Goal: Information Seeking & Learning: Learn about a topic

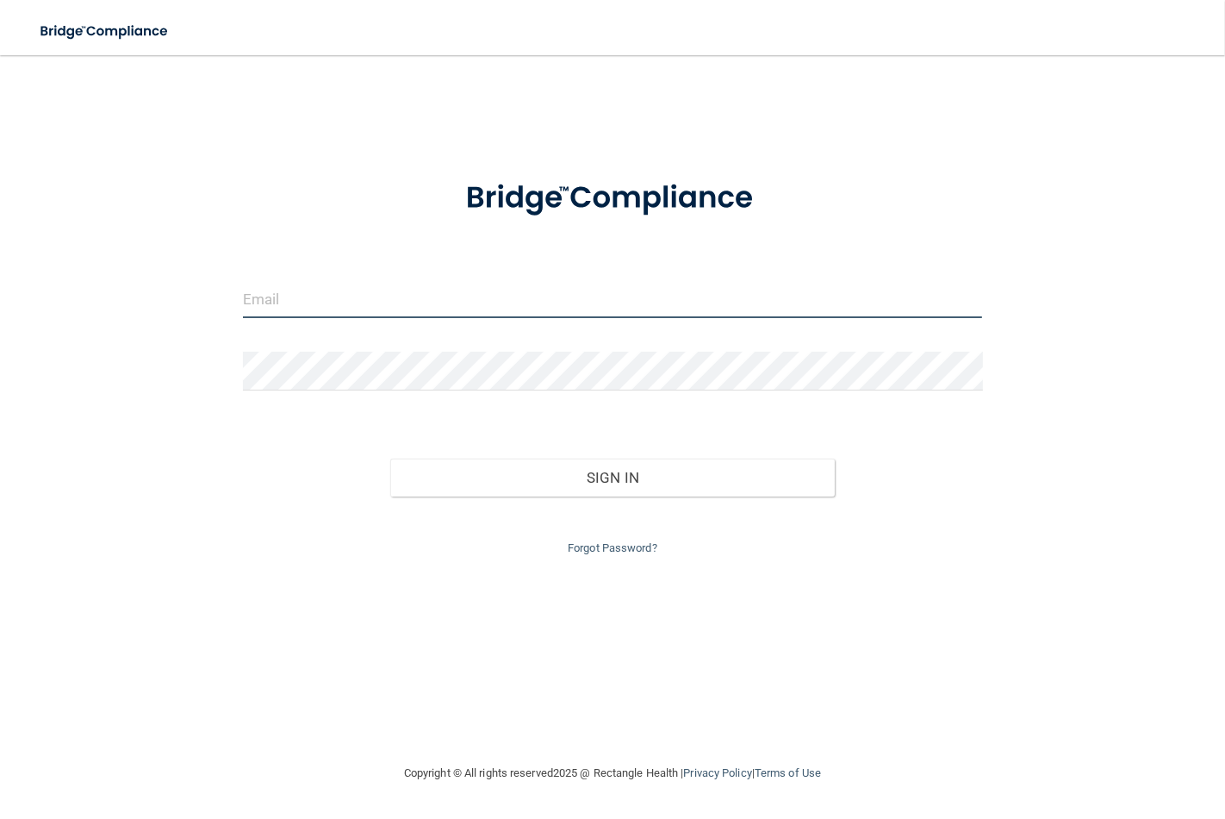
click at [342, 304] on input "email" at bounding box center [613, 298] width 740 height 39
type input "stephanie.kuper@lpden.ccom"
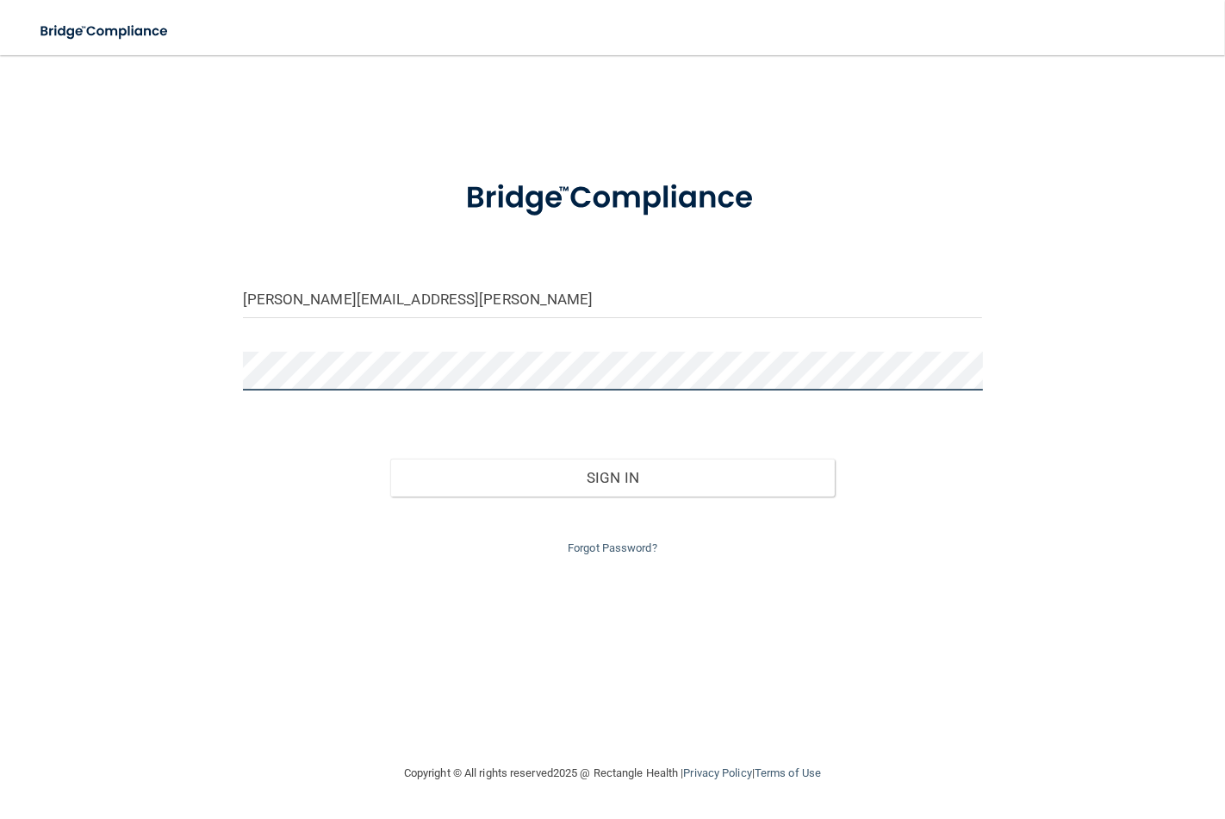
click at [390, 458] on button "Sign In" at bounding box center [612, 477] width 444 height 38
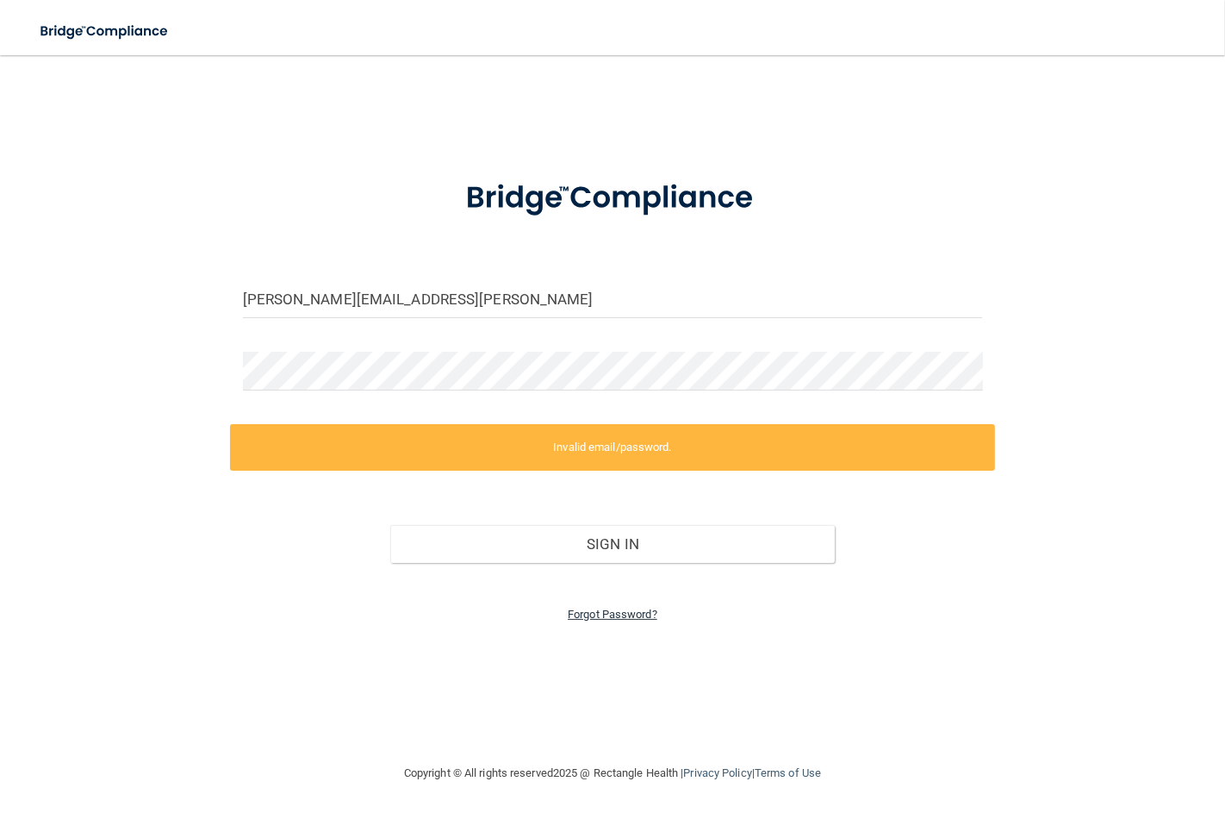
click at [603, 612] on link "Forgot Password?" at bounding box center [613, 614] width 90 height 13
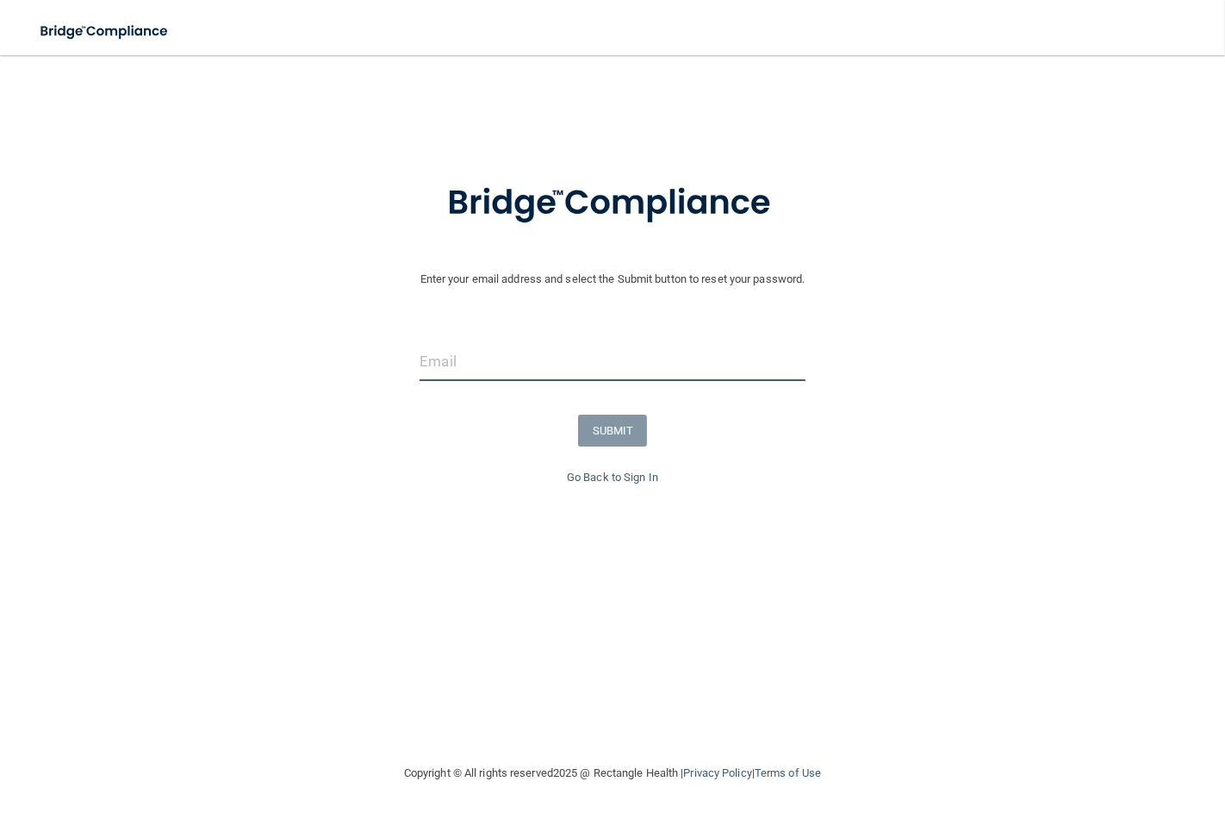
click at [521, 369] on input "email" at bounding box center [612, 361] width 385 height 39
type input "stephanie.kuper@lpden.ccom"
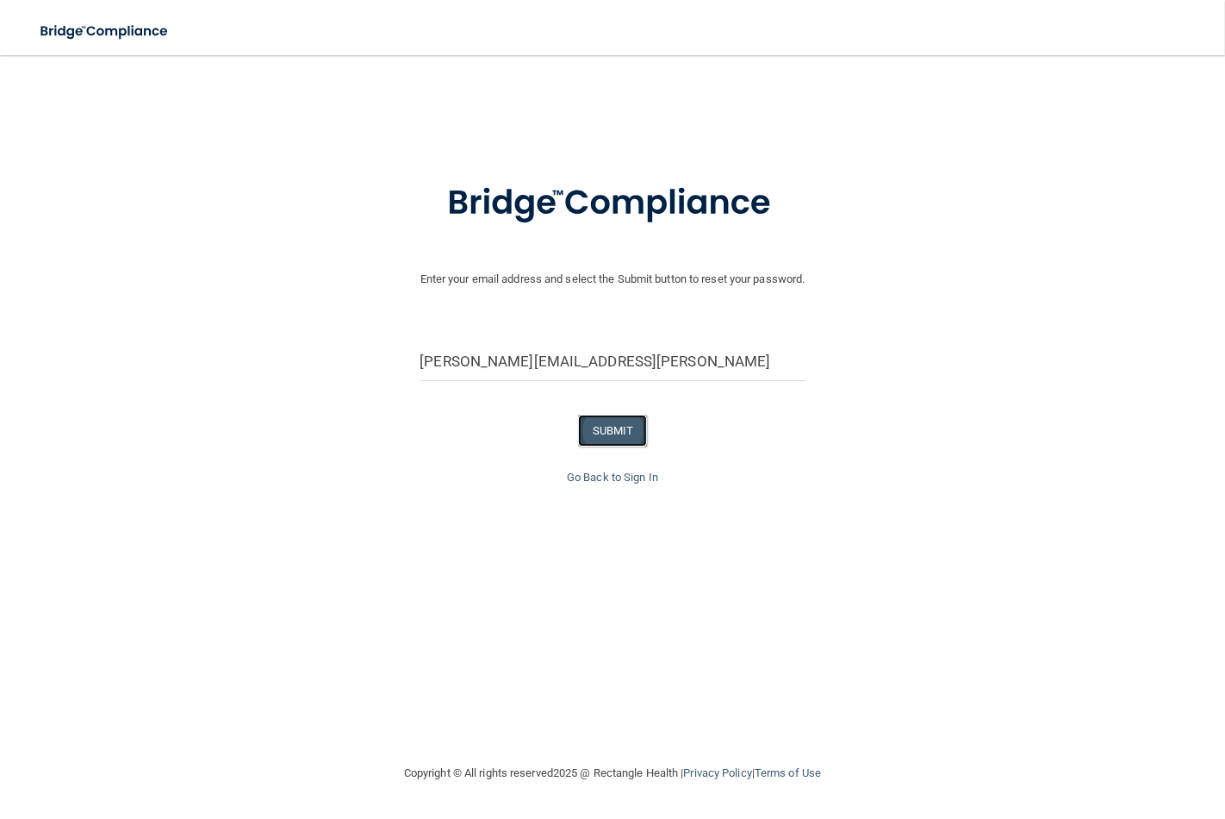
click at [610, 425] on button "SUBMIT" at bounding box center [613, 431] width 70 height 32
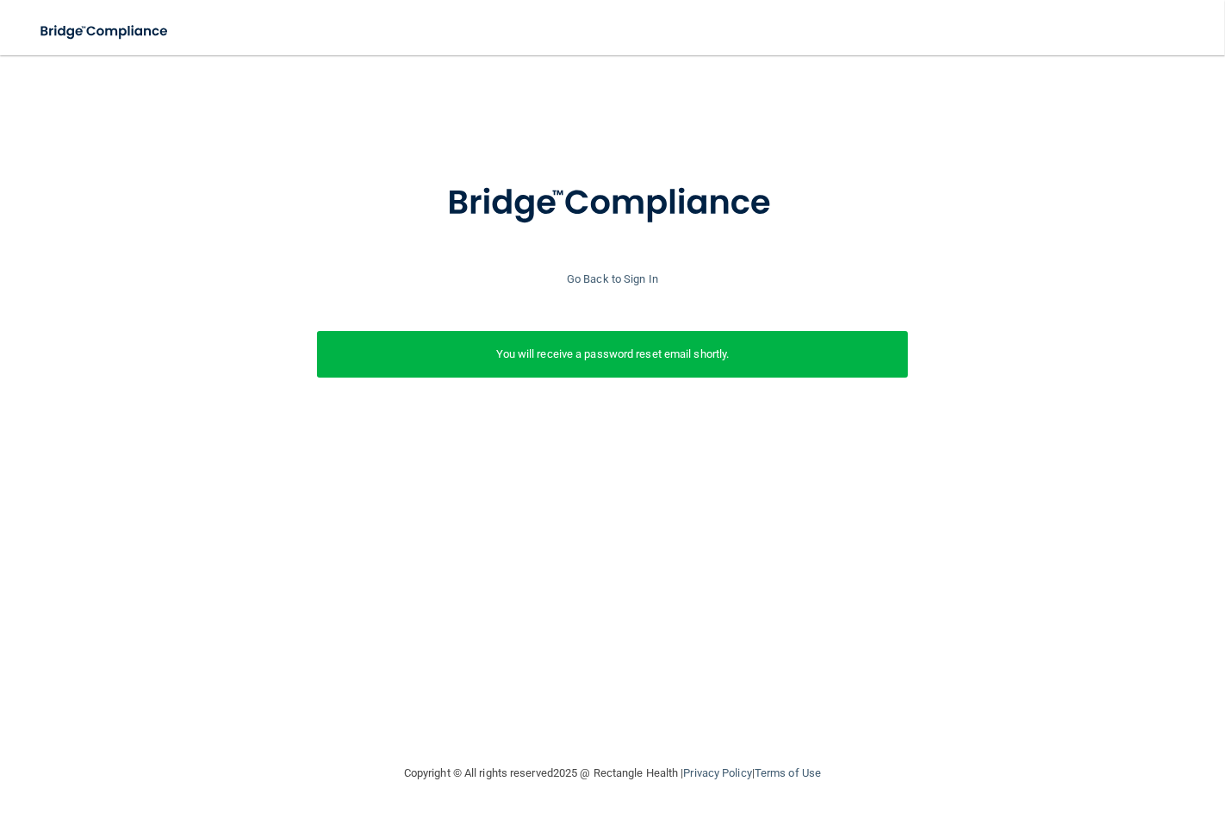
click at [658, 346] on p "You will receive a password reset email shortly." at bounding box center [612, 354] width 565 height 21
click at [632, 276] on link "Go Back to Sign In" at bounding box center [612, 278] width 91 height 13
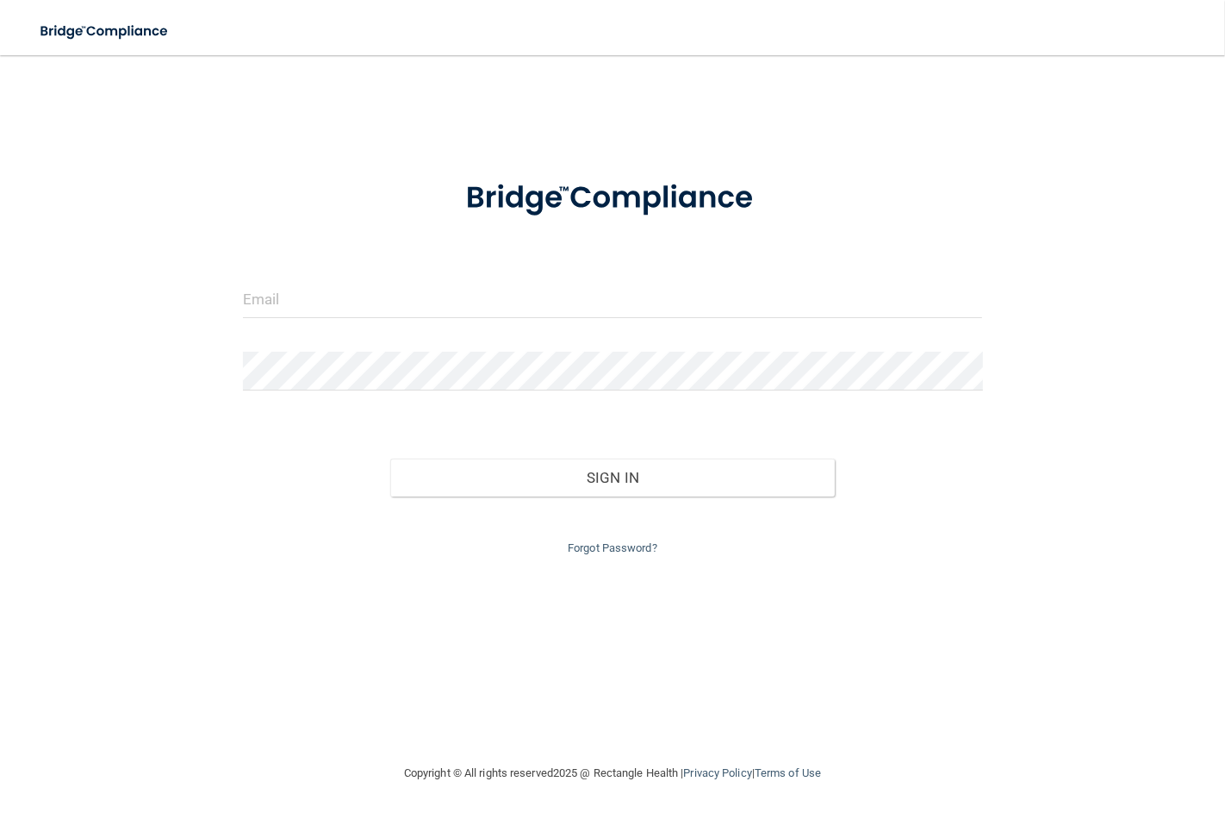
drag, startPoint x: 351, startPoint y: 319, endPoint x: 365, endPoint y: 302, distance: 22.0
click at [363, 307] on div at bounding box center [613, 305] width 766 height 52
click at [366, 302] on input "email" at bounding box center [613, 298] width 740 height 39
type input "stephanie.kuper@lpden.ccom"
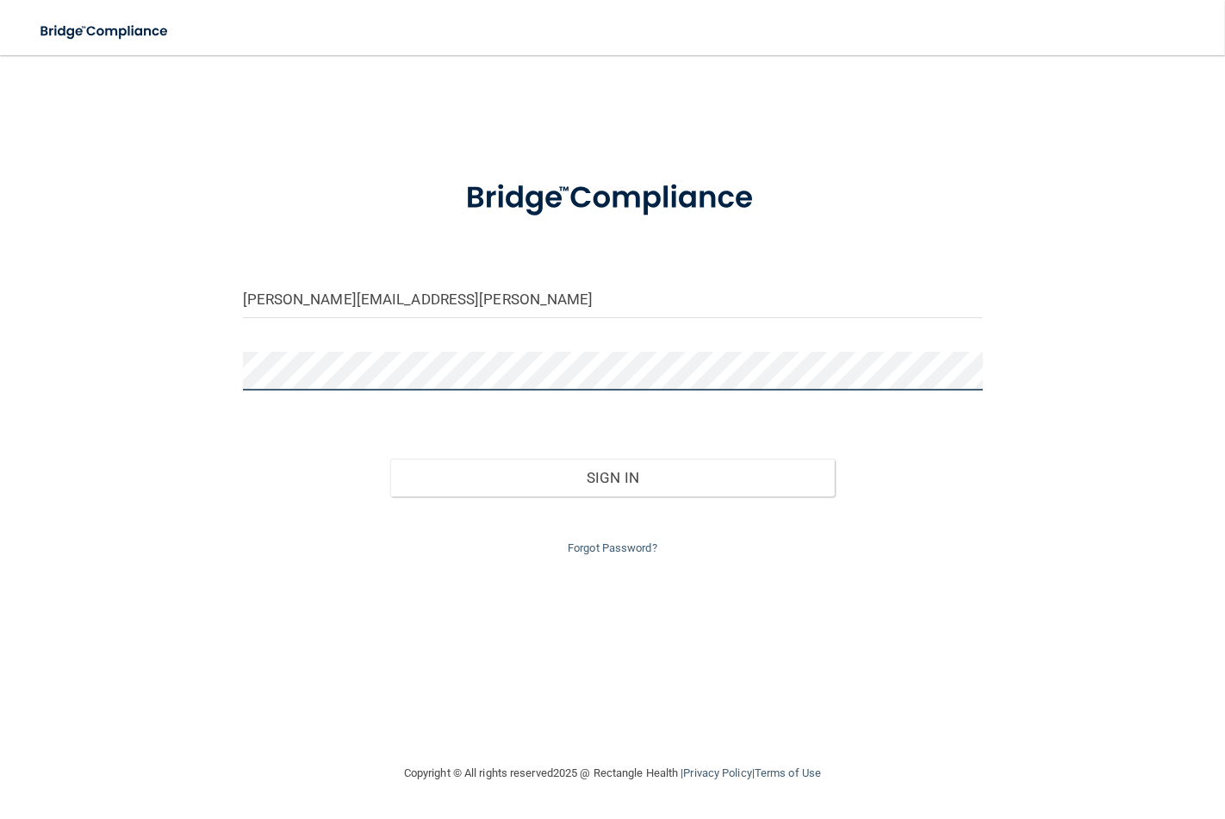
click at [390, 458] on button "Sign In" at bounding box center [612, 477] width 444 height 38
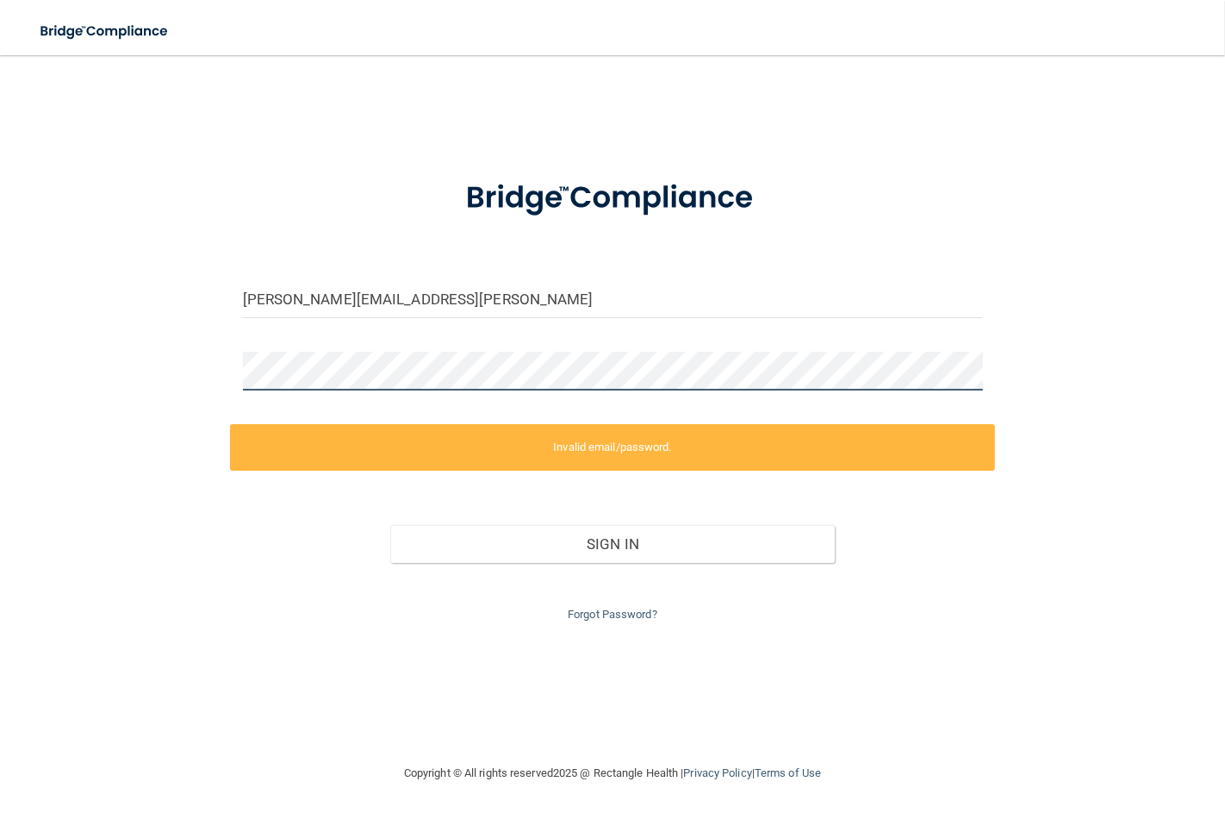
click at [0, 365] on html "Toggle navigation Manage My Enterprise Manage My Location stephanie.kuper@lpden…" at bounding box center [612, 409] width 1225 height 819
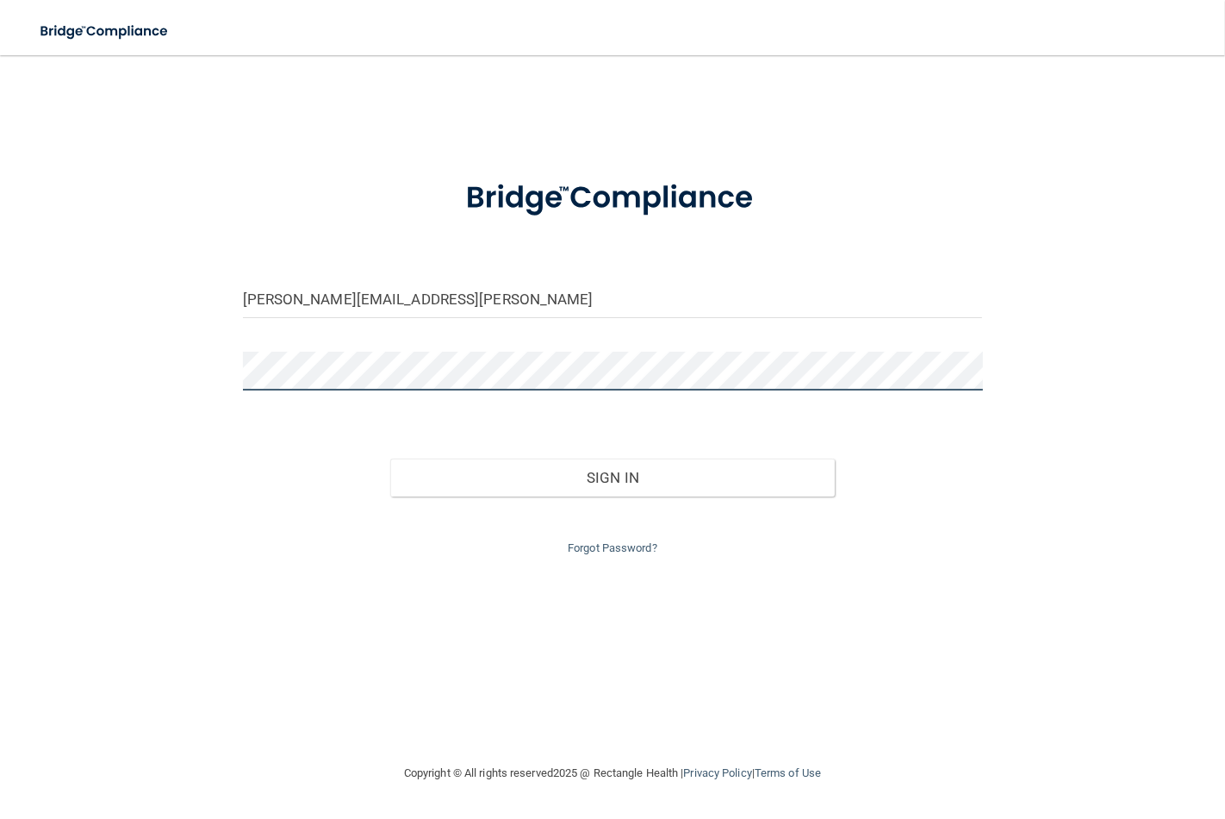
click at [390, 458] on button "Sign In" at bounding box center [612, 477] width 444 height 38
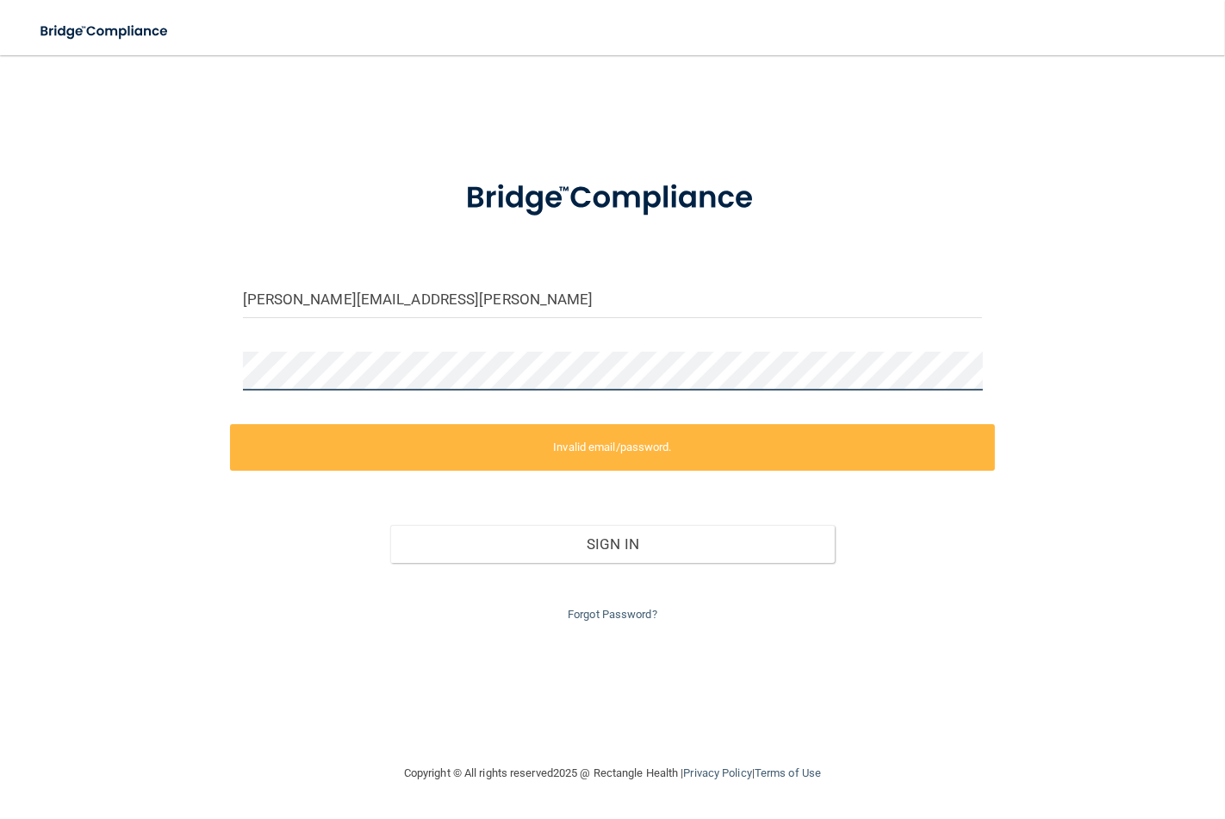
click at [0, 325] on html "Toggle navigation Manage My Enterprise Manage My Location stephanie.kuper@lpden…" at bounding box center [612, 409] width 1225 height 819
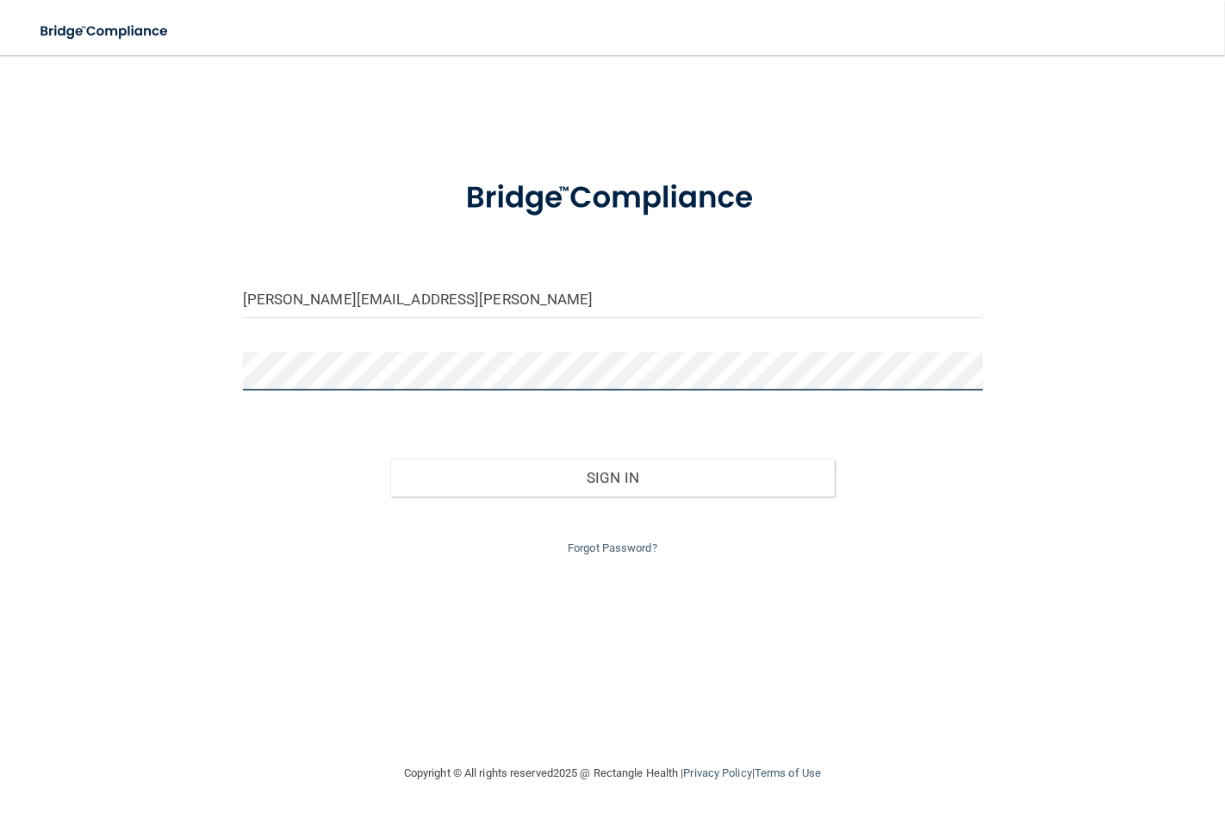
click at [390, 458] on button "Sign In" at bounding box center [612, 477] width 444 height 38
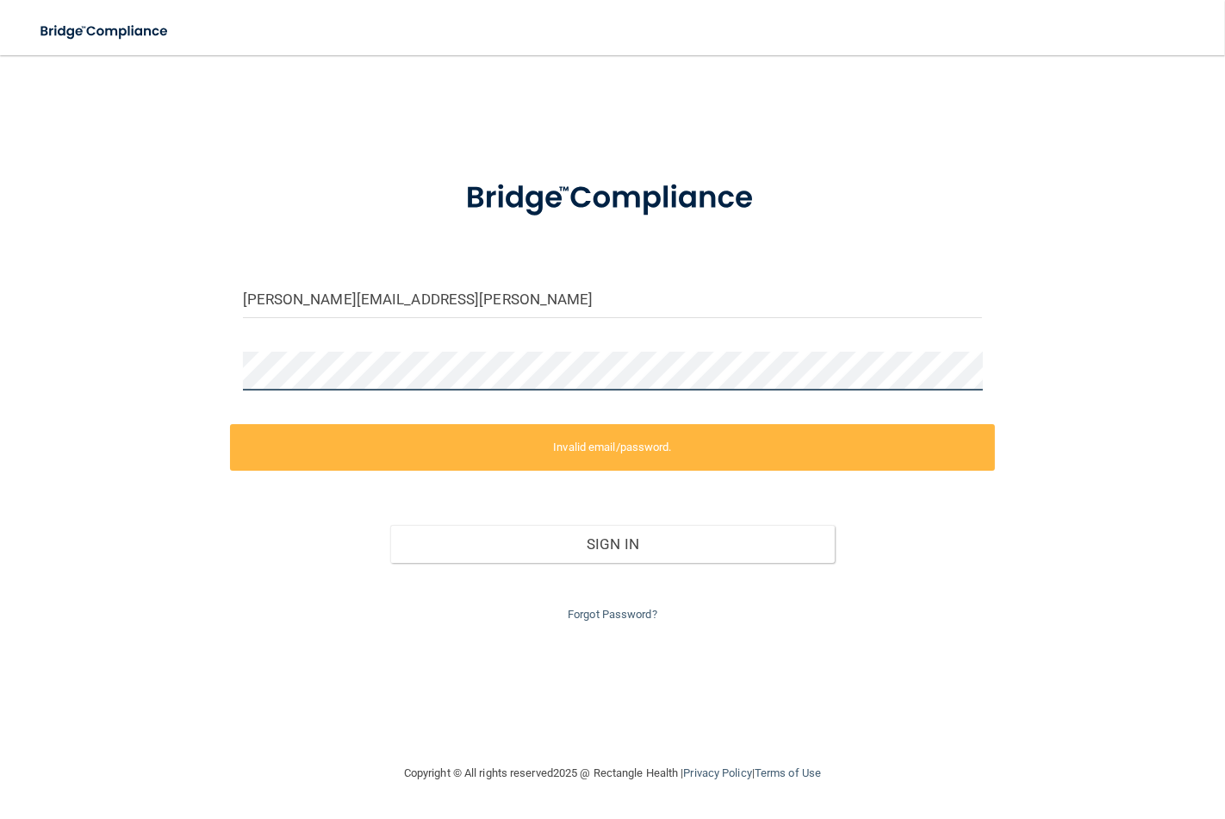
click at [0, 261] on html "Toggle navigation Manage My Enterprise Manage My Location stephanie.kuper@lpden…" at bounding box center [612, 409] width 1225 height 819
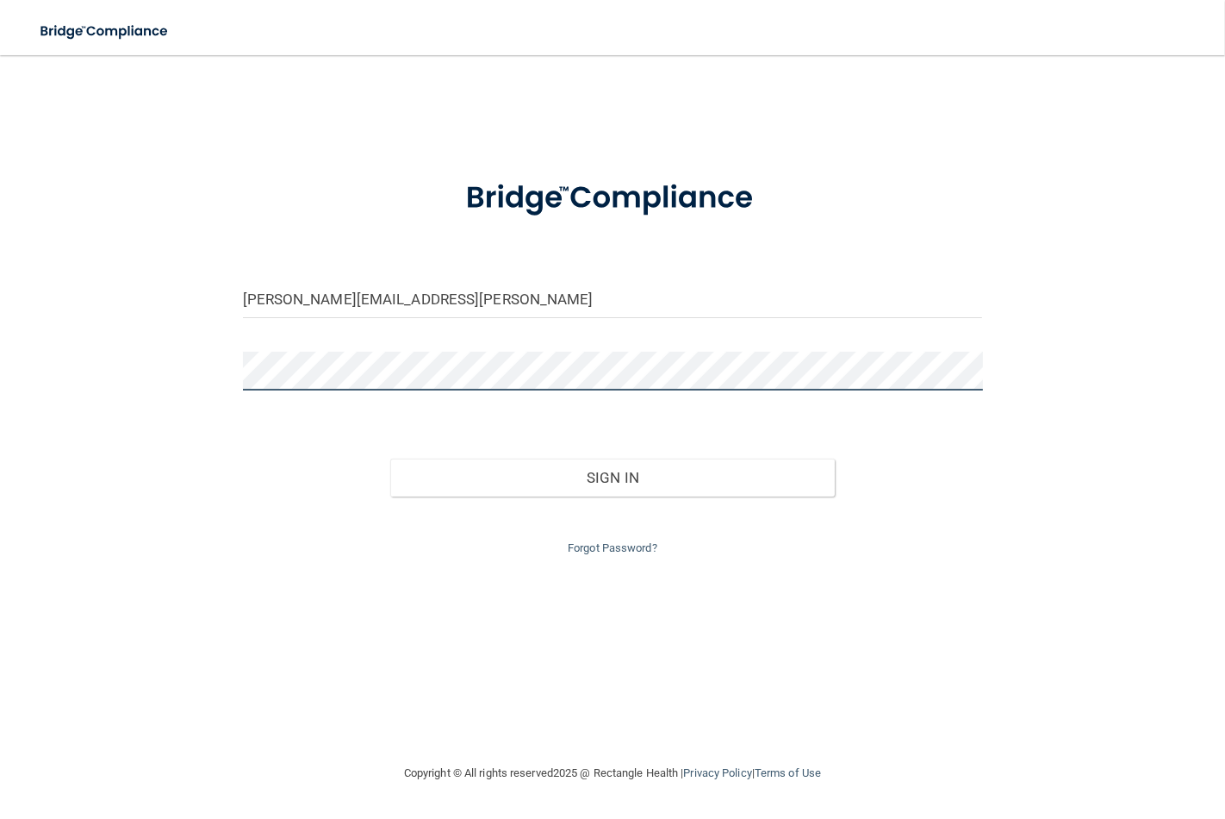
click at [390, 458] on button "Sign In" at bounding box center [612, 477] width 444 height 38
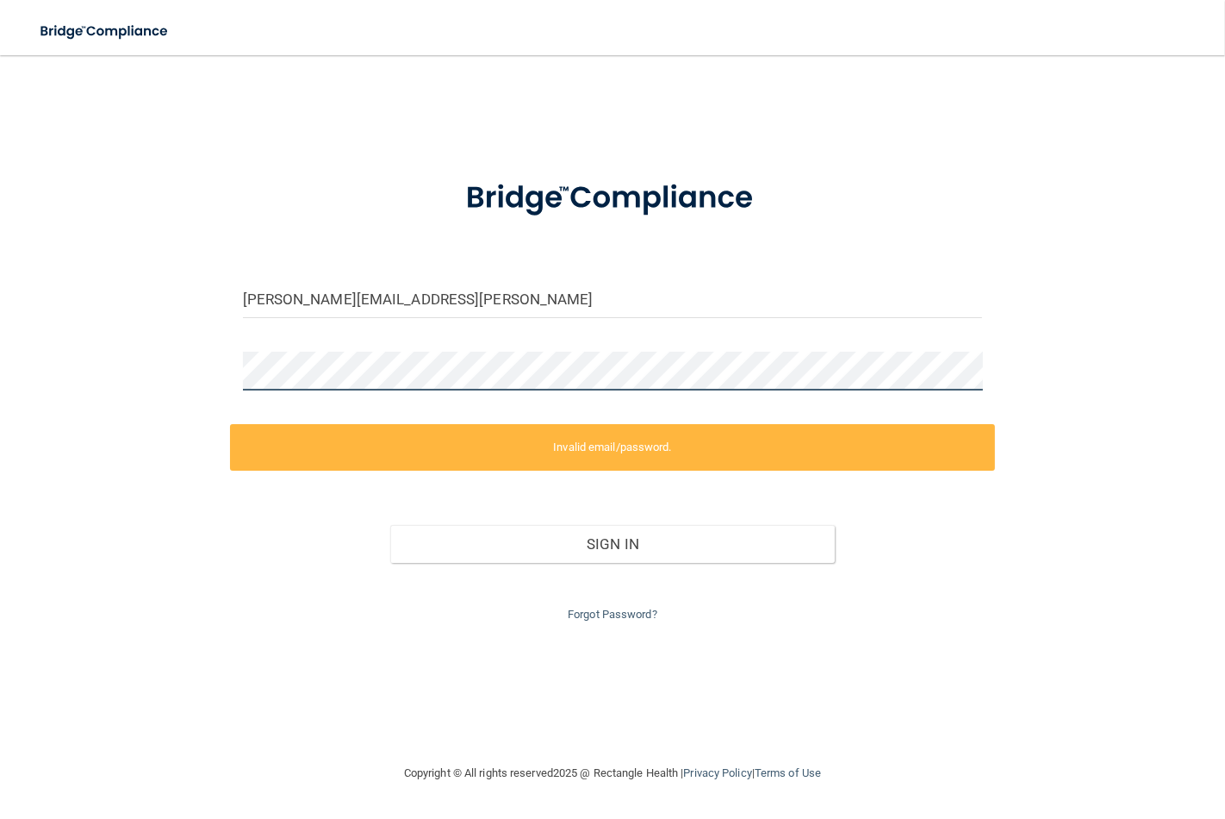
click at [0, 282] on html "Toggle navigation Manage My Enterprise Manage My Location stephanie.kuper@lpden…" at bounding box center [612, 409] width 1225 height 819
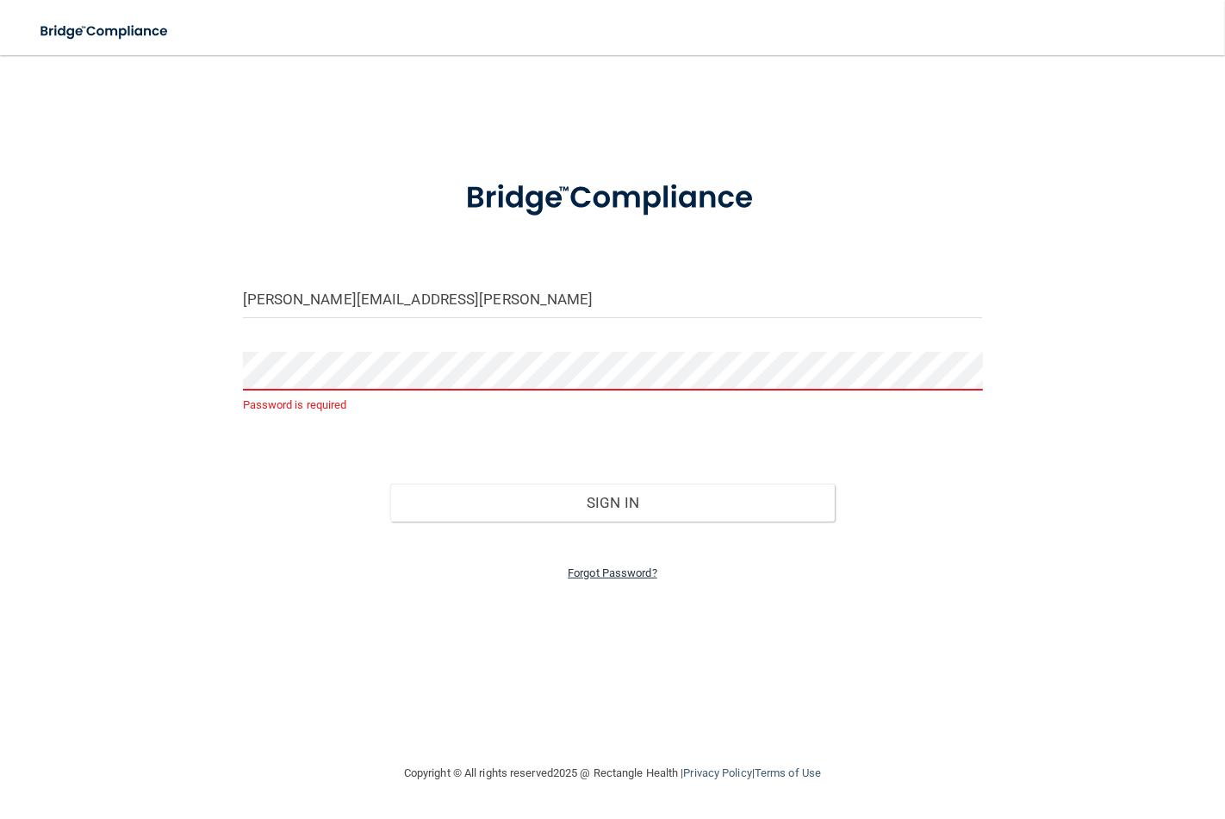
click at [616, 572] on link "Forgot Password?" at bounding box center [613, 572] width 90 height 13
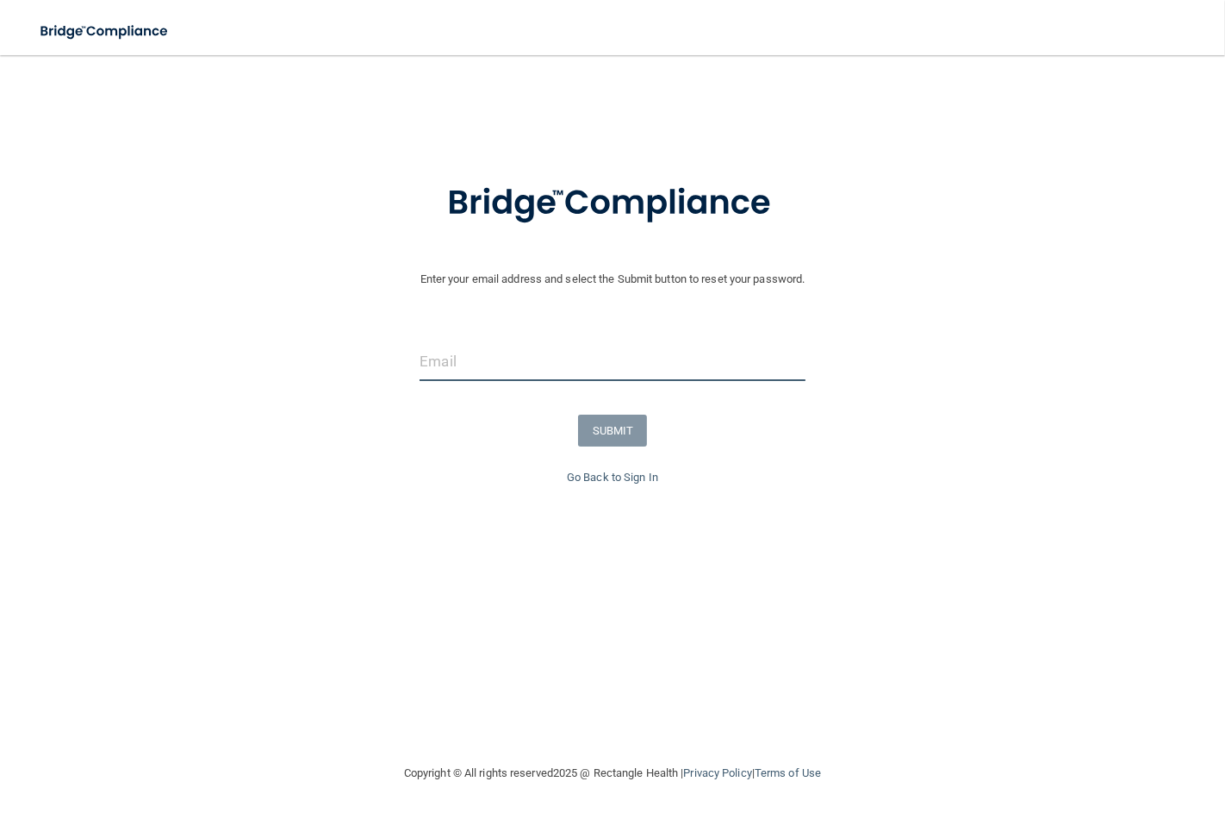
click at [481, 364] on input "email" at bounding box center [612, 361] width 385 height 39
type input "stephanie.kuper@lpden.ccom"
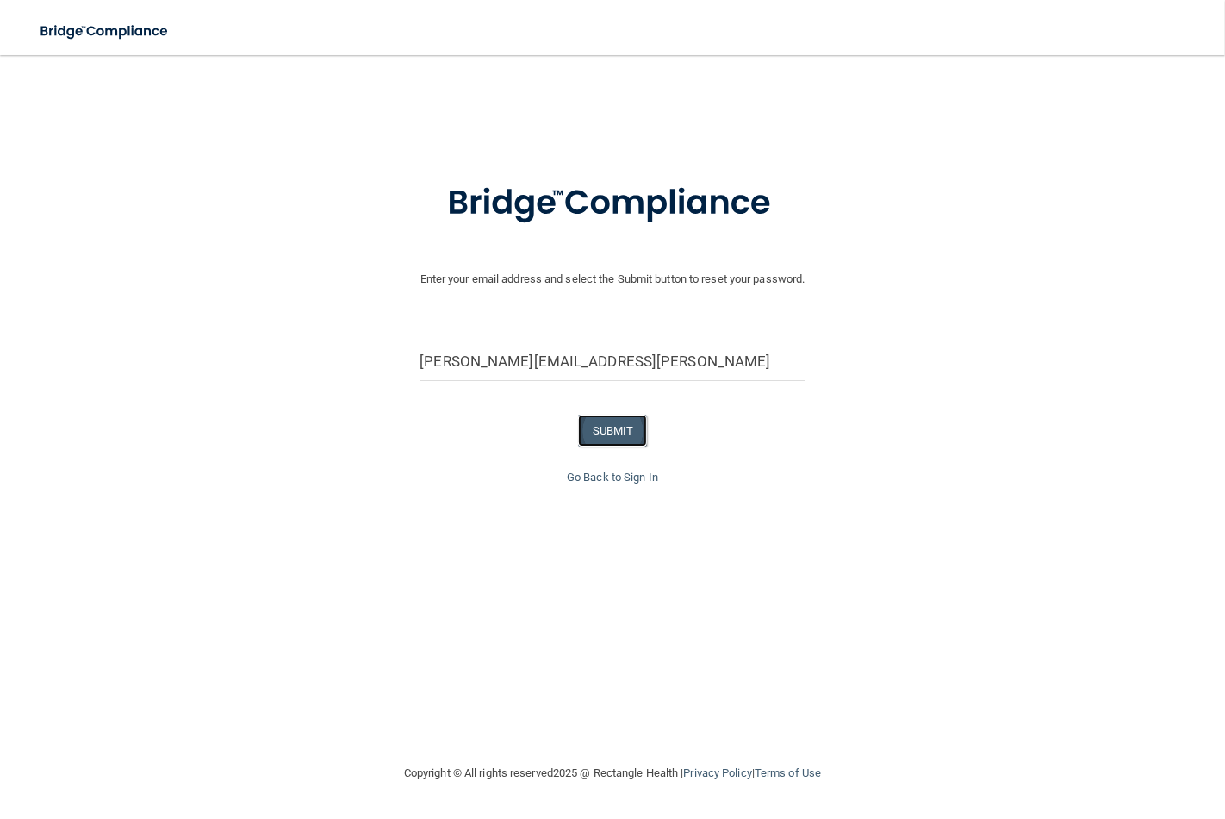
click at [607, 432] on button "SUBMIT" at bounding box center [613, 431] width 70 height 32
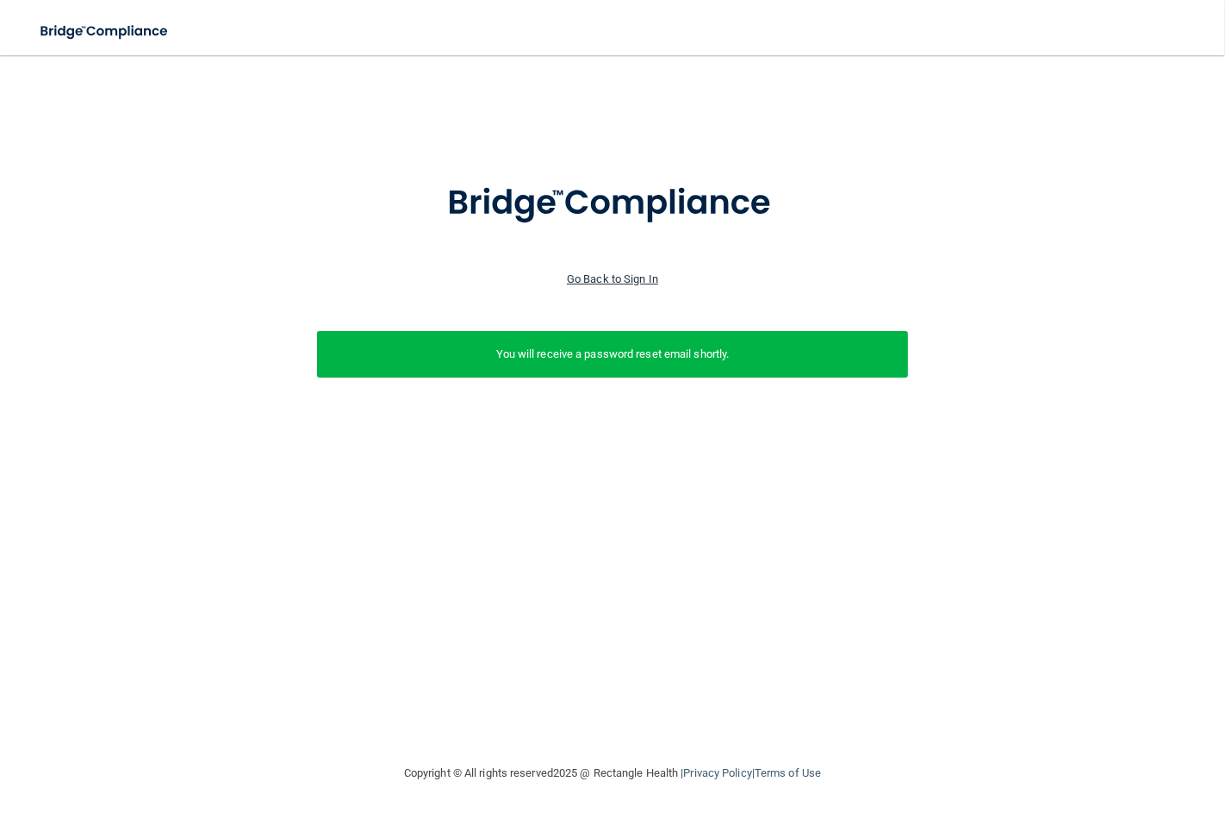
click at [600, 277] on link "Go Back to Sign In" at bounding box center [612, 278] width 91 height 13
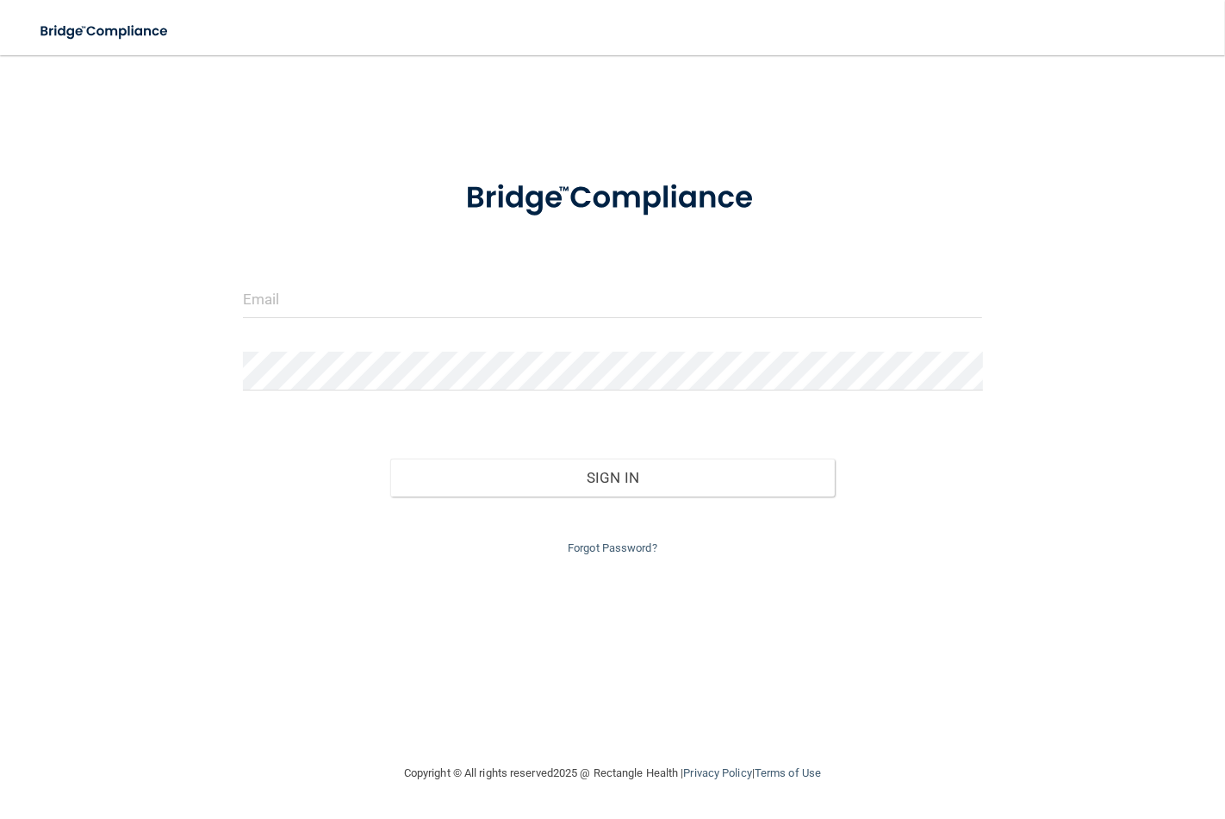
click at [330, 274] on form "Invalid email/password. You don't have permission to access that page. Sign In …" at bounding box center [613, 359] width 740 height 400
click at [268, 322] on div at bounding box center [613, 305] width 766 height 52
click at [274, 289] on input "email" at bounding box center [613, 298] width 740 height 39
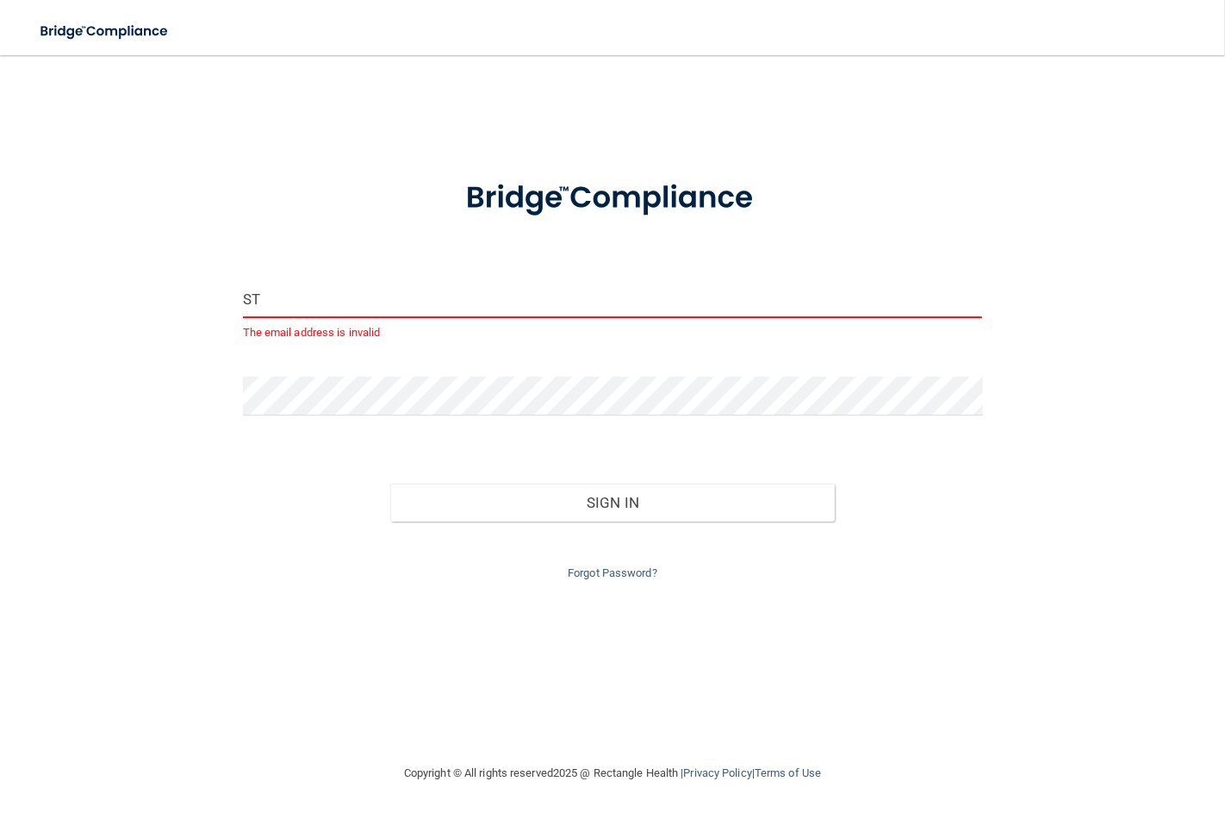
type input "S"
type input "s"
click at [390, 483] on button "Sign In" at bounding box center [612, 502] width 444 height 38
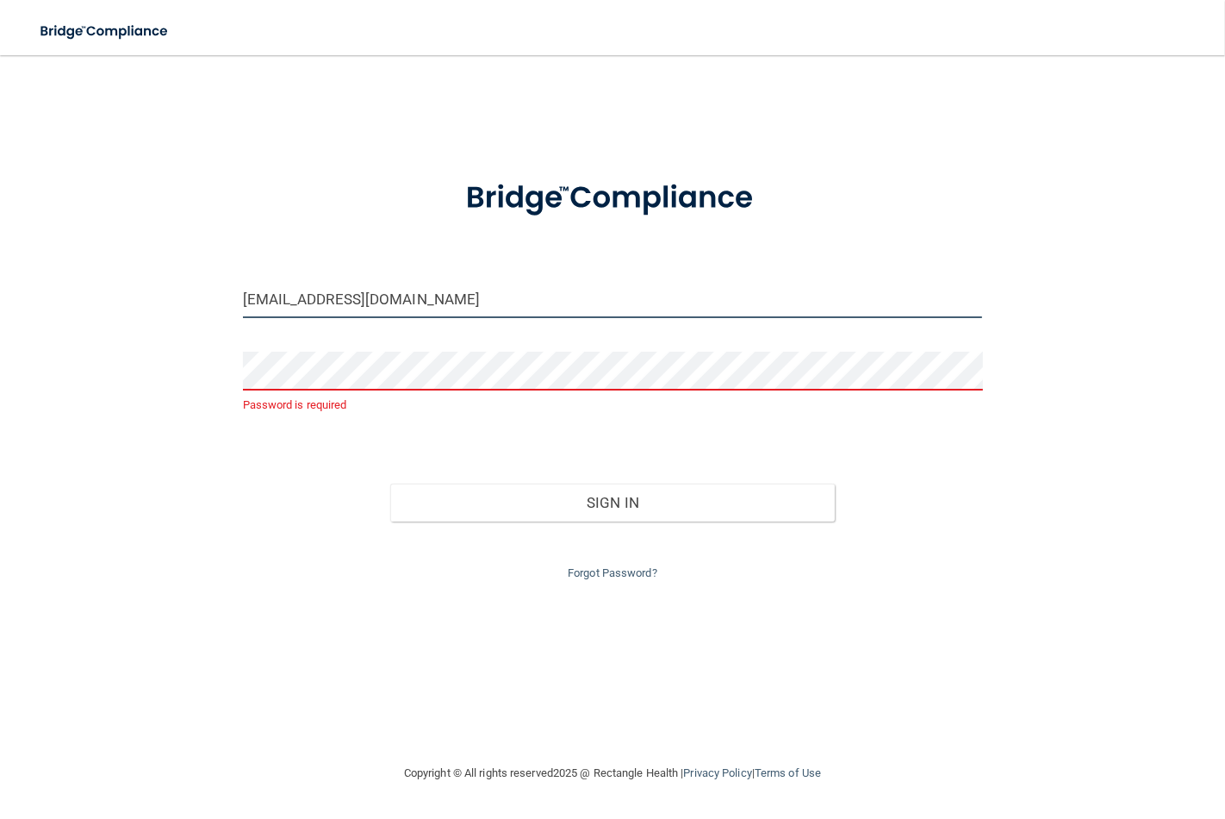
type input "[EMAIL_ADDRESS][DOMAIN_NAME]"
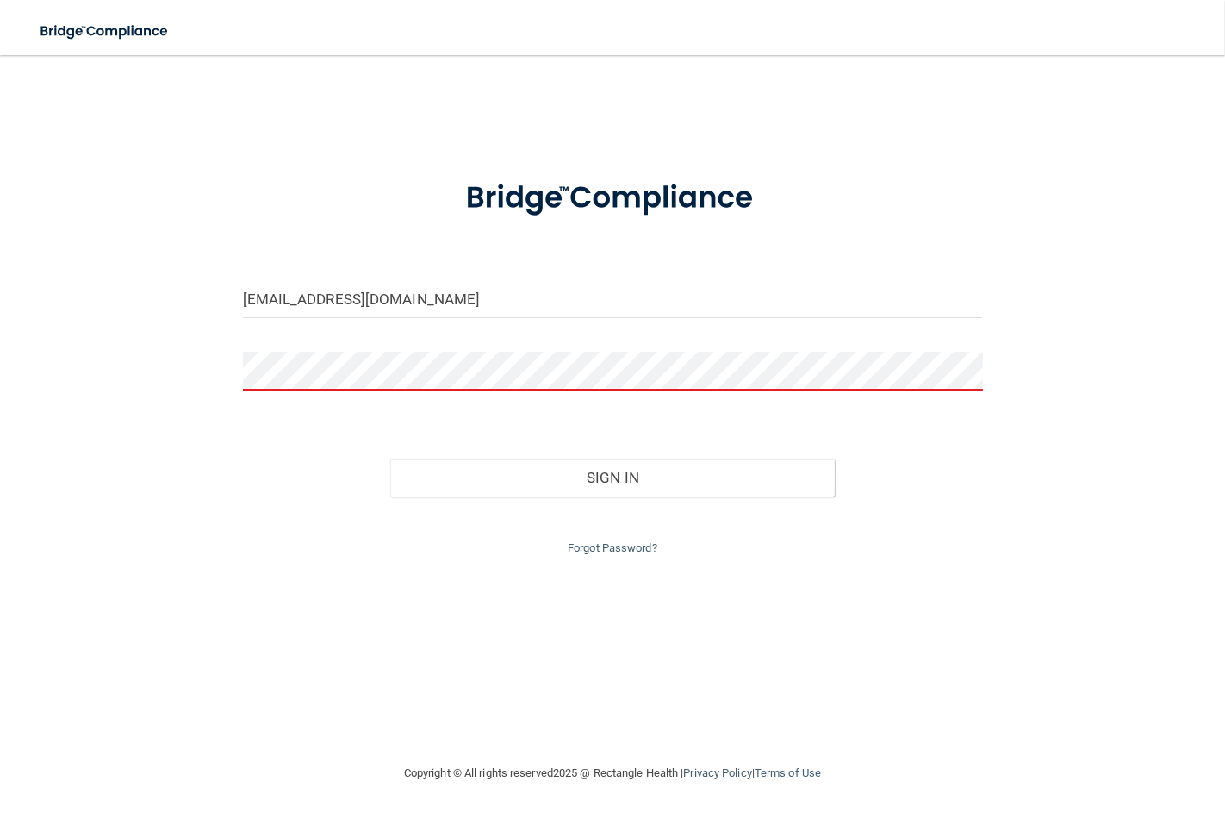
click at [390, 458] on button "Sign In" at bounding box center [612, 477] width 444 height 38
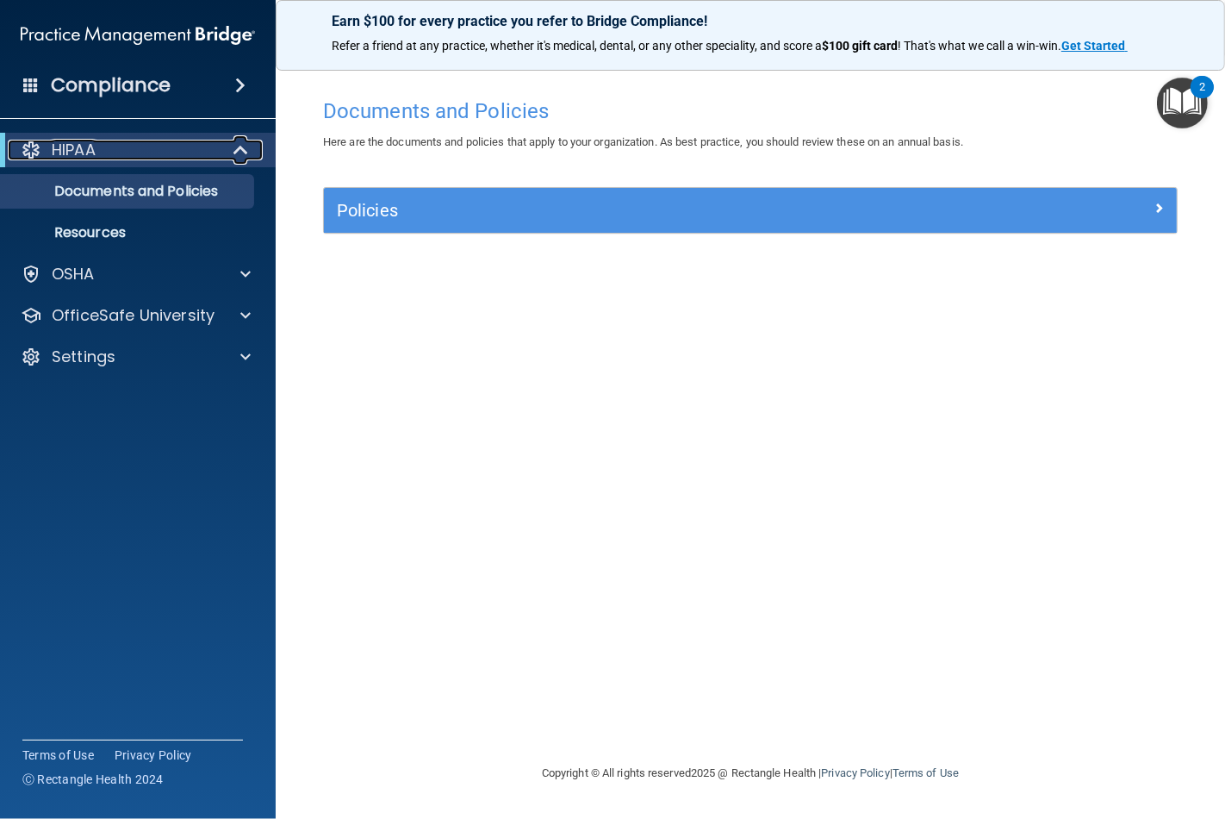
click at [61, 152] on p "HIPAA" at bounding box center [74, 150] width 44 height 21
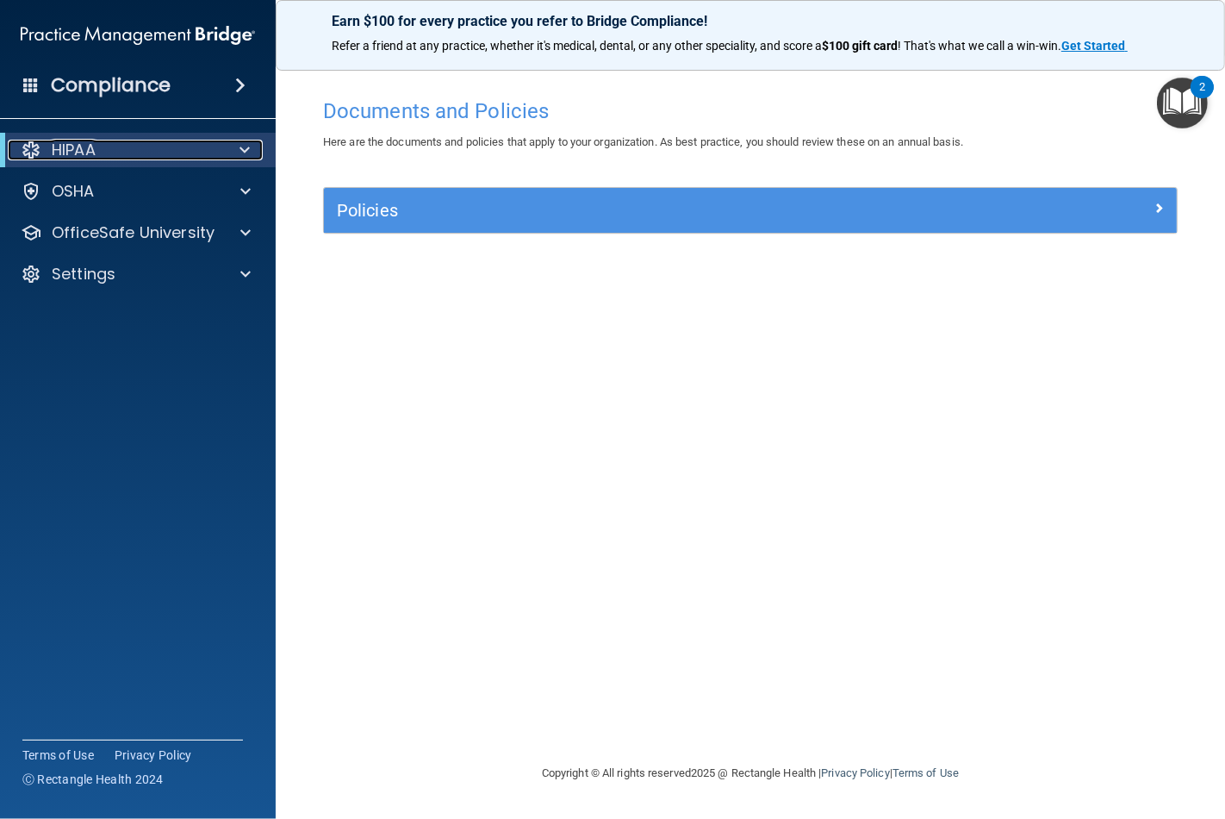
click at [61, 149] on p "HIPAA" at bounding box center [74, 150] width 44 height 21
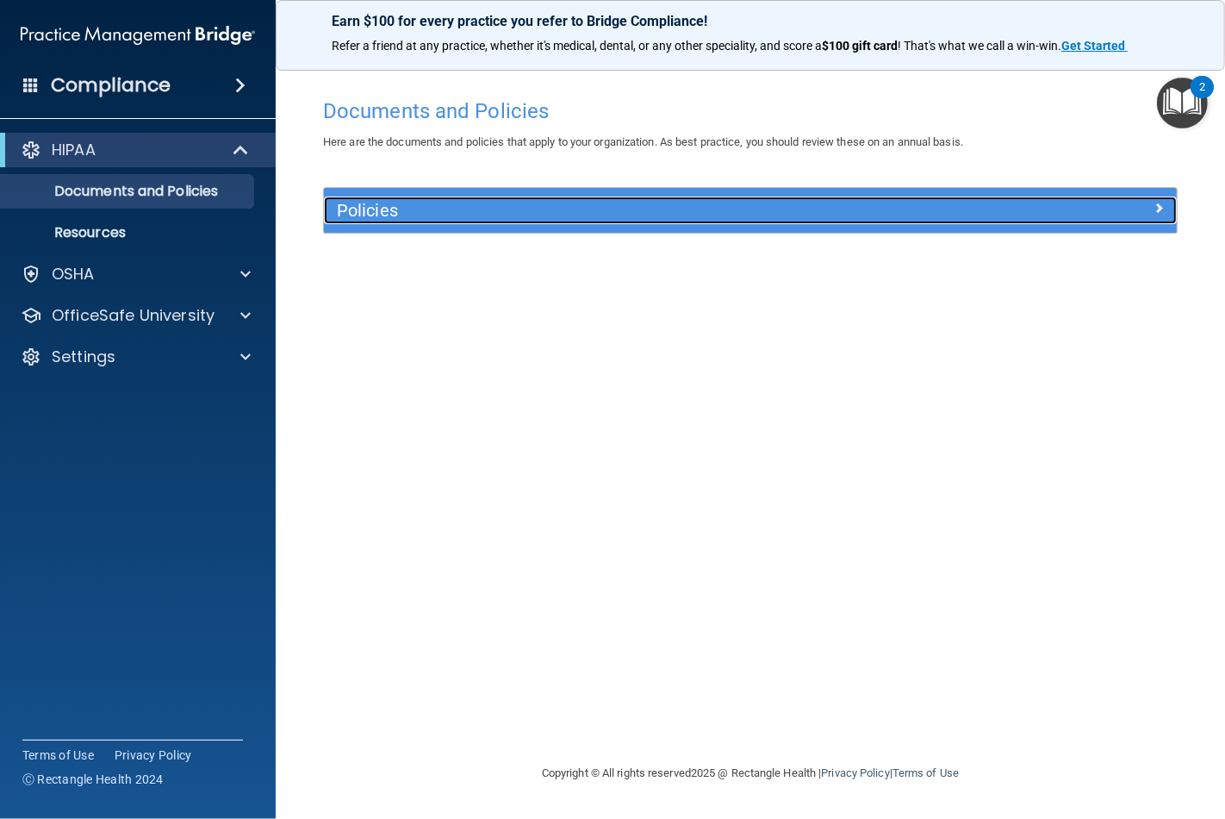
click at [1038, 213] on div at bounding box center [1071, 206] width 214 height 21
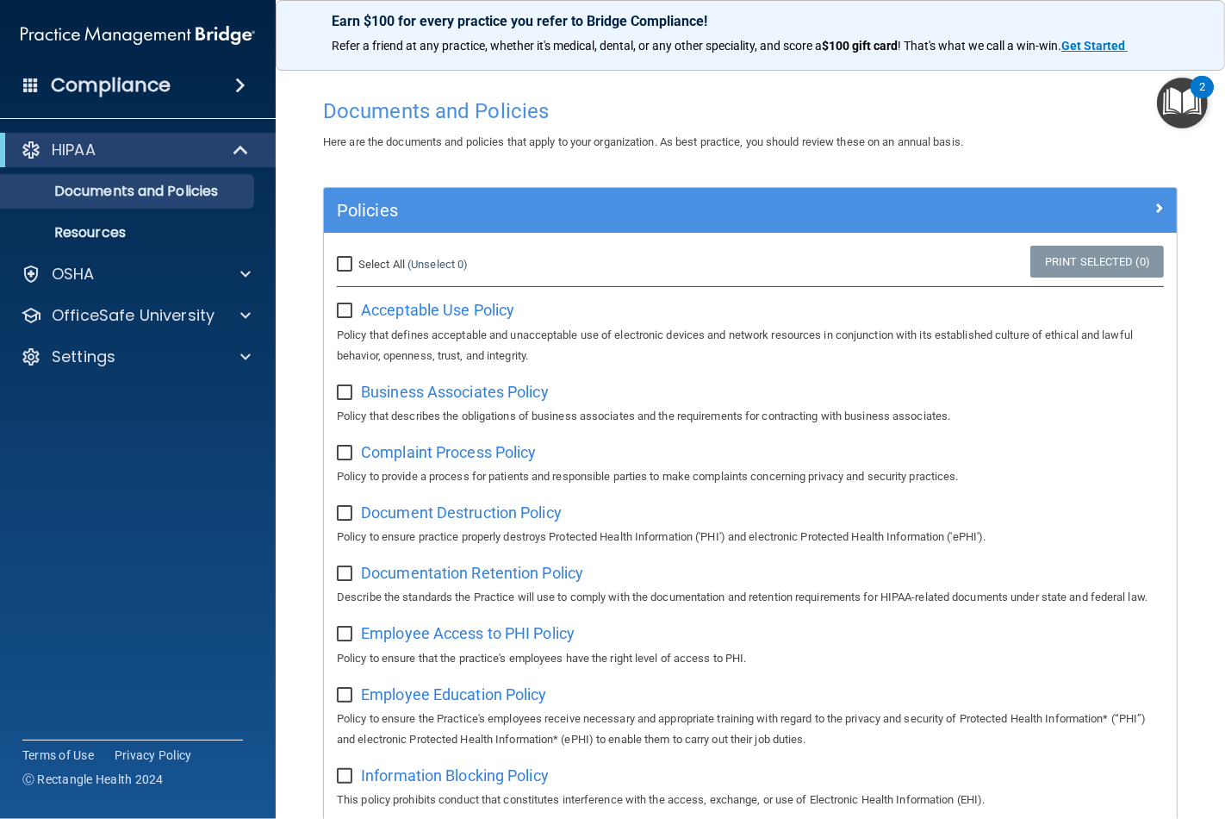
click at [334, 265] on div "Select All (Unselect 0) Unselect All" at bounding box center [466, 265] width 284 height 38
click at [340, 264] on input "Select All (Unselect 0) Unselect All" at bounding box center [347, 265] width 20 height 14
checkbox input "true"
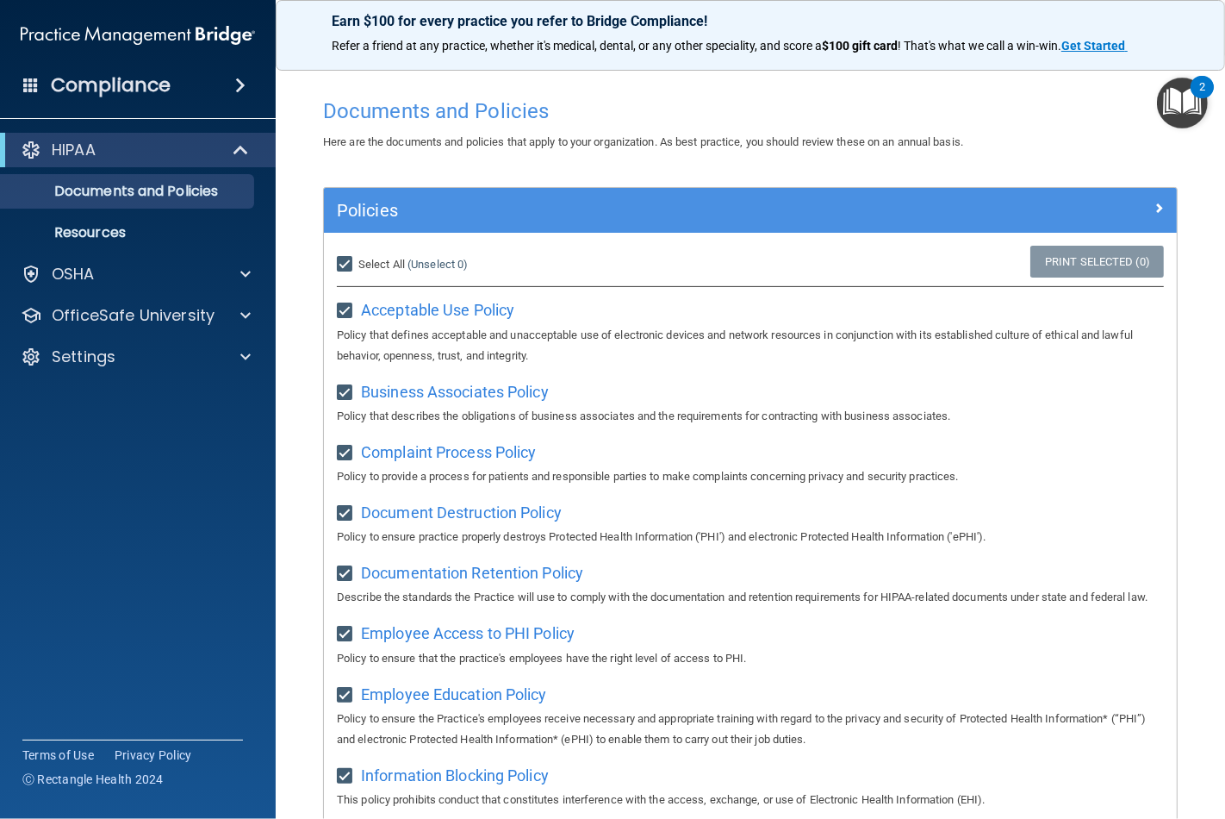
checkbox input "true"
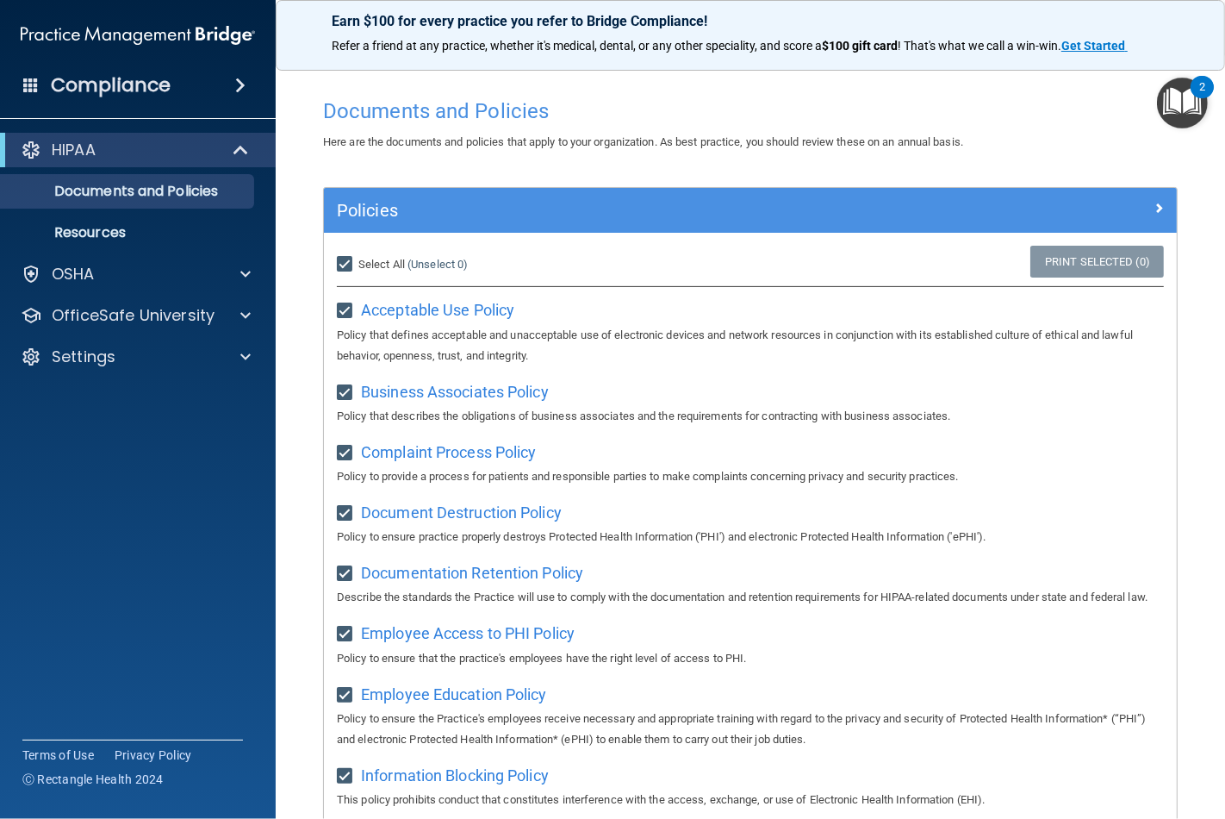
checkbox input "true"
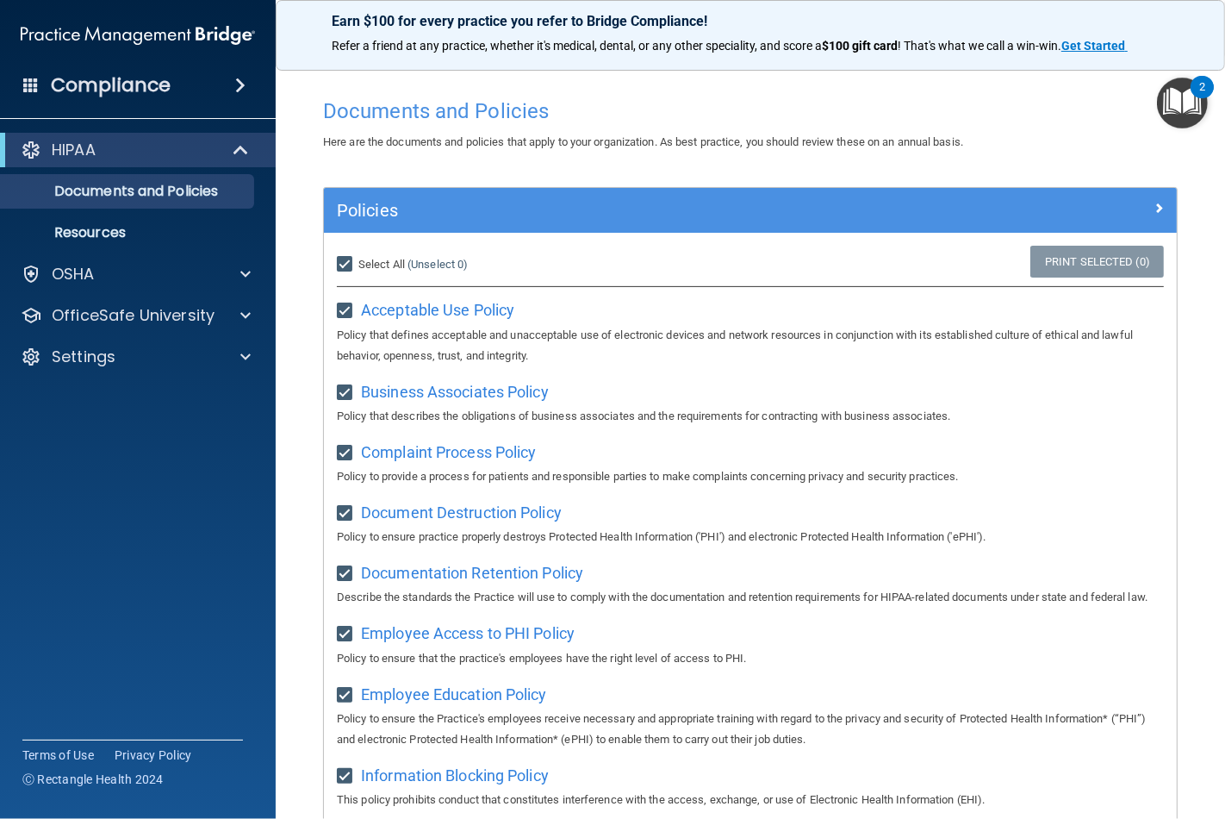
checkbox input "true"
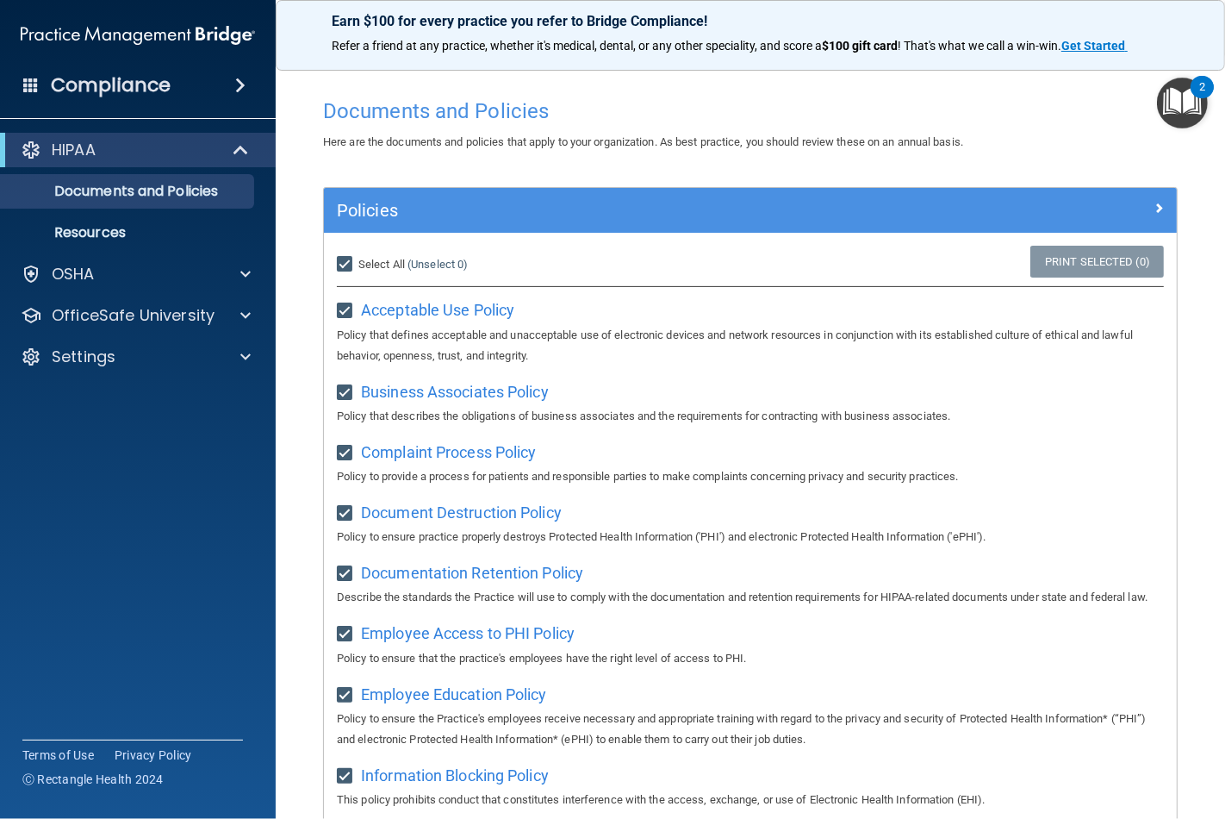
checkbox input "true"
click at [92, 82] on h4 "Compliance" at bounding box center [111, 85] width 120 height 24
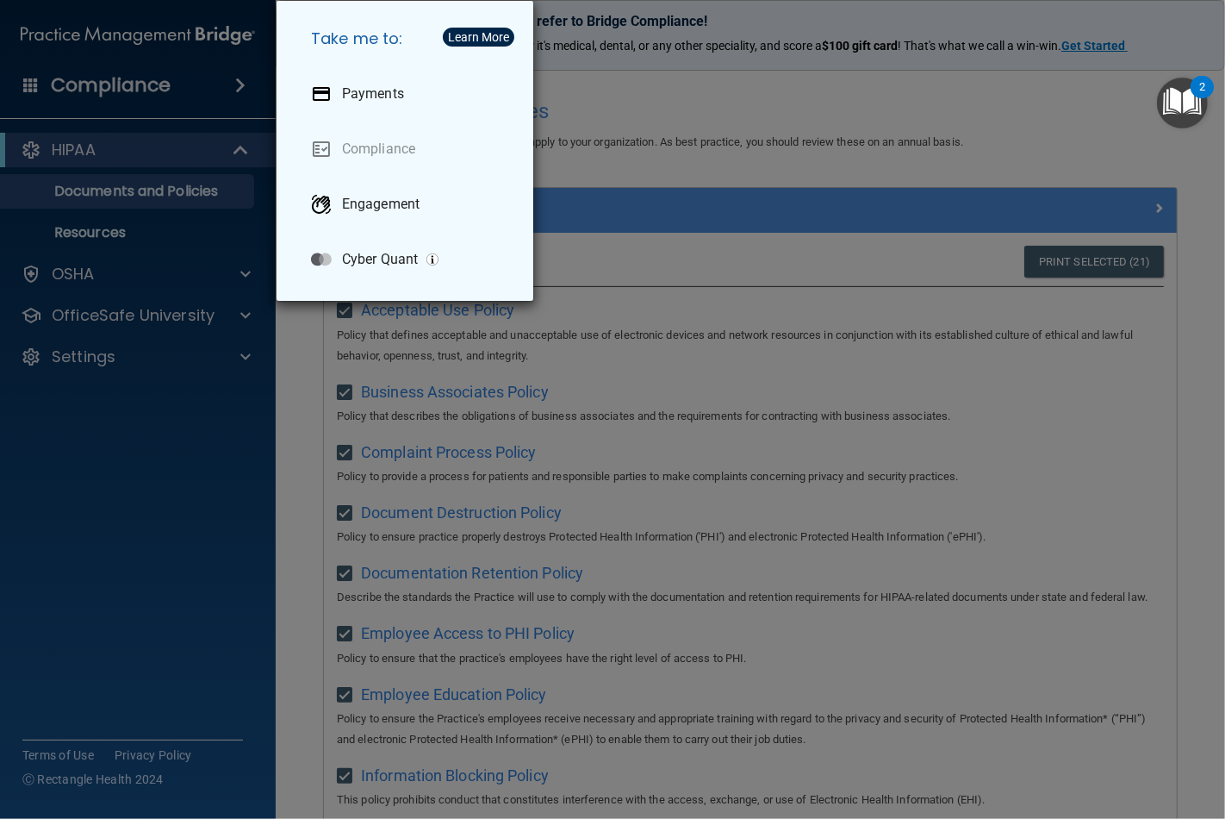
click at [115, 646] on div "Take me to: Payments Compliance Engagement Cyber Quant" at bounding box center [612, 409] width 1225 height 819
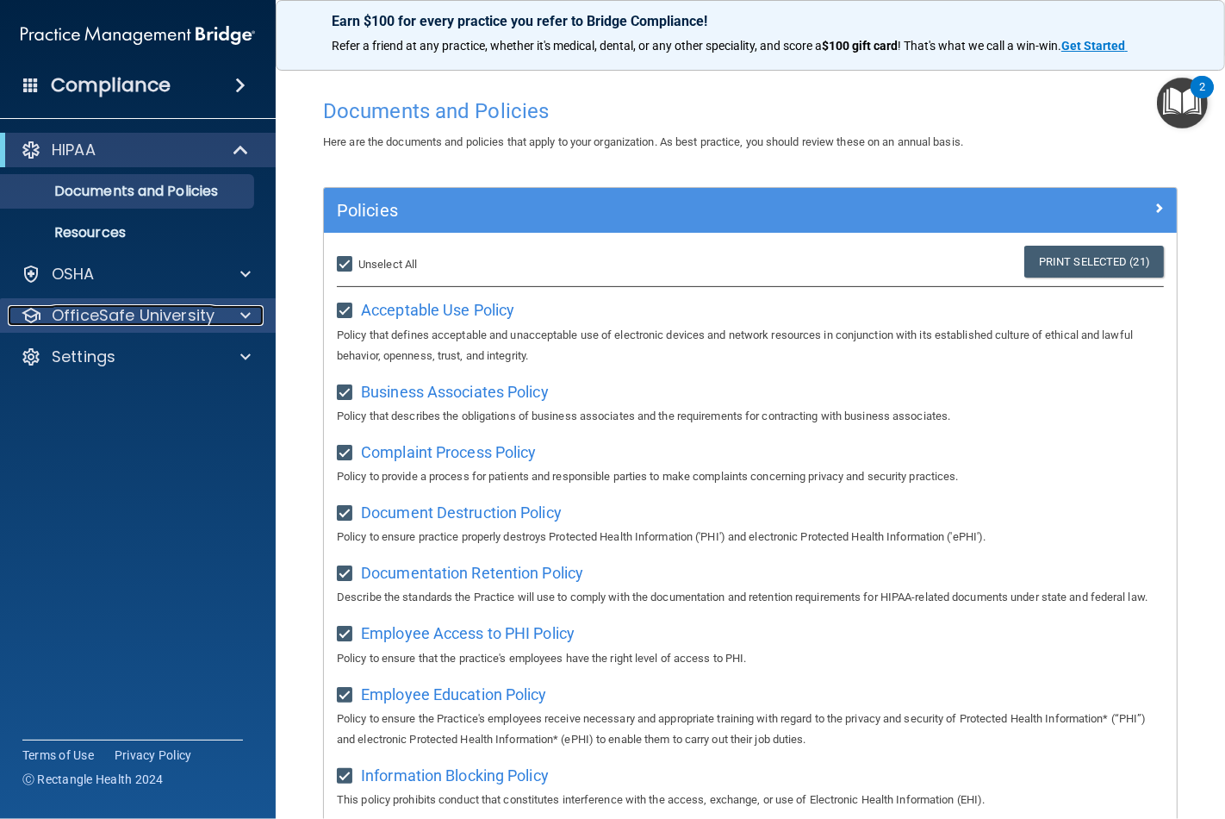
click at [222, 317] on div at bounding box center [242, 315] width 43 height 21
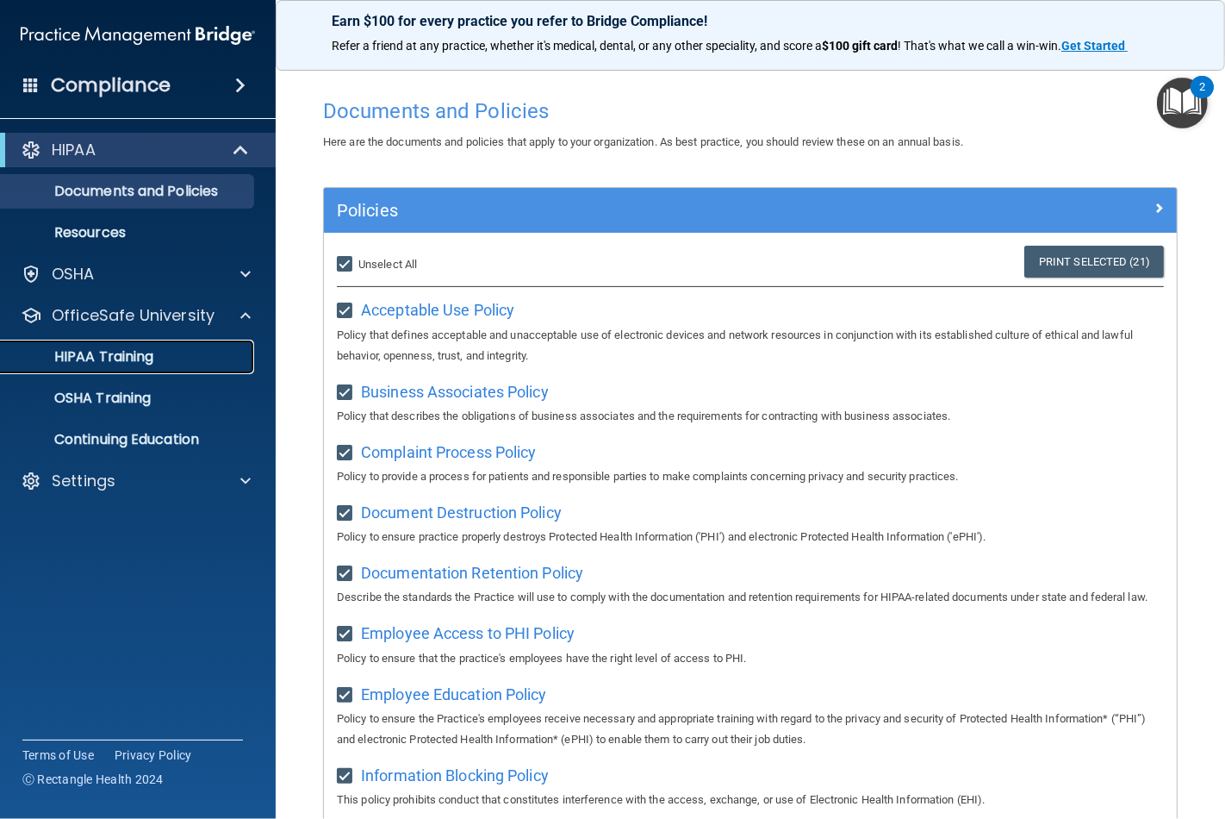
click at [91, 355] on p "HIPAA Training" at bounding box center [82, 356] width 142 height 17
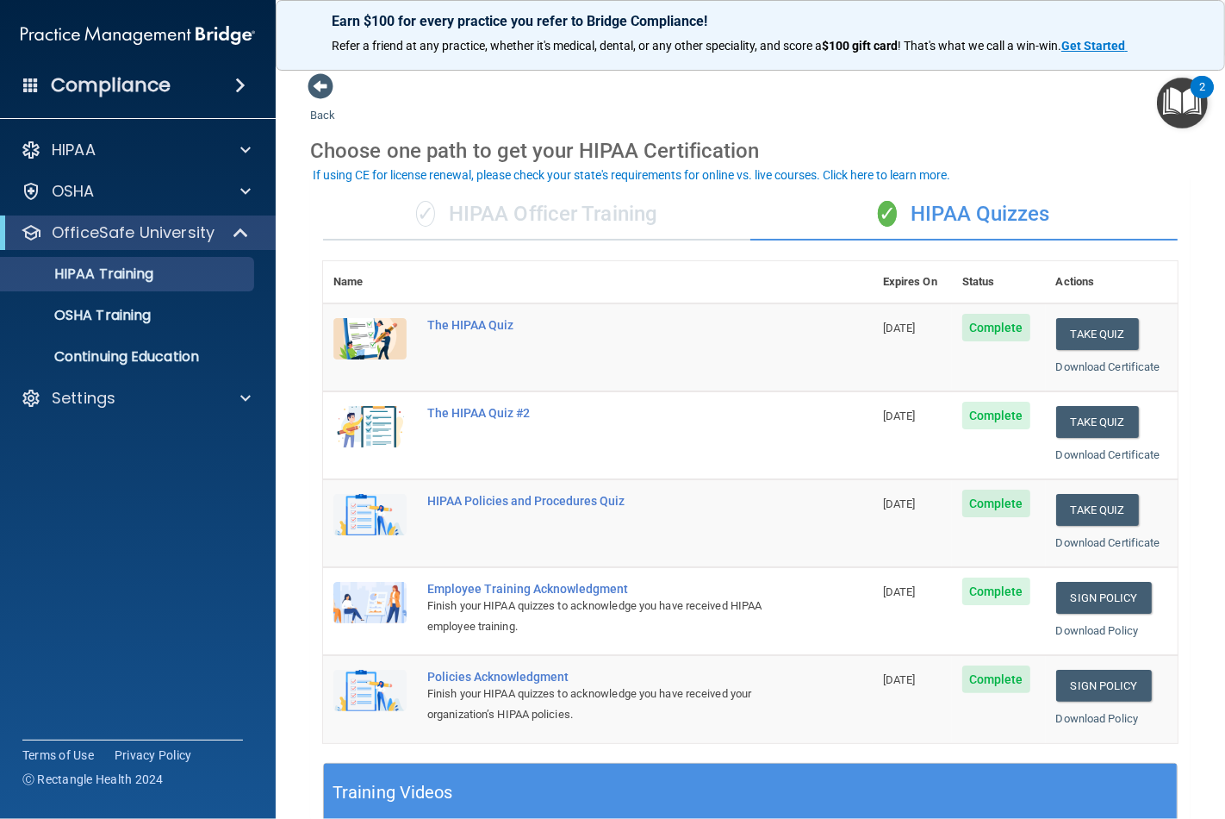
click at [496, 205] on div "✓ HIPAA Officer Training" at bounding box center [536, 215] width 427 height 52
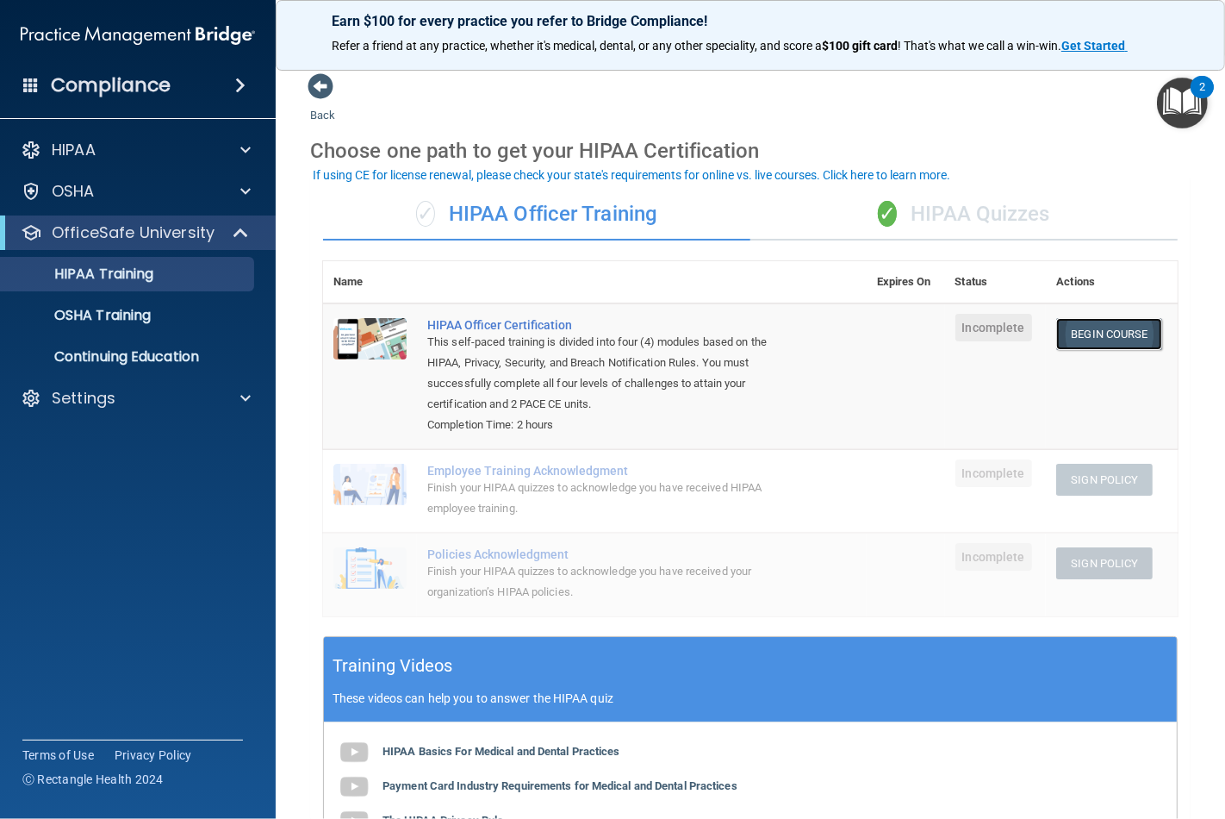
click at [1088, 333] on link "Begin Course" at bounding box center [1109, 334] width 105 height 32
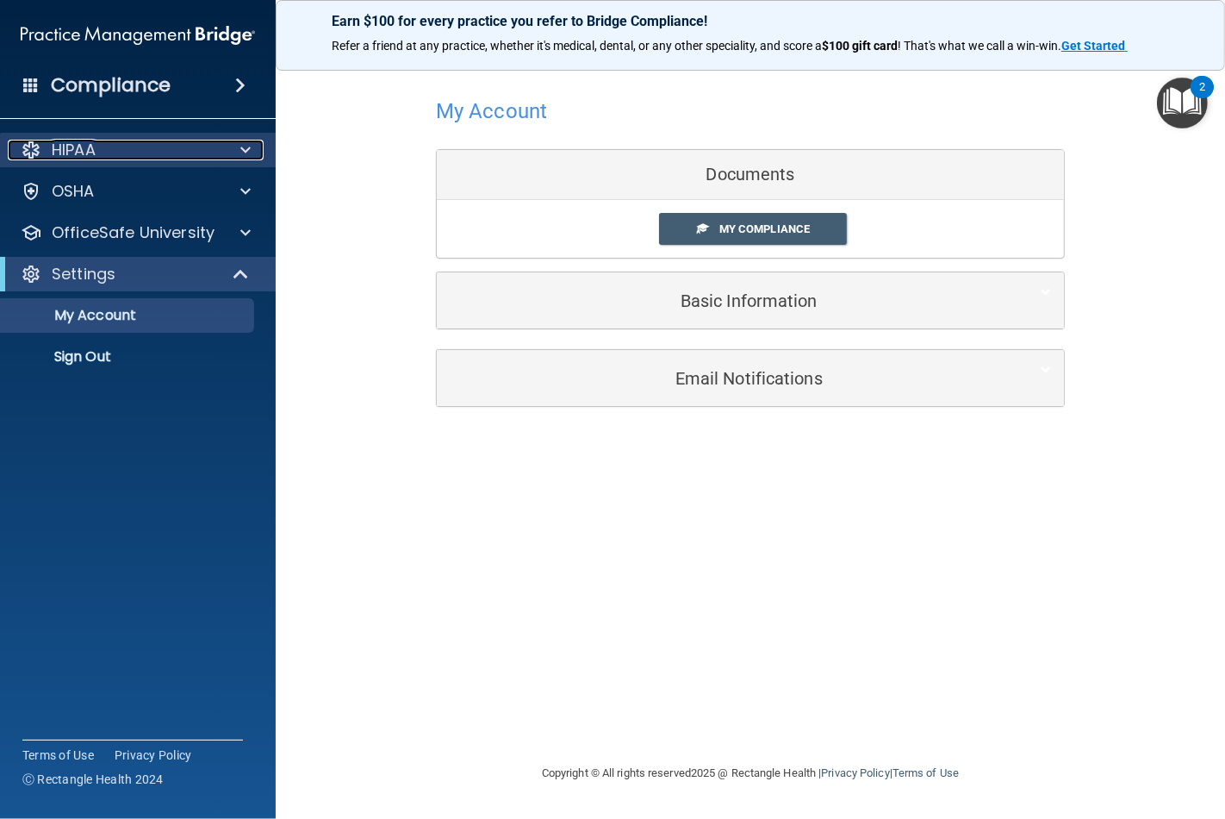
click at [234, 150] on div at bounding box center [242, 150] width 43 height 21
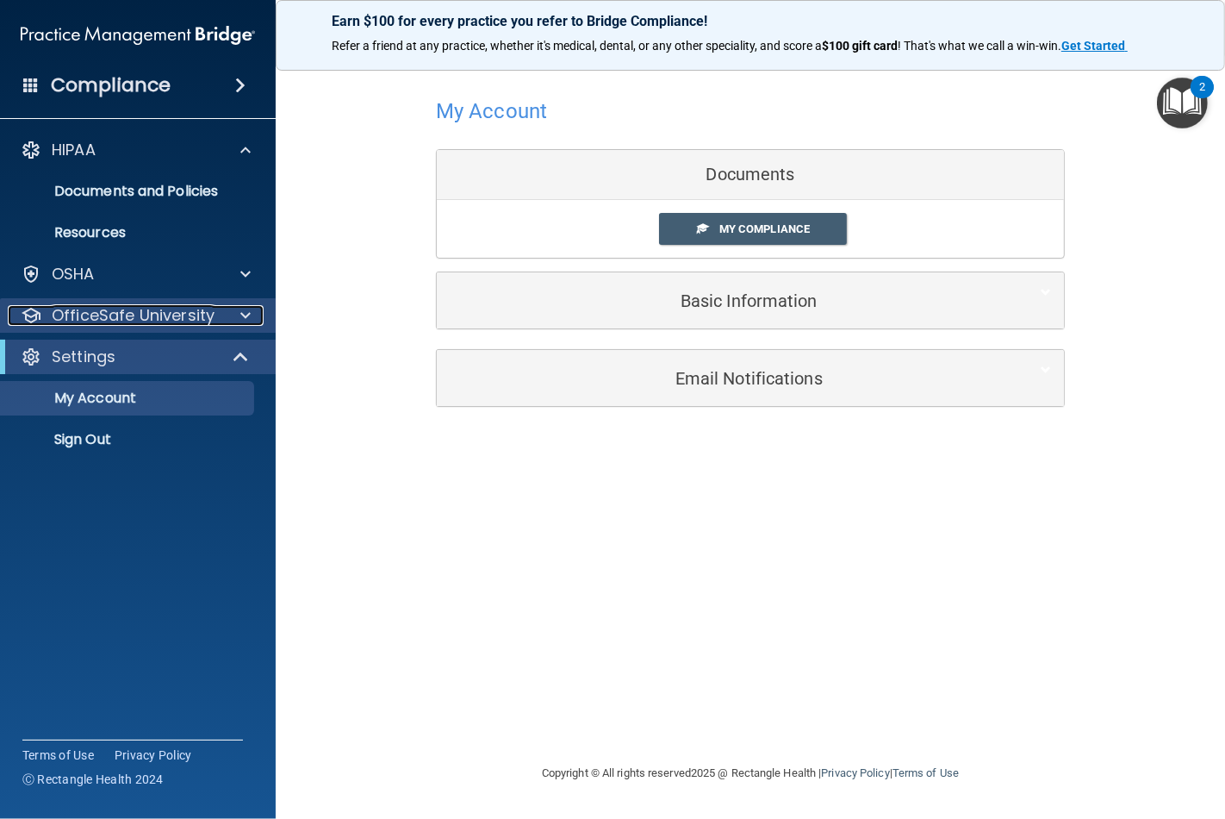
click at [221, 310] on div at bounding box center [242, 315] width 43 height 21
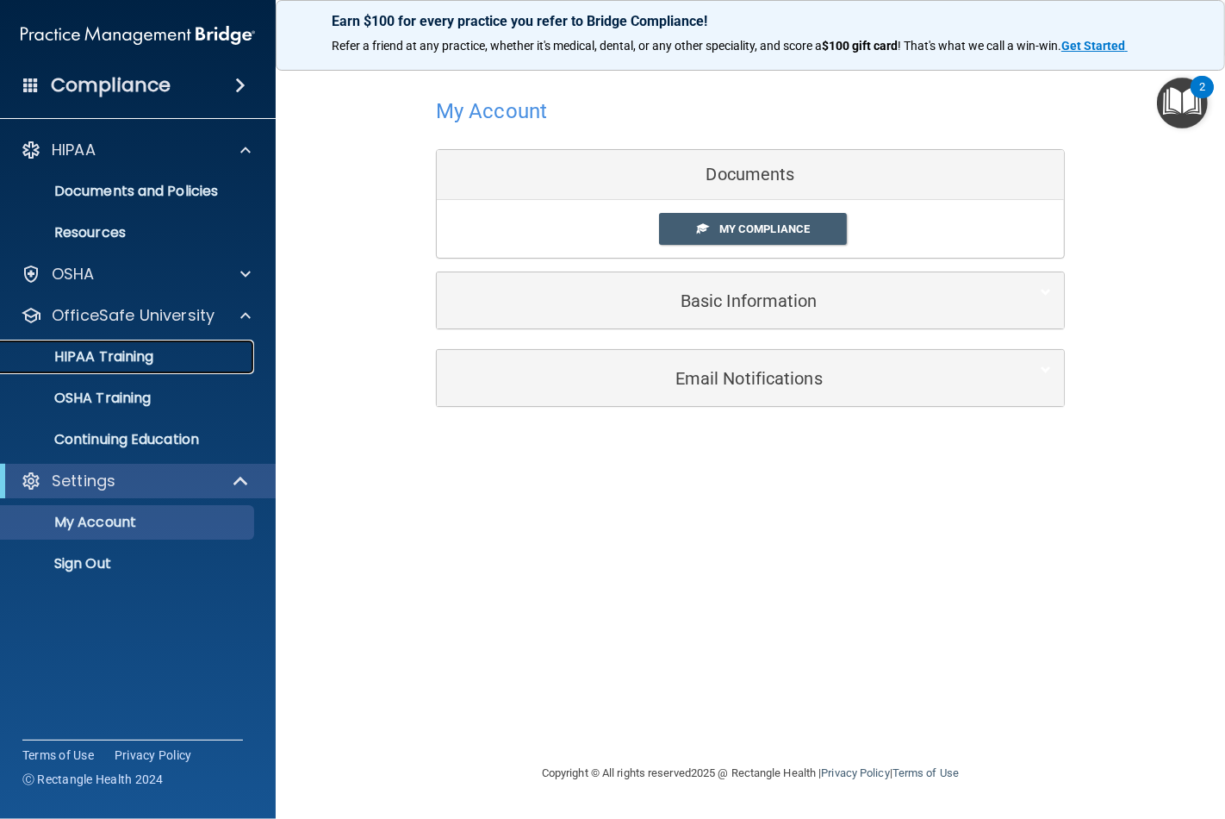
click at [127, 351] on p "HIPAA Training" at bounding box center [82, 356] width 142 height 17
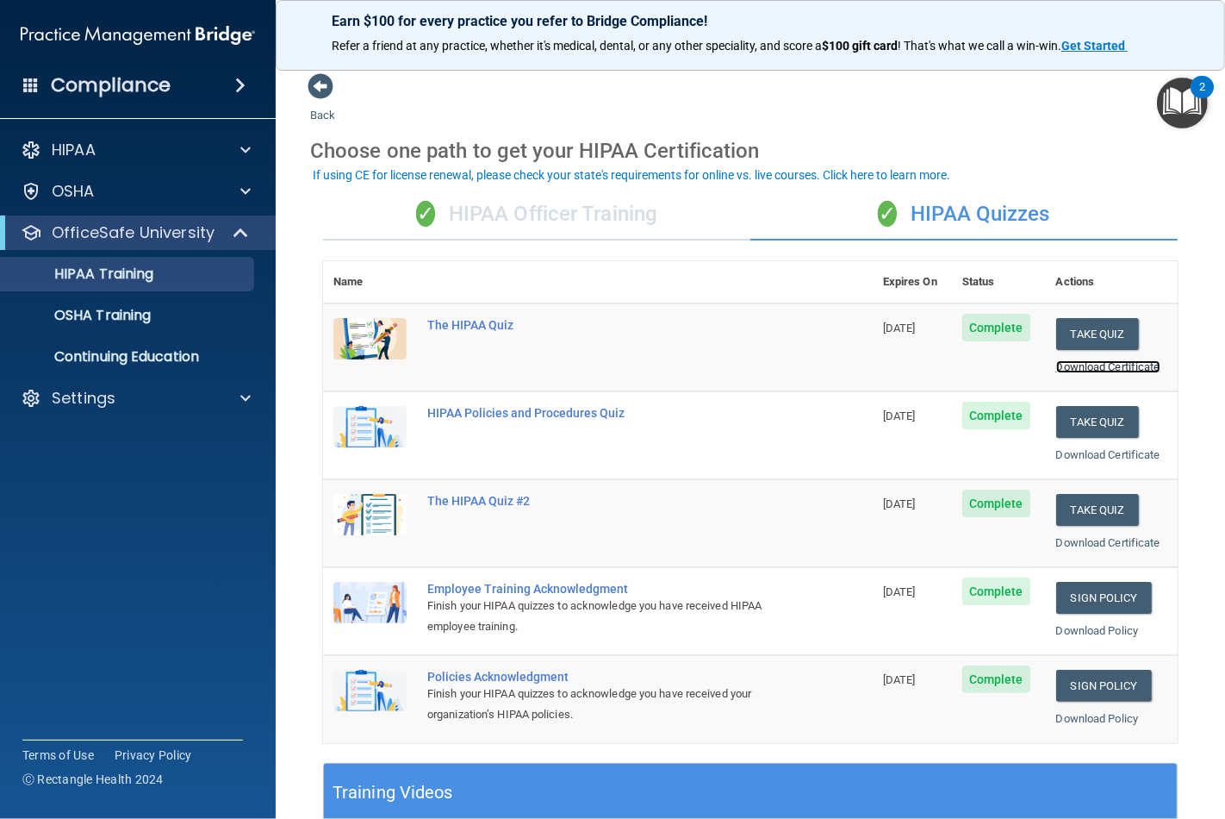
click at [1105, 360] on link "Download Certificate" at bounding box center [1109, 366] width 104 height 13
click at [1096, 692] on link "Sign Policy" at bounding box center [1105, 686] width 96 height 32
click at [1099, 600] on link "Sign Policy" at bounding box center [1105, 598] width 96 height 32
click at [1091, 537] on link "Download Certificate" at bounding box center [1109, 542] width 104 height 13
click at [135, 311] on p "OSHA Training" at bounding box center [81, 315] width 140 height 17
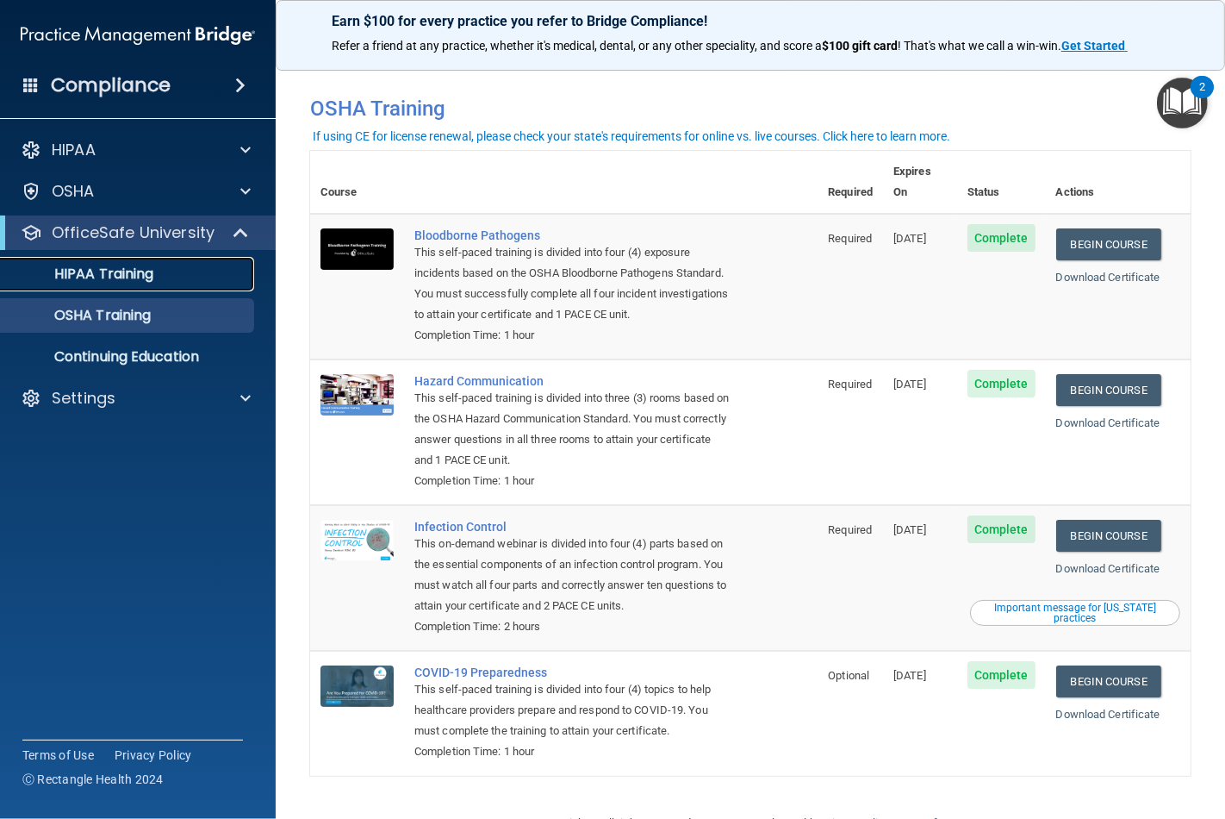
click at [49, 260] on link "HIPAA Training" at bounding box center [118, 274] width 271 height 34
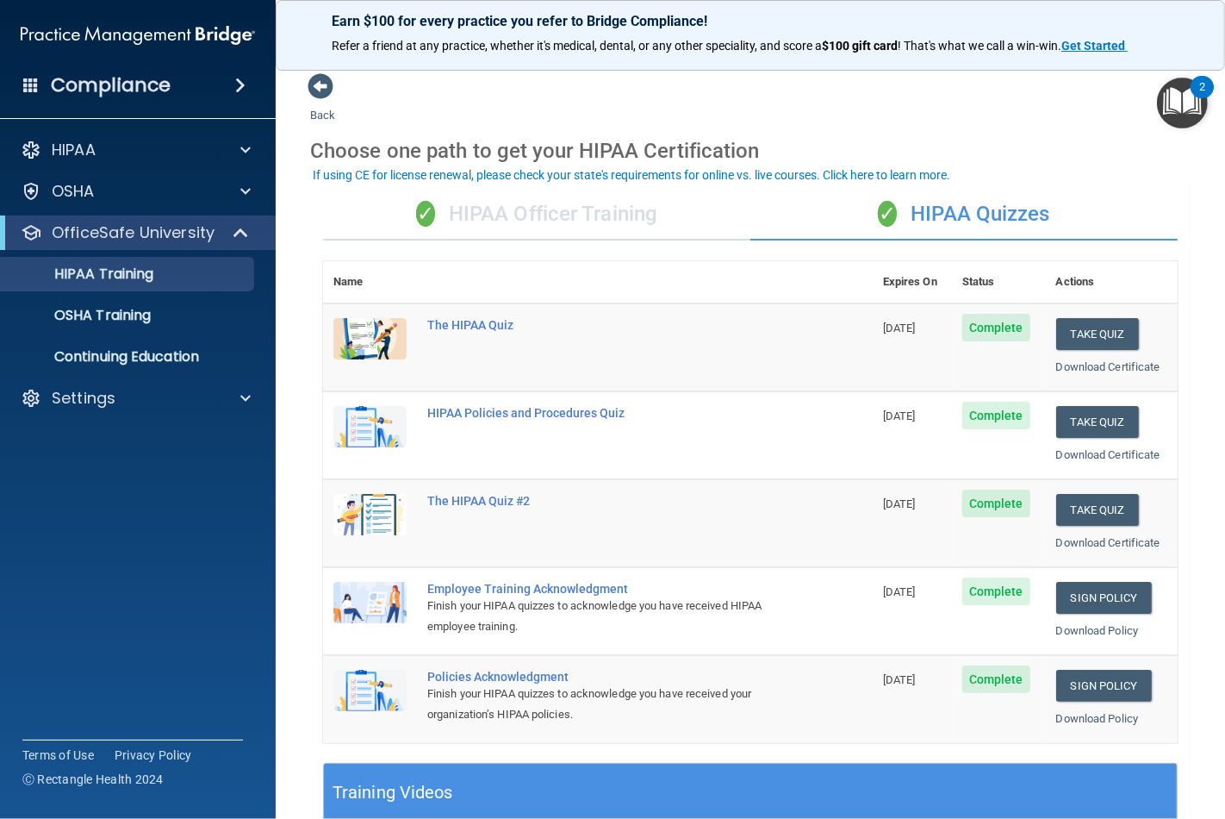
click at [531, 203] on div "✓ HIPAA Officer Training" at bounding box center [536, 215] width 427 height 52
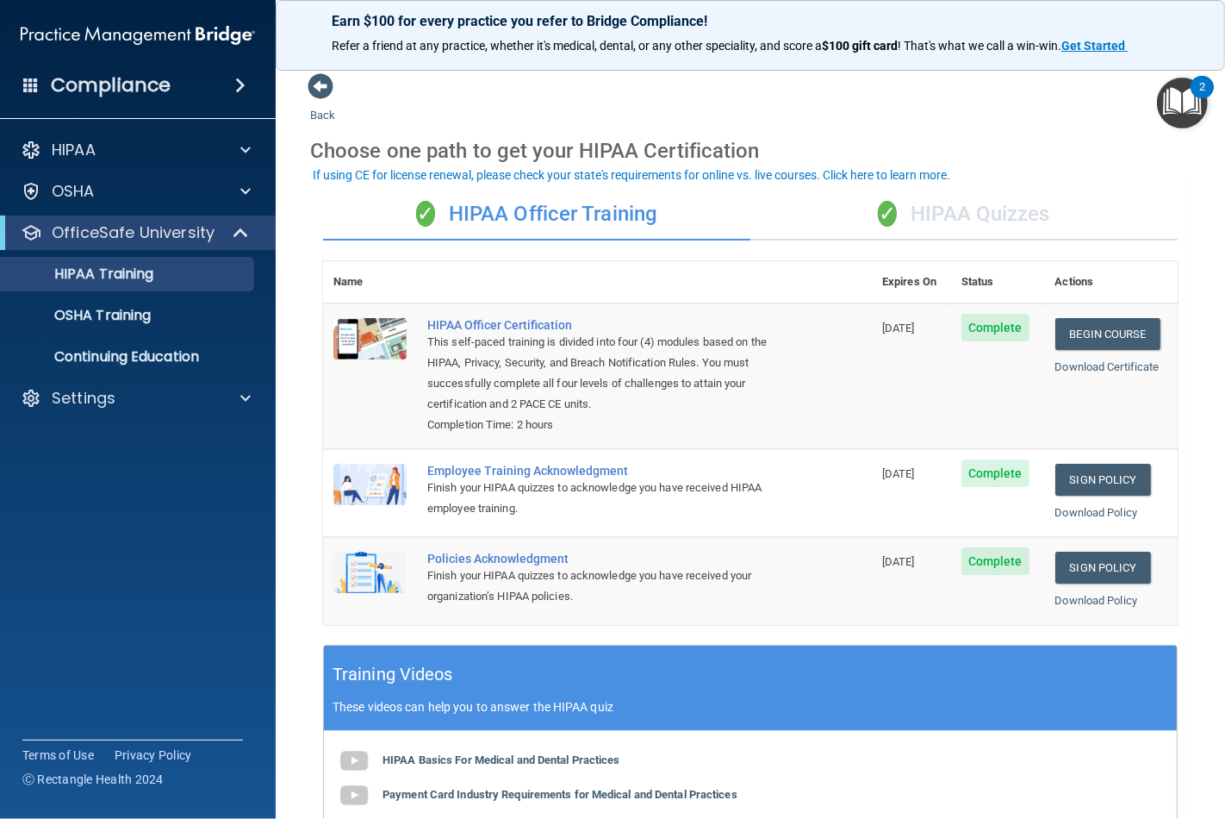
click at [951, 210] on div "✓ HIPAA Quizzes" at bounding box center [964, 215] width 427 height 52
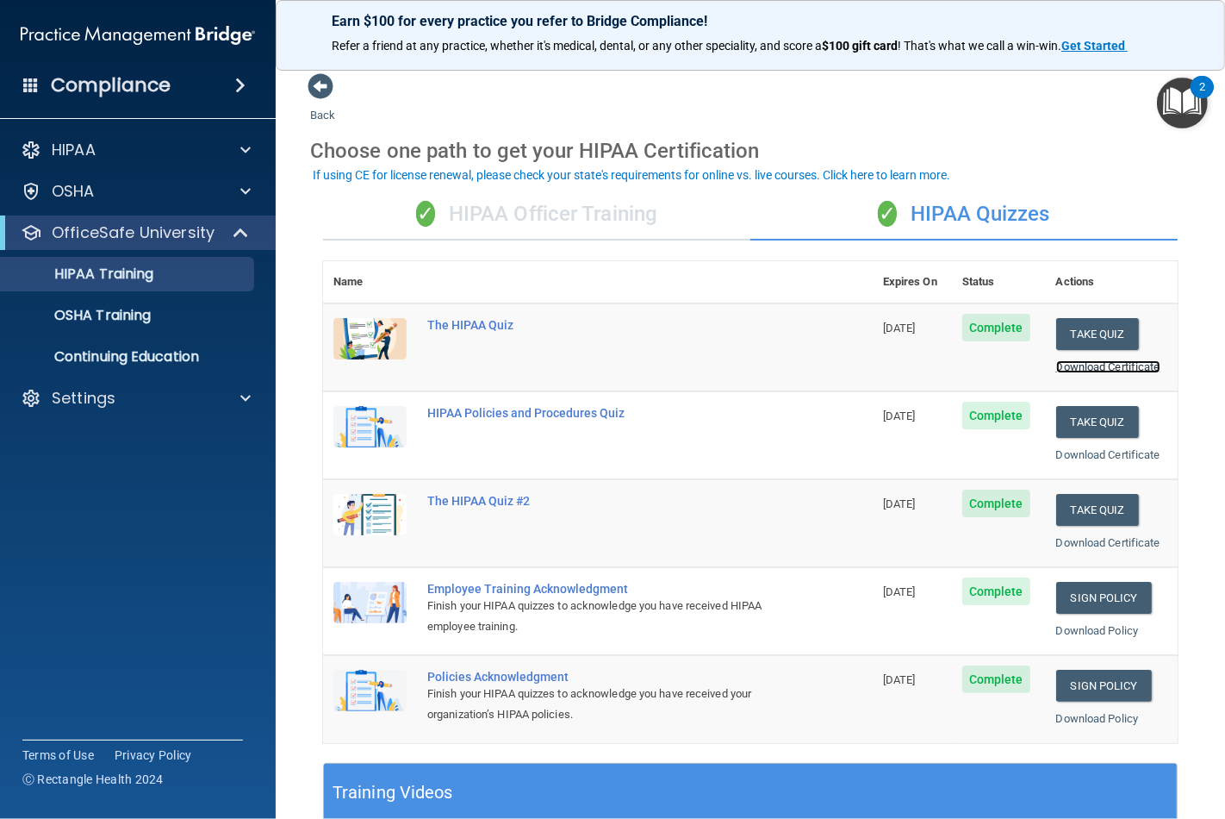
click at [1082, 366] on link "Download Certificate" at bounding box center [1109, 366] width 104 height 13
click at [1086, 332] on button "Take Quiz" at bounding box center [1098, 334] width 83 height 32
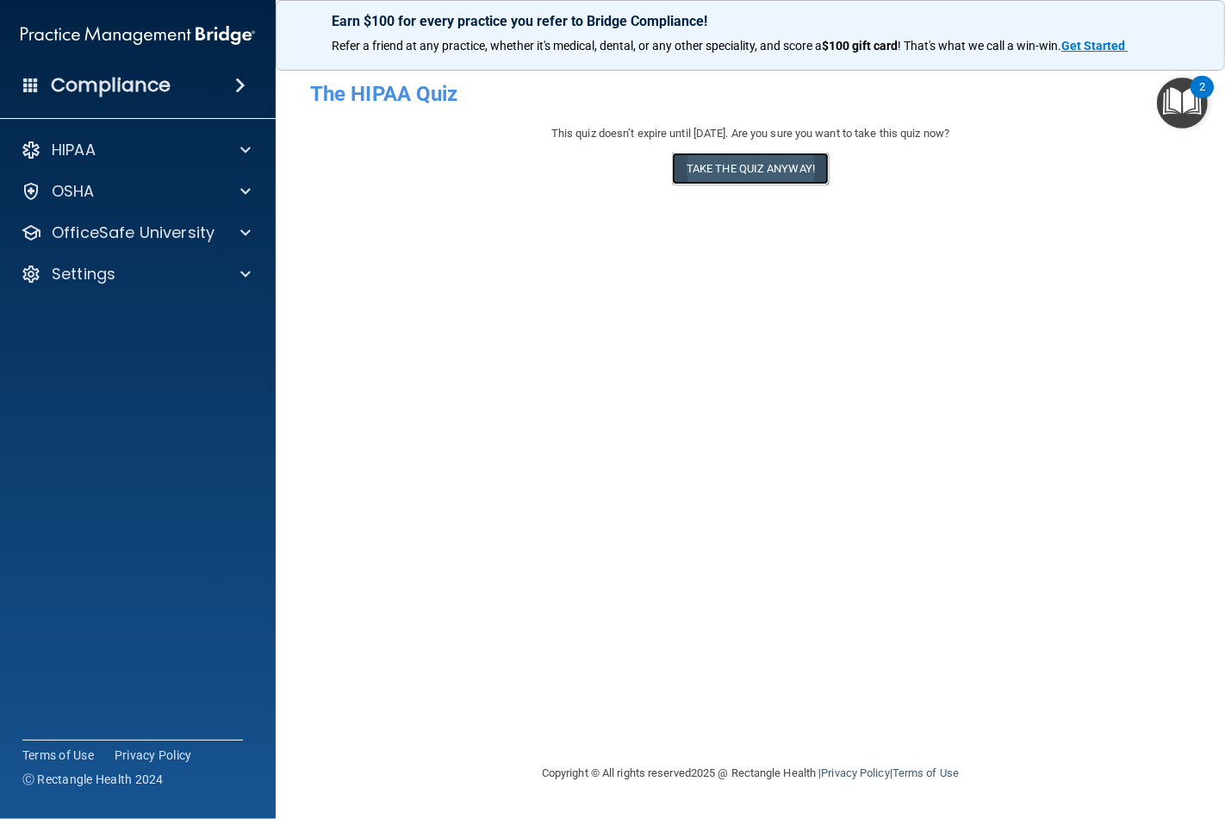
click at [736, 165] on button "Take the quiz anyway!" at bounding box center [750, 169] width 157 height 32
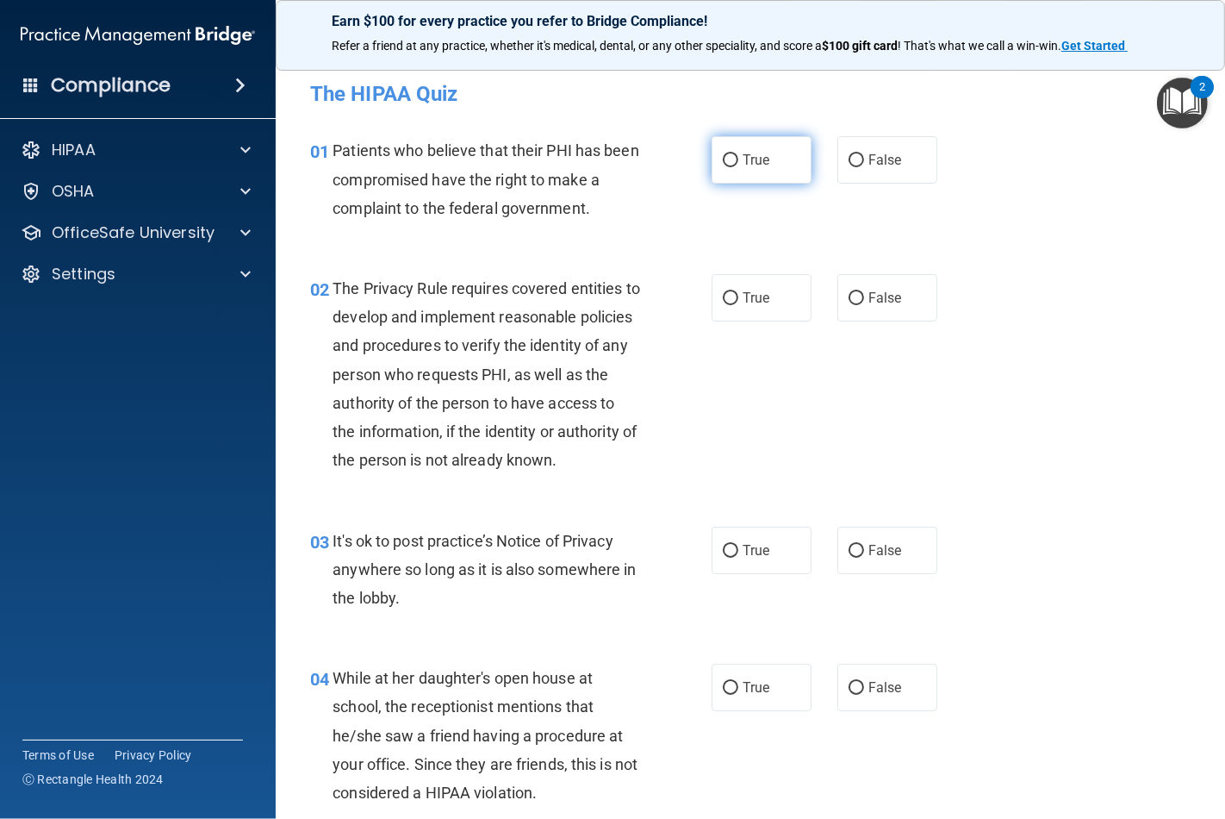
click at [759, 167] on span "True" at bounding box center [756, 160] width 27 height 16
click at [739, 167] on input "True" at bounding box center [731, 160] width 16 height 13
radio input "true"
click at [756, 309] on label "True" at bounding box center [762, 297] width 100 height 47
click at [739, 305] on input "True" at bounding box center [731, 298] width 16 height 13
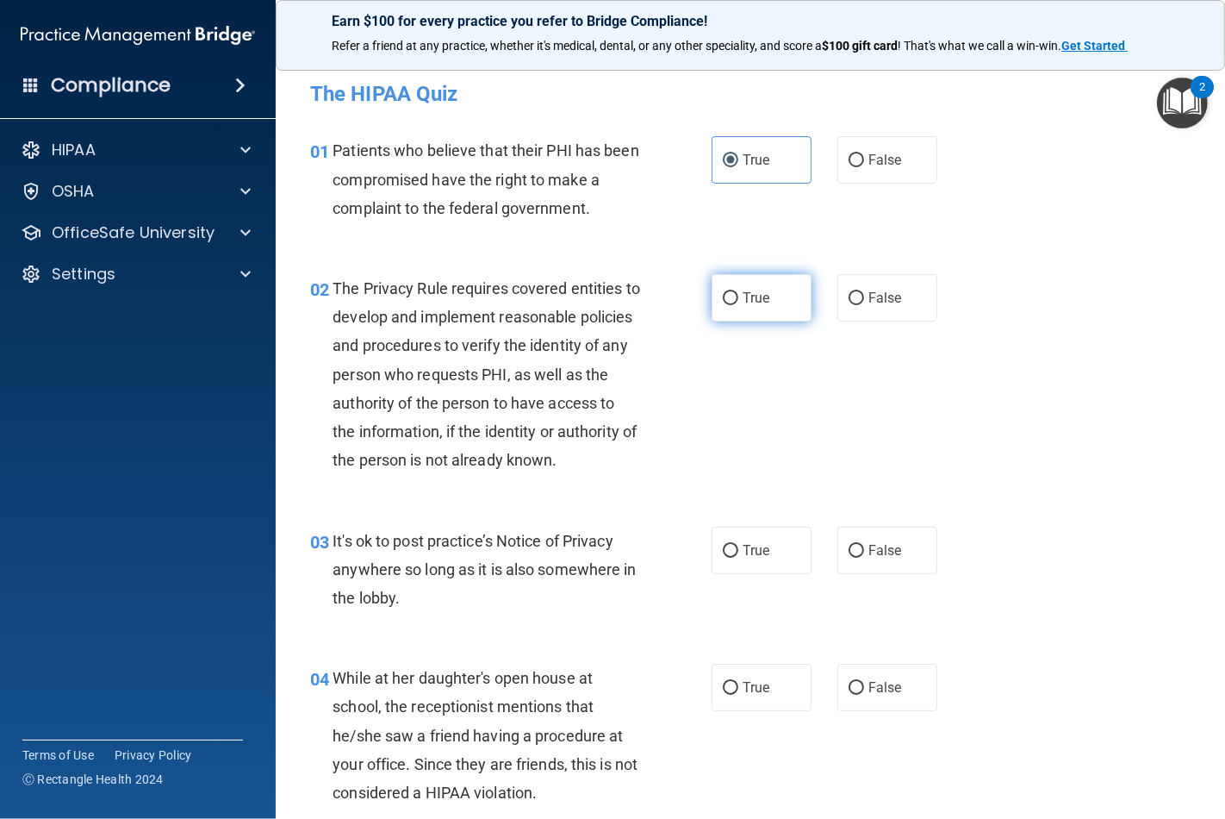
radio input "true"
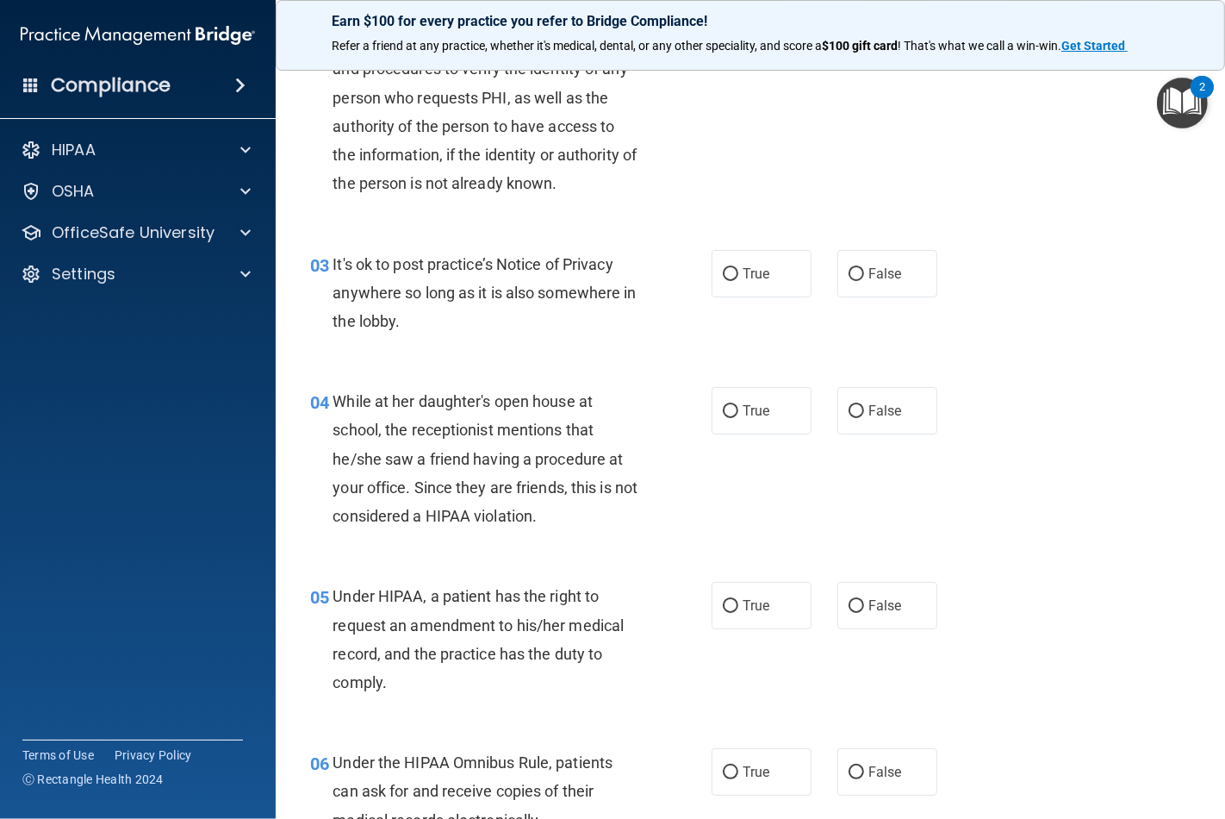
scroll to position [287, 0]
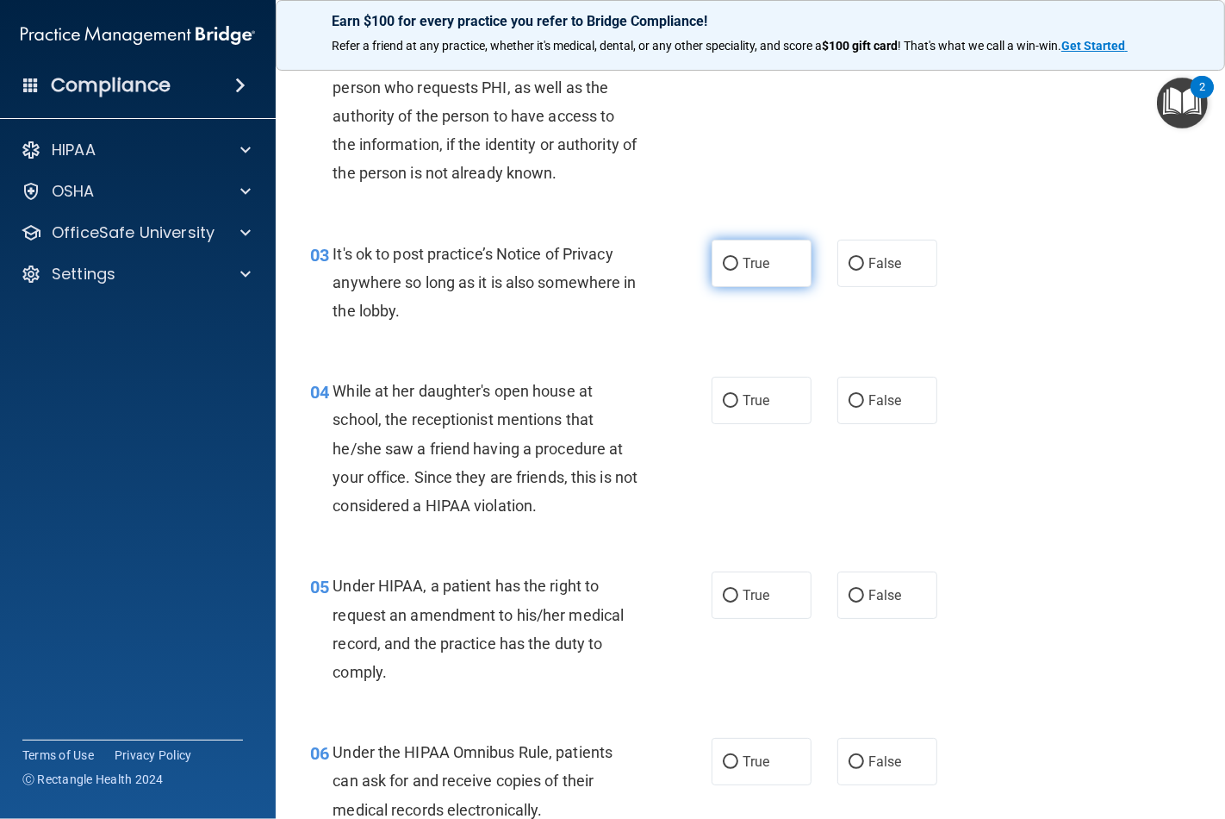
click at [753, 271] on span "True" at bounding box center [756, 263] width 27 height 16
click at [739, 271] on input "True" at bounding box center [731, 264] width 16 height 13
radio input "true"
click at [751, 418] on label "True" at bounding box center [762, 400] width 100 height 47
click at [739, 408] on input "True" at bounding box center [731, 401] width 16 height 13
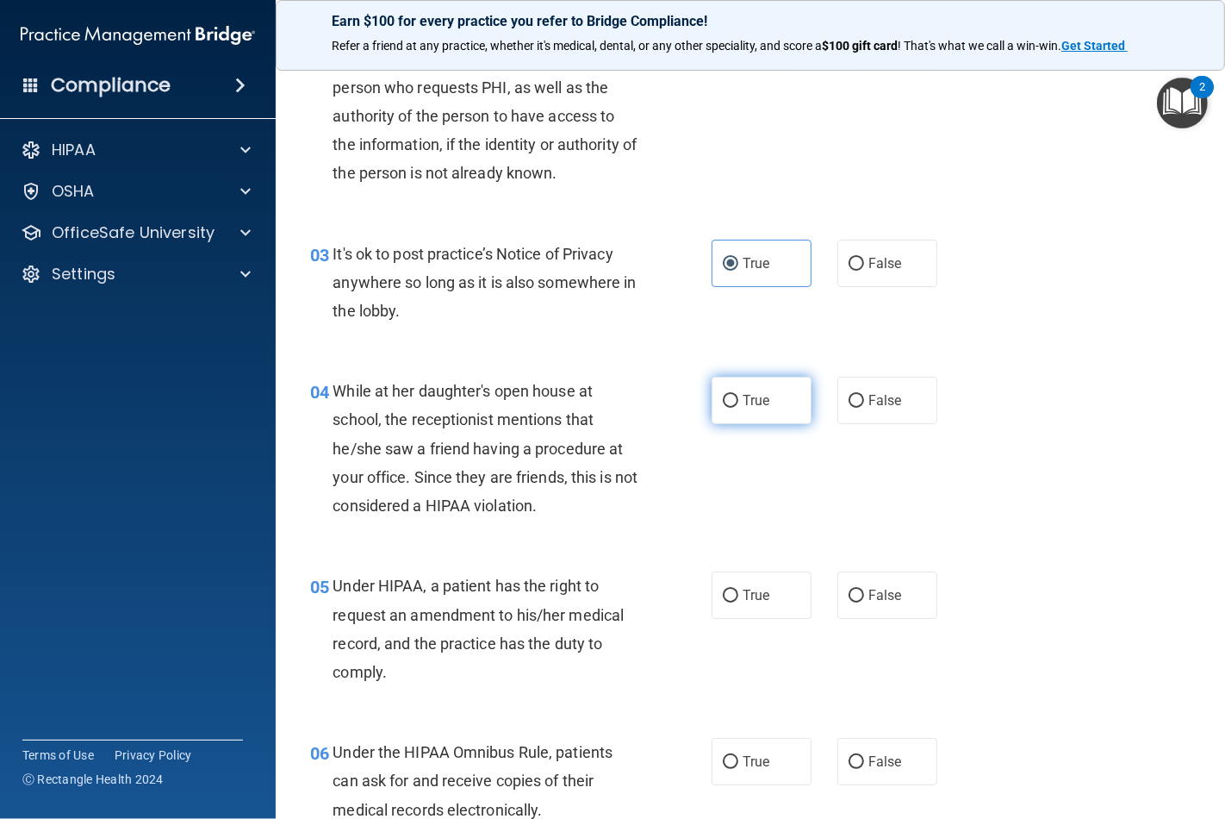
radio input "true"
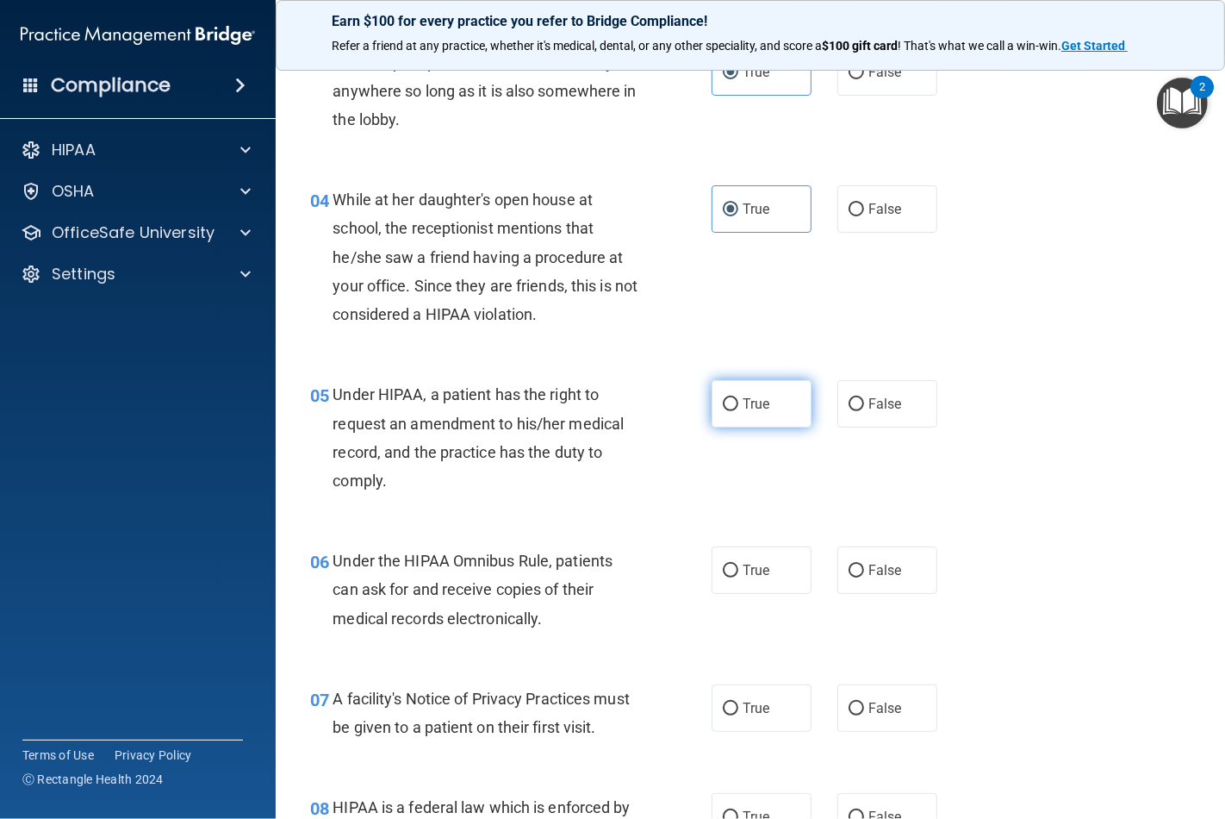
click at [746, 415] on label "True" at bounding box center [762, 403] width 100 height 47
click at [739, 411] on input "True" at bounding box center [731, 404] width 16 height 13
radio input "true"
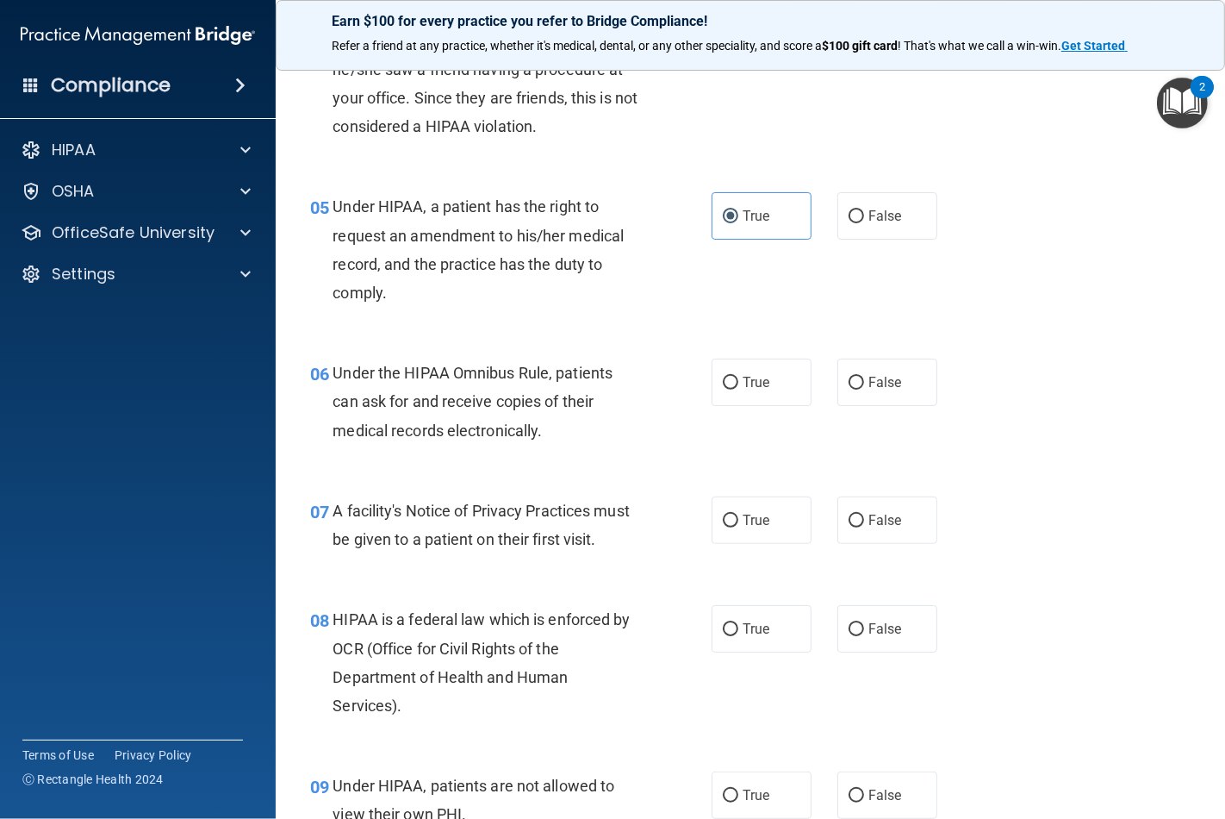
scroll to position [670, 0]
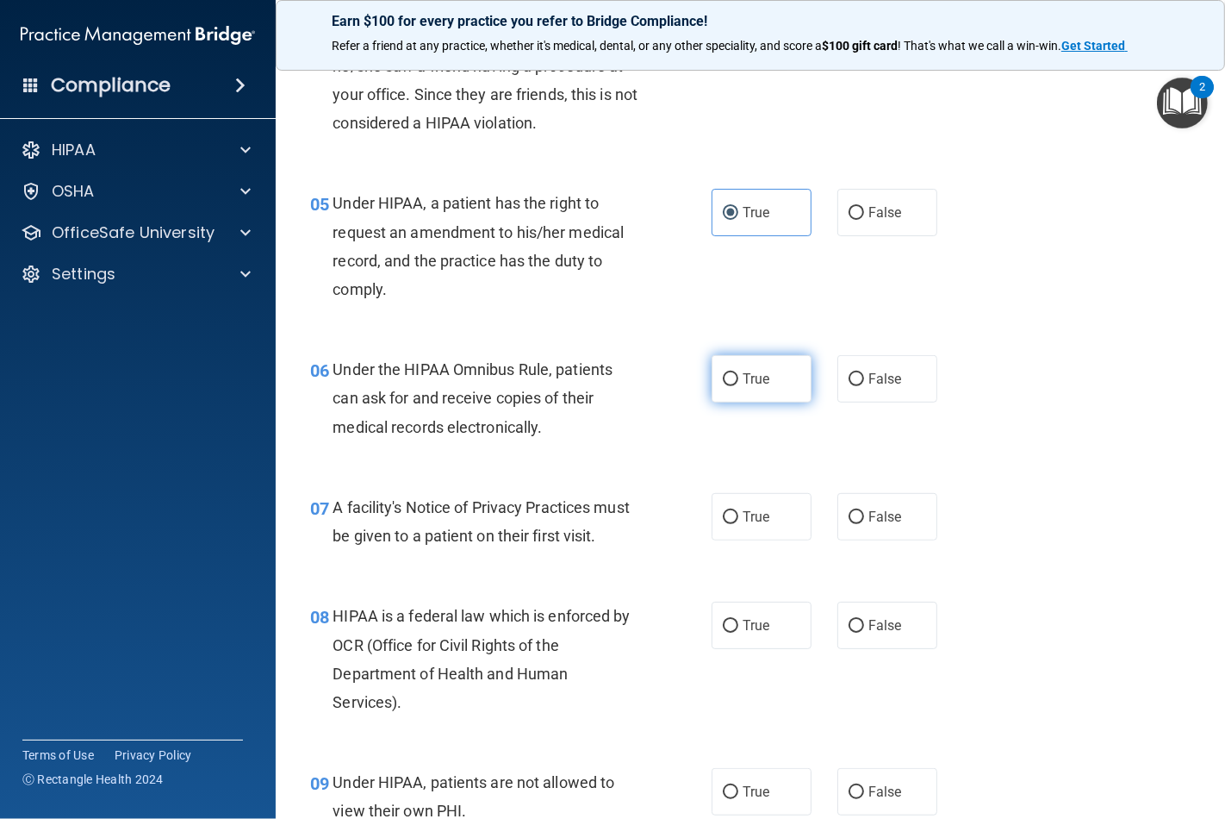
click at [746, 387] on span "True" at bounding box center [756, 379] width 27 height 16
click at [739, 386] on input "True" at bounding box center [731, 379] width 16 height 13
radio input "true"
click at [760, 525] on span "True" at bounding box center [756, 516] width 27 height 16
click at [739, 524] on input "True" at bounding box center [731, 517] width 16 height 13
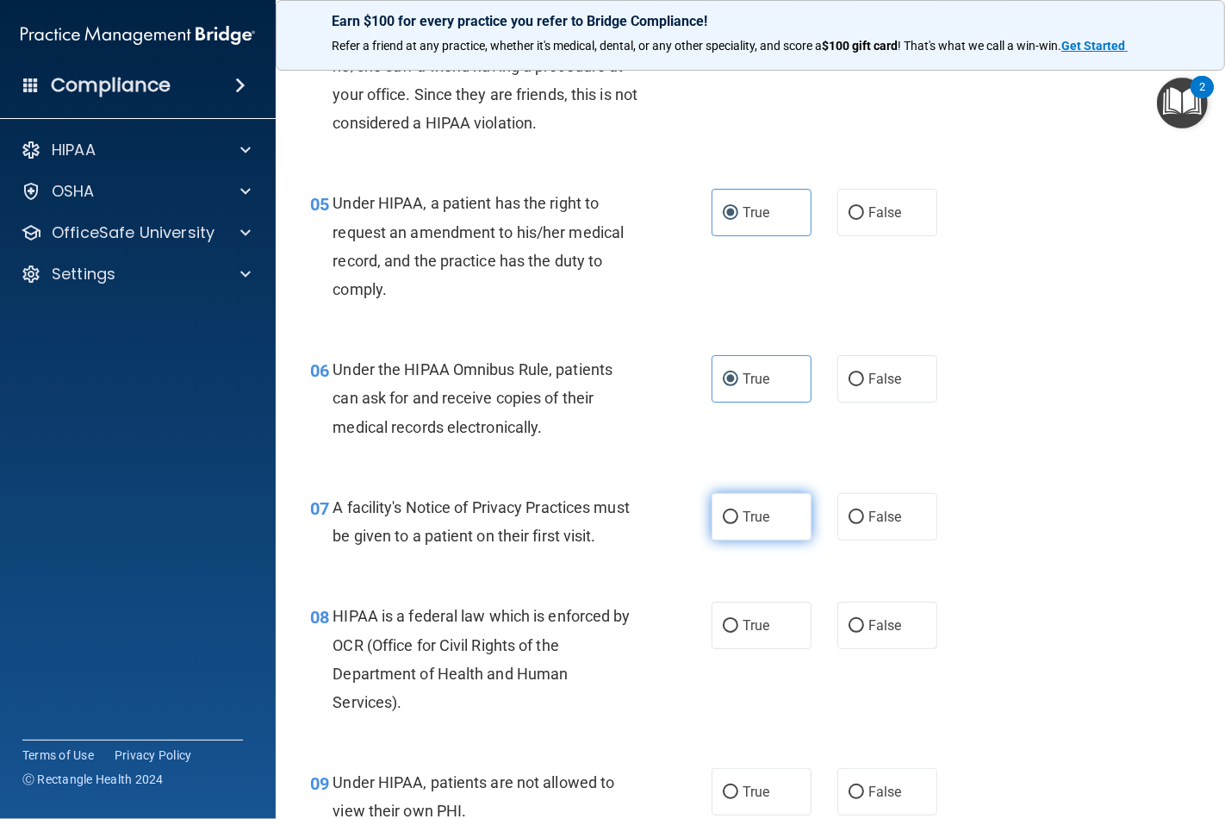
radio input "true"
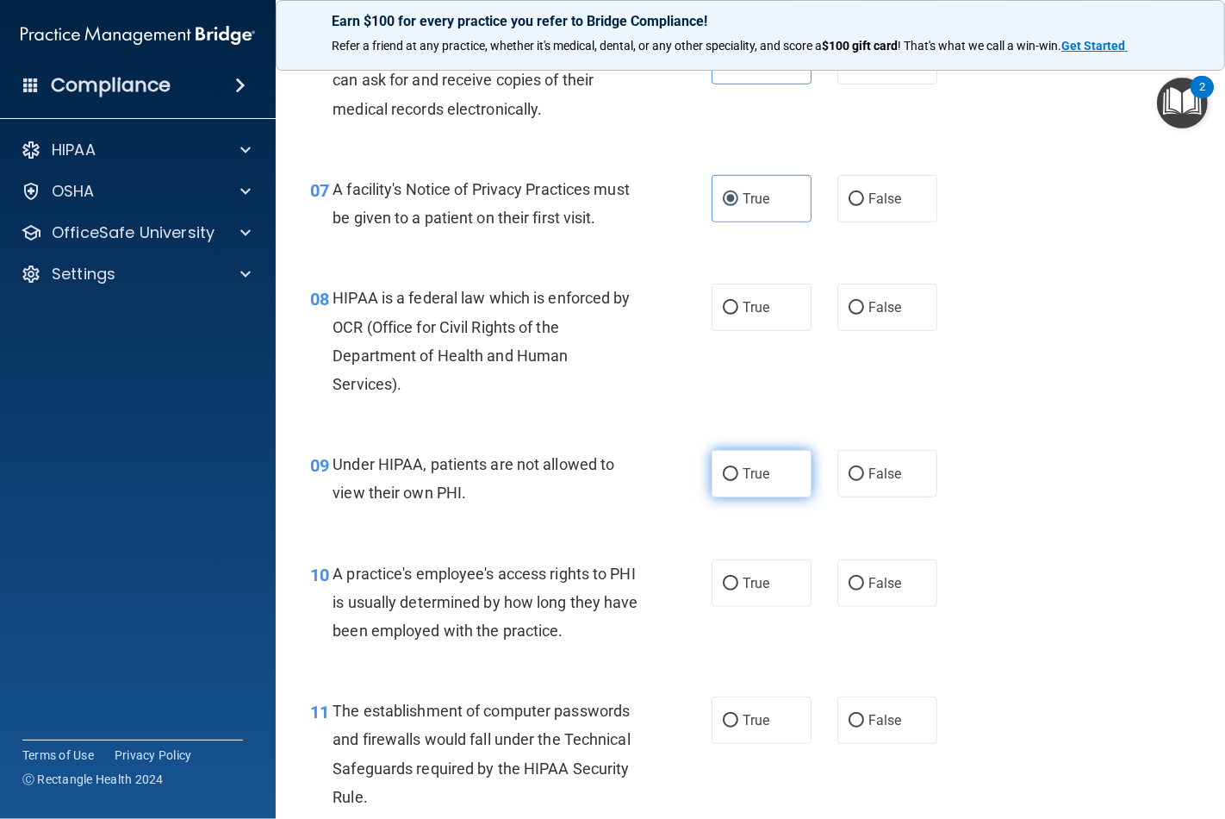
scroll to position [1053, 0]
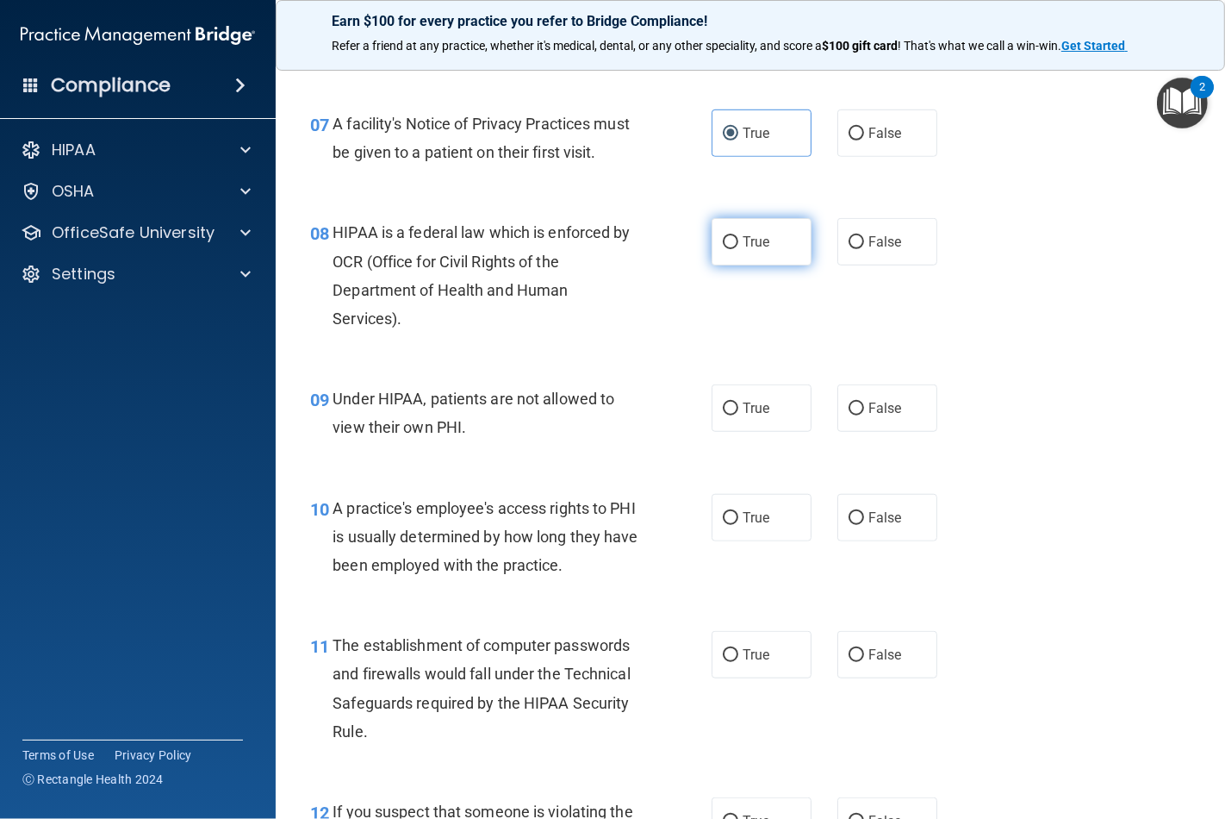
click at [743, 250] on span "True" at bounding box center [756, 242] width 27 height 16
click at [738, 249] on input "True" at bounding box center [731, 242] width 16 height 13
radio input "true"
click at [736, 427] on label "True" at bounding box center [762, 407] width 100 height 47
click at [736, 415] on input "True" at bounding box center [731, 408] width 16 height 13
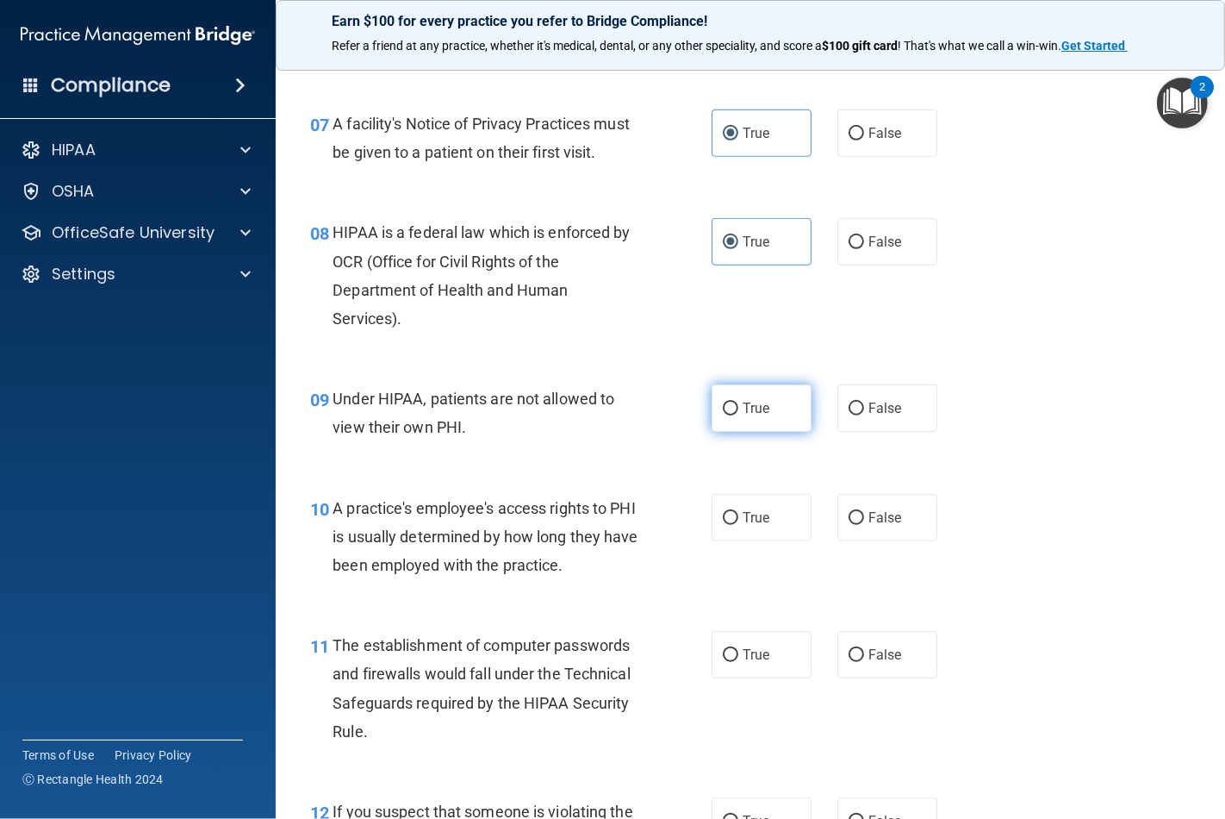
radio input "true"
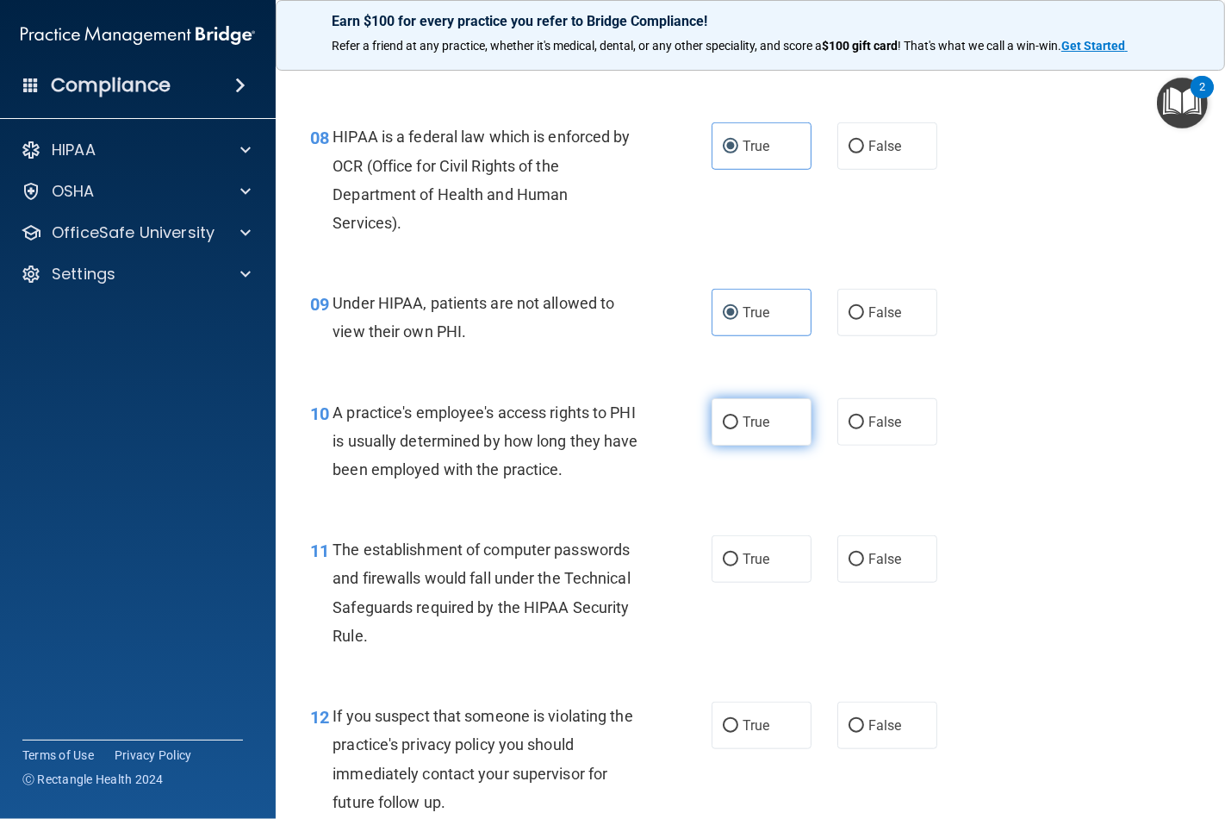
click at [745, 446] on label "True" at bounding box center [762, 421] width 100 height 47
click at [739, 429] on input "True" at bounding box center [731, 422] width 16 height 13
radio input "true"
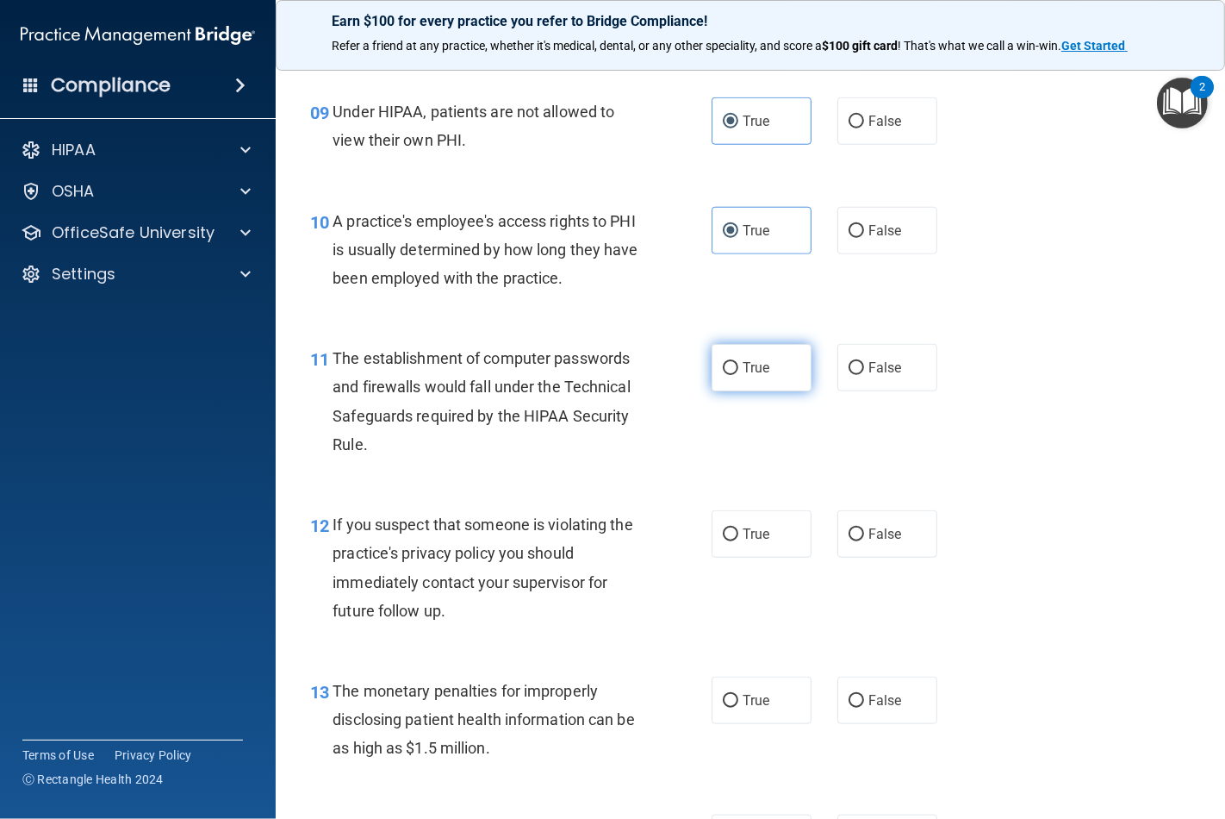
click at [751, 391] on label "True" at bounding box center [762, 367] width 100 height 47
click at [739, 375] on input "True" at bounding box center [731, 368] width 16 height 13
radio input "true"
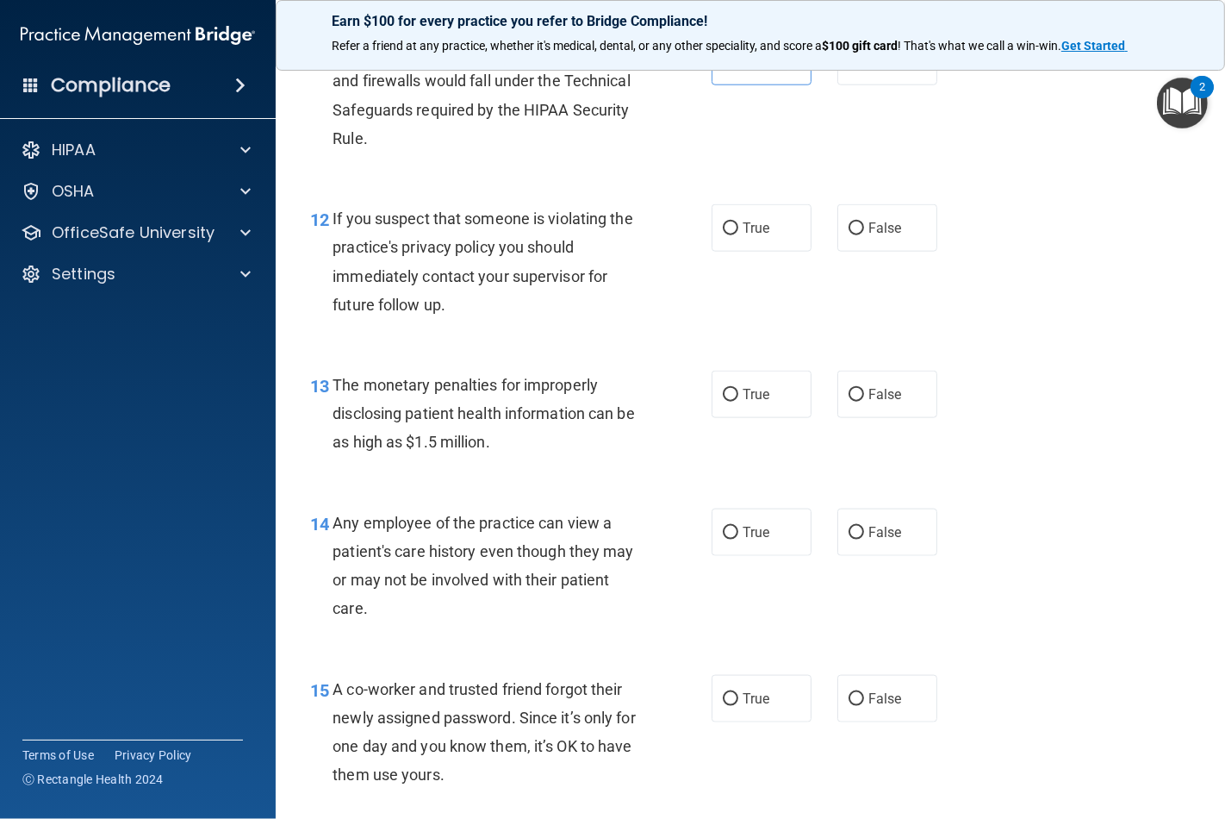
scroll to position [1627, 0]
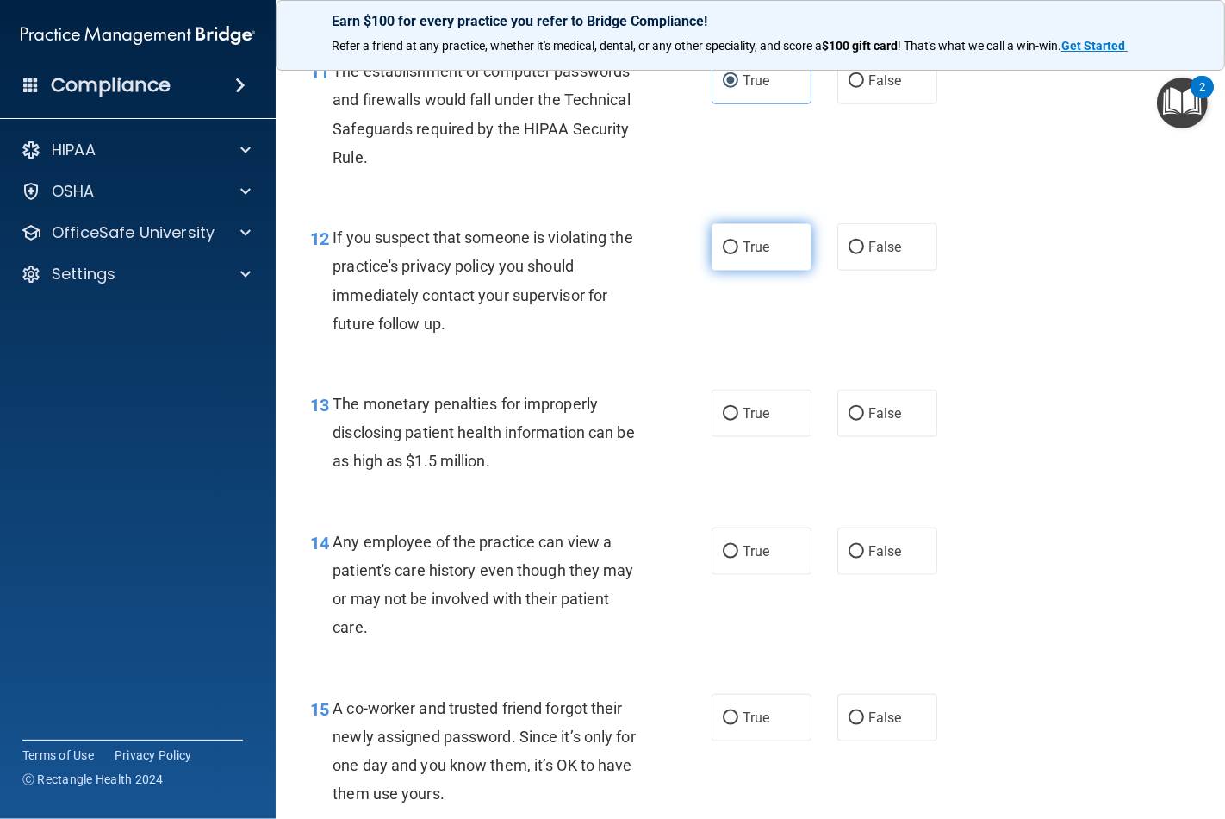
click at [751, 255] on span "True" at bounding box center [756, 247] width 27 height 16
click at [739, 254] on input "True" at bounding box center [731, 247] width 16 height 13
radio input "true"
click at [747, 421] on span "True" at bounding box center [756, 413] width 27 height 16
click at [739, 421] on input "True" at bounding box center [731, 414] width 16 height 13
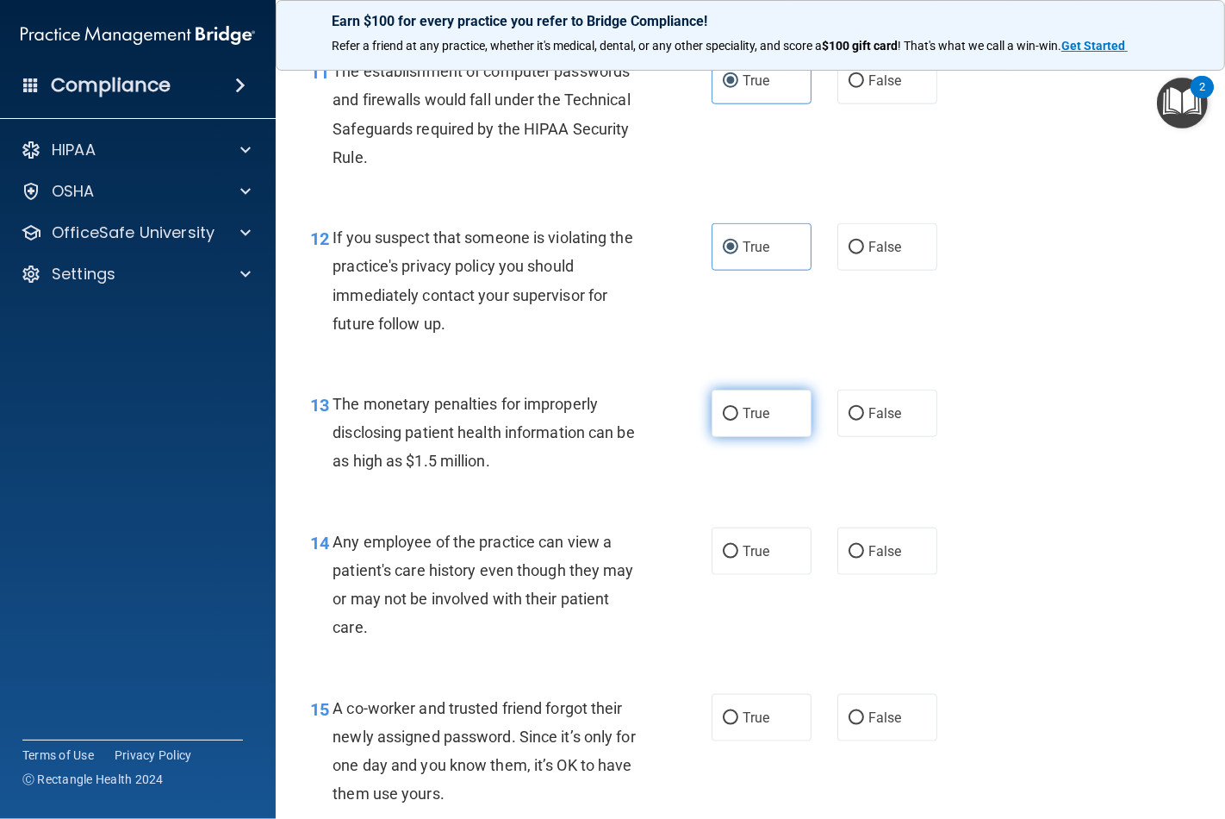
radio input "true"
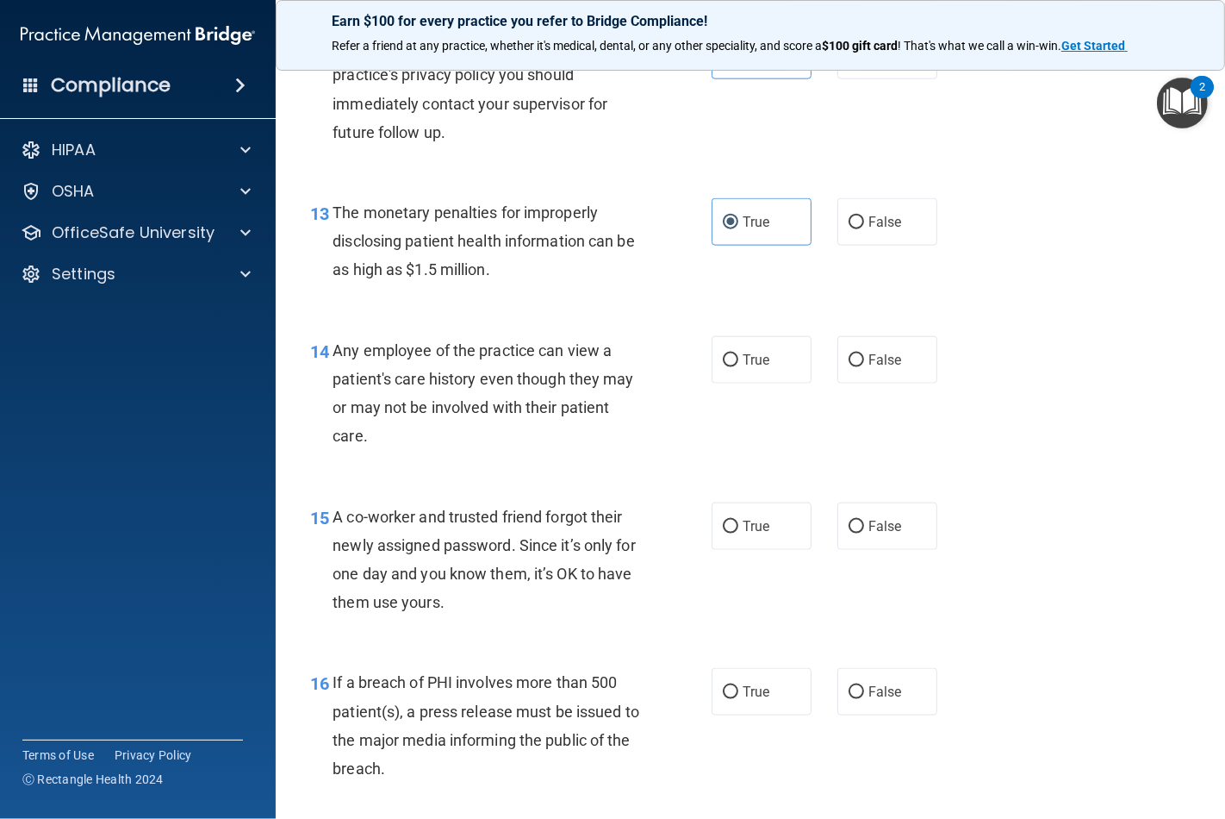
scroll to position [1819, 0]
click at [761, 367] on span "True" at bounding box center [756, 359] width 27 height 16
click at [739, 366] on input "True" at bounding box center [731, 359] width 16 height 13
radio input "true"
click at [746, 549] on label "True" at bounding box center [762, 525] width 100 height 47
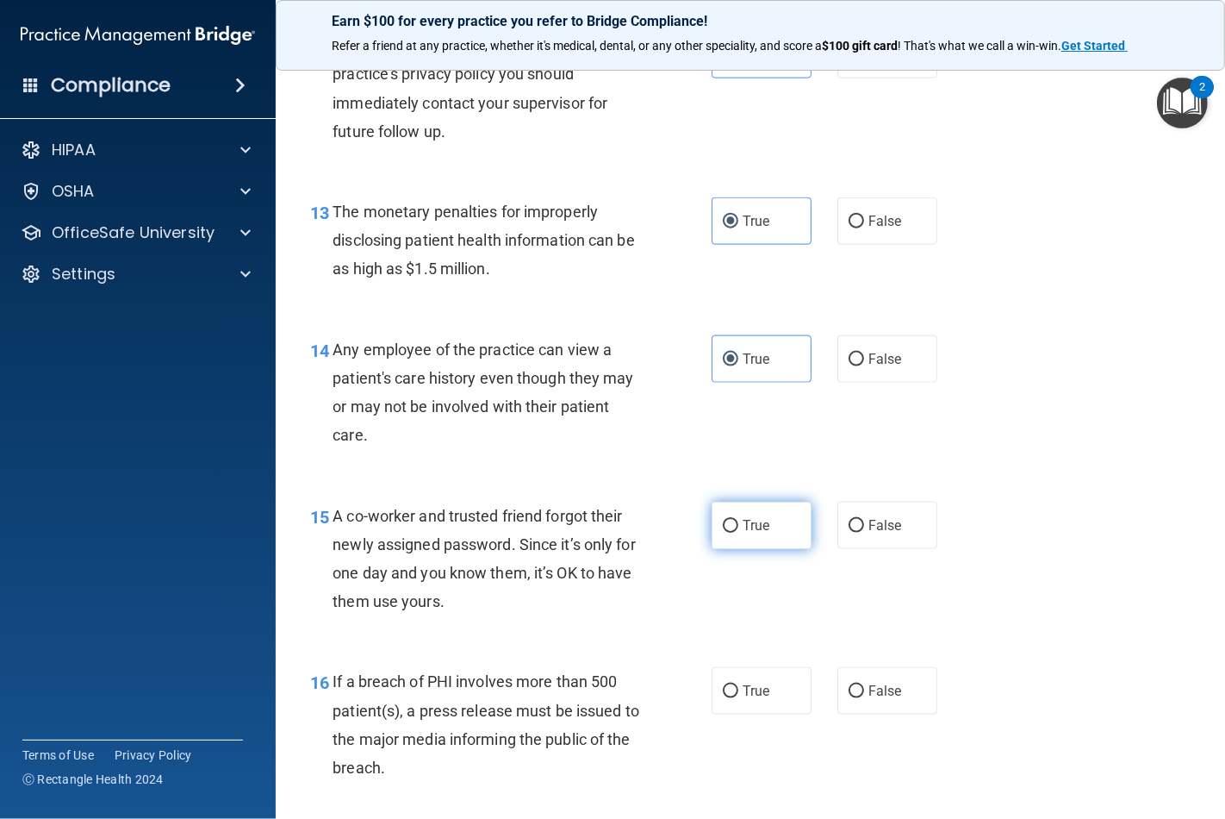
click at [739, 533] on input "True" at bounding box center [731, 526] width 16 height 13
radio input "true"
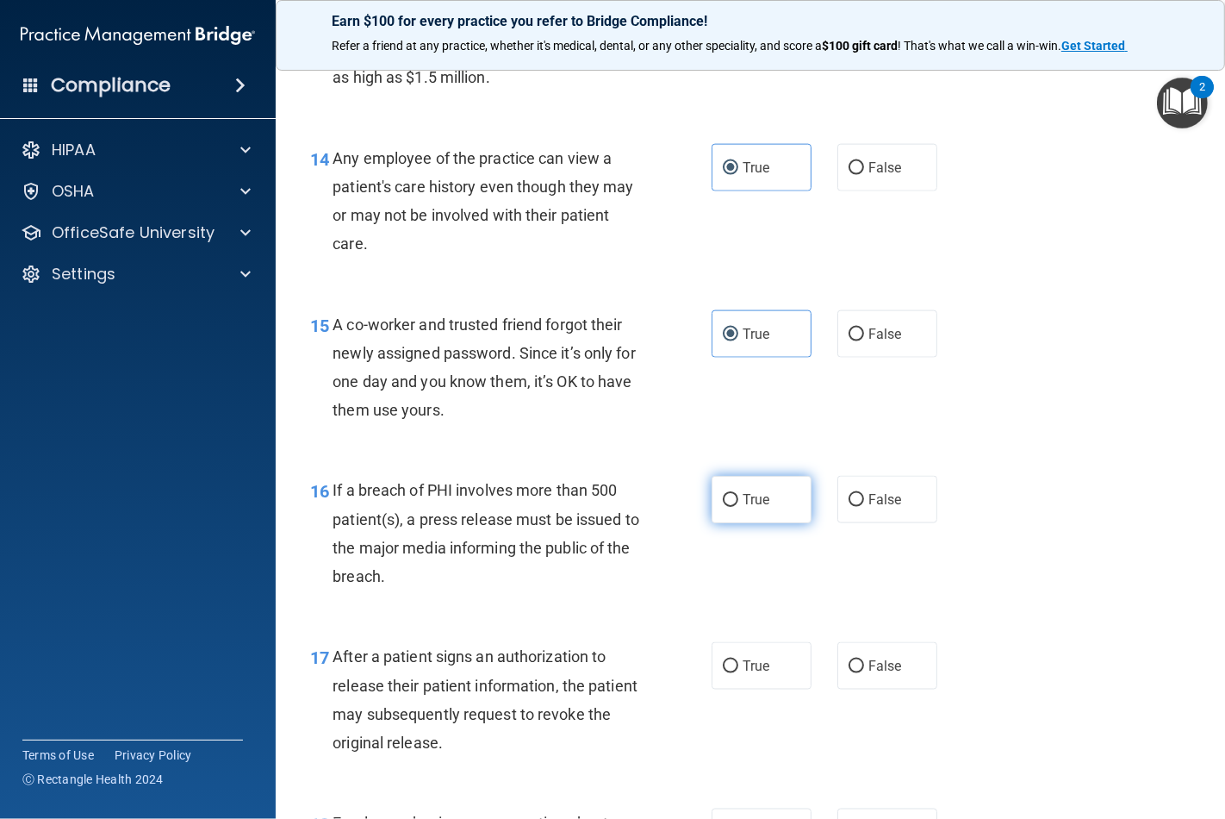
click at [771, 523] on label "True" at bounding box center [762, 499] width 100 height 47
click at [739, 507] on input "True" at bounding box center [731, 500] width 16 height 13
radio input "true"
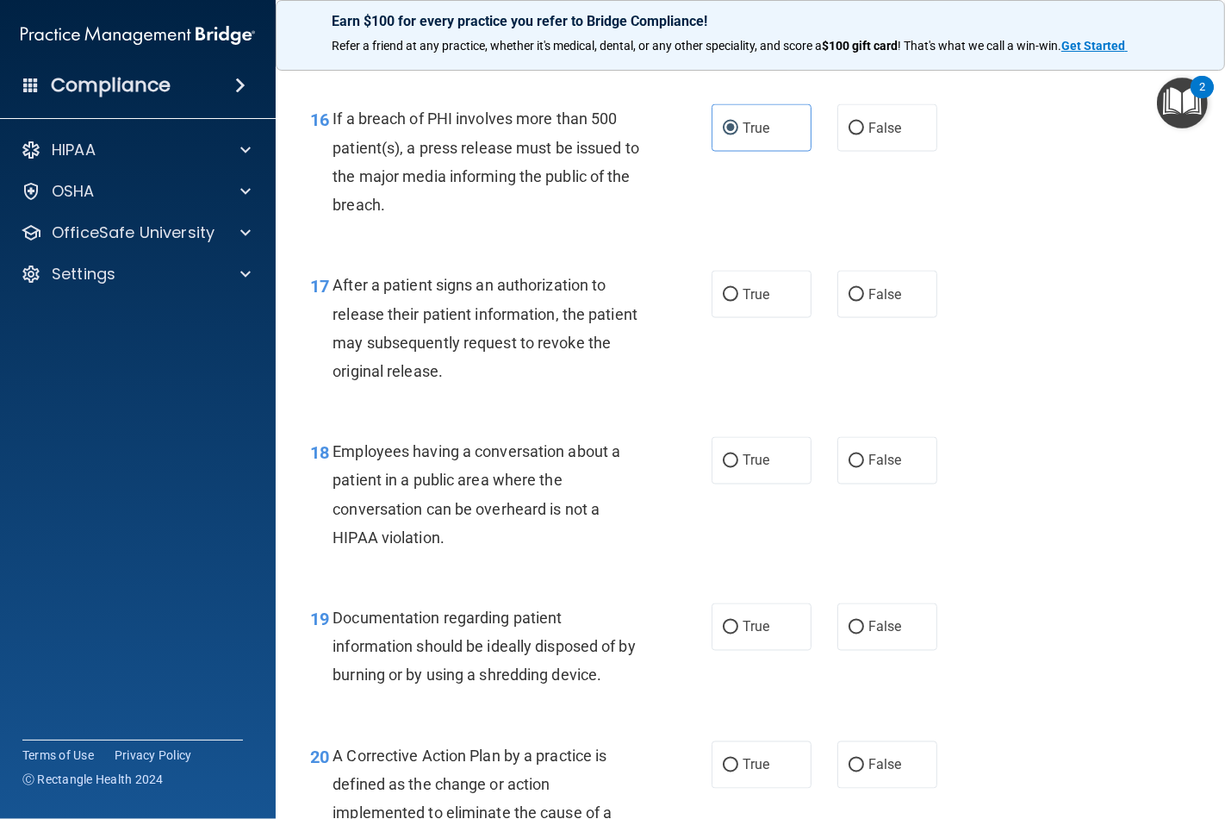
scroll to position [2393, 0]
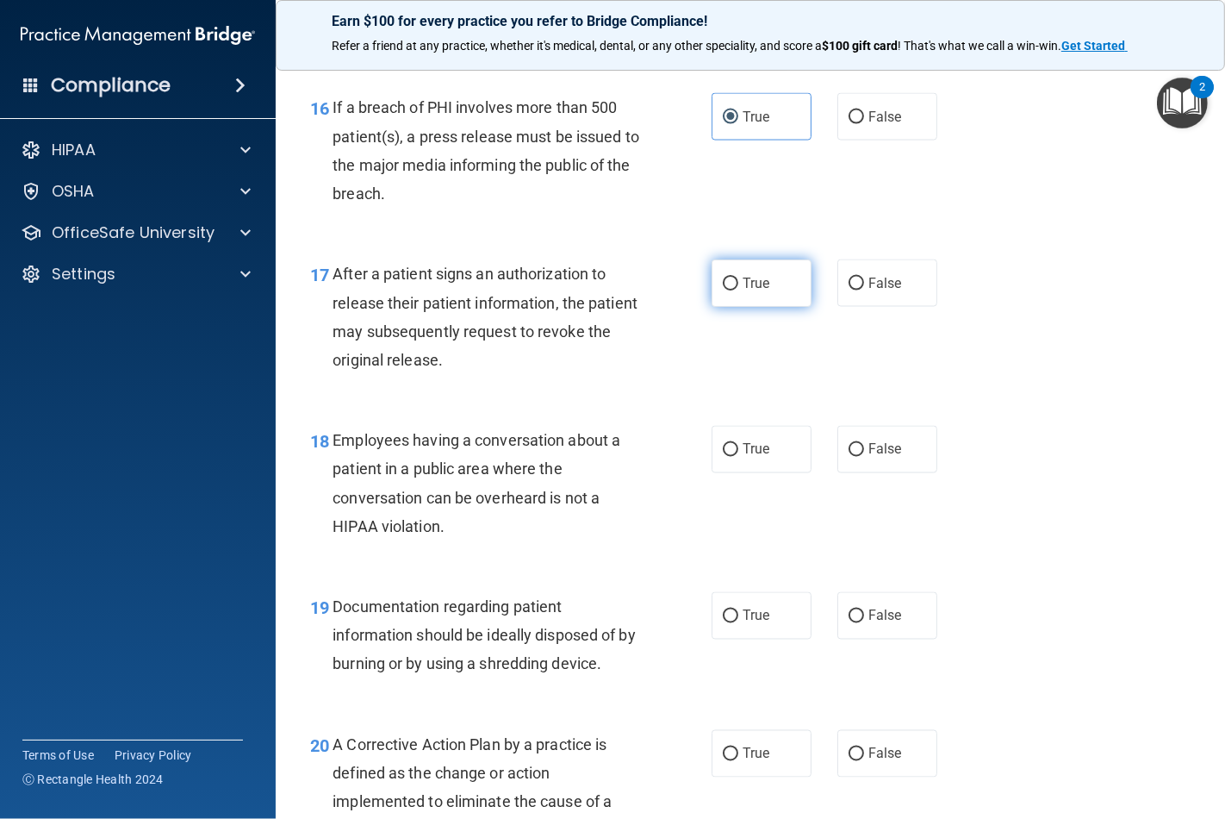
click at [763, 307] on label "True" at bounding box center [762, 282] width 100 height 47
click at [739, 290] on input "True" at bounding box center [731, 284] width 16 height 13
radio input "true"
click at [764, 509] on div "18 Employees having a conversation about a patient in a public area where the c…" at bounding box center [750, 487] width 907 height 166
click at [764, 473] on label "True" at bounding box center [762, 449] width 100 height 47
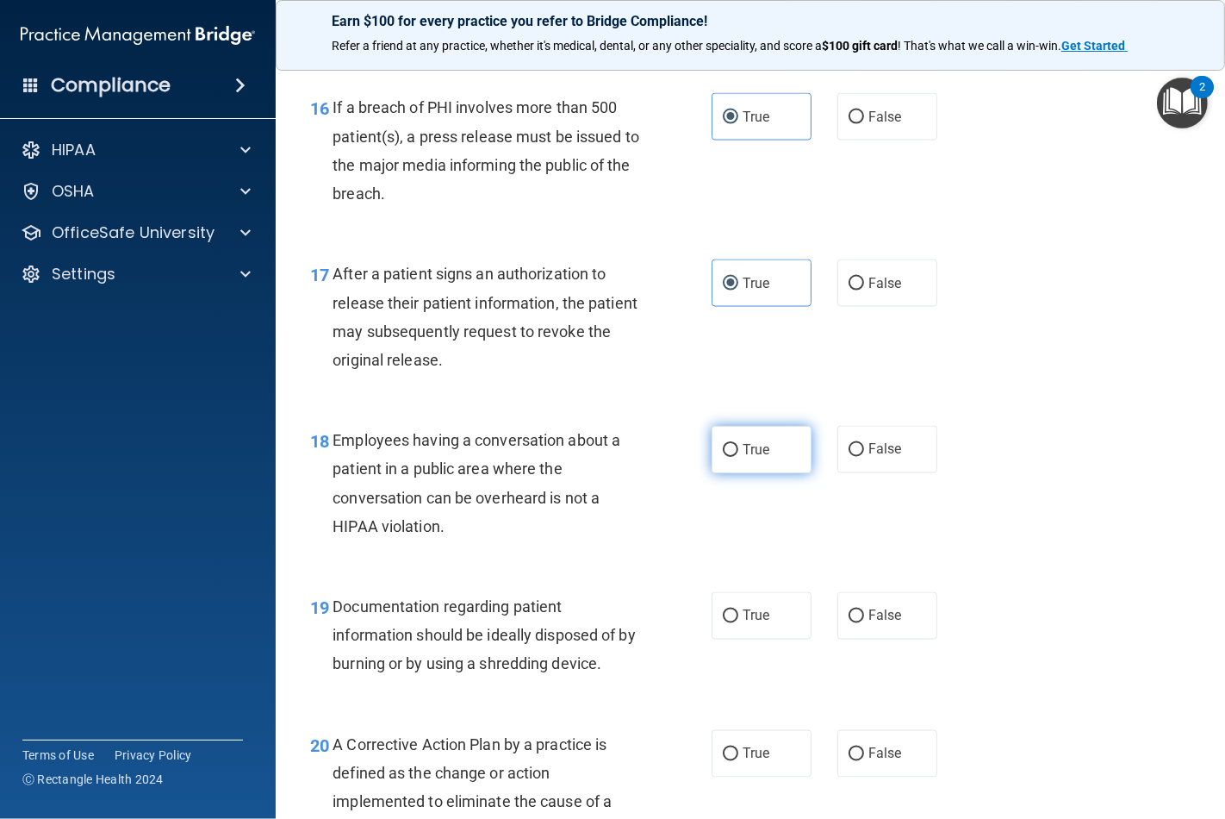
click at [739, 457] on input "True" at bounding box center [731, 450] width 16 height 13
radio input "true"
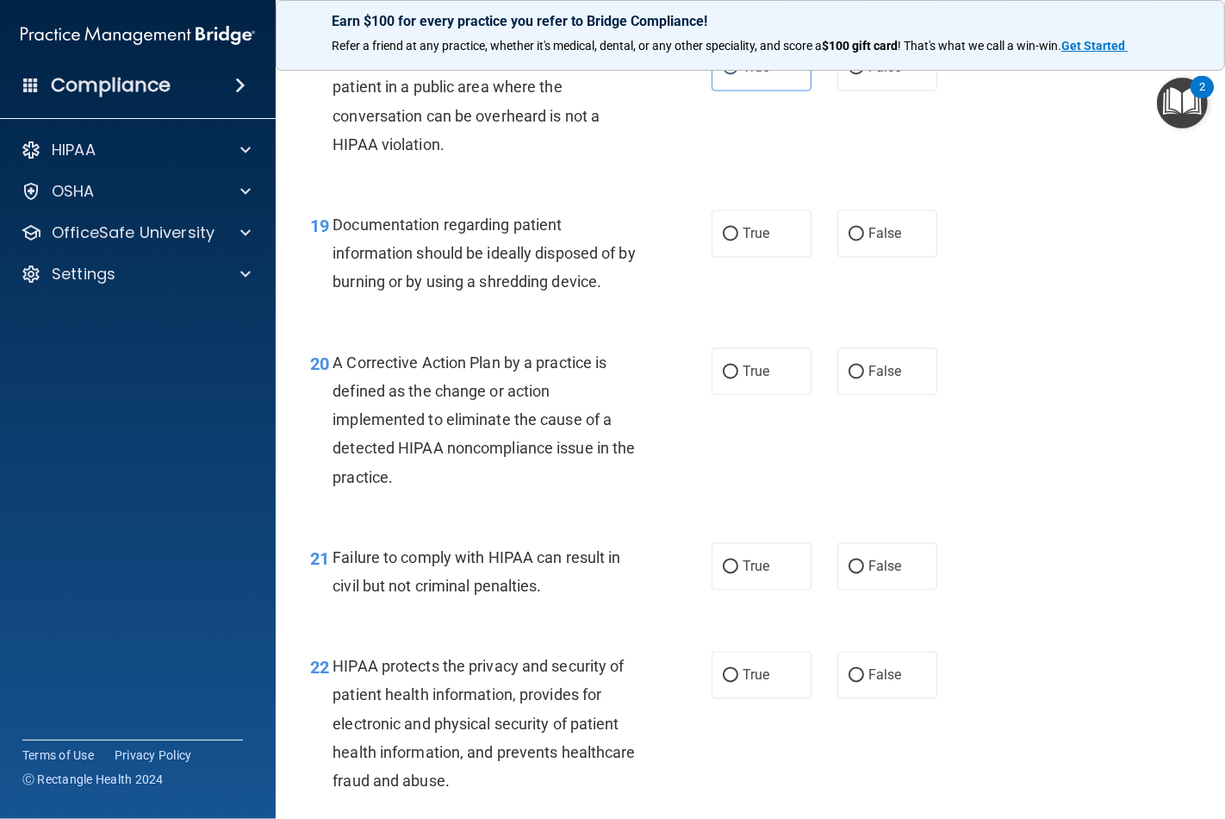
scroll to position [2777, 0]
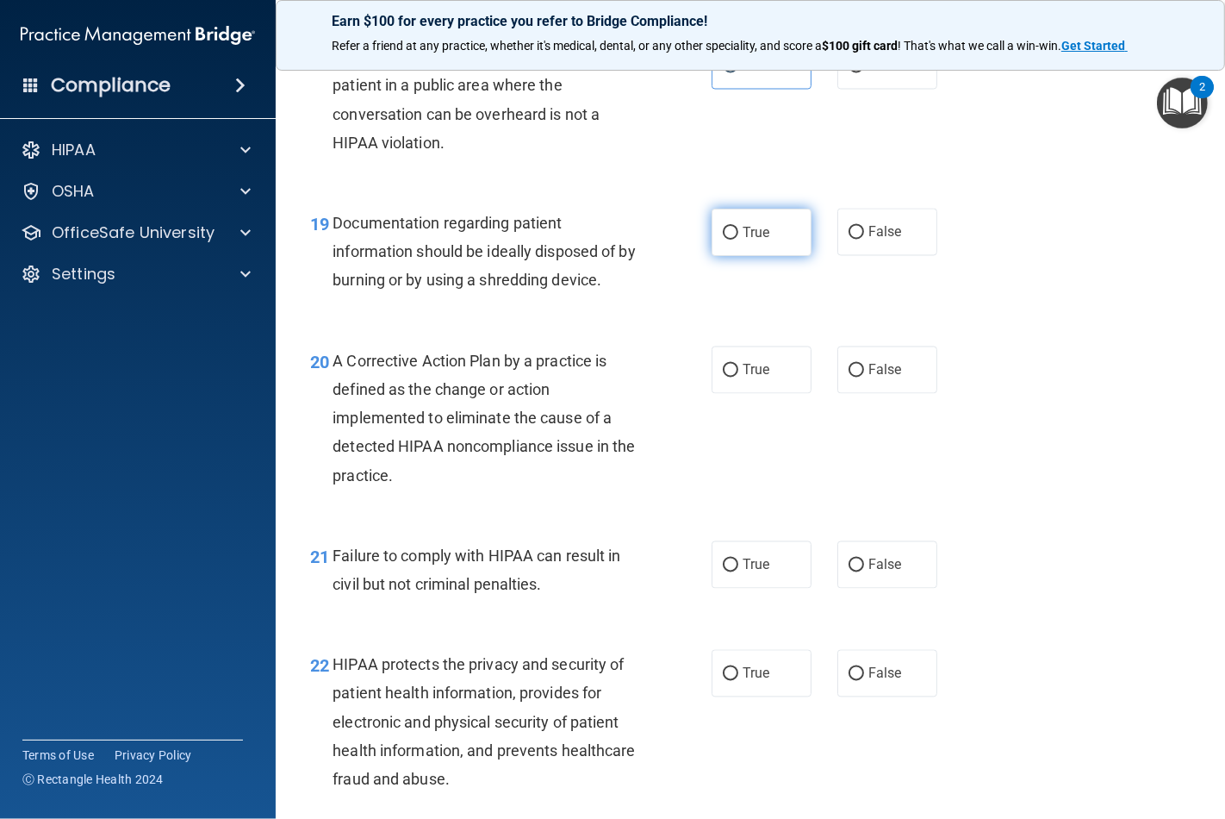
click at [762, 240] on span "True" at bounding box center [756, 232] width 27 height 16
click at [739, 240] on input "True" at bounding box center [731, 233] width 16 height 13
radio input "true"
click at [762, 378] on span "True" at bounding box center [756, 370] width 27 height 16
click at [739, 377] on input "True" at bounding box center [731, 371] width 16 height 13
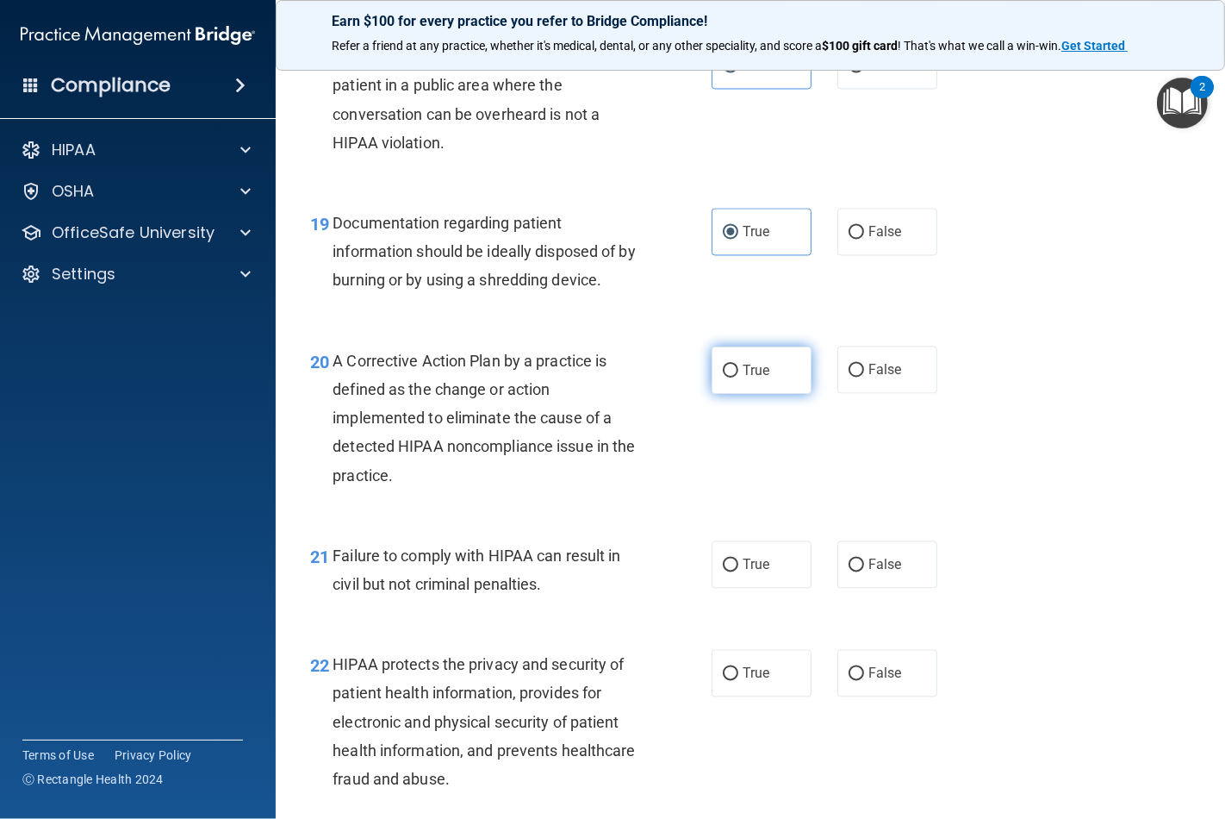
radio input "true"
click at [761, 589] on label "True" at bounding box center [762, 564] width 100 height 47
click at [739, 572] on input "True" at bounding box center [731, 565] width 16 height 13
radio input "true"
click at [758, 682] on span "True" at bounding box center [756, 673] width 27 height 16
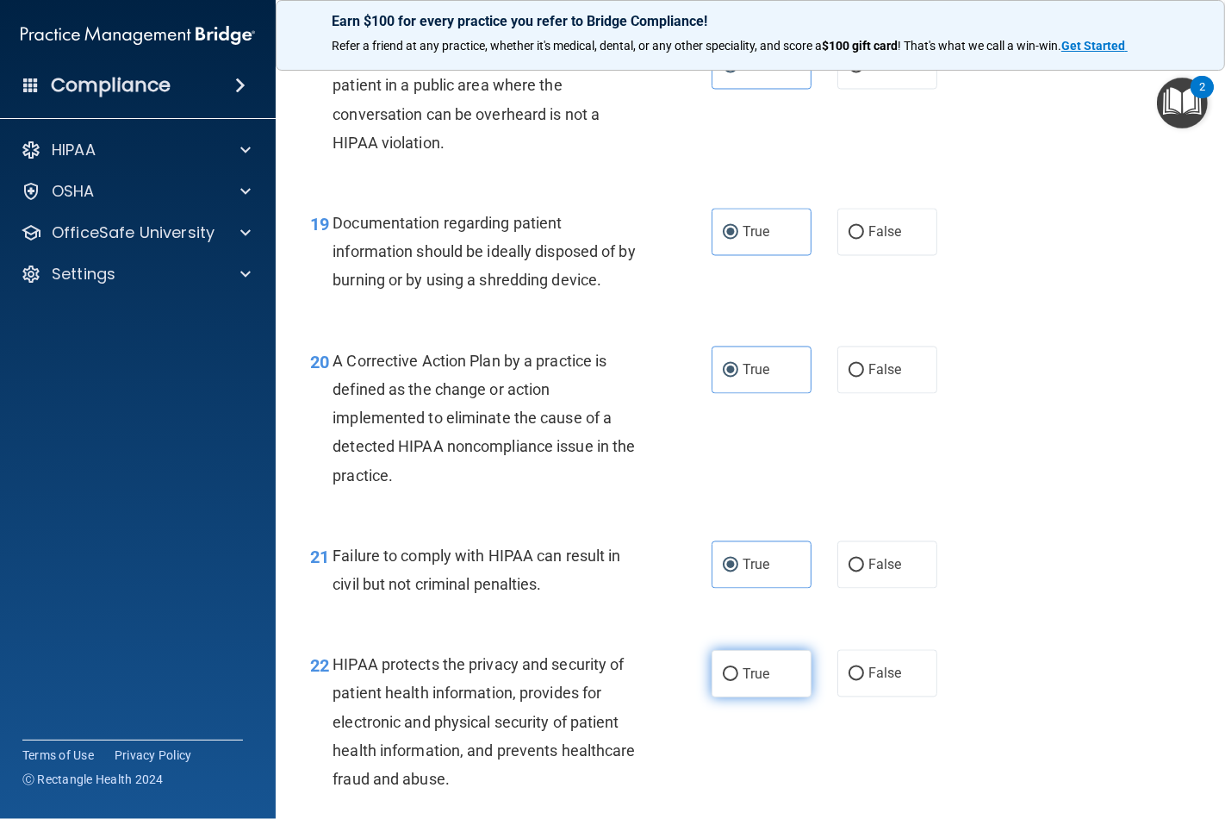
click at [739, 681] on input "True" at bounding box center [731, 674] width 16 height 13
radio input "true"
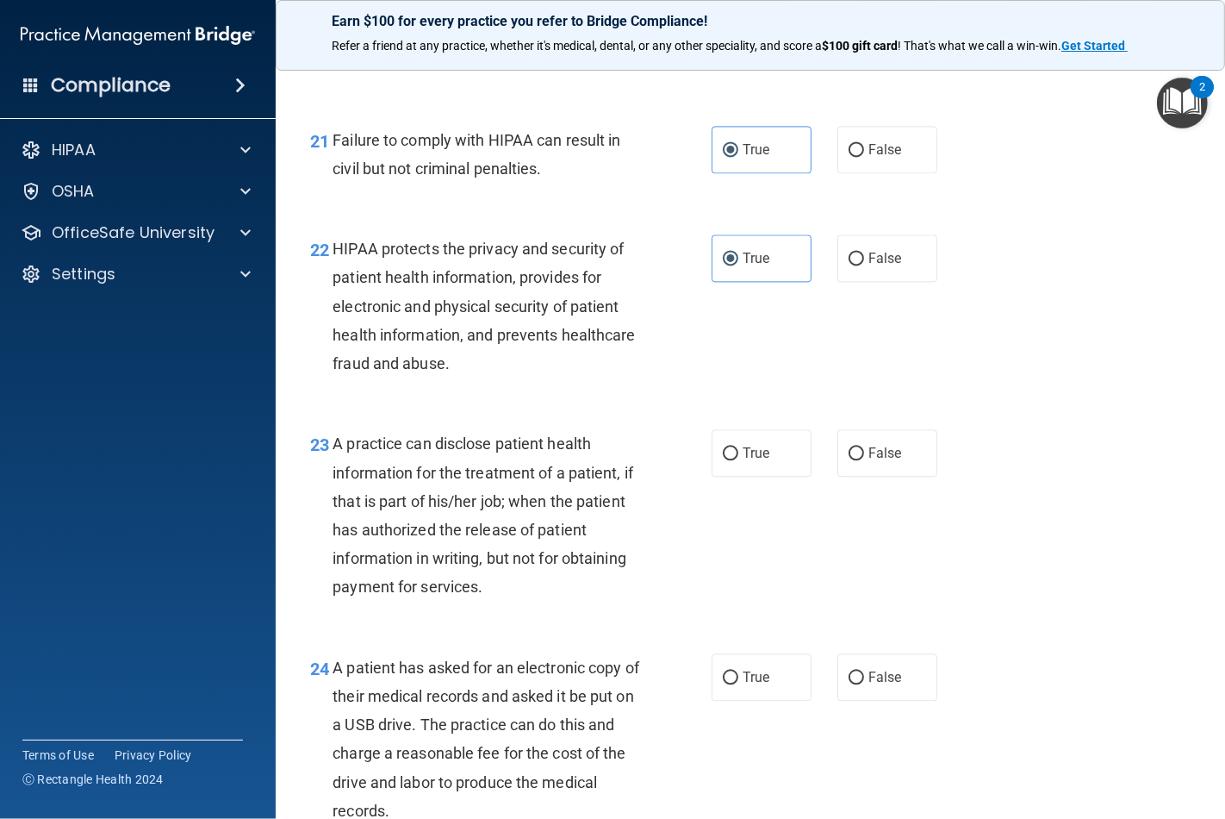
scroll to position [3255, 0]
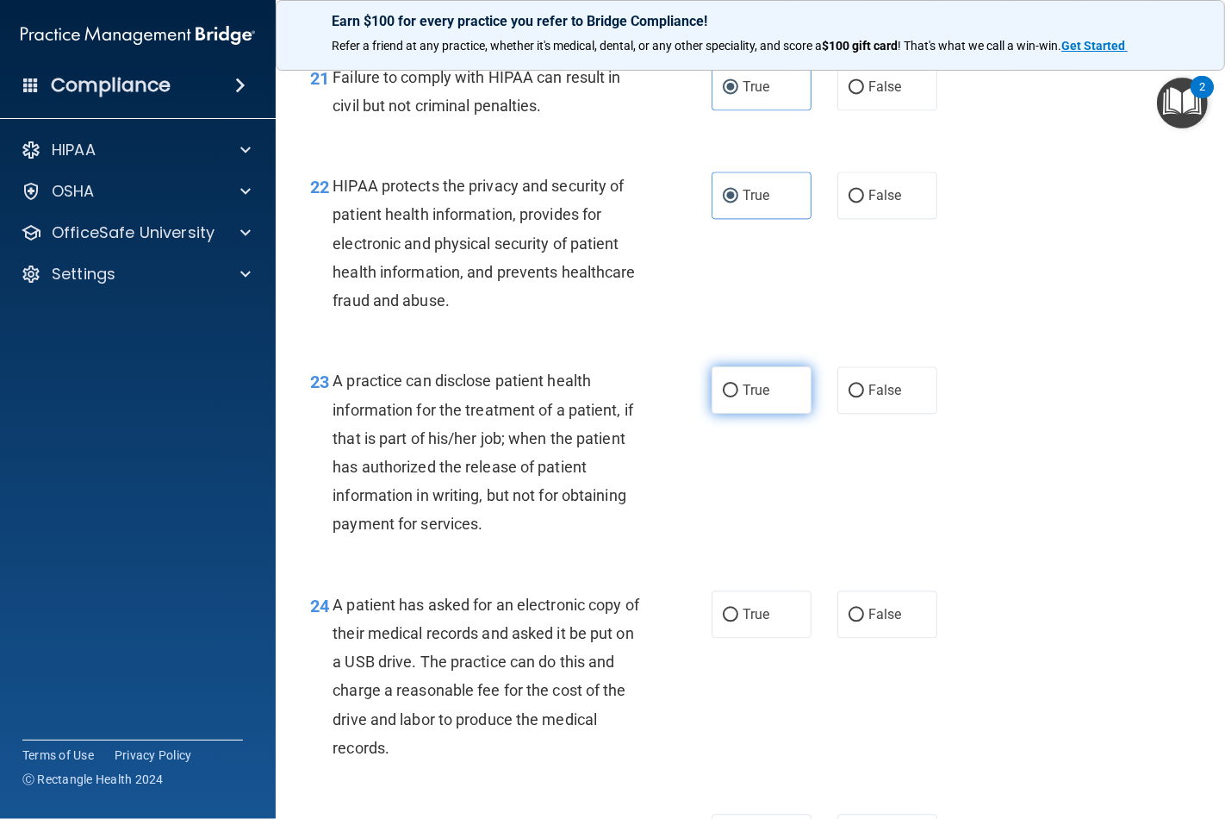
click at [754, 398] on span "True" at bounding box center [756, 390] width 27 height 16
click at [739, 397] on input "True" at bounding box center [731, 390] width 16 height 13
radio input "true"
click at [744, 622] on span "True" at bounding box center [756, 614] width 27 height 16
click at [739, 621] on input "True" at bounding box center [731, 614] width 16 height 13
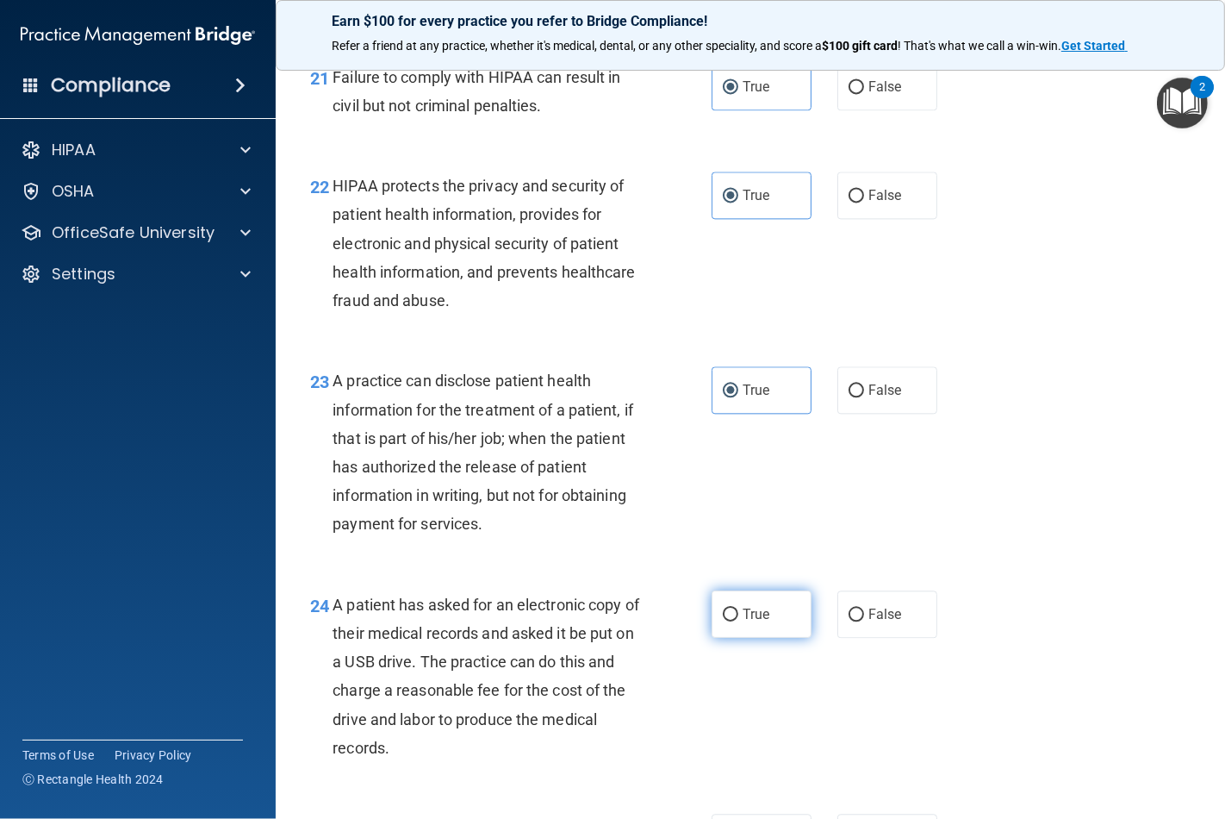
radio input "true"
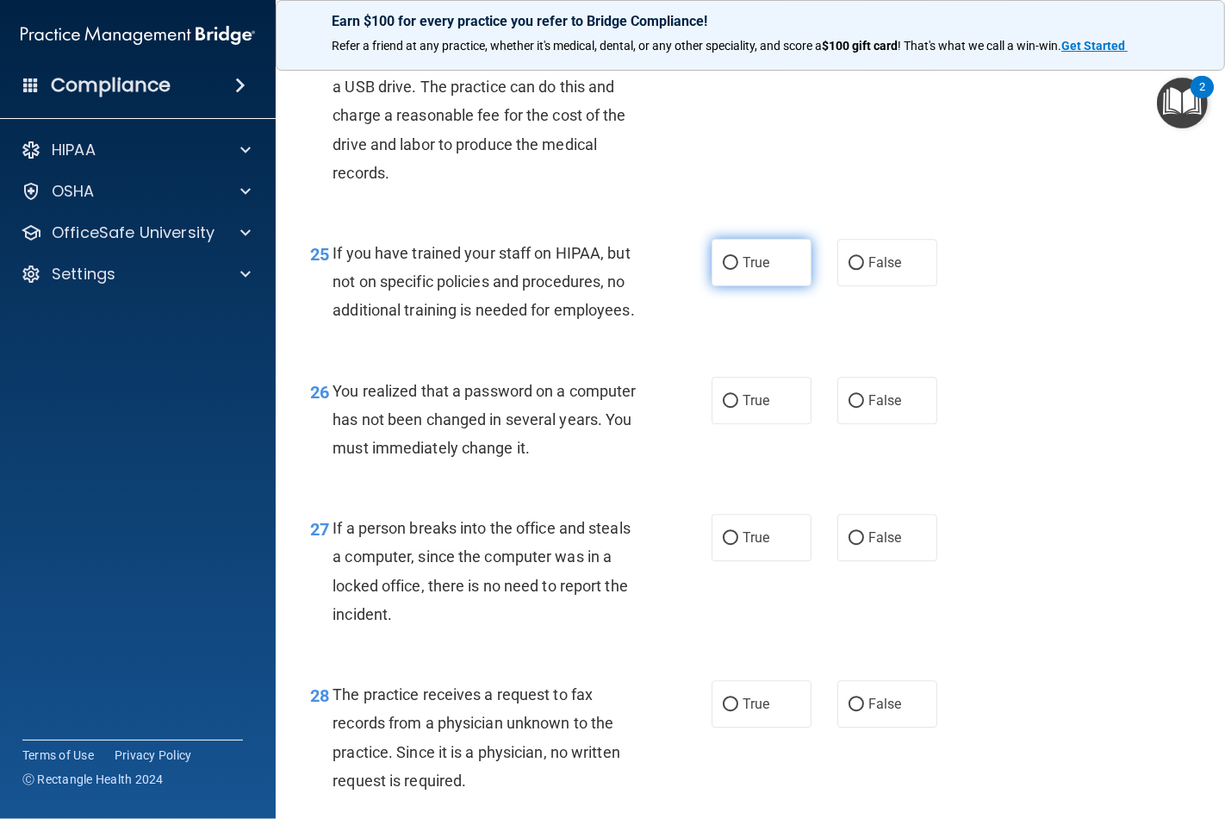
scroll to position [3734, 0]
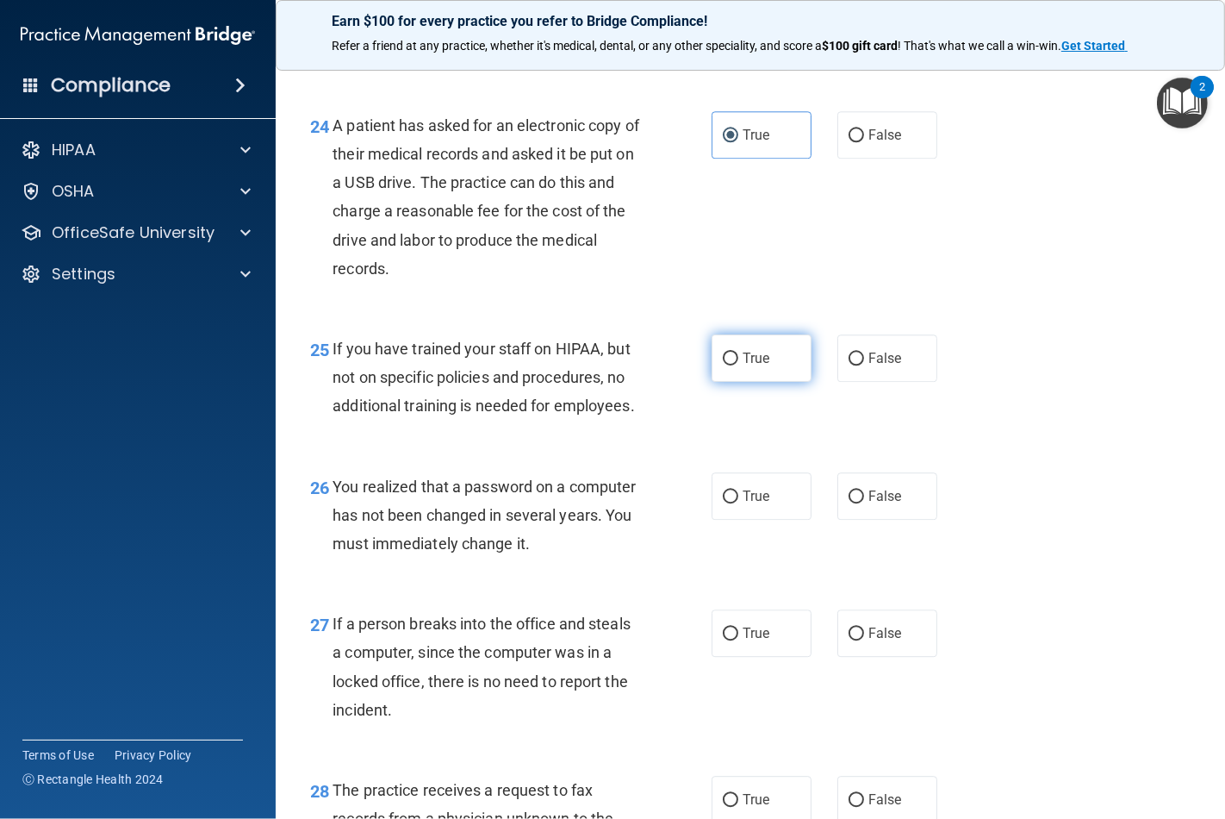
click at [759, 366] on span "True" at bounding box center [756, 358] width 27 height 16
click at [739, 365] on input "True" at bounding box center [731, 358] width 16 height 13
radio input "true"
click at [743, 504] on span "True" at bounding box center [756, 496] width 27 height 16
click at [739, 503] on input "True" at bounding box center [731, 496] width 16 height 13
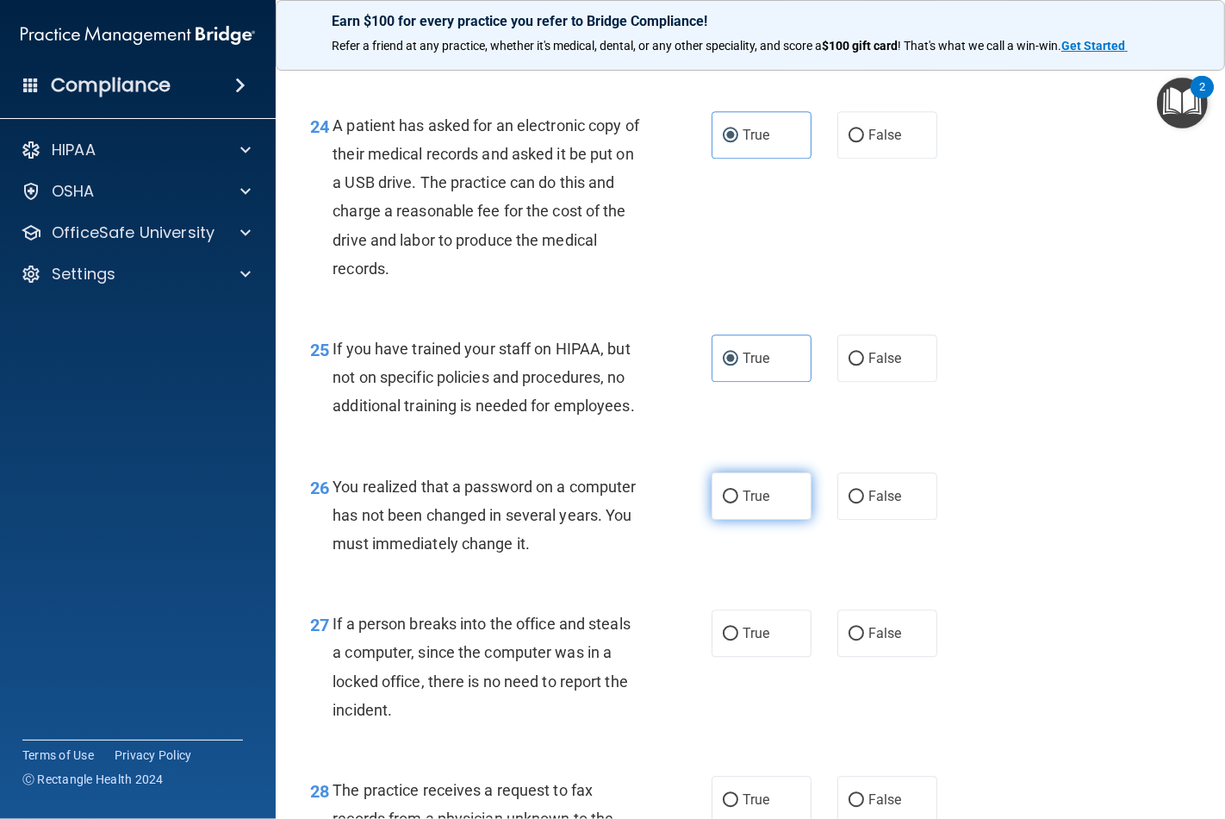
radio input "true"
click at [758, 641] on span "True" at bounding box center [756, 633] width 27 height 16
click at [739, 640] on input "True" at bounding box center [731, 633] width 16 height 13
radio input "true"
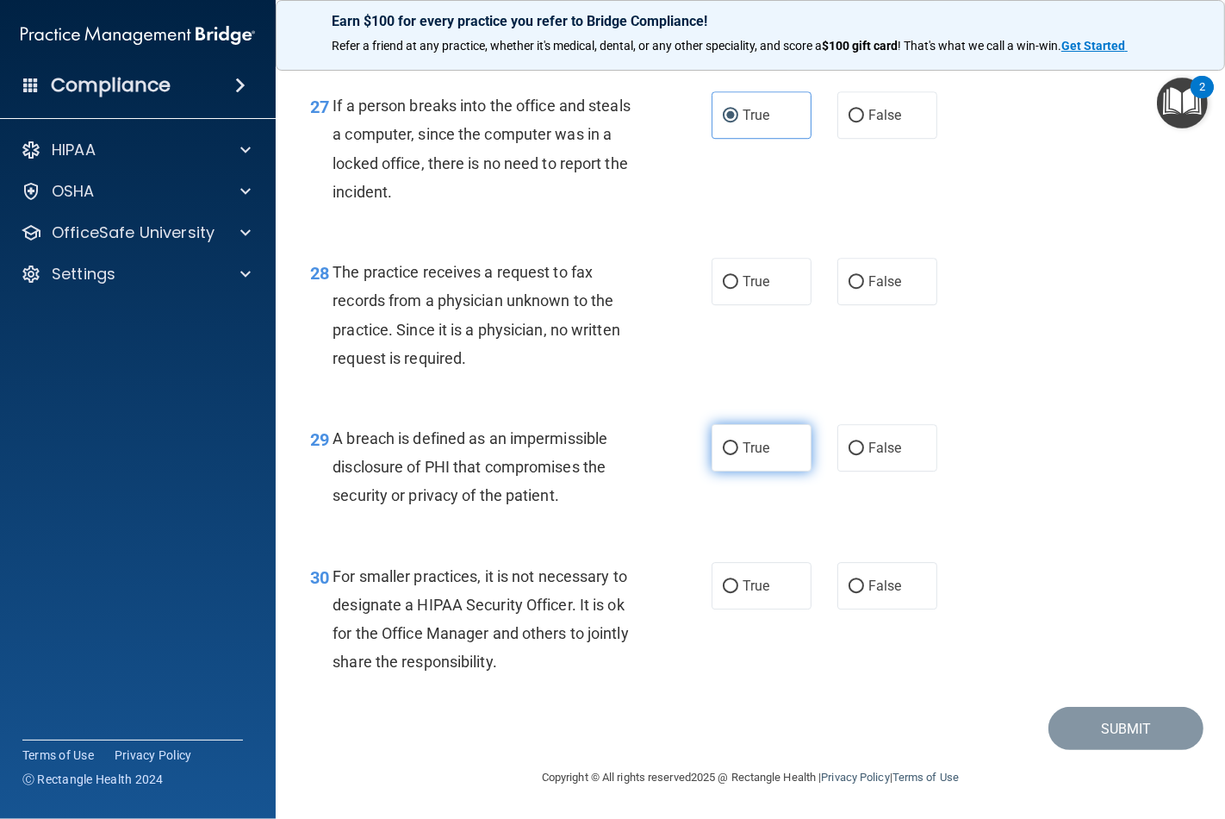
scroll to position [4309, 0]
click at [734, 297] on label "True" at bounding box center [762, 281] width 100 height 47
click at [734, 289] on input "True" at bounding box center [731, 282] width 16 height 13
radio input "true"
click at [745, 434] on label "True" at bounding box center [762, 447] width 100 height 47
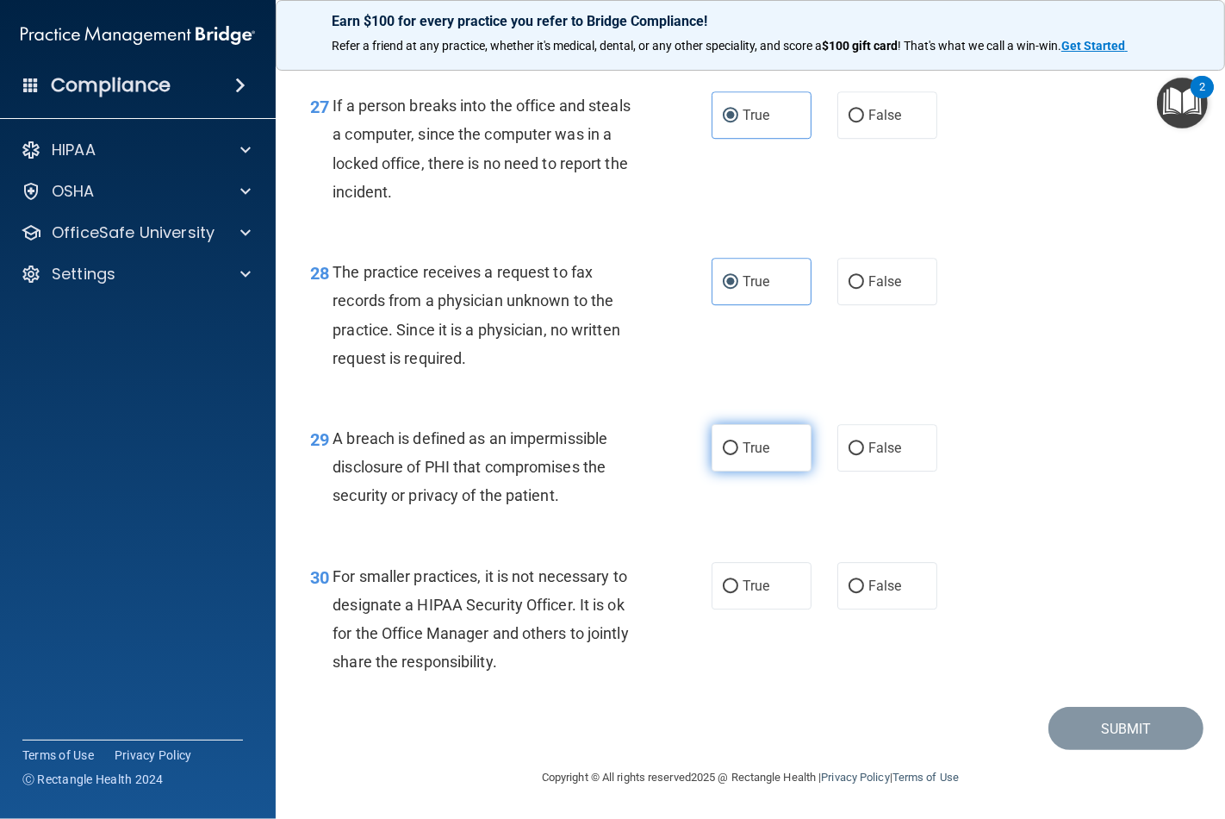
click at [739, 442] on input "True" at bounding box center [731, 448] width 16 height 13
radio input "true"
click at [755, 600] on label "True" at bounding box center [762, 585] width 100 height 47
click at [739, 593] on input "True" at bounding box center [731, 586] width 16 height 13
radio input "true"
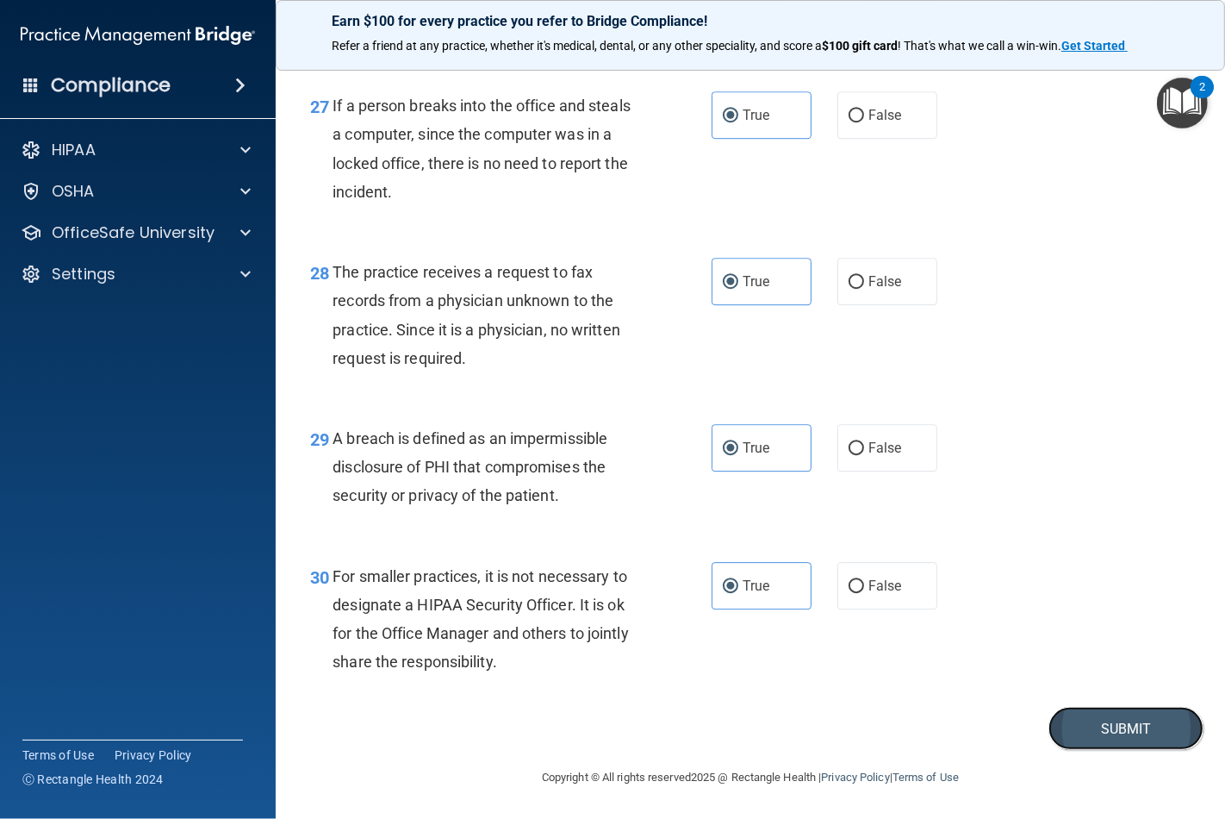
click at [1109, 738] on button "Submit" at bounding box center [1126, 729] width 155 height 44
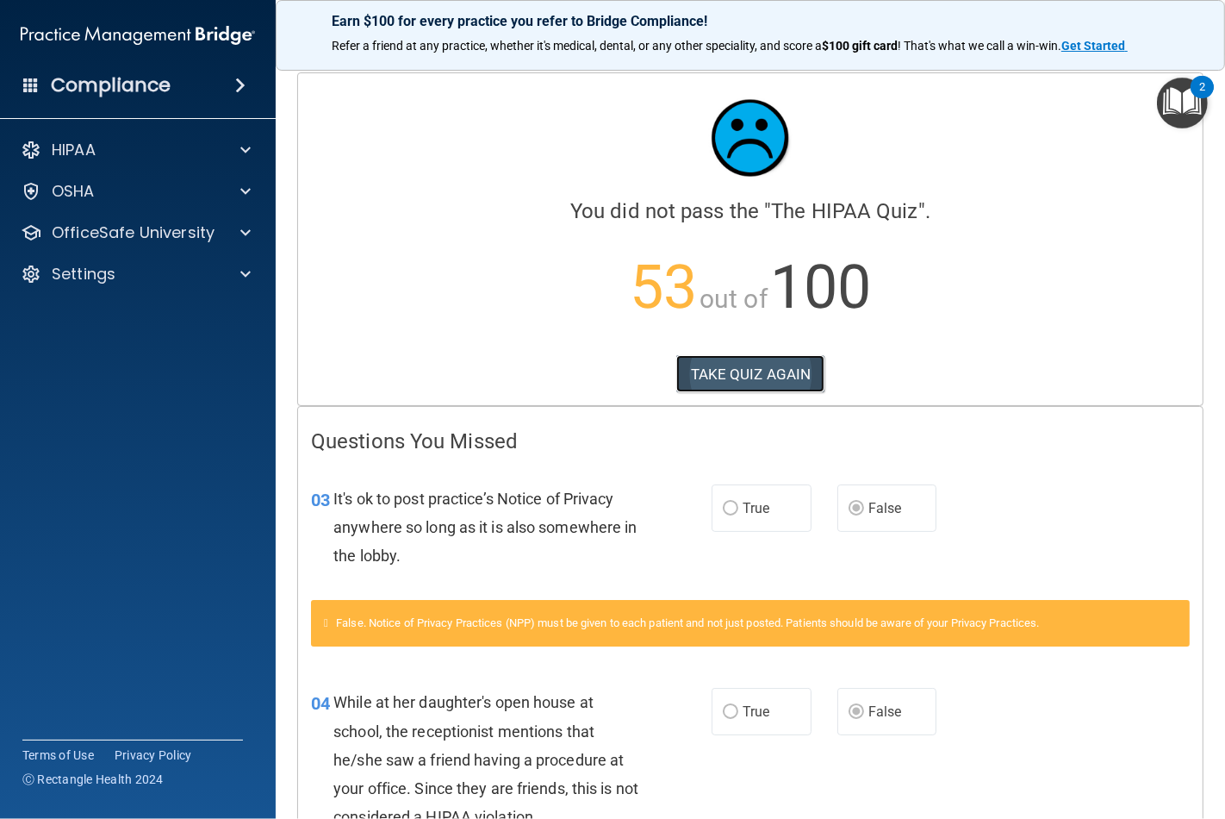
click at [750, 365] on button "TAKE QUIZ AGAIN" at bounding box center [751, 374] width 149 height 38
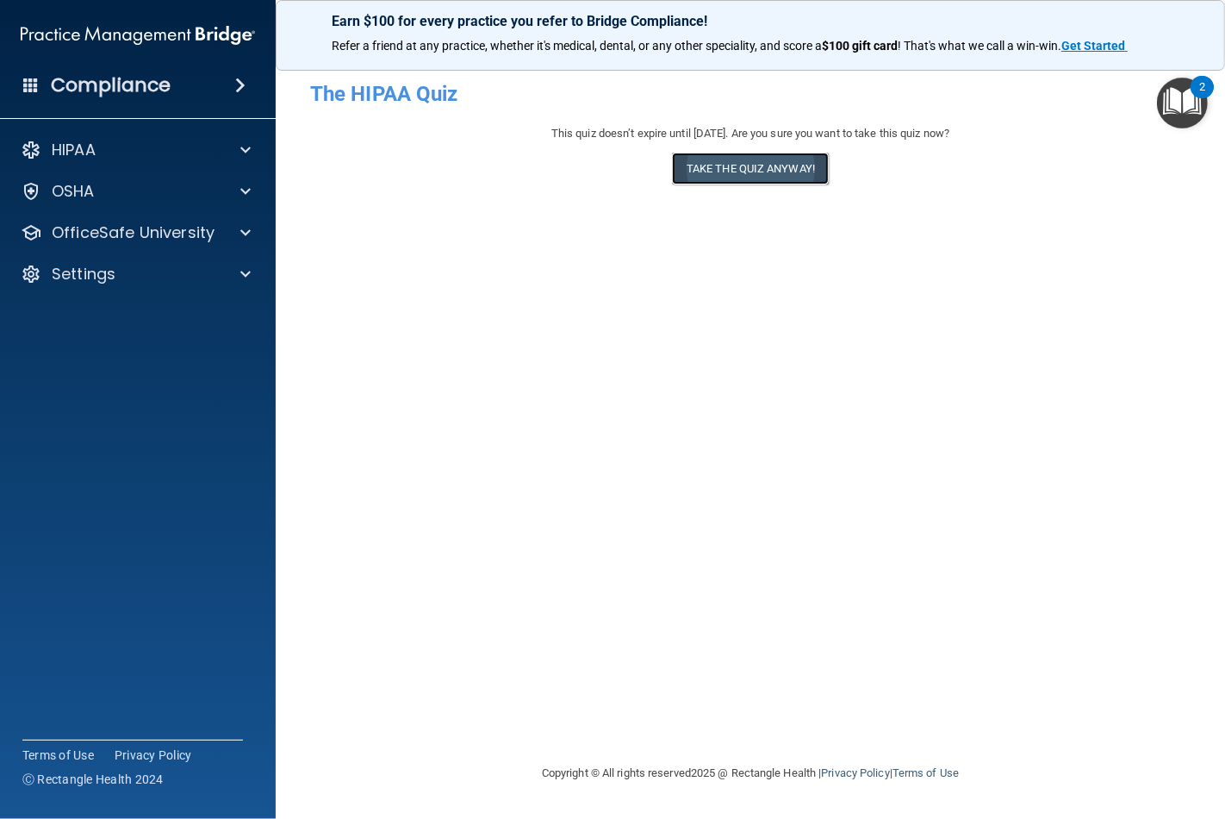
click at [751, 169] on button "Take the quiz anyway!" at bounding box center [750, 169] width 157 height 32
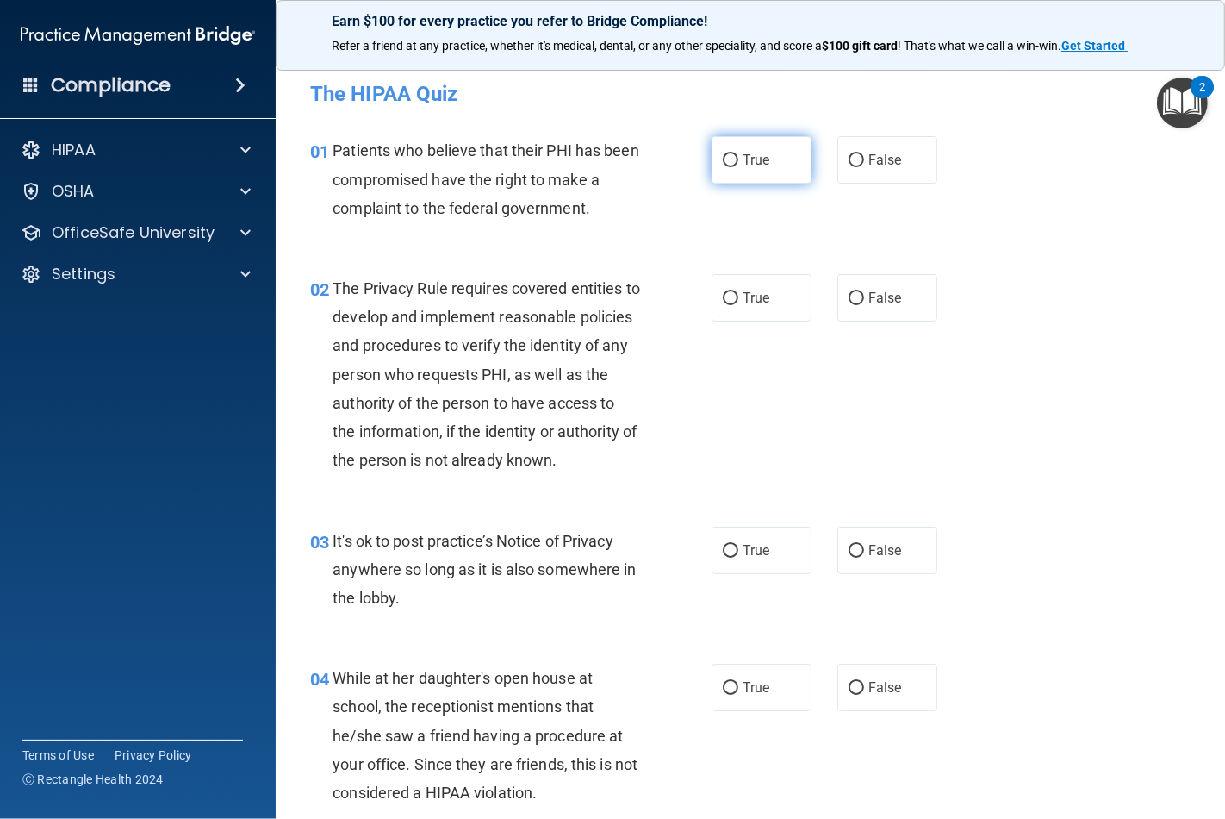
click at [725, 156] on input "True" at bounding box center [731, 160] width 16 height 13
radio input "true"
click at [725, 296] on input "True" at bounding box center [731, 298] width 16 height 13
radio input "true"
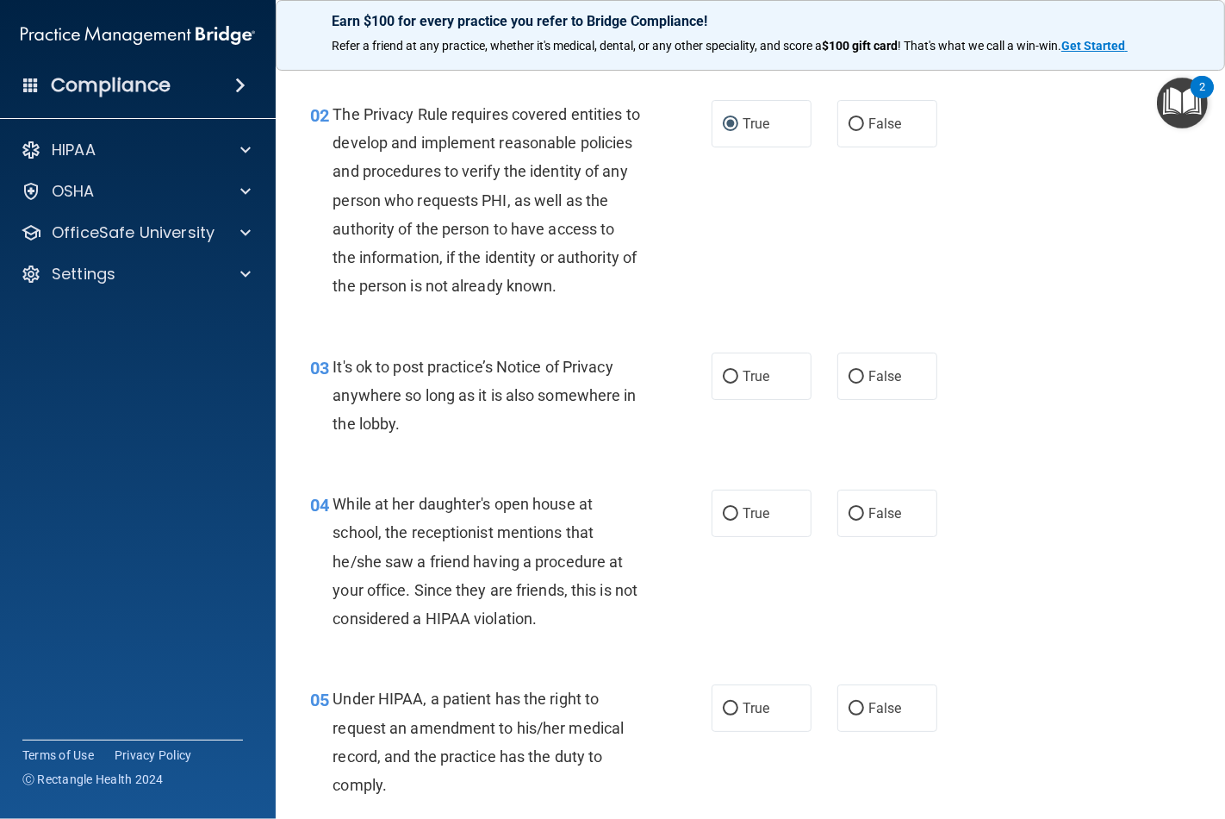
scroll to position [191, 0]
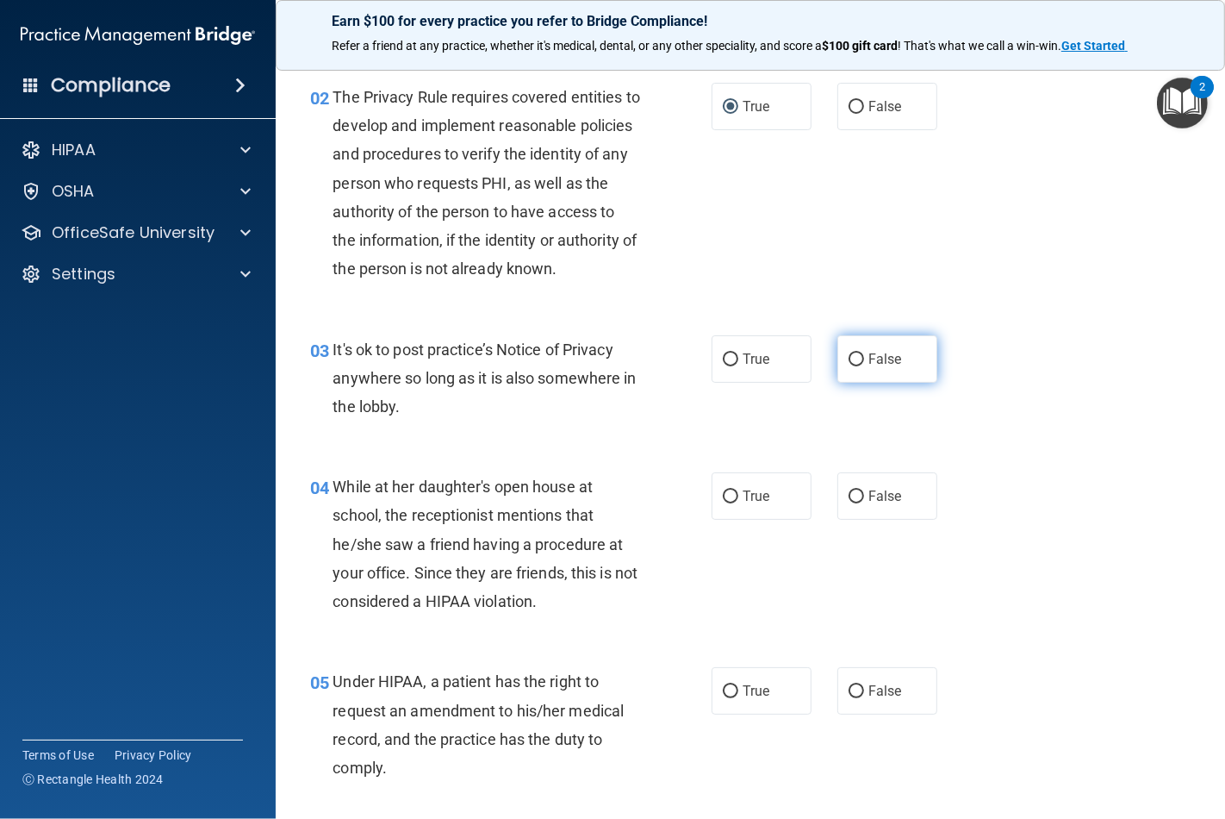
click at [849, 366] on input "False" at bounding box center [857, 359] width 16 height 13
radio input "true"
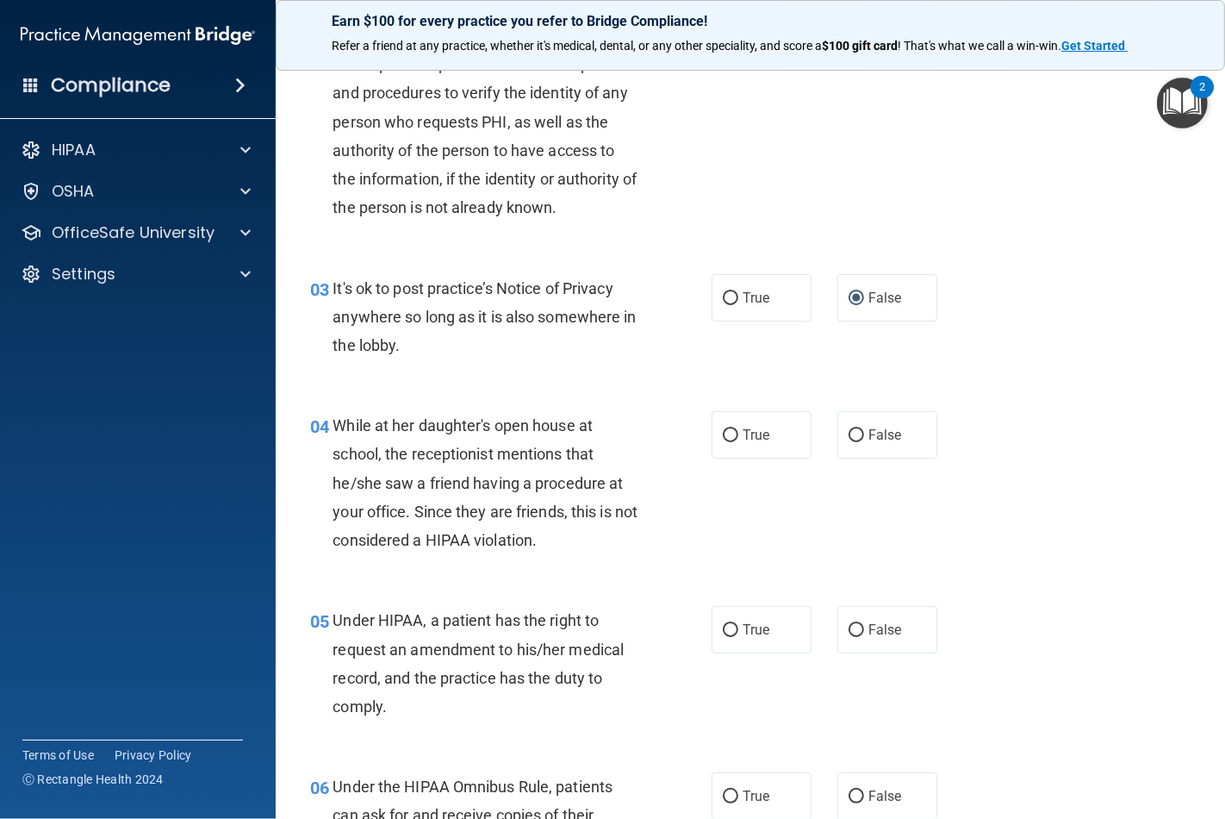
scroll to position [383, 0]
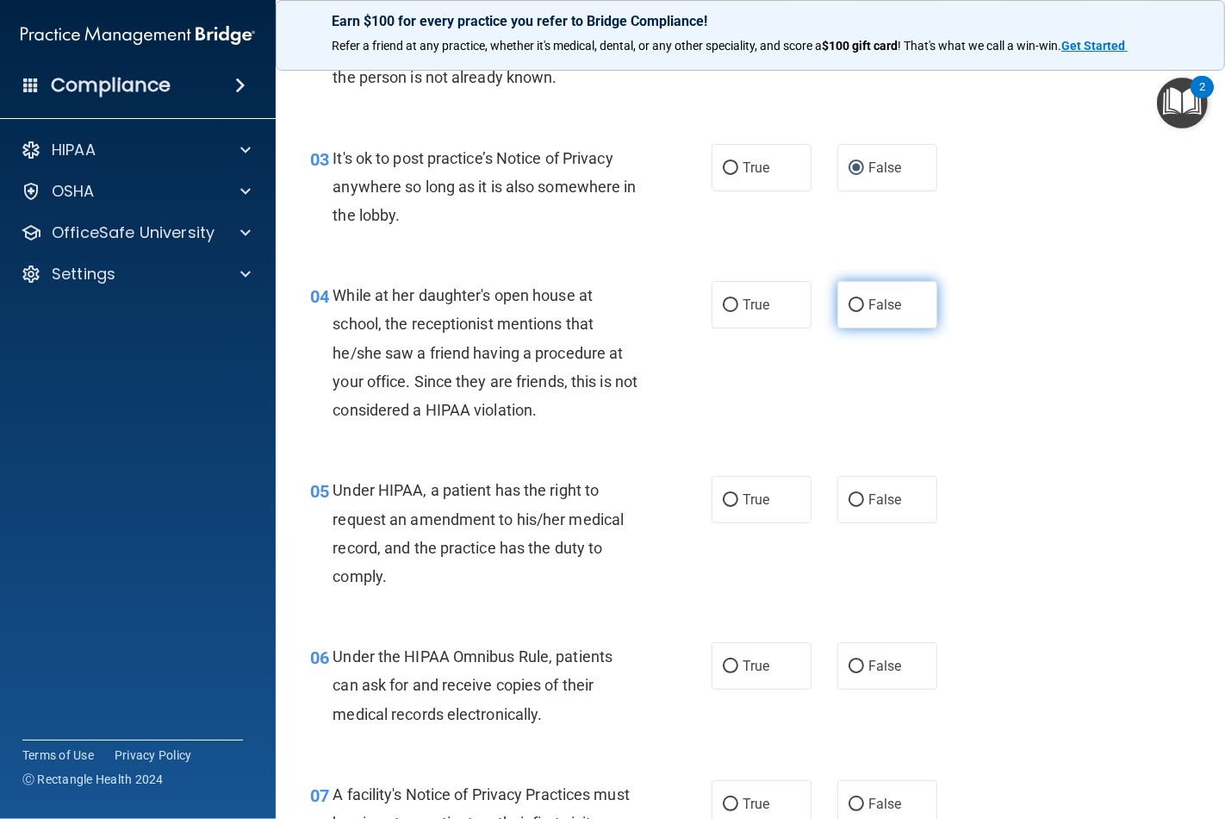
click at [849, 312] on input "False" at bounding box center [857, 305] width 16 height 13
radio input "true"
click at [849, 507] on input "False" at bounding box center [857, 500] width 16 height 13
radio input "true"
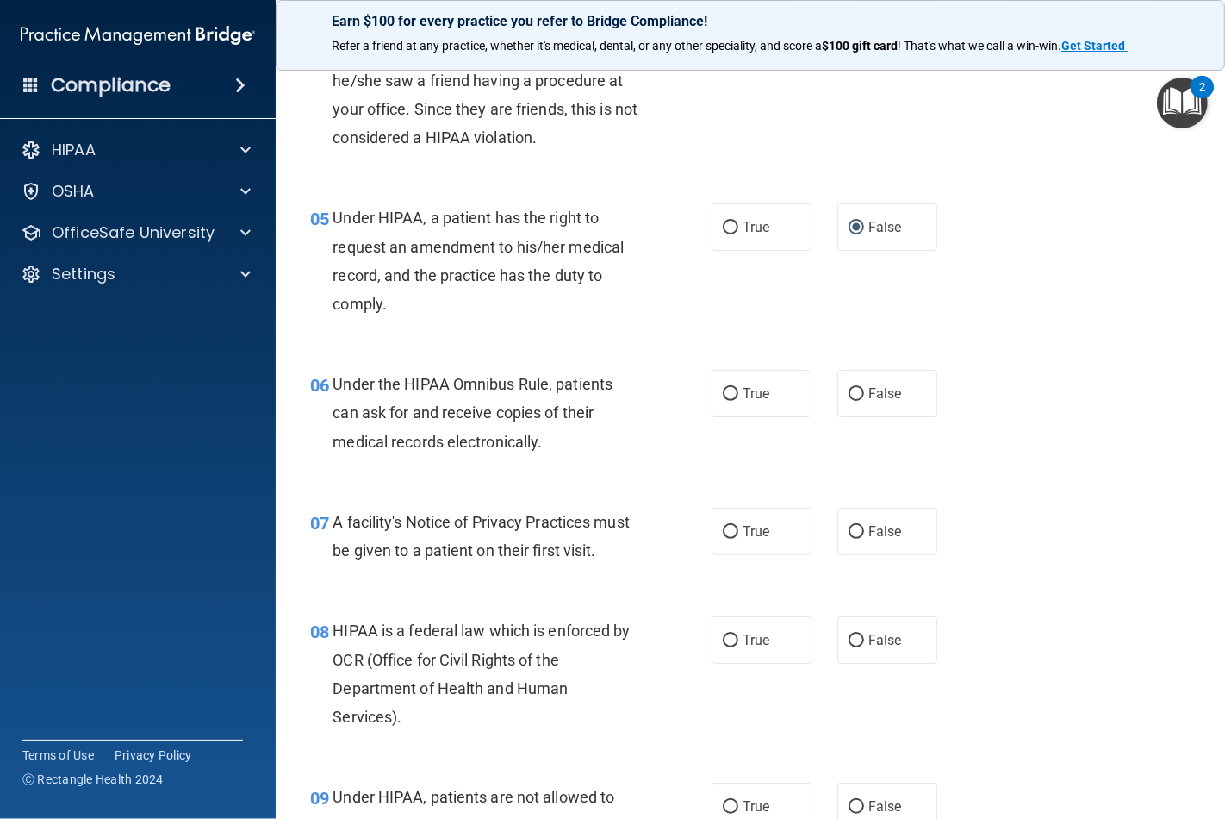
scroll to position [670, 0]
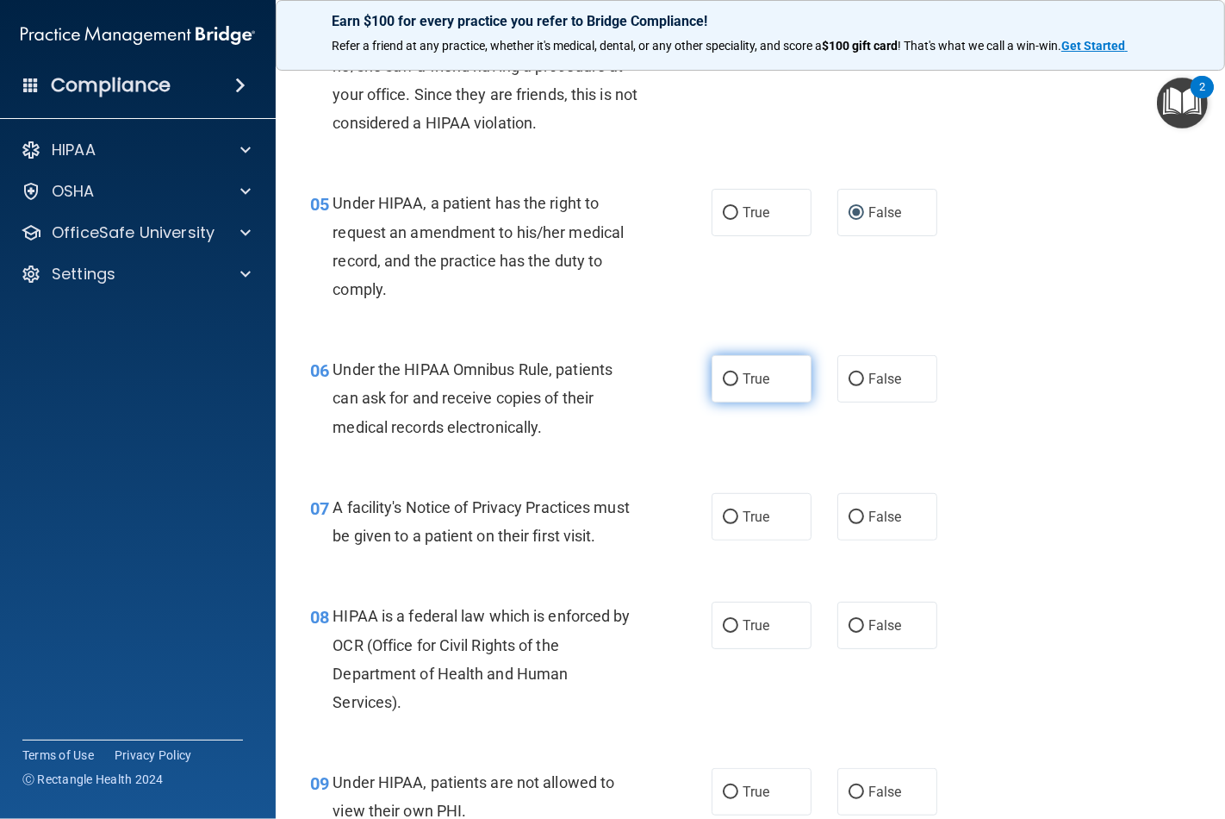
click at [725, 386] on input "True" at bounding box center [731, 379] width 16 height 13
radio input "true"
click at [723, 524] on input "True" at bounding box center [731, 517] width 16 height 13
radio input "true"
click at [723, 633] on input "True" at bounding box center [731, 626] width 16 height 13
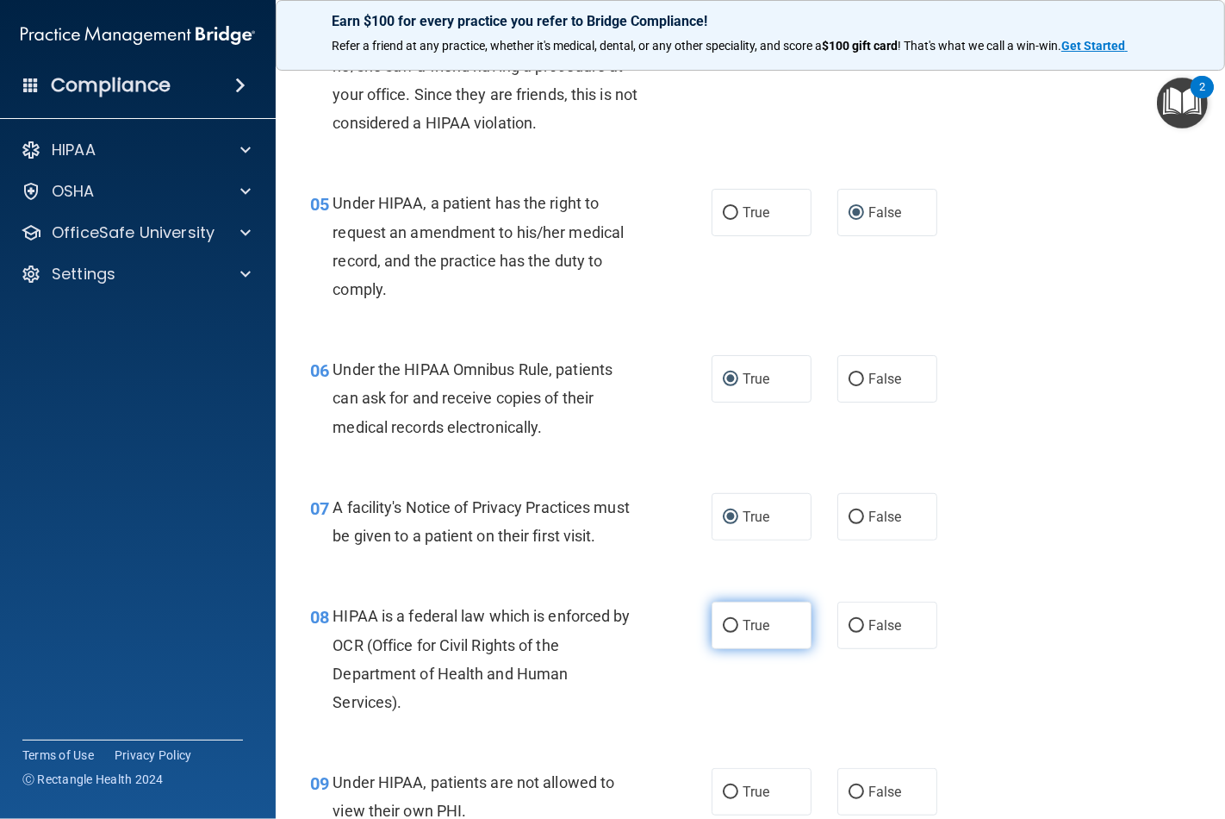
radio input "true"
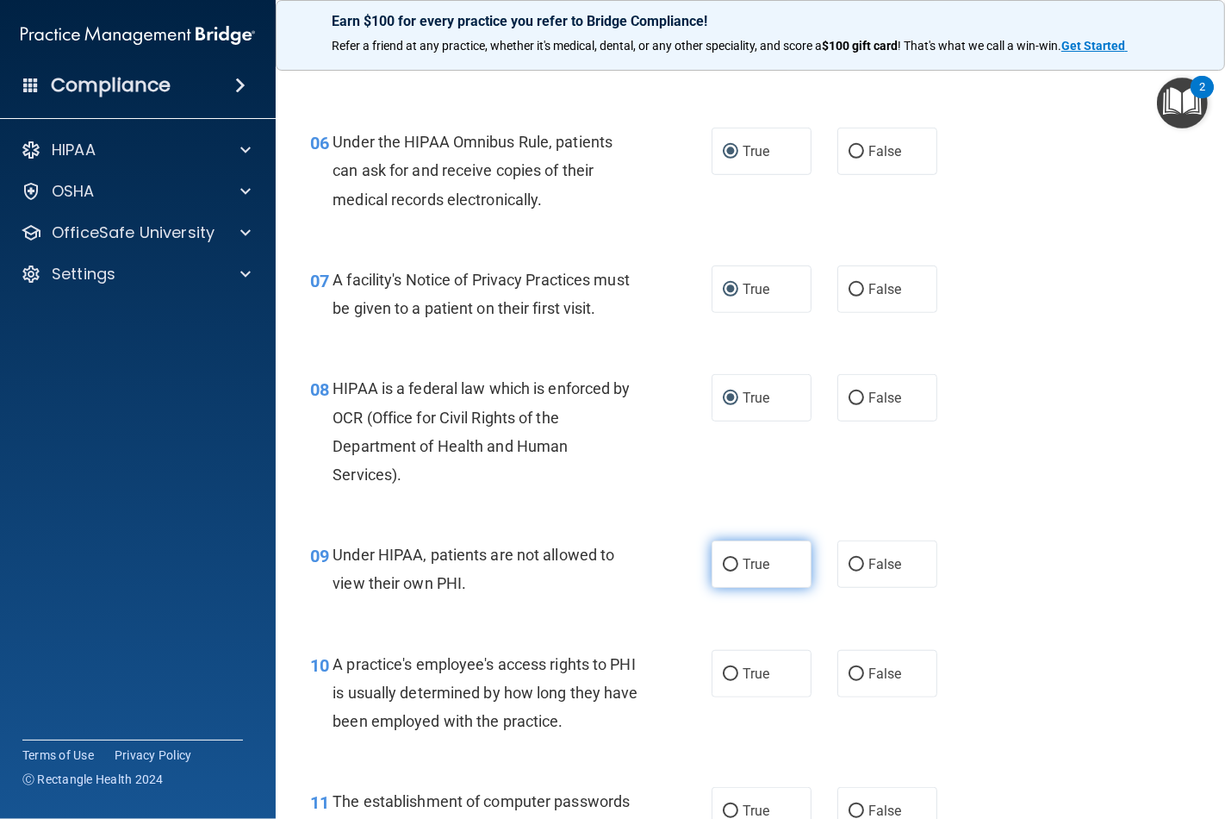
scroll to position [957, 0]
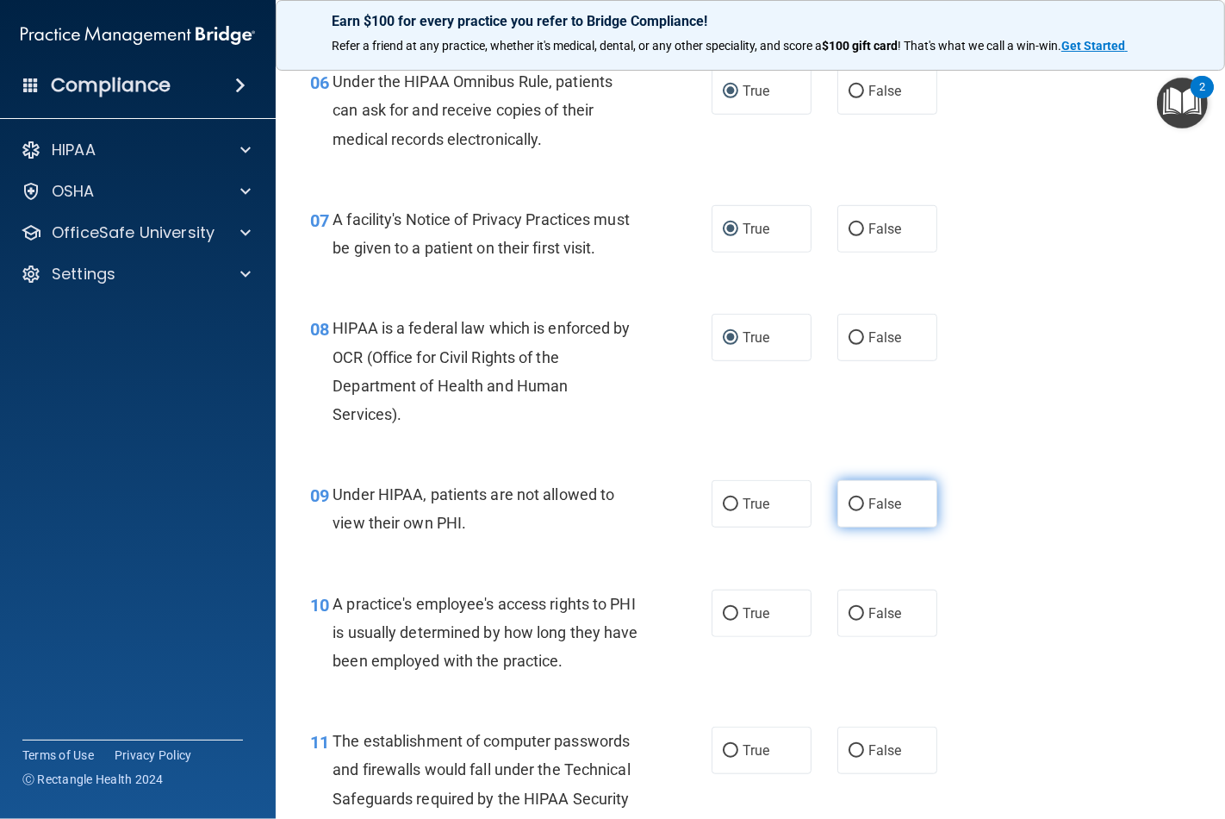
click at [850, 511] on input "False" at bounding box center [857, 504] width 16 height 13
radio input "true"
click at [850, 621] on input "False" at bounding box center [857, 614] width 16 height 13
radio input "true"
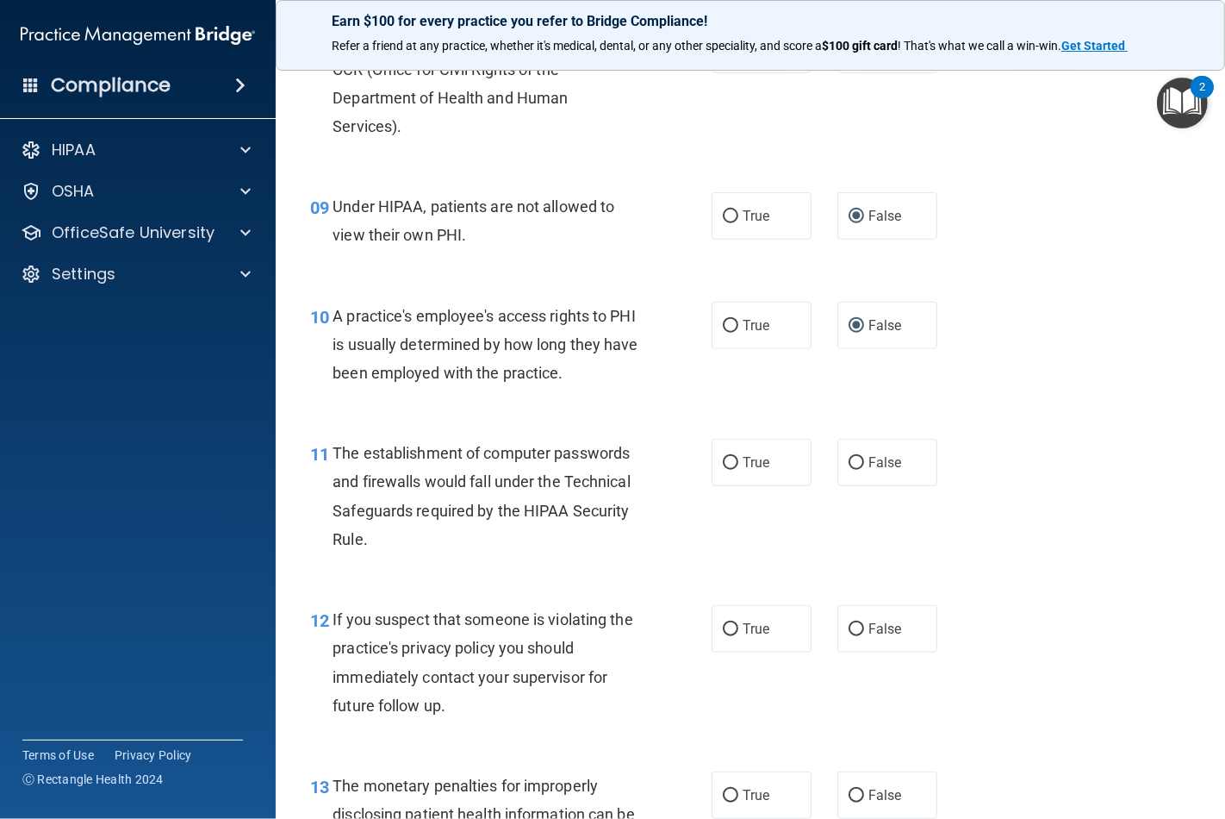
scroll to position [1340, 0]
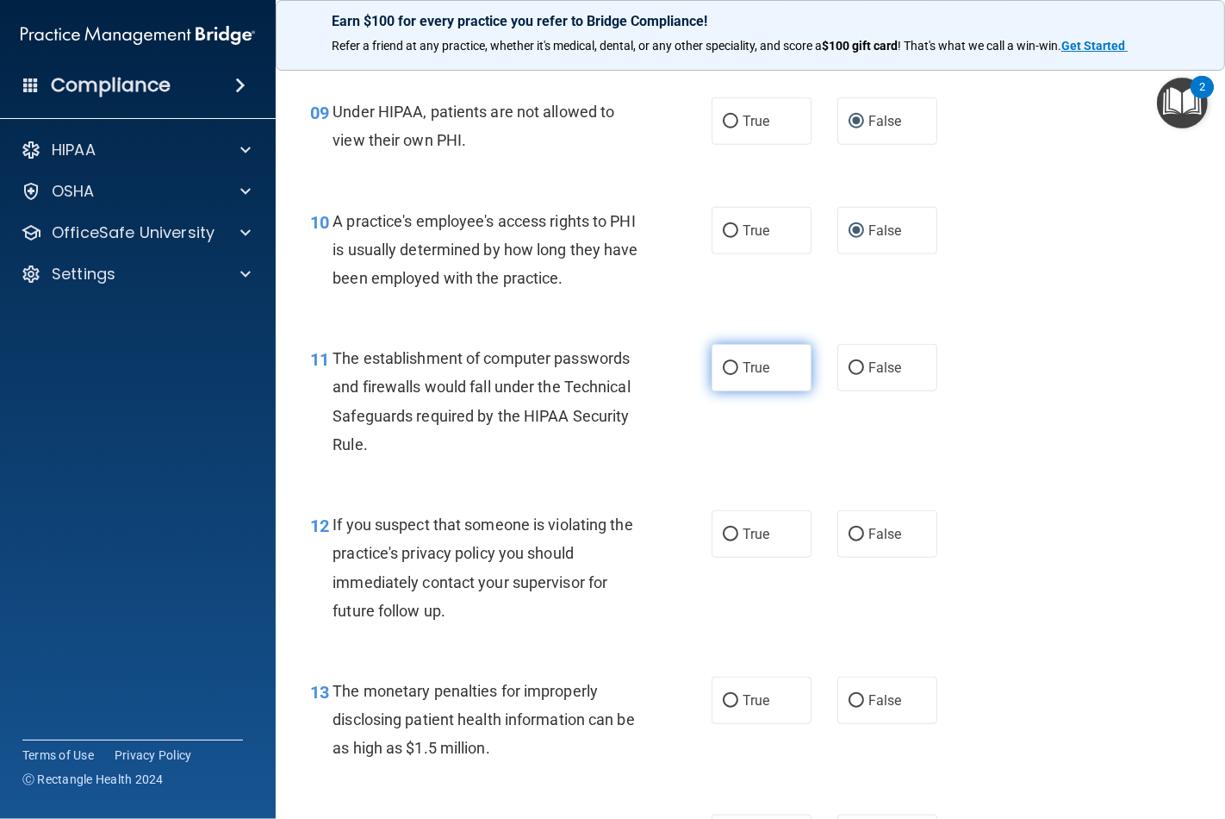
click at [725, 375] on input "True" at bounding box center [731, 368] width 16 height 13
radio input "true"
click at [727, 541] on input "True" at bounding box center [731, 534] width 16 height 13
radio input "true"
click at [725, 708] on input "True" at bounding box center [731, 701] width 16 height 13
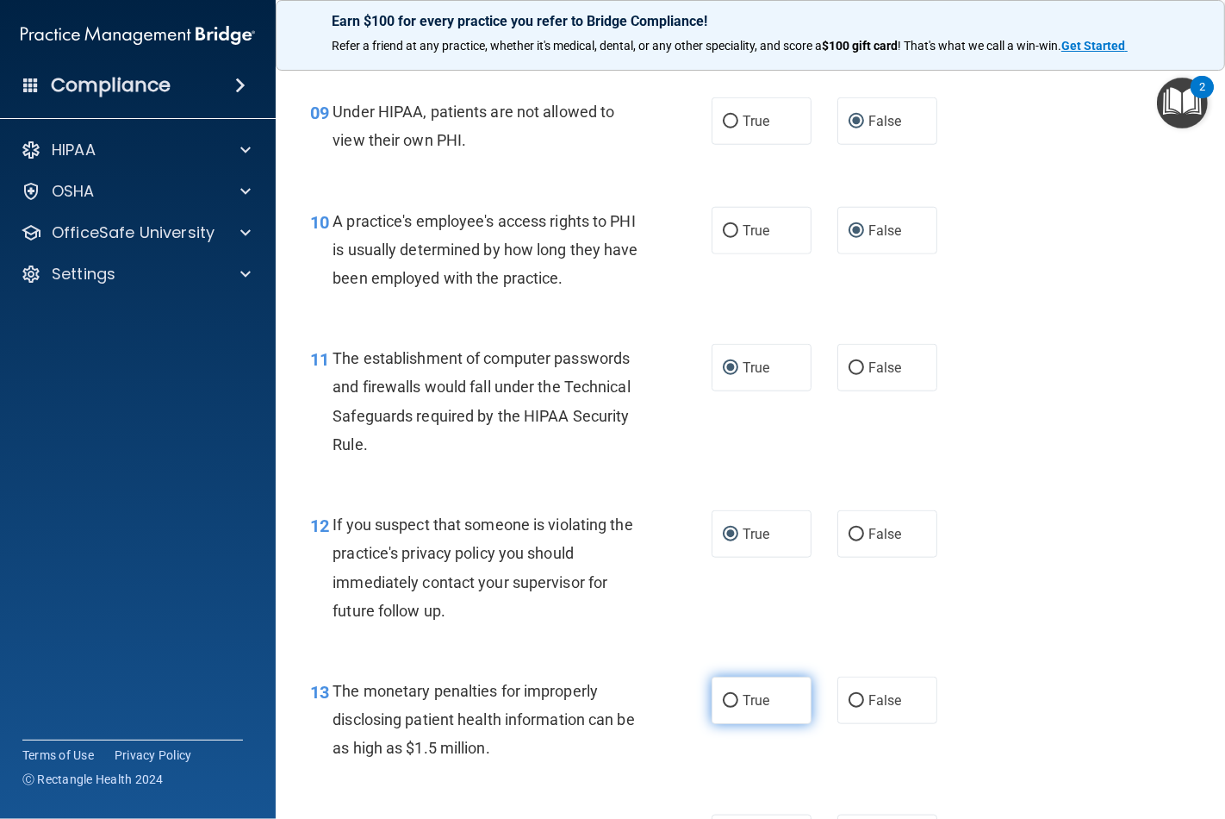
radio input "true"
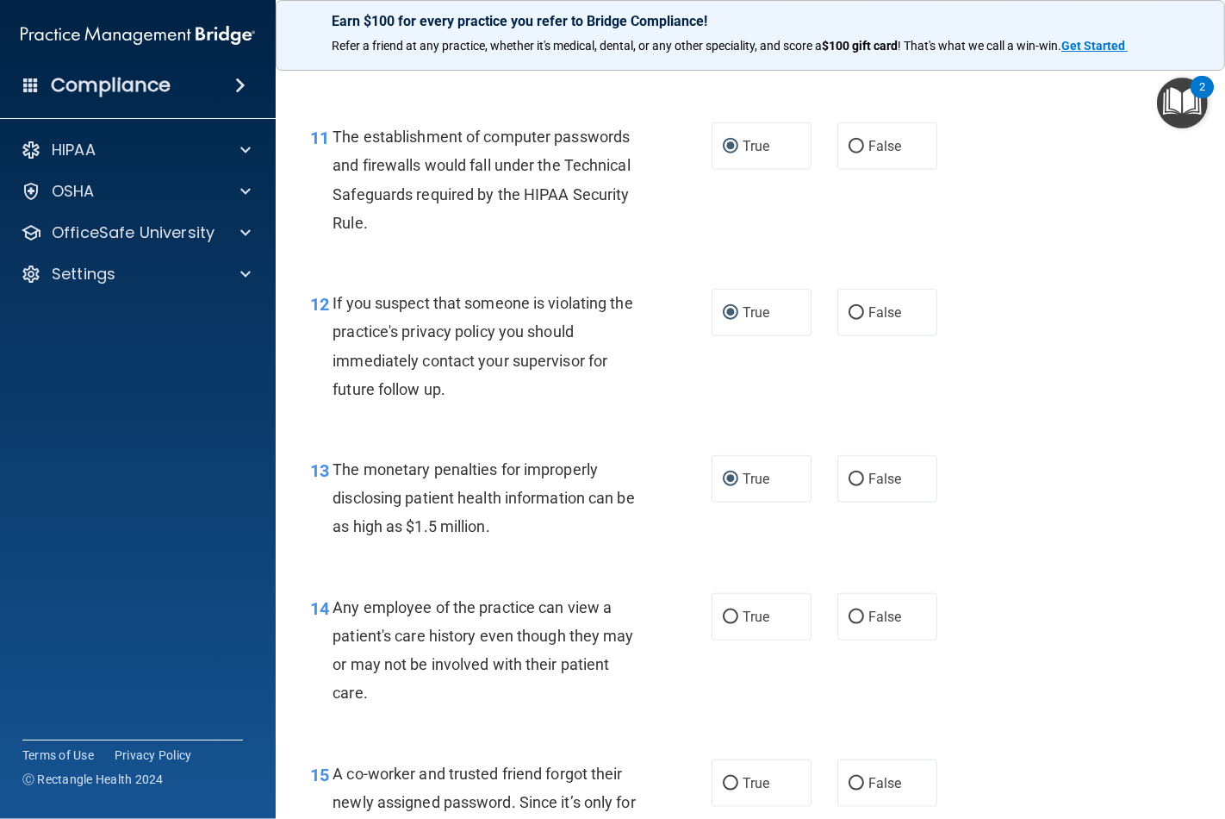
scroll to position [1627, 0]
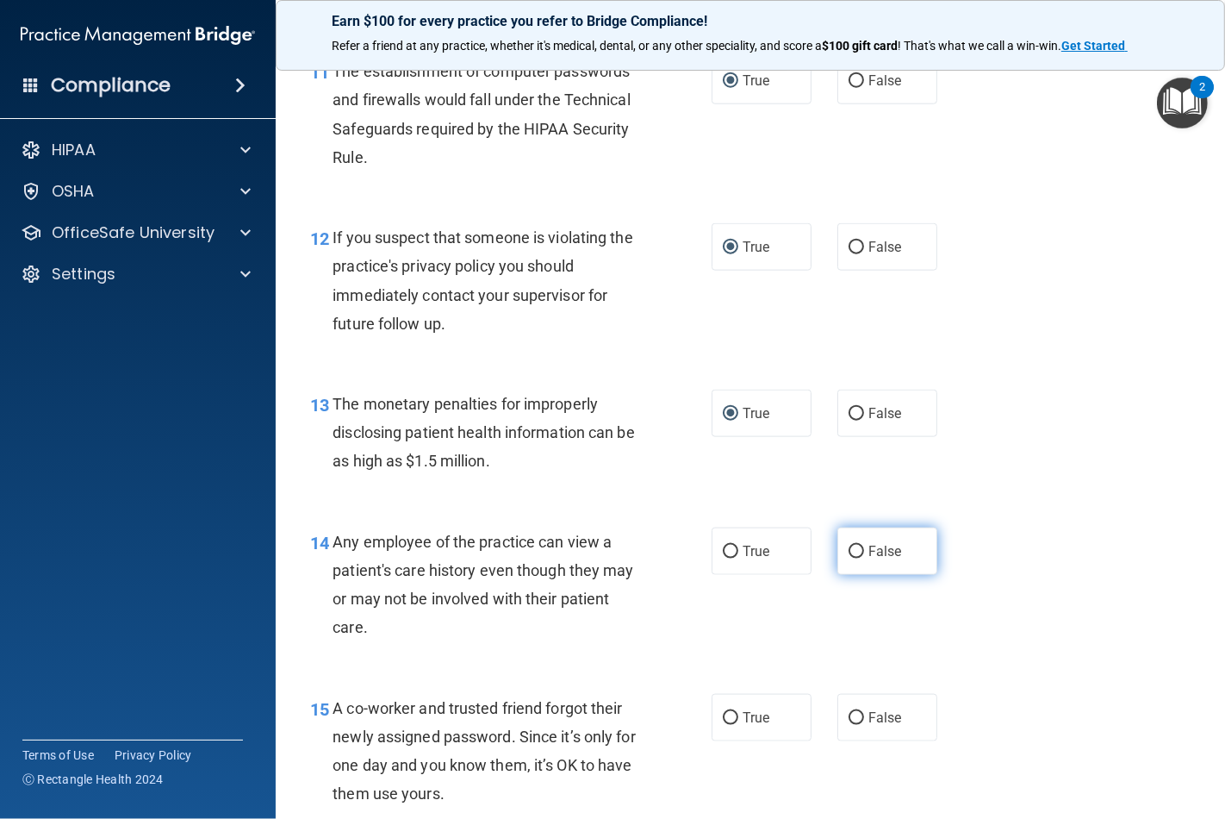
click at [849, 558] on input "False" at bounding box center [857, 552] width 16 height 13
radio input "true"
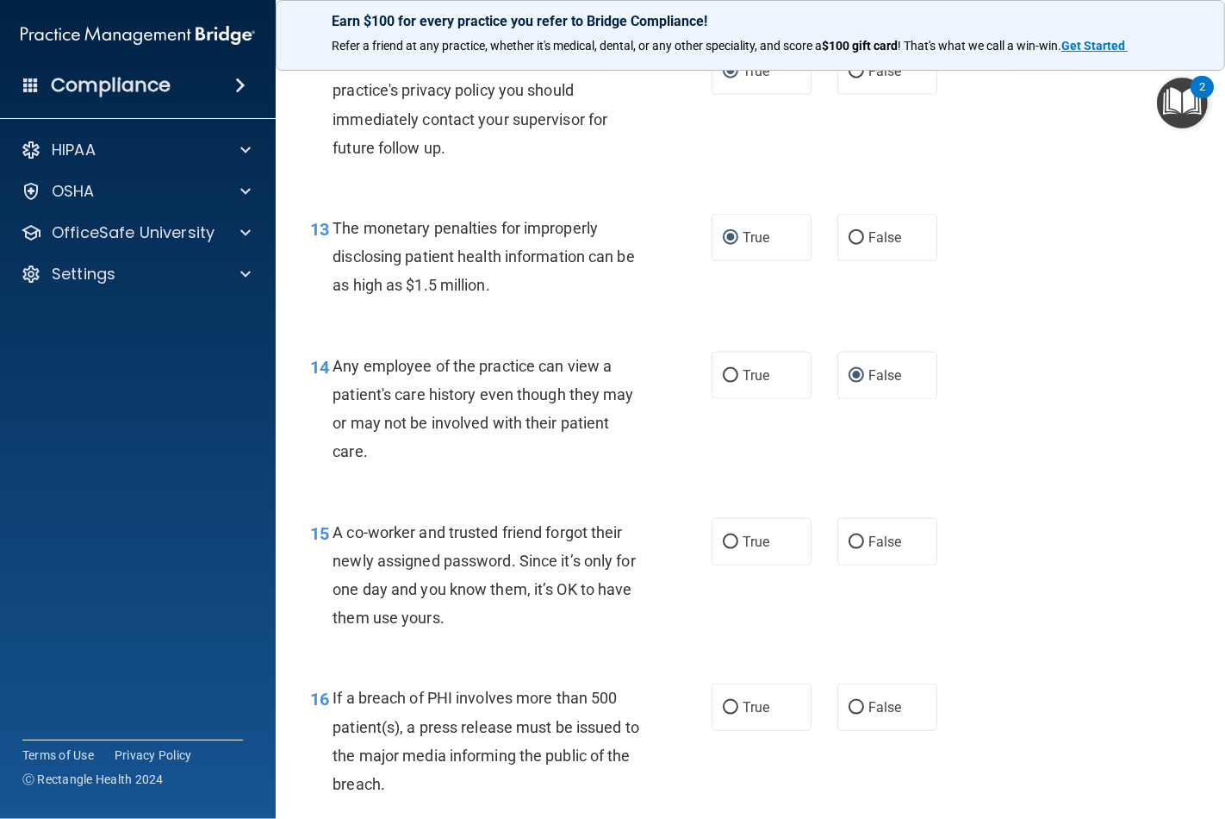
scroll to position [1819, 0]
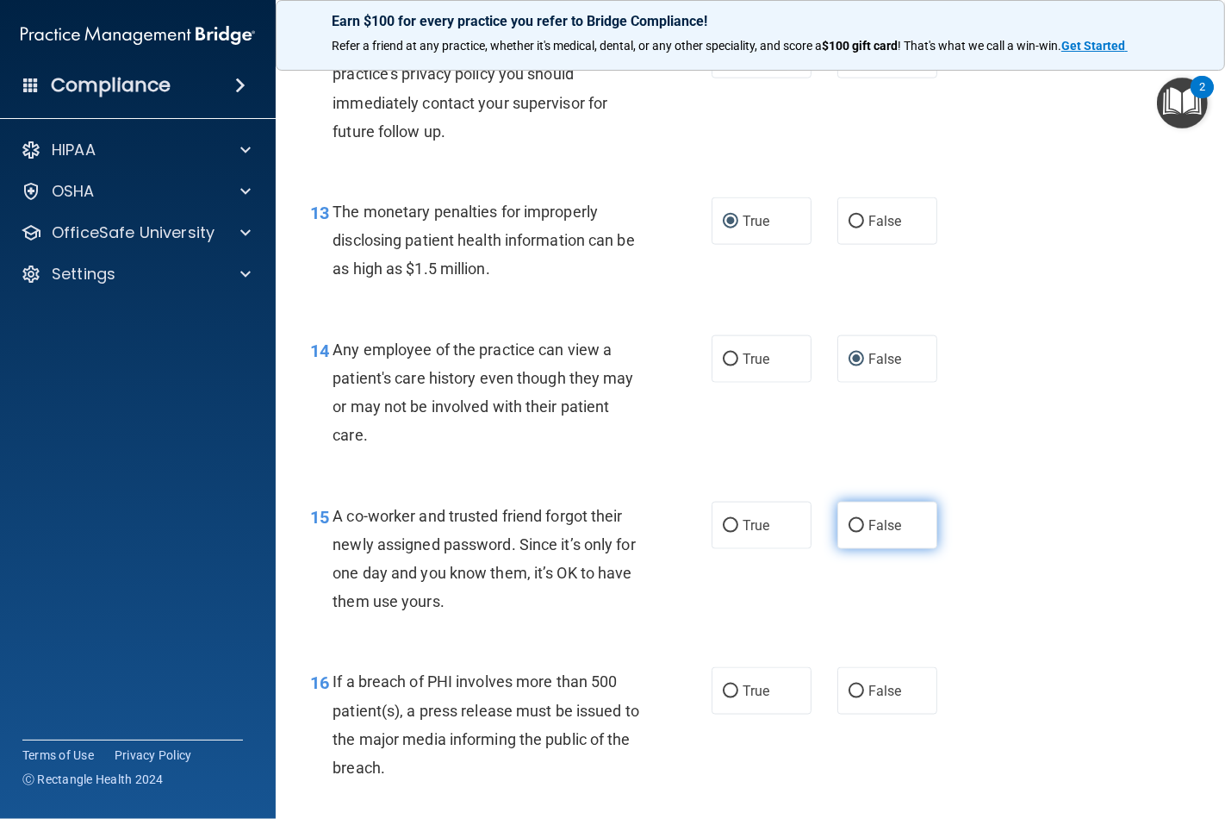
click at [849, 533] on input "False" at bounding box center [857, 526] width 16 height 13
radio input "true"
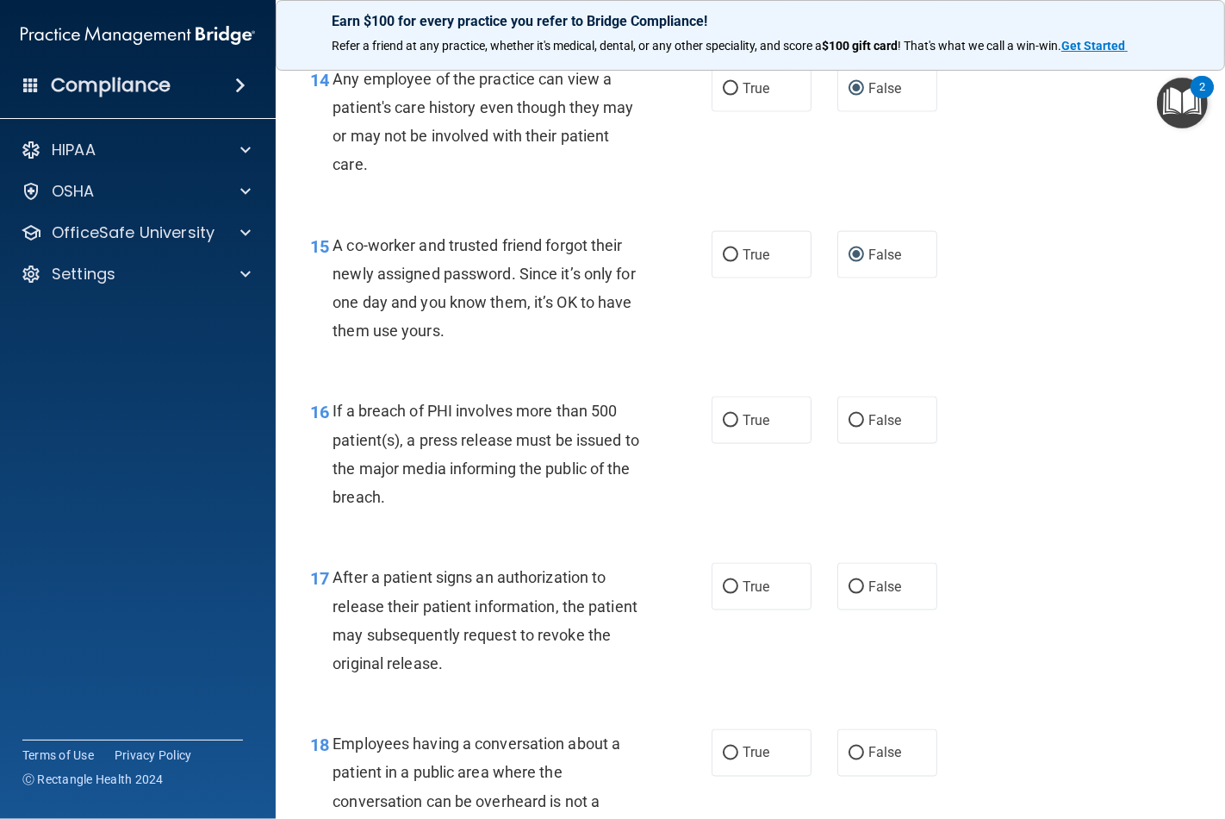
scroll to position [2106, 0]
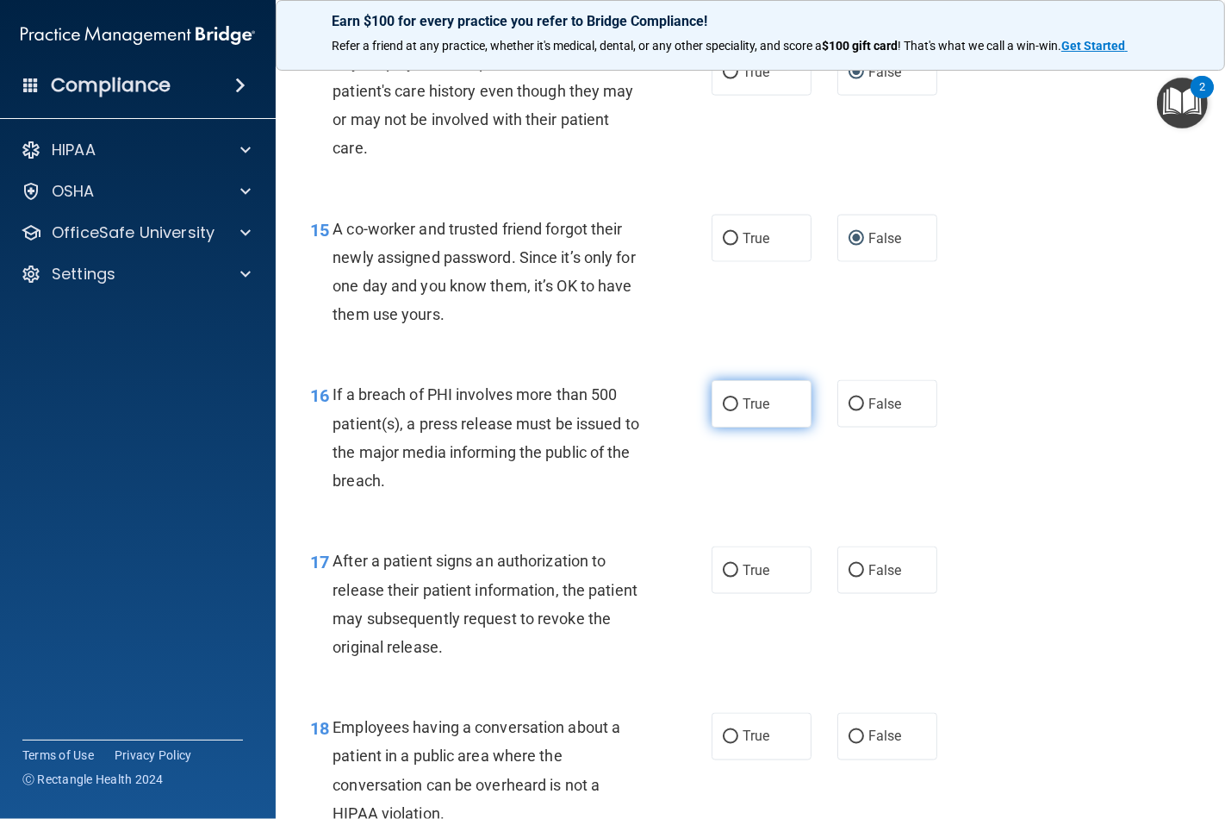
click at [723, 411] on input "True" at bounding box center [731, 404] width 16 height 13
radio input "true"
click at [725, 577] on input "True" at bounding box center [731, 570] width 16 height 13
radio input "true"
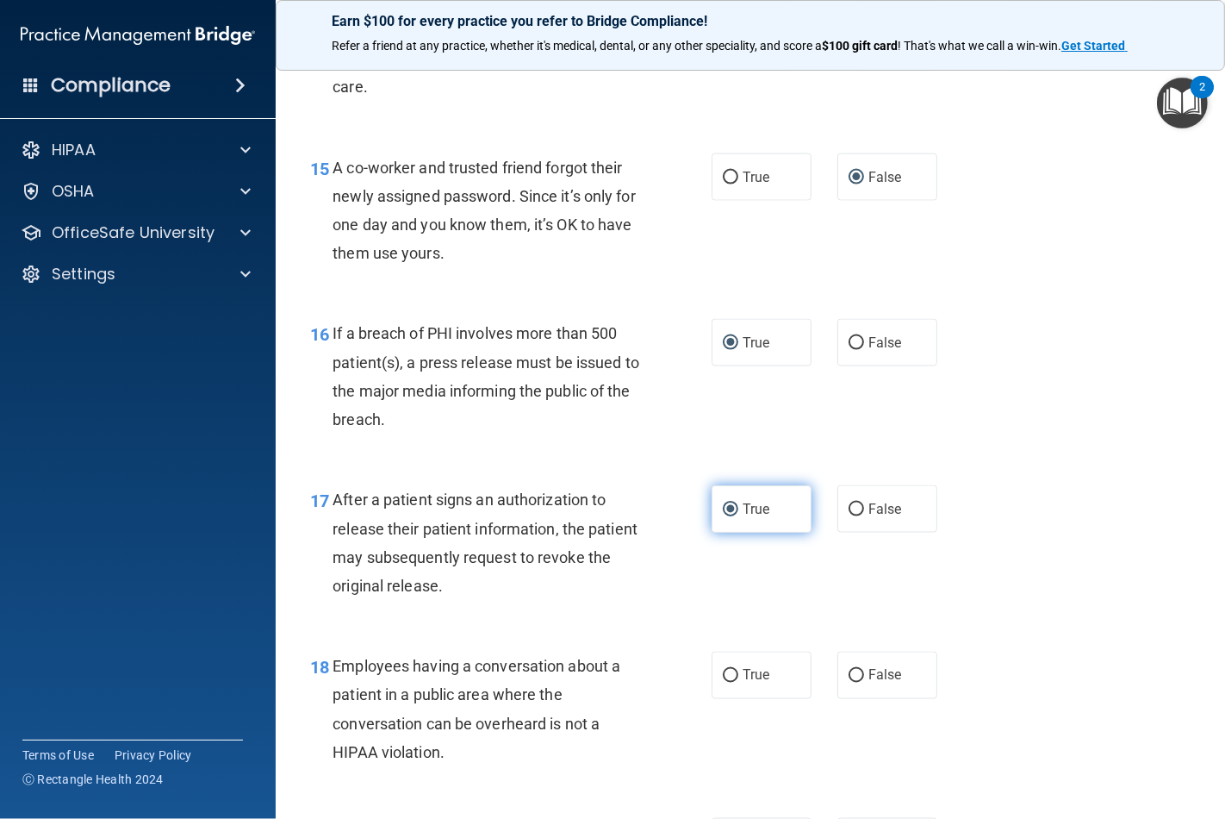
scroll to position [2202, 0]
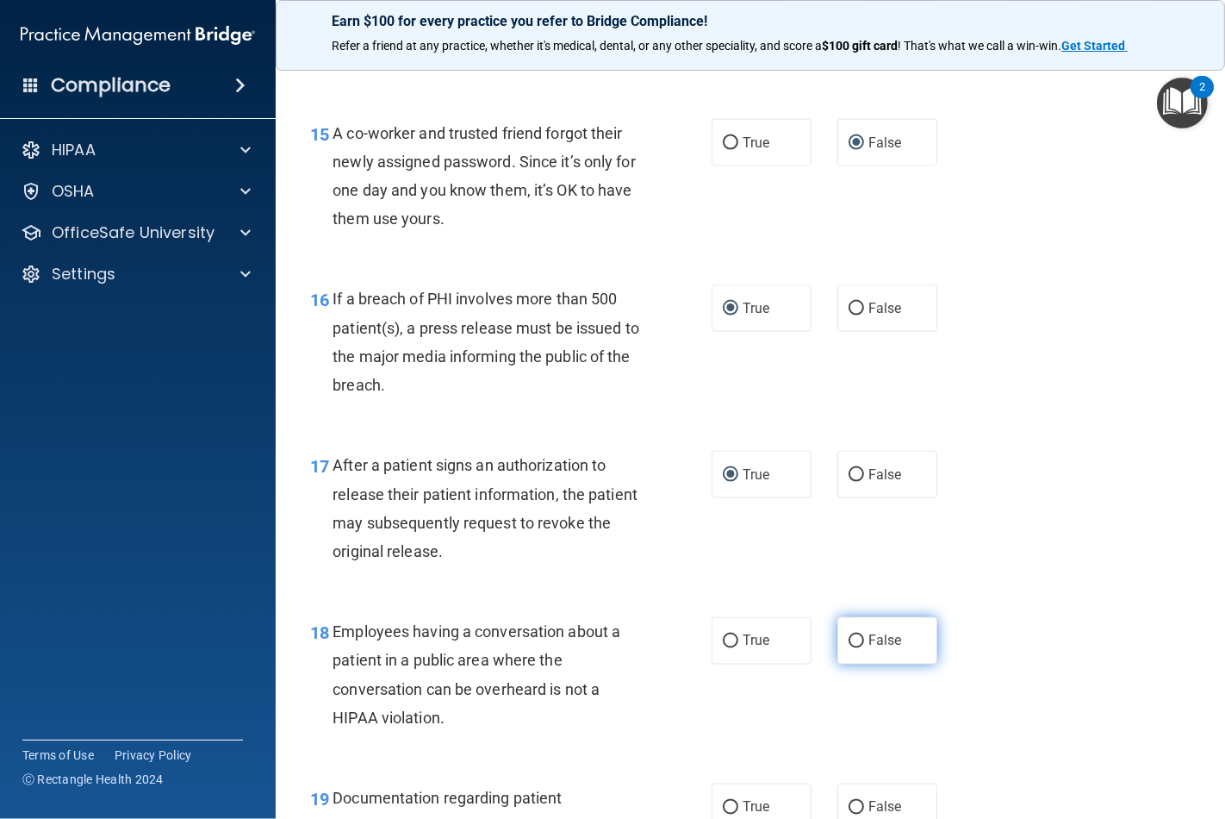
click at [851, 648] on input "False" at bounding box center [857, 641] width 16 height 13
radio input "true"
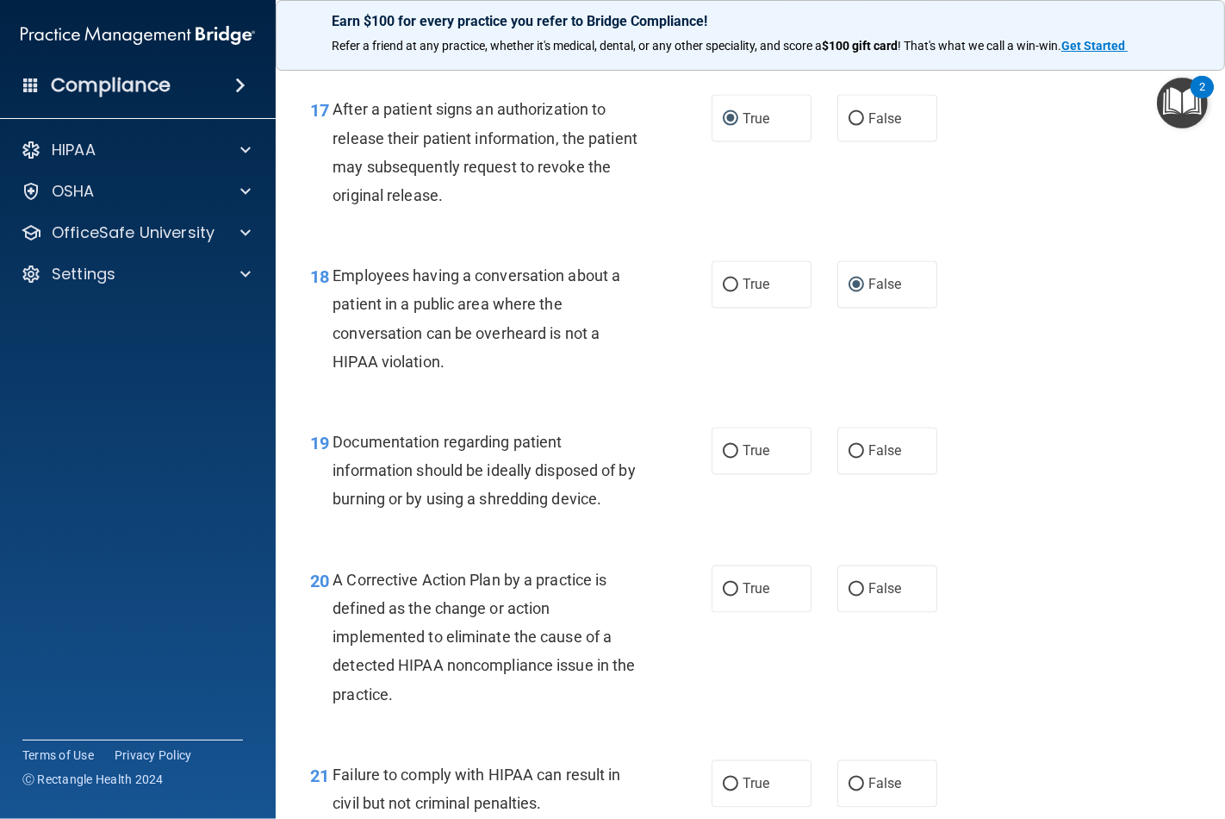
scroll to position [2585, 0]
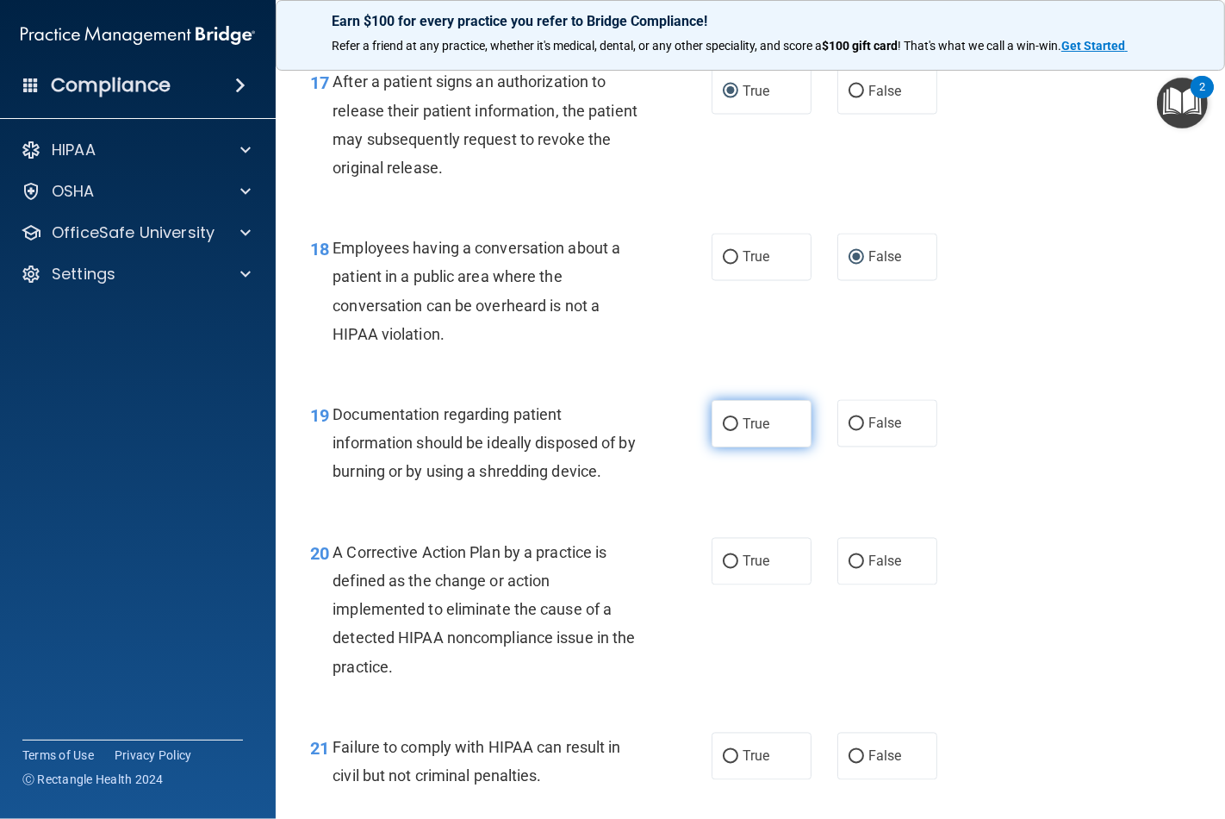
click at [723, 431] on input "True" at bounding box center [731, 424] width 16 height 13
radio input "true"
click at [727, 569] on input "True" at bounding box center [731, 562] width 16 height 13
radio input "true"
click at [851, 764] on input "False" at bounding box center [857, 757] width 16 height 13
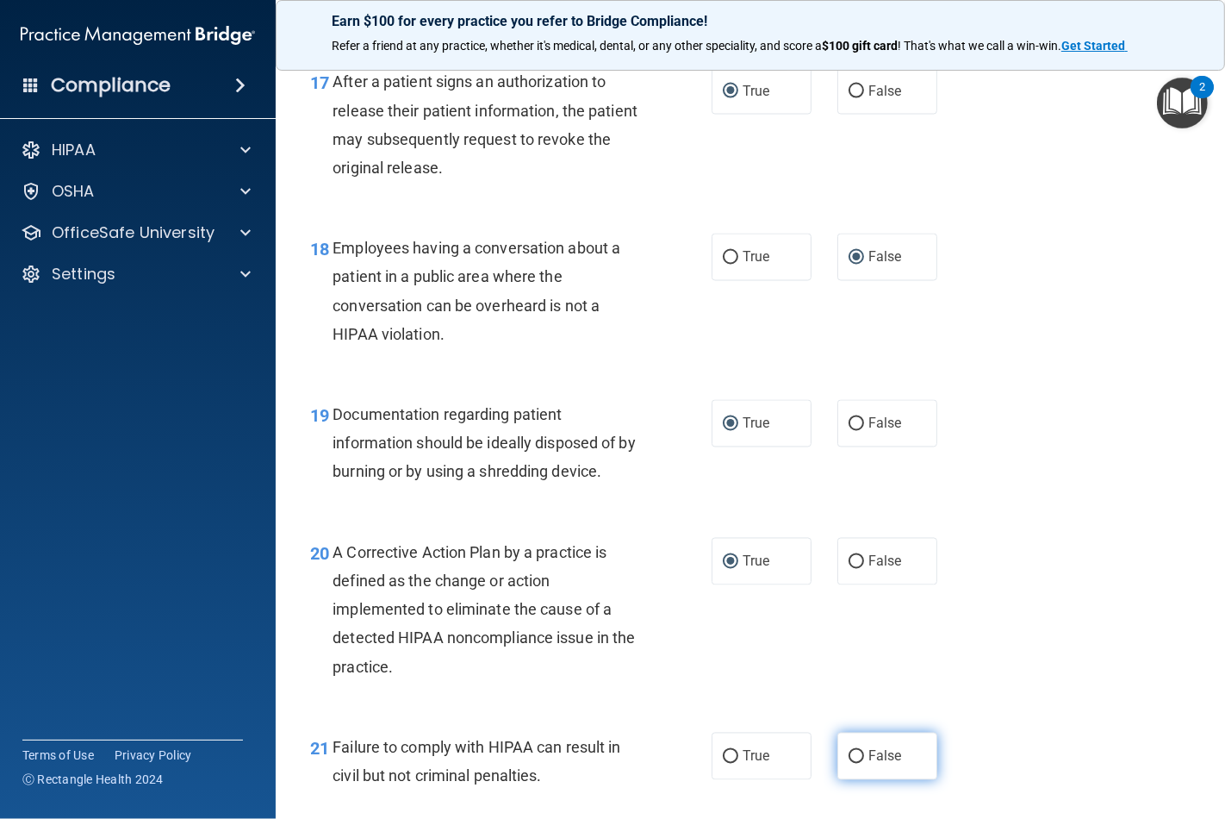
radio input "true"
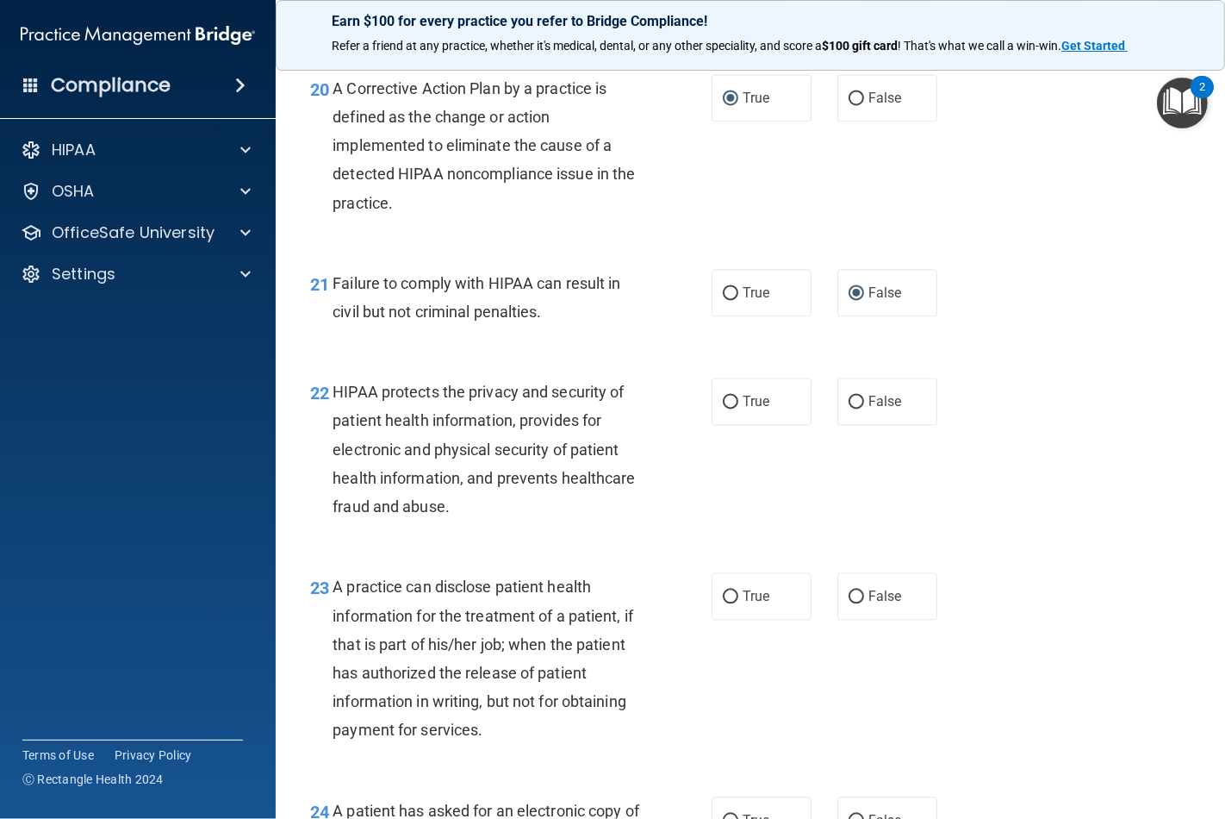
scroll to position [3064, 0]
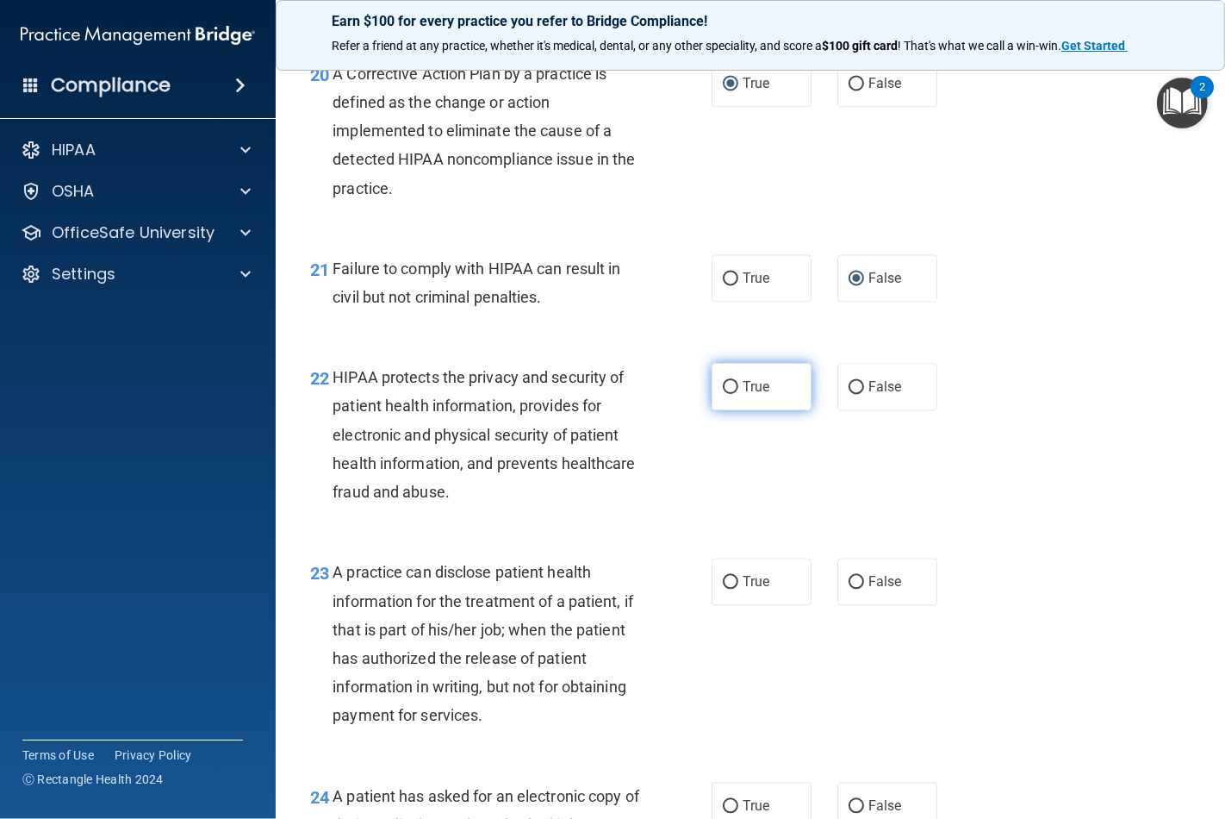
click at [723, 394] on input "True" at bounding box center [731, 387] width 16 height 13
radio input "true"
click at [849, 589] on input "False" at bounding box center [857, 582] width 16 height 13
radio input "true"
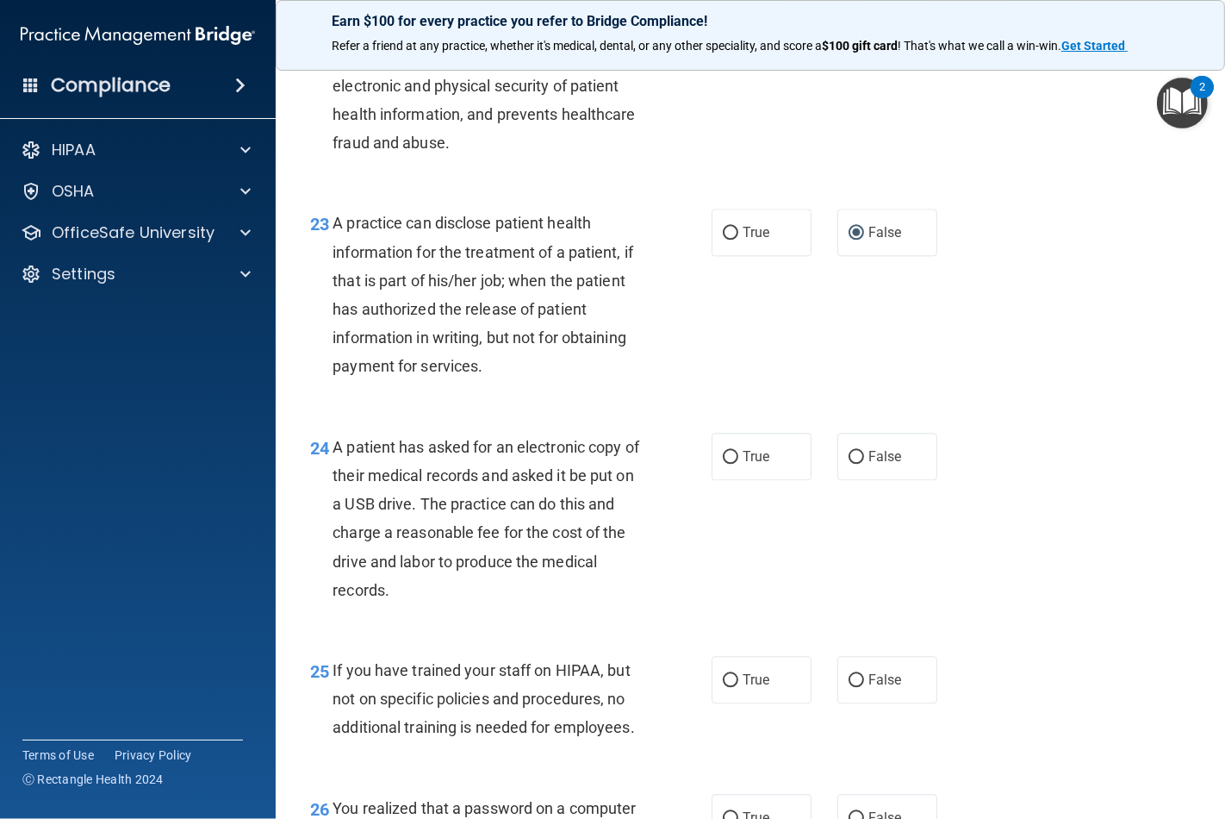
scroll to position [3447, 0]
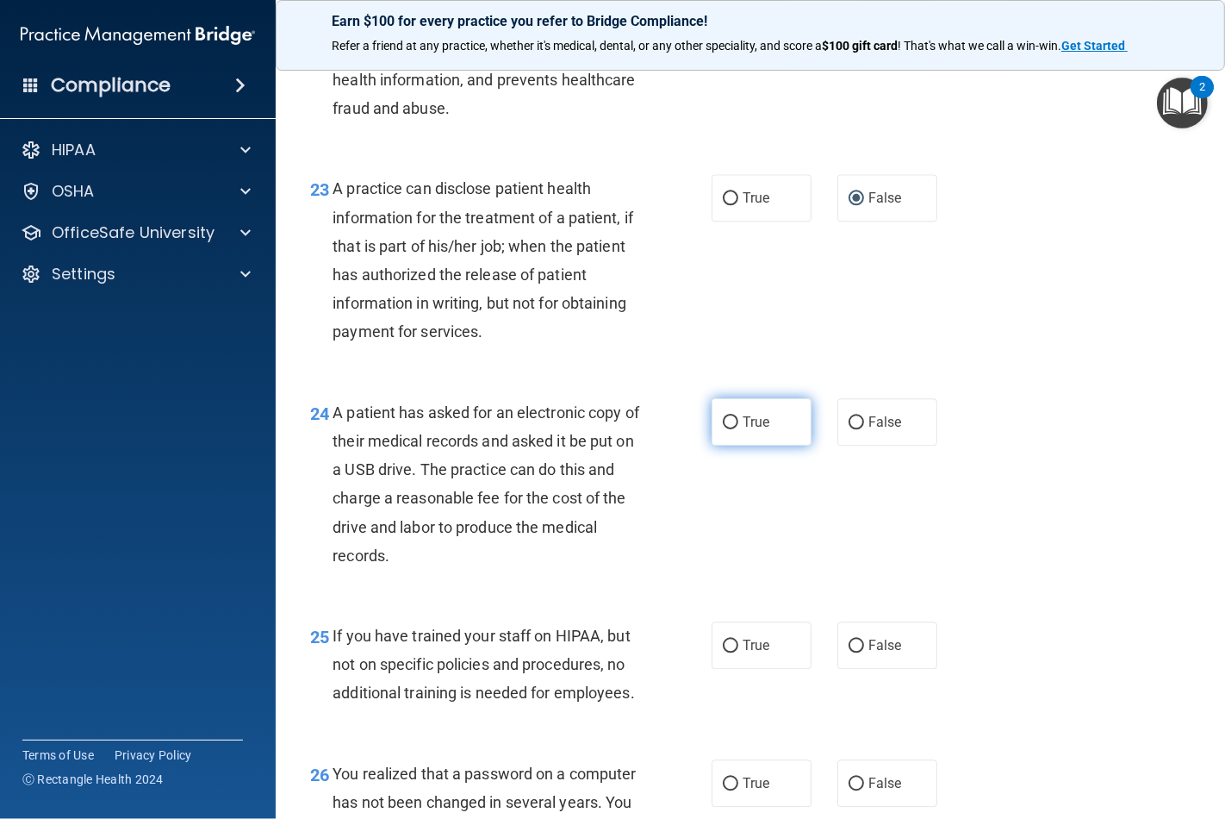
click at [723, 429] on input "True" at bounding box center [731, 422] width 16 height 13
radio input "true"
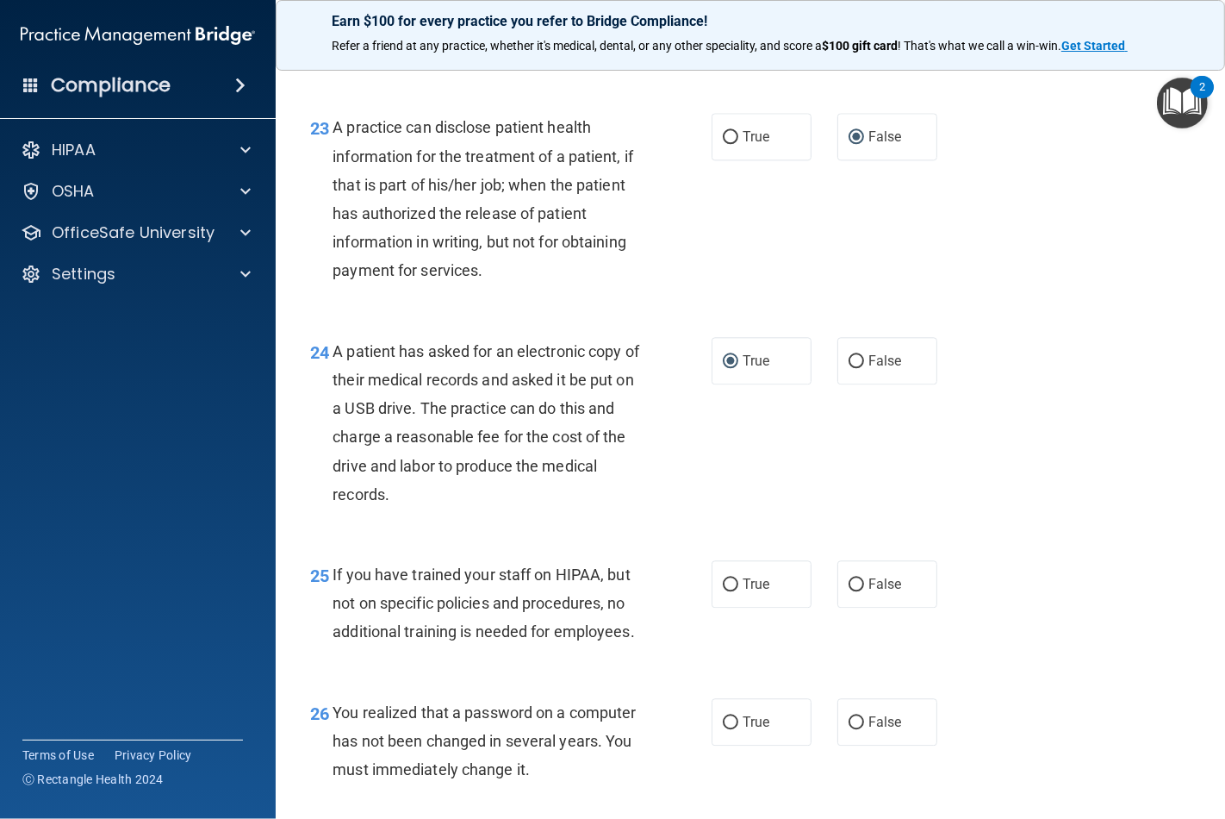
scroll to position [3543, 0]
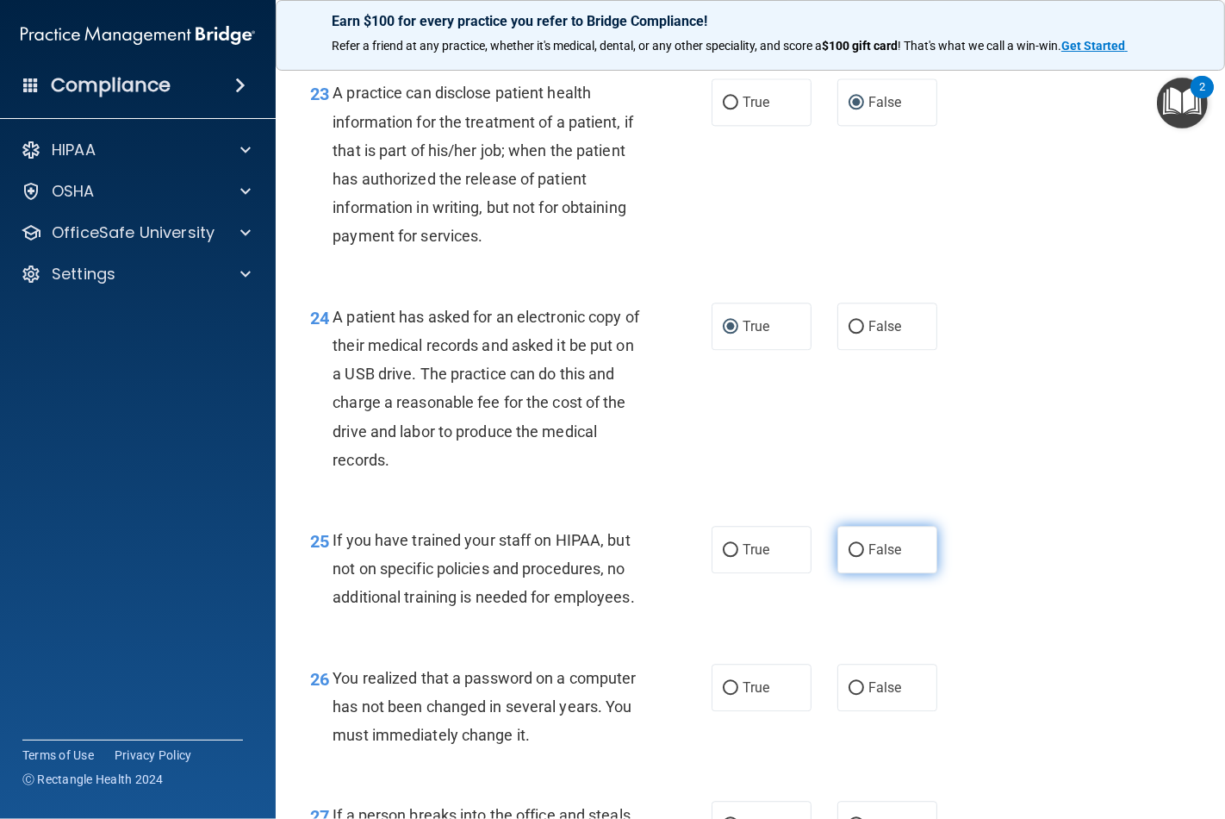
click at [849, 557] on input "False" at bounding box center [857, 550] width 16 height 13
radio input "true"
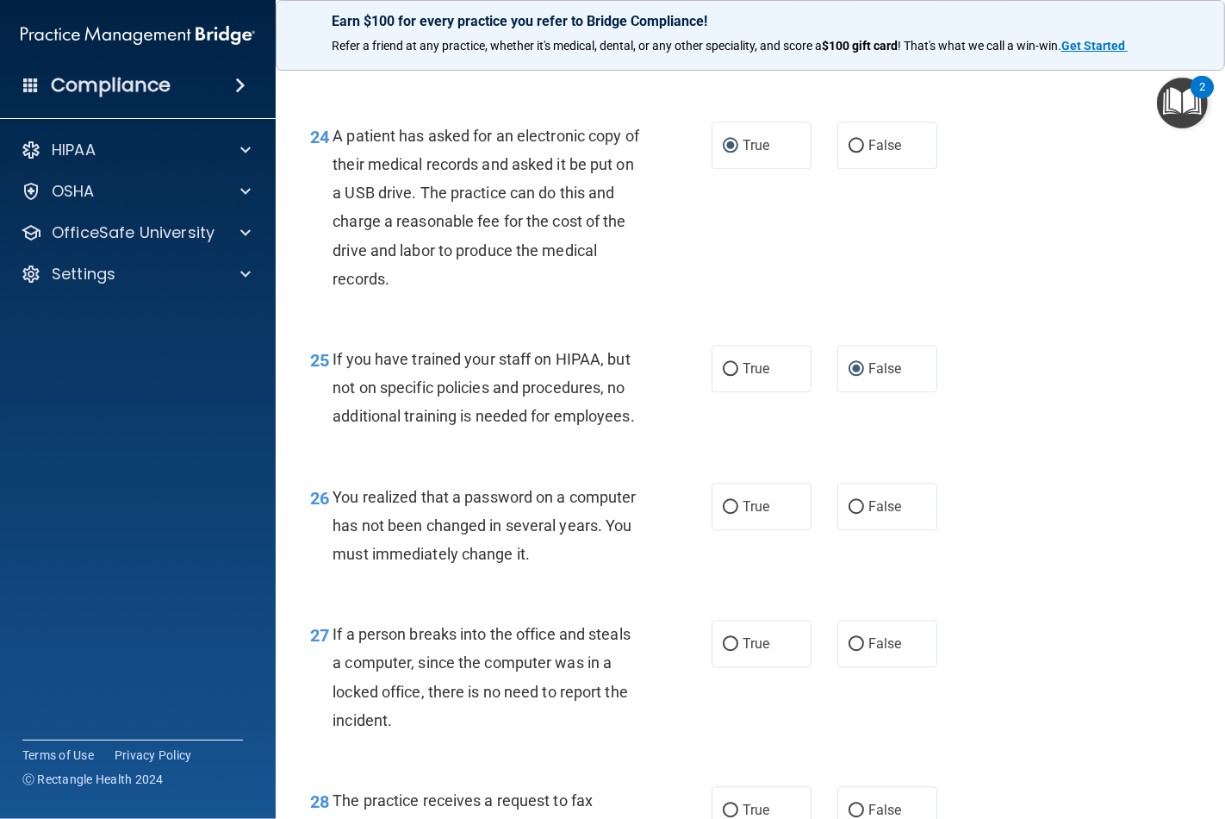
scroll to position [3734, 0]
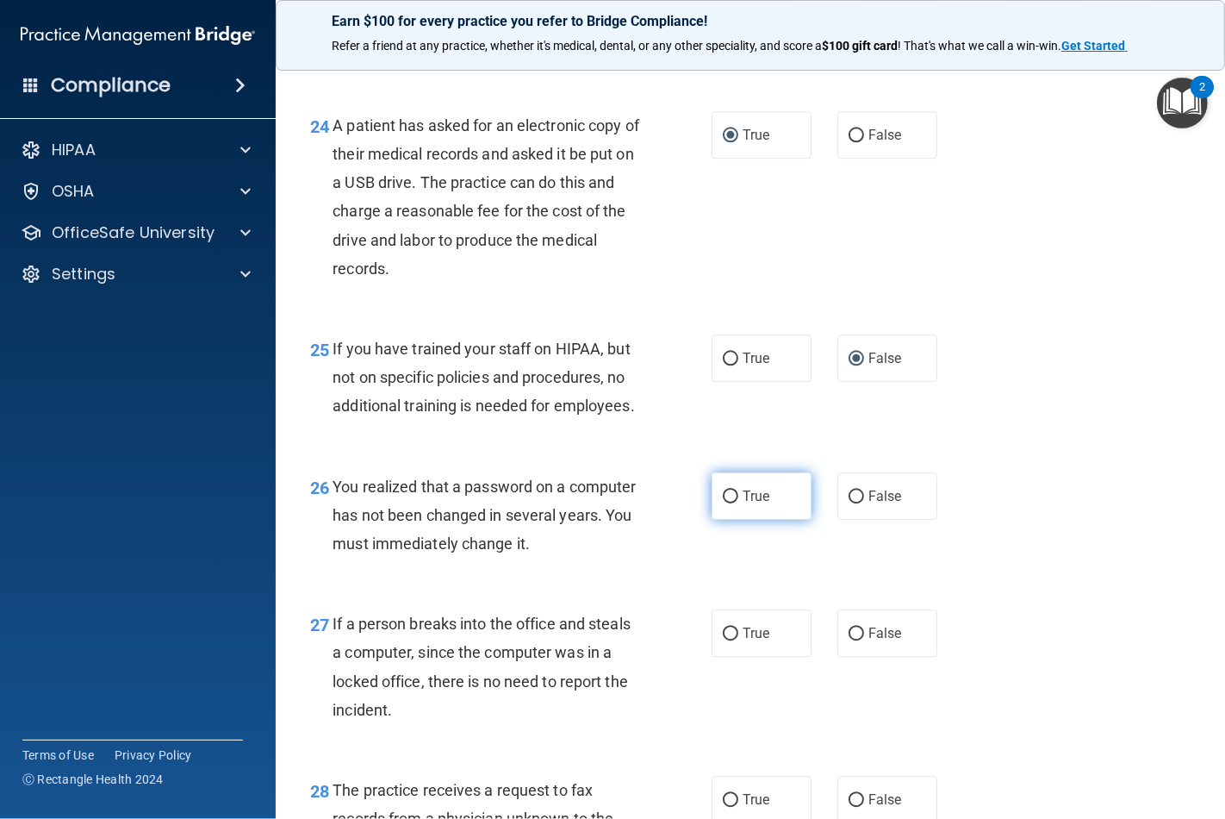
click at [726, 503] on input "True" at bounding box center [731, 496] width 16 height 13
radio input "true"
click at [849, 640] on input "False" at bounding box center [857, 633] width 16 height 13
radio input "true"
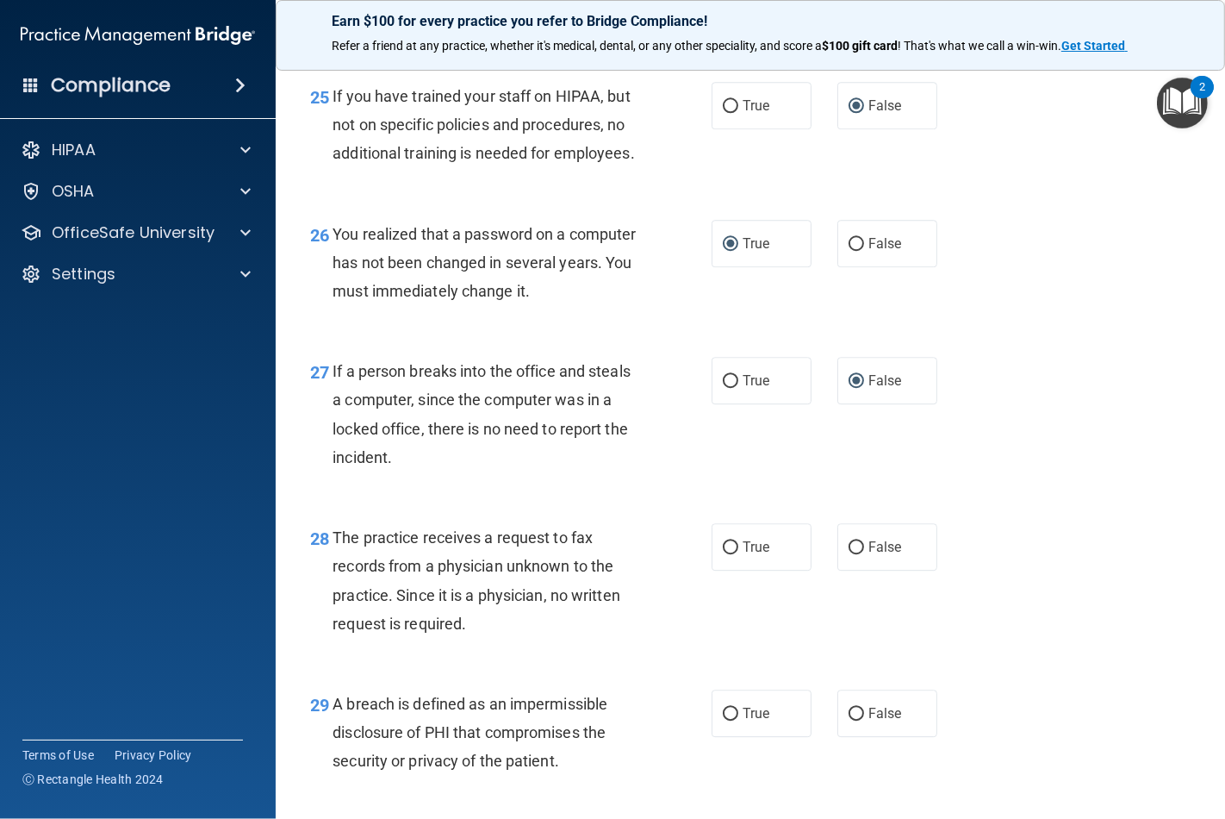
scroll to position [4021, 0]
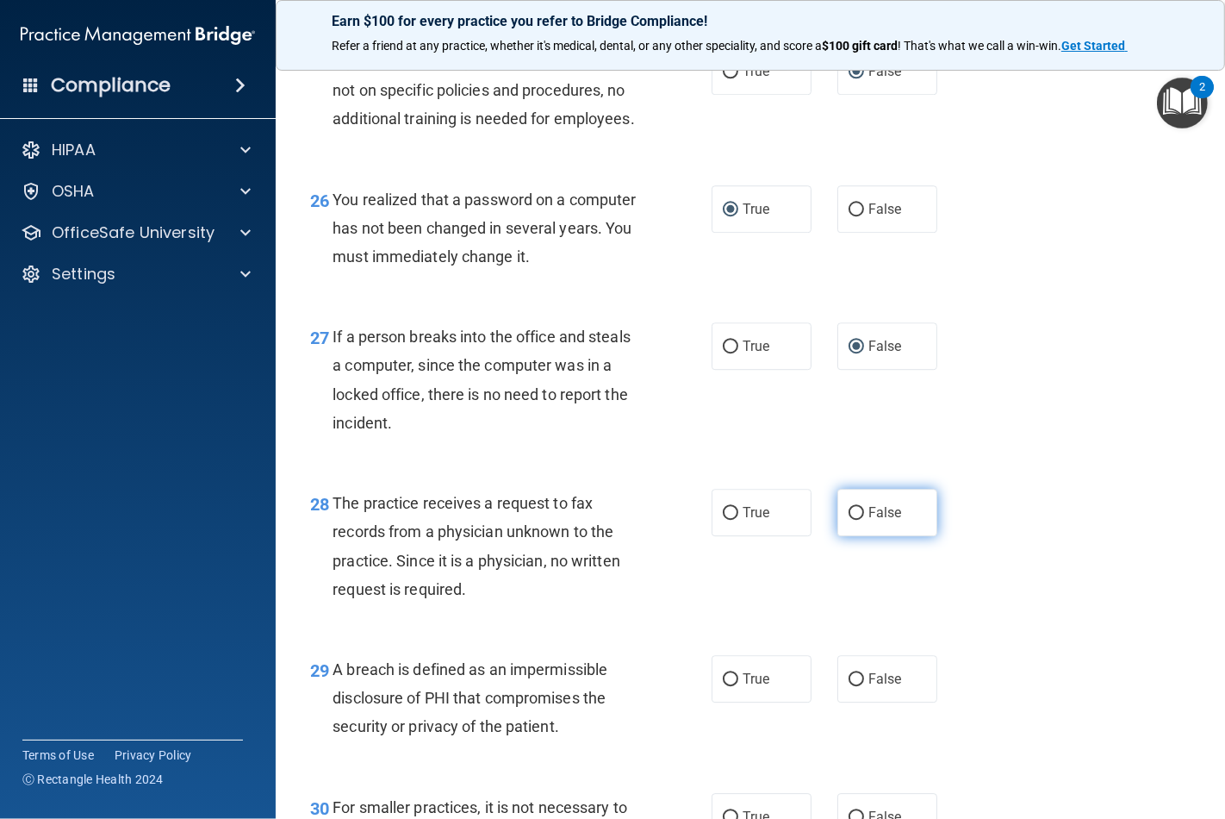
click at [849, 520] on input "False" at bounding box center [857, 513] width 16 height 13
radio input "true"
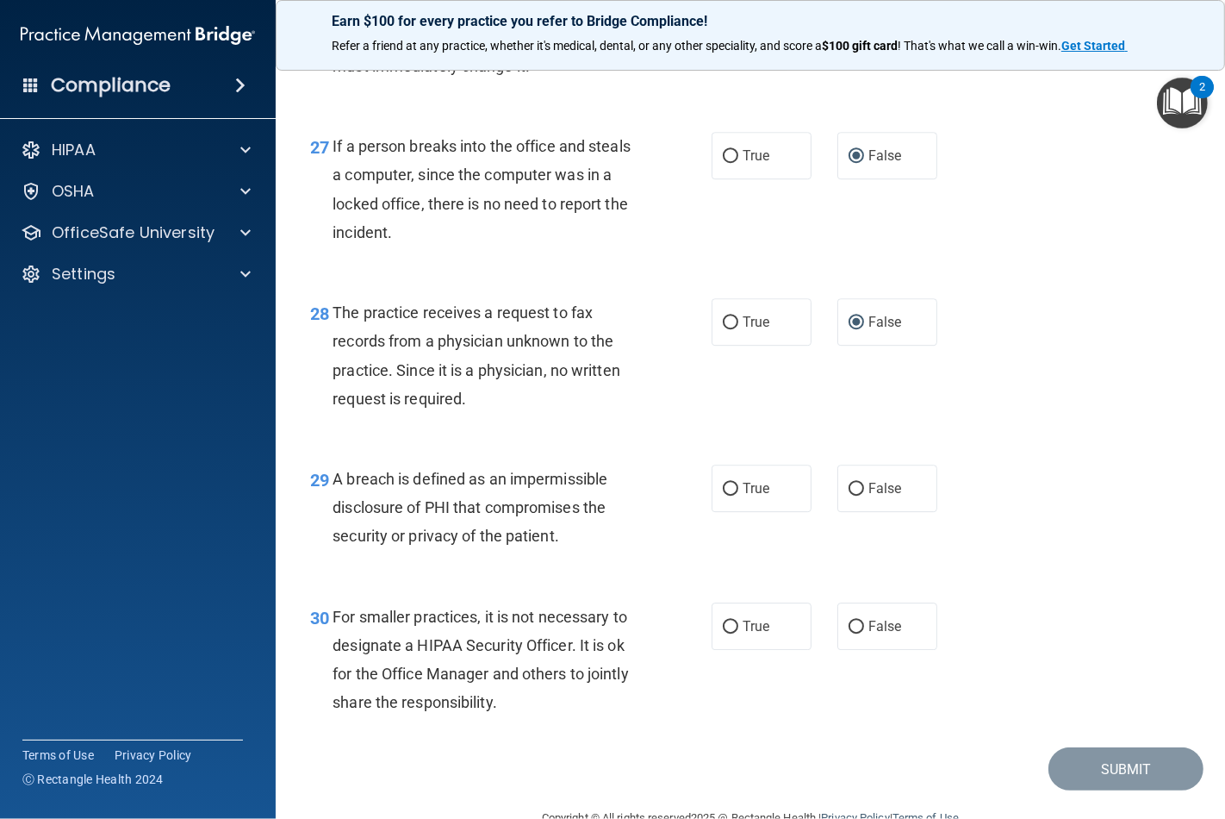
scroll to position [4213, 0]
click at [725, 495] on input "True" at bounding box center [731, 488] width 16 height 13
radio input "true"
click at [849, 633] on input "False" at bounding box center [857, 626] width 16 height 13
radio input "true"
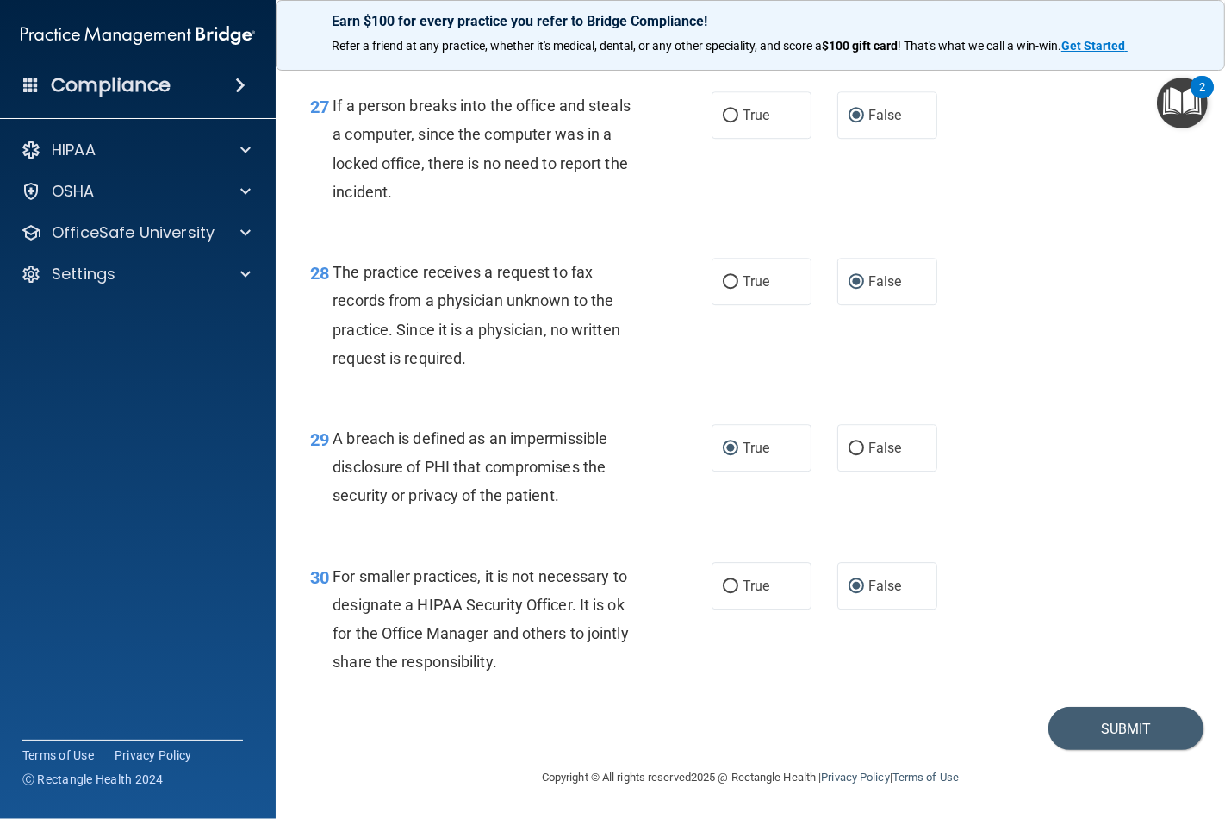
scroll to position [4311, 0]
click at [1092, 731] on button "Submit" at bounding box center [1126, 729] width 155 height 44
click at [1115, 737] on button "Submit" at bounding box center [1126, 729] width 155 height 44
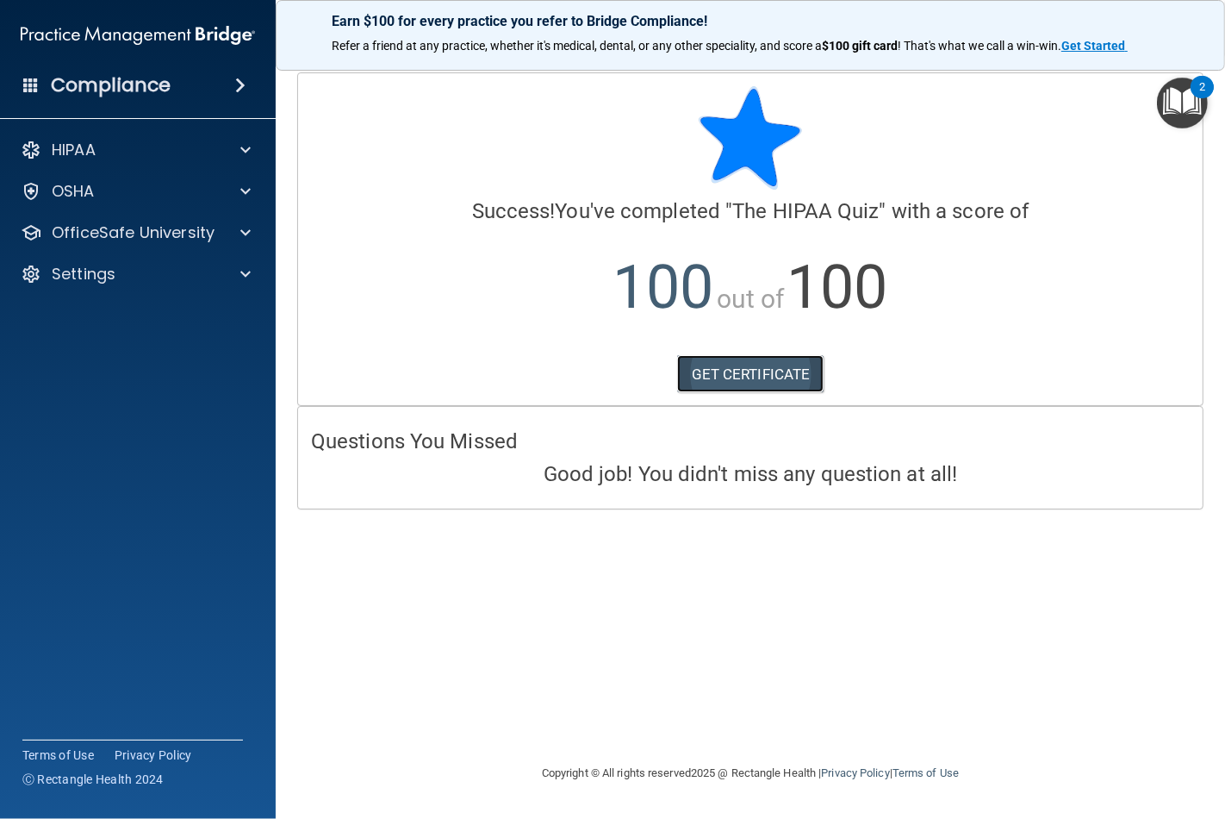
click at [754, 382] on link "GET CERTIFICATE" at bounding box center [750, 374] width 147 height 38
click at [192, 145] on div "HIPAA" at bounding box center [115, 150] width 214 height 21
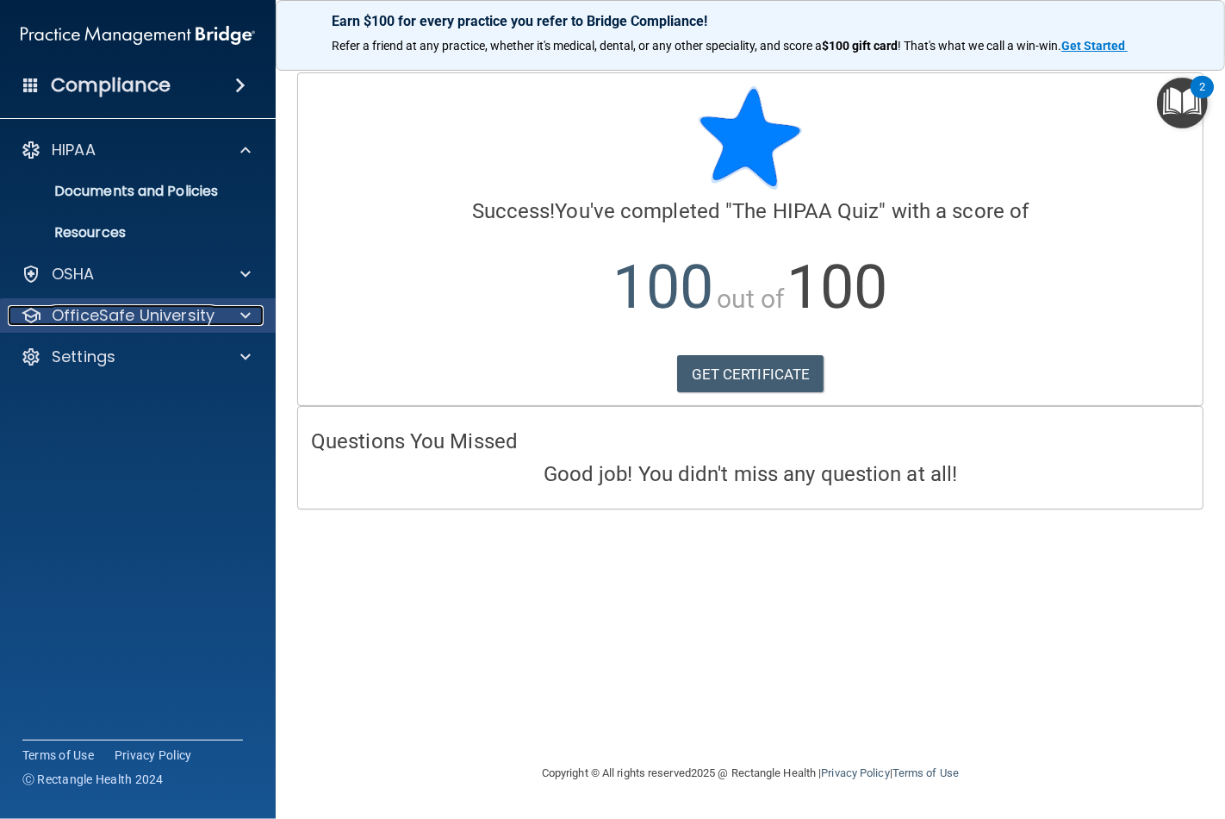
click at [117, 315] on p "OfficeSafe University" at bounding box center [133, 315] width 163 height 21
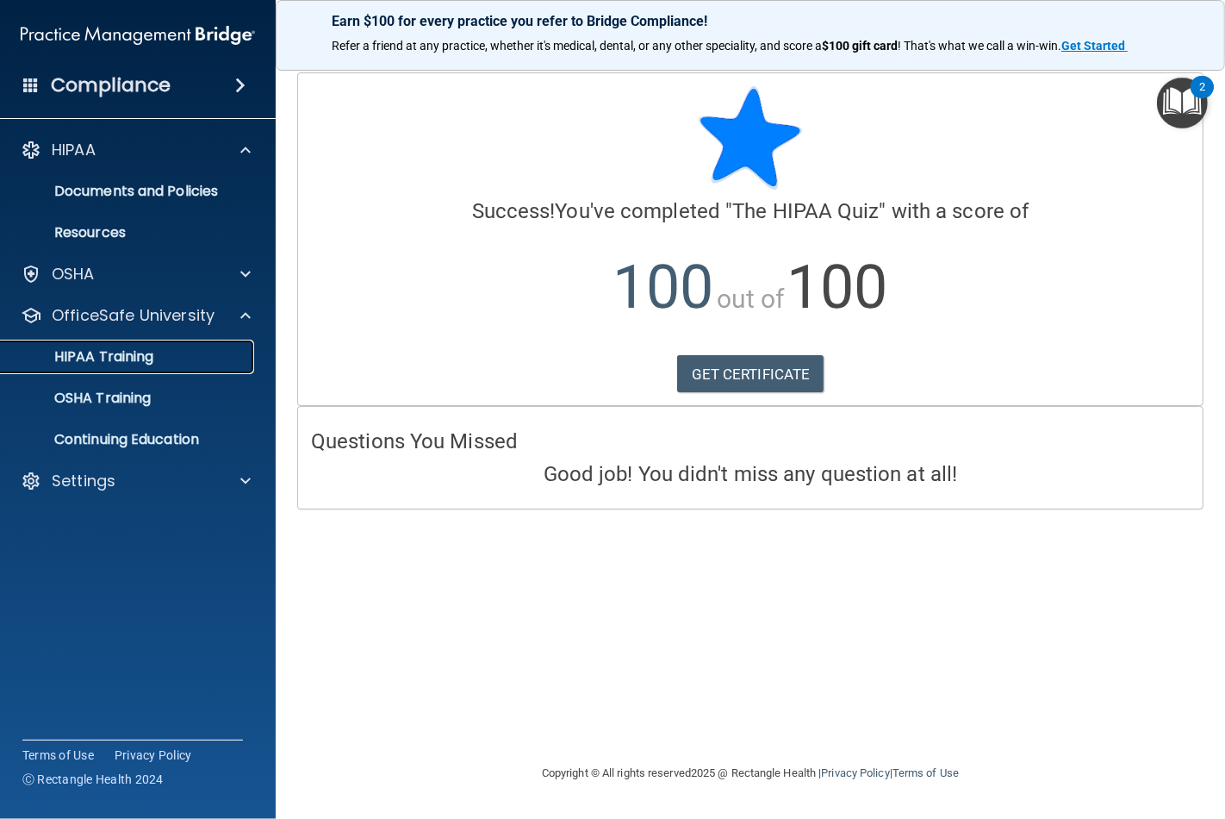
click at [105, 350] on p "HIPAA Training" at bounding box center [82, 356] width 142 height 17
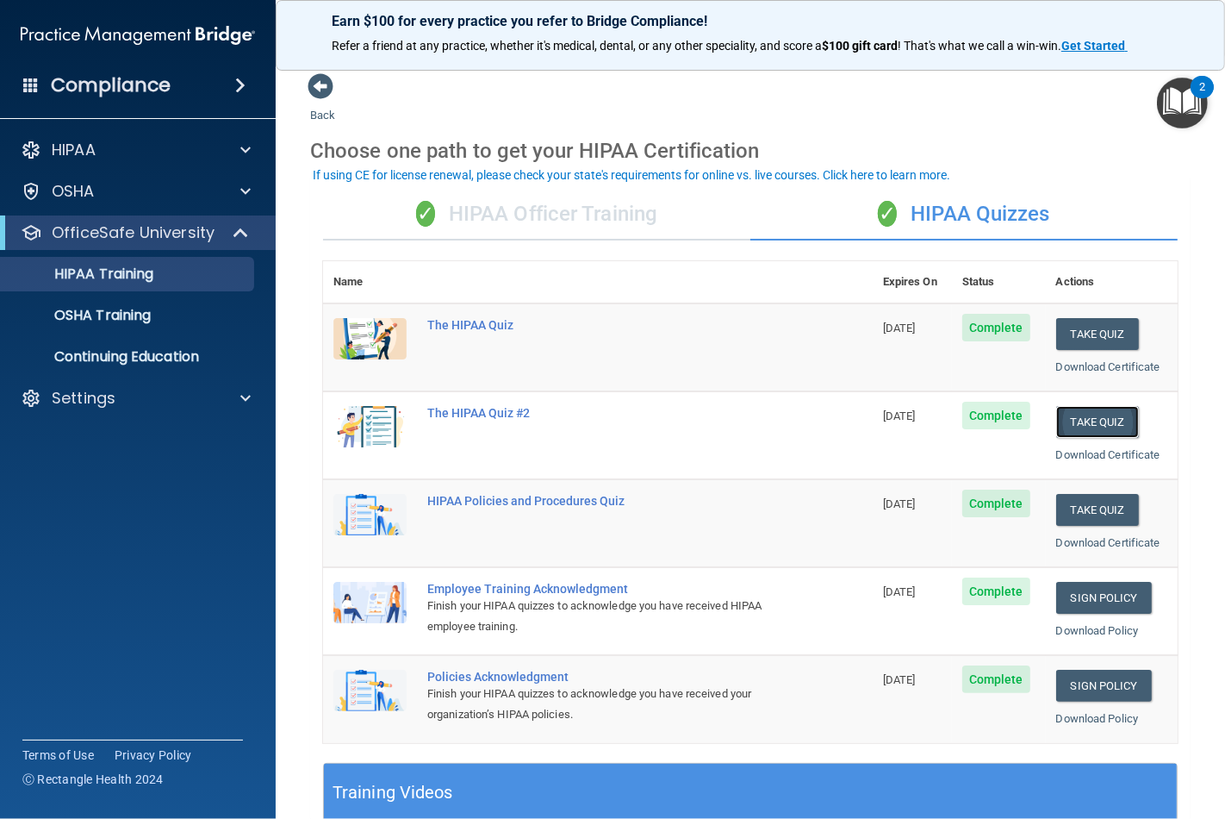
click at [1078, 415] on button "Take Quiz" at bounding box center [1098, 422] width 83 height 32
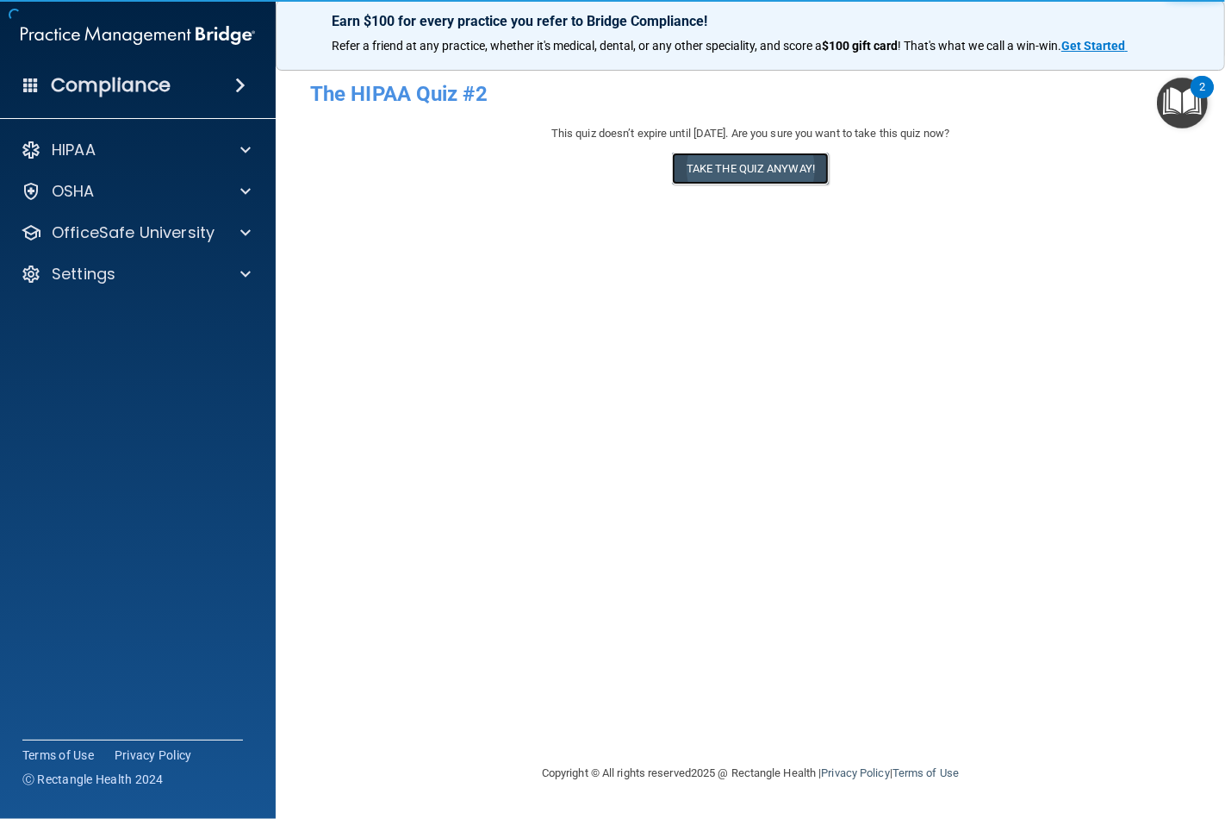
click at [762, 176] on button "Take the quiz anyway!" at bounding box center [750, 169] width 157 height 32
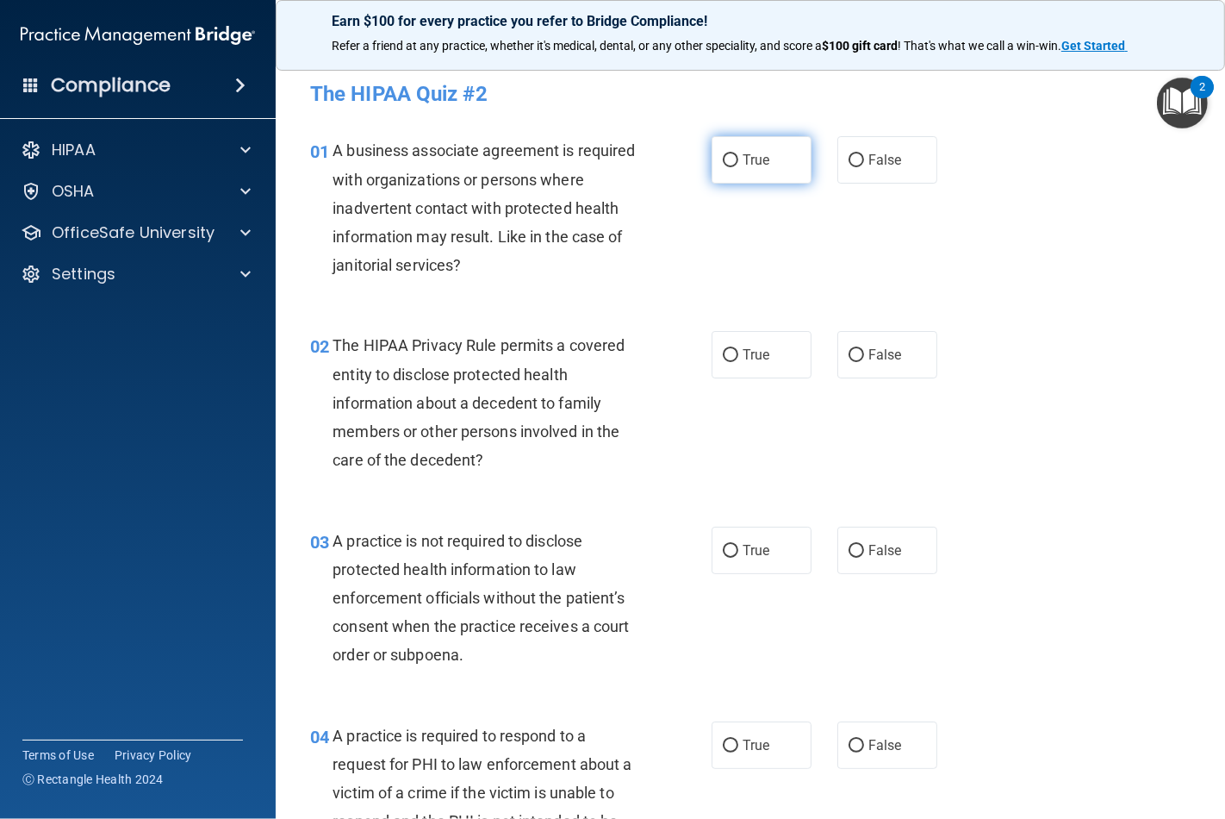
click at [724, 160] on input "True" at bounding box center [731, 160] width 16 height 13
radio input "true"
click at [723, 354] on input "True" at bounding box center [731, 355] width 16 height 13
radio input "true"
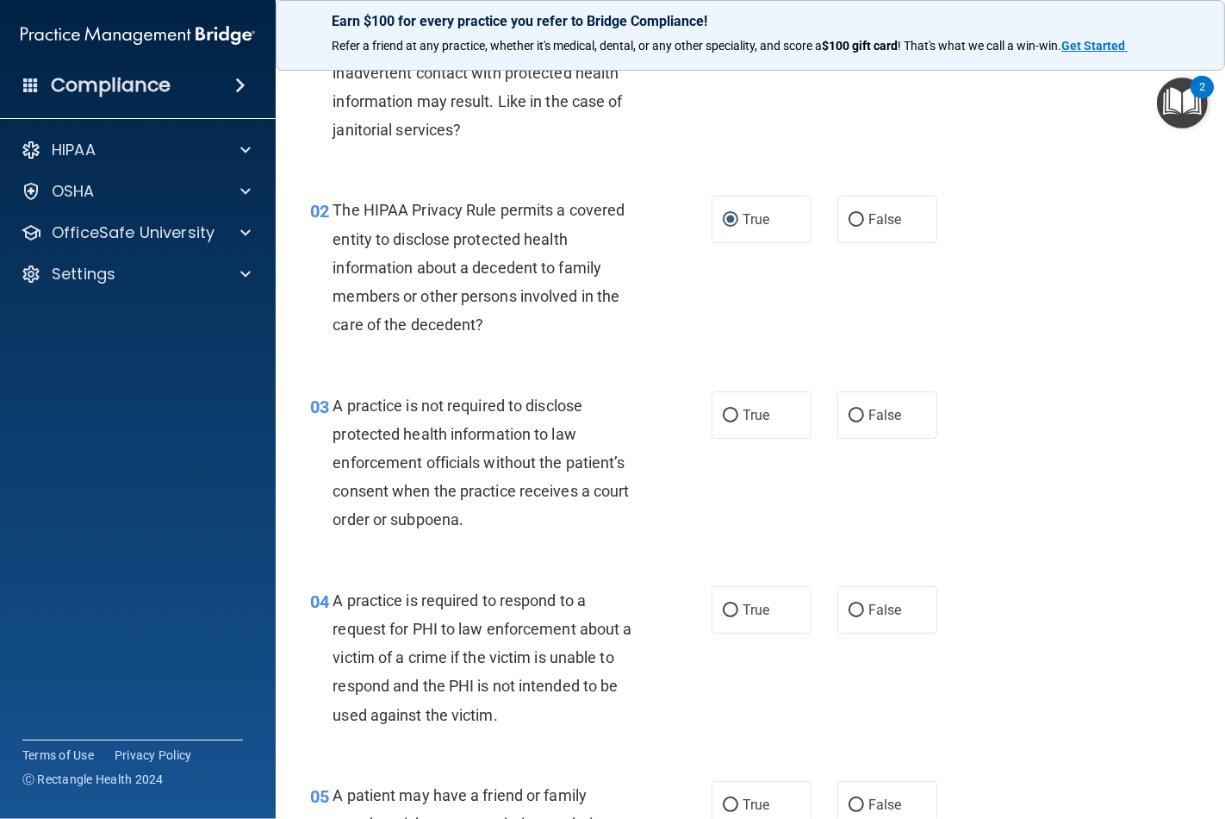
scroll to position [191, 0]
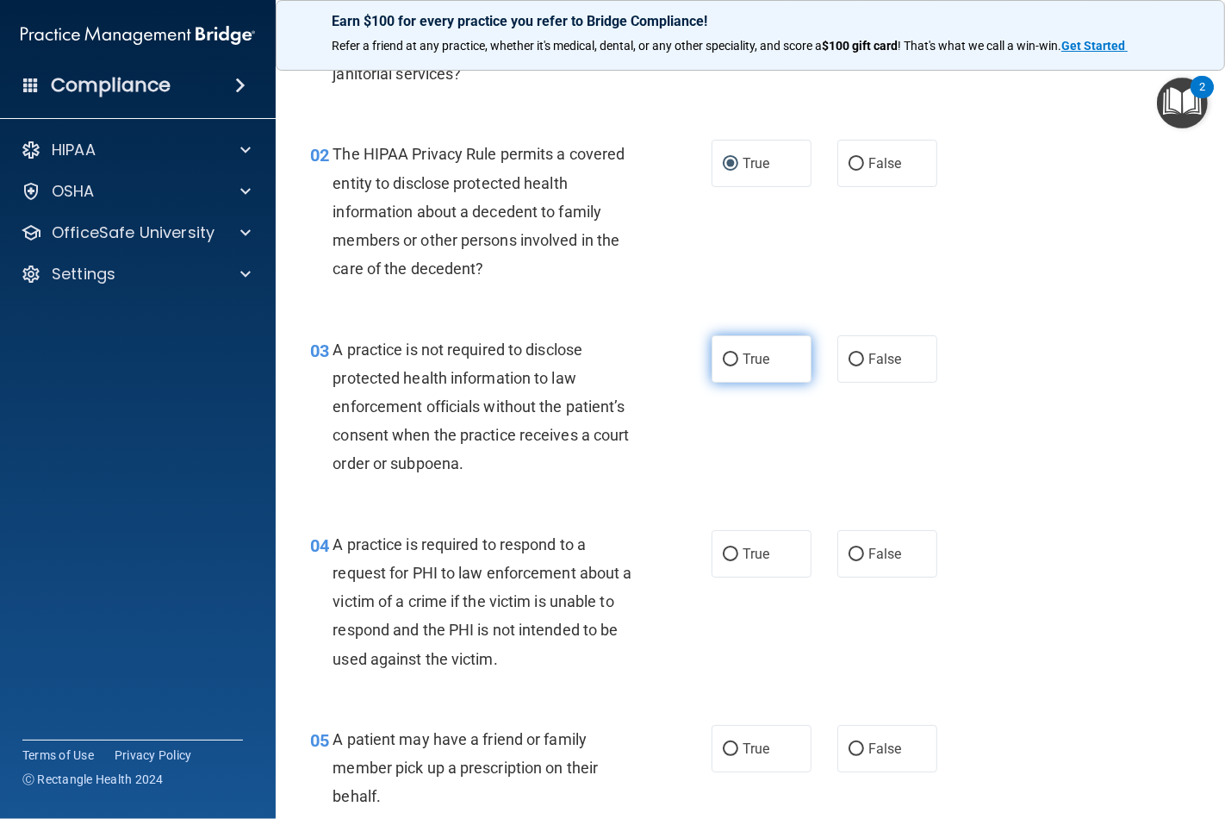
click at [724, 355] on input "True" at bounding box center [731, 359] width 16 height 13
radio input "true"
click at [723, 548] on input "True" at bounding box center [731, 554] width 16 height 13
radio input "true"
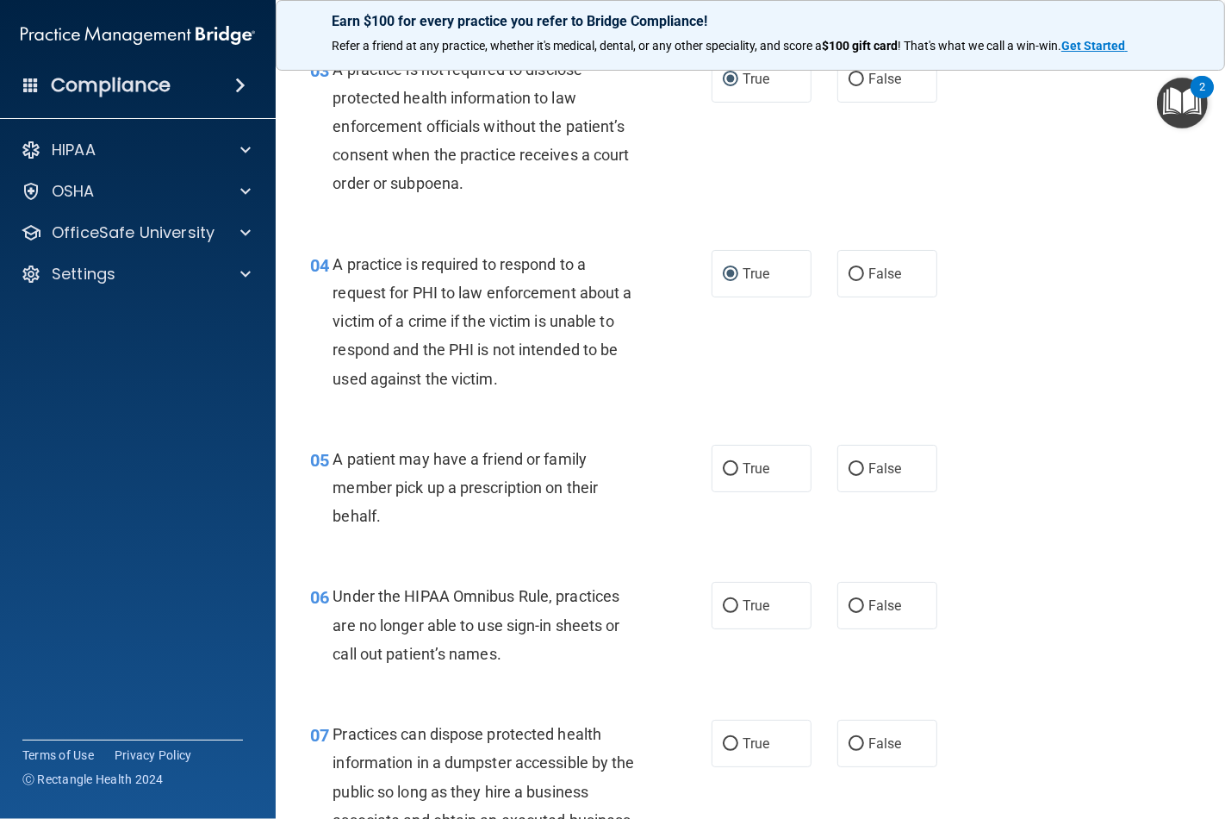
scroll to position [478, 0]
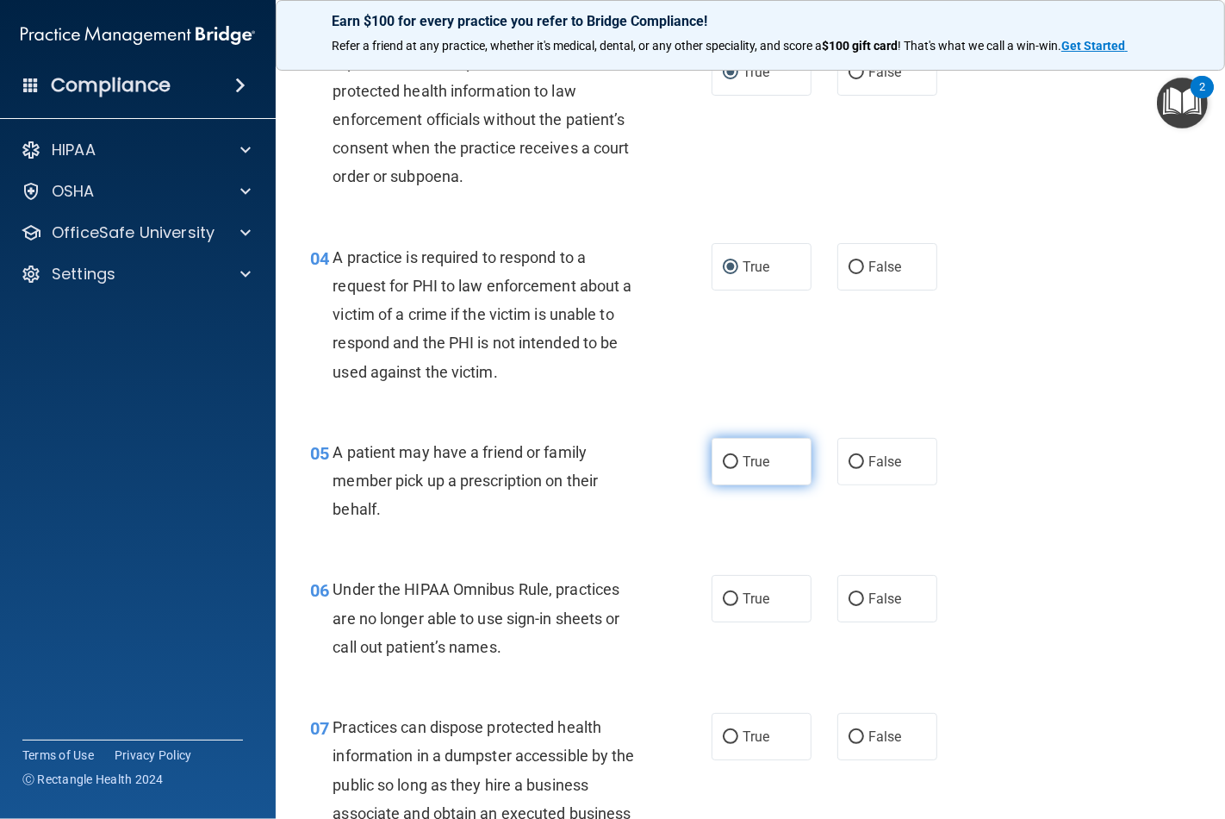
click at [728, 463] on input "True" at bounding box center [731, 462] width 16 height 13
radio input "true"
click at [722, 612] on label "True" at bounding box center [762, 598] width 100 height 47
click at [723, 606] on input "True" at bounding box center [731, 599] width 16 height 13
radio input "true"
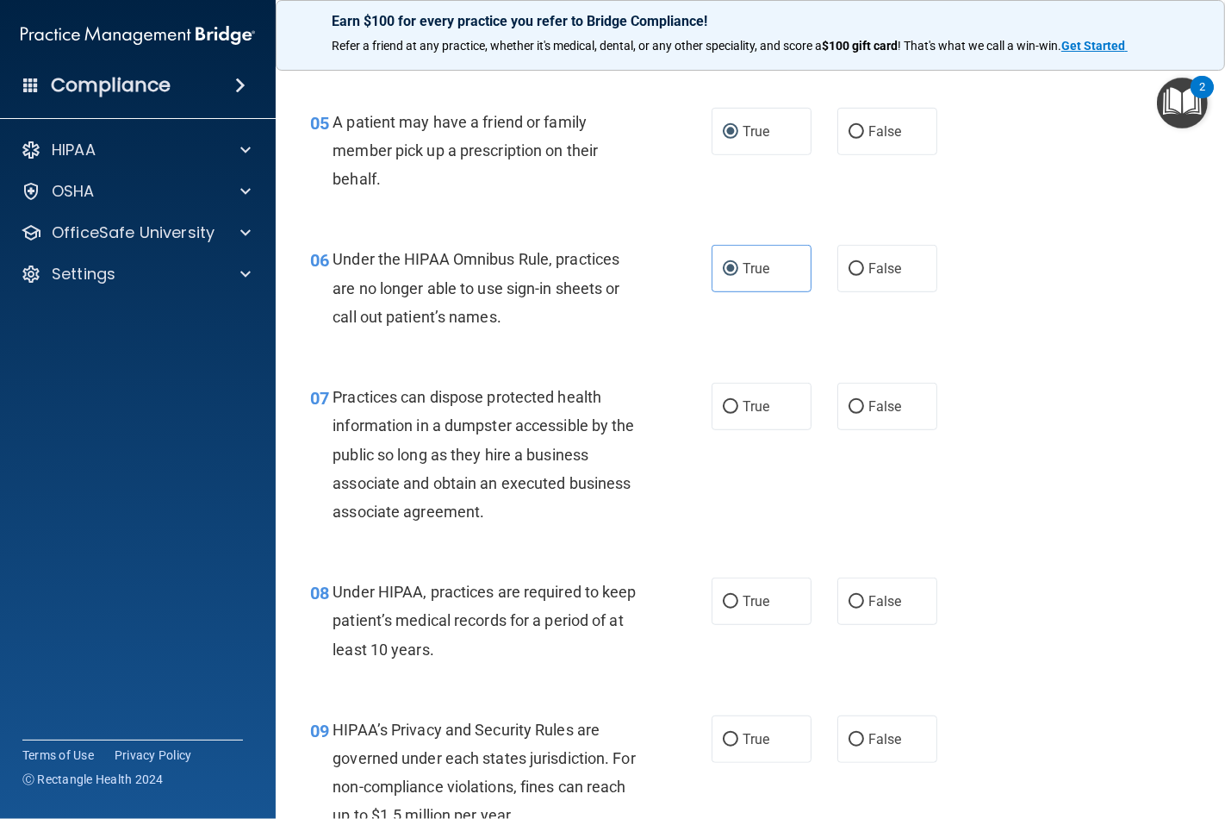
scroll to position [862, 0]
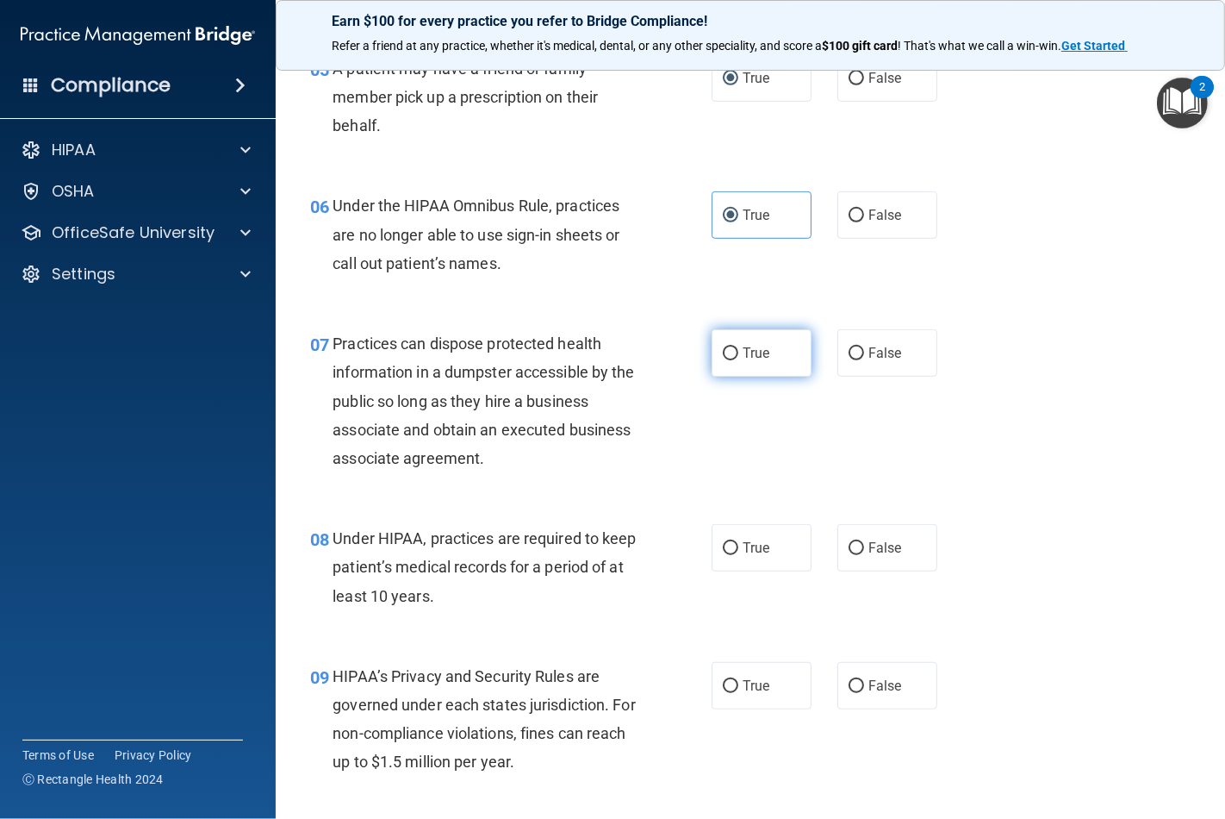
click at [723, 355] on input "True" at bounding box center [731, 353] width 16 height 13
radio input "true"
click at [723, 542] on input "True" at bounding box center [731, 548] width 16 height 13
radio input "true"
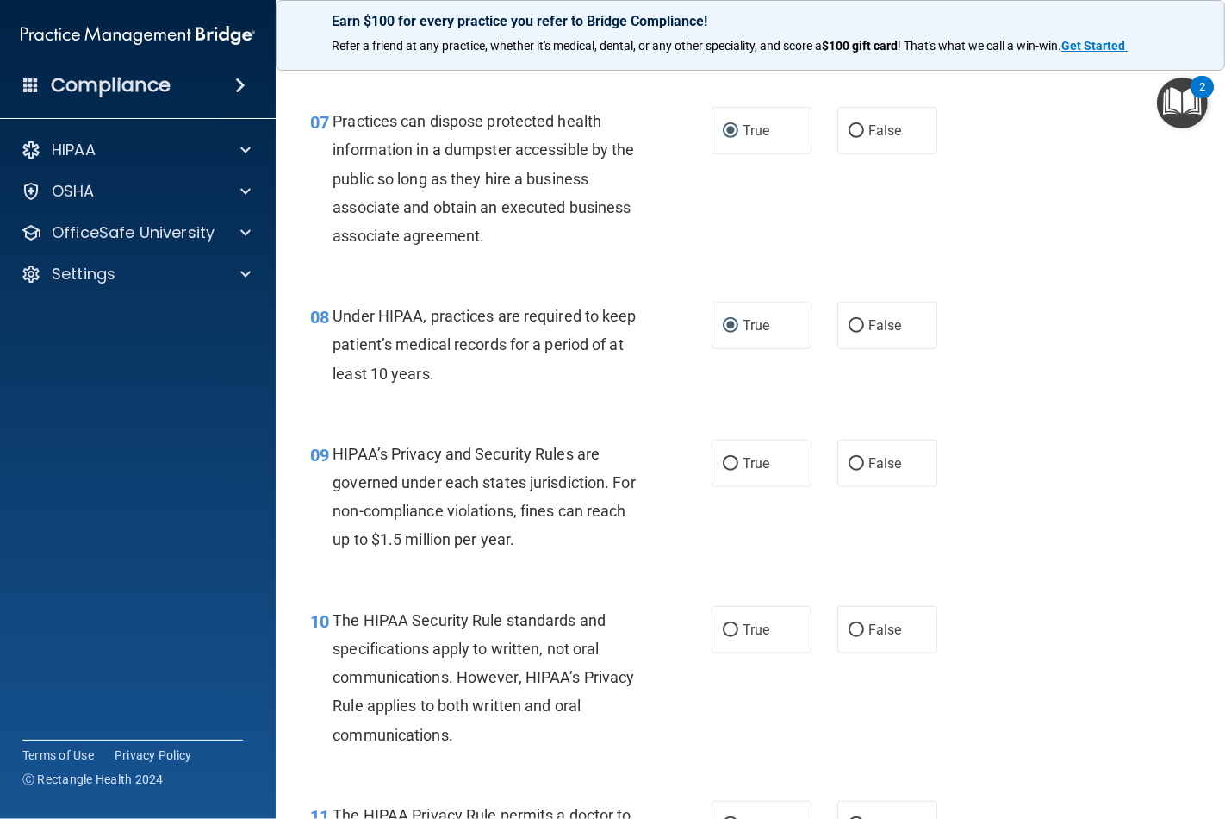
scroll to position [1149, 0]
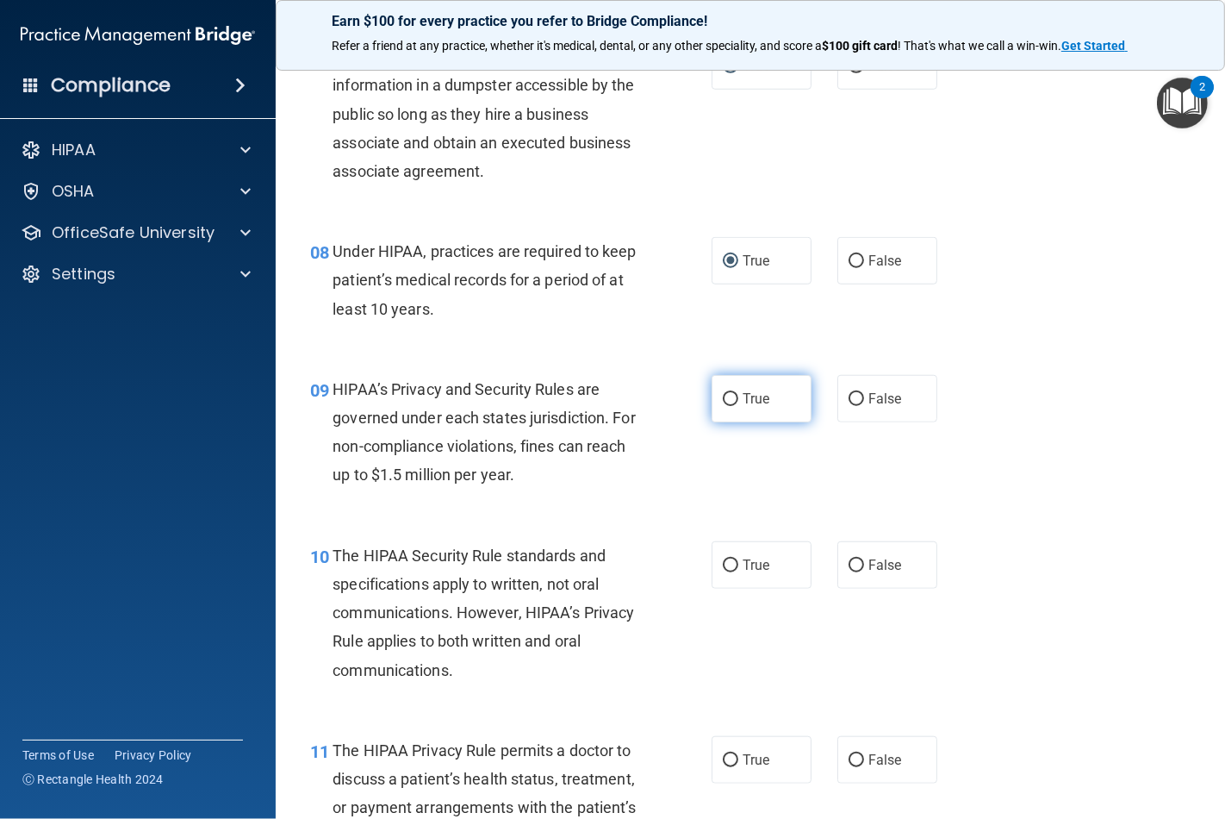
click at [724, 394] on input "True" at bounding box center [731, 399] width 16 height 13
radio input "true"
click at [728, 559] on input "True" at bounding box center [731, 565] width 16 height 13
radio input "true"
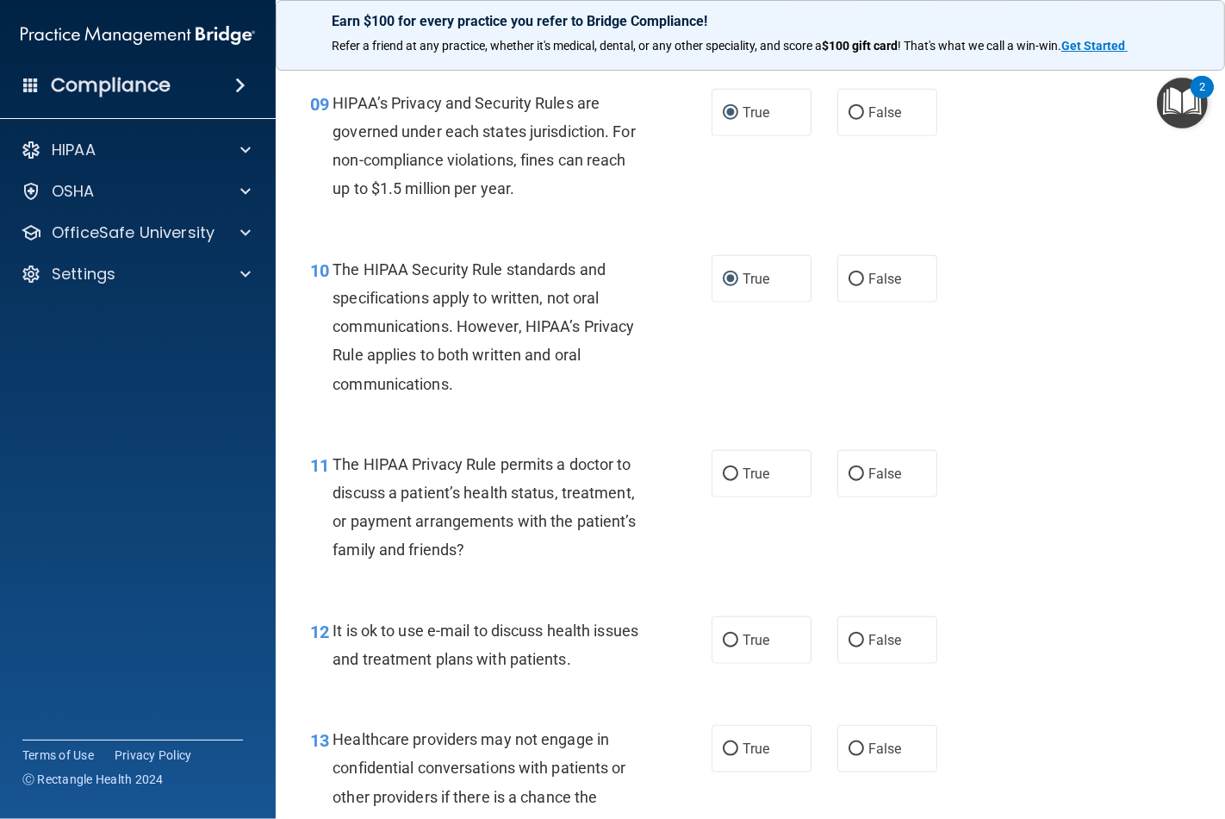
scroll to position [1436, 0]
click at [734, 475] on label "True" at bounding box center [762, 472] width 100 height 47
click at [734, 475] on input "True" at bounding box center [731, 473] width 16 height 13
radio input "true"
click at [727, 646] on label "True" at bounding box center [762, 638] width 100 height 47
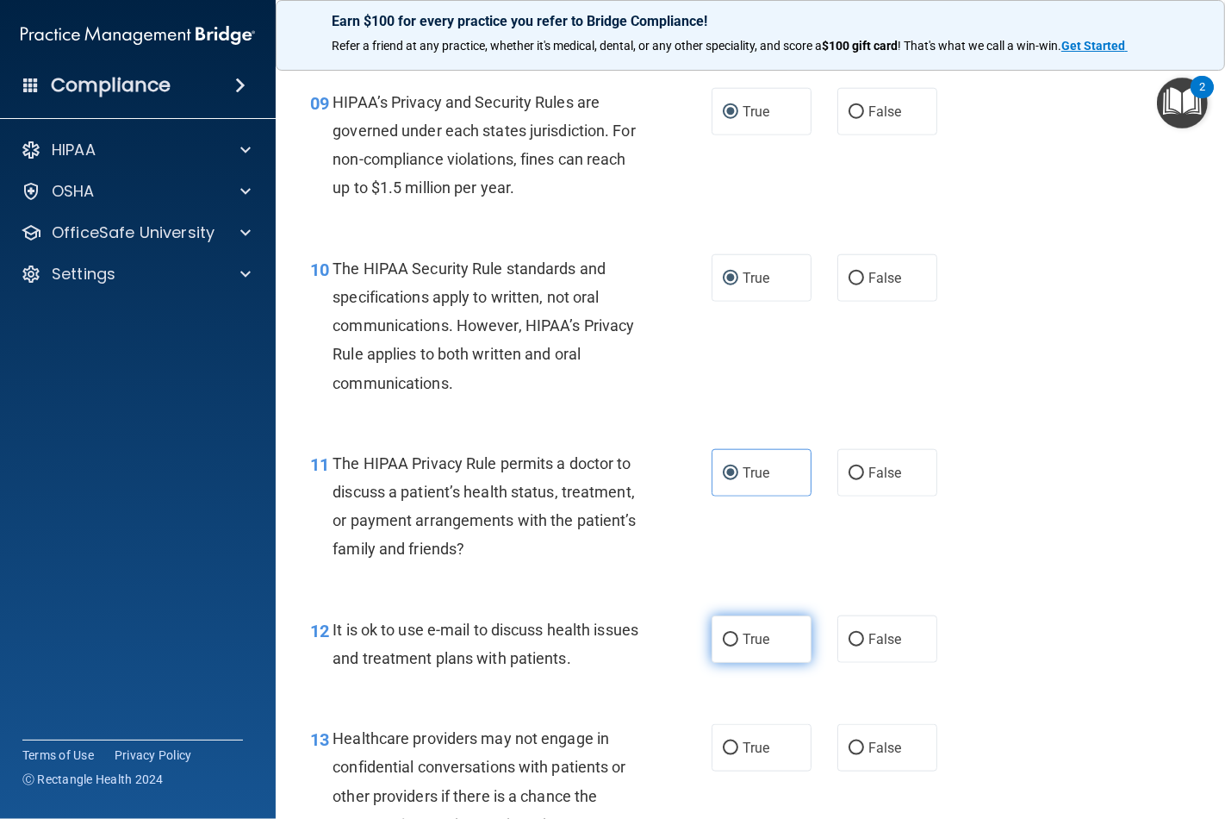
click at [727, 646] on input "True" at bounding box center [731, 639] width 16 height 13
radio input "true"
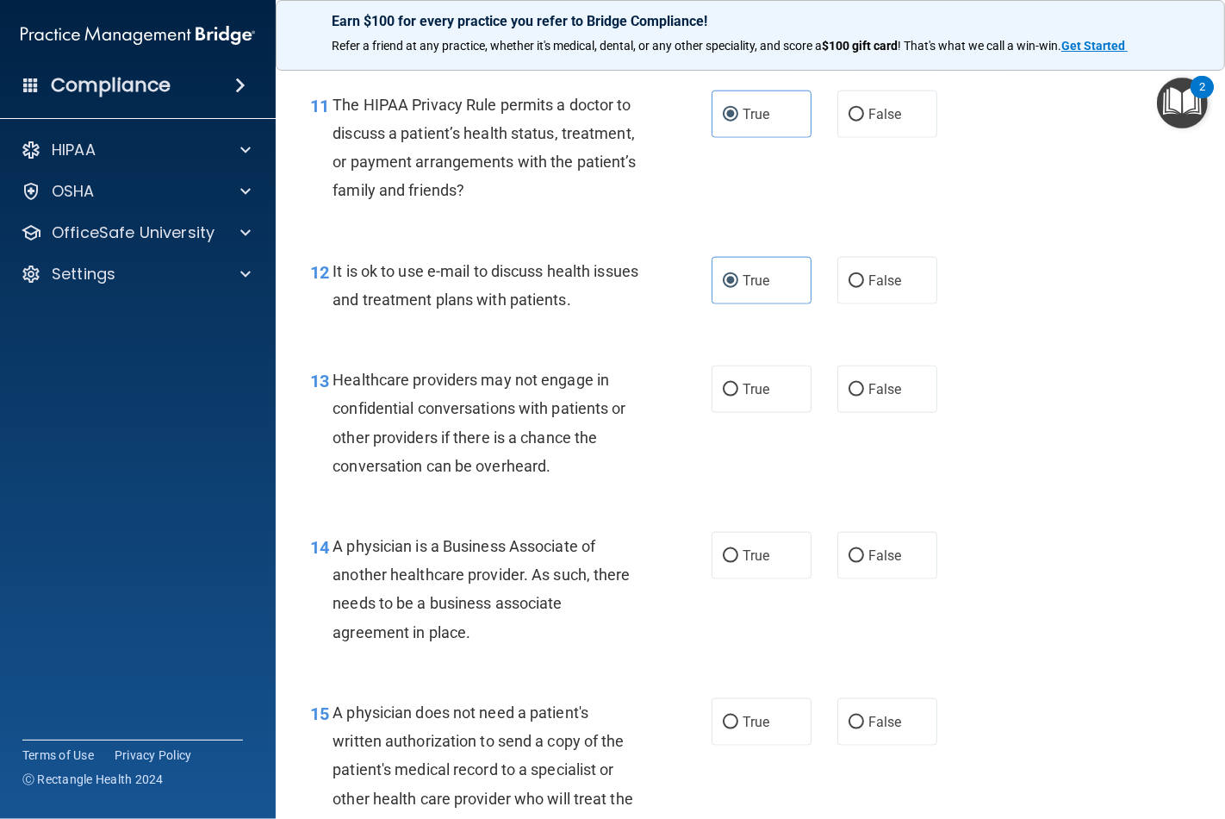
scroll to position [1819, 0]
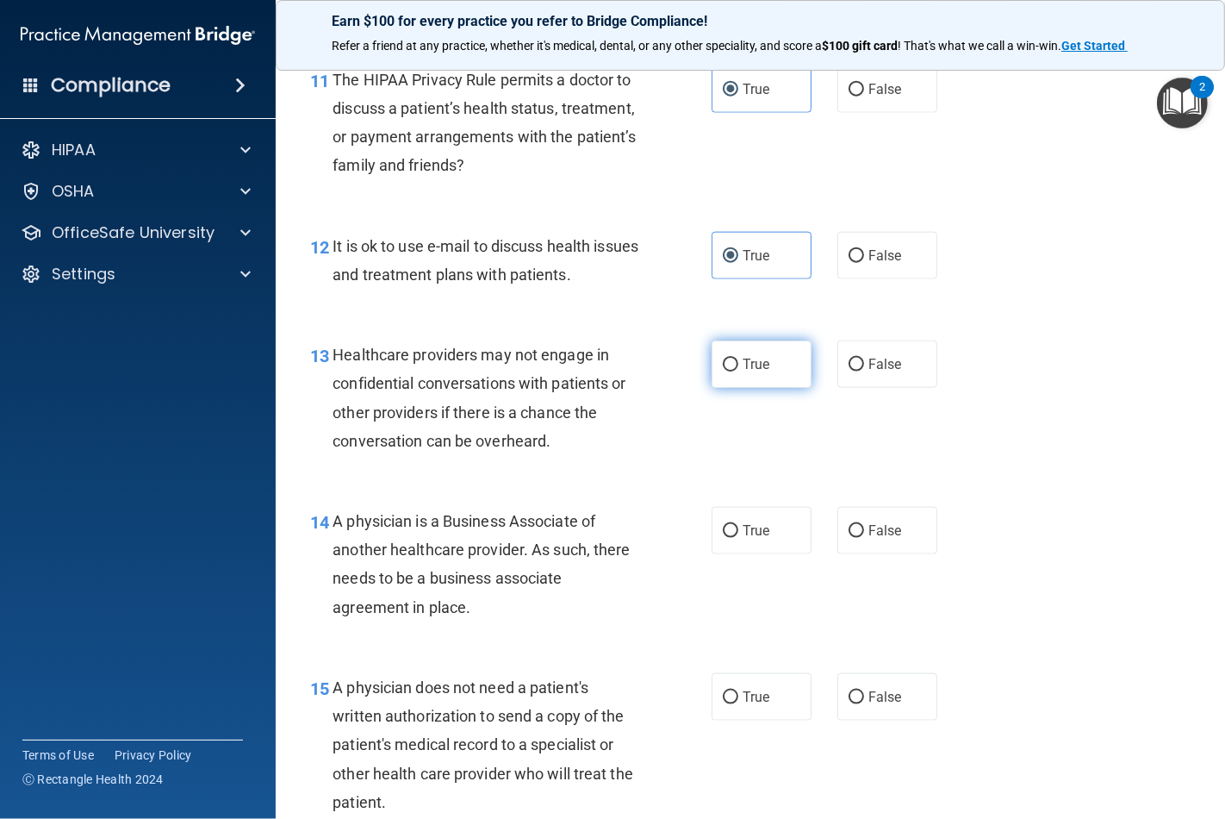
click at [723, 369] on input "True" at bounding box center [731, 365] width 16 height 13
radio input "true"
click at [726, 521] on label "True" at bounding box center [762, 530] width 100 height 47
click at [726, 525] on input "True" at bounding box center [731, 531] width 16 height 13
radio input "true"
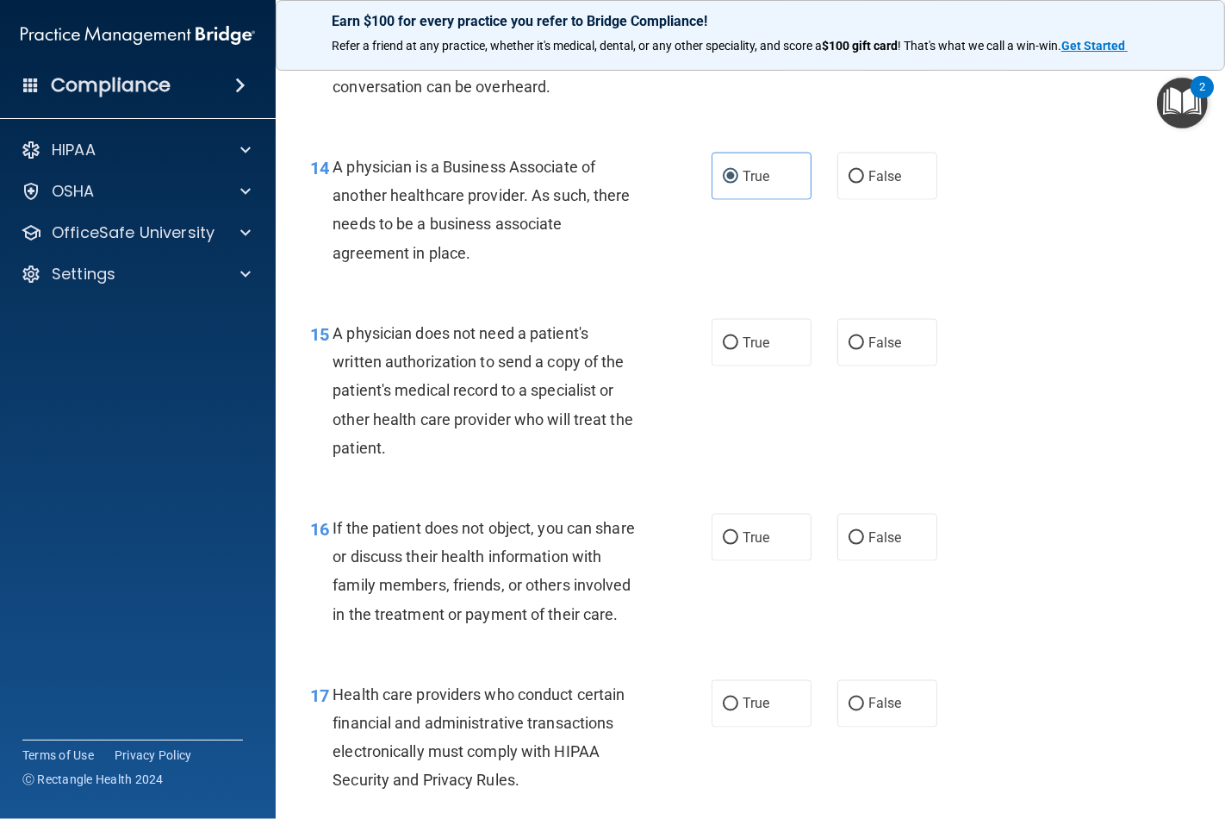
scroll to position [2202, 0]
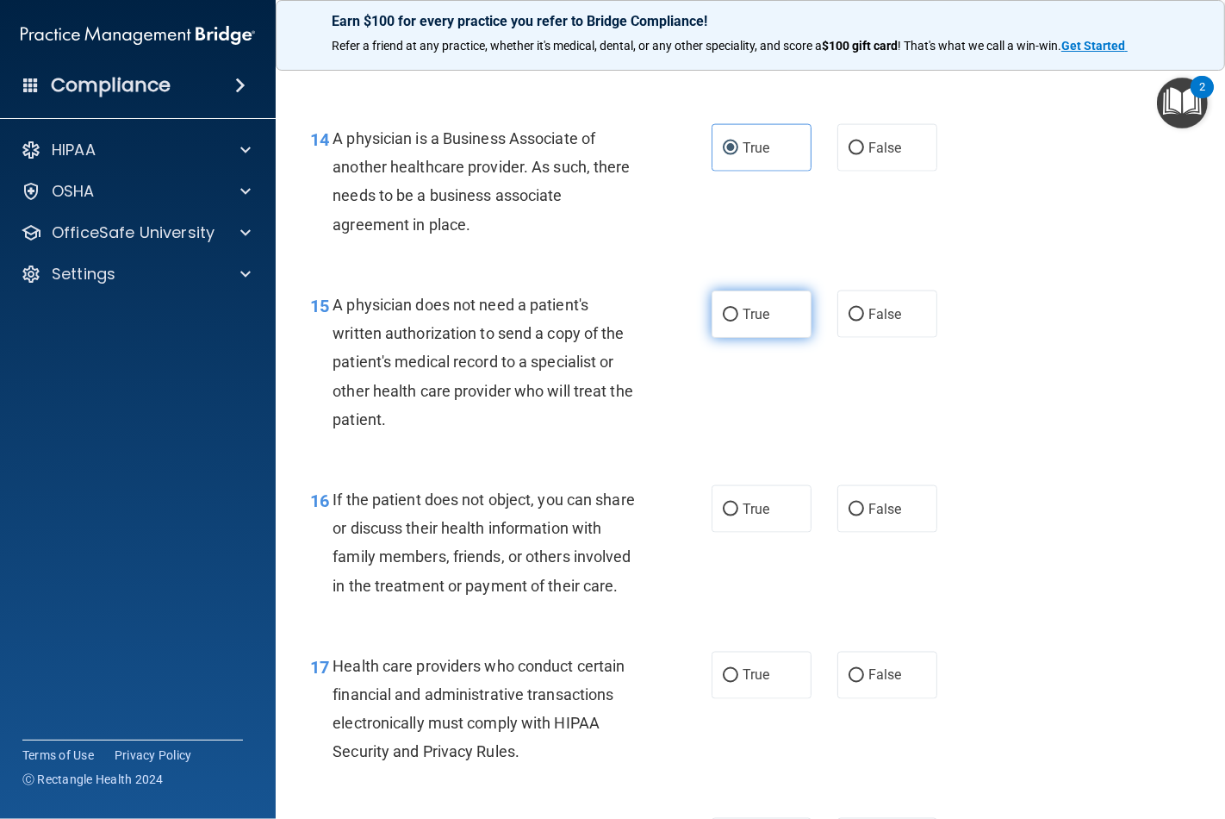
click at [727, 321] on input "True" at bounding box center [731, 315] width 16 height 13
radio input "true"
click at [731, 496] on label "True" at bounding box center [762, 508] width 100 height 47
click at [731, 503] on input "True" at bounding box center [731, 509] width 16 height 13
radio input "true"
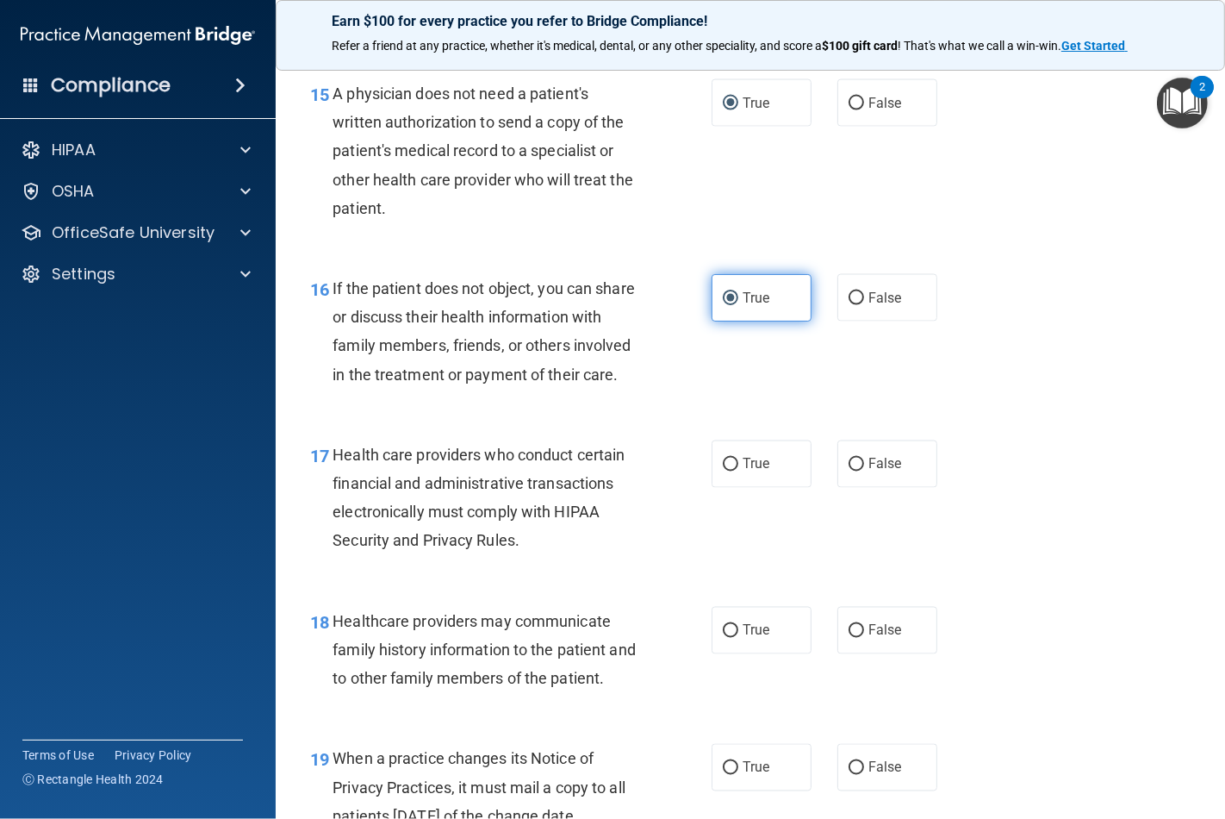
scroll to position [2489, 0]
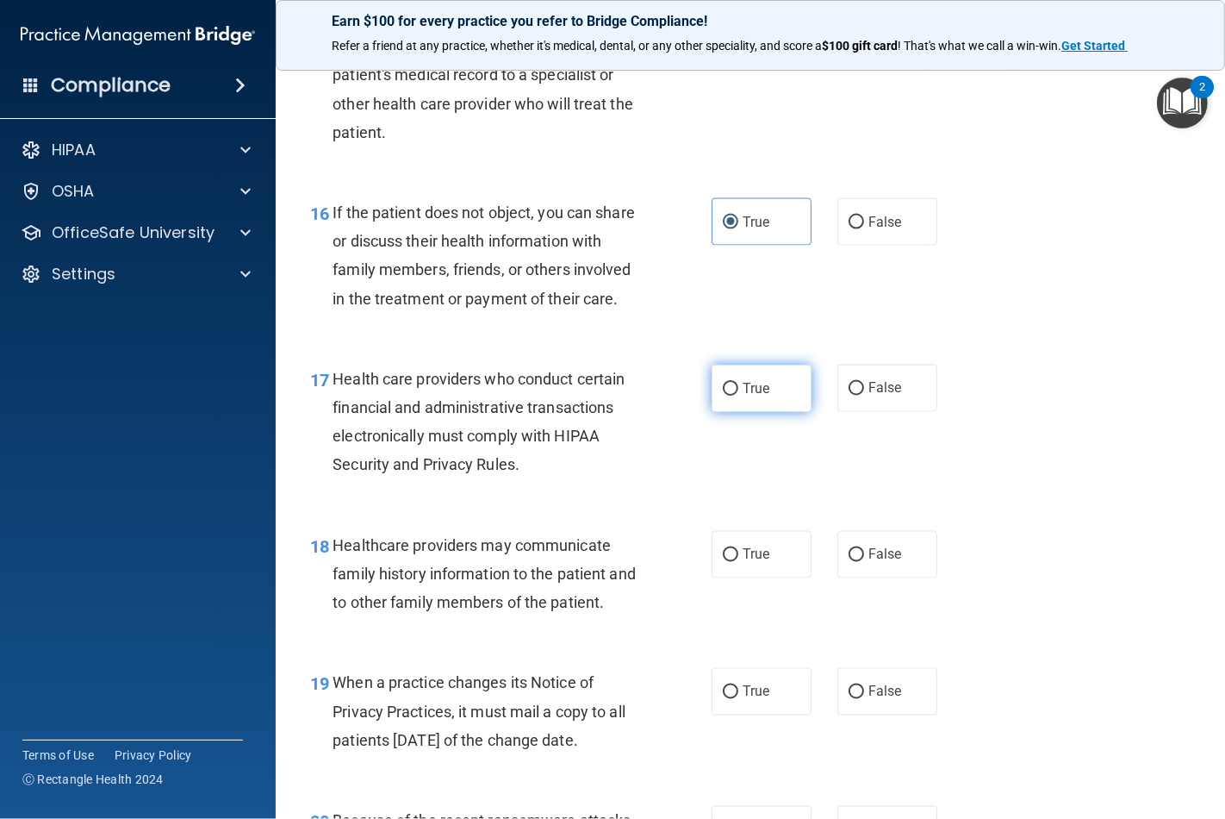
click at [723, 396] on input "True" at bounding box center [731, 389] width 16 height 13
radio input "true"
click at [729, 562] on input "True" at bounding box center [731, 555] width 16 height 13
radio input "true"
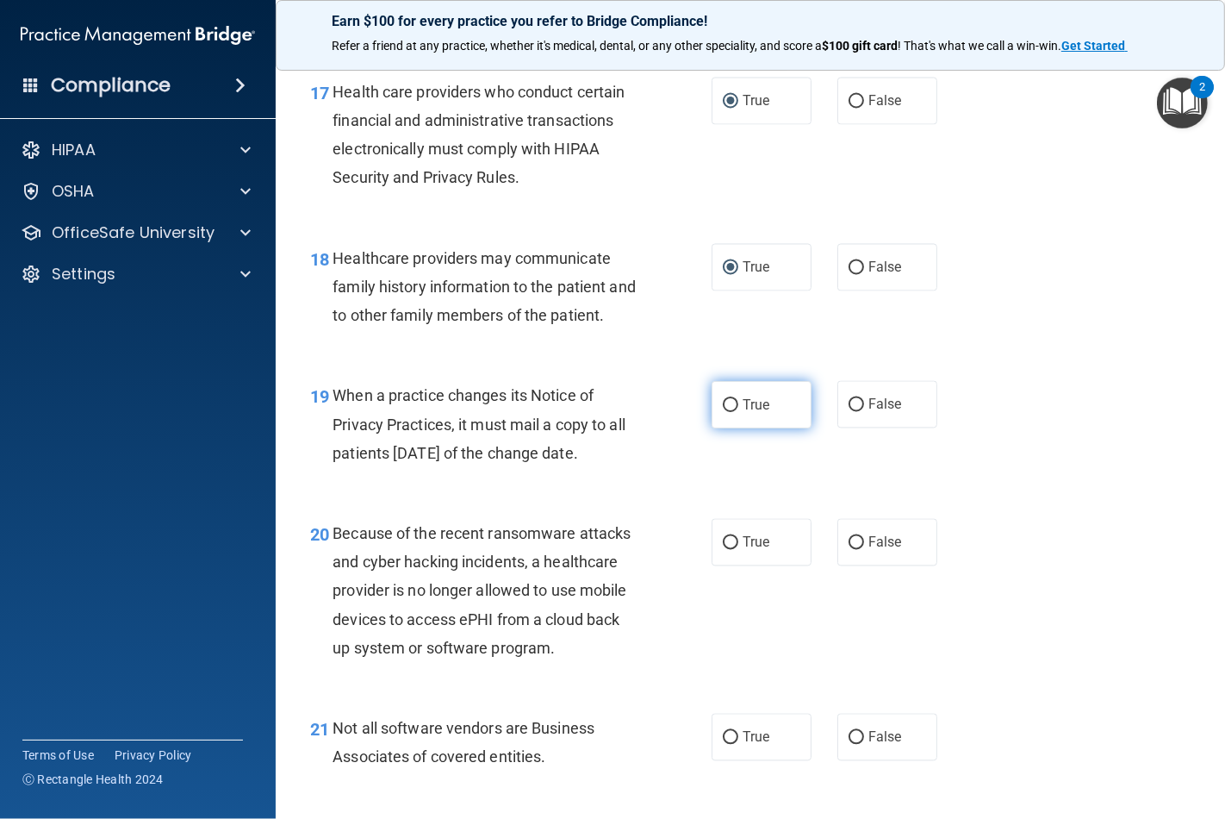
scroll to position [2777, 0]
click at [726, 411] on input "True" at bounding box center [731, 404] width 16 height 13
radio input "true"
click at [723, 549] on input "True" at bounding box center [731, 542] width 16 height 13
radio input "true"
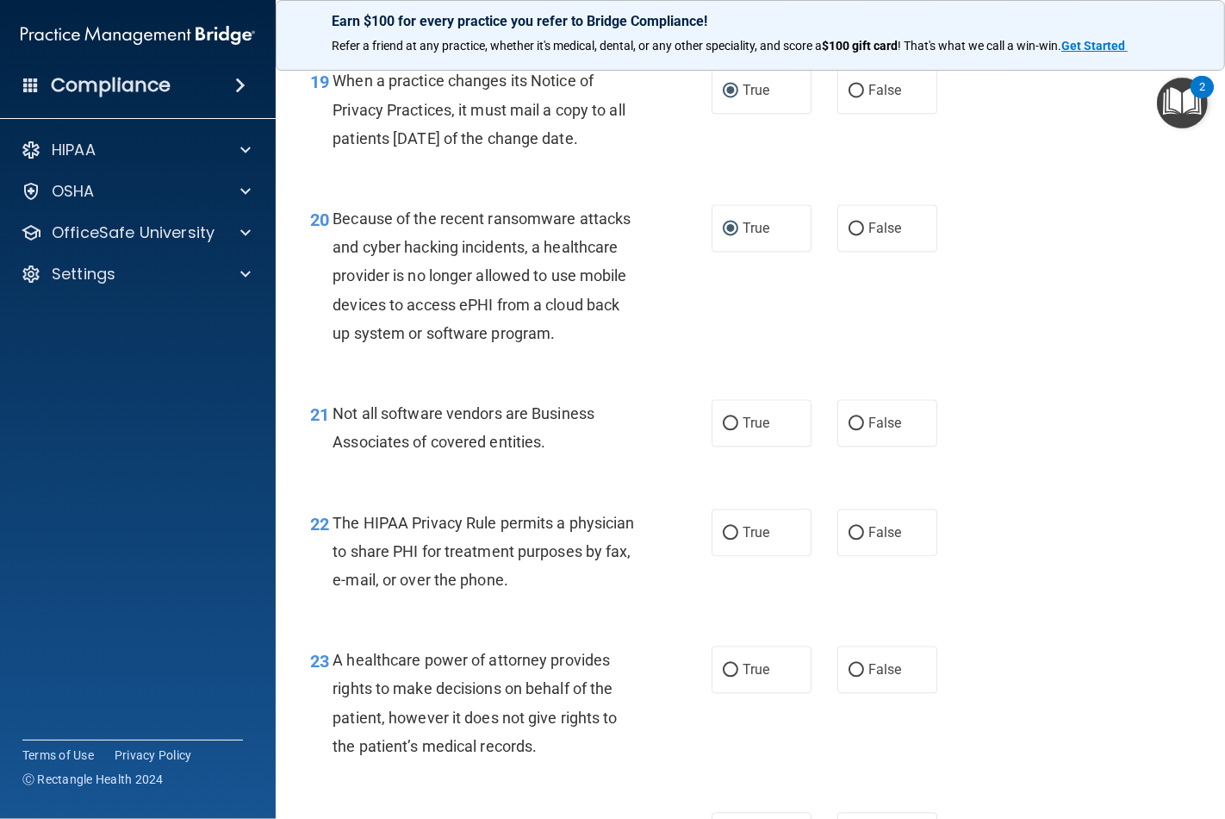
scroll to position [3159, 0]
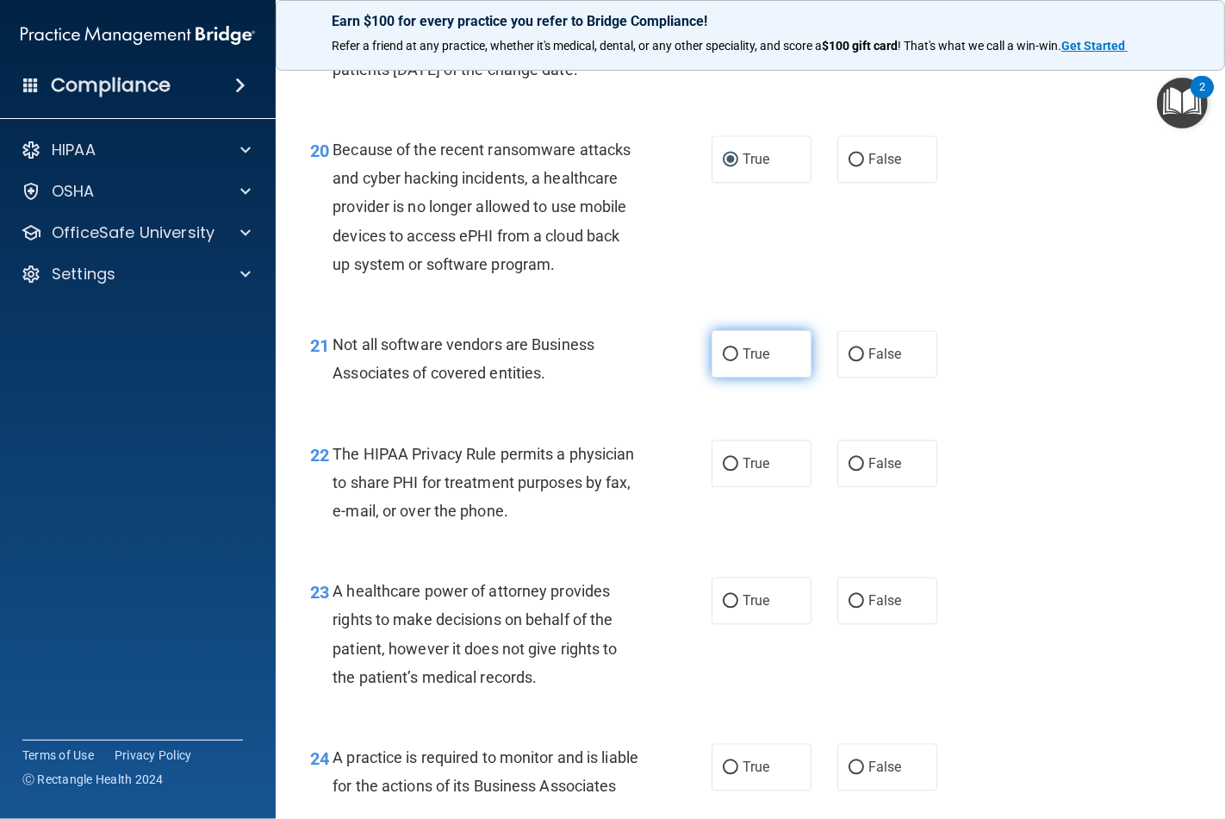
click at [723, 361] on input "True" at bounding box center [731, 354] width 16 height 13
radio input "true"
click at [726, 471] on input "True" at bounding box center [731, 464] width 16 height 13
radio input "true"
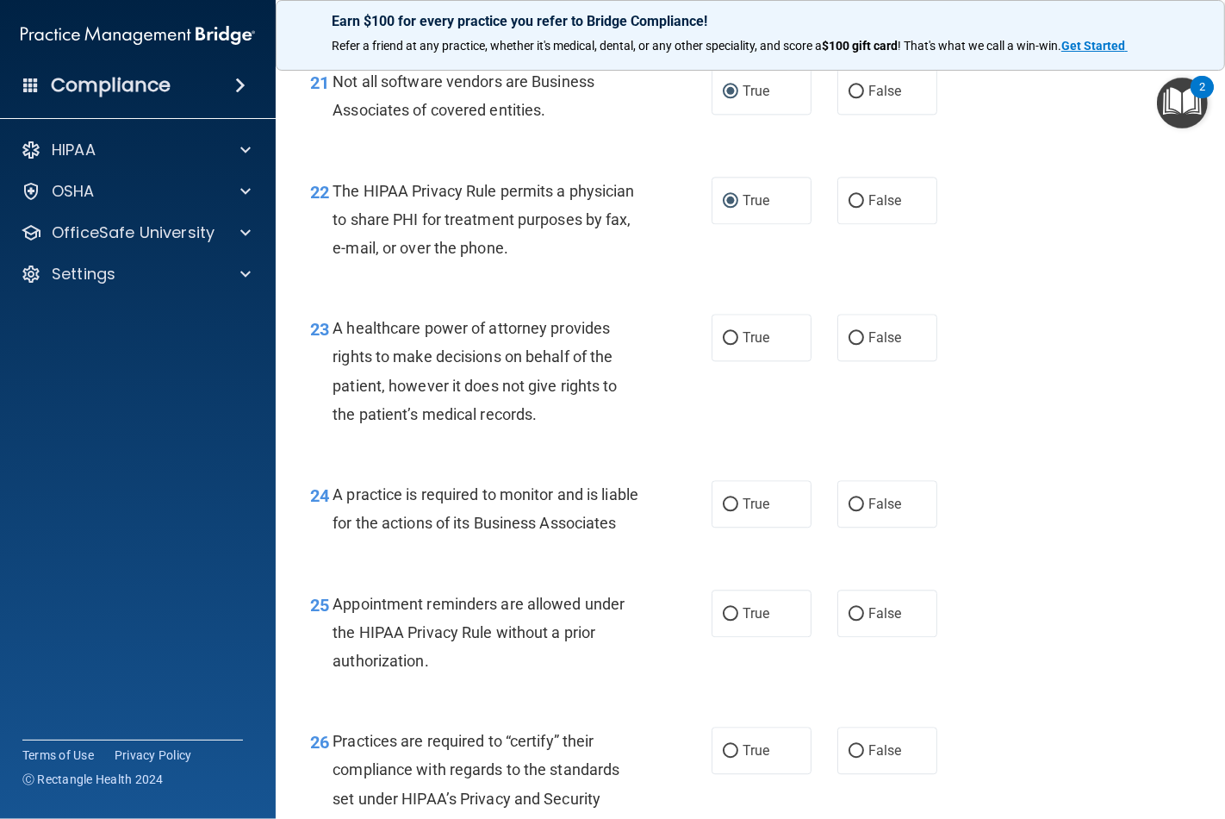
scroll to position [3447, 0]
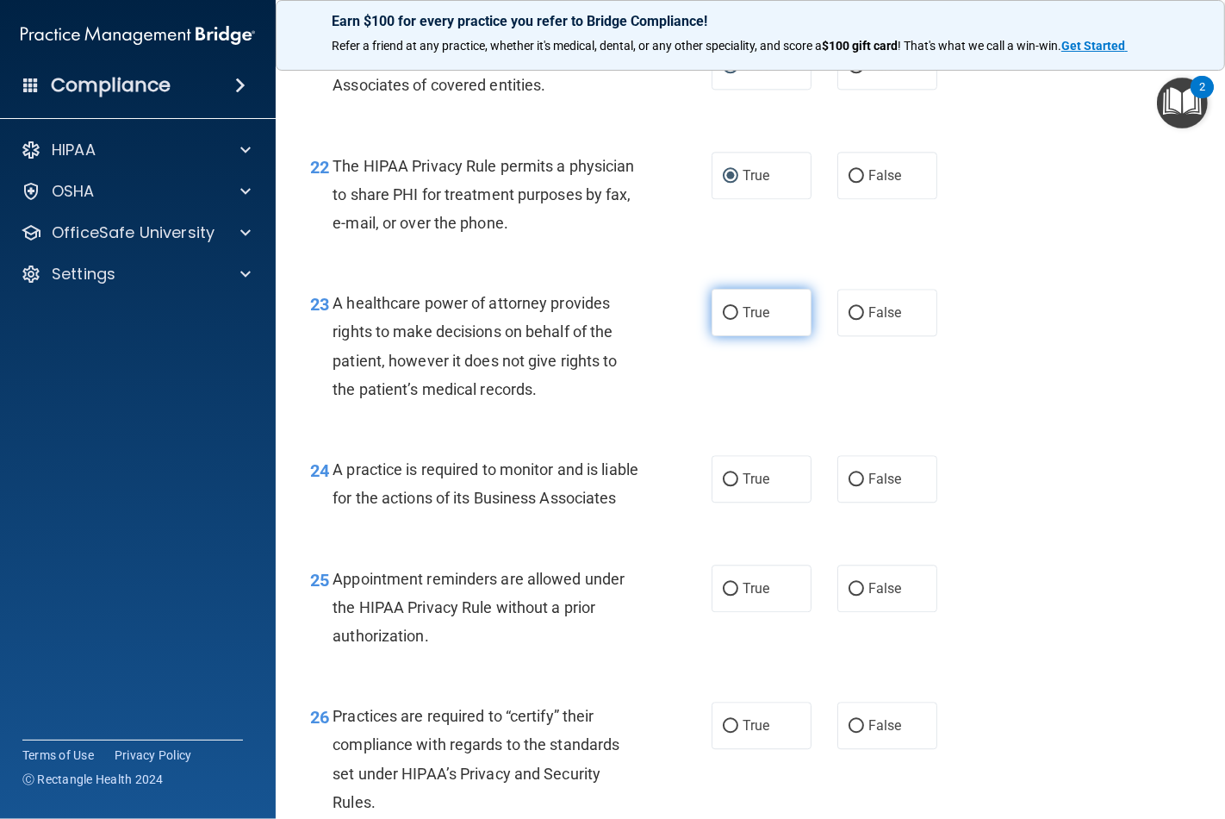
click at [727, 320] on input "True" at bounding box center [731, 313] width 16 height 13
radio input "true"
click at [724, 486] on input "True" at bounding box center [731, 479] width 16 height 13
radio input "true"
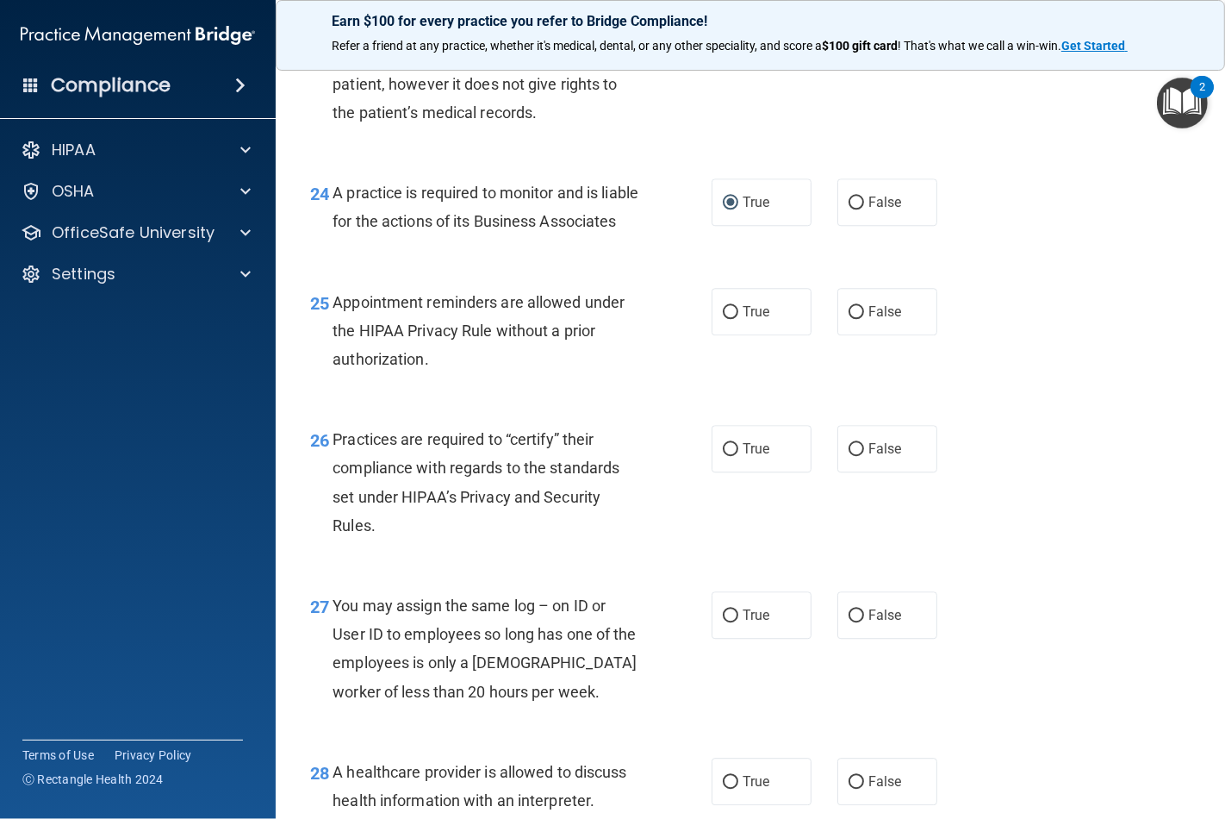
scroll to position [3734, 0]
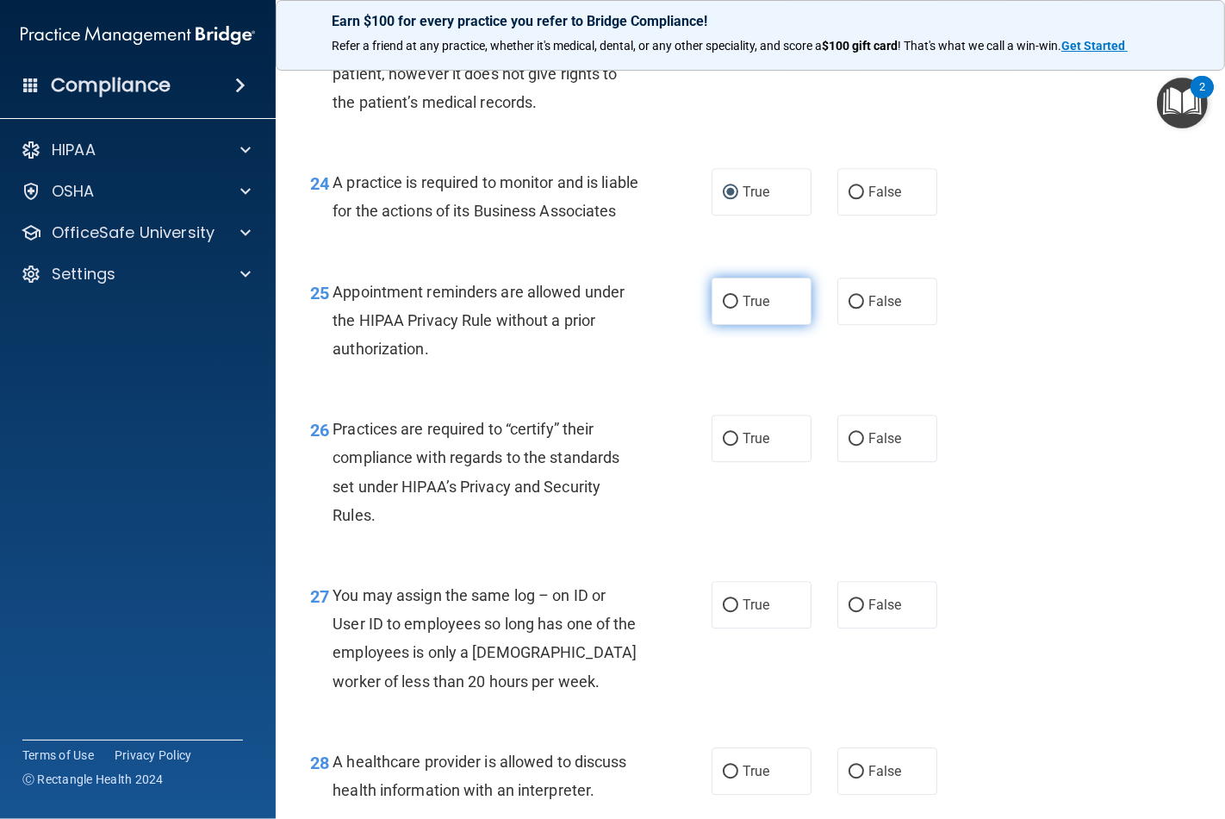
click at [722, 325] on label "True" at bounding box center [762, 301] width 100 height 47
click at [723, 309] on input "True" at bounding box center [731, 302] width 16 height 13
radio input "true"
click at [724, 446] on input "True" at bounding box center [731, 439] width 16 height 13
radio input "true"
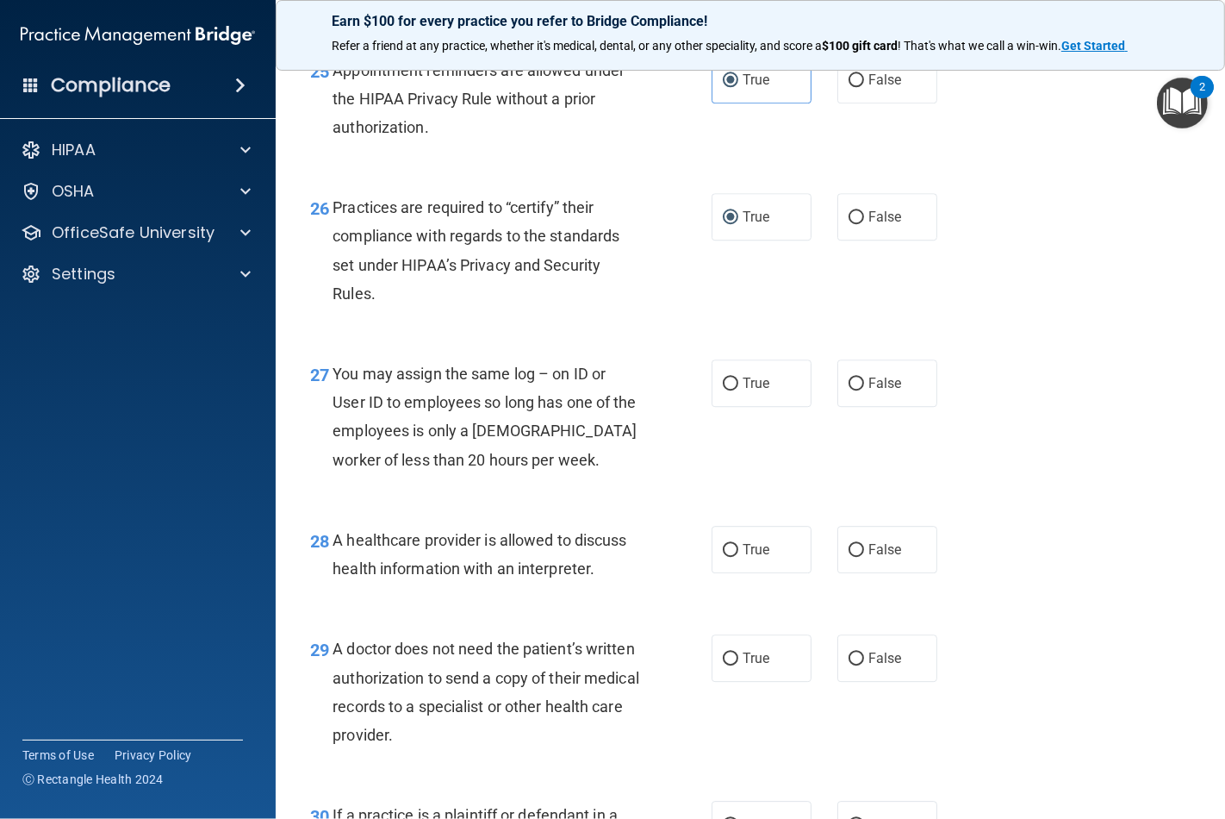
scroll to position [4021, 0]
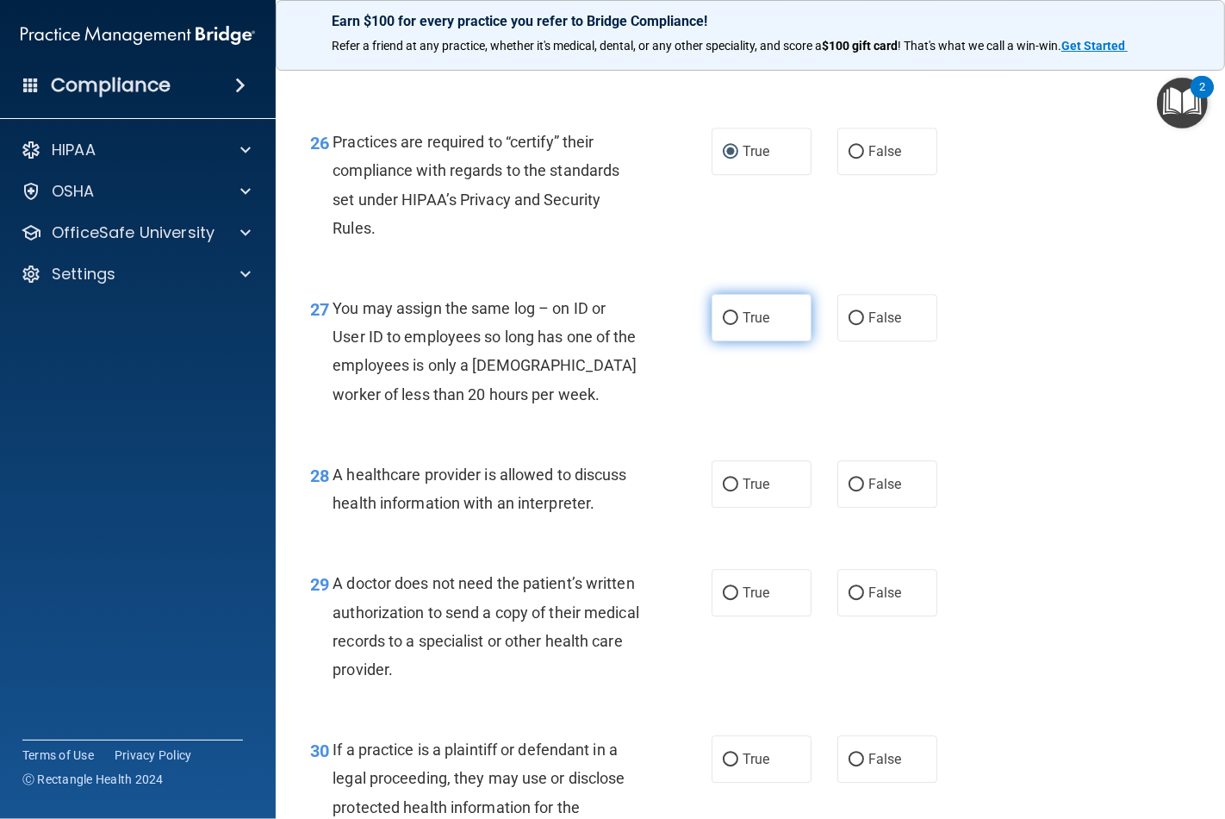
click at [721, 341] on label "True" at bounding box center [762, 317] width 100 height 47
click at [723, 325] on input "True" at bounding box center [731, 318] width 16 height 13
radio input "true"
click at [722, 508] on label "True" at bounding box center [762, 483] width 100 height 47
click at [723, 491] on input "True" at bounding box center [731, 484] width 16 height 13
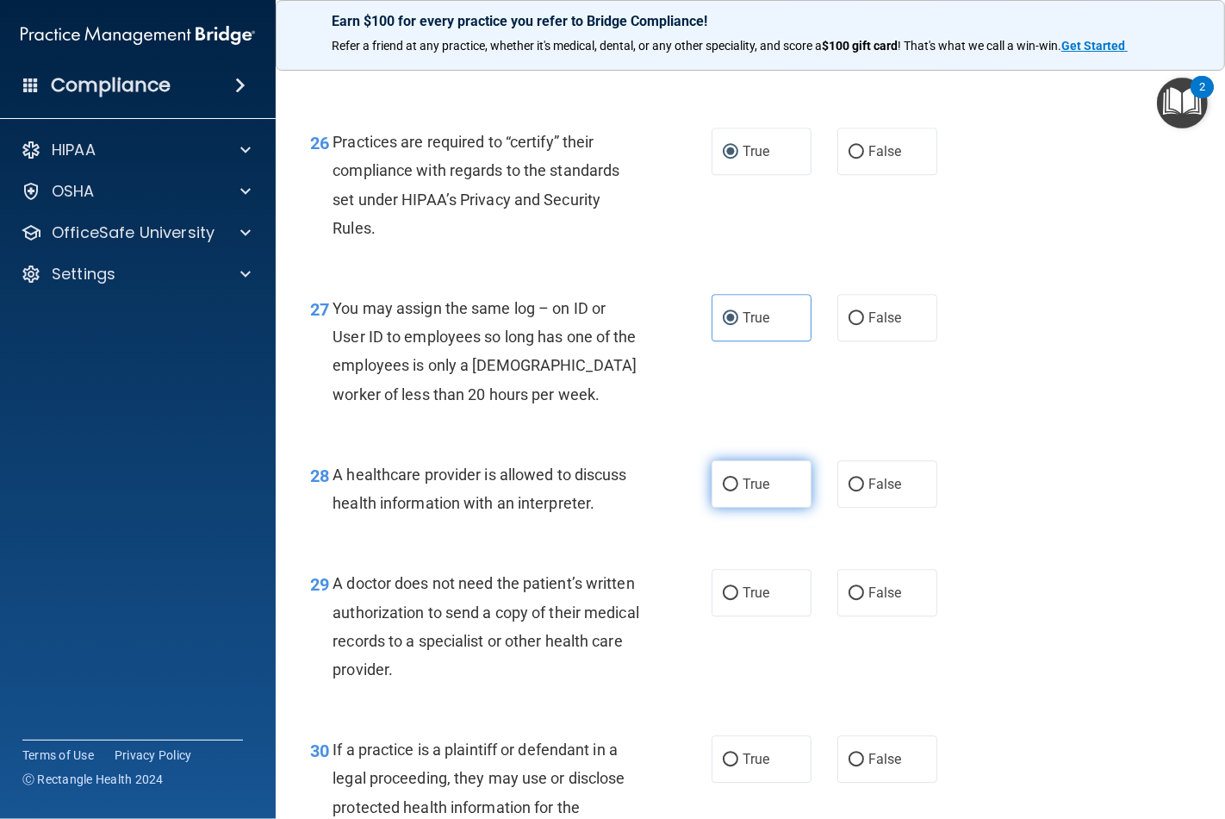
radio input "true"
click at [733, 616] on label "True" at bounding box center [762, 592] width 100 height 47
click at [733, 600] on input "True" at bounding box center [731, 593] width 16 height 13
radio input "true"
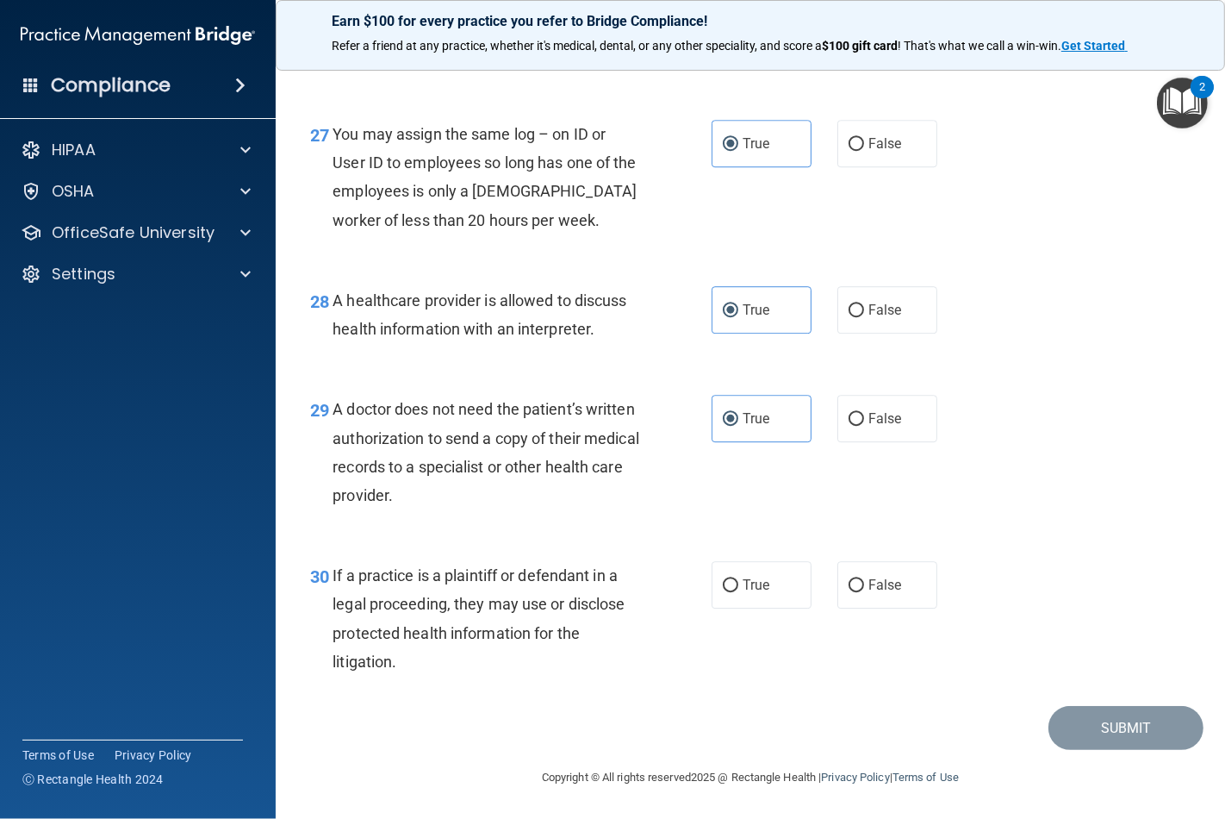
scroll to position [4253, 0]
click at [737, 593] on label "True" at bounding box center [762, 584] width 100 height 47
click at [737, 592] on input "True" at bounding box center [731, 585] width 16 height 13
radio input "true"
click at [1081, 724] on button "Submit" at bounding box center [1126, 728] width 155 height 44
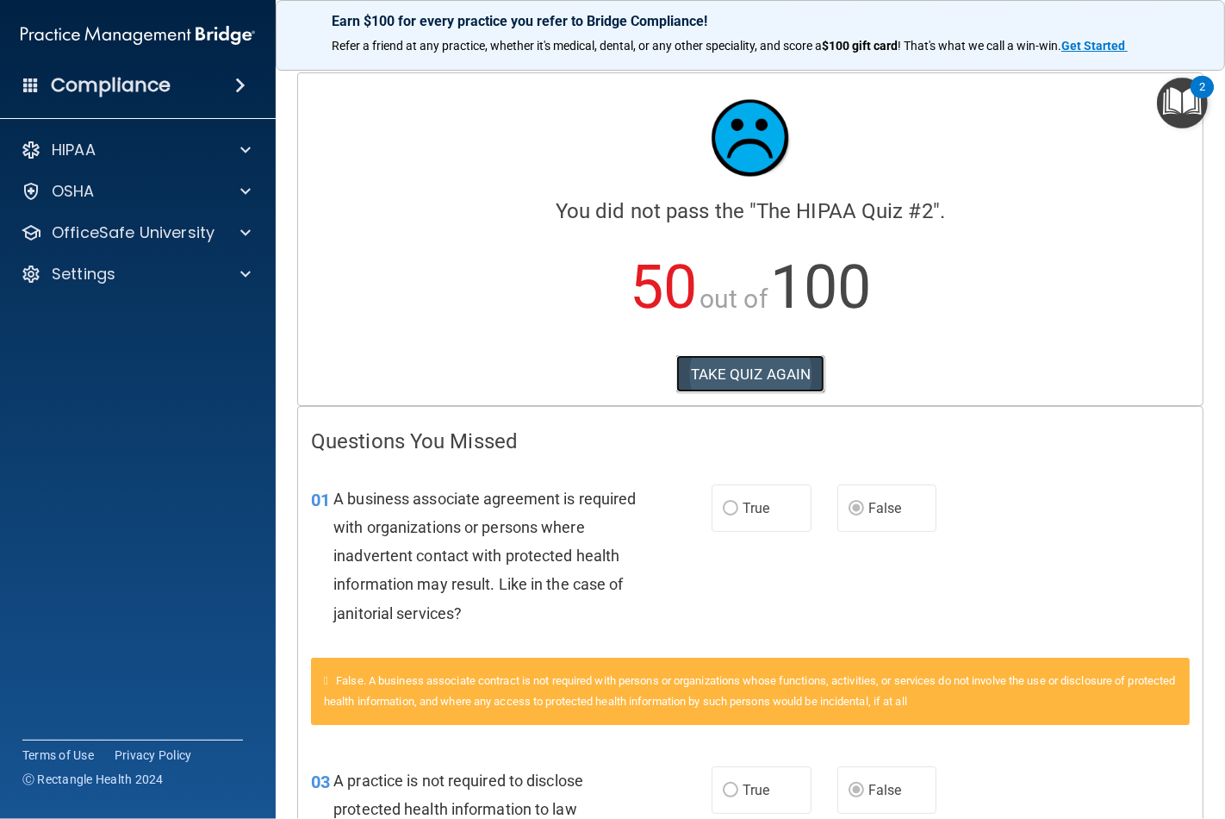
click at [724, 375] on button "TAKE QUIZ AGAIN" at bounding box center [751, 374] width 149 height 38
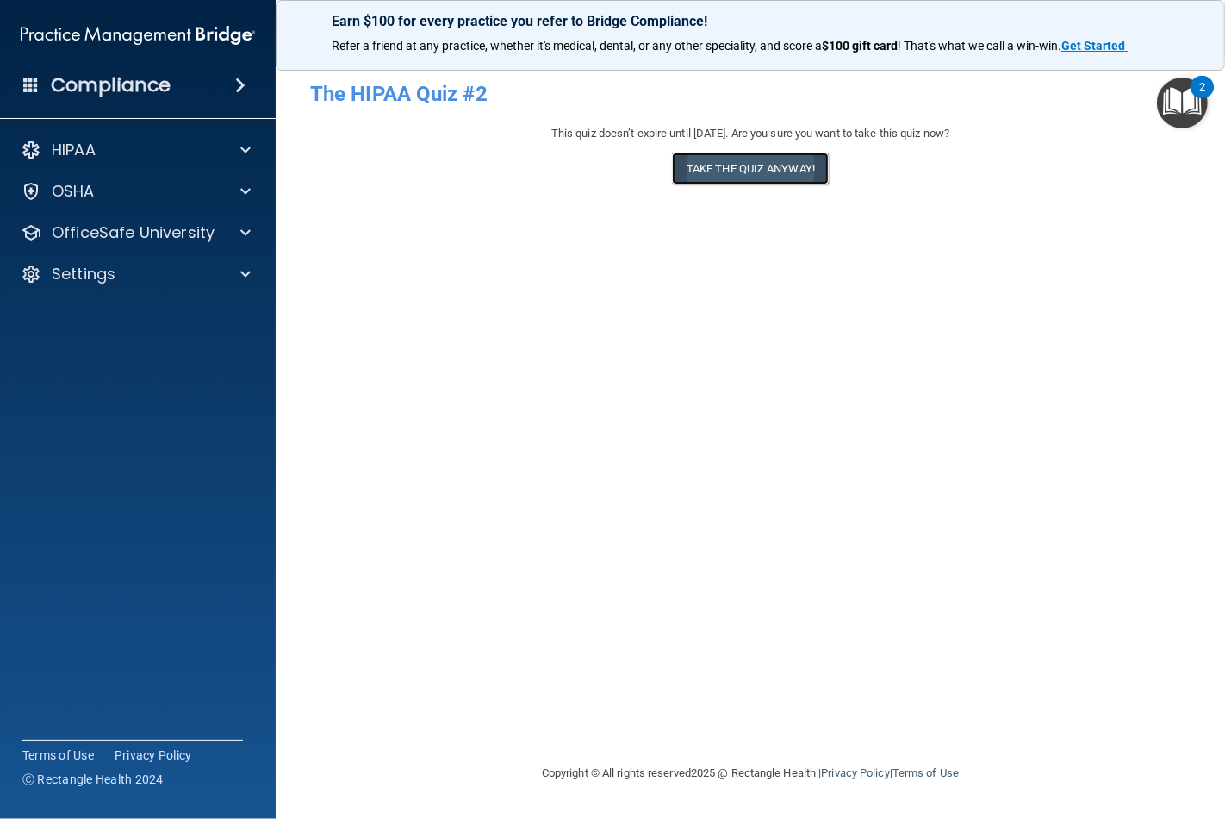
click at [734, 173] on button "Take the quiz anyway!" at bounding box center [750, 169] width 157 height 32
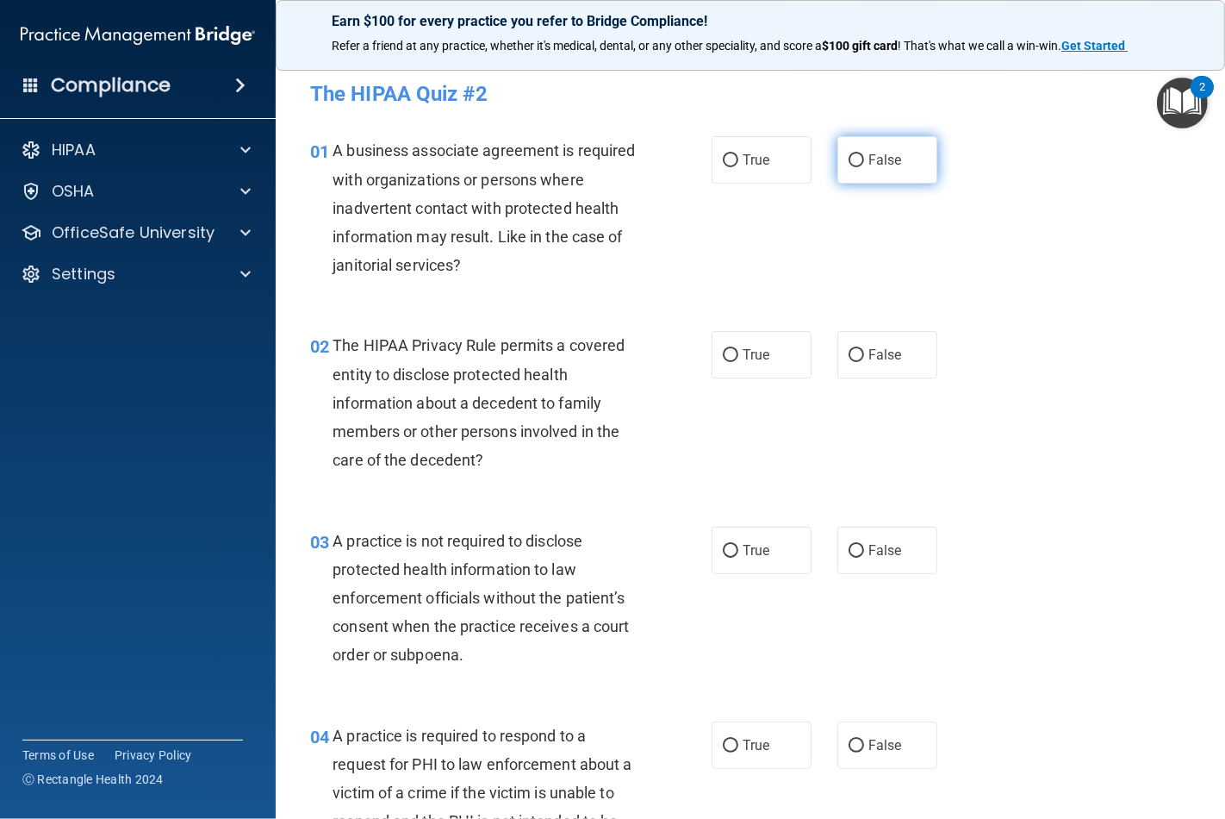
click at [853, 152] on label "False" at bounding box center [888, 159] width 100 height 47
click at [853, 154] on input "False" at bounding box center [857, 160] width 16 height 13
radio input "true"
click at [723, 355] on input "True" at bounding box center [731, 355] width 16 height 13
radio input "true"
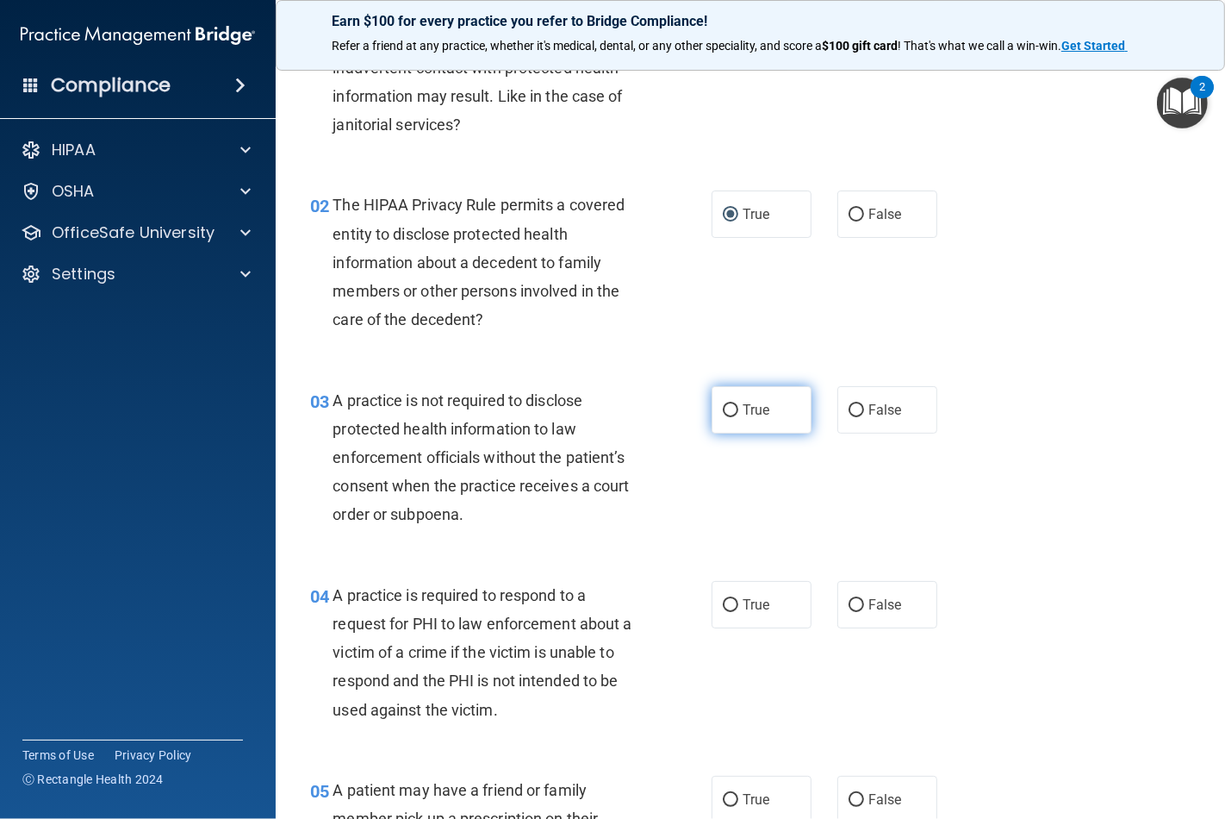
scroll to position [191, 0]
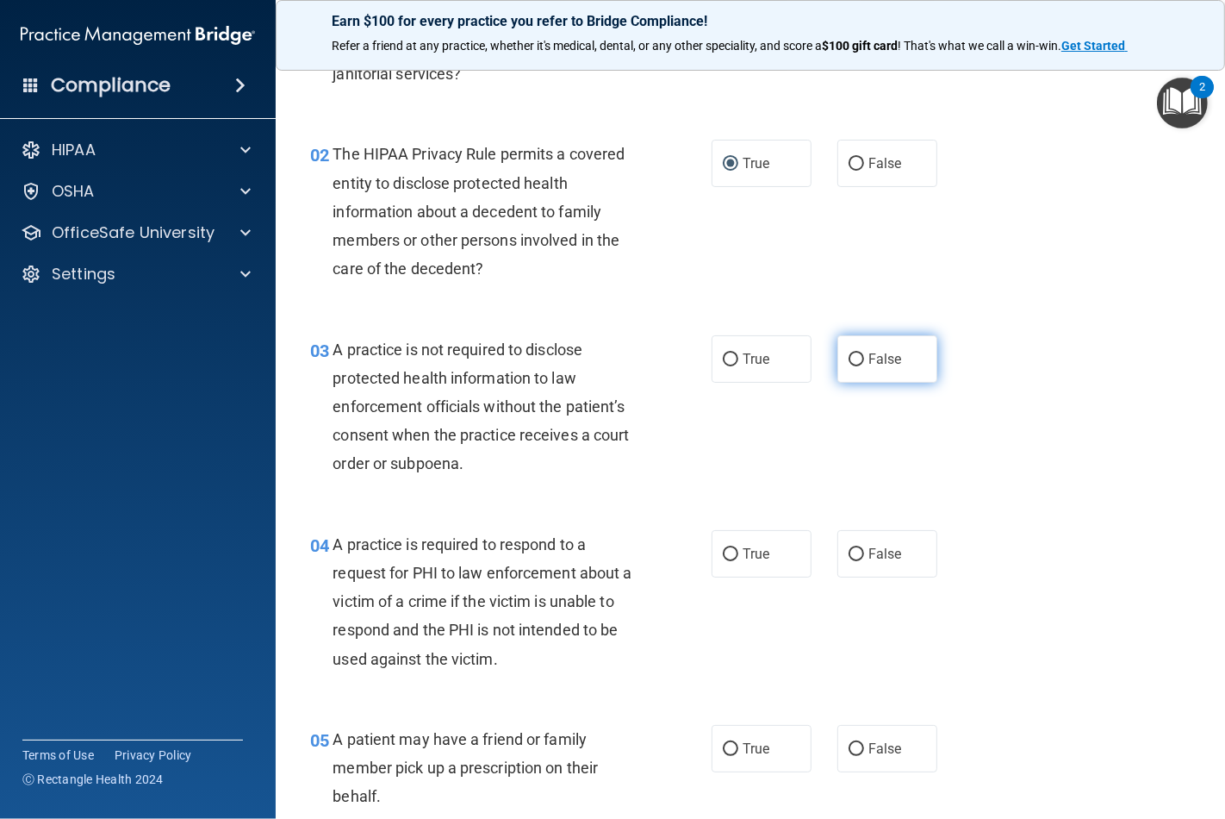
click at [849, 359] on input "False" at bounding box center [857, 359] width 16 height 13
radio input "true"
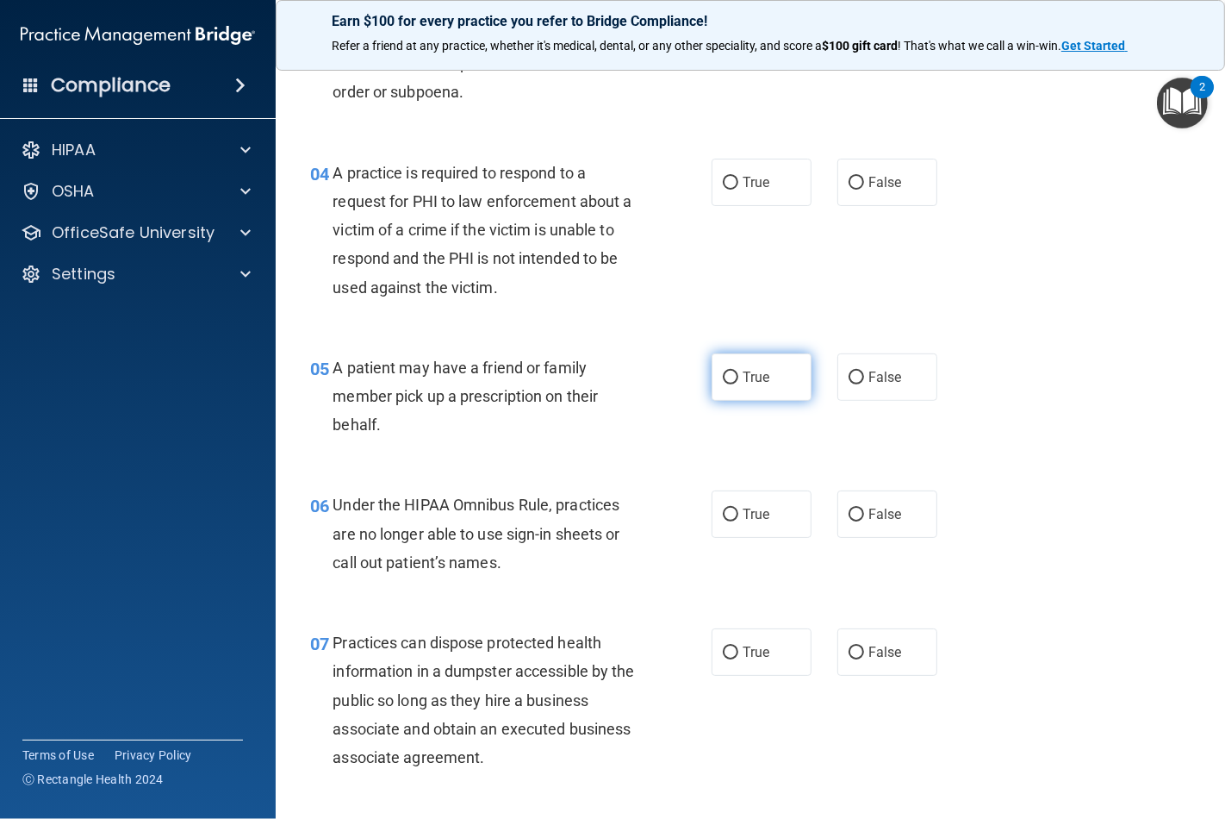
scroll to position [574, 0]
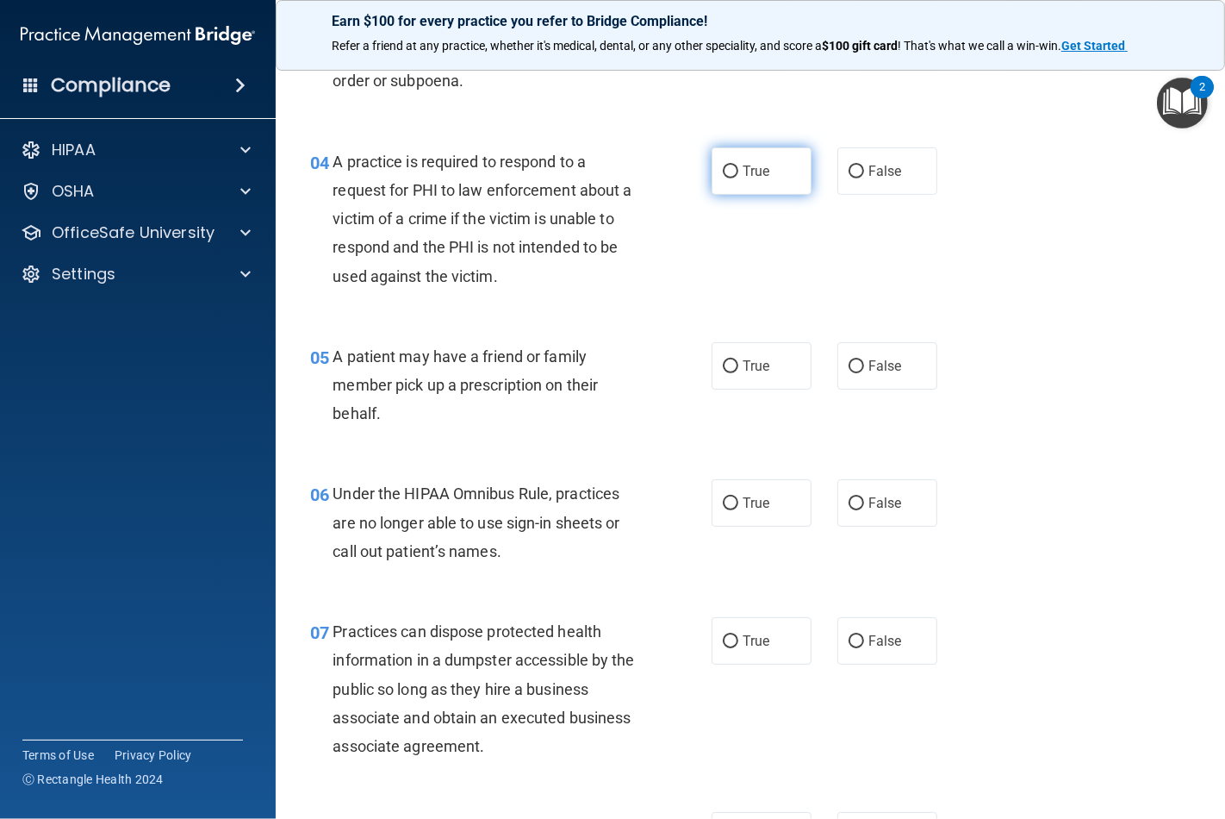
click at [724, 167] on input "True" at bounding box center [731, 171] width 16 height 13
radio input "true"
click at [724, 360] on input "True" at bounding box center [731, 366] width 16 height 13
radio input "true"
click at [857, 504] on label "False" at bounding box center [888, 502] width 100 height 47
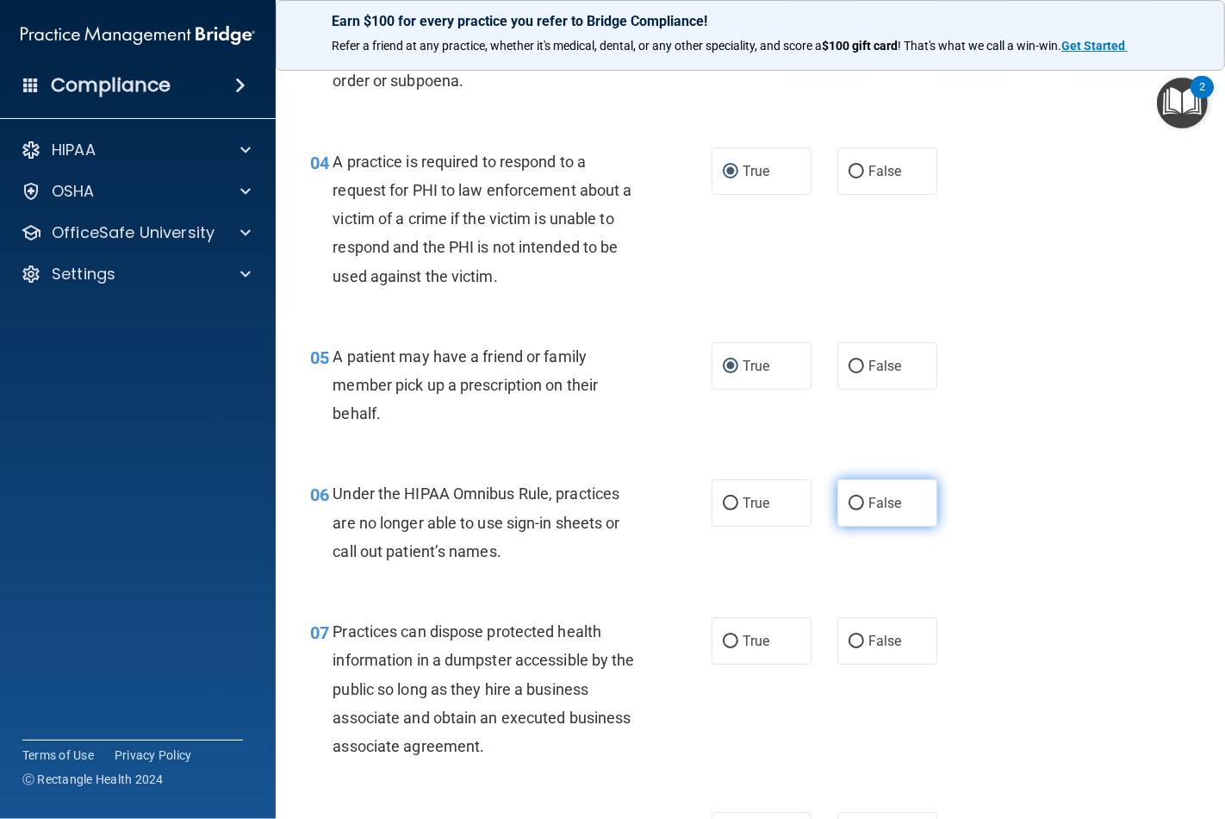
click at [857, 504] on input "False" at bounding box center [857, 503] width 16 height 13
radio input "true"
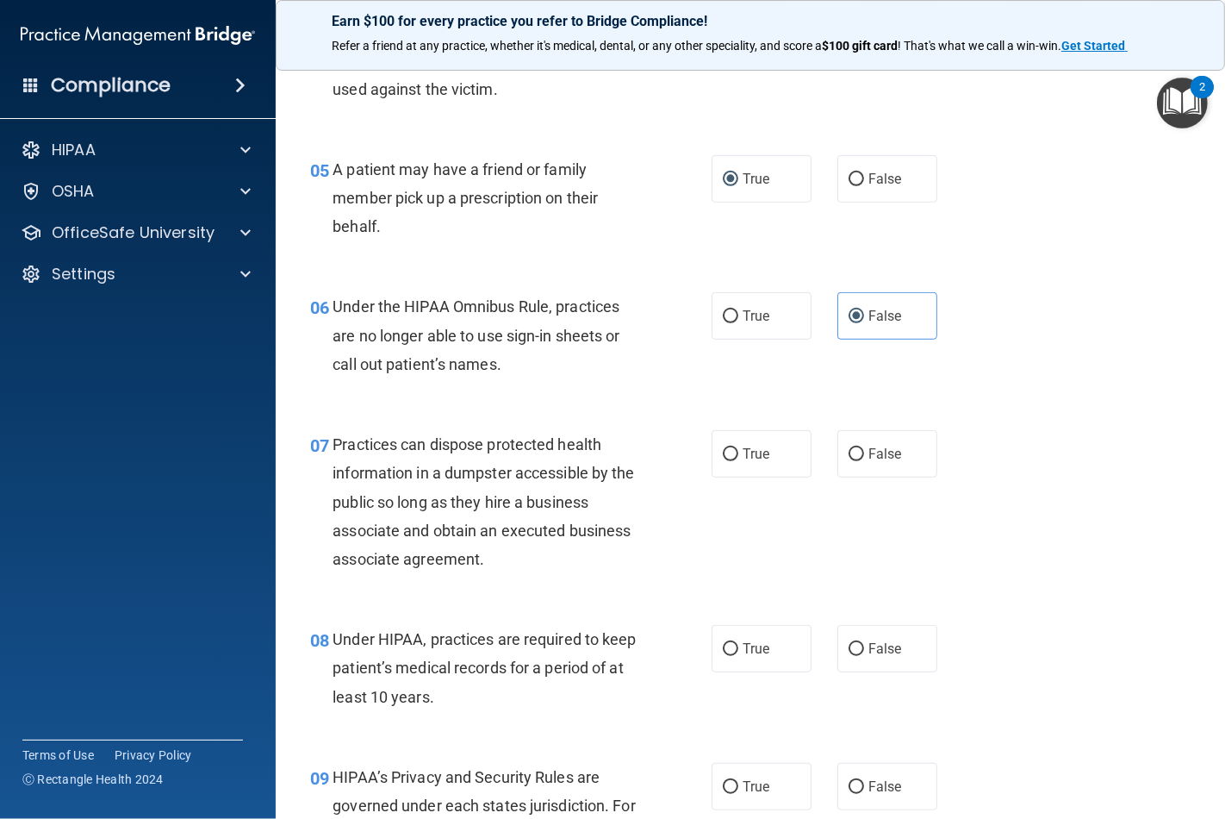
scroll to position [765, 0]
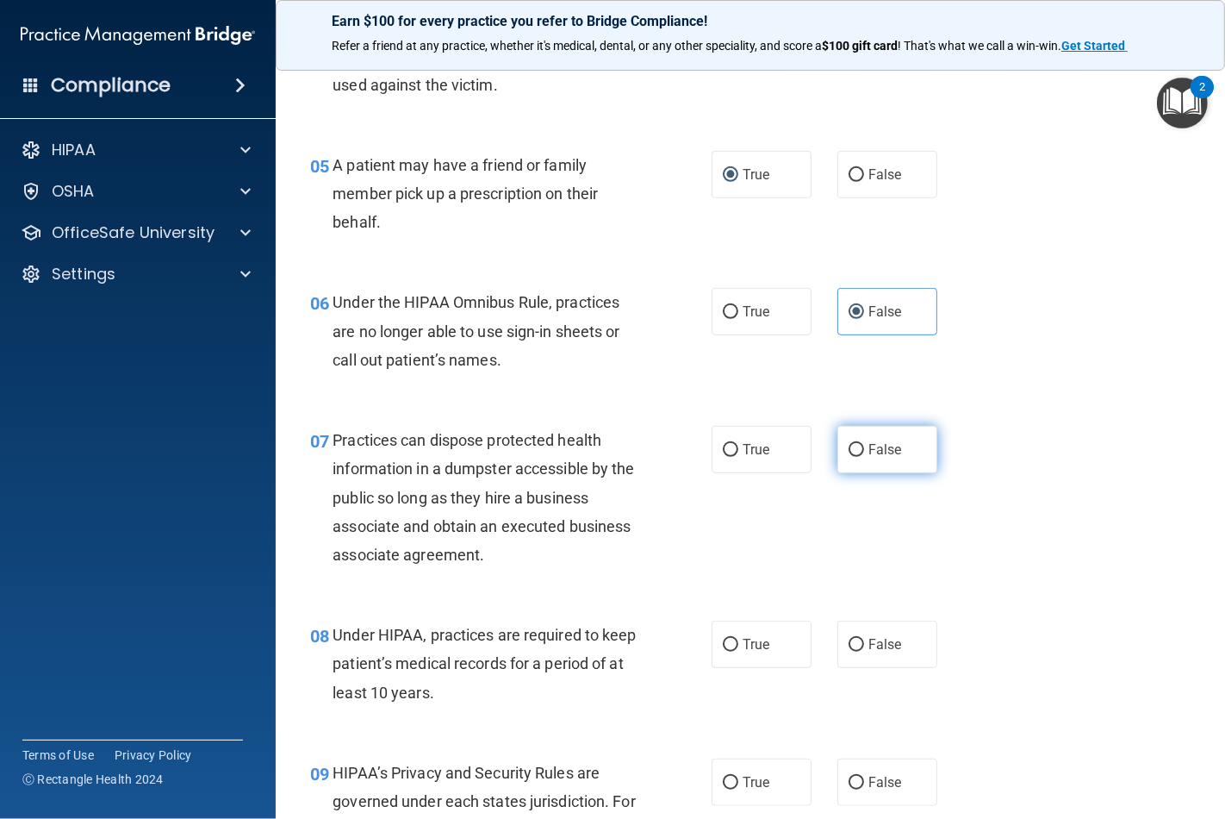
click at [858, 454] on label "False" at bounding box center [888, 449] width 100 height 47
click at [858, 454] on input "False" at bounding box center [857, 450] width 16 height 13
radio input "true"
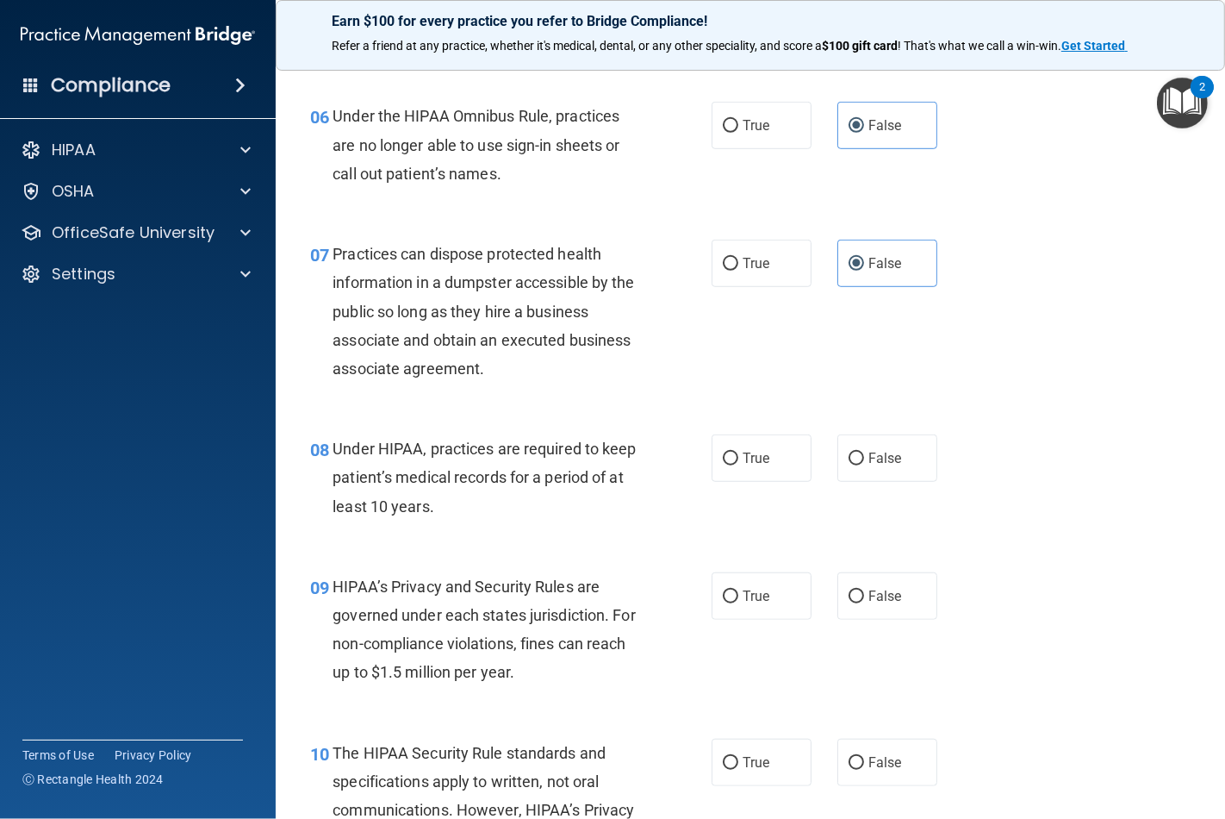
scroll to position [957, 0]
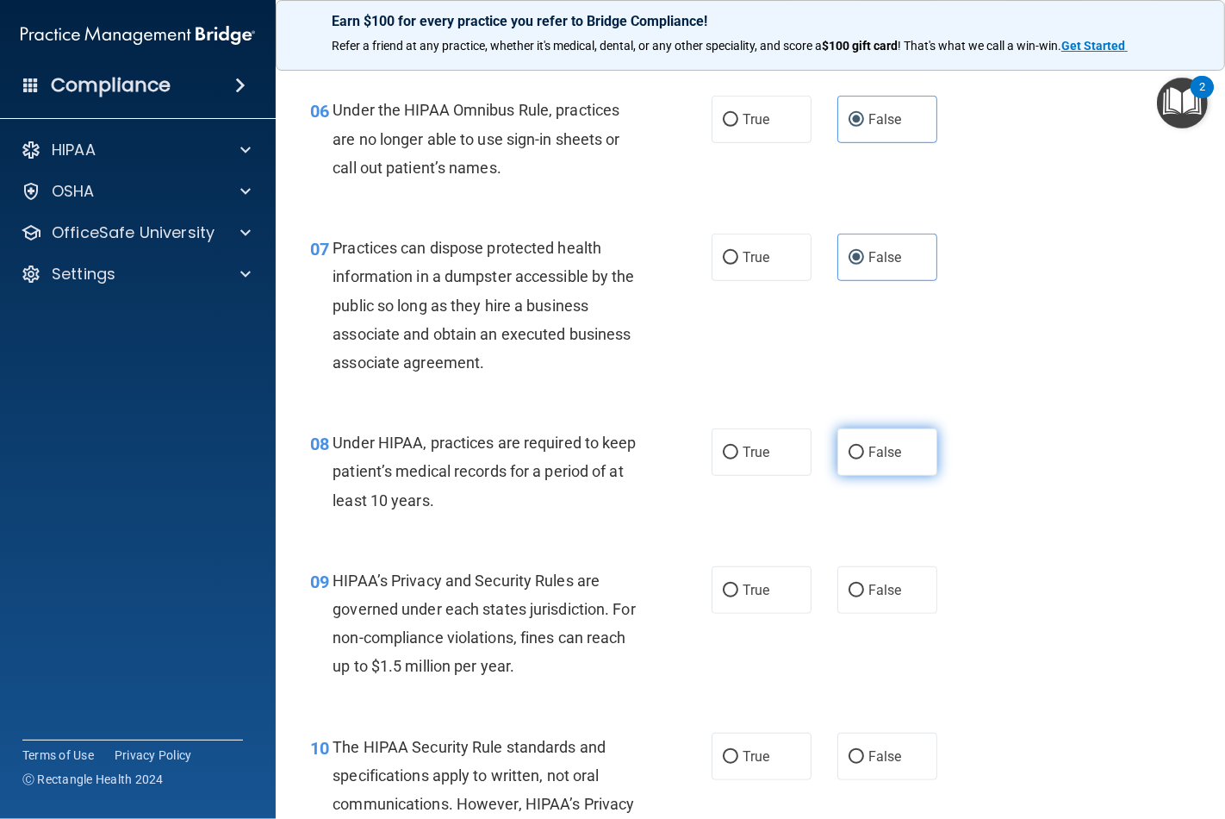
click at [851, 458] on input "False" at bounding box center [857, 452] width 16 height 13
radio input "true"
click at [849, 586] on input "False" at bounding box center [857, 590] width 16 height 13
radio input "true"
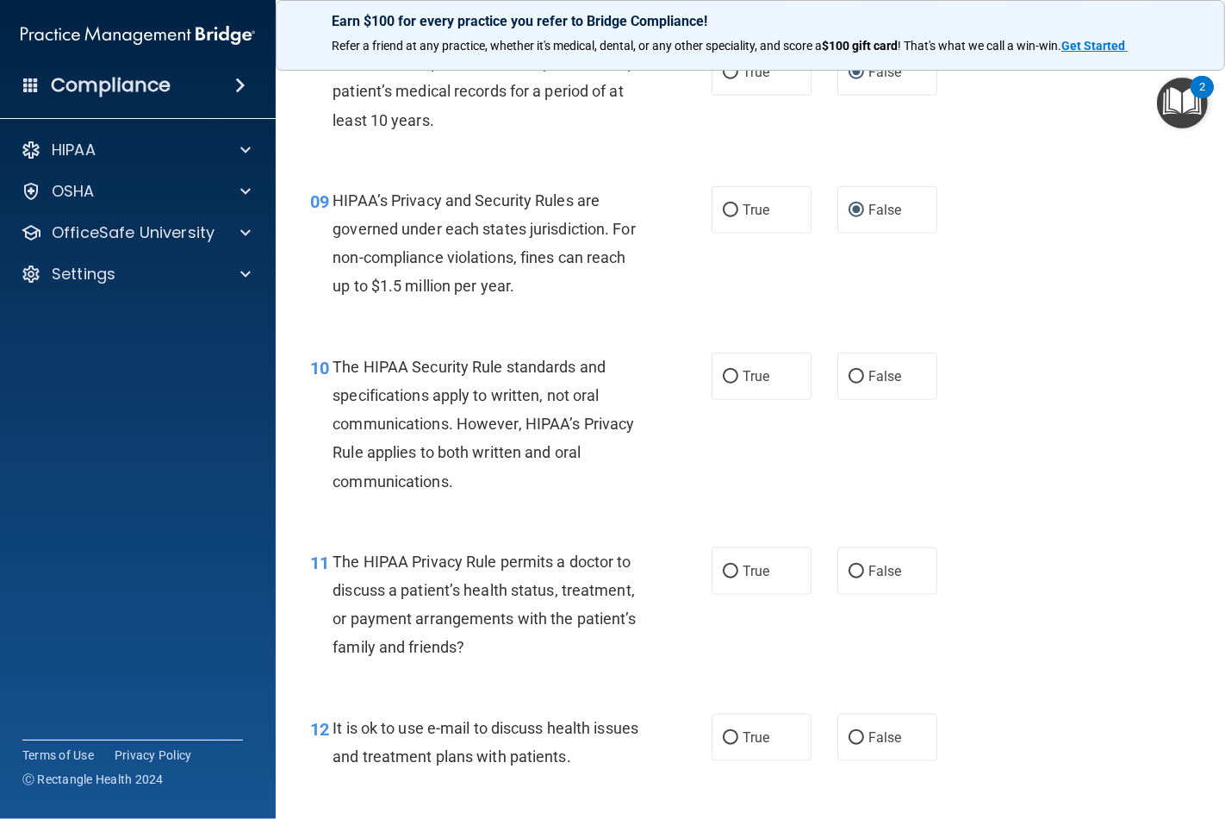
scroll to position [1340, 0]
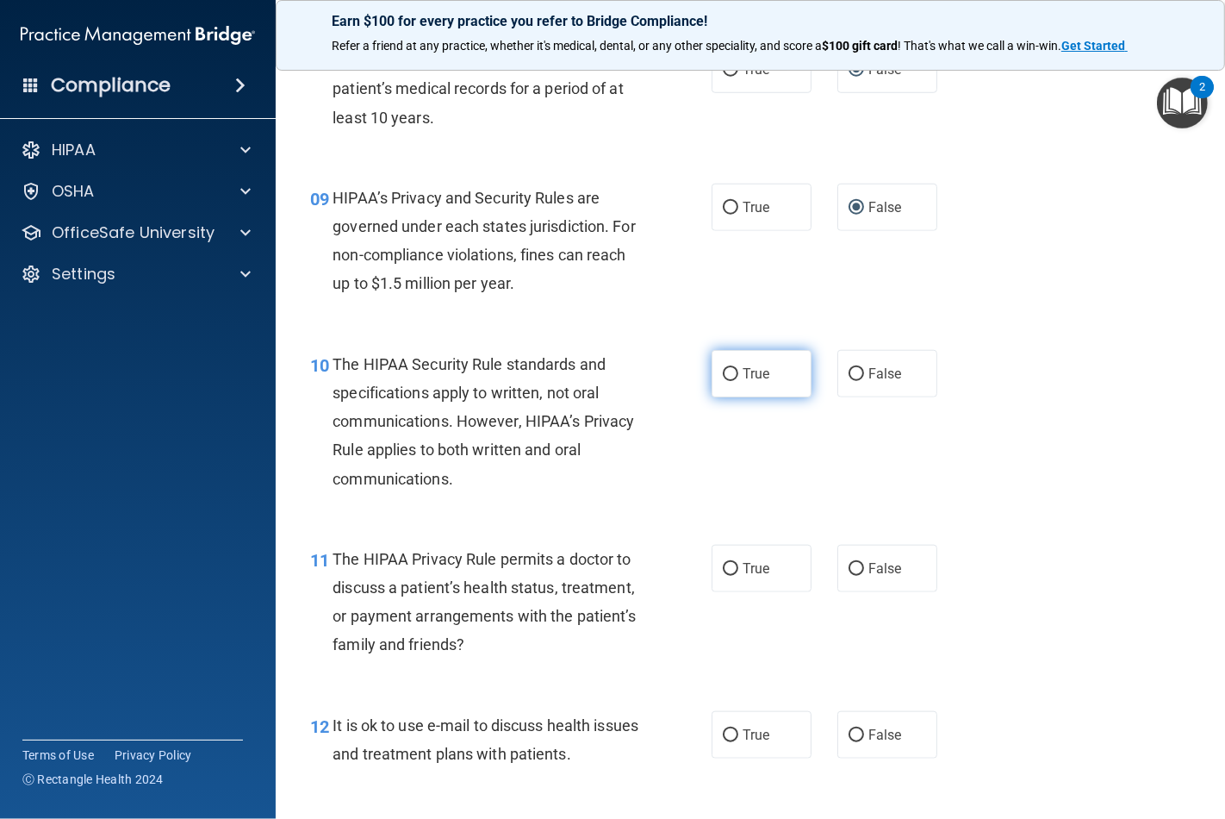
click at [723, 371] on input "True" at bounding box center [731, 374] width 16 height 13
radio input "true"
click at [743, 564] on span "True" at bounding box center [756, 568] width 27 height 16
click at [739, 564] on input "True" at bounding box center [731, 569] width 16 height 13
radio input "true"
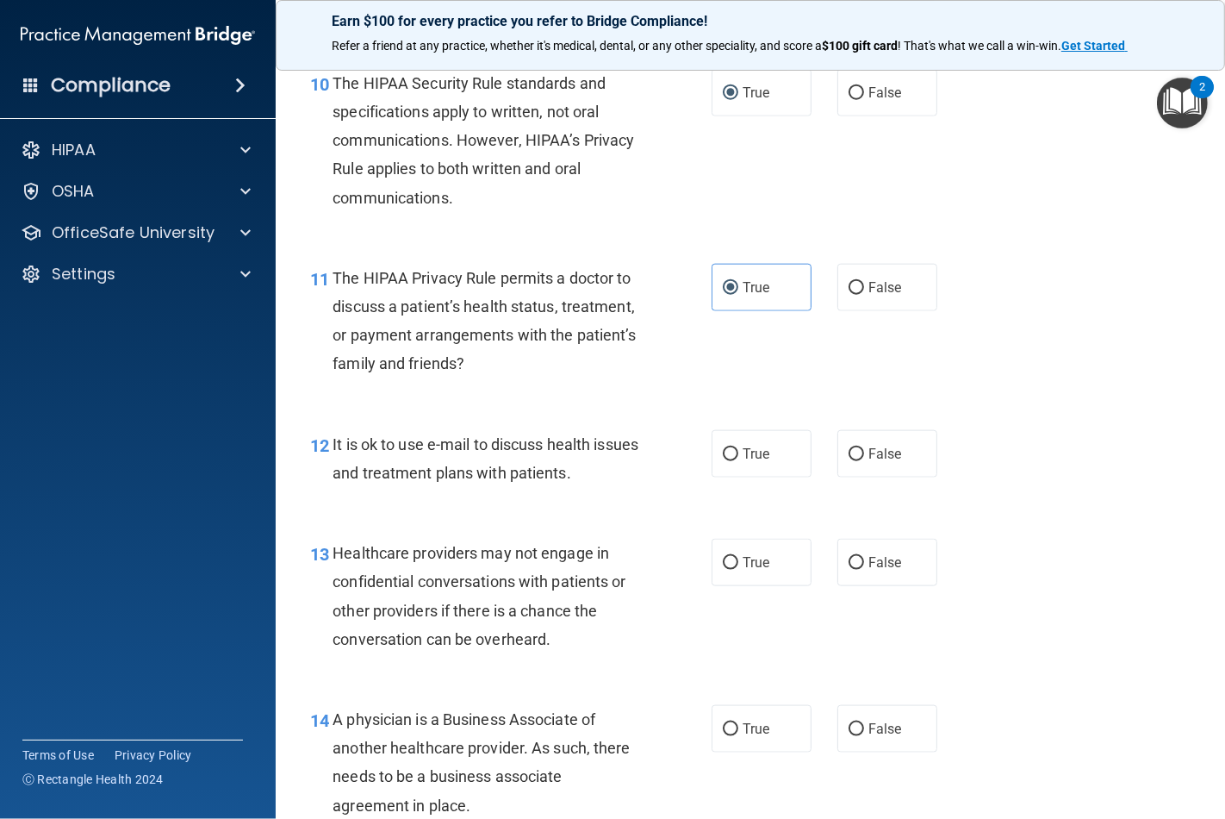
scroll to position [1627, 0]
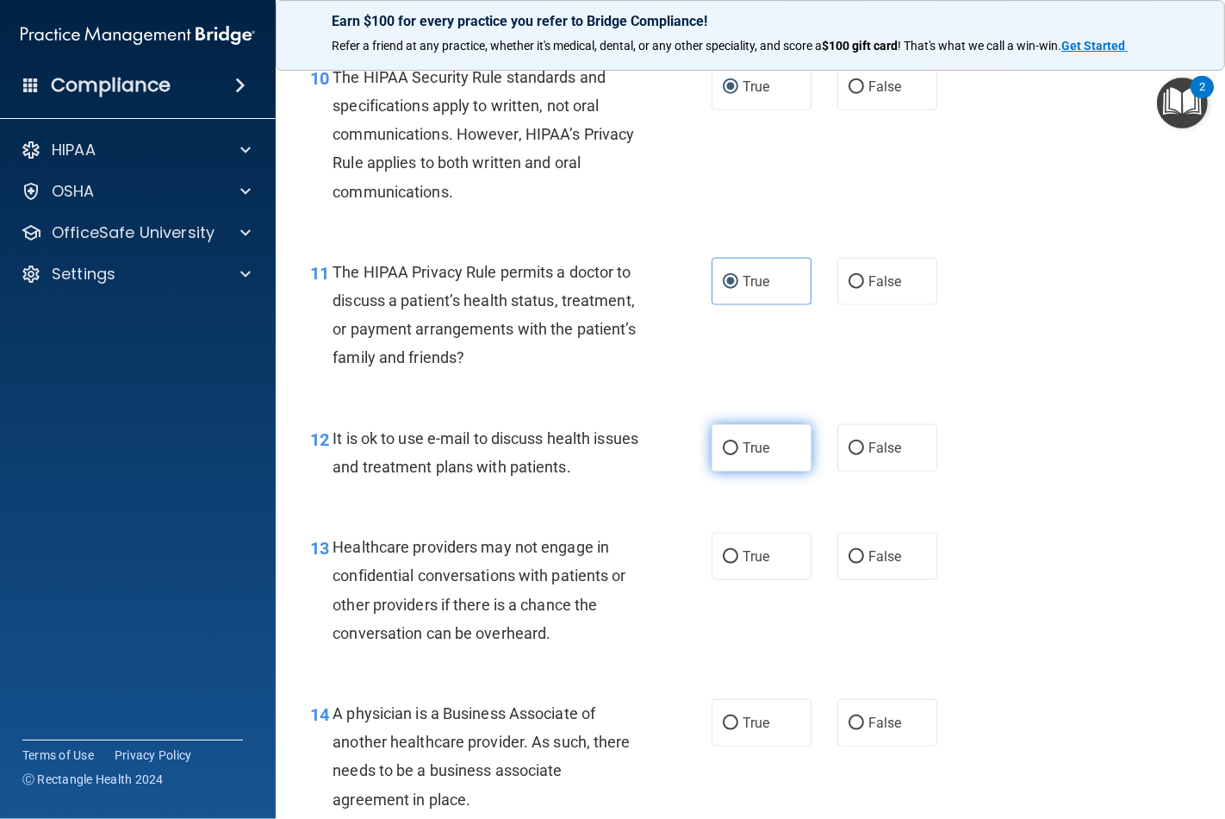
click at [730, 453] on input "True" at bounding box center [731, 448] width 16 height 13
radio input "true"
click at [869, 560] on span "False" at bounding box center [886, 556] width 34 height 16
click at [864, 560] on input "False" at bounding box center [857, 557] width 16 height 13
radio input "true"
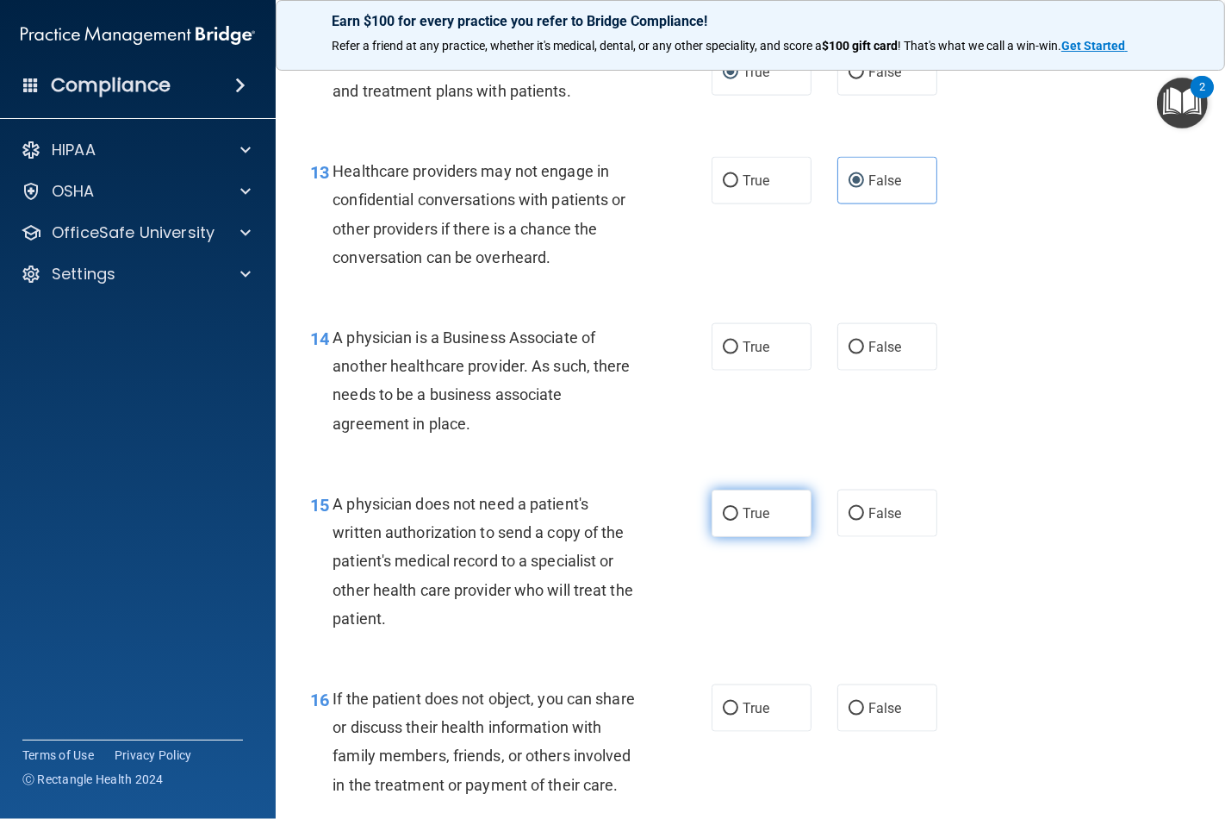
scroll to position [2011, 0]
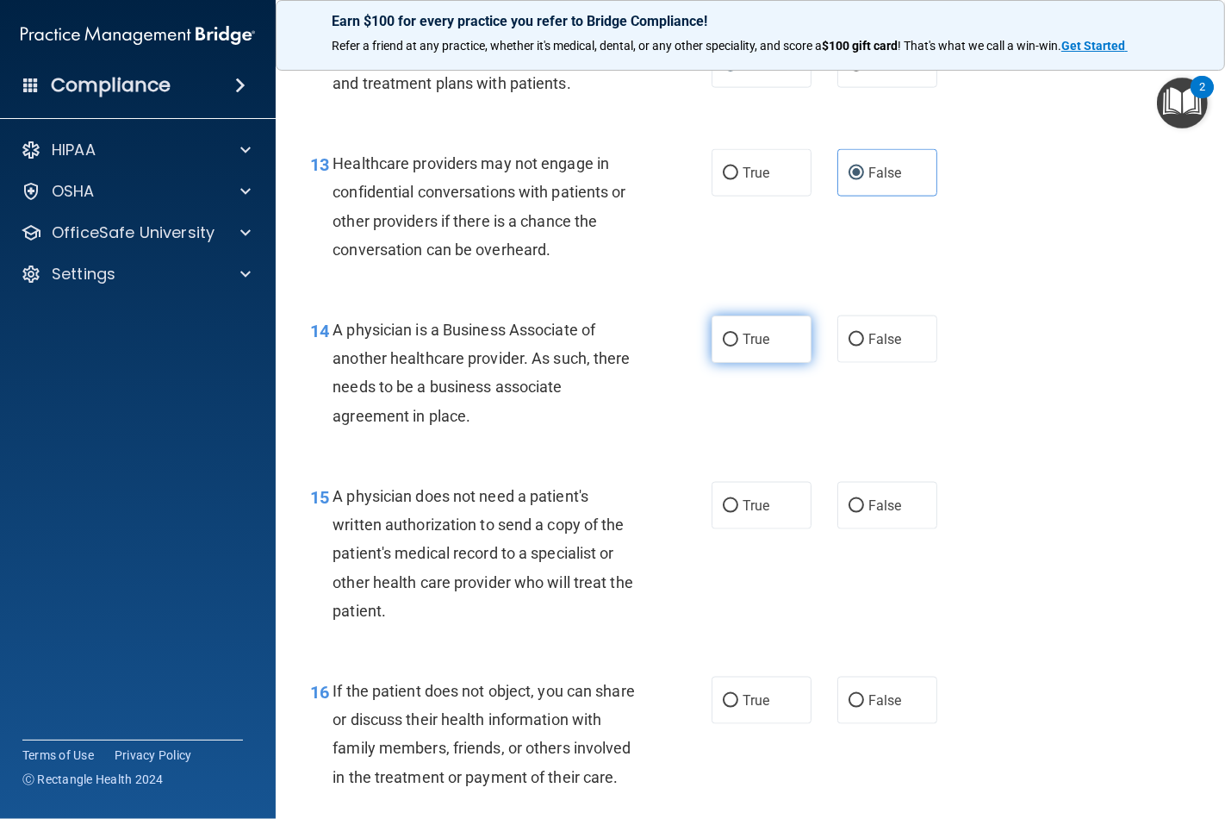
click at [733, 336] on label "True" at bounding box center [762, 338] width 100 height 47
click at [733, 336] on input "True" at bounding box center [731, 340] width 16 height 13
radio input "true"
click at [730, 518] on label "True" at bounding box center [762, 505] width 100 height 47
click at [730, 513] on input "True" at bounding box center [731, 506] width 16 height 13
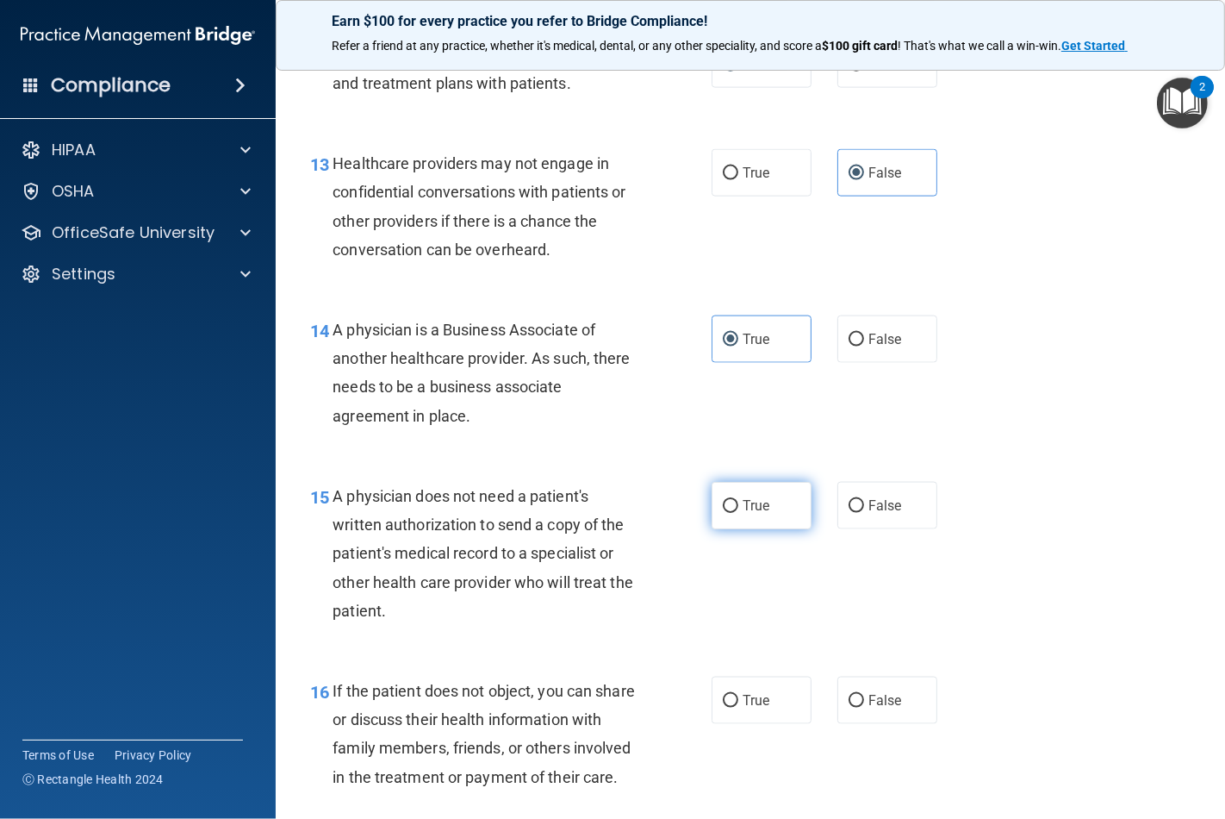
radio input "true"
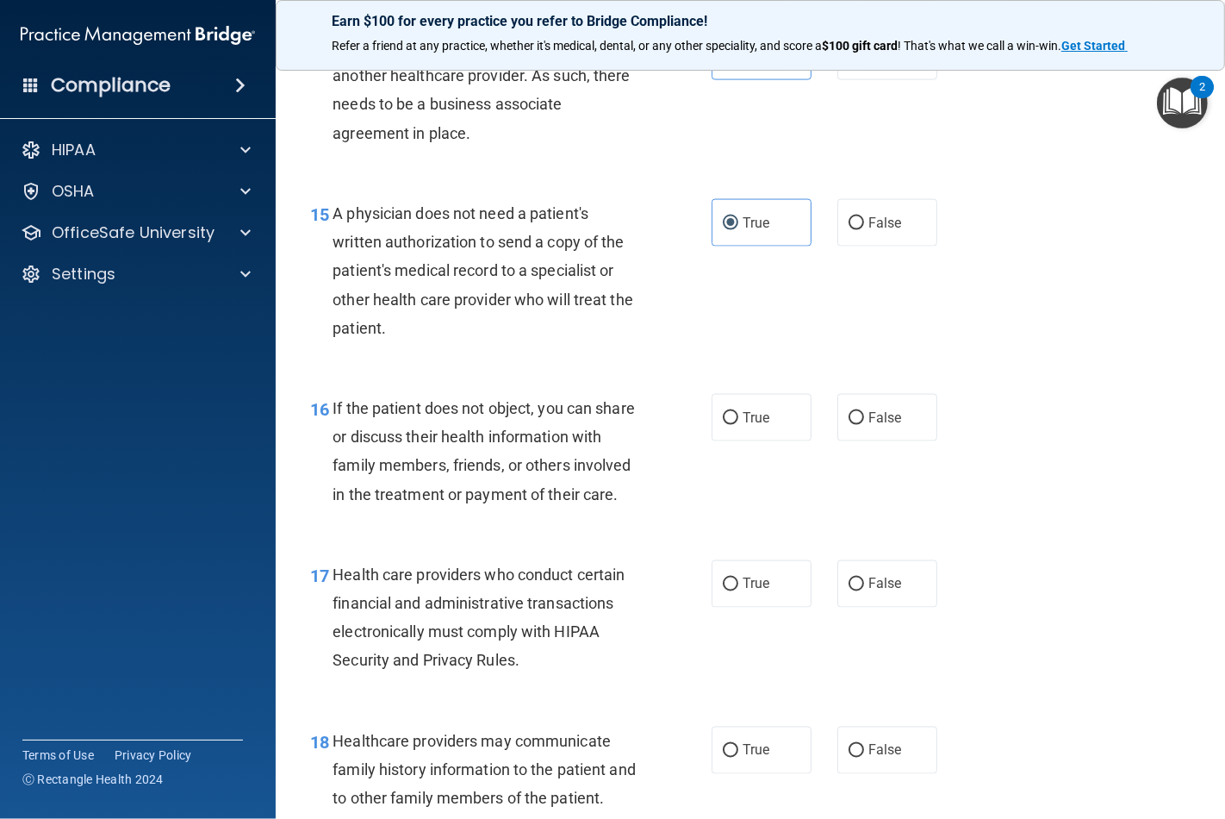
scroll to position [2298, 0]
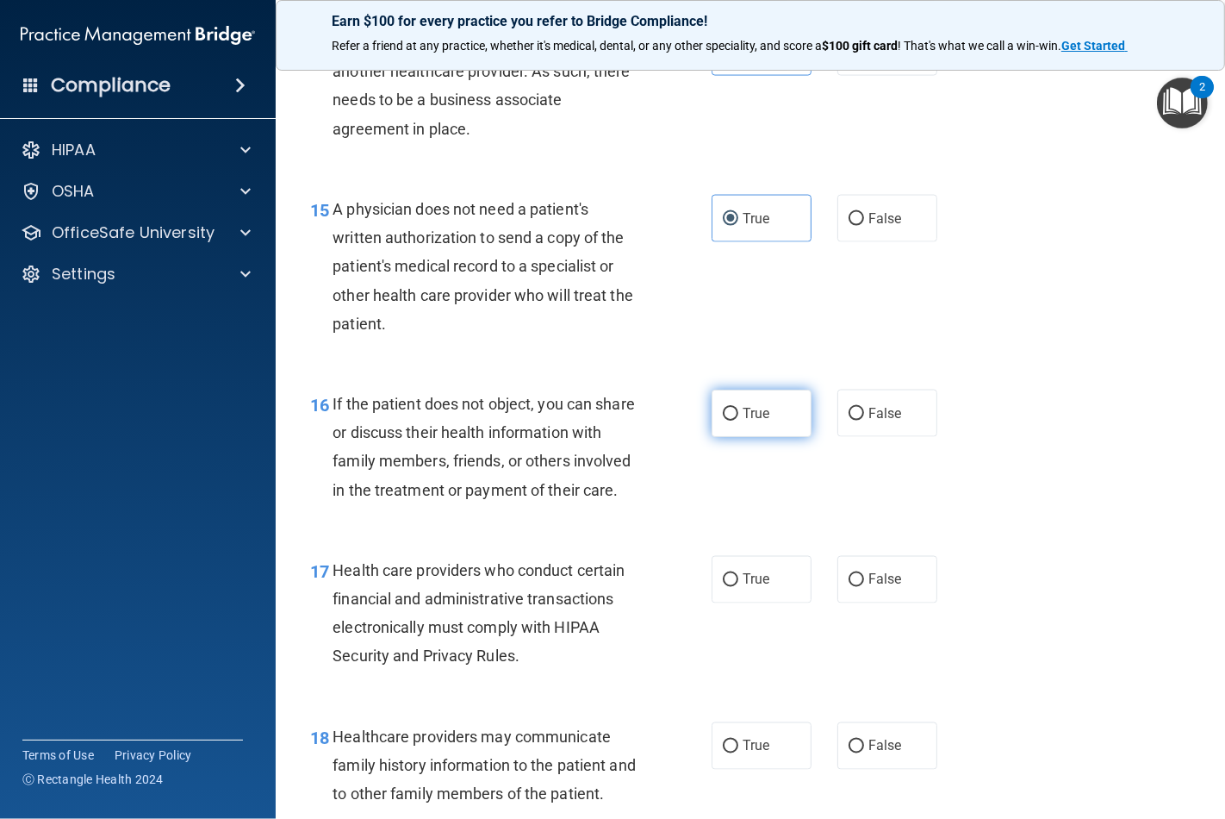
click at [743, 418] on span "True" at bounding box center [756, 413] width 27 height 16
click at [738, 418] on input "True" at bounding box center [731, 414] width 16 height 13
radio input "true"
click at [751, 588] on span "True" at bounding box center [756, 579] width 27 height 16
click at [739, 587] on input "True" at bounding box center [731, 580] width 16 height 13
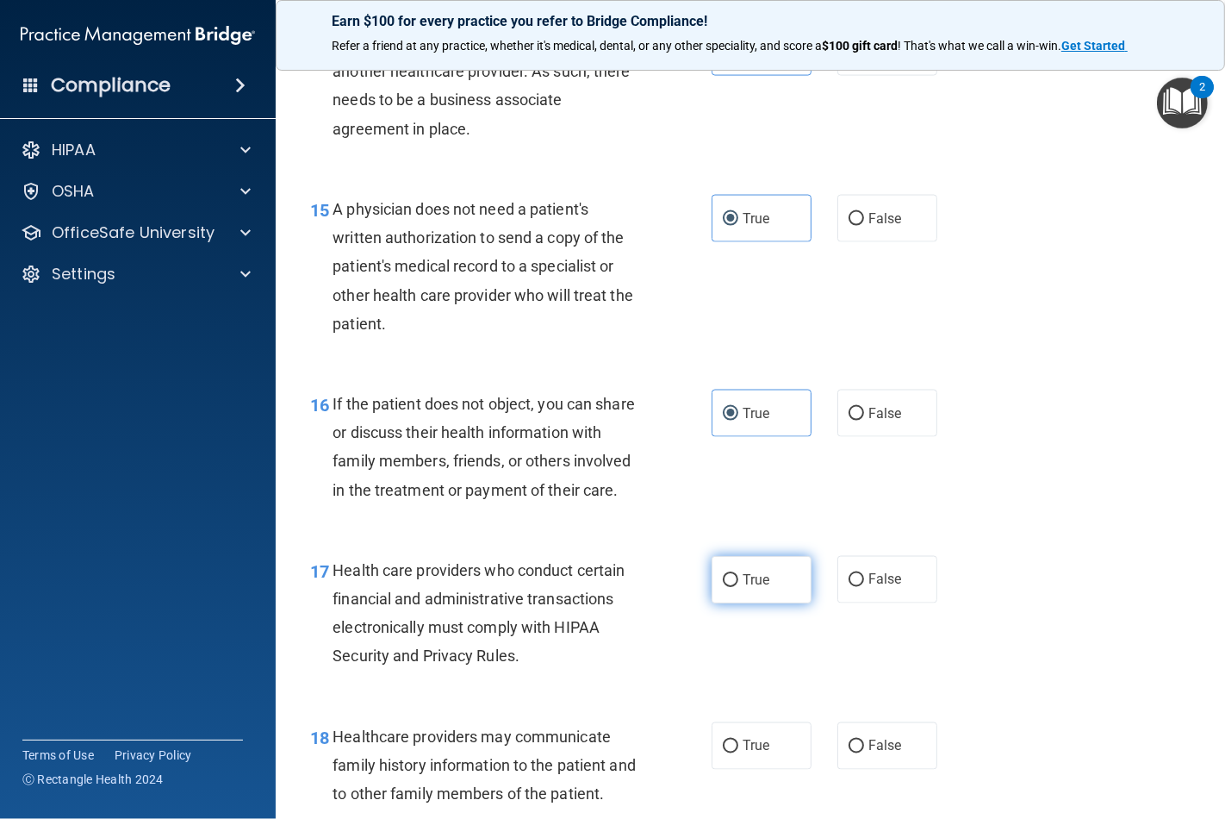
radio input "true"
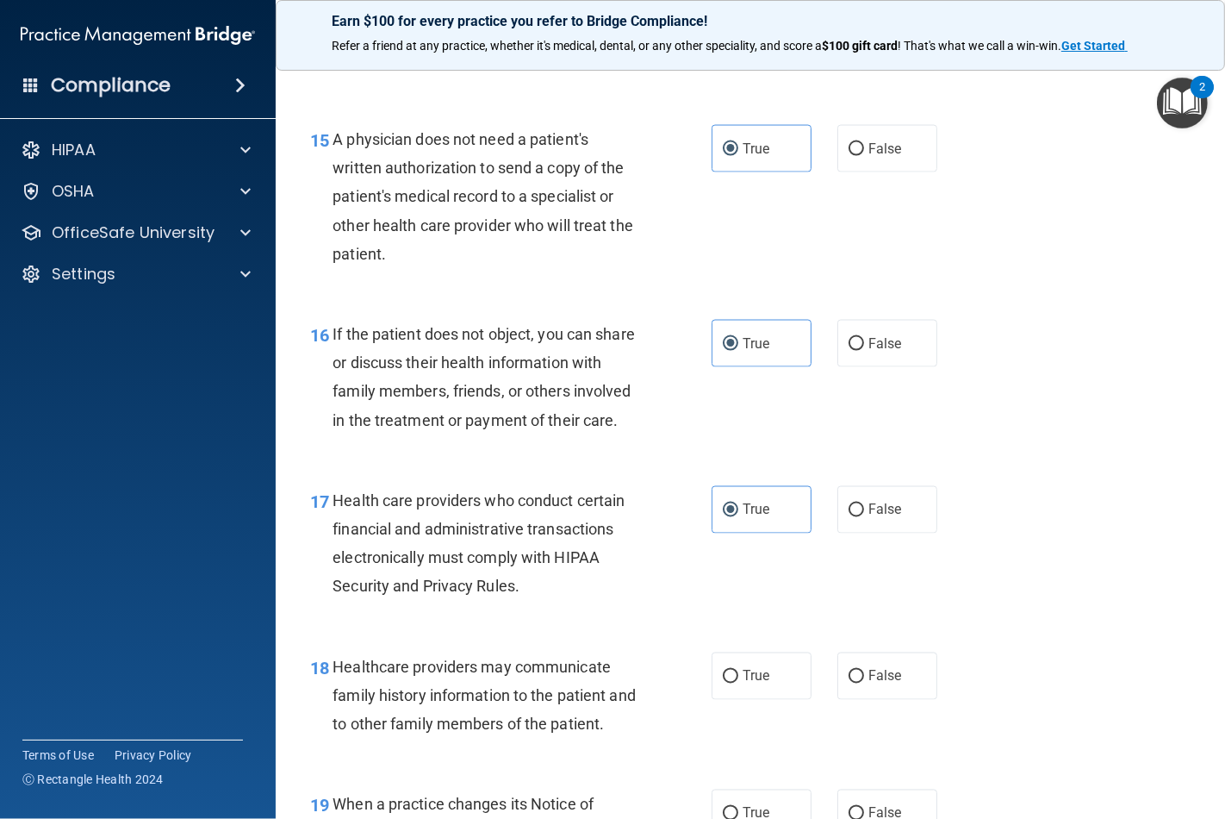
scroll to position [2585, 0]
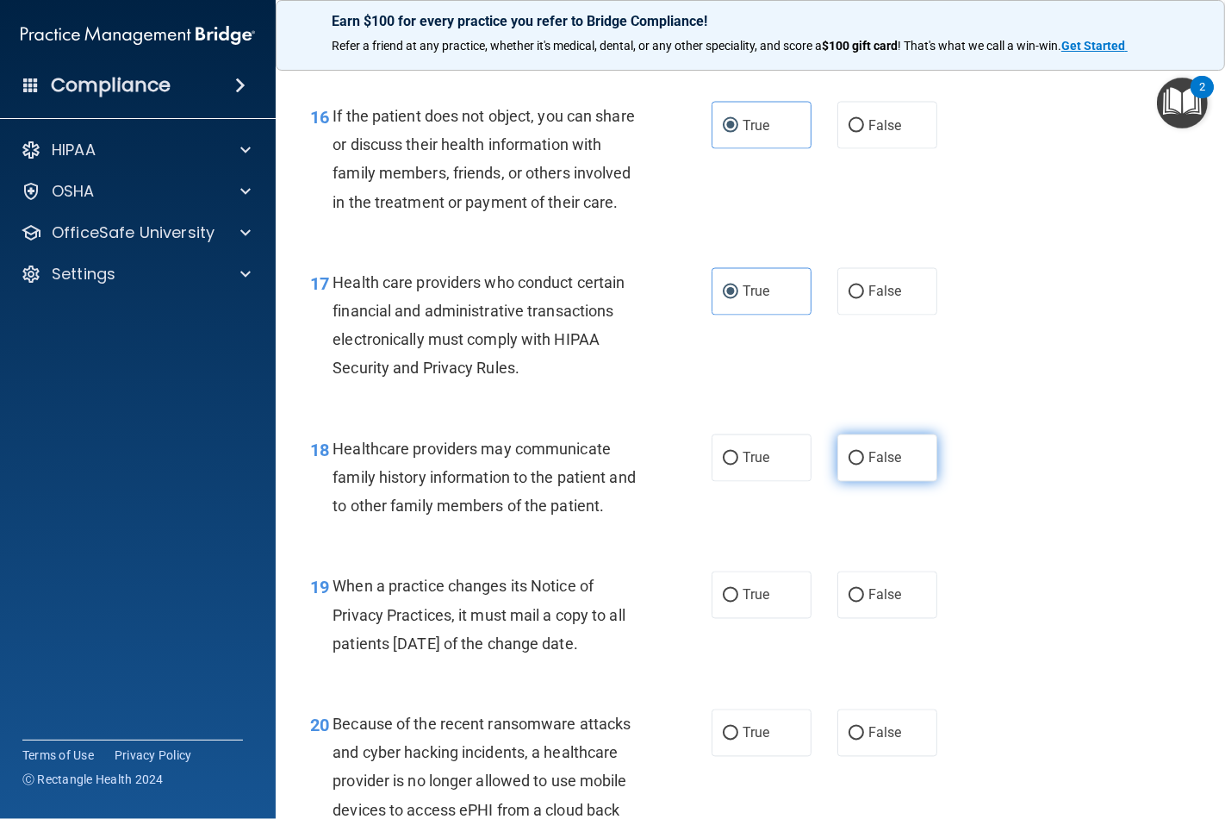
click at [869, 466] on span "False" at bounding box center [886, 458] width 34 height 16
click at [863, 465] on input "False" at bounding box center [857, 458] width 16 height 13
radio input "true"
click at [869, 603] on span "False" at bounding box center [886, 595] width 34 height 16
click at [864, 602] on input "False" at bounding box center [857, 595] width 16 height 13
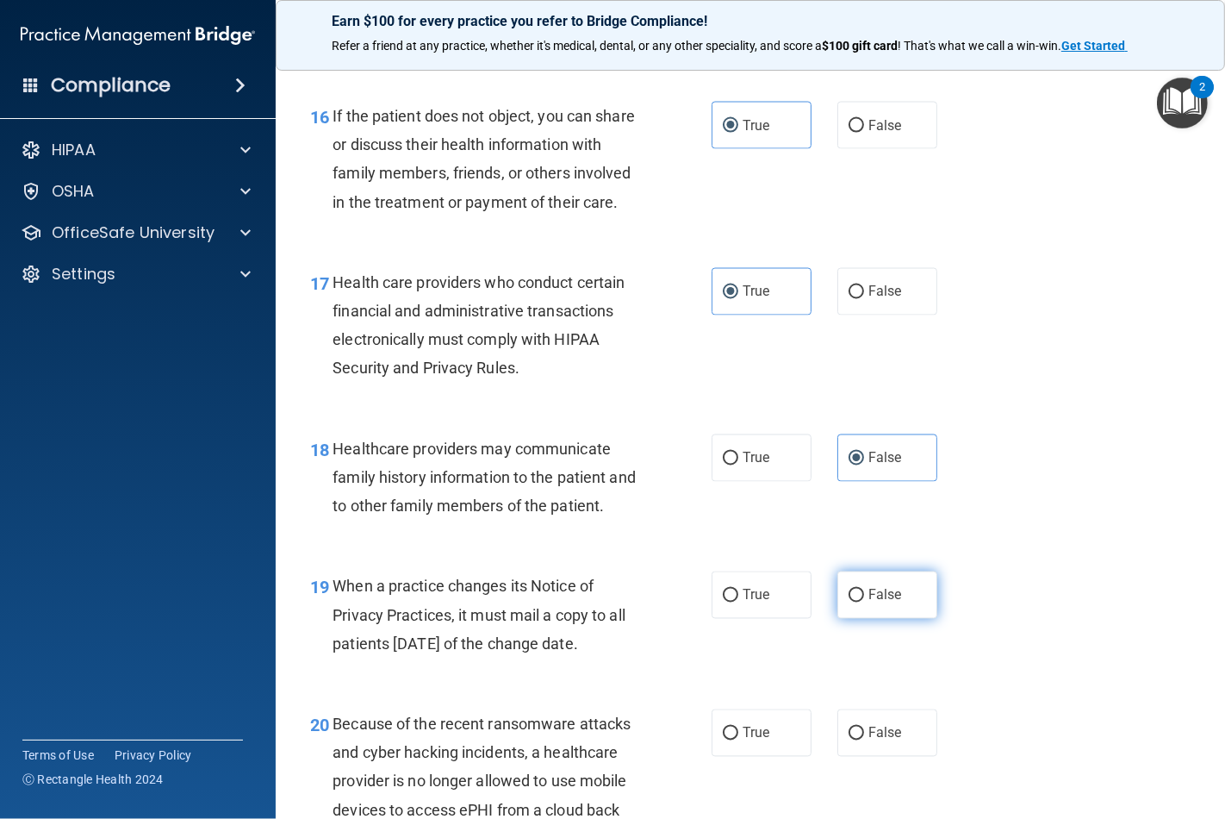
radio input "true"
click at [859, 757] on label "False" at bounding box center [888, 732] width 100 height 47
click at [859, 740] on input "False" at bounding box center [857, 733] width 16 height 13
radio input "true"
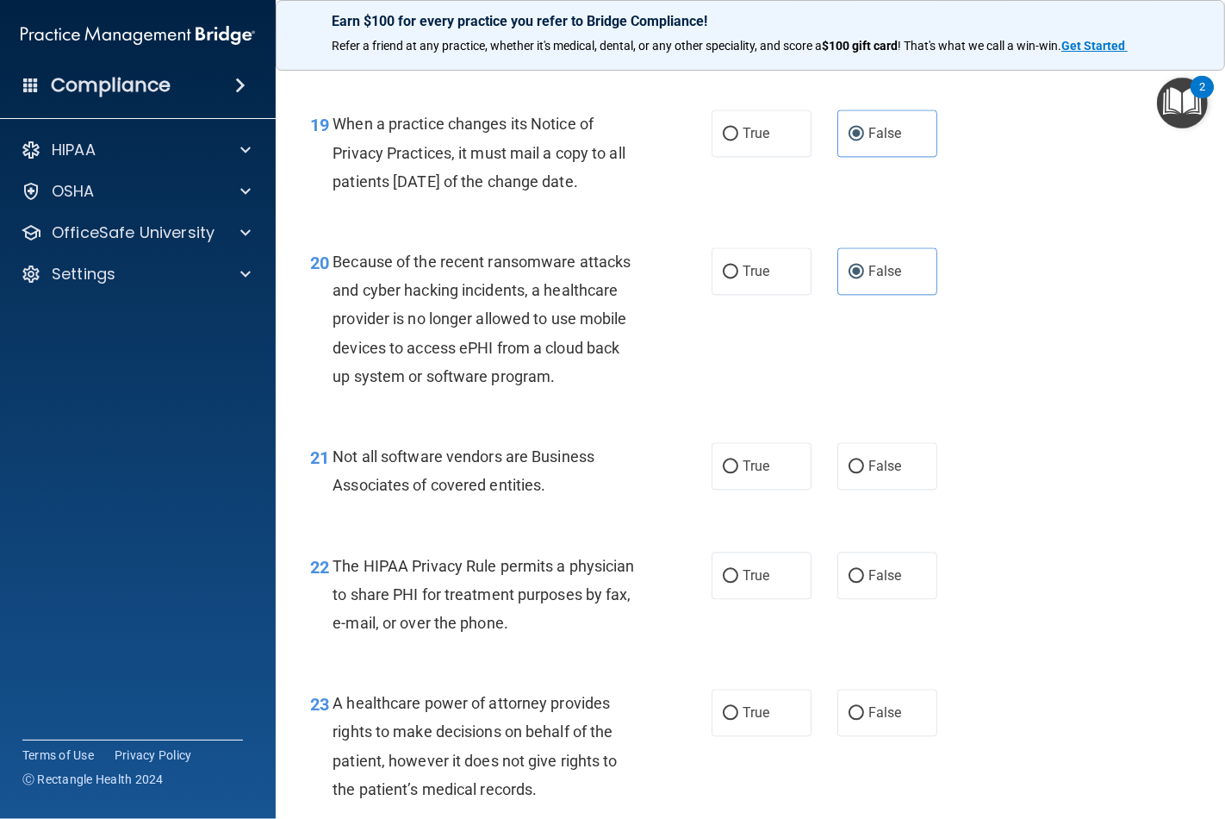
scroll to position [3064, 0]
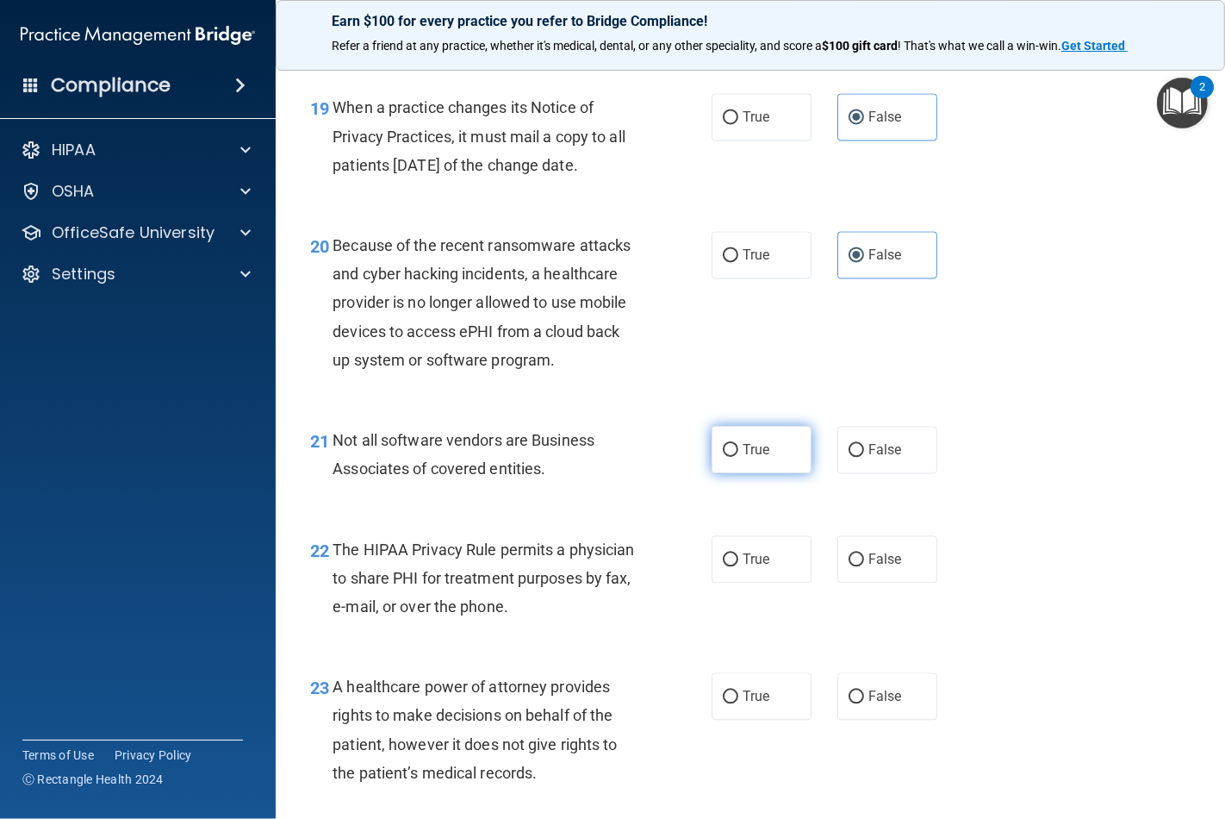
click at [768, 473] on label "True" at bounding box center [762, 449] width 100 height 47
click at [739, 457] on input "True" at bounding box center [731, 450] width 16 height 13
radio input "true"
click at [756, 567] on span "True" at bounding box center [756, 559] width 27 height 16
click at [739, 566] on input "True" at bounding box center [731, 559] width 16 height 13
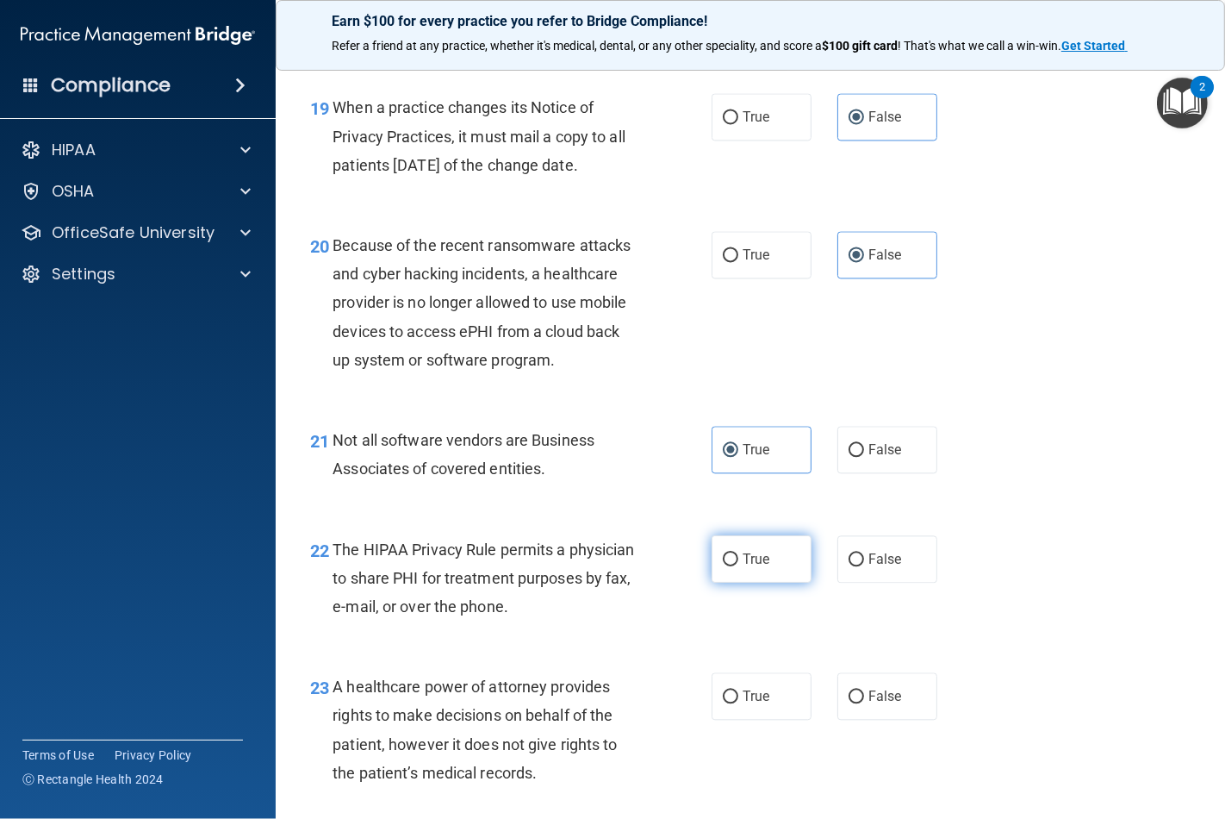
radio input "true"
click at [858, 720] on label "False" at bounding box center [888, 695] width 100 height 47
click at [858, 703] on input "False" at bounding box center [857, 696] width 16 height 13
radio input "true"
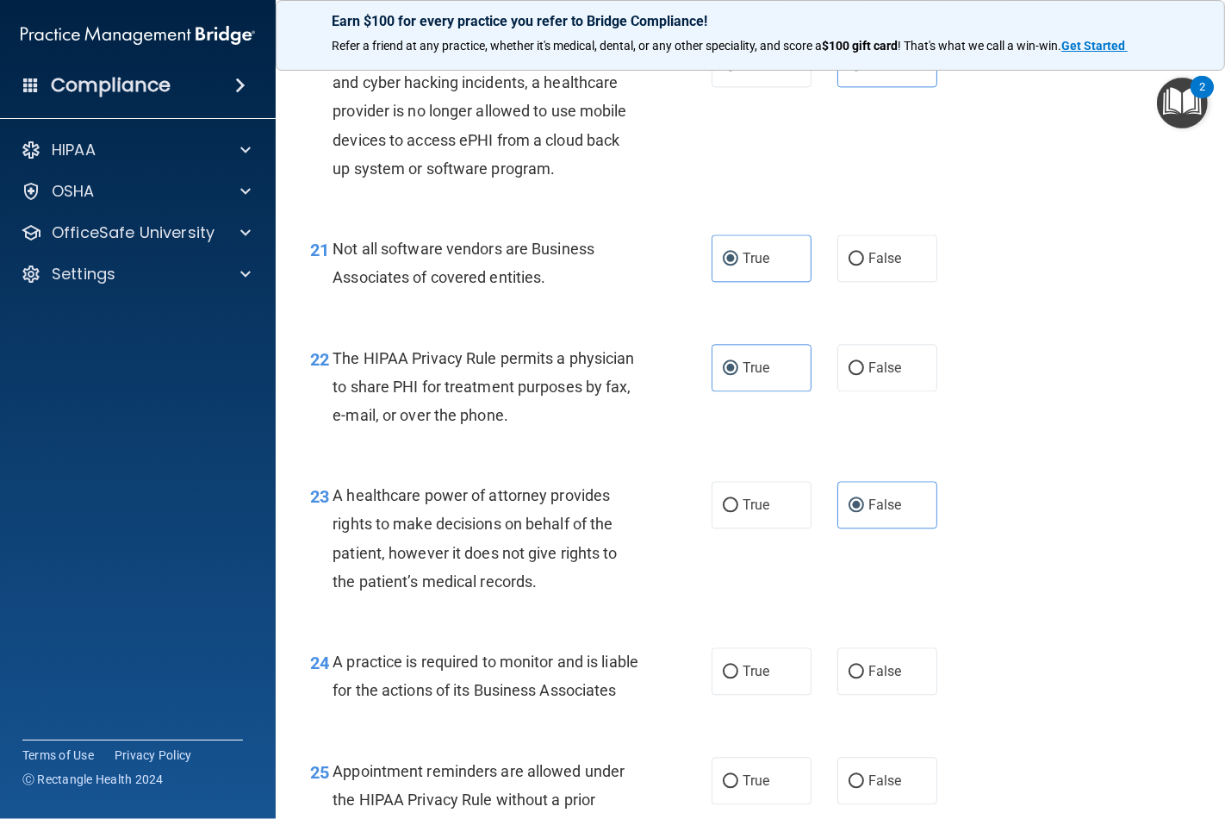
scroll to position [3447, 0]
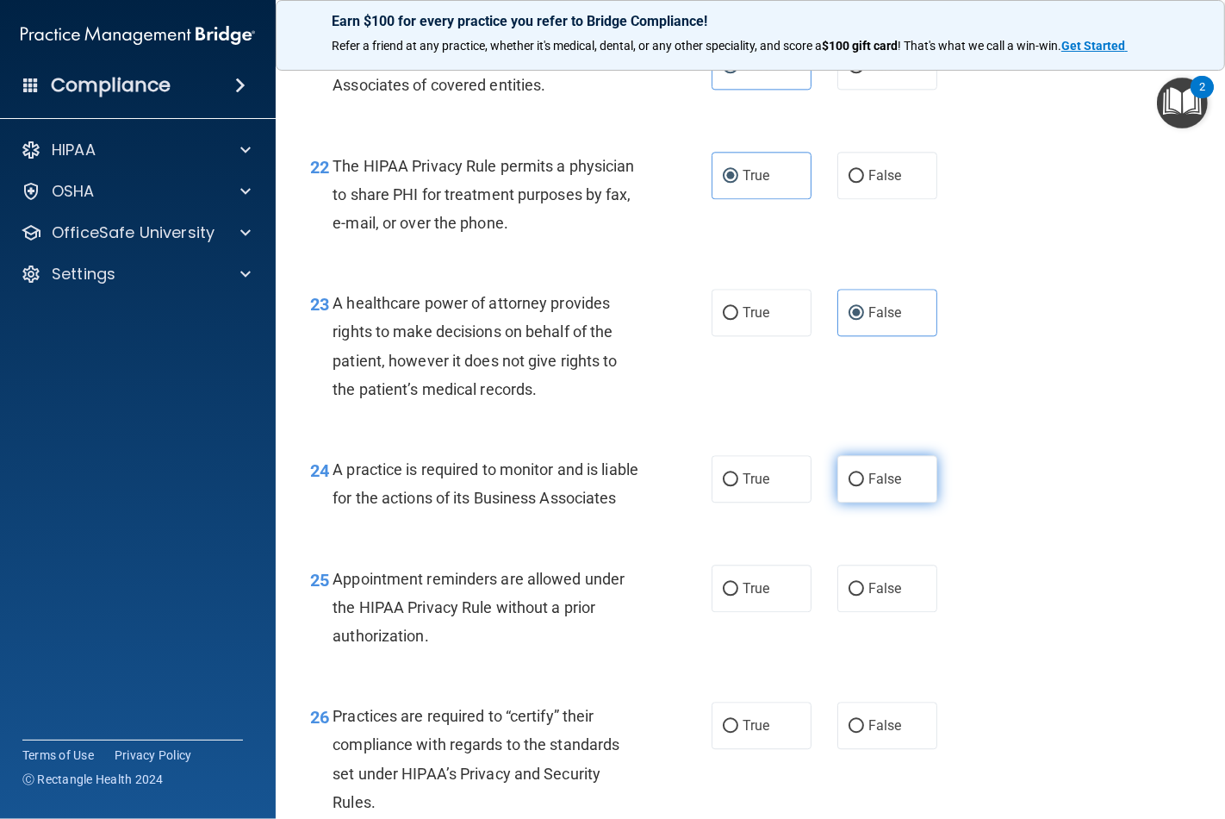
click at [869, 487] on span "False" at bounding box center [886, 479] width 34 height 16
click at [864, 486] on input "False" at bounding box center [857, 479] width 16 height 13
radio input "true"
click at [753, 596] on span "True" at bounding box center [756, 588] width 27 height 16
click at [739, 596] on input "True" at bounding box center [731, 589] width 16 height 13
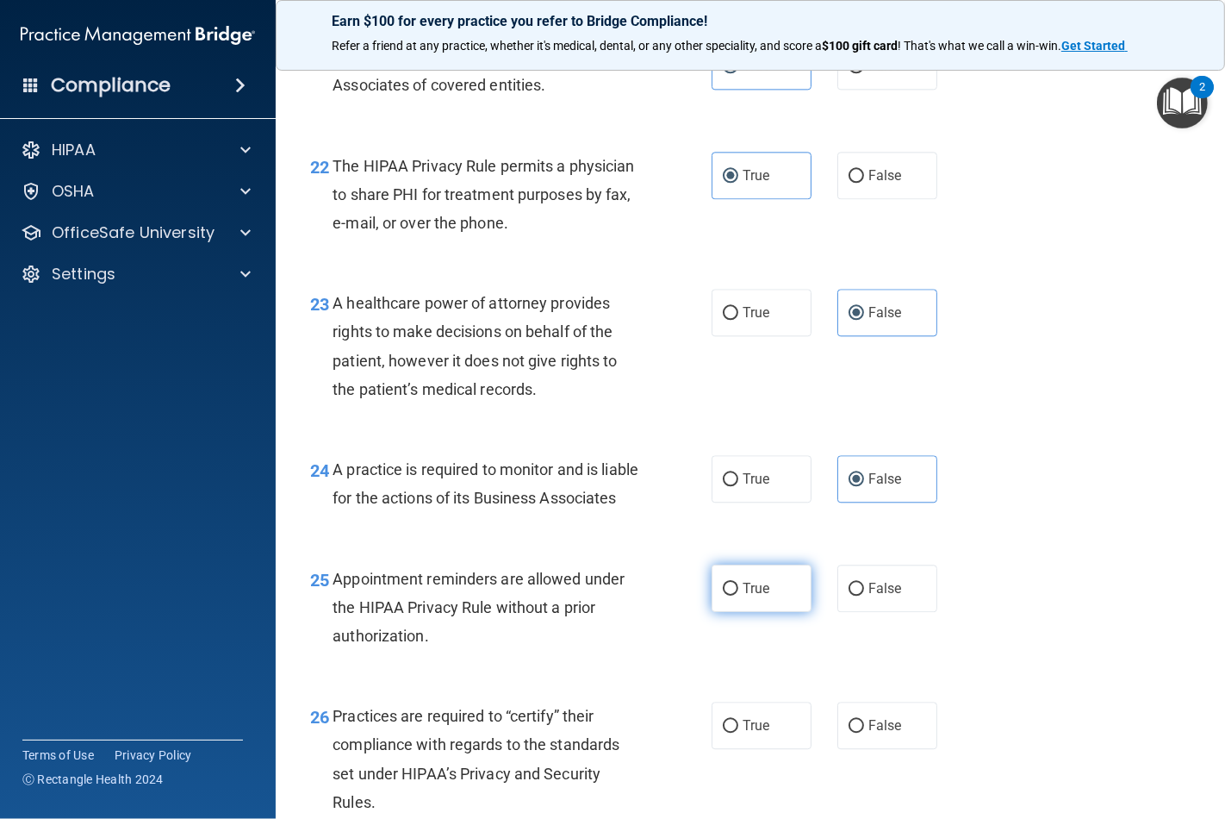
radio input "true"
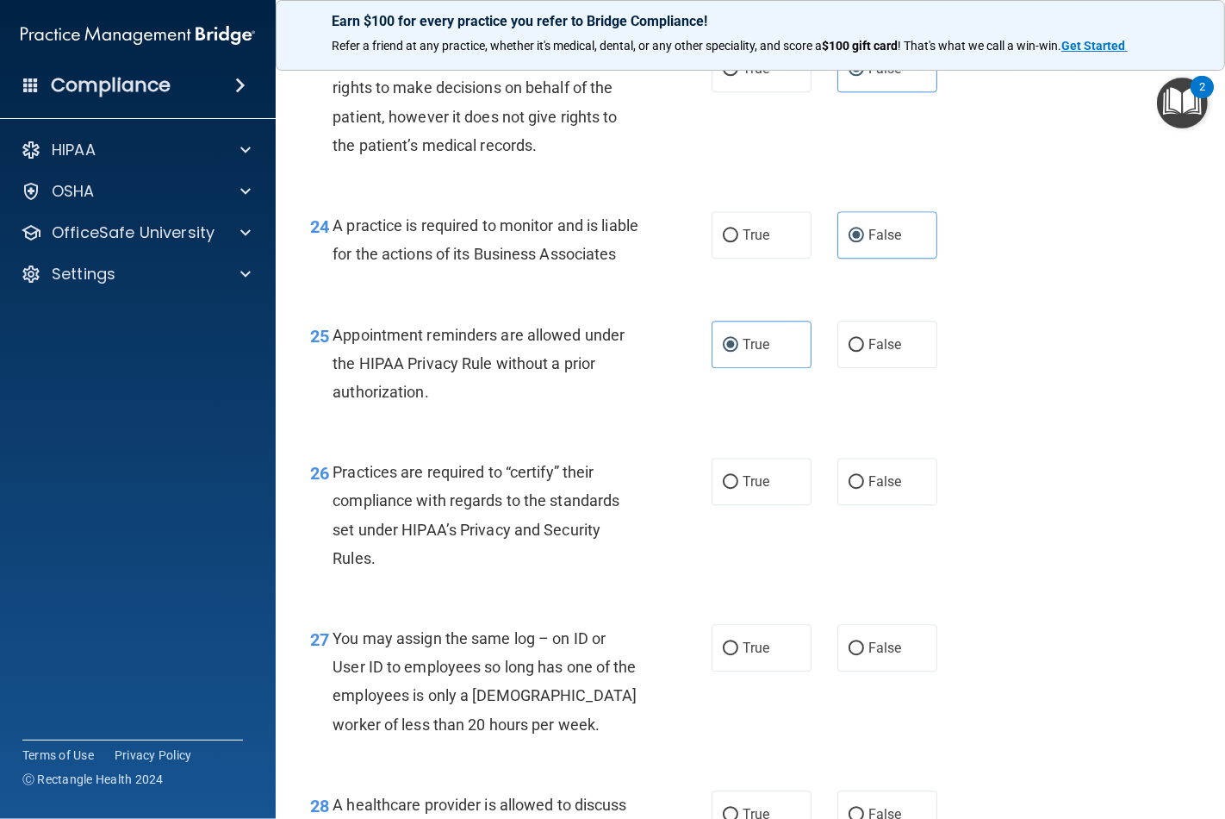
scroll to position [3734, 0]
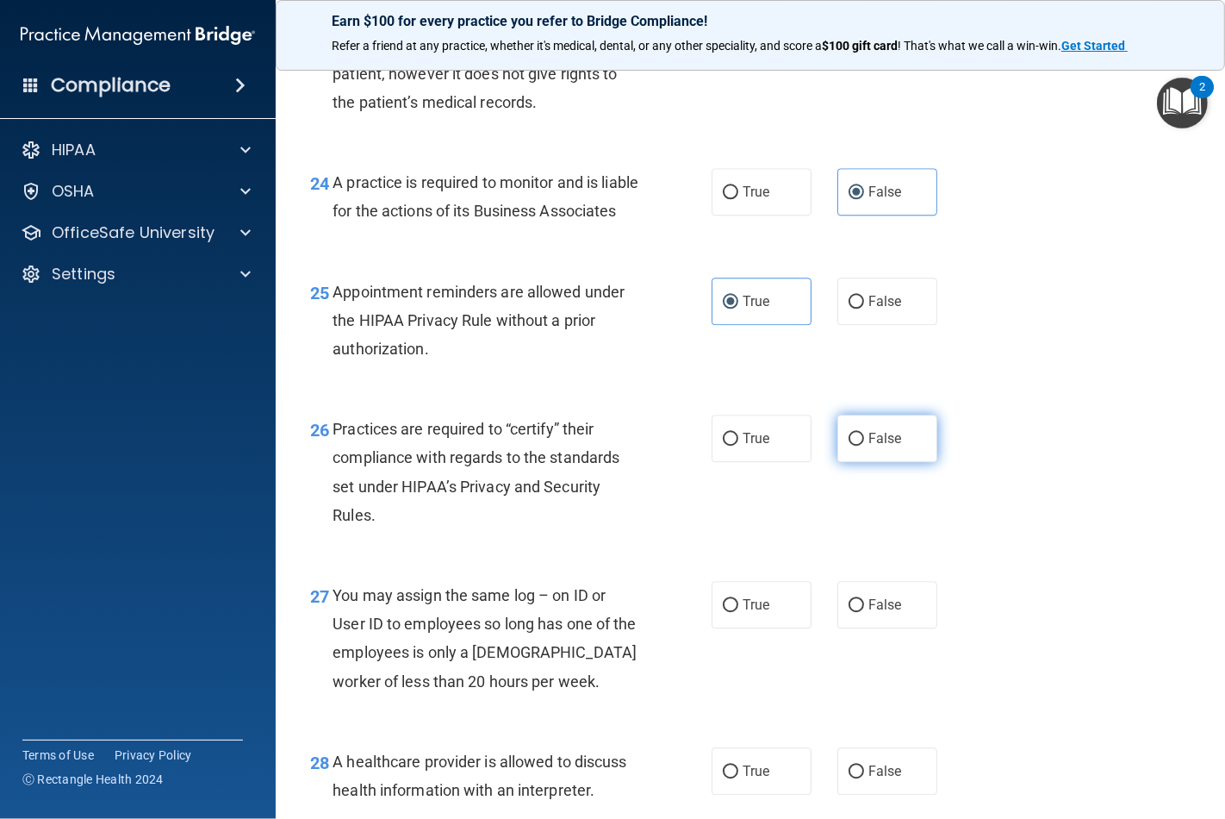
click at [865, 462] on label "False" at bounding box center [888, 438] width 100 height 47
click at [864, 446] on input "False" at bounding box center [857, 439] width 16 height 13
radio input "true"
click at [856, 628] on label "False" at bounding box center [888, 604] width 100 height 47
click at [856, 612] on input "False" at bounding box center [857, 605] width 16 height 13
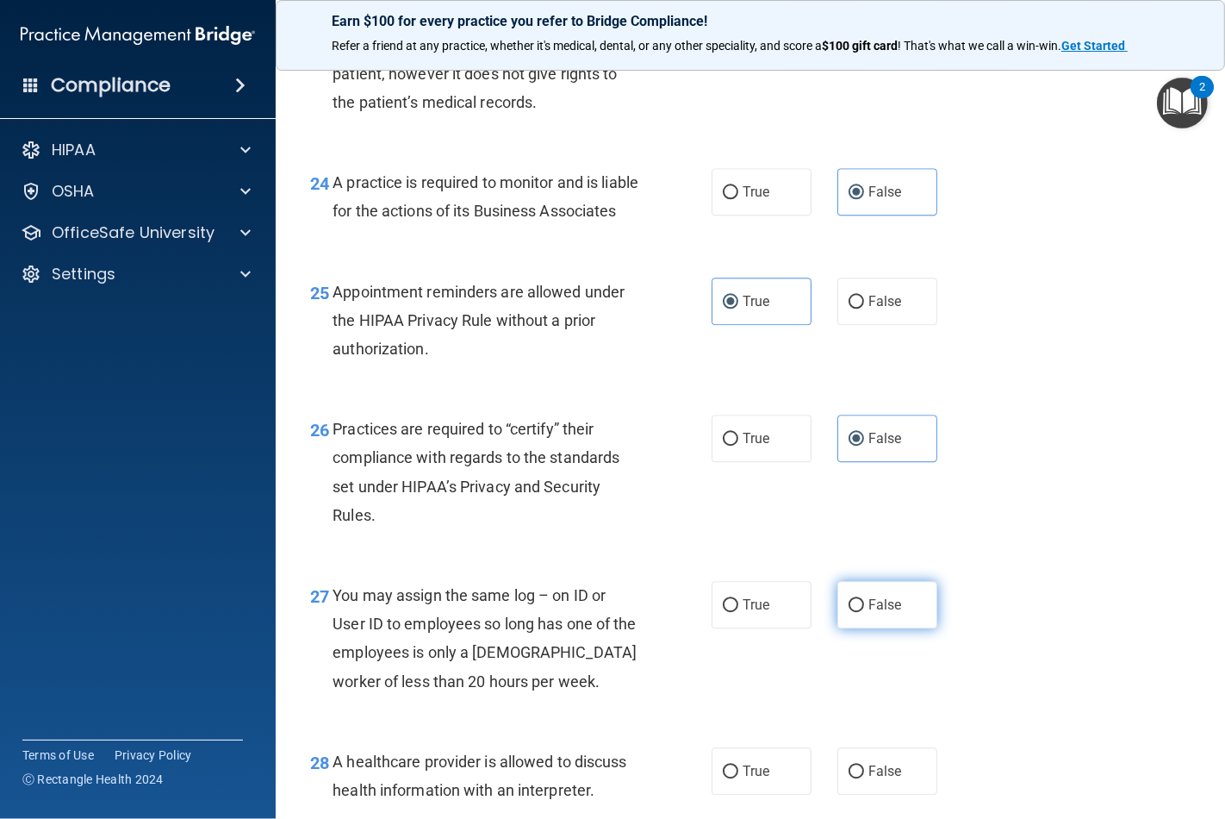
radio input "true"
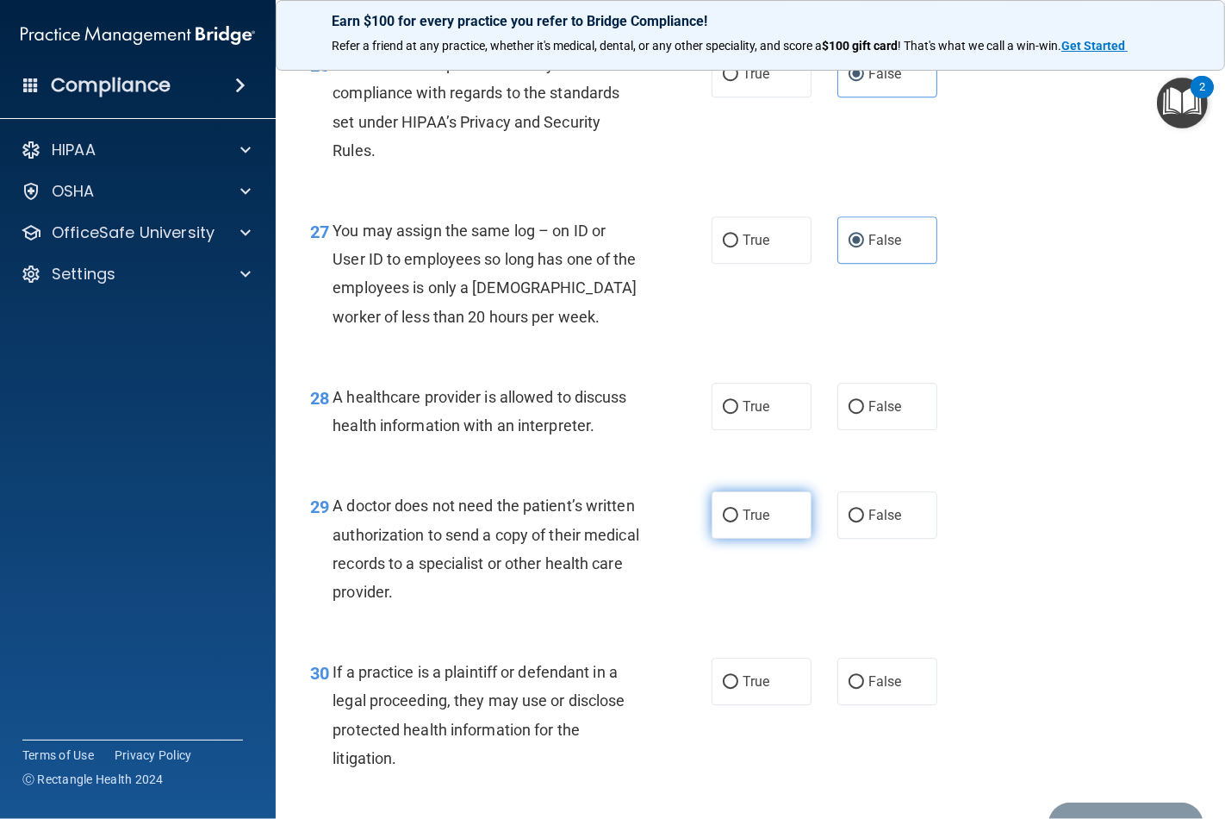
scroll to position [4117, 0]
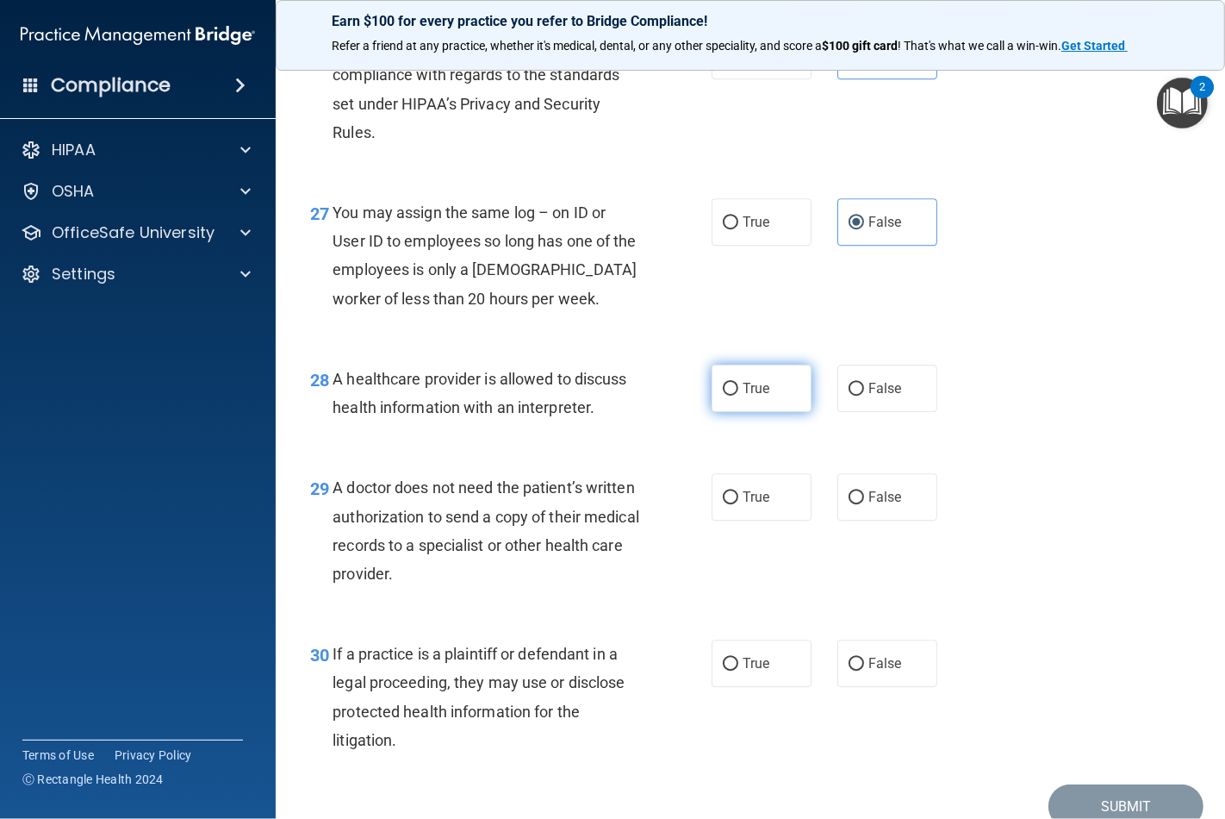
click at [739, 412] on label "True" at bounding box center [762, 388] width 100 height 47
click at [739, 396] on input "True" at bounding box center [731, 389] width 16 height 13
radio input "true"
click at [728, 504] on input "True" at bounding box center [731, 497] width 16 height 13
radio input "true"
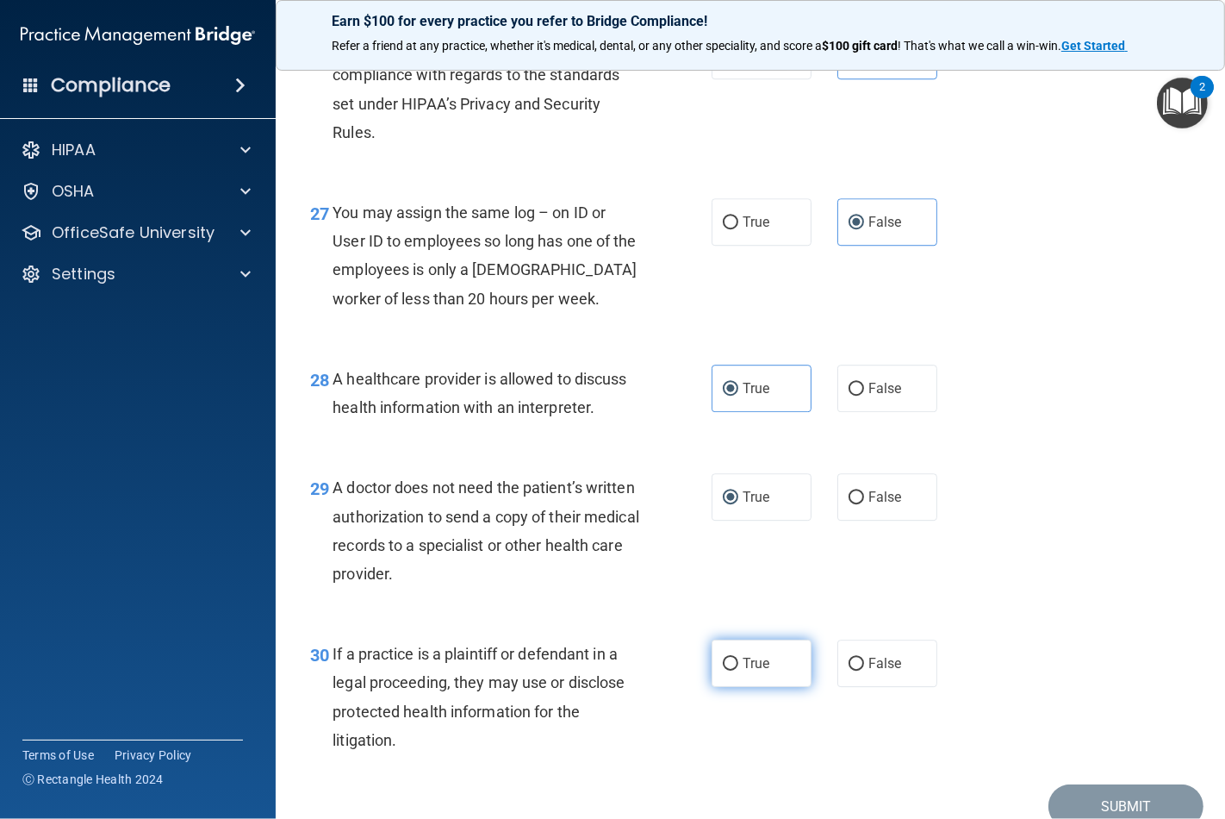
click at [734, 687] on label "True" at bounding box center [762, 662] width 100 height 47
click at [734, 670] on input "True" at bounding box center [731, 664] width 16 height 13
radio input "true"
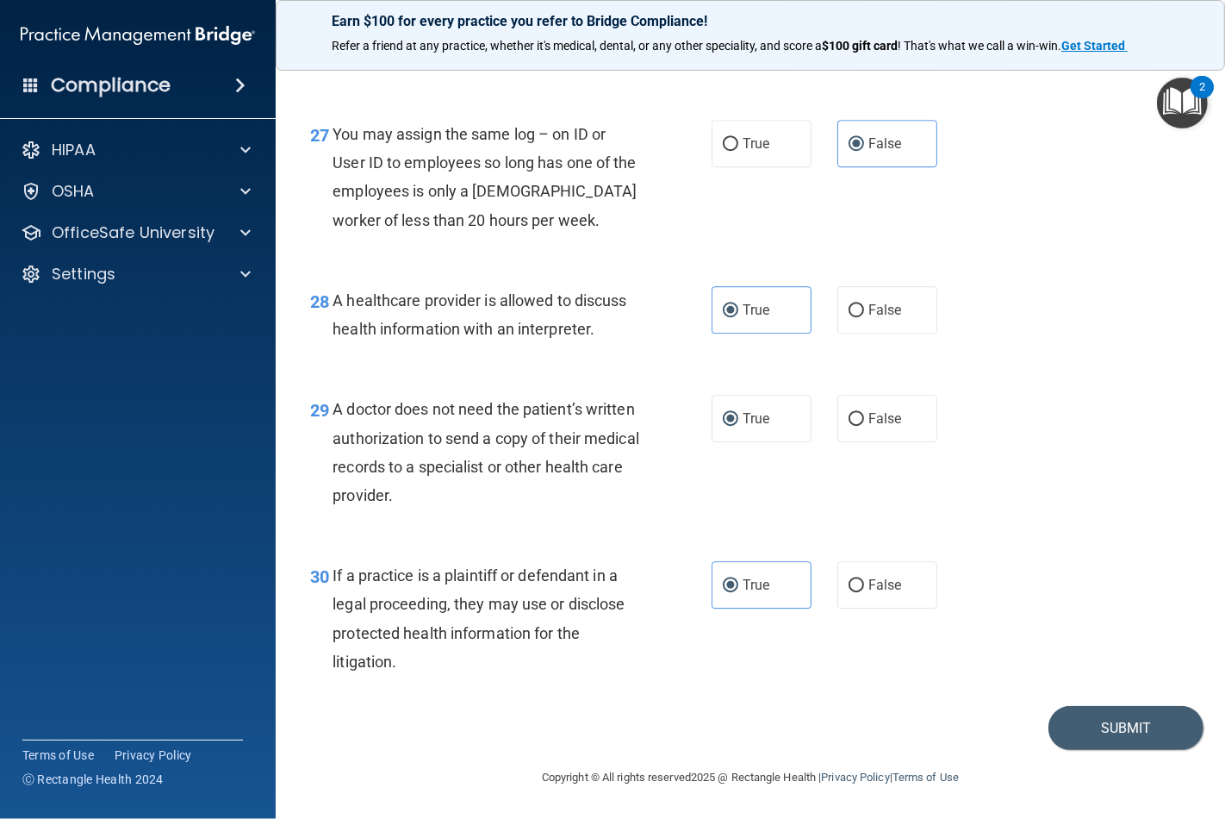
scroll to position [4253, 0]
click at [1082, 721] on button "Submit" at bounding box center [1126, 728] width 155 height 44
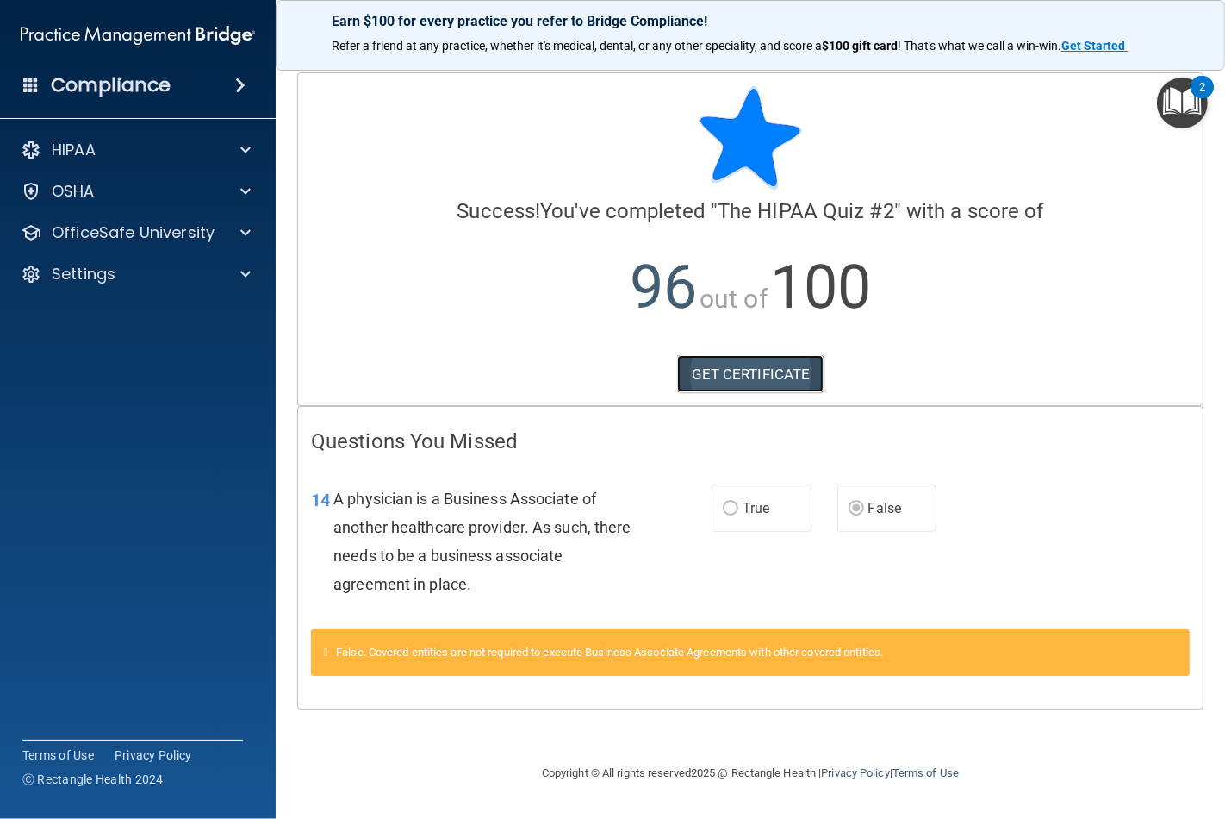
click at [729, 375] on link "GET CERTIFICATE" at bounding box center [750, 374] width 147 height 38
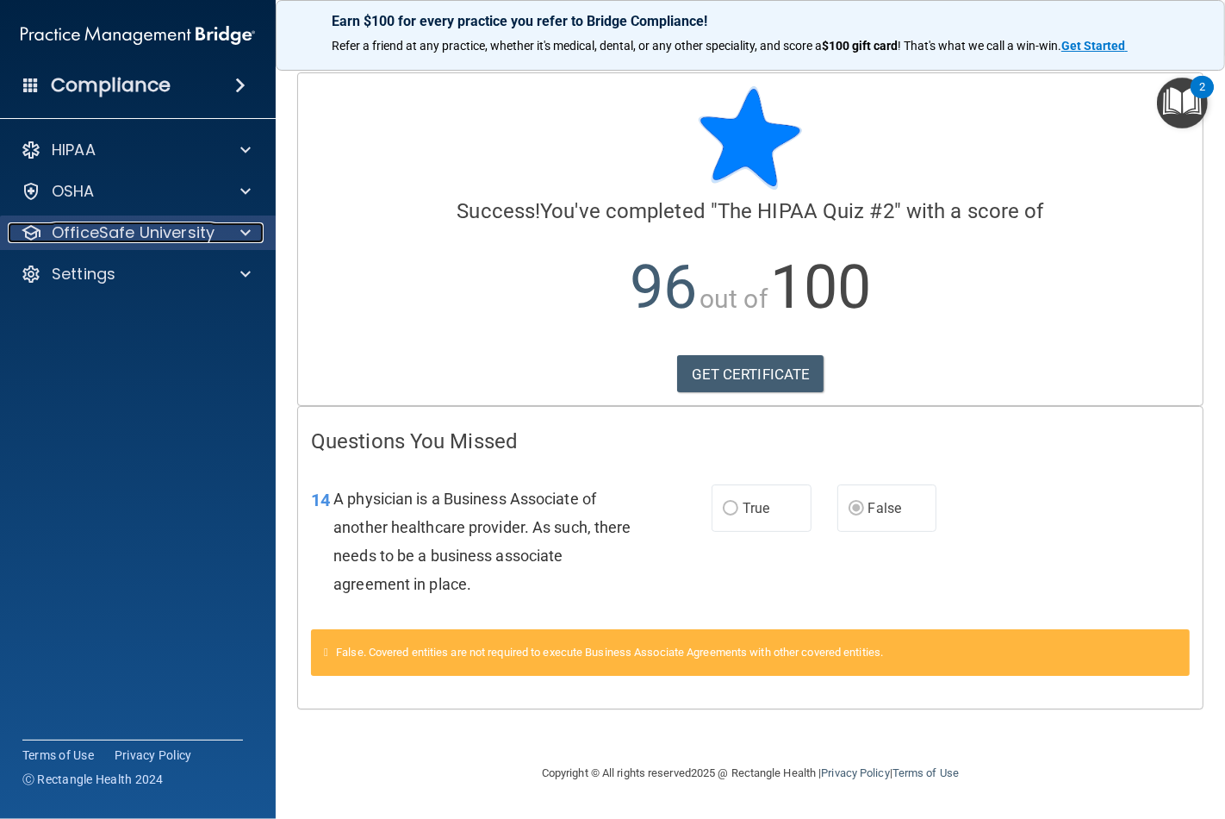
click at [225, 237] on div at bounding box center [242, 232] width 43 height 21
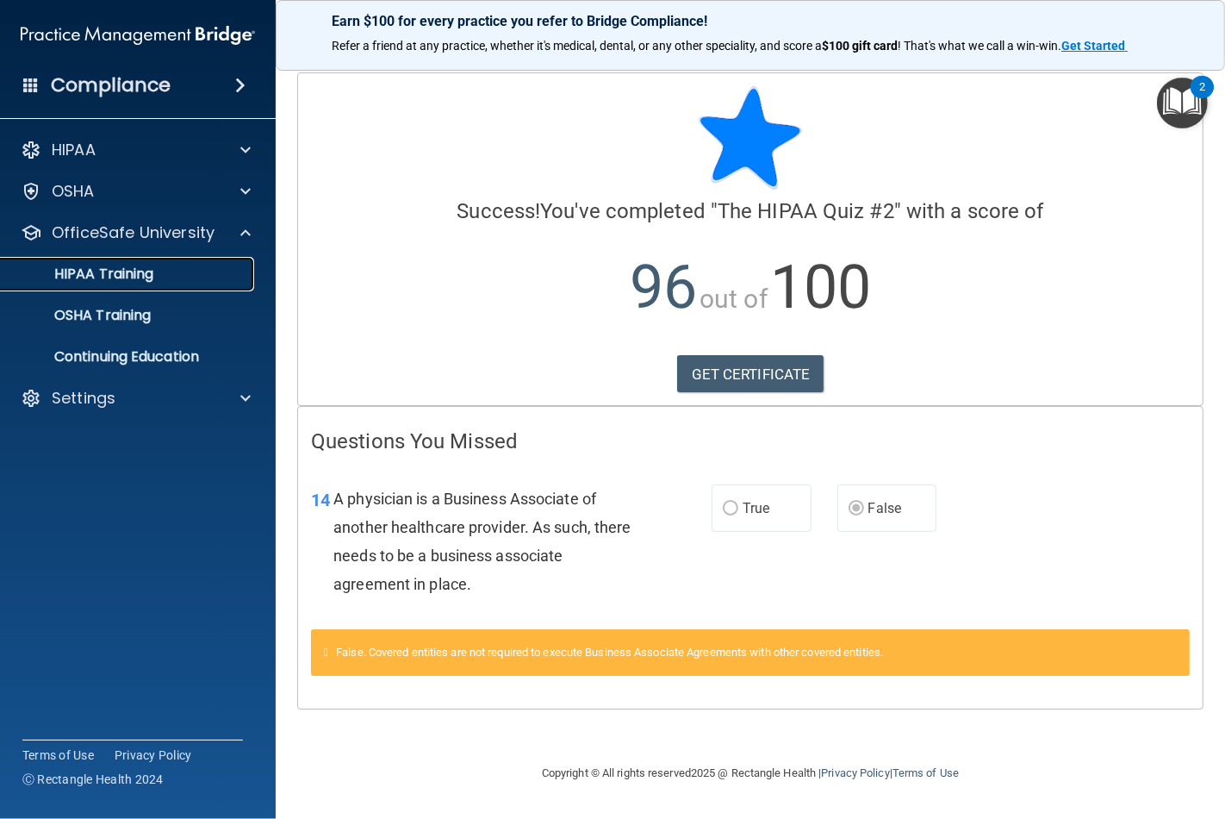
click at [90, 273] on p "HIPAA Training" at bounding box center [82, 273] width 142 height 17
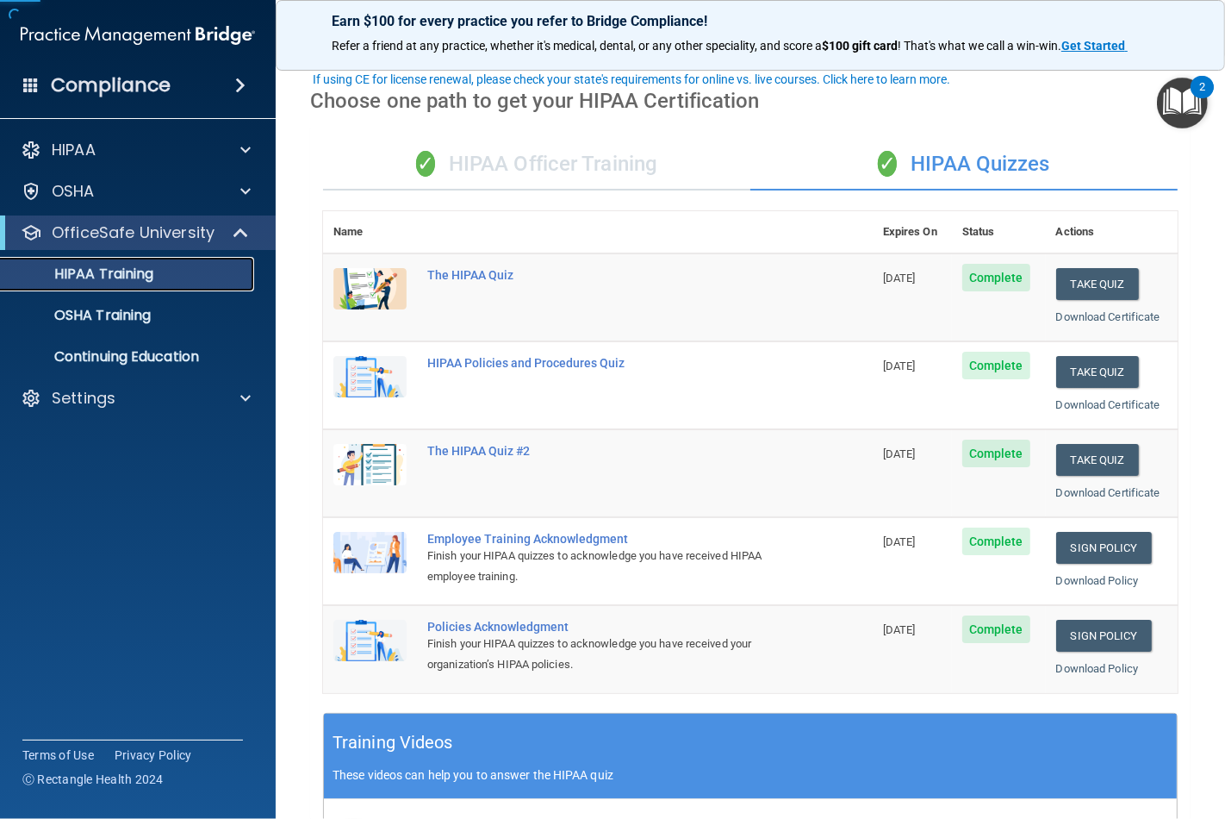
scroll to position [96, 0]
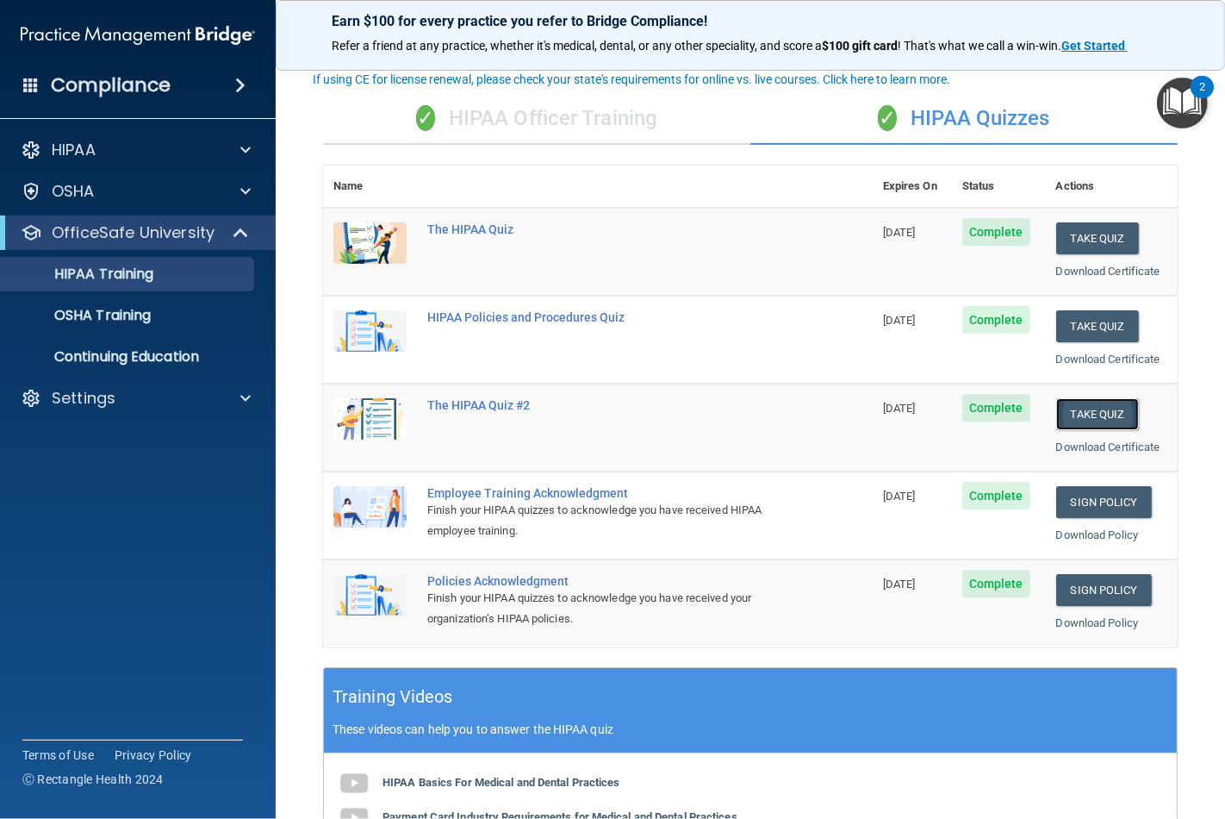
click at [1089, 418] on button "Take Quiz" at bounding box center [1098, 414] width 83 height 32
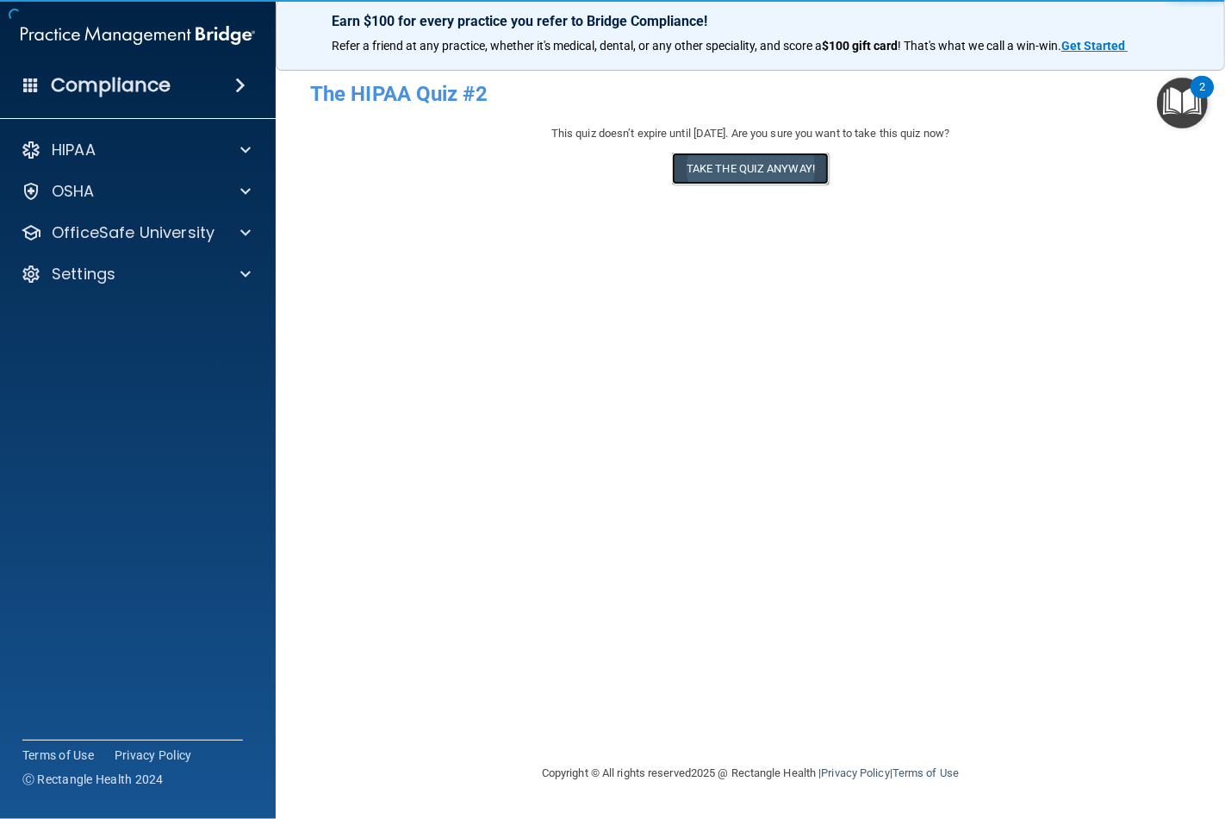
click at [733, 170] on button "Take the quiz anyway!" at bounding box center [750, 169] width 157 height 32
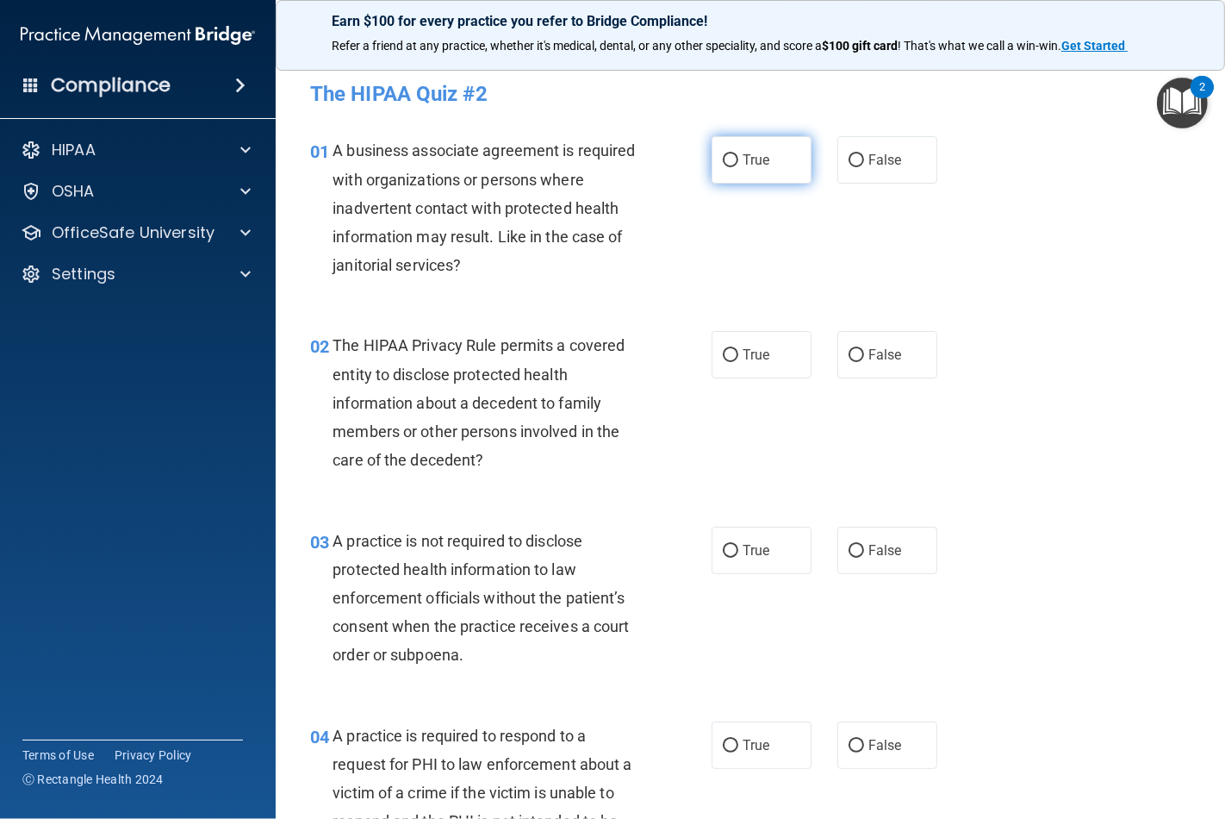
click at [733, 156] on label "True" at bounding box center [762, 159] width 100 height 47
click at [733, 156] on input "True" at bounding box center [731, 160] width 16 height 13
radio input "true"
click at [720, 372] on label "True" at bounding box center [762, 354] width 100 height 47
click at [723, 362] on input "True" at bounding box center [731, 355] width 16 height 13
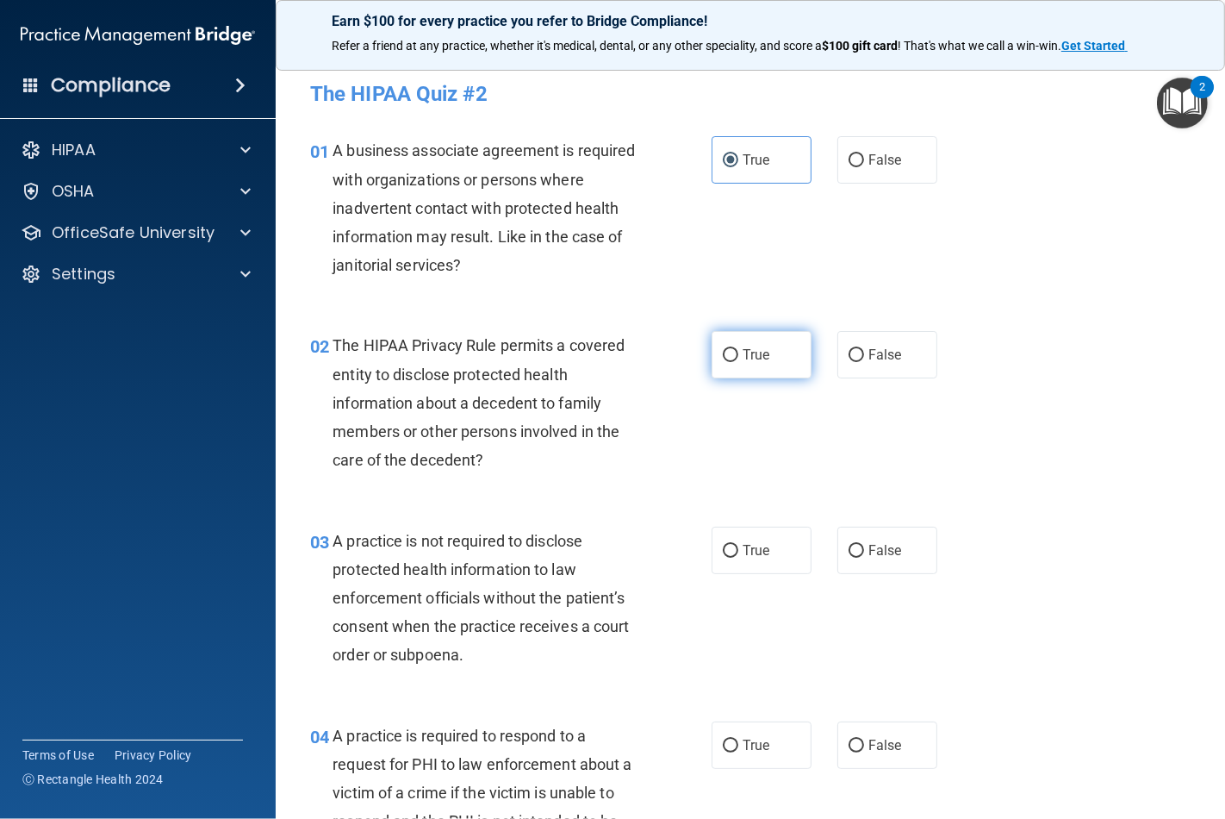
radio input "true"
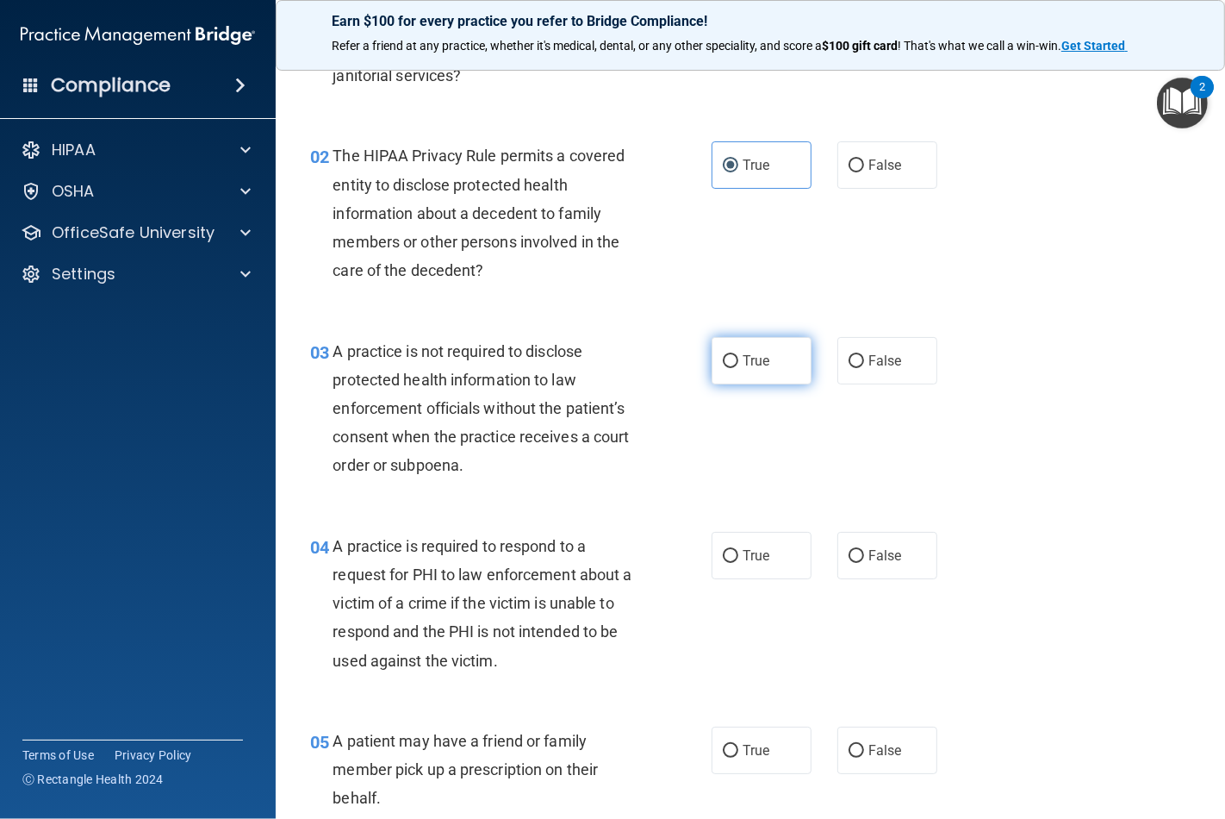
scroll to position [191, 0]
click at [733, 346] on label "True" at bounding box center [762, 358] width 100 height 47
click at [733, 353] on input "True" at bounding box center [731, 359] width 16 height 13
radio input "true"
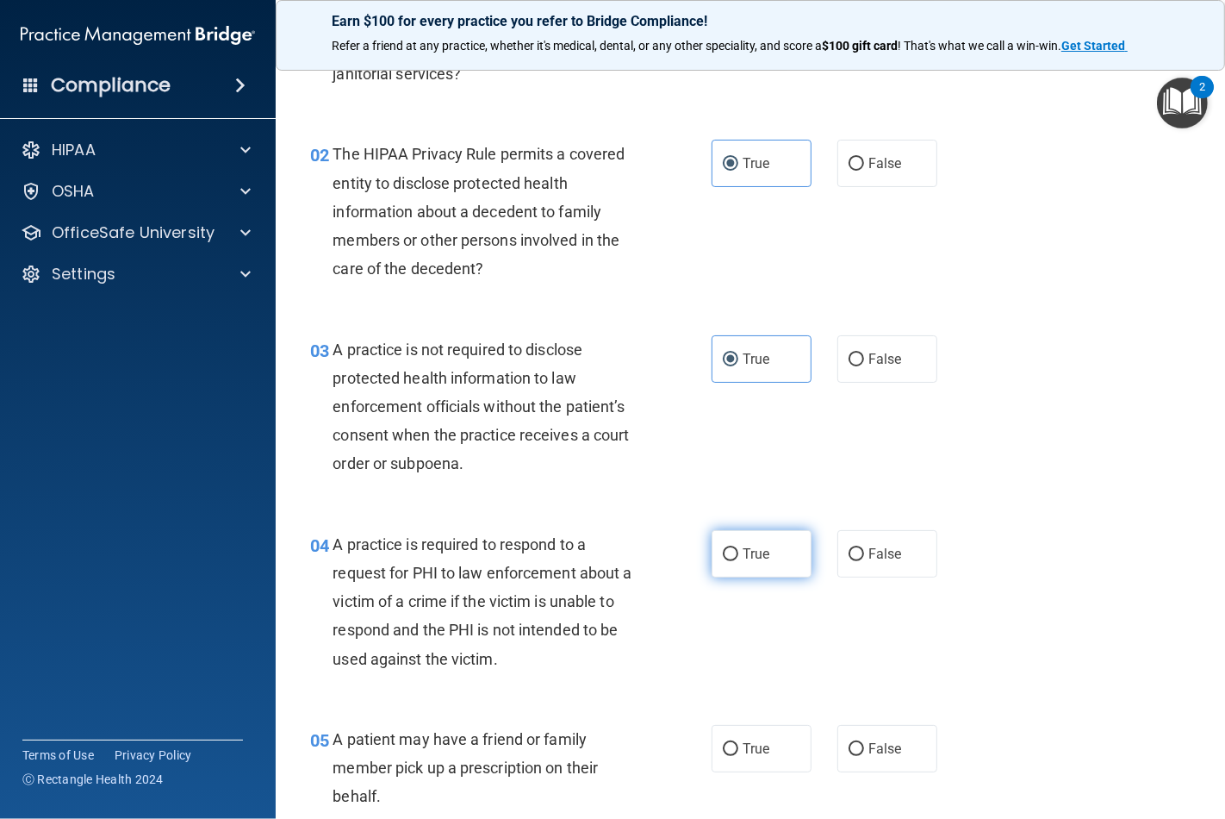
click at [743, 546] on span "True" at bounding box center [756, 554] width 27 height 16
click at [736, 548] on input "True" at bounding box center [731, 554] width 16 height 13
radio input "true"
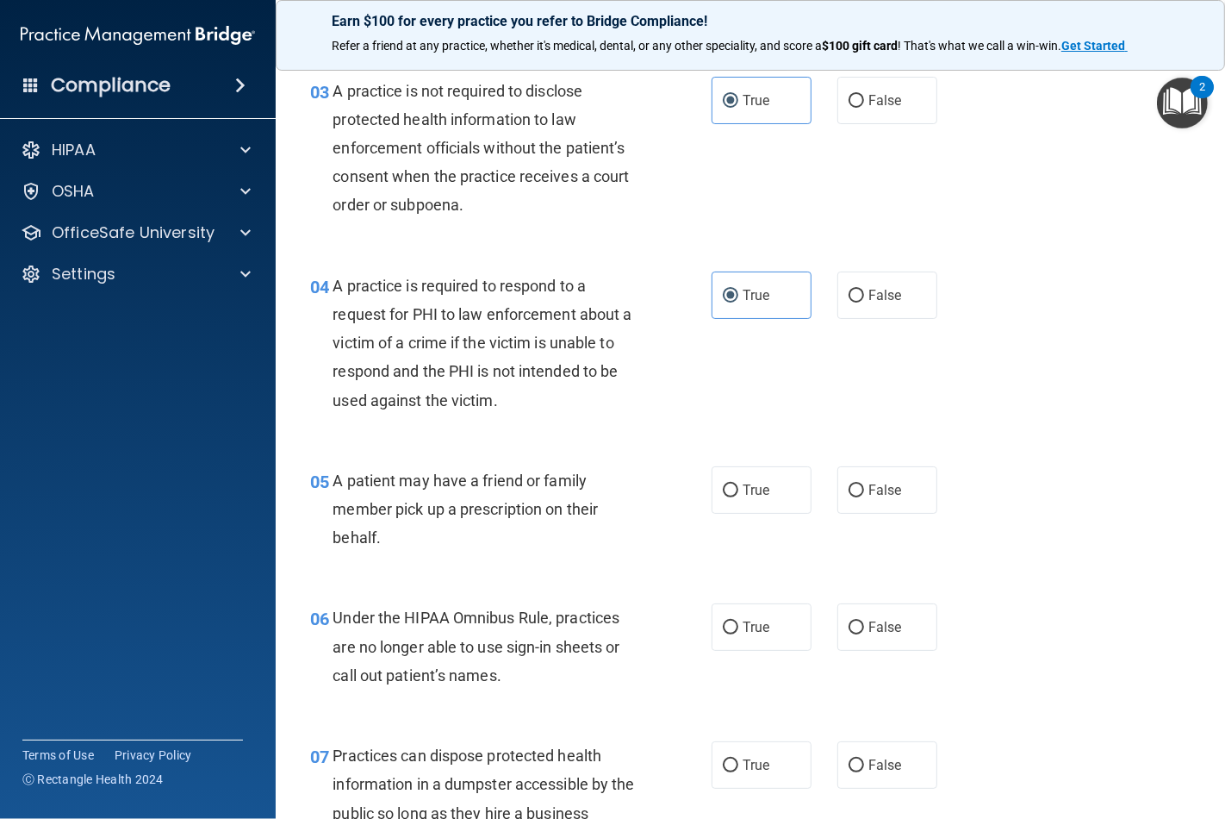
scroll to position [478, 0]
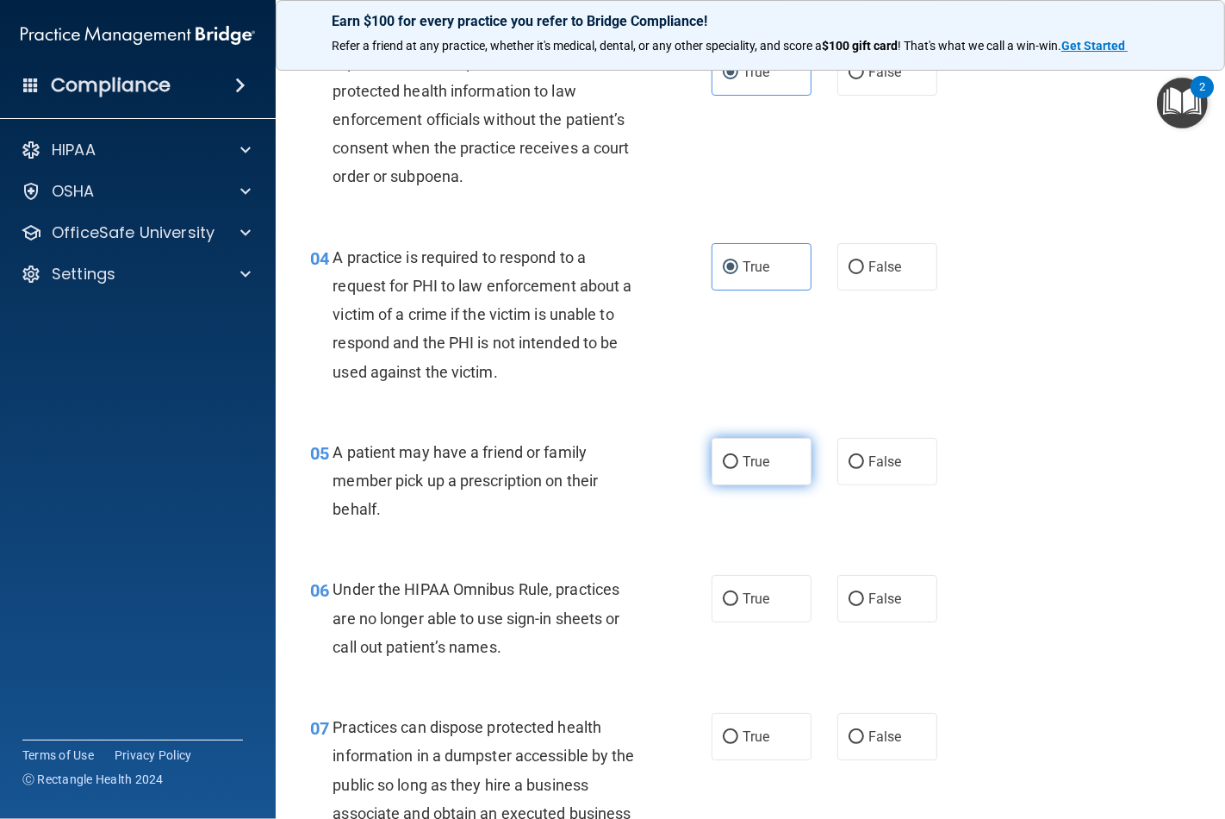
click at [746, 465] on span "True" at bounding box center [756, 461] width 27 height 16
click at [739, 465] on input "True" at bounding box center [731, 462] width 16 height 13
radio input "true"
click at [747, 598] on span "True" at bounding box center [756, 598] width 27 height 16
click at [739, 598] on input "True" at bounding box center [731, 599] width 16 height 13
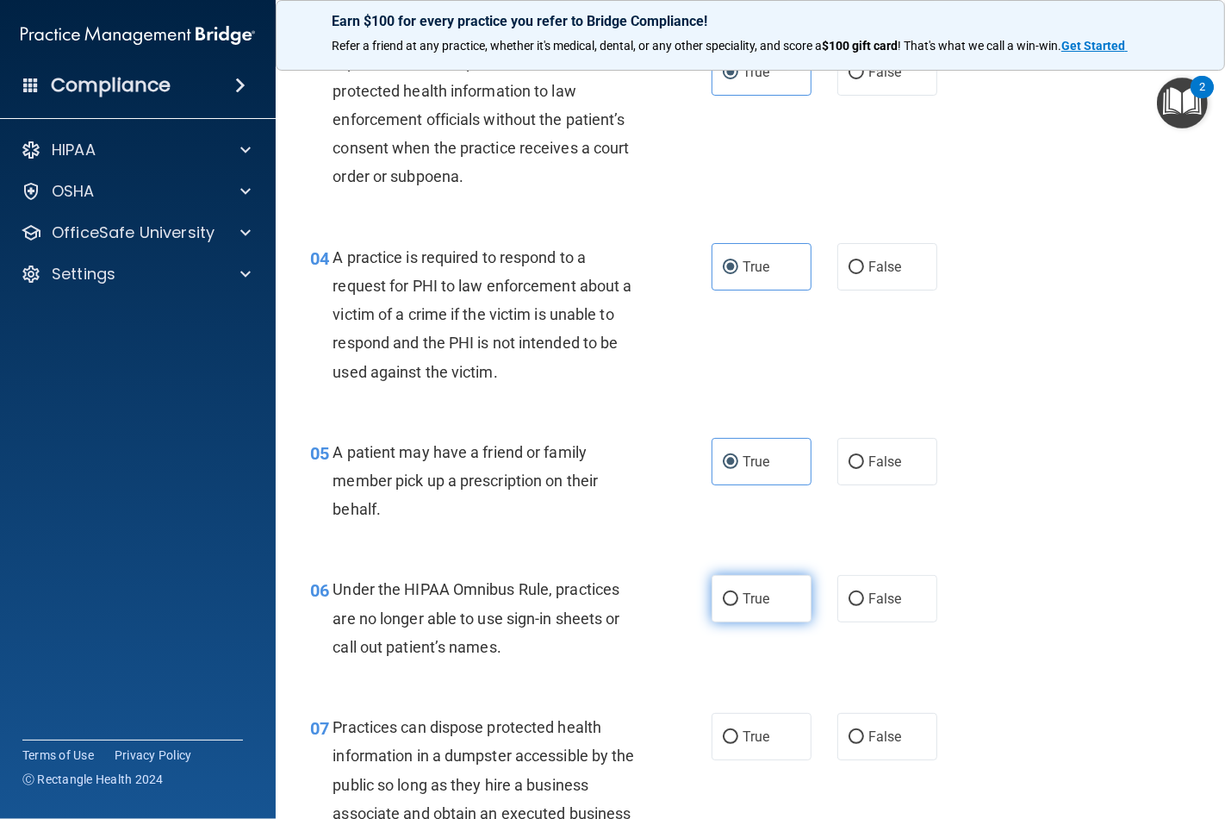
radio input "true"
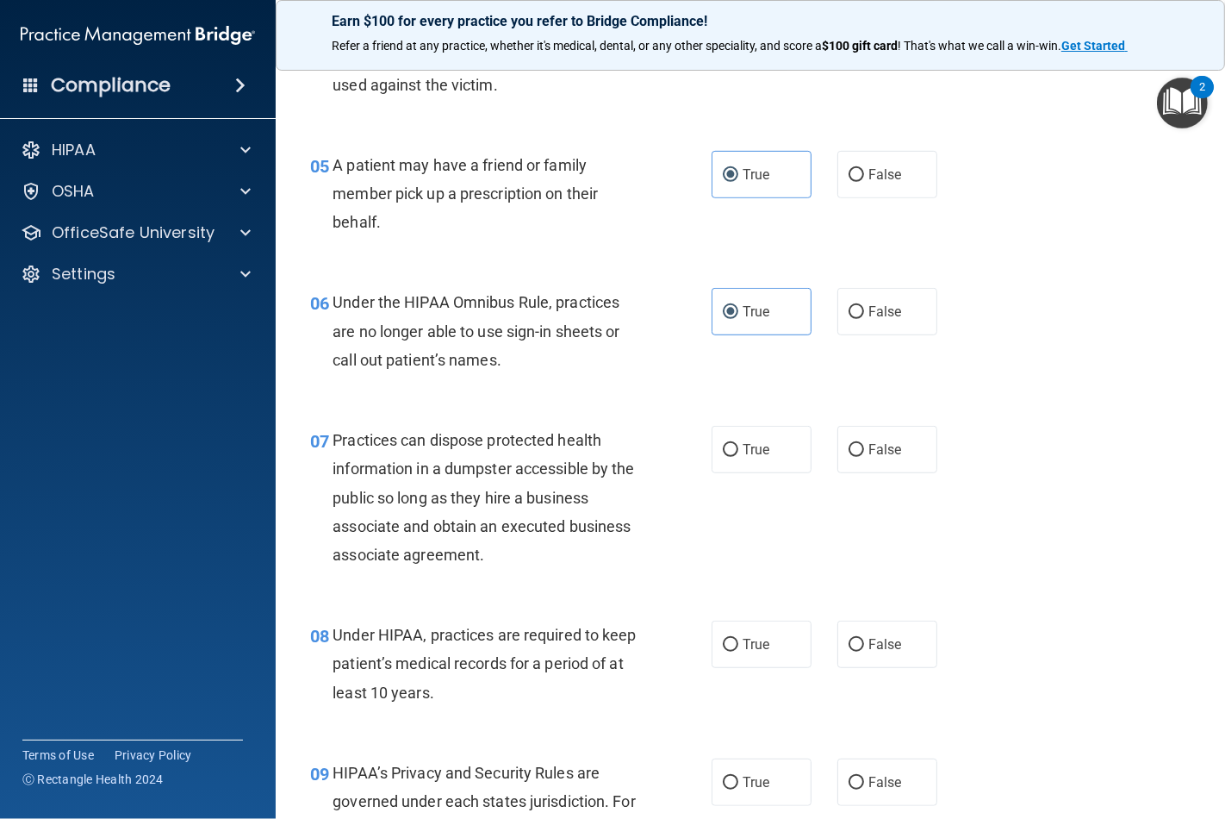
scroll to position [862, 0]
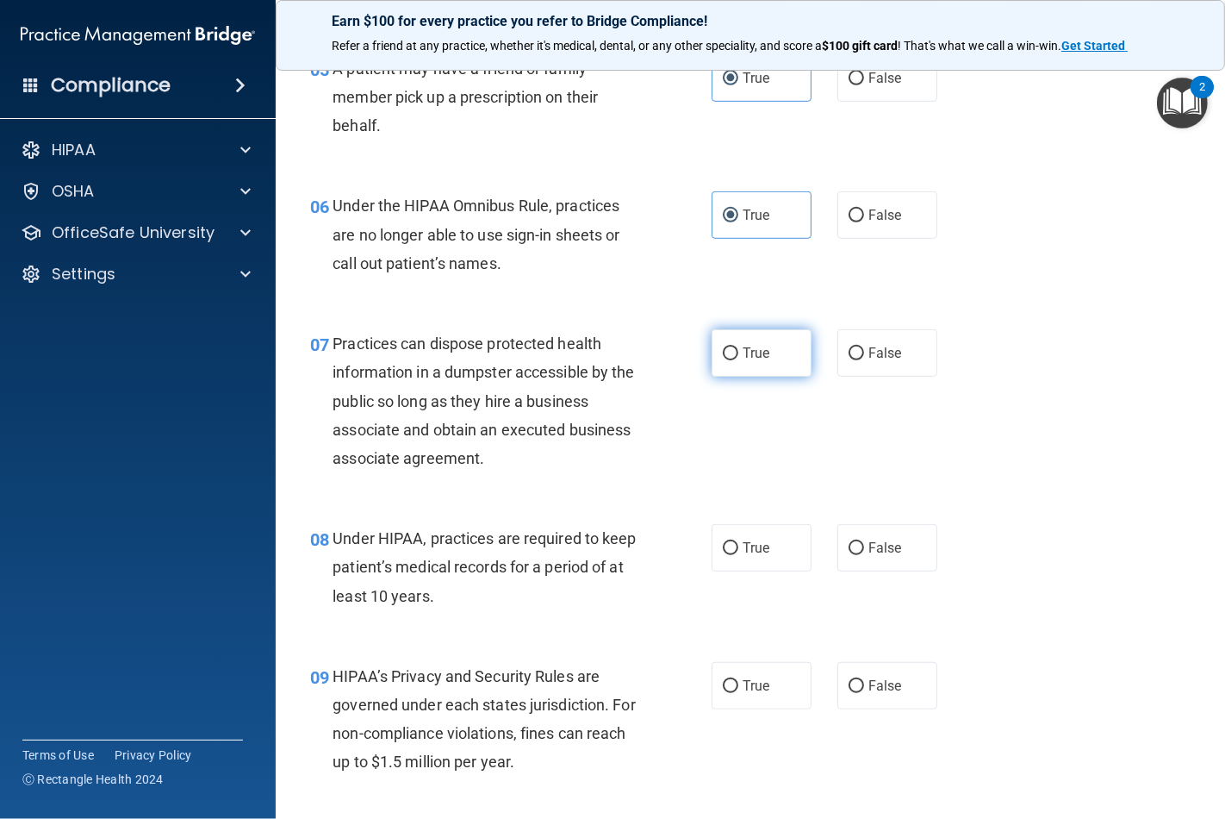
click at [743, 358] on span "True" at bounding box center [756, 353] width 27 height 16
click at [739, 358] on input "True" at bounding box center [731, 353] width 16 height 13
radio input "true"
click at [739, 567] on label "True" at bounding box center [762, 547] width 100 height 47
click at [739, 555] on input "True" at bounding box center [731, 548] width 16 height 13
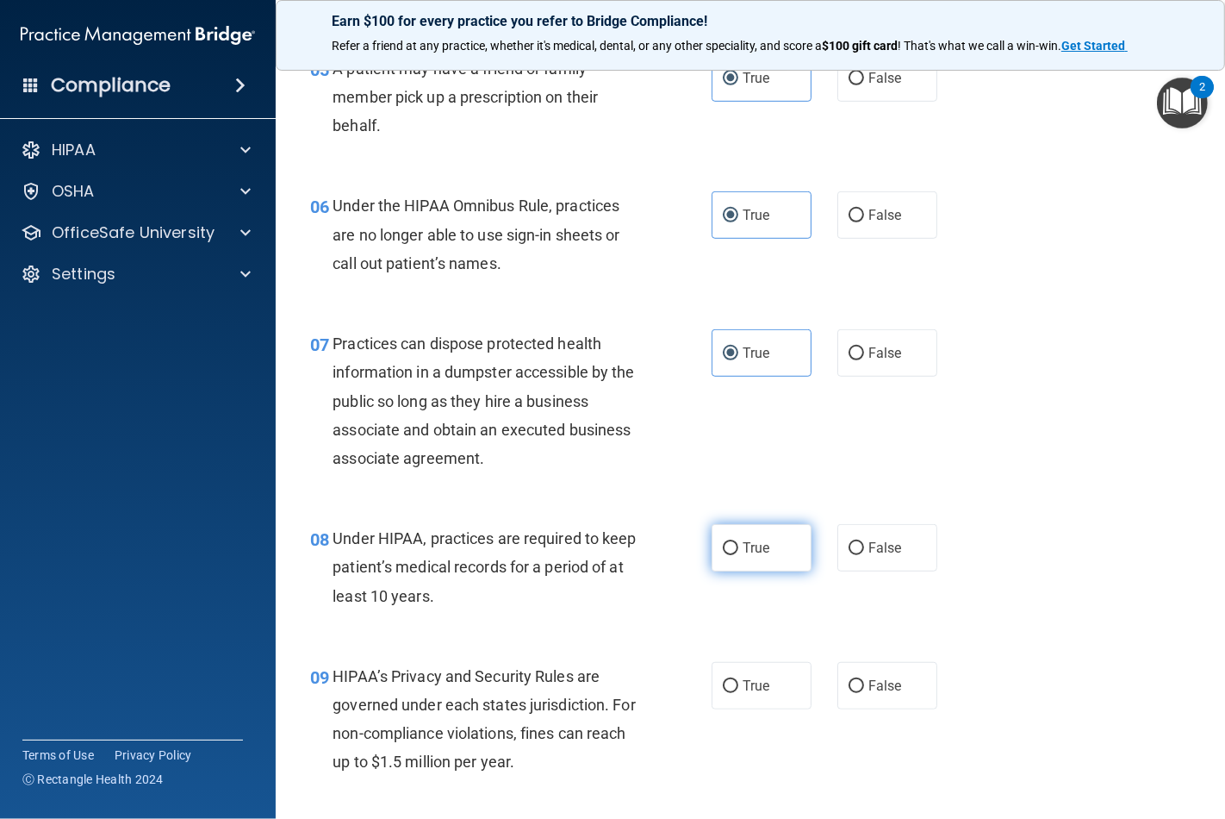
radio input "true"
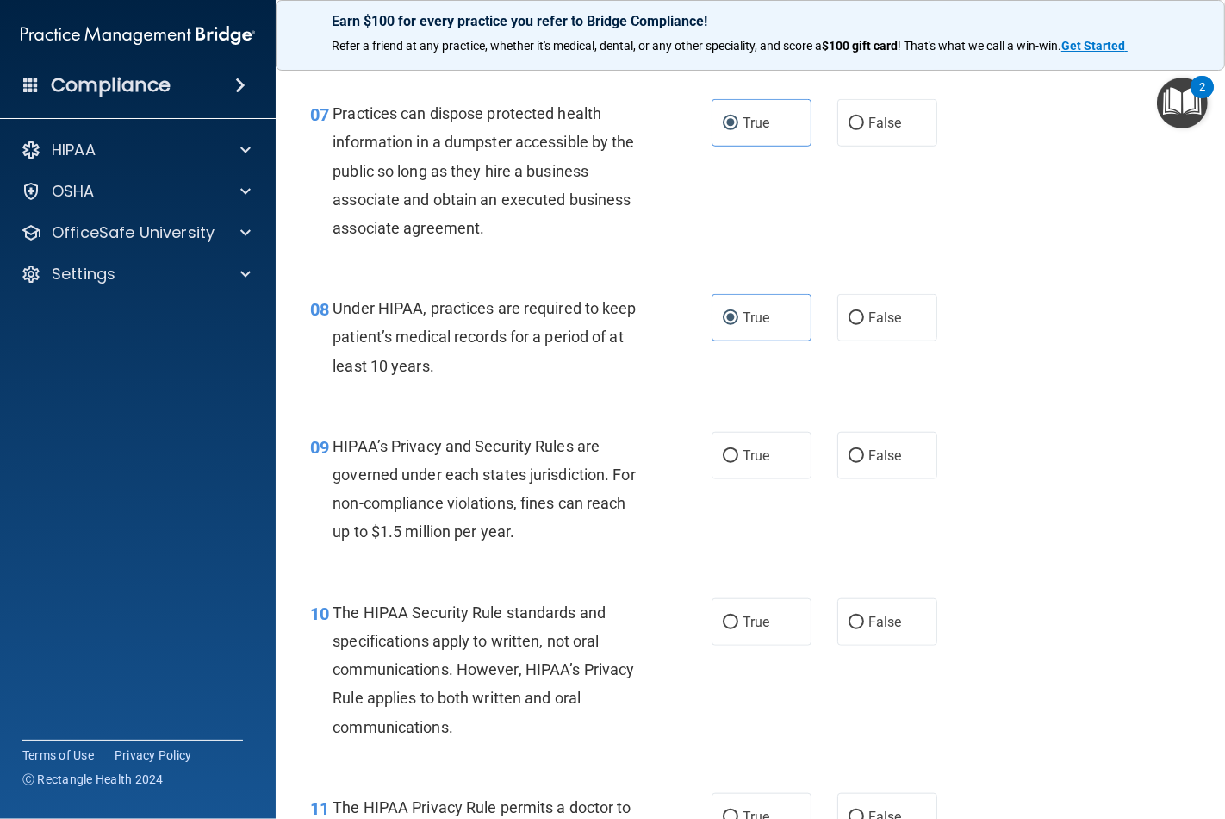
scroll to position [1149, 0]
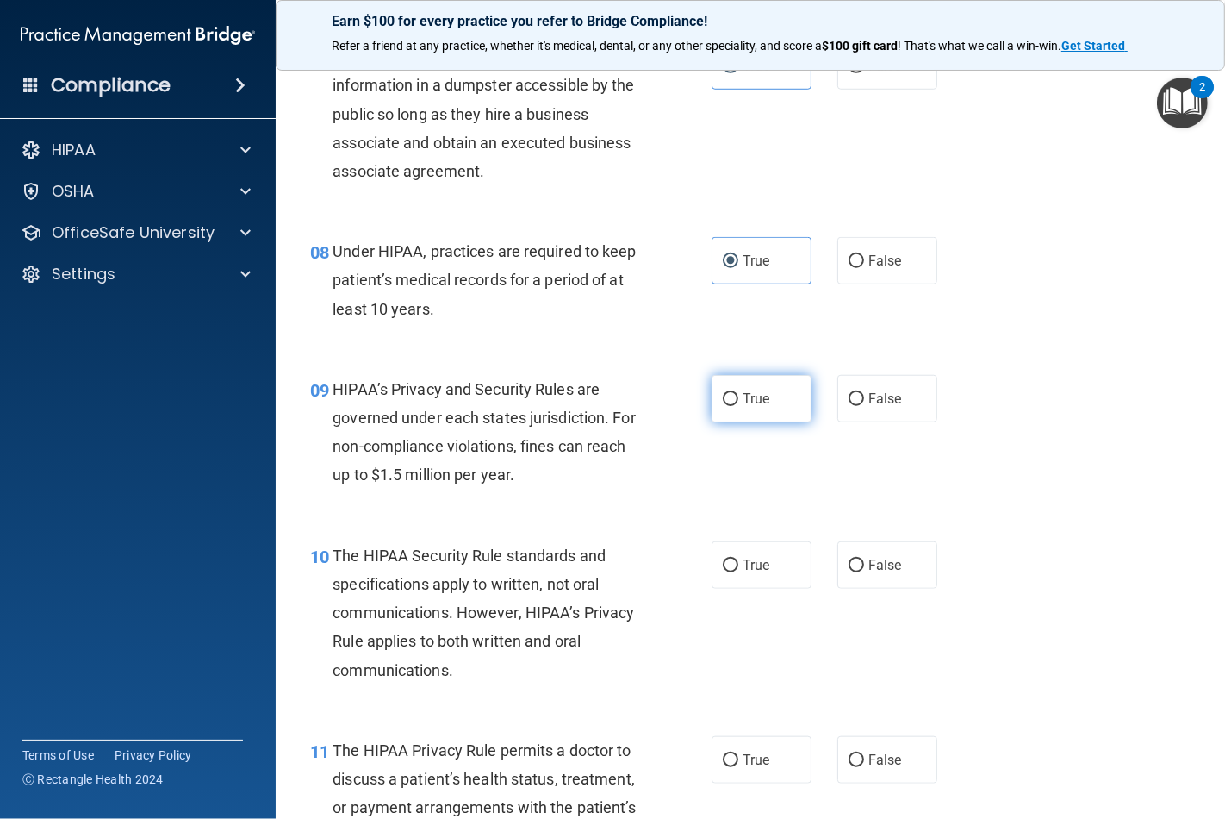
click at [754, 408] on label "True" at bounding box center [762, 398] width 100 height 47
click at [739, 406] on input "True" at bounding box center [731, 399] width 16 height 13
radio input "true"
click at [743, 571] on span "True" at bounding box center [756, 565] width 27 height 16
click at [739, 571] on input "True" at bounding box center [731, 565] width 16 height 13
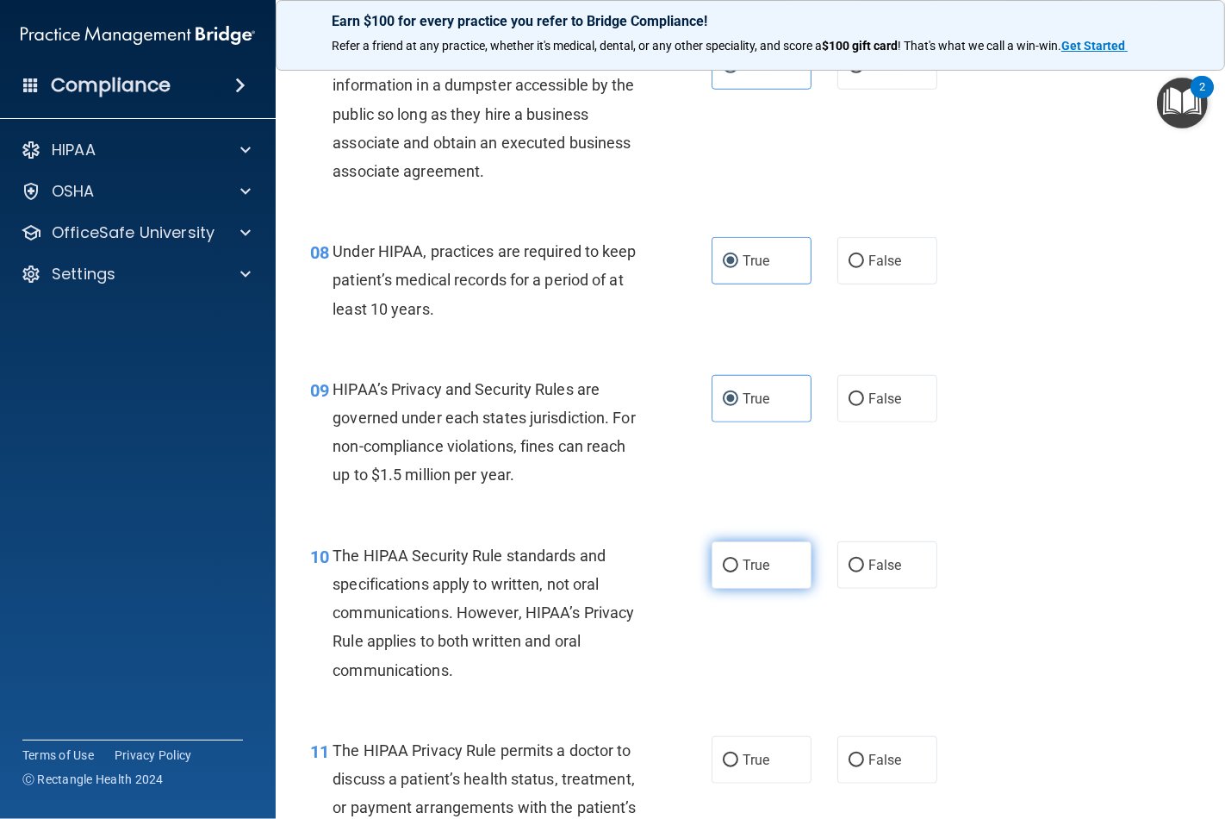
radio input "true"
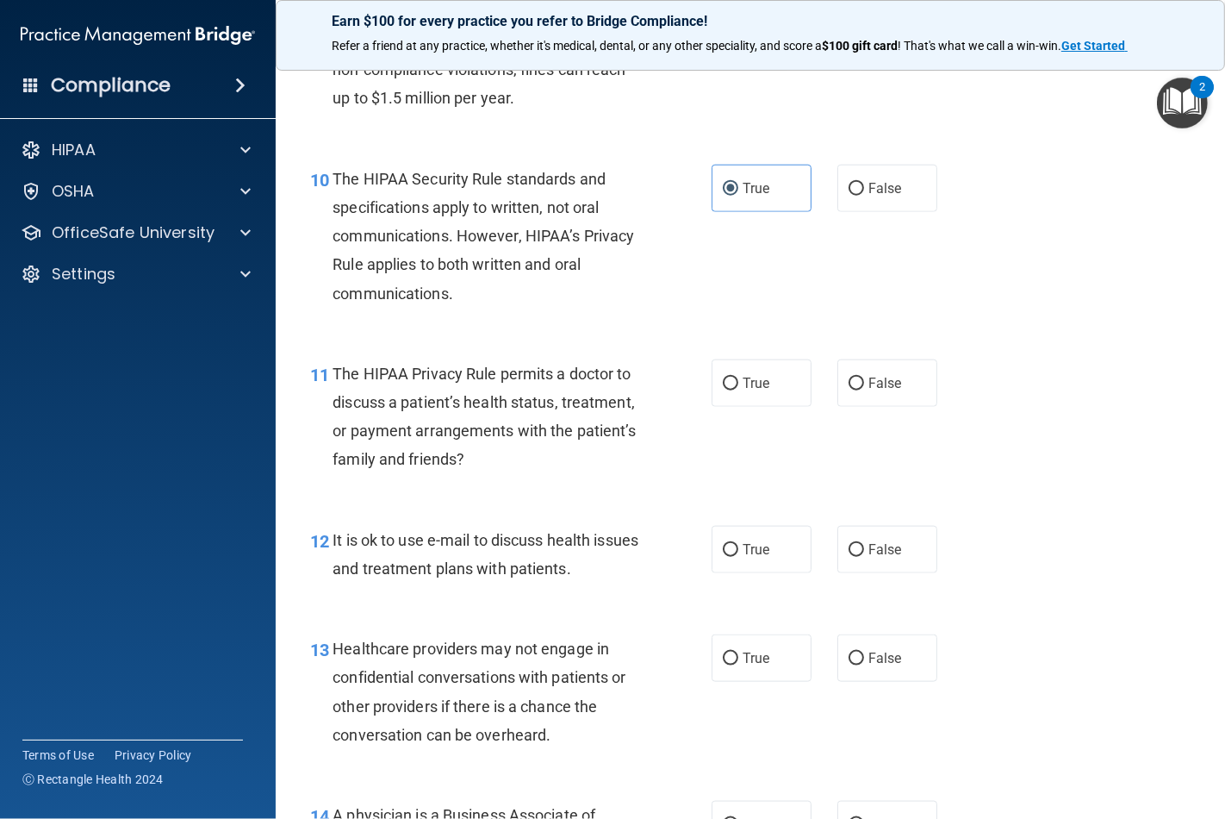
scroll to position [1531, 0]
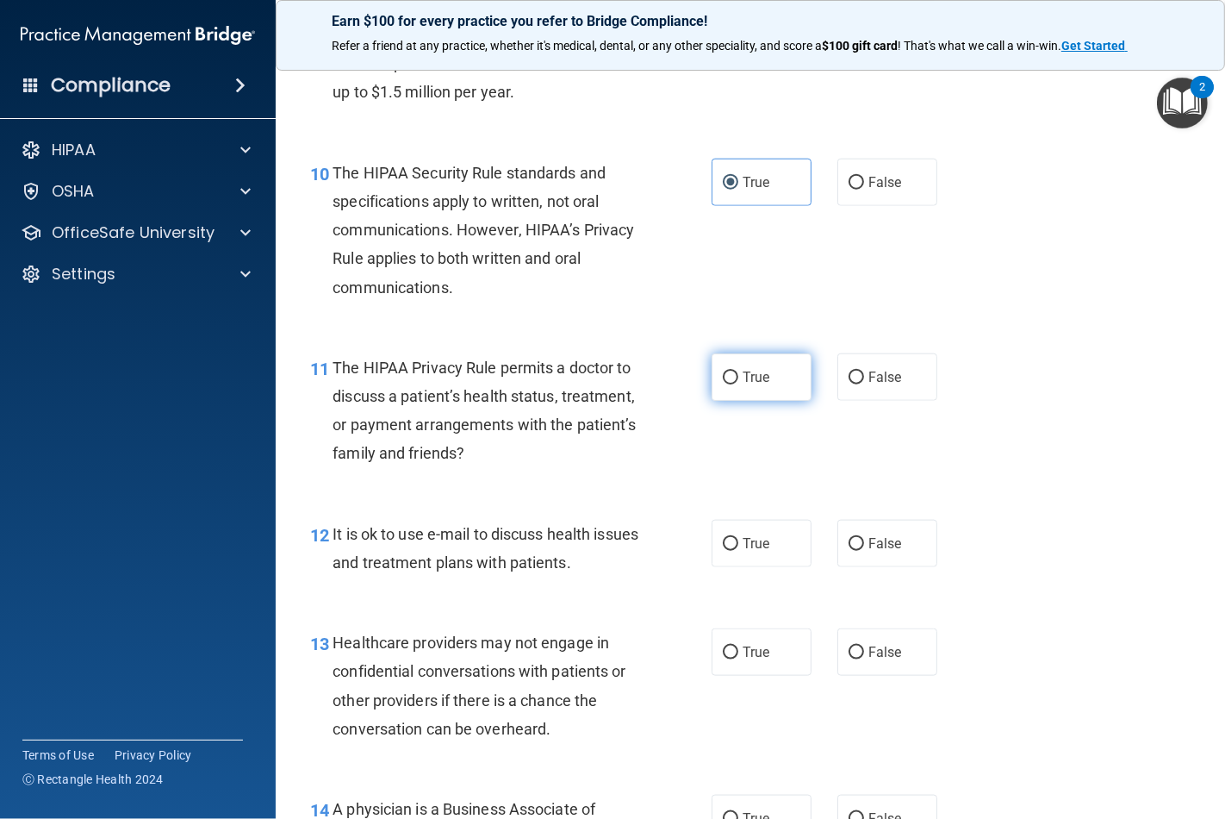
click at [745, 377] on span "True" at bounding box center [756, 377] width 27 height 16
click at [739, 377] on input "True" at bounding box center [731, 377] width 16 height 13
radio input "true"
click at [726, 550] on label "True" at bounding box center [762, 543] width 100 height 47
click at [726, 550] on input "True" at bounding box center [731, 544] width 16 height 13
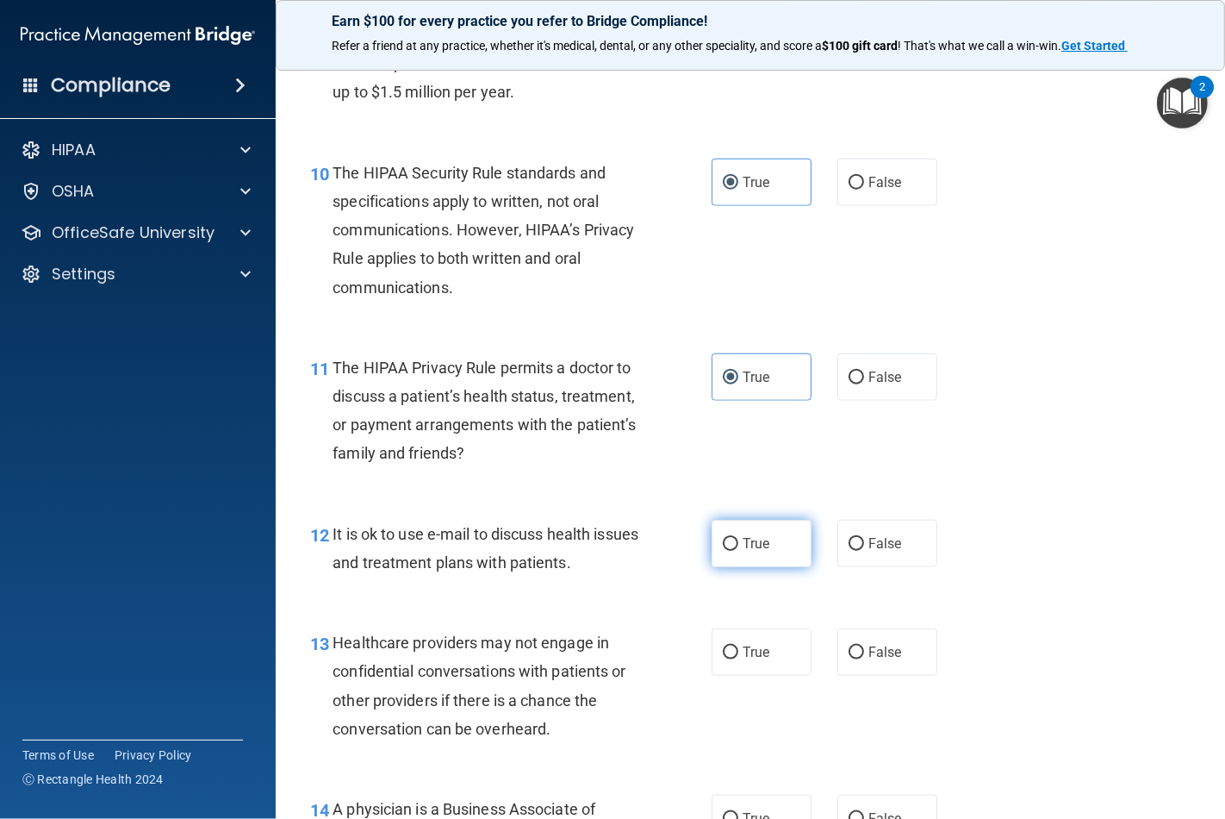
radio input "true"
click at [743, 645] on span "True" at bounding box center [756, 652] width 27 height 16
click at [738, 646] on input "True" at bounding box center [731, 652] width 16 height 13
radio input "true"
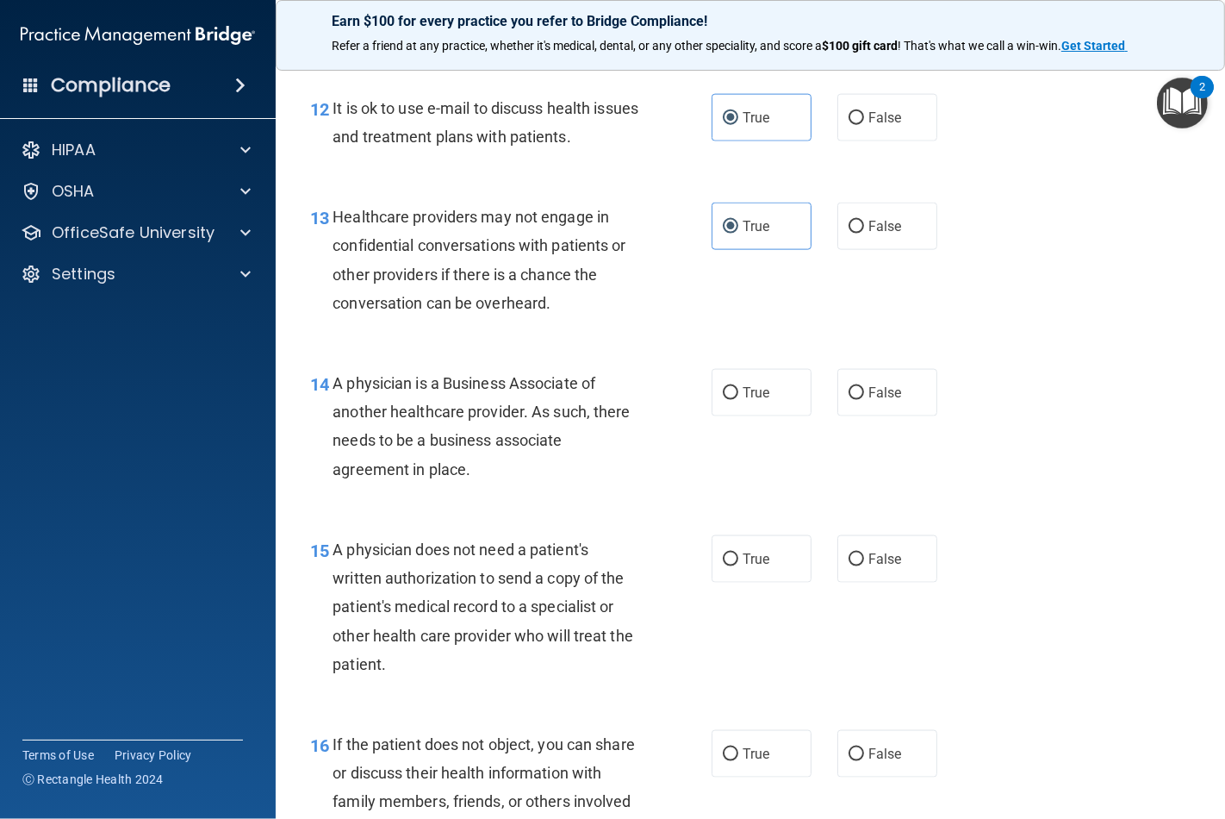
scroll to position [2011, 0]
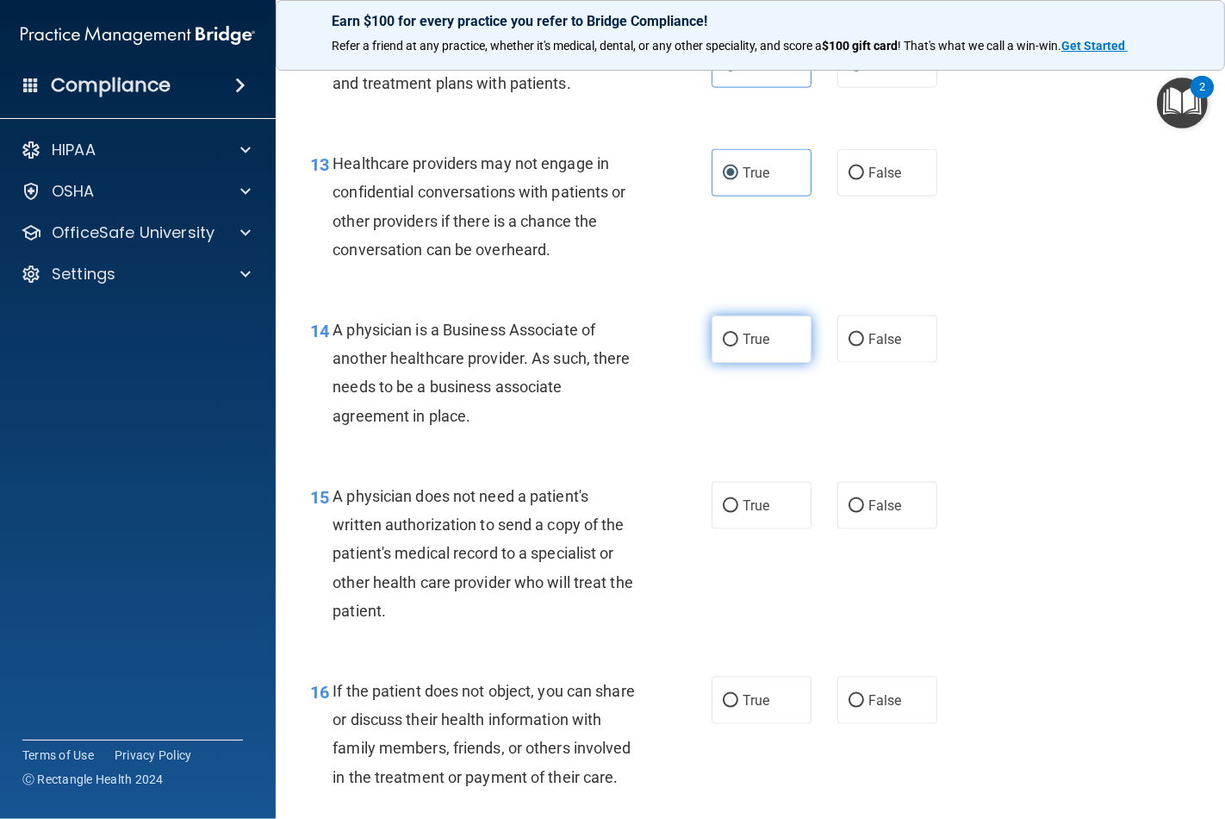
click at [739, 323] on label "True" at bounding box center [762, 338] width 100 height 47
click at [739, 334] on input "True" at bounding box center [731, 340] width 16 height 13
radio input "true"
click at [731, 500] on label "True" at bounding box center [762, 505] width 100 height 47
click at [731, 500] on input "True" at bounding box center [731, 506] width 16 height 13
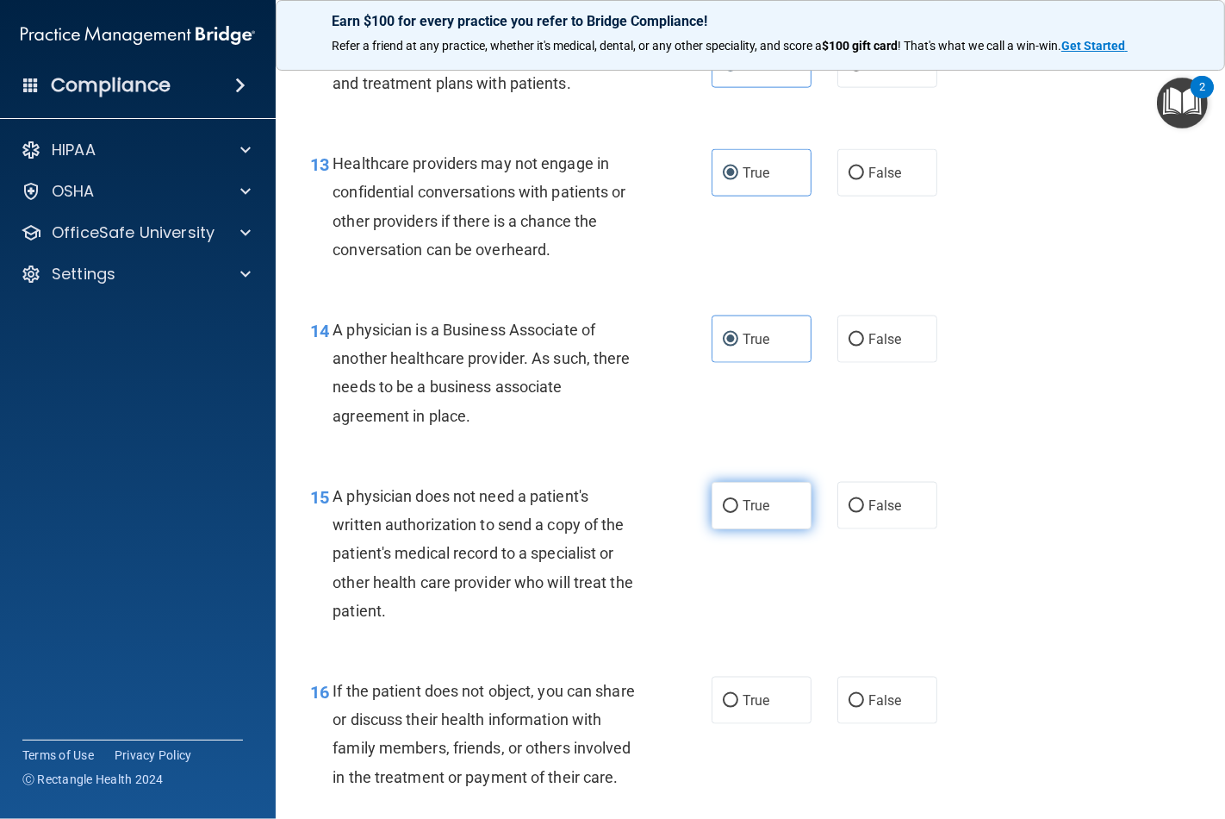
radio input "true"
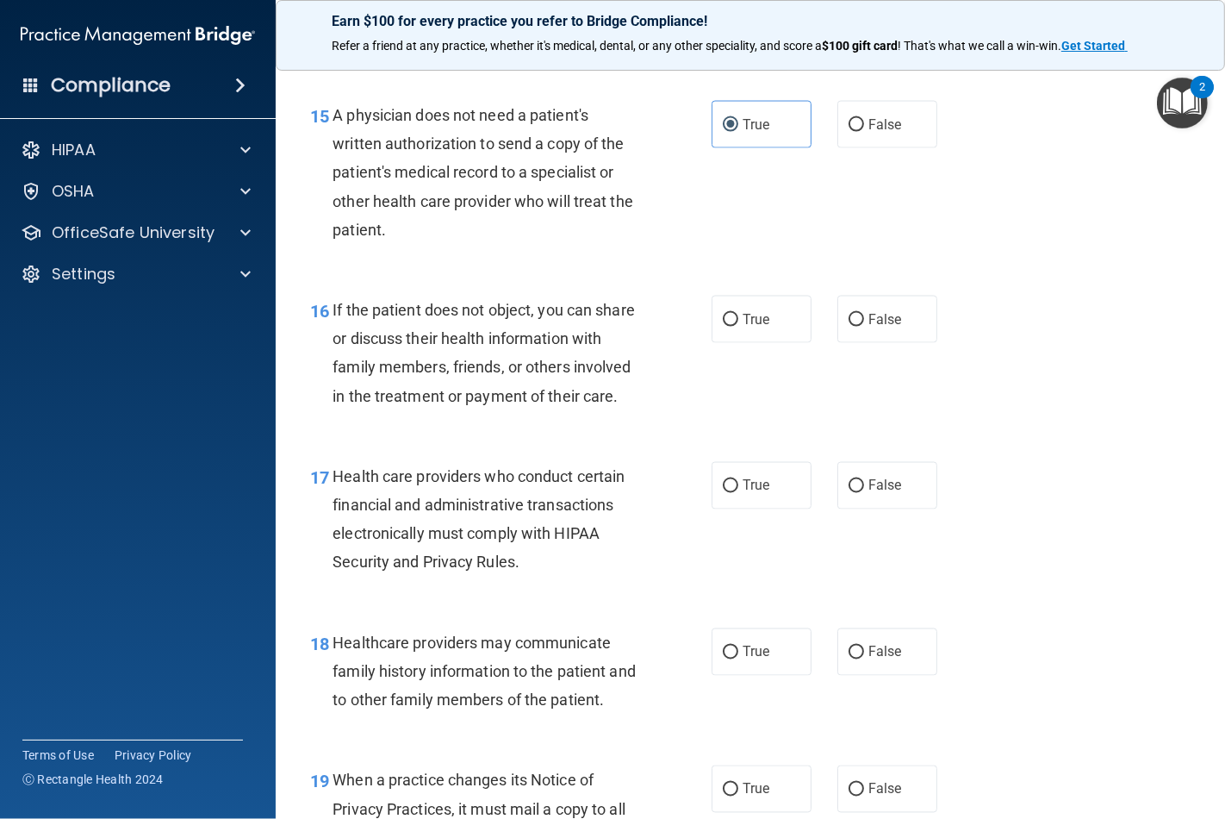
scroll to position [2393, 0]
click at [734, 315] on label "True" at bounding box center [762, 317] width 100 height 47
click at [734, 315] on input "True" at bounding box center [731, 318] width 16 height 13
radio input "true"
click at [726, 491] on input "True" at bounding box center [731, 484] width 16 height 13
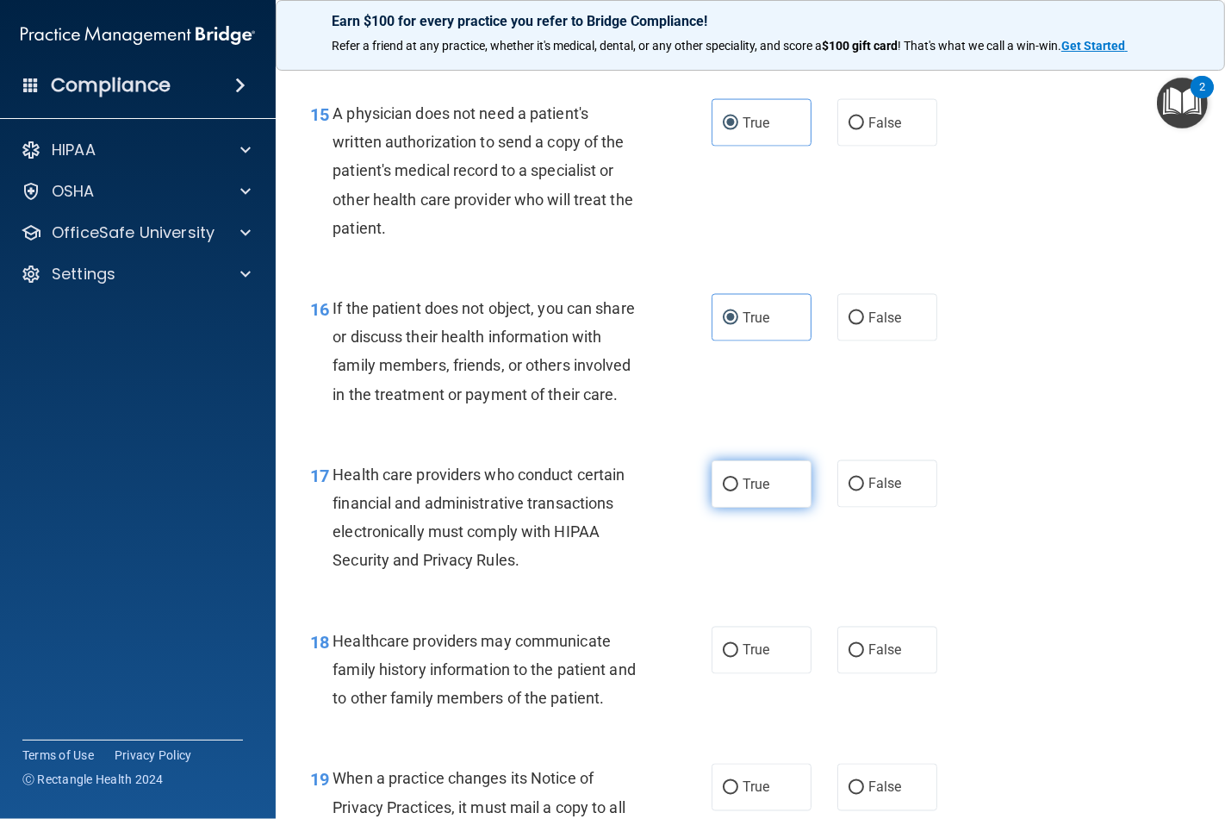
radio input "true"
click at [727, 658] on input "True" at bounding box center [731, 651] width 16 height 13
radio input "true"
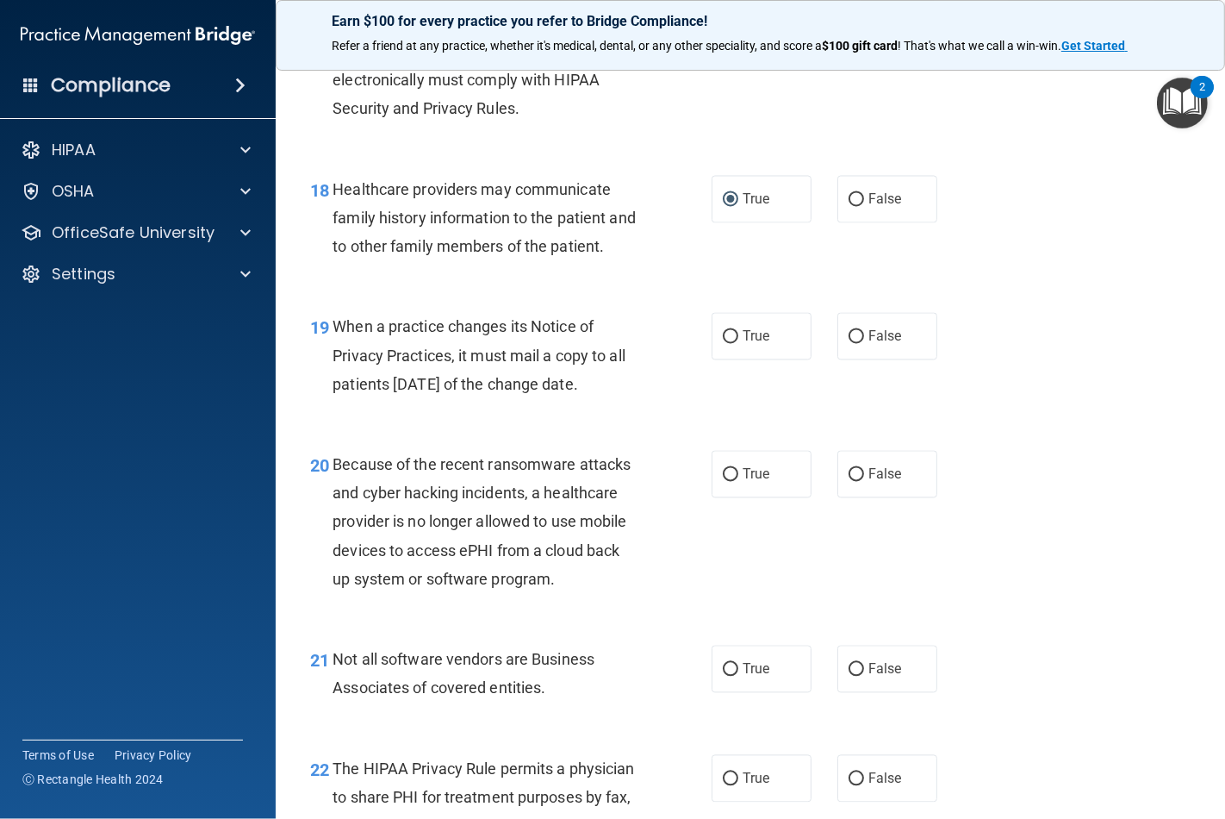
scroll to position [2872, 0]
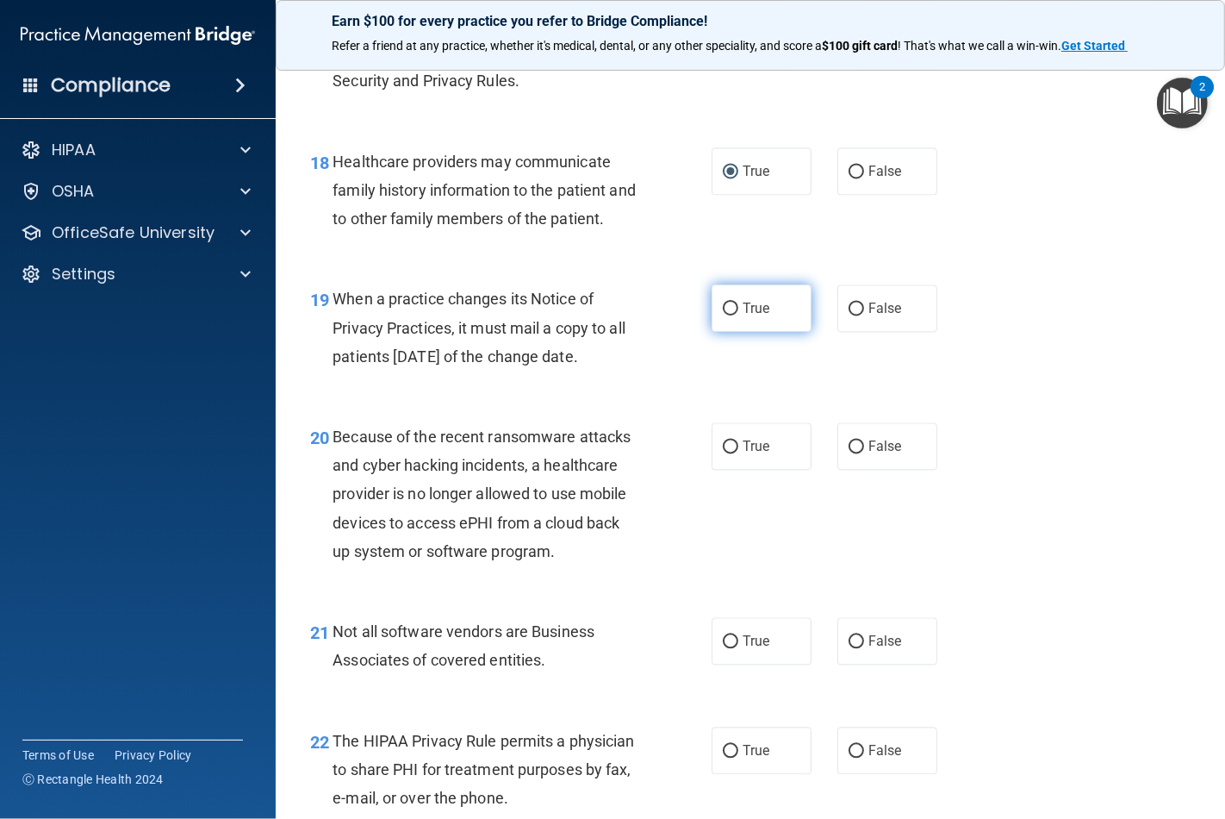
click at [727, 315] on input "True" at bounding box center [731, 308] width 16 height 13
radio input "true"
click at [715, 470] on label "True" at bounding box center [762, 445] width 100 height 47
click at [723, 453] on input "True" at bounding box center [731, 446] width 16 height 13
radio input "true"
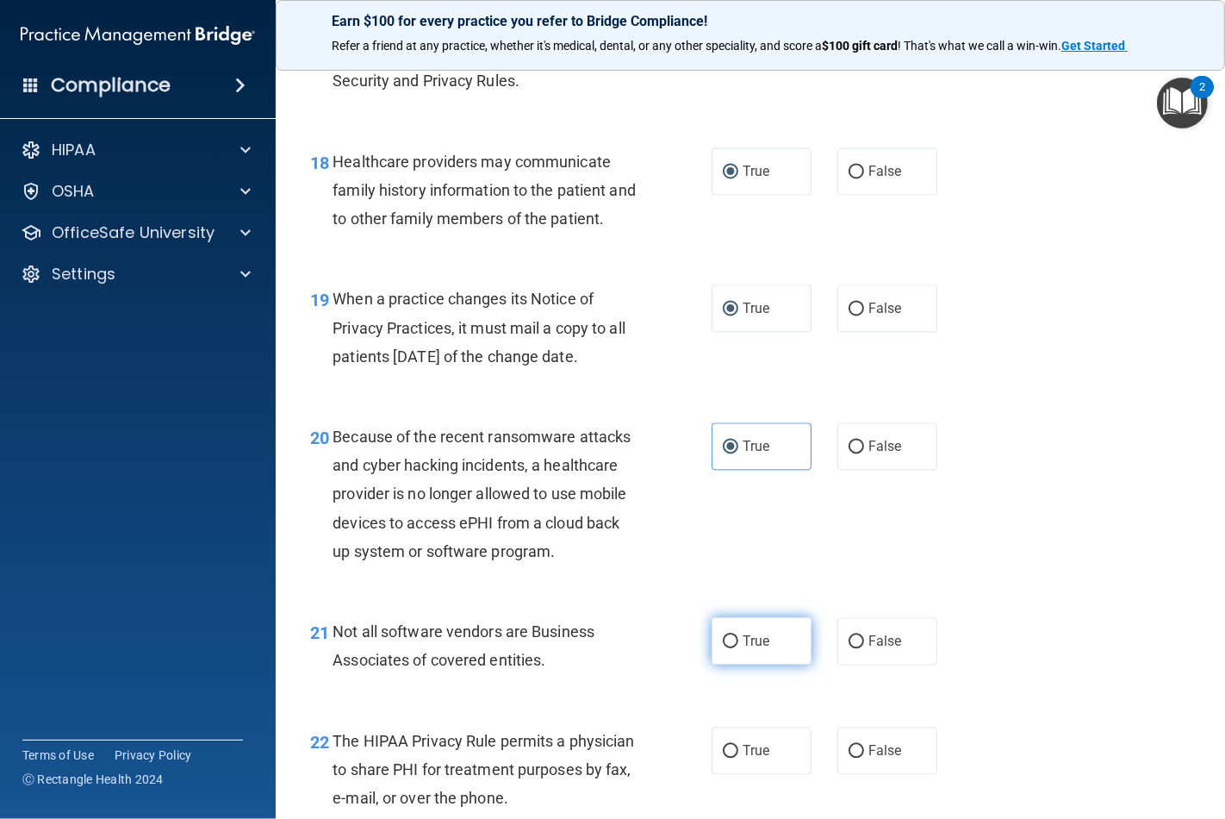
click at [736, 661] on label "True" at bounding box center [762, 640] width 100 height 47
click at [736, 648] on input "True" at bounding box center [731, 641] width 16 height 13
radio input "true"
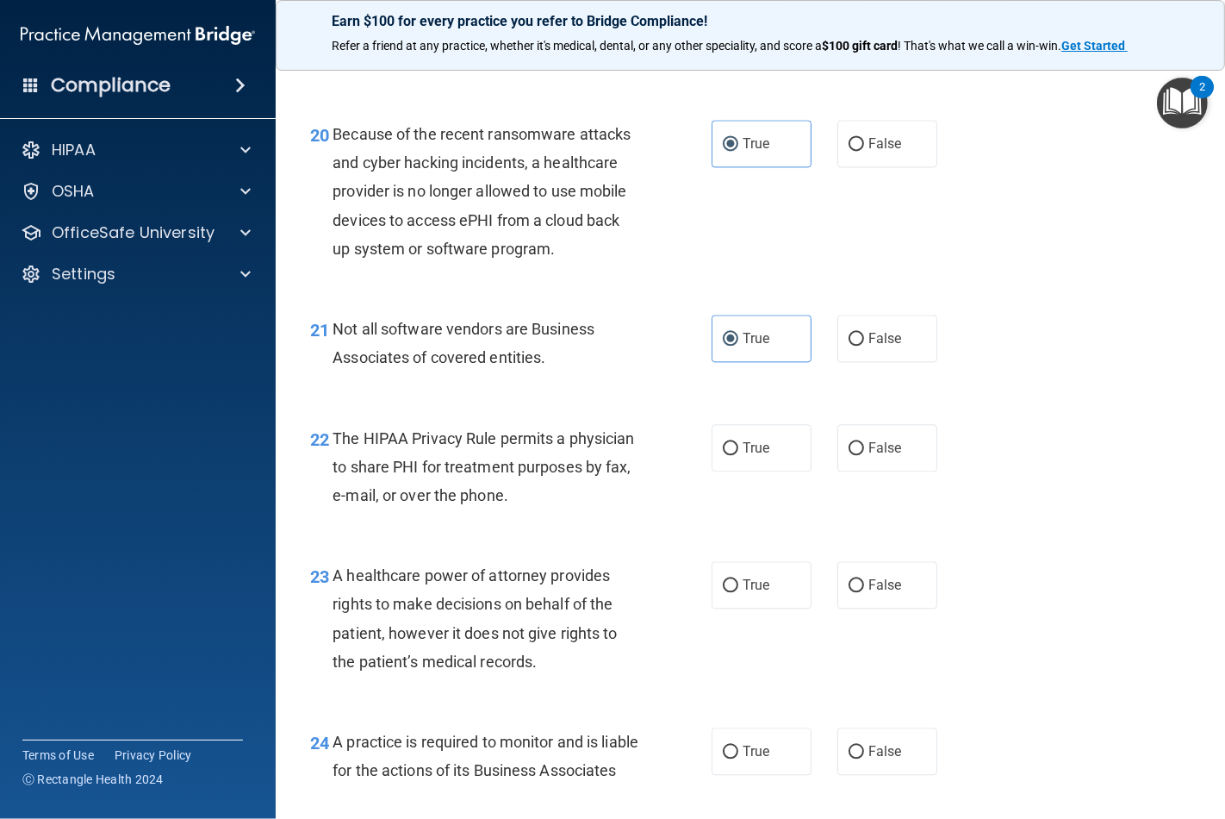
scroll to position [3351, 0]
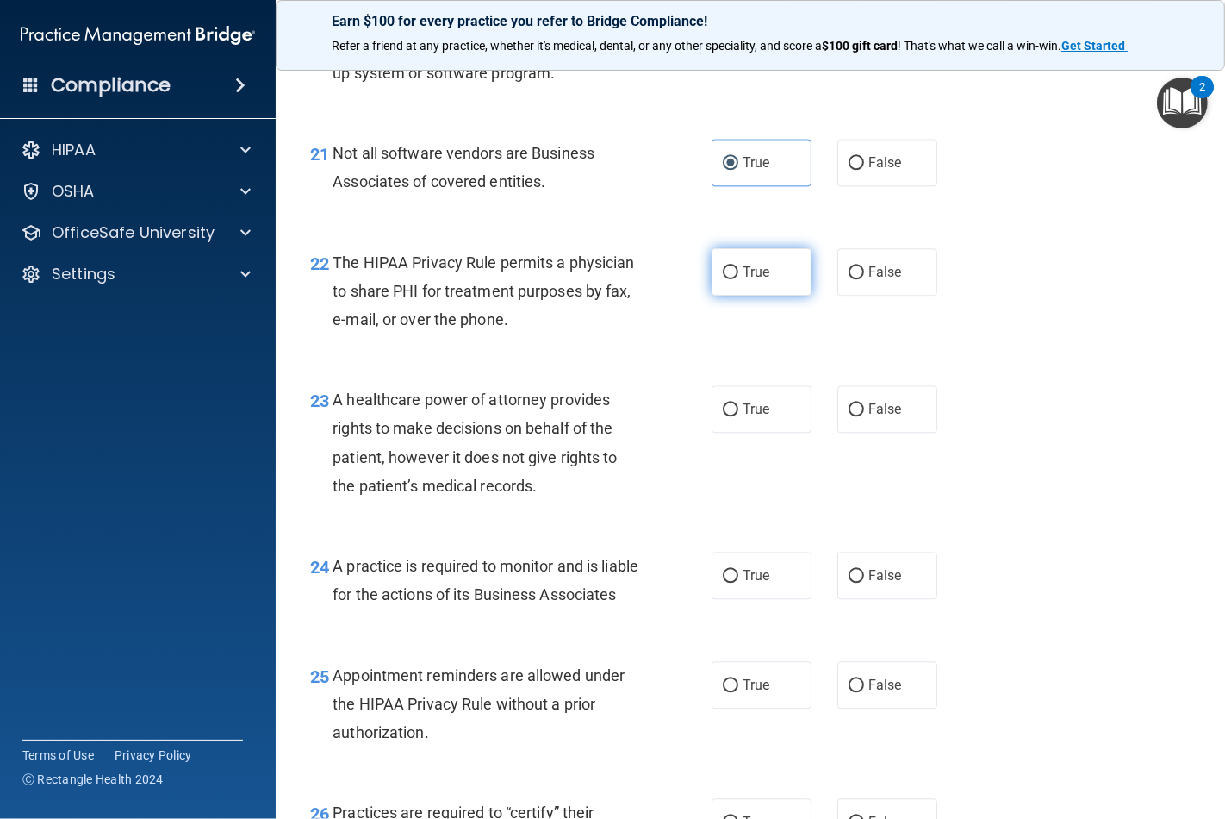
click at [727, 296] on label "True" at bounding box center [762, 271] width 100 height 47
click at [727, 279] on input "True" at bounding box center [731, 272] width 16 height 13
radio input "true"
click at [737, 433] on label "True" at bounding box center [762, 408] width 100 height 47
click at [737, 416] on input "True" at bounding box center [731, 409] width 16 height 13
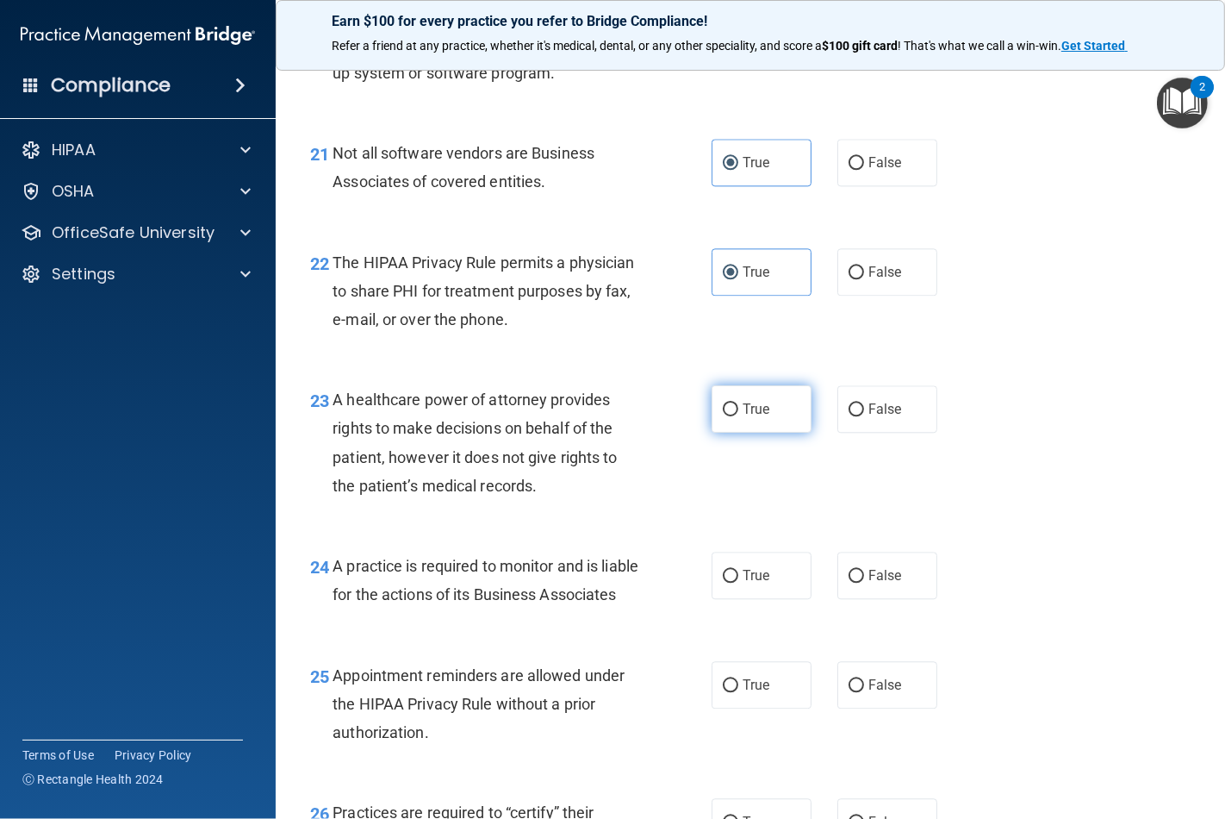
radio input "true"
click at [745, 599] on label "True" at bounding box center [762, 575] width 100 height 47
click at [739, 583] on input "True" at bounding box center [731, 576] width 16 height 13
radio input "true"
click at [725, 692] on input "True" at bounding box center [731, 685] width 16 height 13
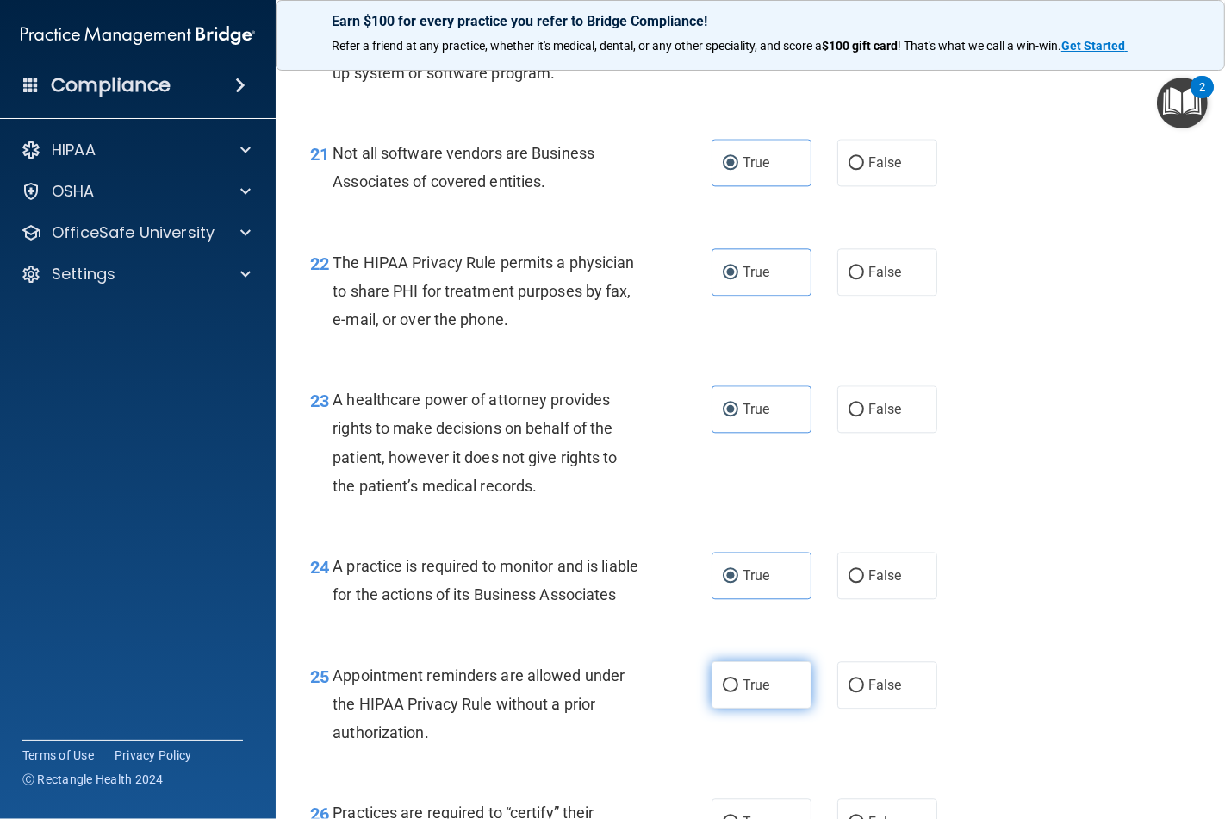
radio input "true"
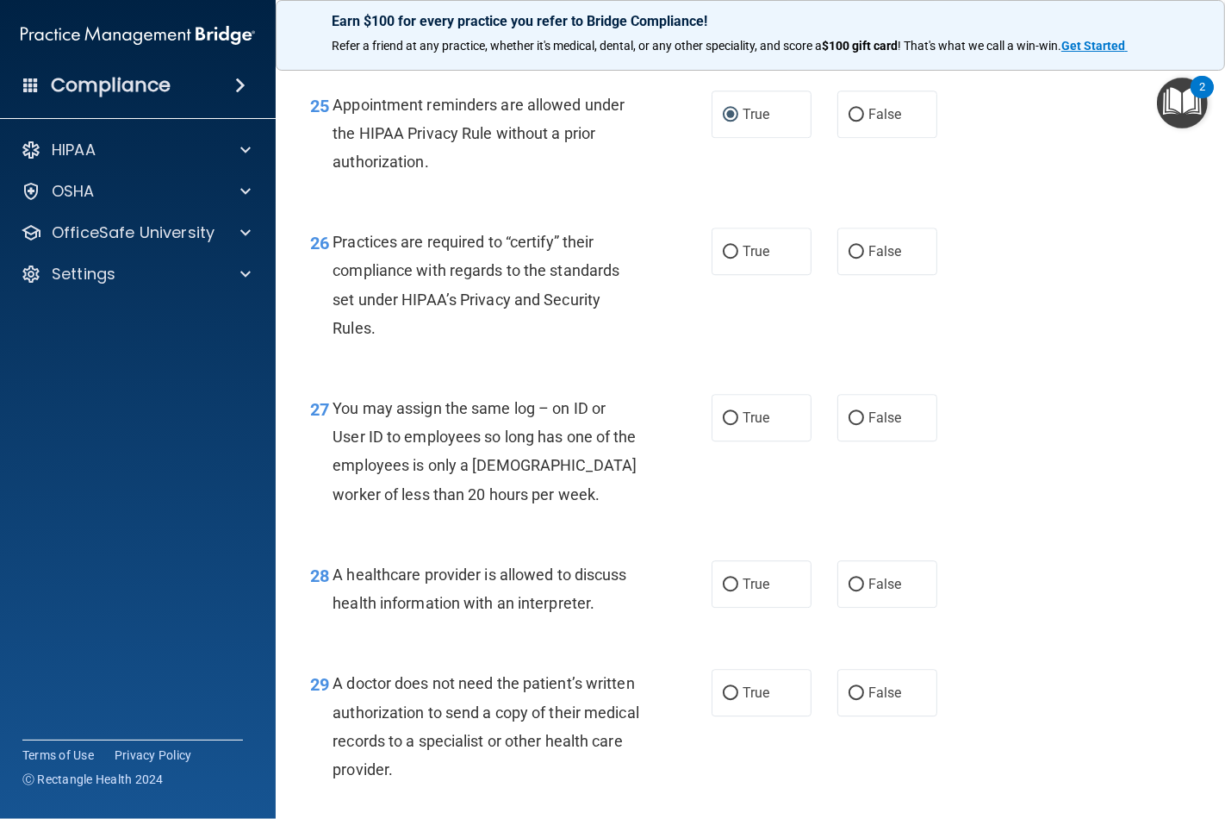
scroll to position [3926, 0]
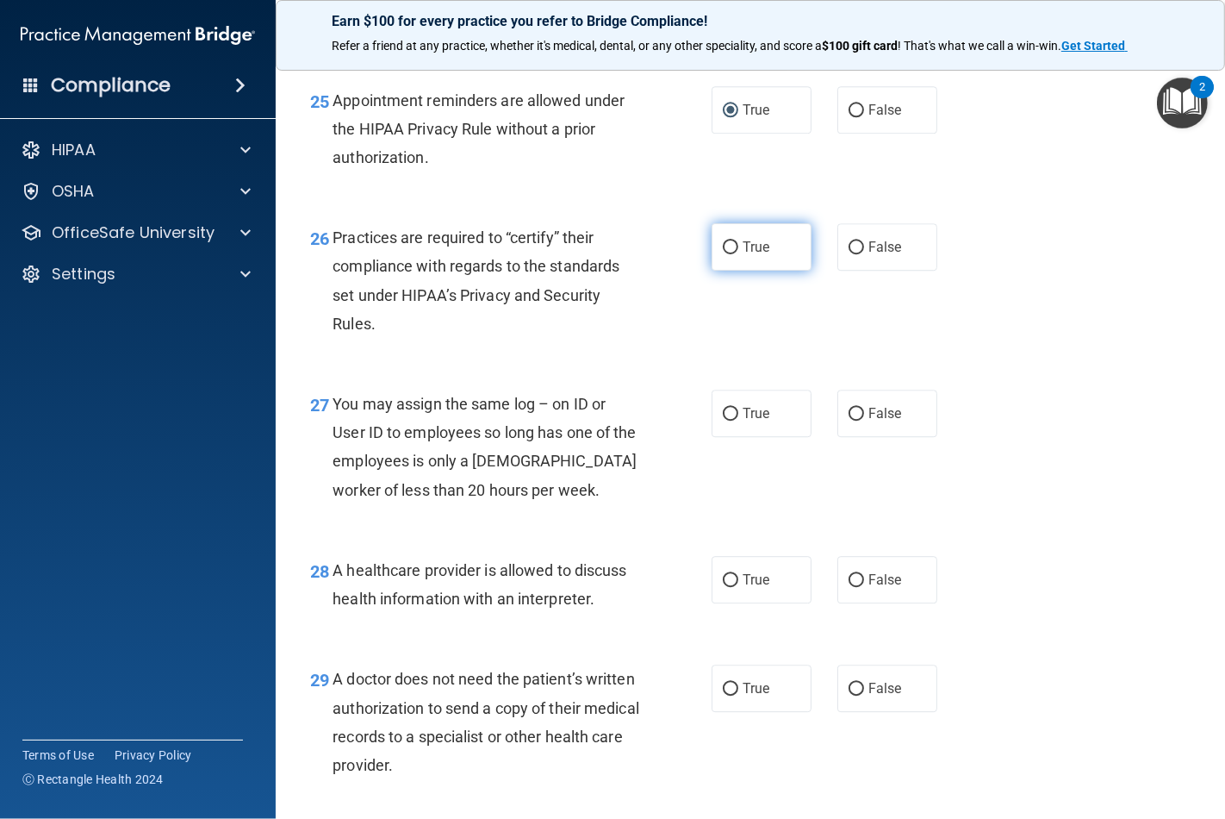
click at [723, 254] on input "True" at bounding box center [731, 247] width 16 height 13
radio input "true"
click at [743, 421] on span "True" at bounding box center [756, 413] width 27 height 16
click at [739, 421] on input "True" at bounding box center [731, 414] width 16 height 13
radio input "true"
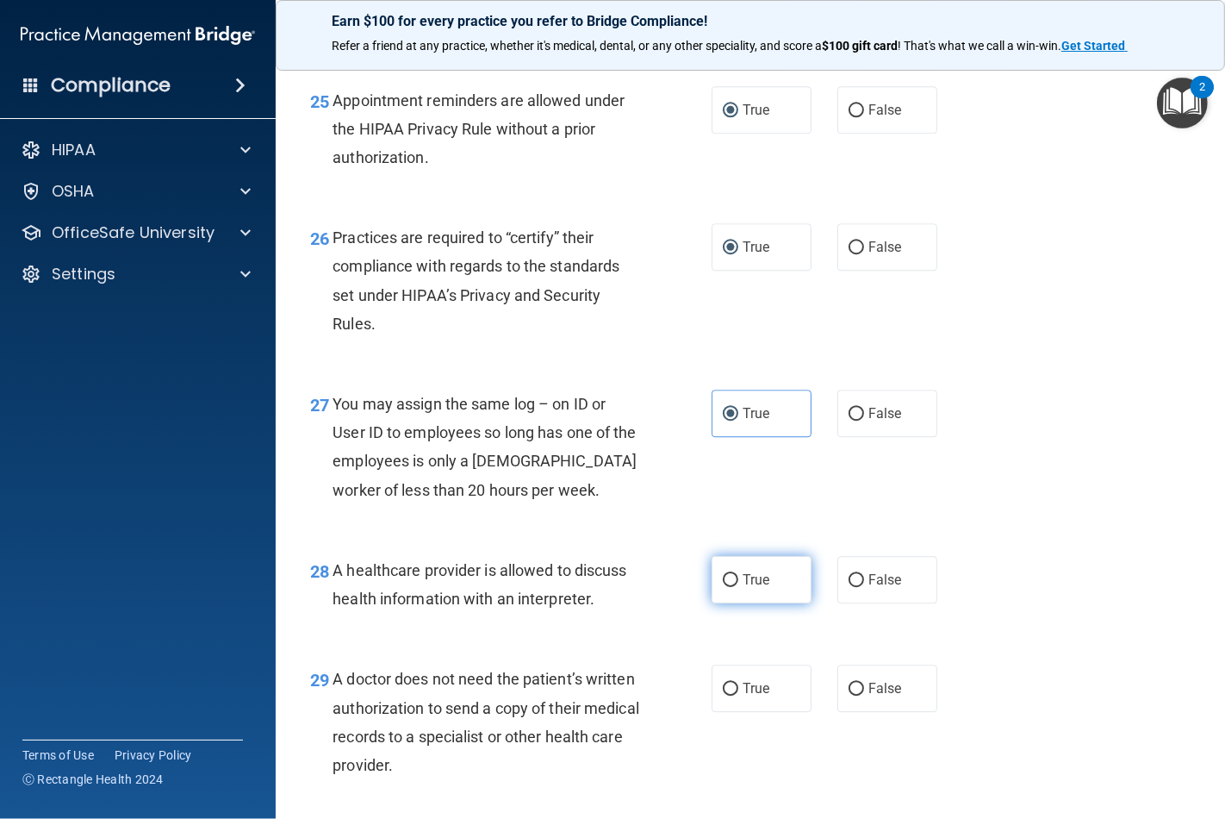
click at [731, 603] on label "True" at bounding box center [762, 579] width 100 height 47
click at [731, 587] on input "True" at bounding box center [731, 580] width 16 height 13
radio input "true"
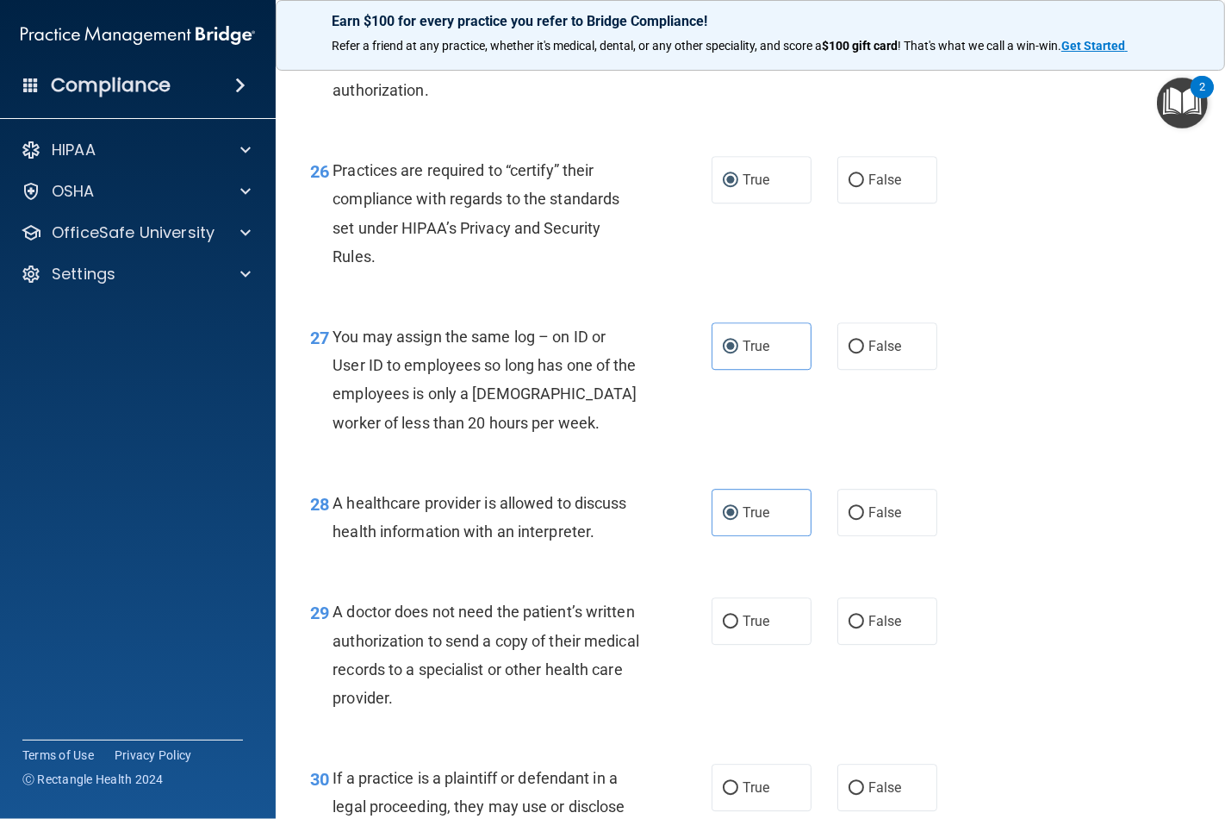
scroll to position [4213, 0]
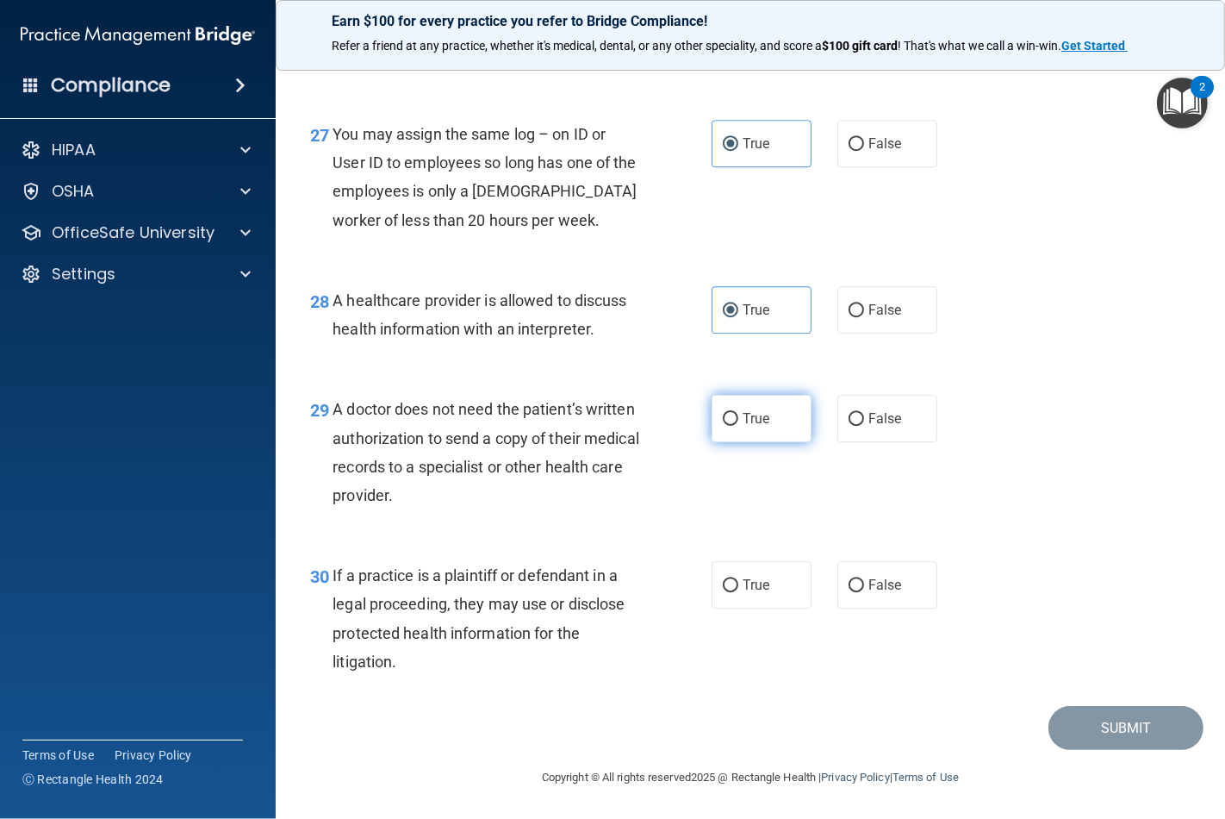
click at [724, 426] on input "True" at bounding box center [731, 419] width 16 height 13
radio input "true"
click at [734, 608] on label "True" at bounding box center [762, 584] width 100 height 47
click at [734, 592] on input "True" at bounding box center [731, 585] width 16 height 13
radio input "true"
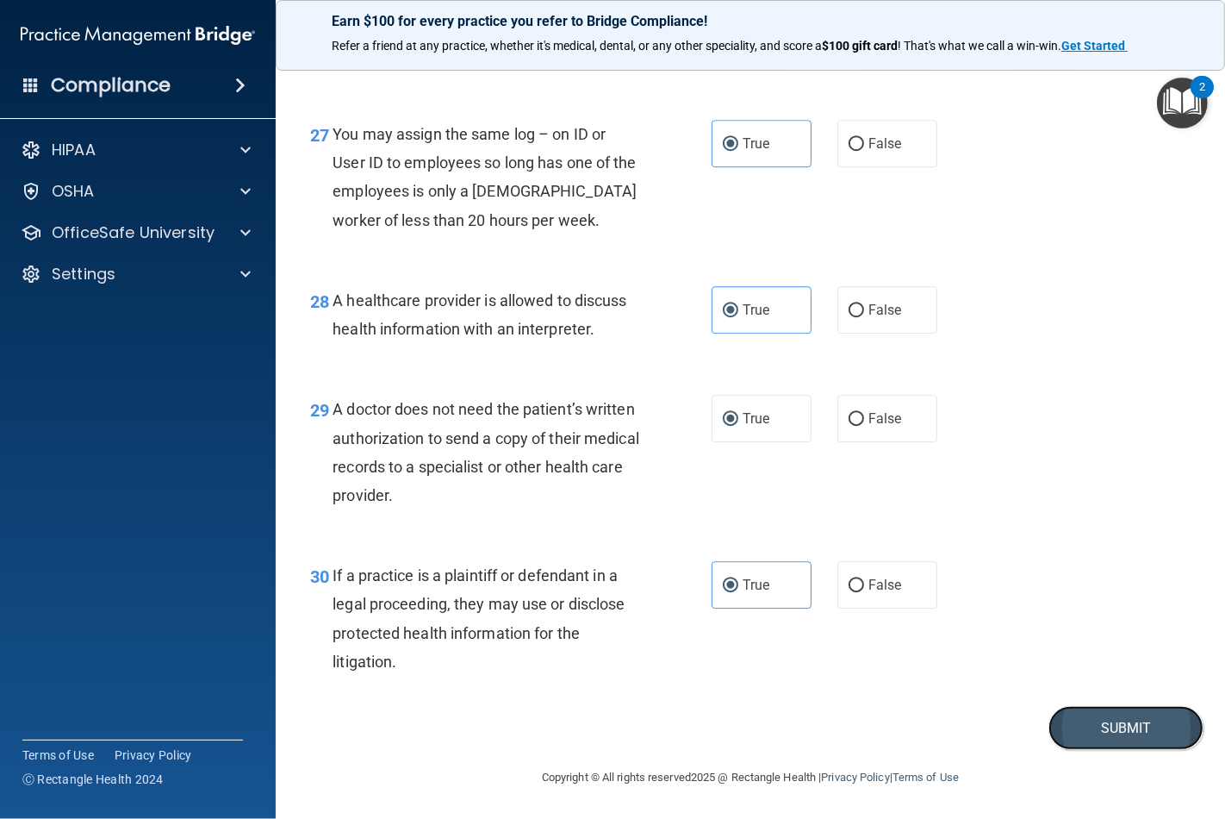
click at [1090, 750] on button "Submit" at bounding box center [1126, 728] width 155 height 44
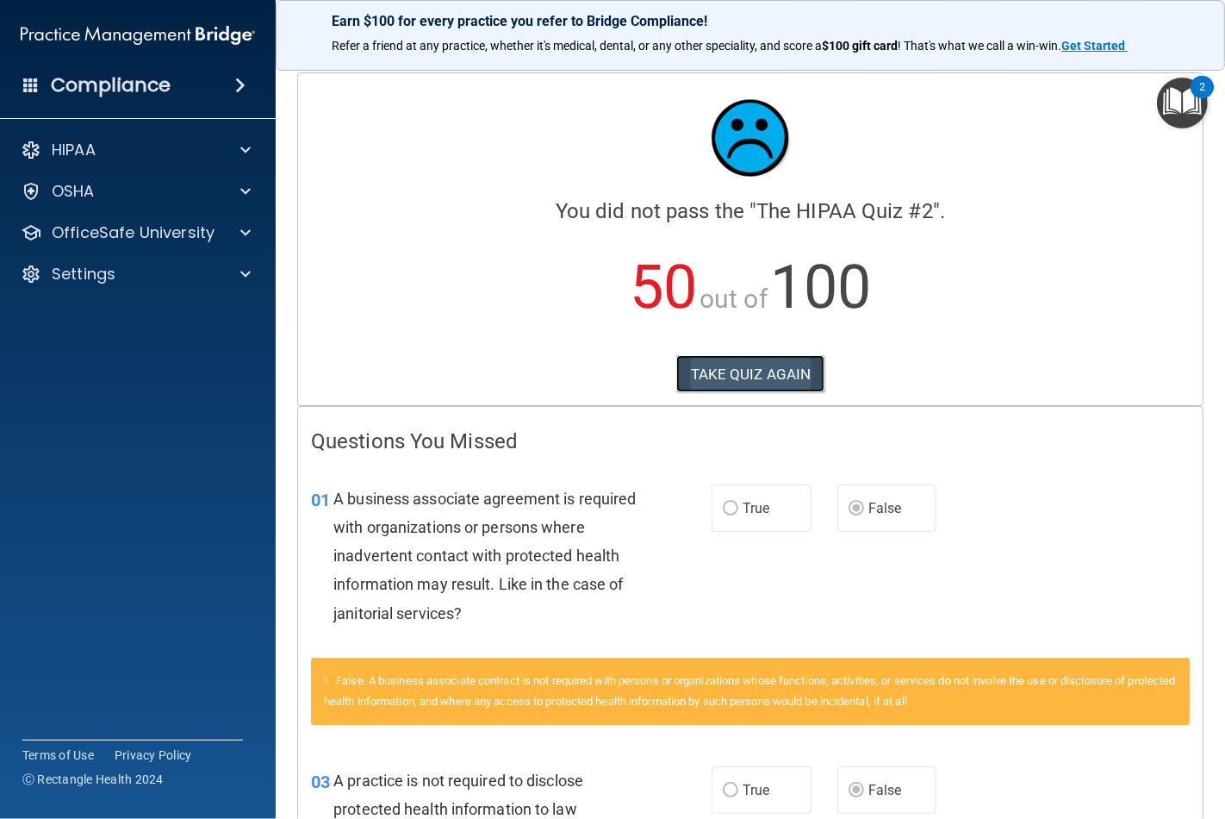
click at [770, 371] on button "TAKE QUIZ AGAIN" at bounding box center [751, 374] width 149 height 38
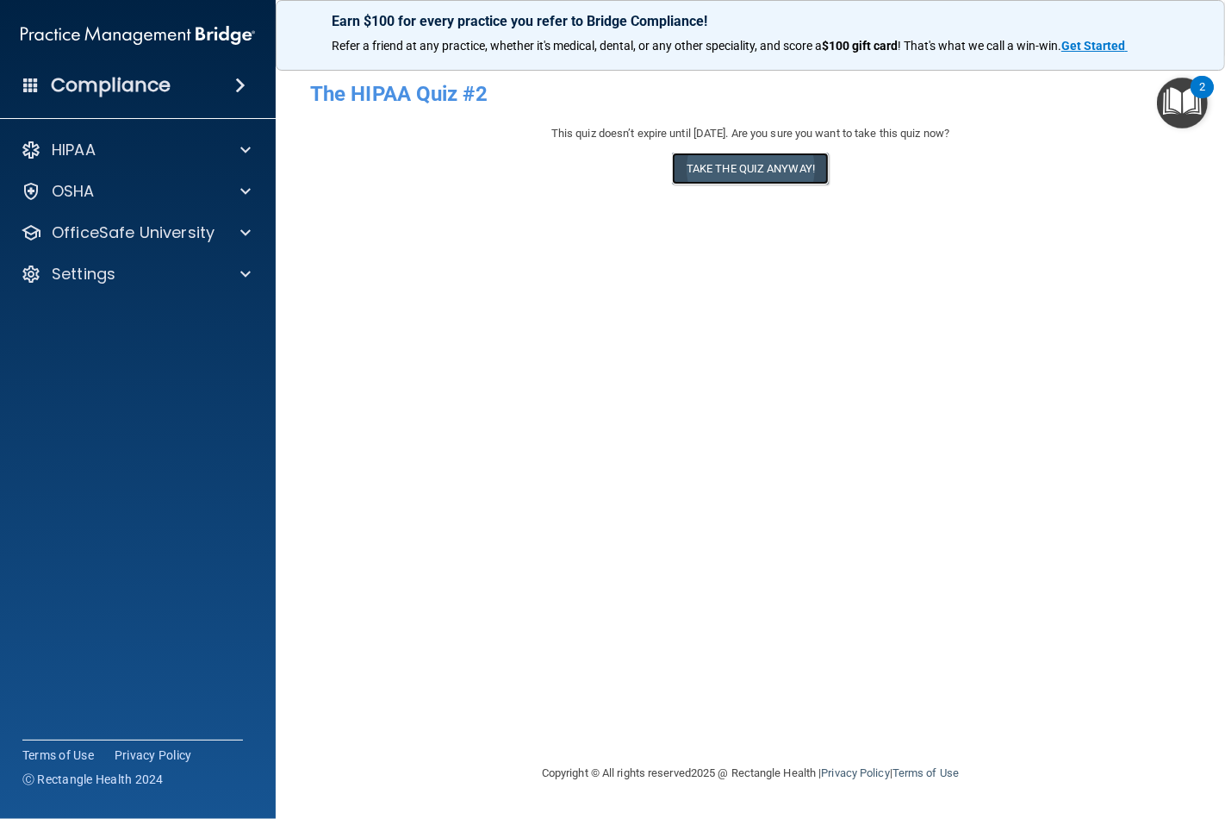
click at [753, 170] on button "Take the quiz anyway!" at bounding box center [750, 169] width 157 height 32
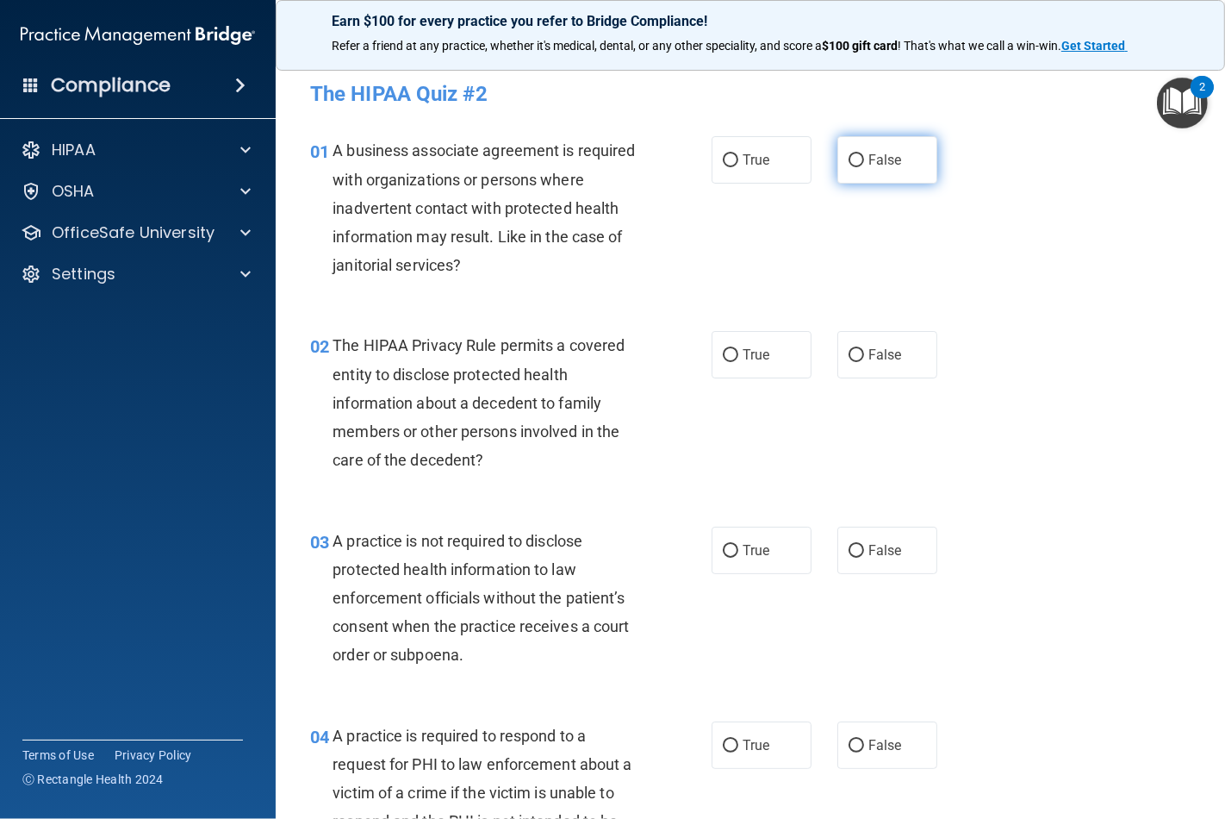
click at [869, 164] on span "False" at bounding box center [886, 160] width 34 height 16
click at [862, 164] on input "False" at bounding box center [857, 160] width 16 height 13
radio input "true"
click at [726, 365] on label "True" at bounding box center [762, 354] width 100 height 47
click at [726, 362] on input "True" at bounding box center [731, 355] width 16 height 13
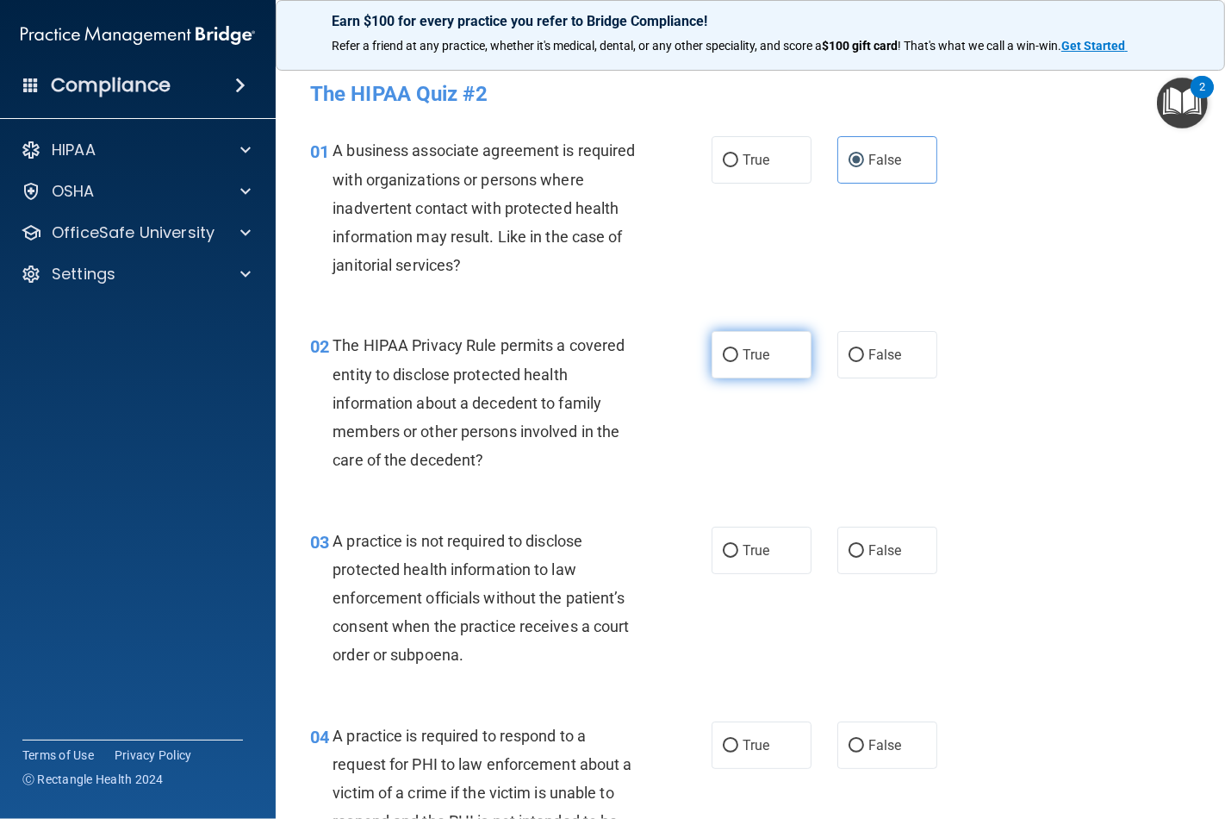
radio input "true"
click at [869, 543] on span "False" at bounding box center [886, 550] width 34 height 16
click at [864, 545] on input "False" at bounding box center [857, 551] width 16 height 13
radio input "true"
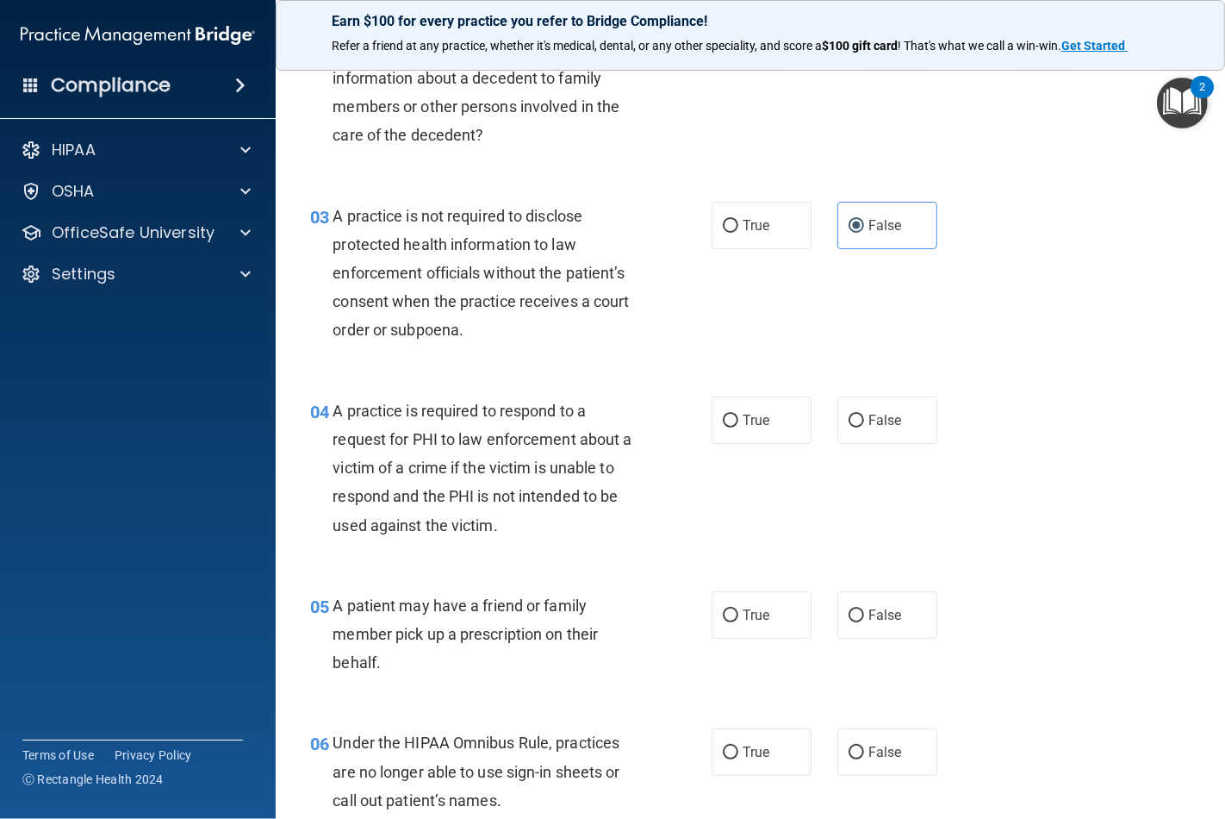
scroll to position [383, 0]
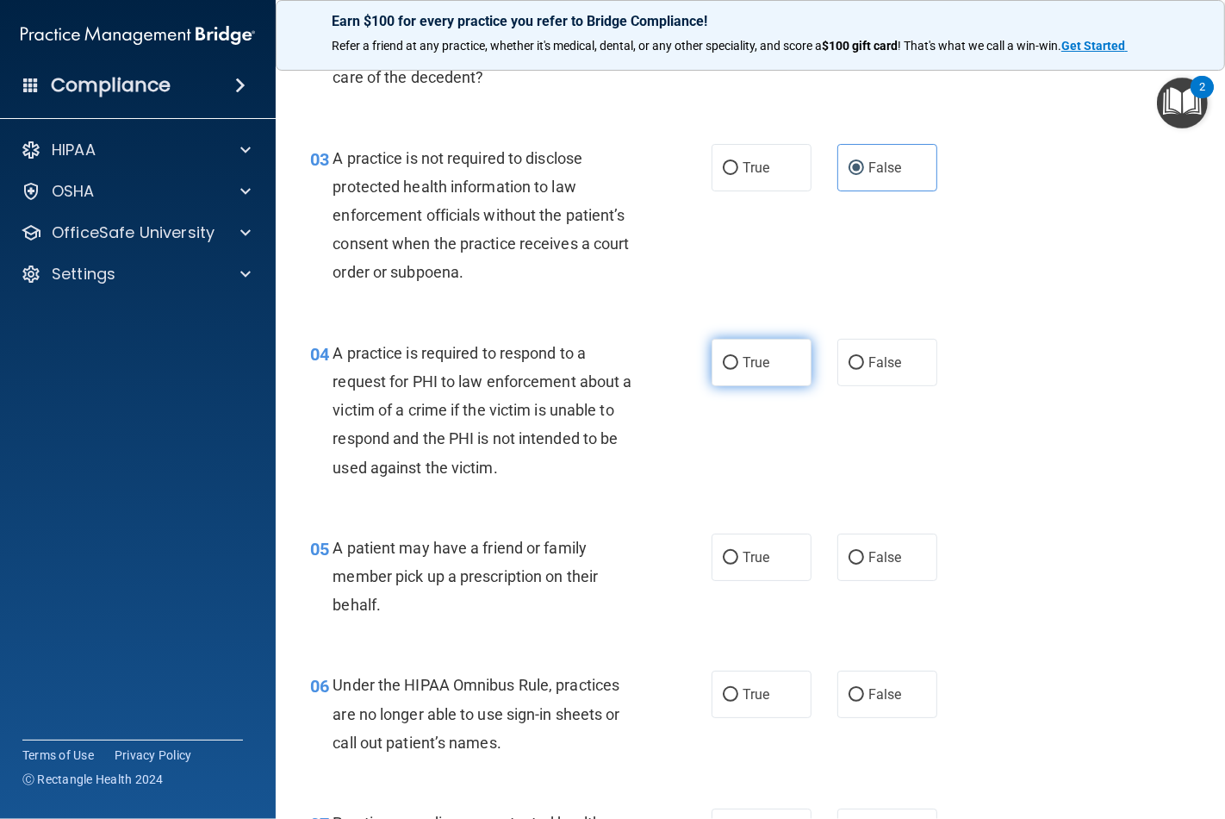
click at [733, 375] on label "True" at bounding box center [762, 362] width 100 height 47
click at [733, 370] on input "True" at bounding box center [731, 363] width 16 height 13
radio input "true"
click at [727, 555] on input "True" at bounding box center [731, 558] width 16 height 13
radio input "true"
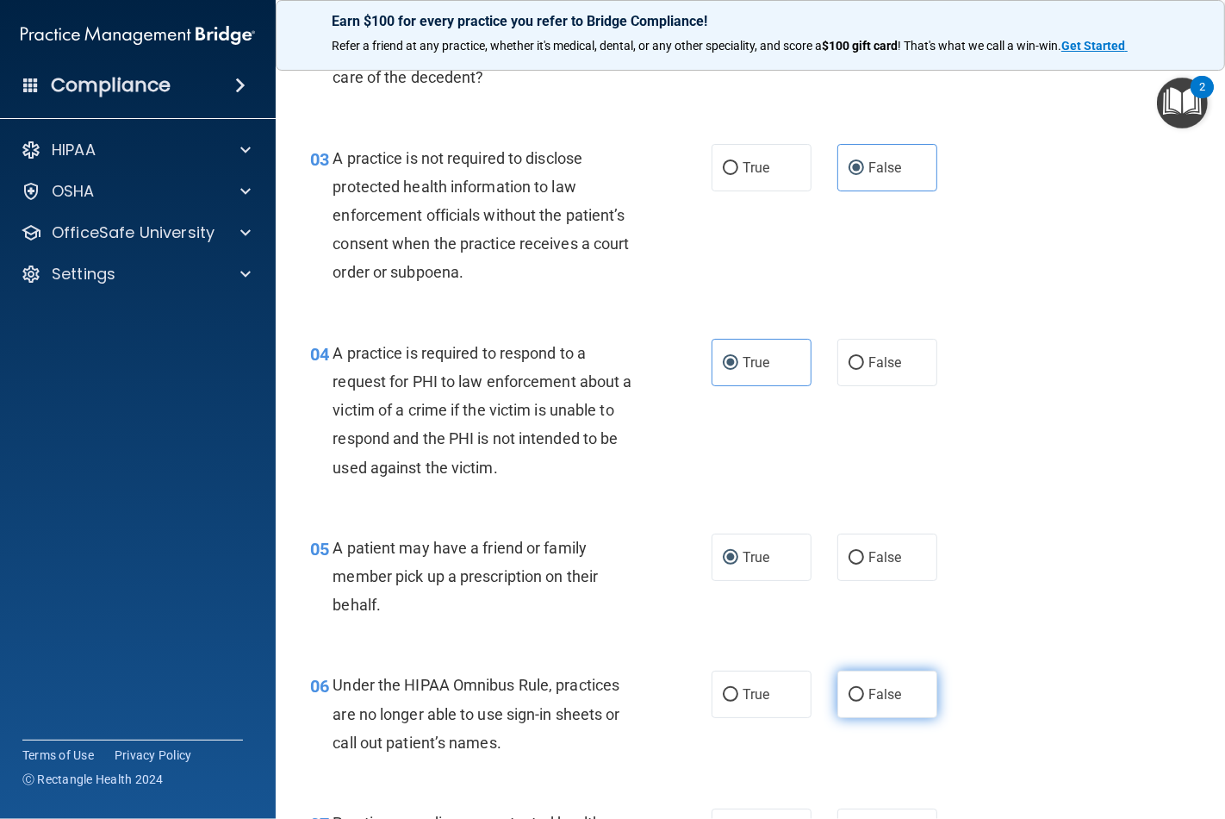
click at [856, 694] on label "False" at bounding box center [888, 693] width 100 height 47
click at [856, 694] on input "False" at bounding box center [857, 695] width 16 height 13
radio input "true"
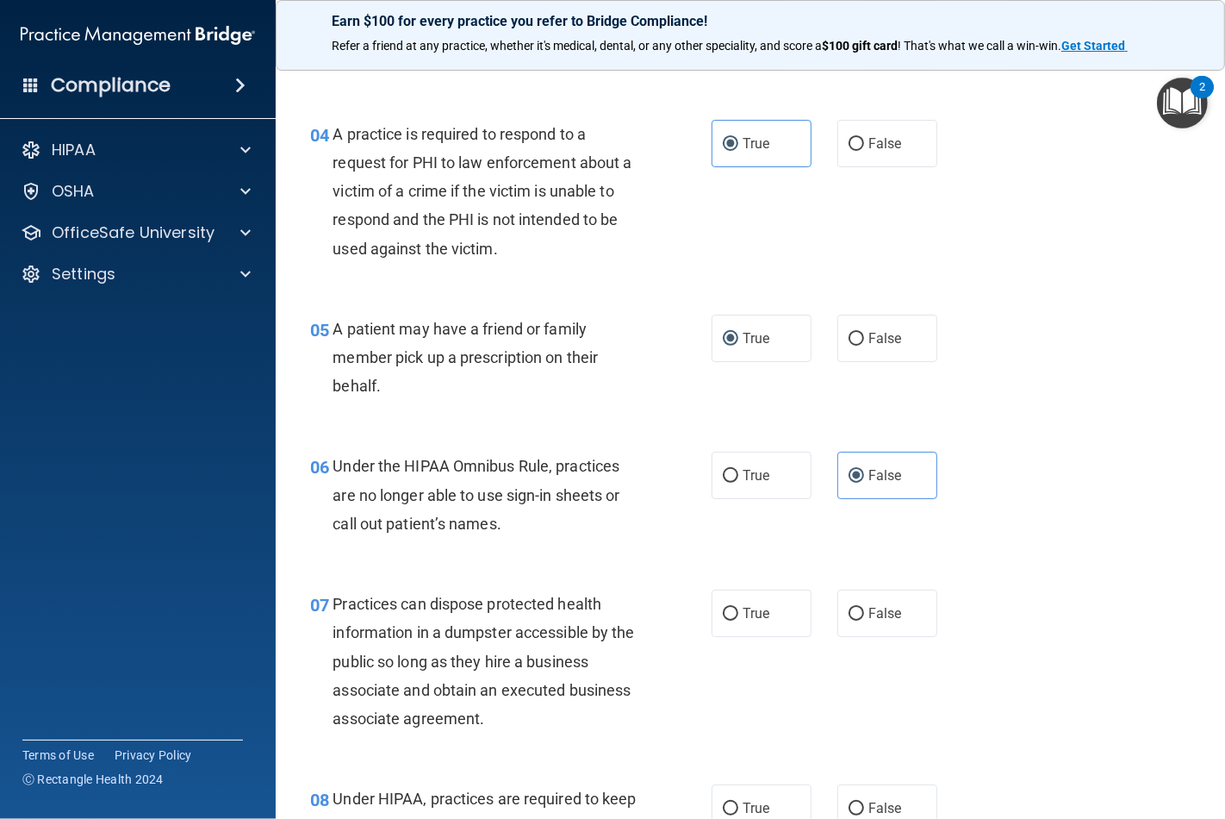
scroll to position [765, 0]
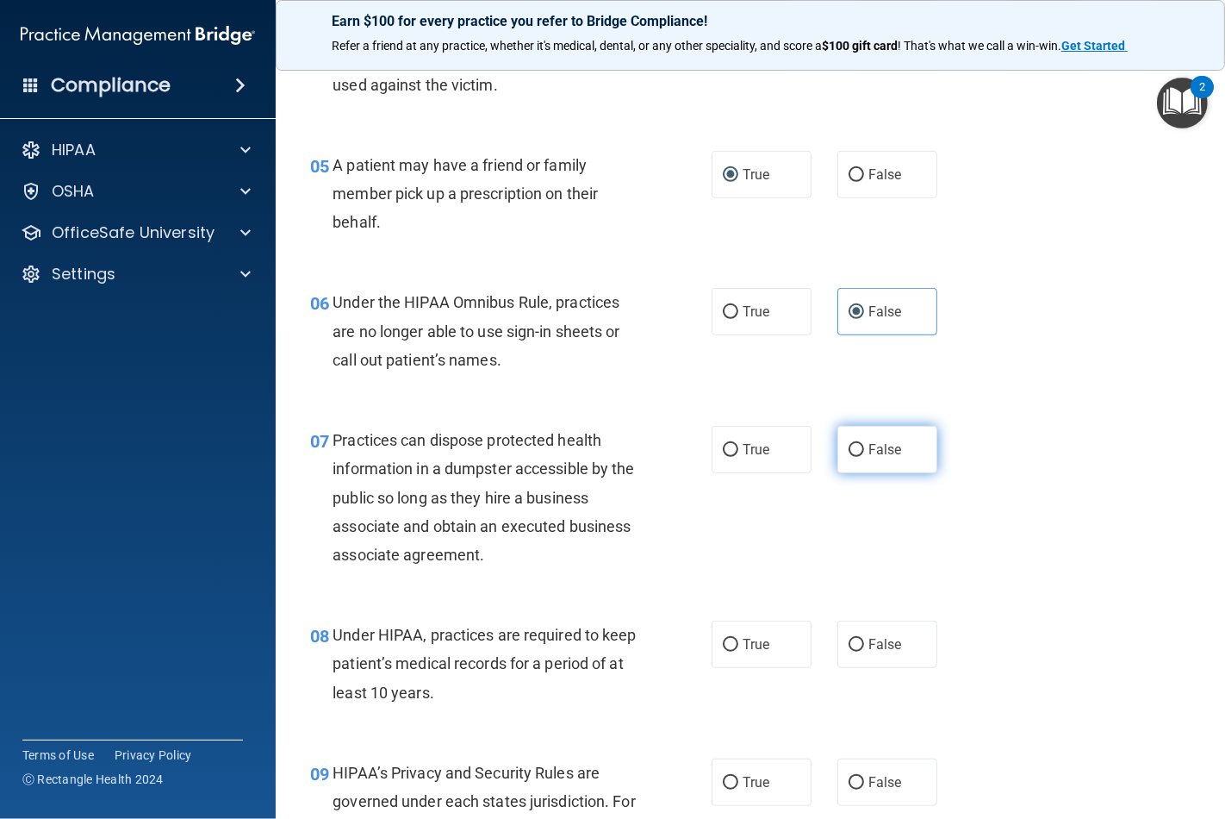
click at [869, 449] on span "False" at bounding box center [886, 449] width 34 height 16
click at [860, 449] on input "False" at bounding box center [857, 450] width 16 height 13
radio input "true"
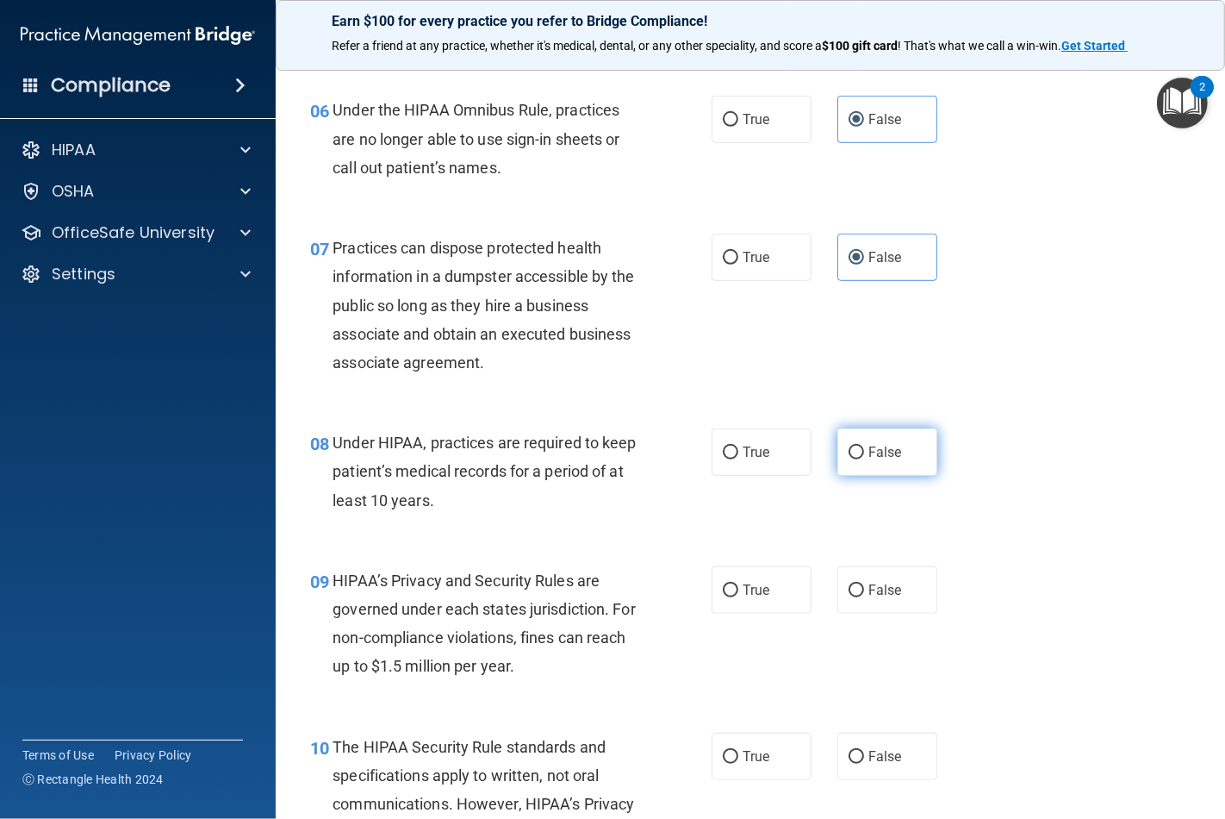
click at [857, 454] on label "False" at bounding box center [888, 451] width 100 height 47
click at [857, 454] on input "False" at bounding box center [857, 452] width 16 height 13
radio input "true"
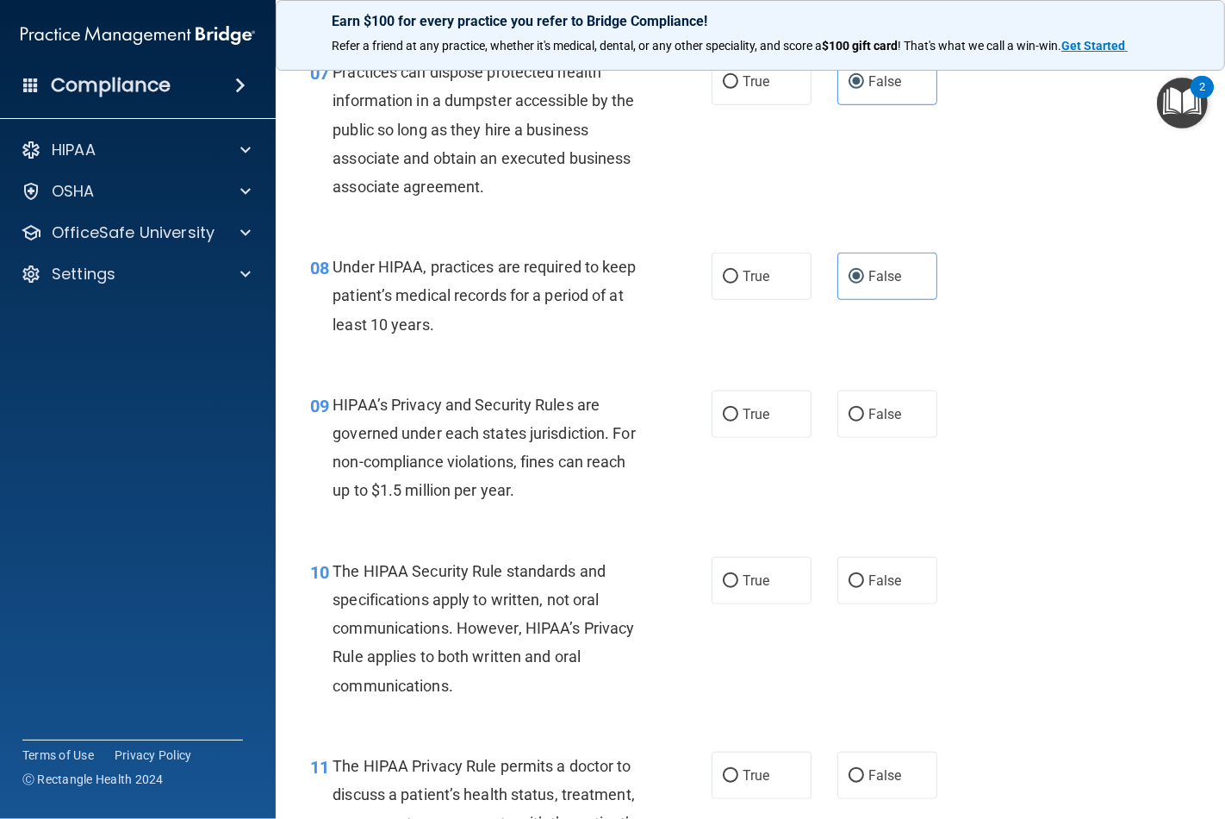
scroll to position [1149, 0]
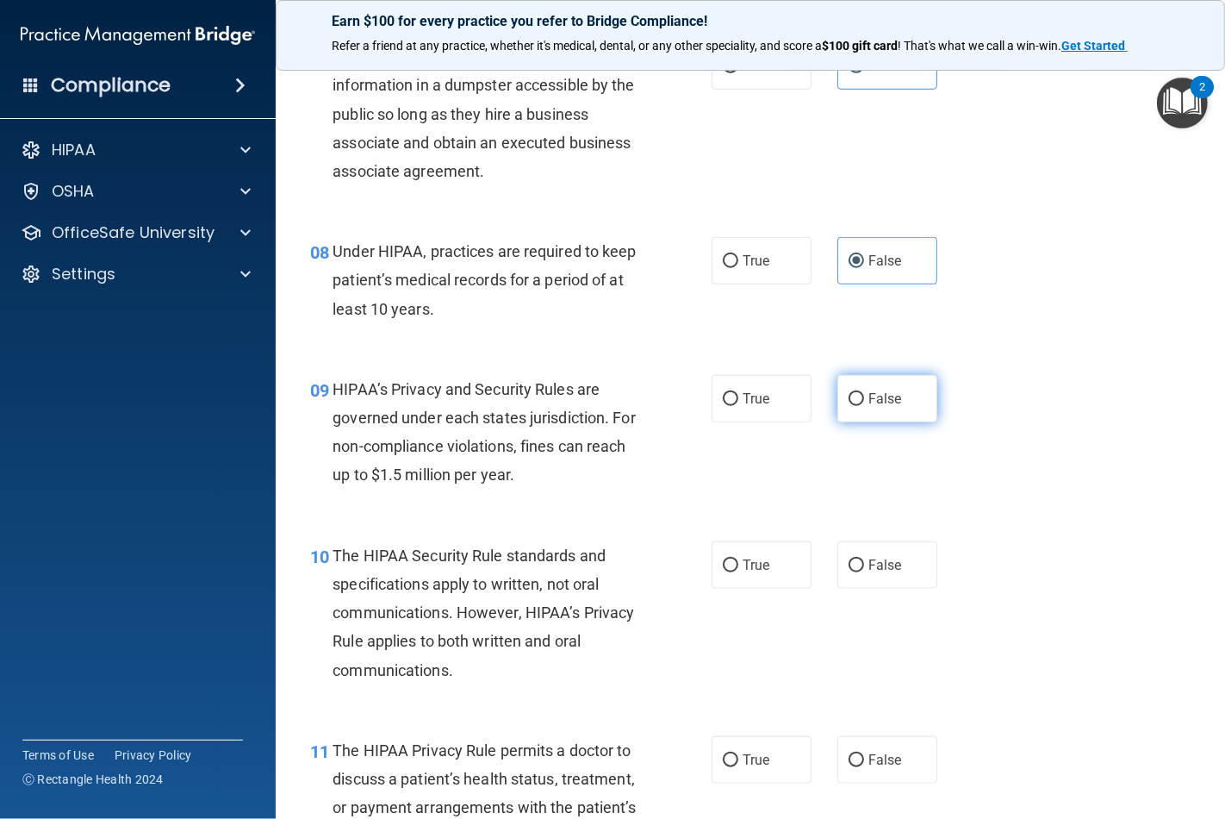
click at [869, 390] on span "False" at bounding box center [886, 398] width 34 height 16
click at [863, 393] on input "False" at bounding box center [857, 399] width 16 height 13
radio input "true"
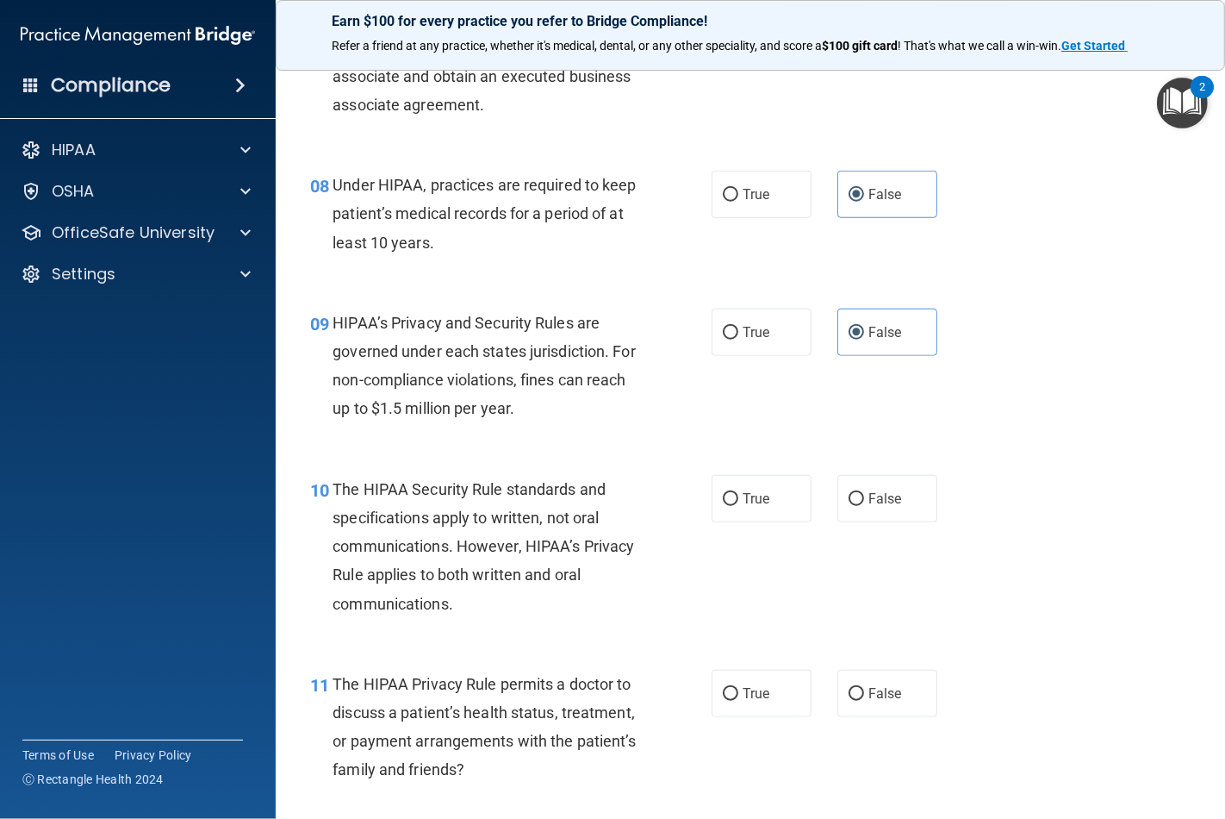
scroll to position [1340, 0]
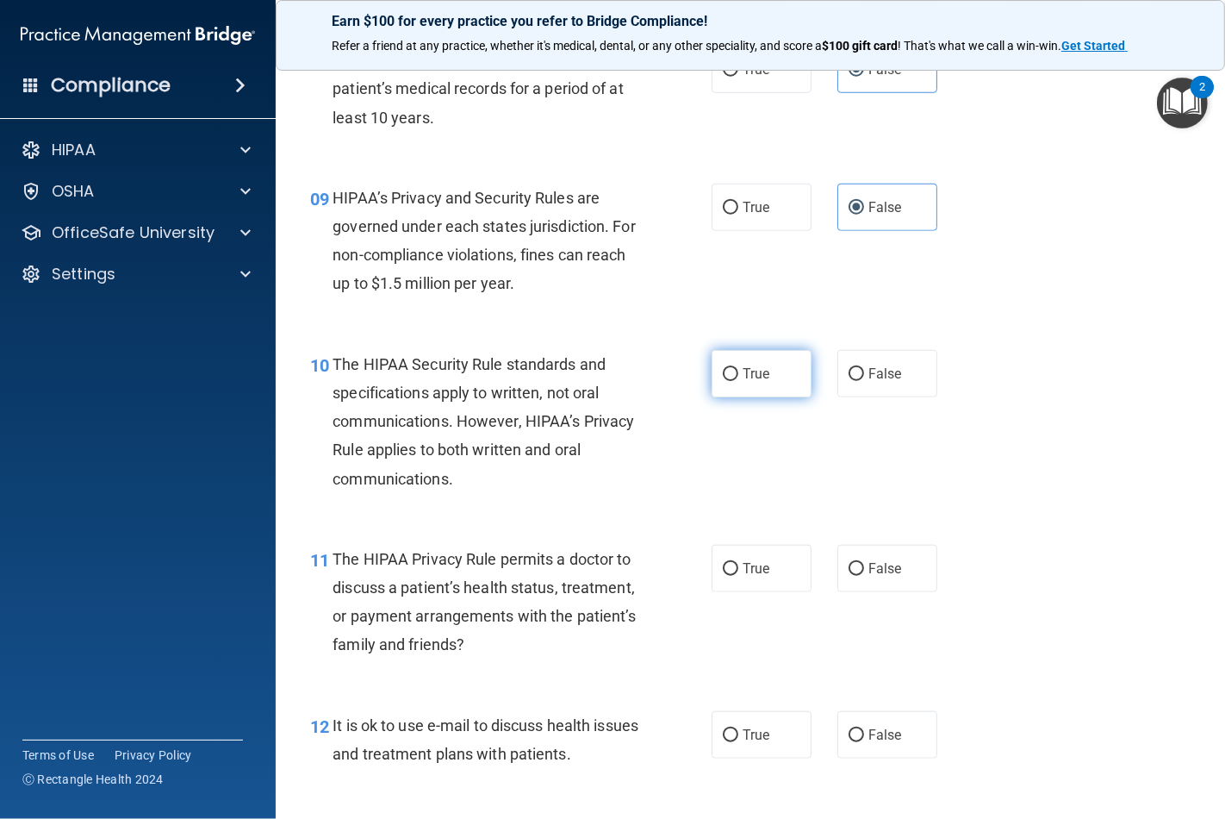
click at [741, 384] on label "True" at bounding box center [762, 373] width 100 height 47
click at [739, 381] on input "True" at bounding box center [731, 374] width 16 height 13
radio input "true"
click at [743, 560] on span "True" at bounding box center [756, 568] width 27 height 16
click at [739, 563] on input "True" at bounding box center [731, 569] width 16 height 13
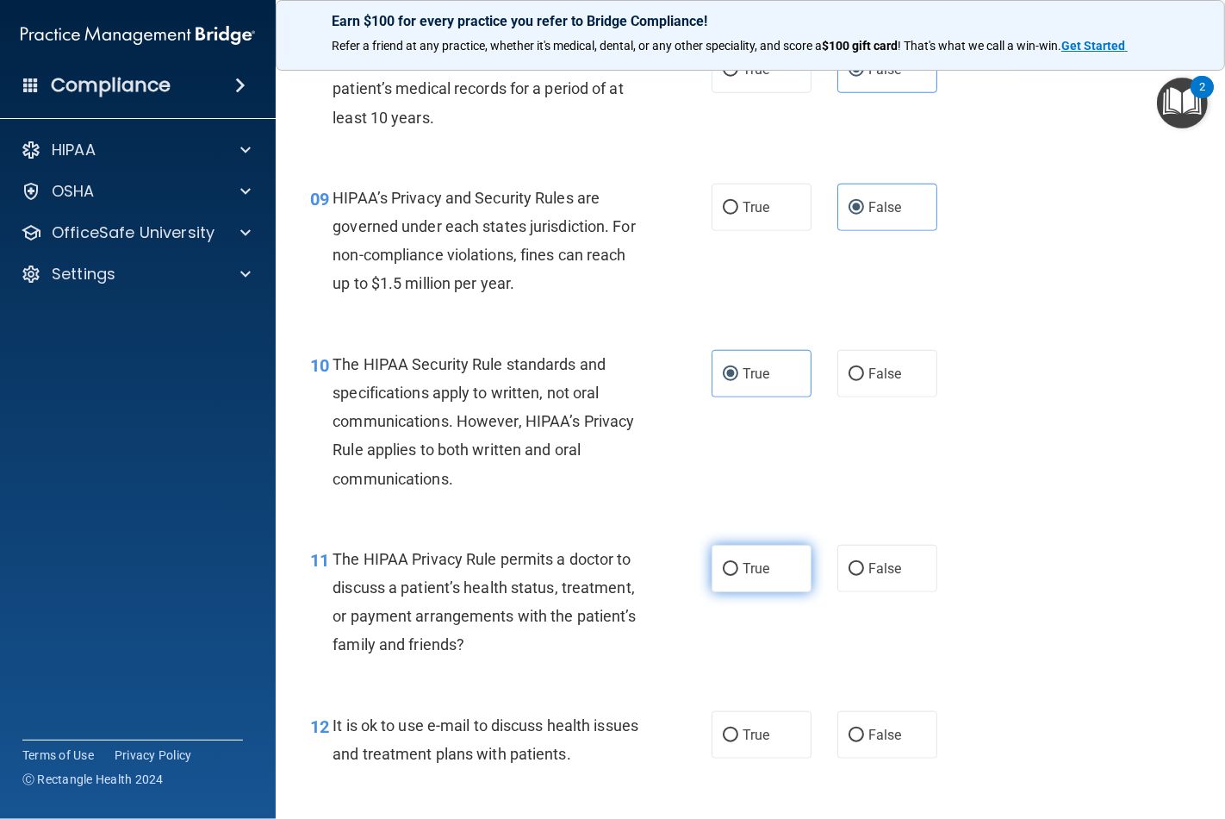
radio input "true"
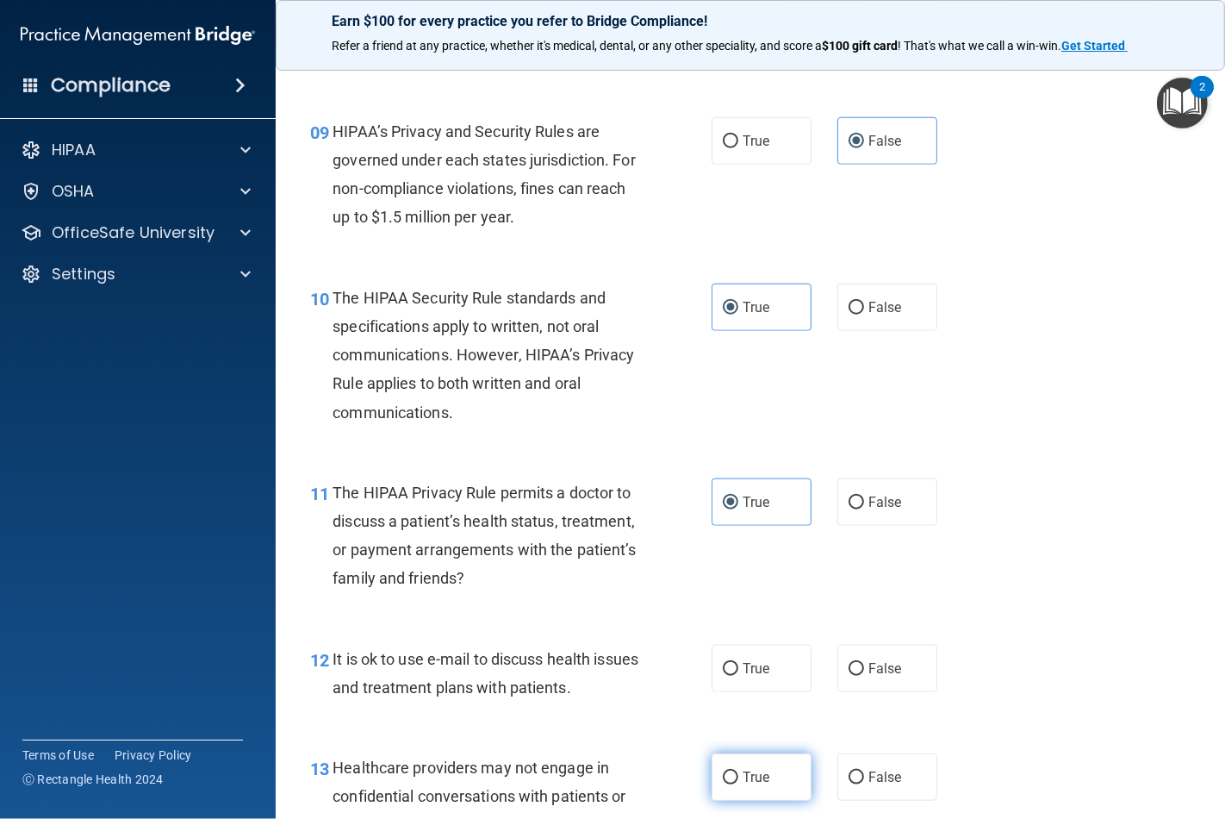
scroll to position [1627, 0]
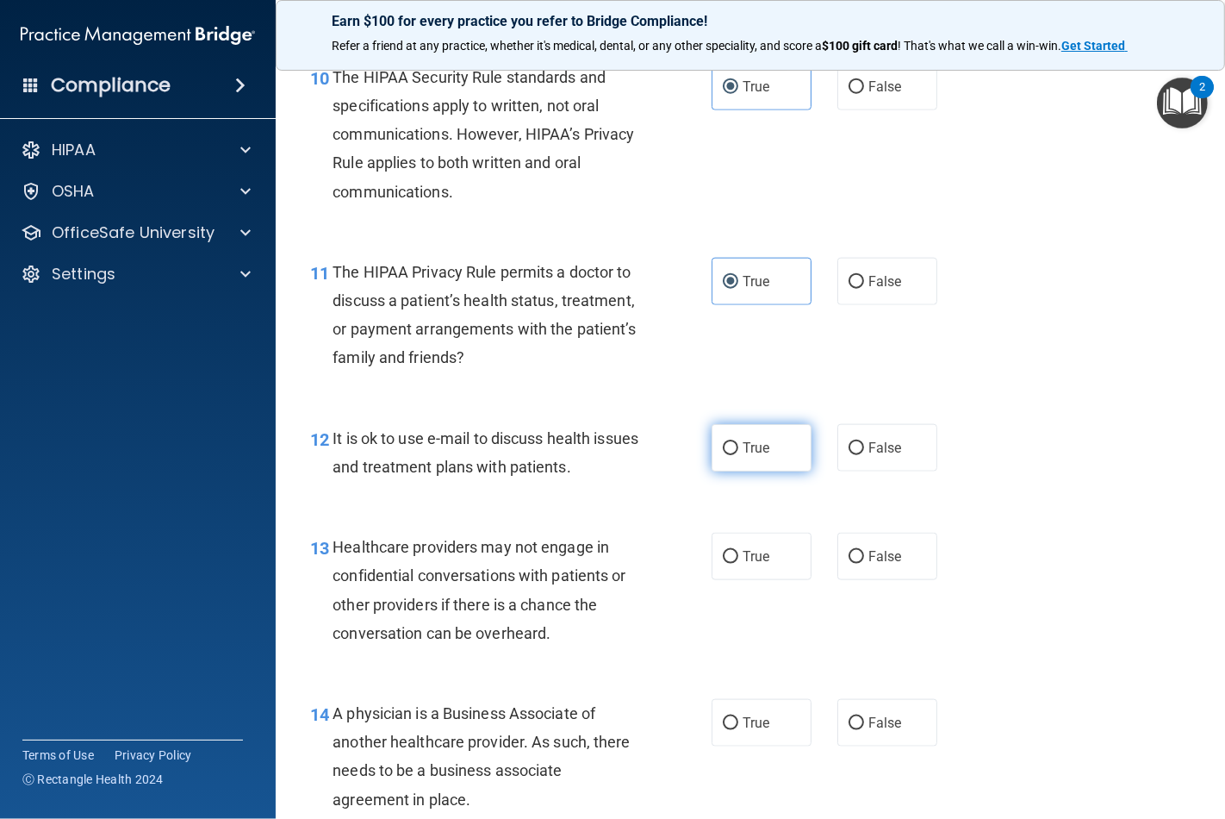
click at [730, 446] on input "True" at bounding box center [731, 448] width 16 height 13
radio input "true"
click at [849, 558] on input "False" at bounding box center [857, 557] width 16 height 13
radio input "true"
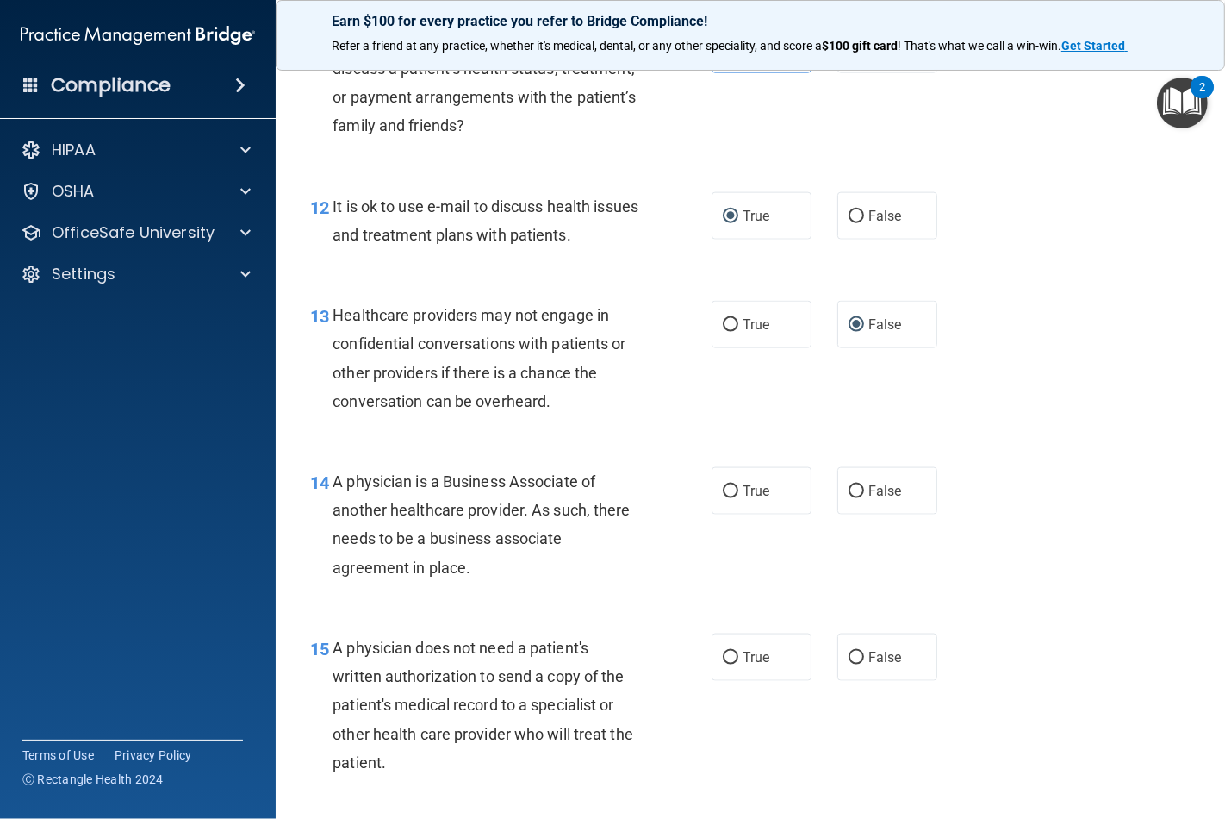
scroll to position [1915, 0]
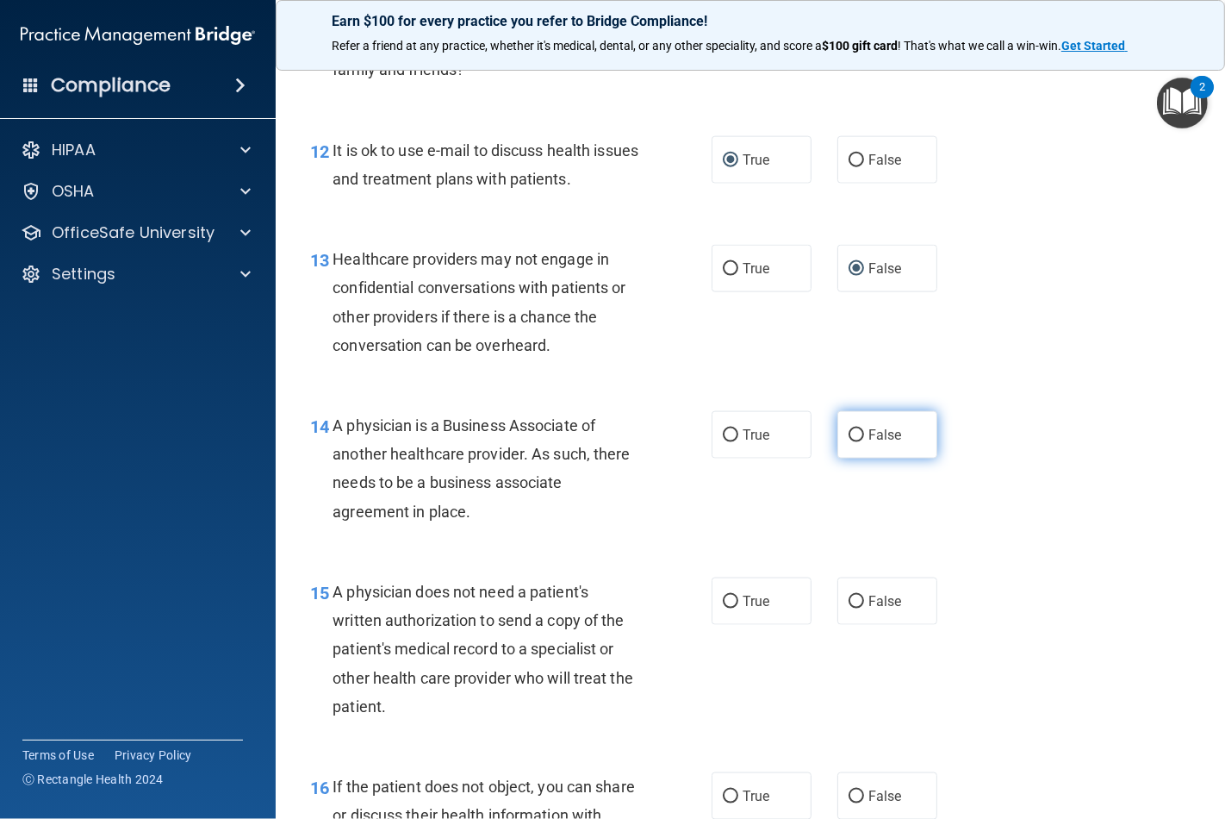
click at [858, 446] on label "False" at bounding box center [888, 434] width 100 height 47
click at [858, 442] on input "False" at bounding box center [857, 435] width 16 height 13
radio input "true"
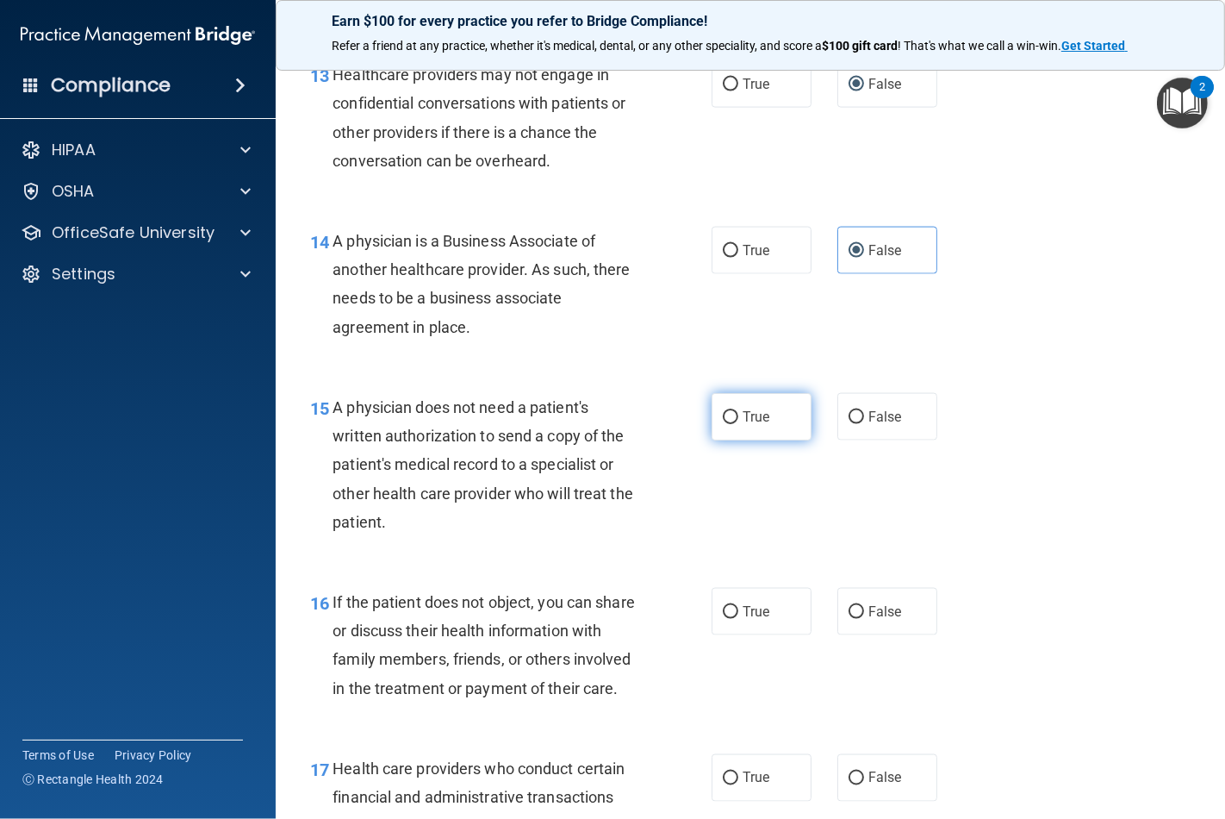
scroll to position [2106, 0]
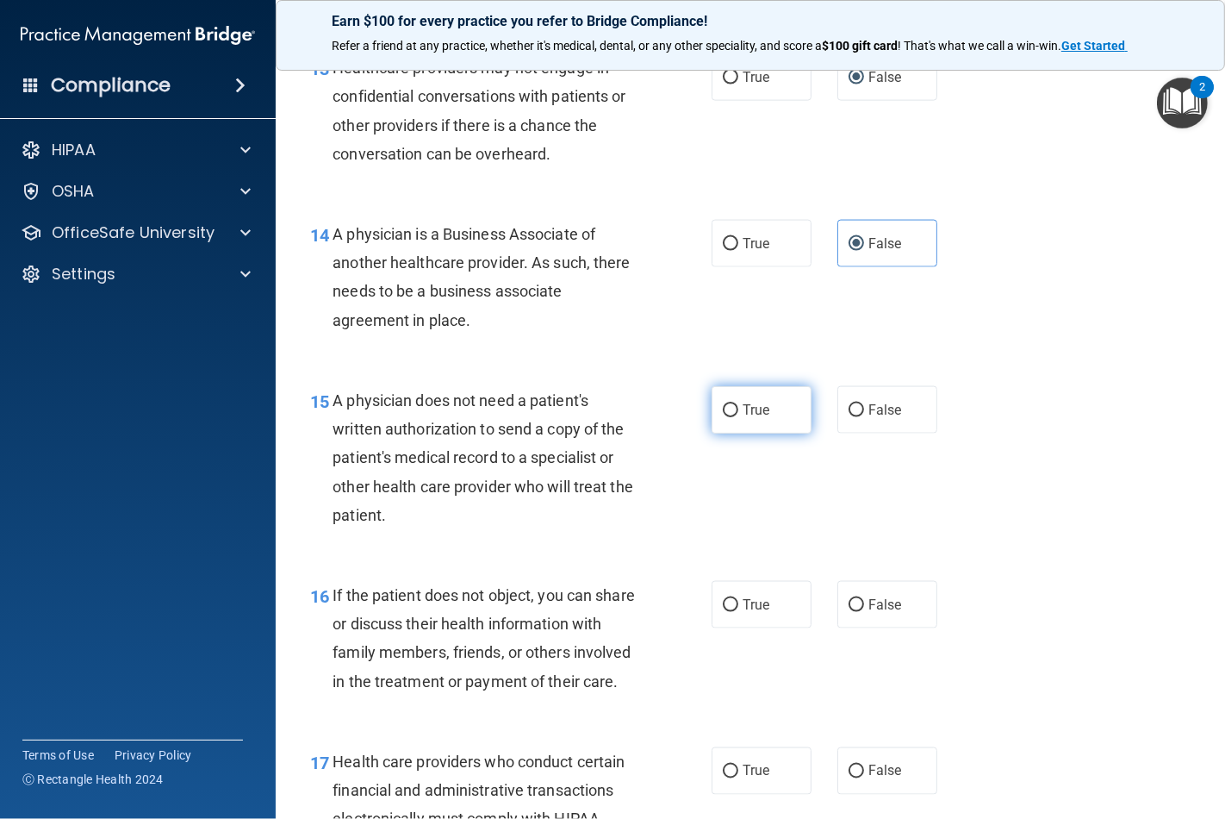
click at [750, 415] on span "True" at bounding box center [756, 410] width 27 height 16
click at [739, 415] on input "True" at bounding box center [731, 410] width 16 height 13
radio input "true"
click at [743, 608] on span "True" at bounding box center [756, 604] width 27 height 16
click at [739, 608] on input "True" at bounding box center [731, 605] width 16 height 13
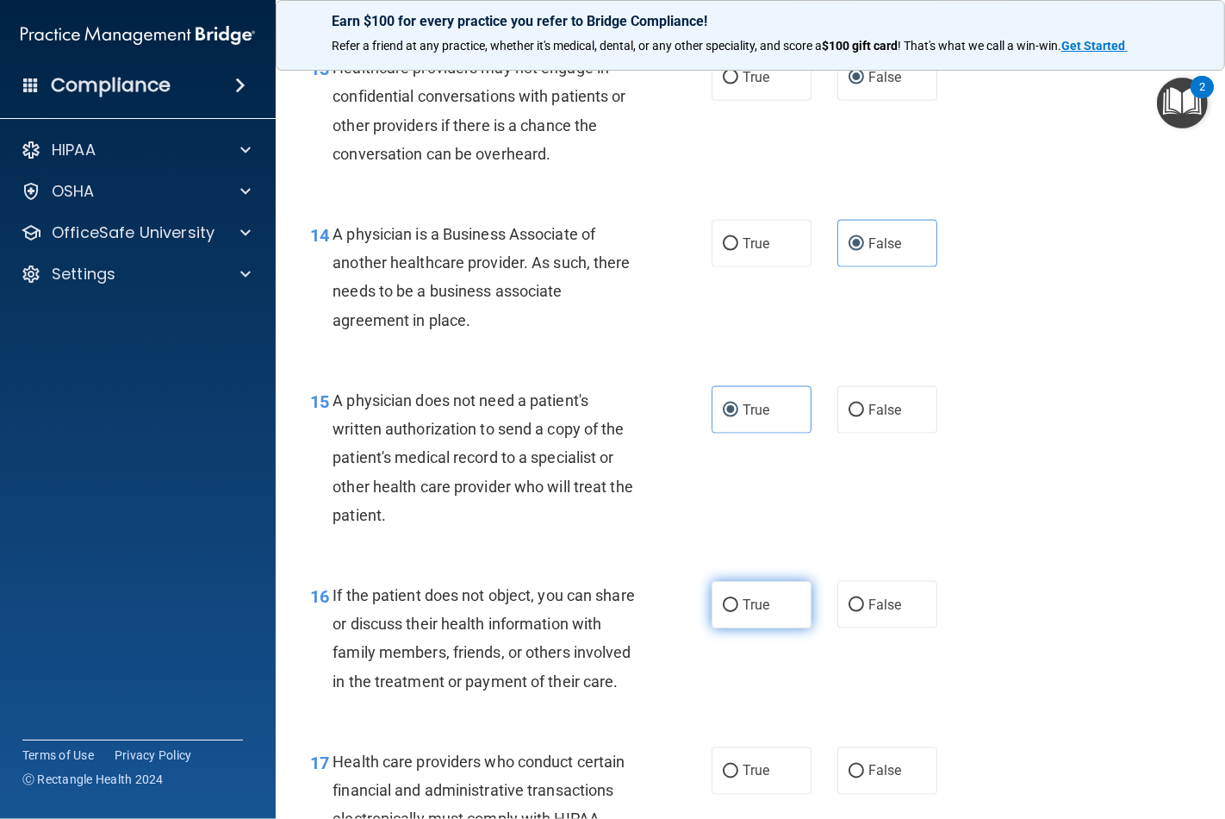
radio input "true"
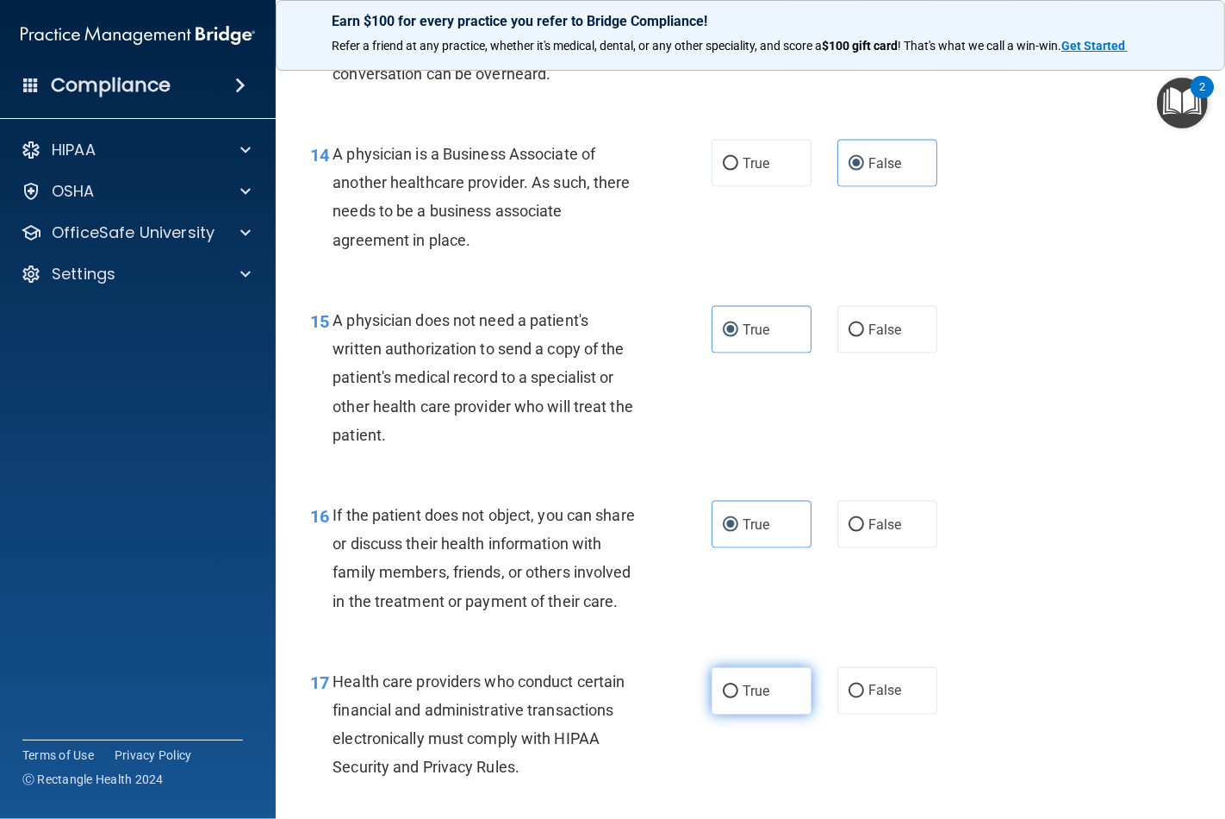
scroll to position [2393, 0]
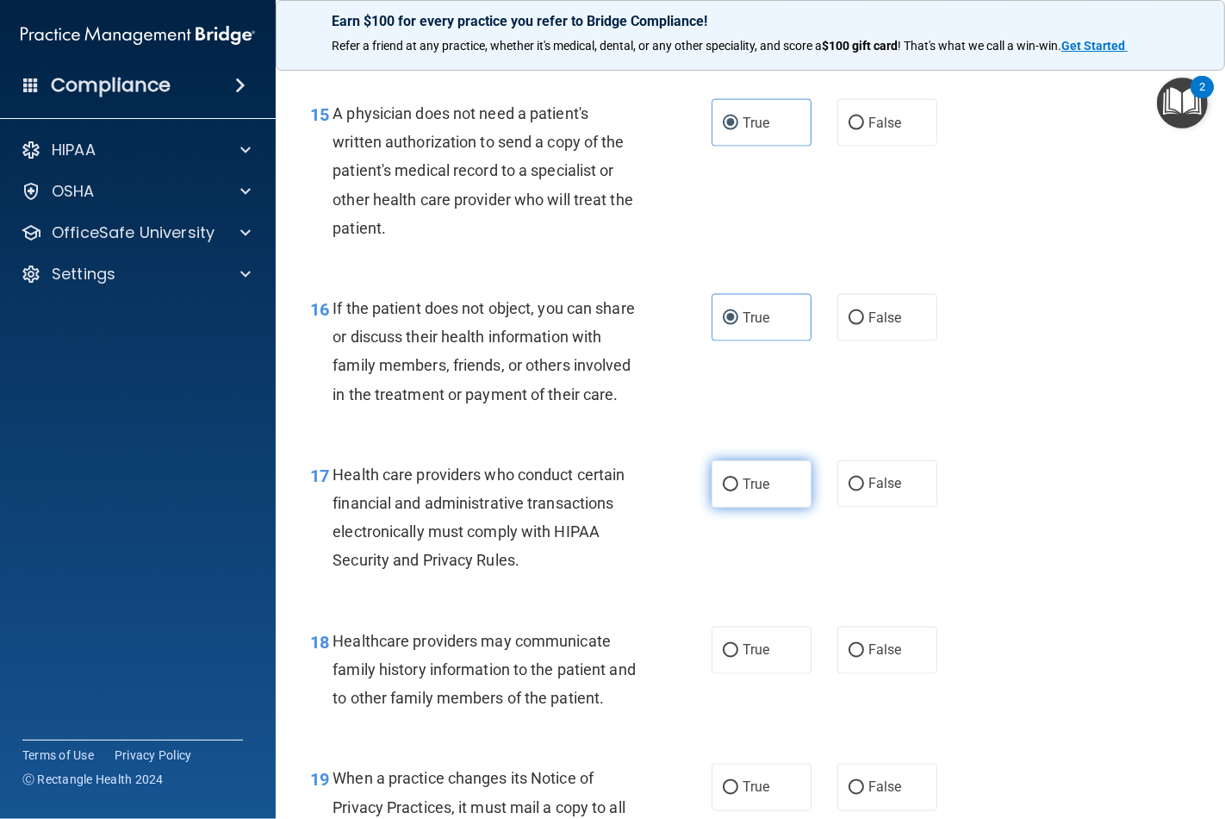
click at [743, 492] on span "True" at bounding box center [756, 484] width 27 height 16
click at [735, 491] on input "True" at bounding box center [731, 484] width 16 height 13
radio input "true"
click at [858, 664] on label "False" at bounding box center [888, 650] width 100 height 47
click at [858, 658] on input "False" at bounding box center [857, 651] width 16 height 13
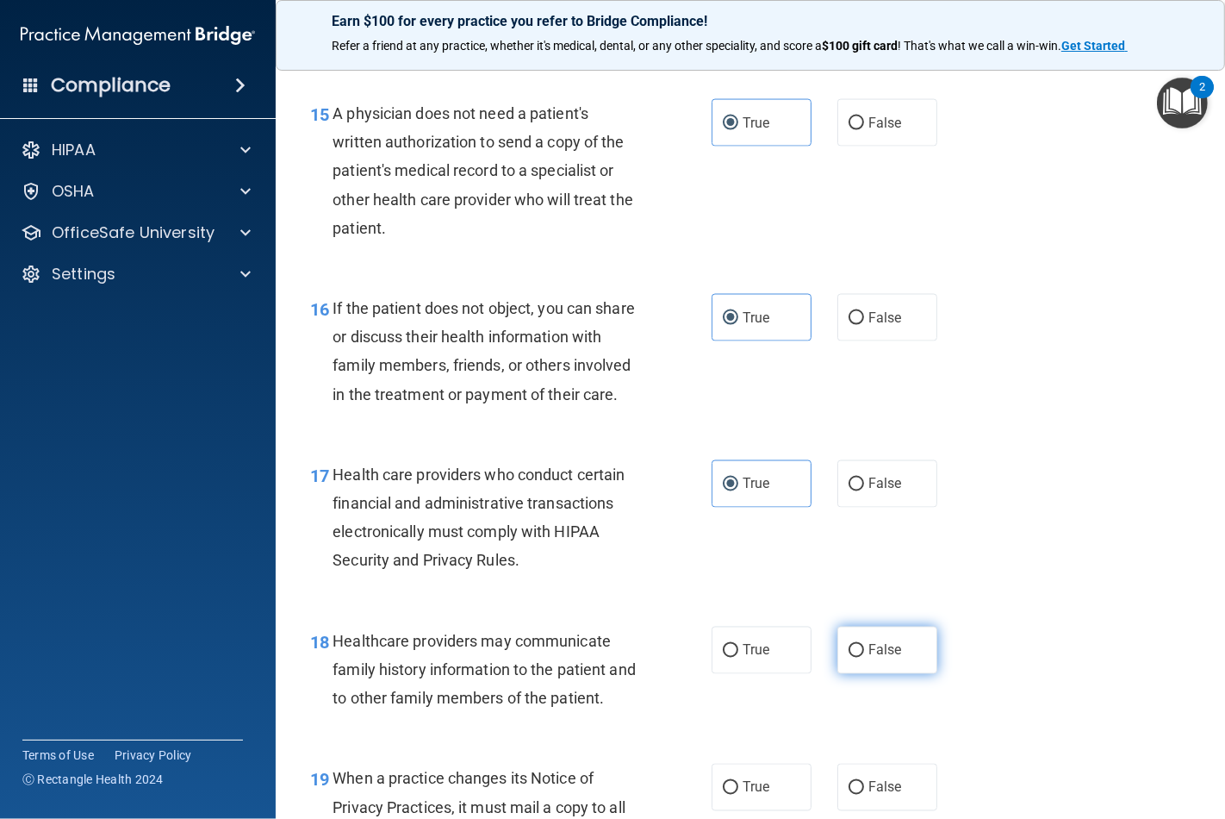
radio input "true"
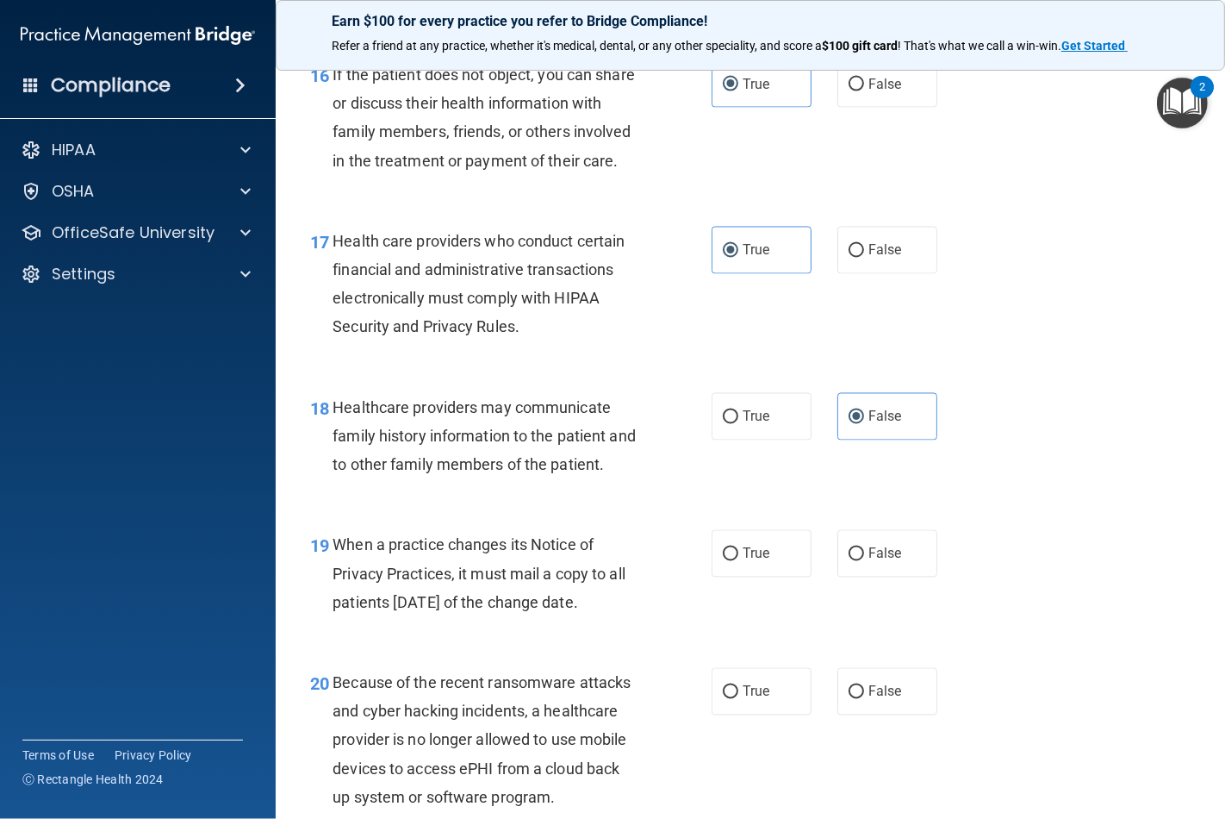
scroll to position [2681, 0]
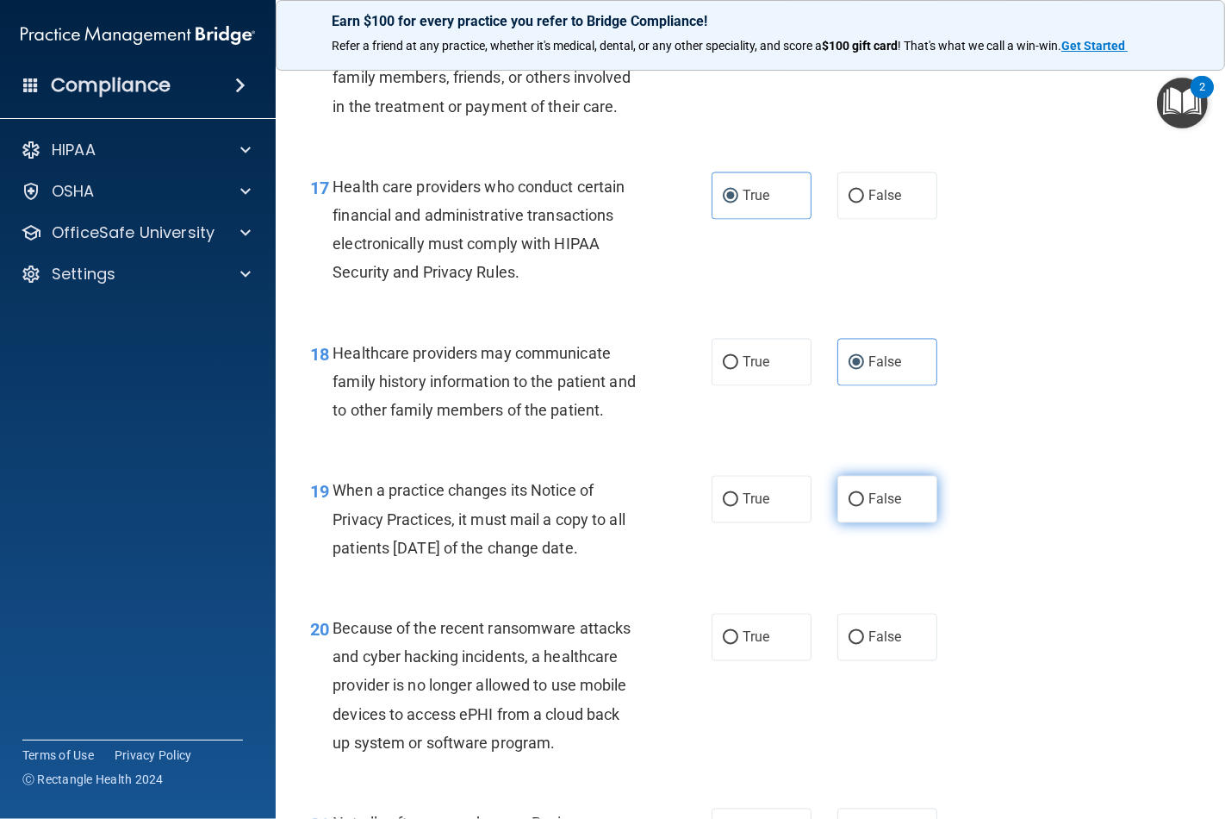
click at [862, 523] on label "False" at bounding box center [888, 499] width 100 height 47
click at [862, 507] on input "False" at bounding box center [857, 500] width 16 height 13
radio input "true"
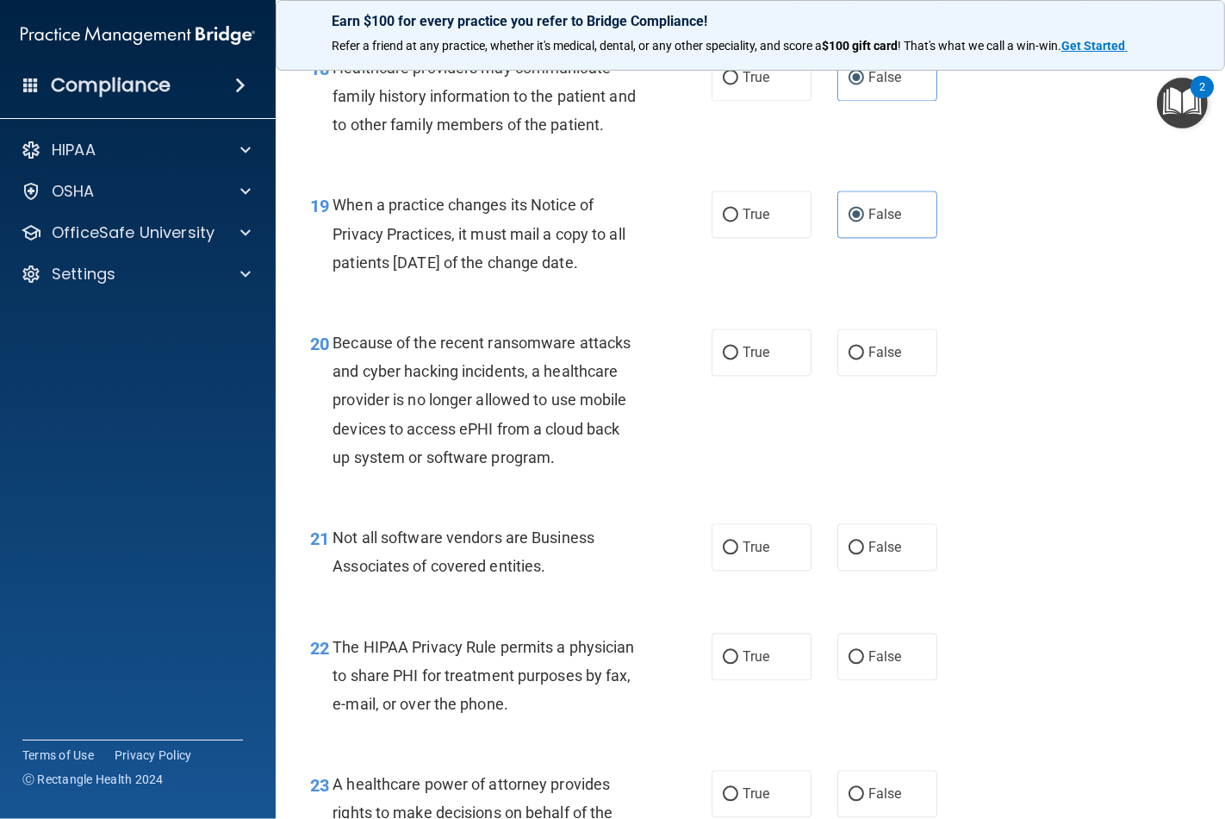
scroll to position [2968, 0]
click at [851, 407] on div "20 Because of the recent ransomware attacks and cyber hacking incidents, a heal…" at bounding box center [750, 402] width 907 height 195
click at [854, 374] on label "False" at bounding box center [888, 350] width 100 height 47
click at [854, 358] on input "False" at bounding box center [857, 351] width 16 height 13
radio input "true"
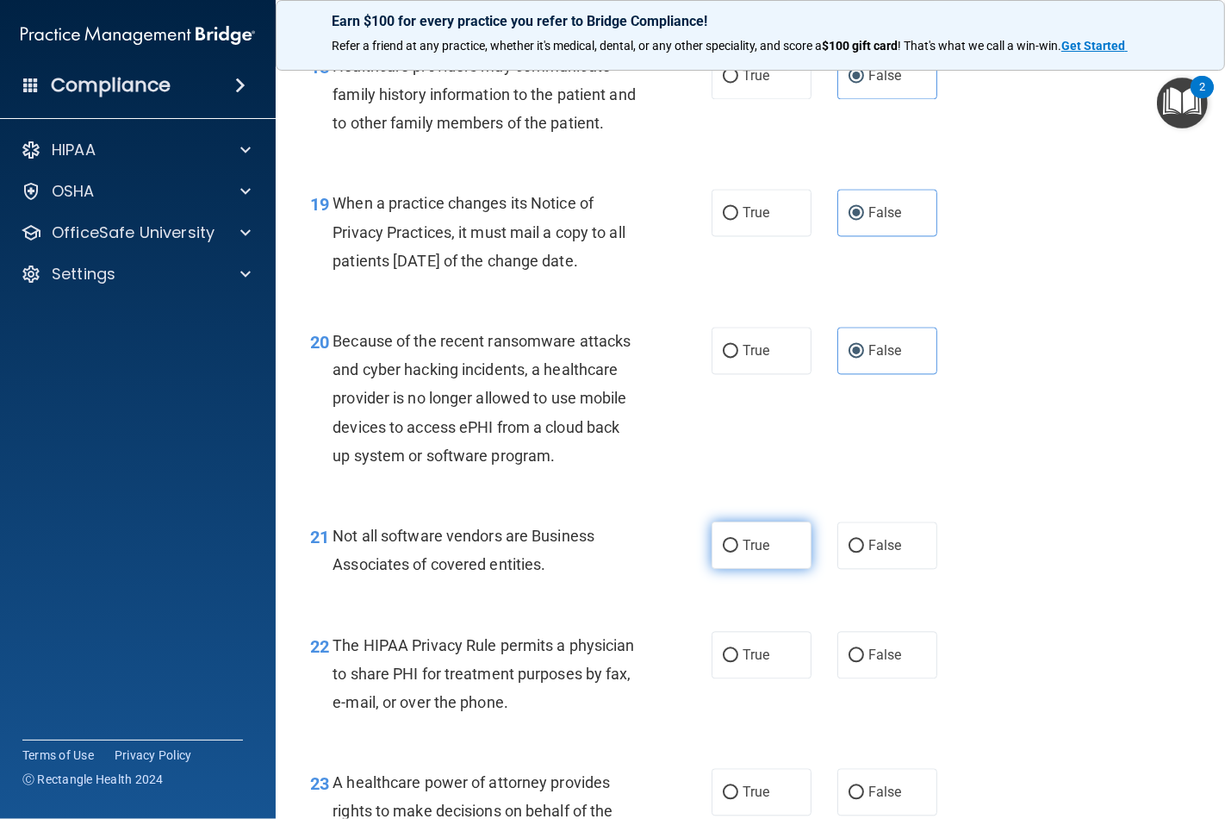
click at [765, 569] on label "True" at bounding box center [762, 544] width 100 height 47
click at [739, 552] on input "True" at bounding box center [731, 545] width 16 height 13
radio input "true"
click at [744, 663] on span "True" at bounding box center [756, 654] width 27 height 16
click at [739, 662] on input "True" at bounding box center [731, 655] width 16 height 13
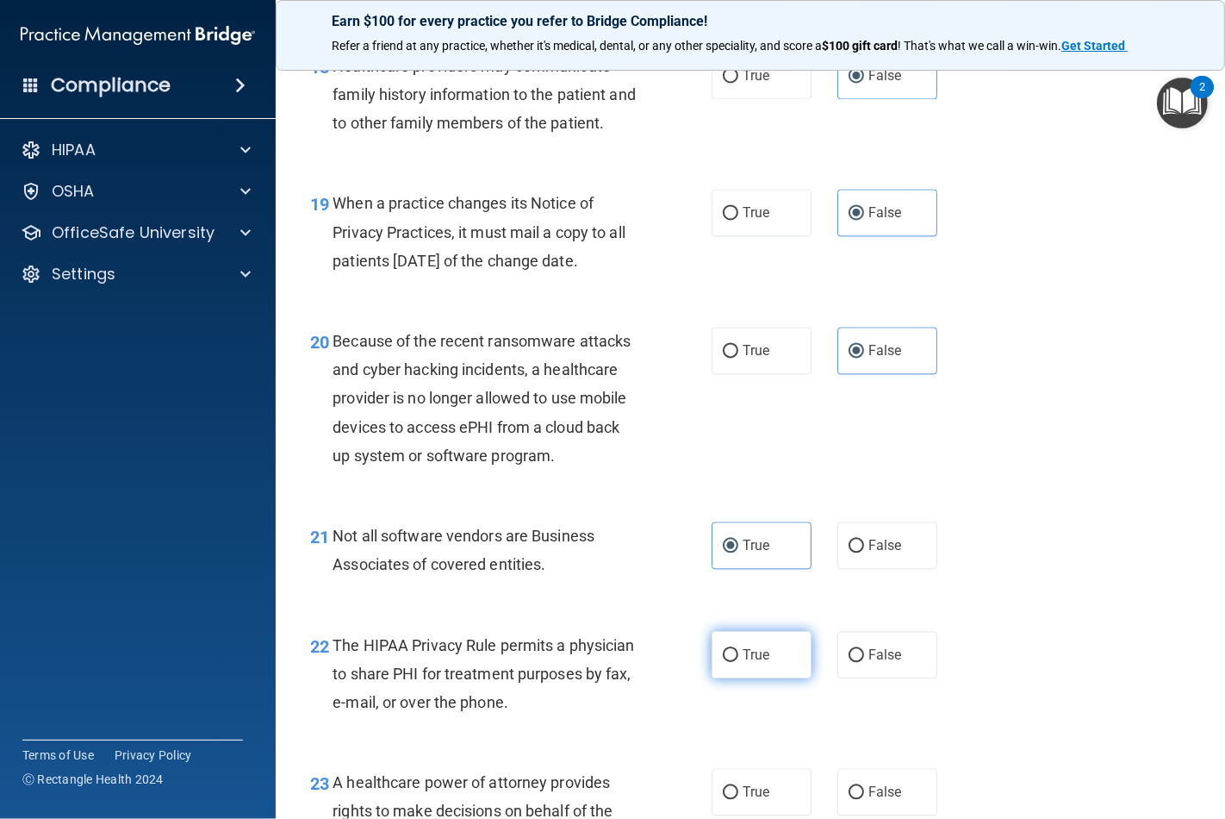
radio input "true"
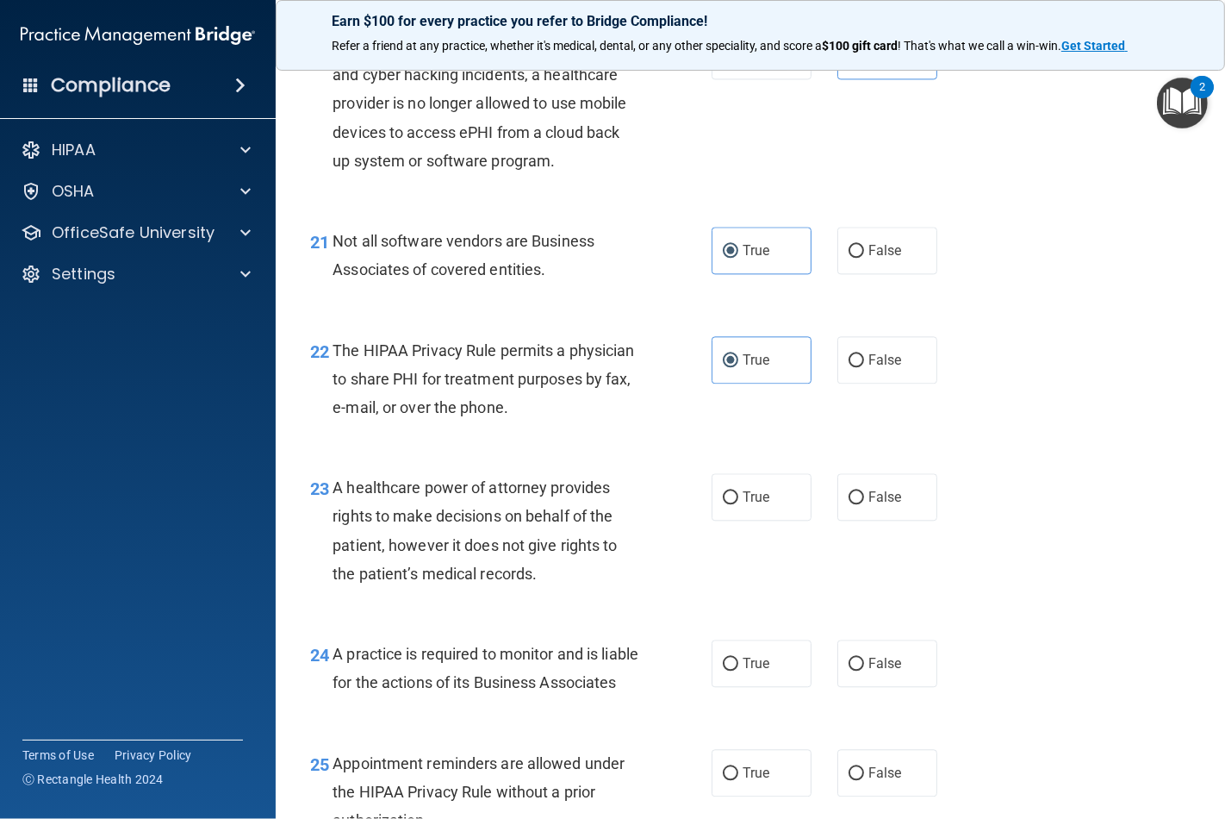
scroll to position [3351, 0]
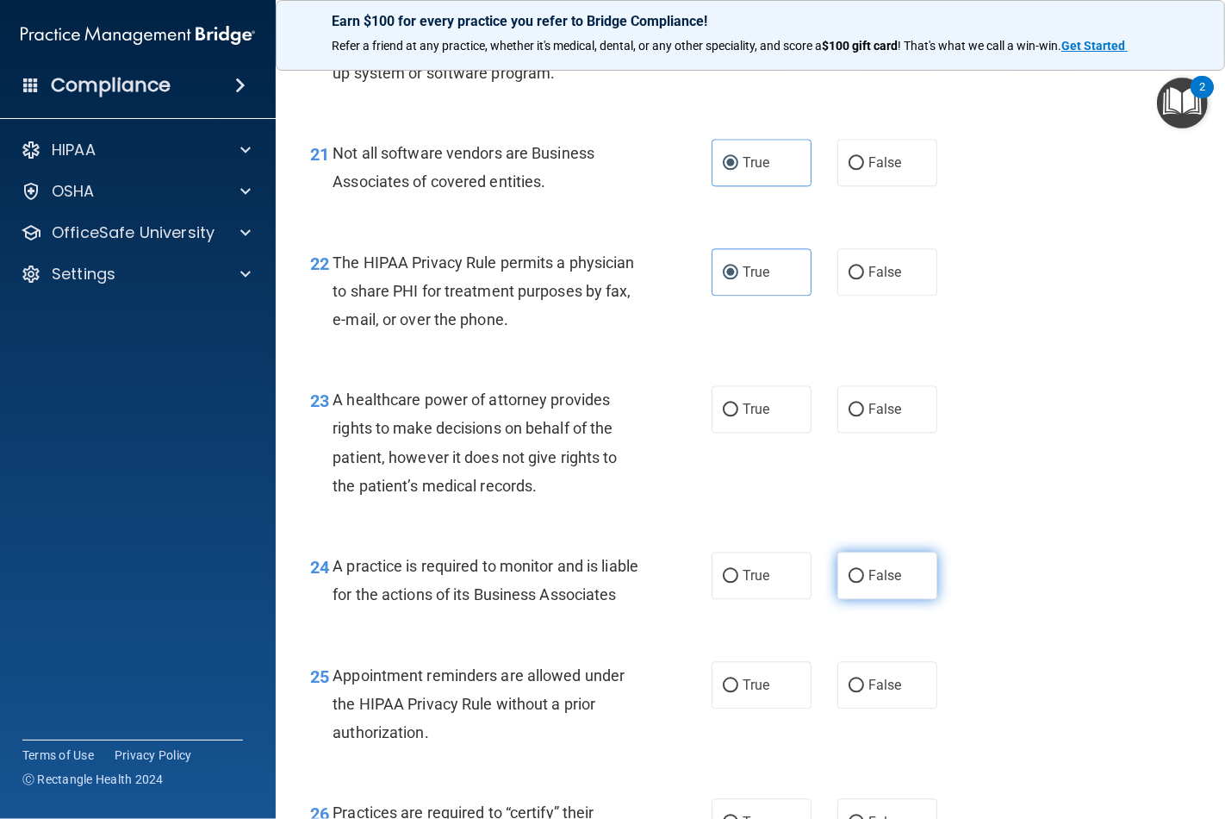
click at [880, 583] on span "False" at bounding box center [886, 575] width 34 height 16
click at [864, 583] on input "False" at bounding box center [857, 576] width 16 height 13
radio input "true"
click at [874, 417] on span "False" at bounding box center [886, 409] width 34 height 16
click at [864, 416] on input "False" at bounding box center [857, 409] width 16 height 13
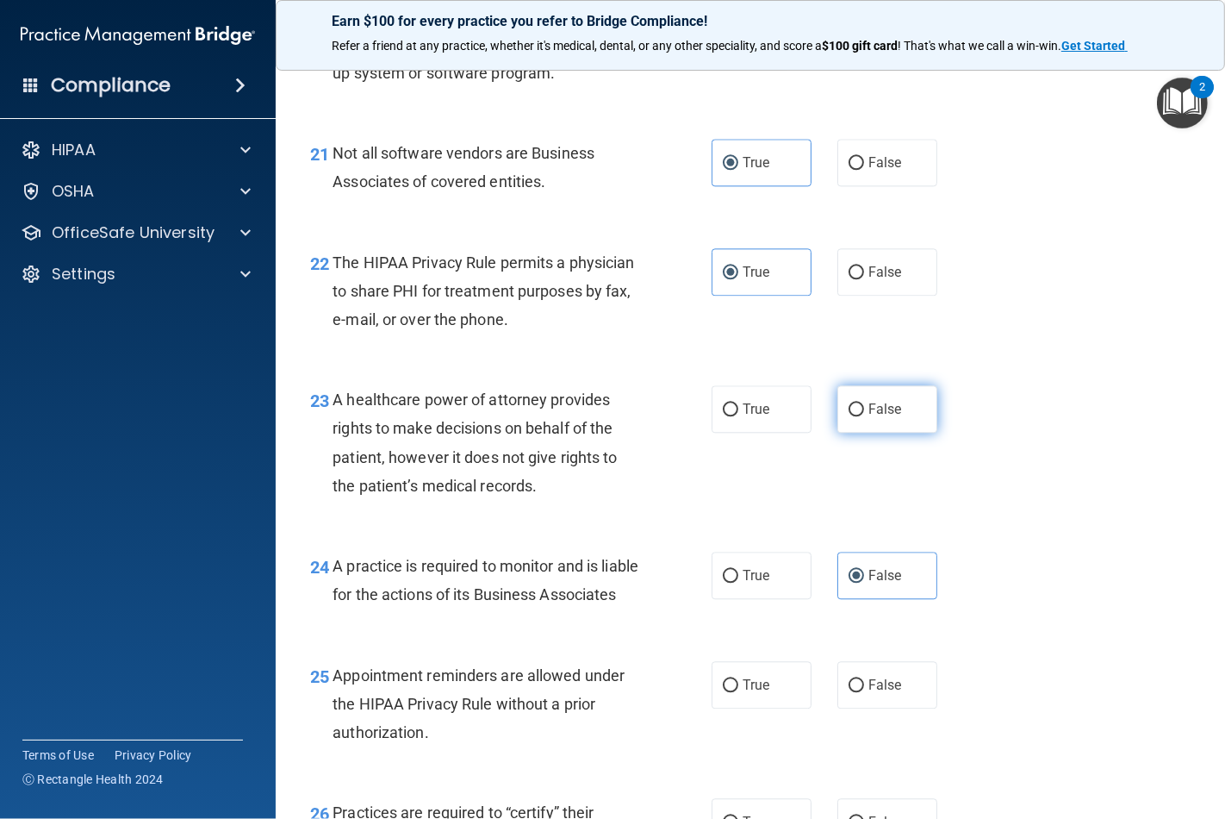
radio input "true"
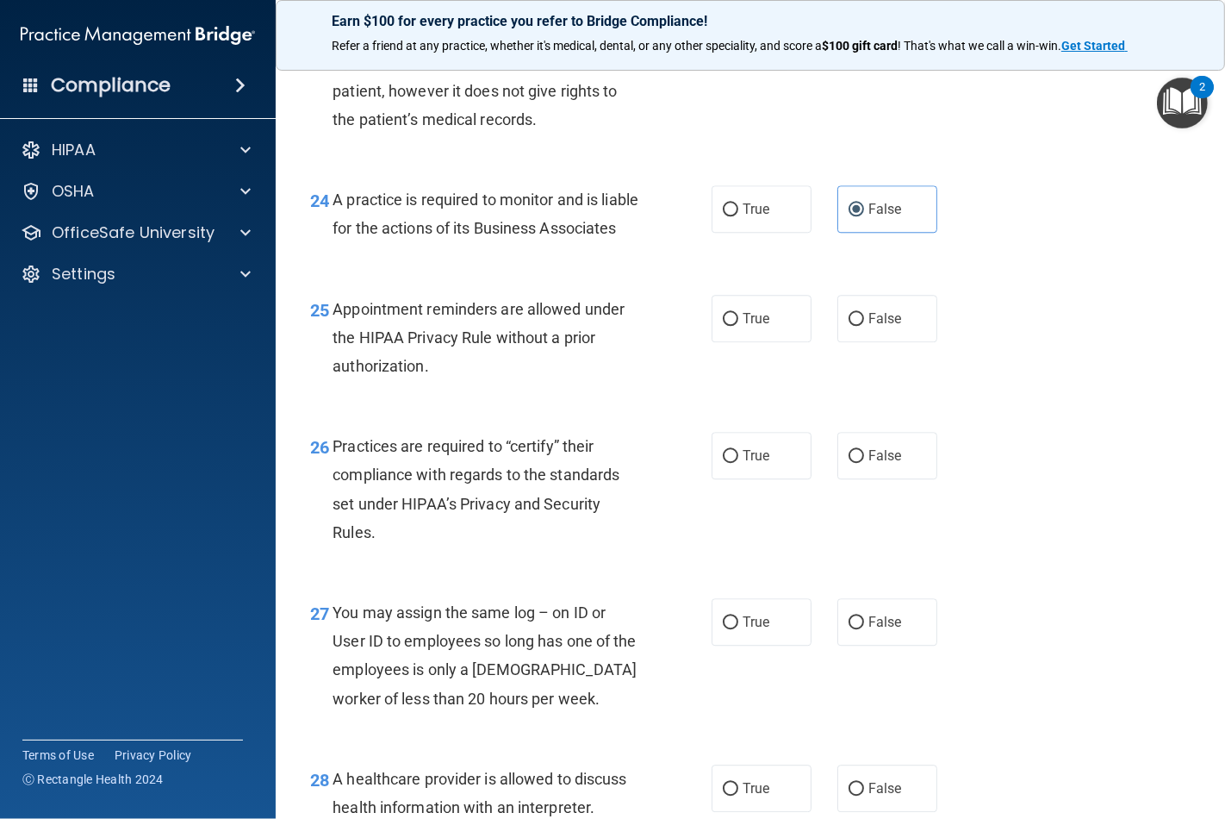
scroll to position [3734, 0]
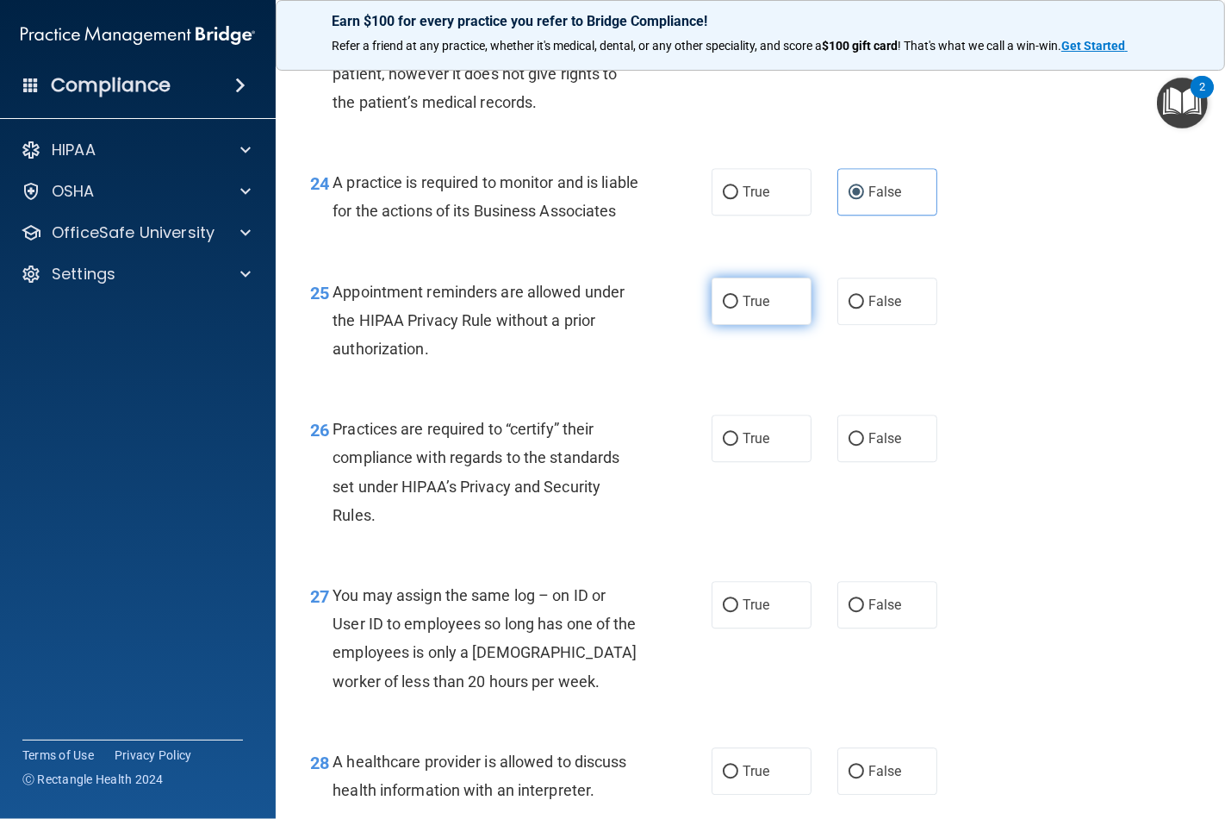
click at [746, 309] on span "True" at bounding box center [756, 301] width 27 height 16
click at [739, 309] on input "True" at bounding box center [731, 302] width 16 height 13
radio input "true"
click at [857, 462] on label "False" at bounding box center [888, 438] width 100 height 47
click at [857, 446] on input "False" at bounding box center [857, 439] width 16 height 13
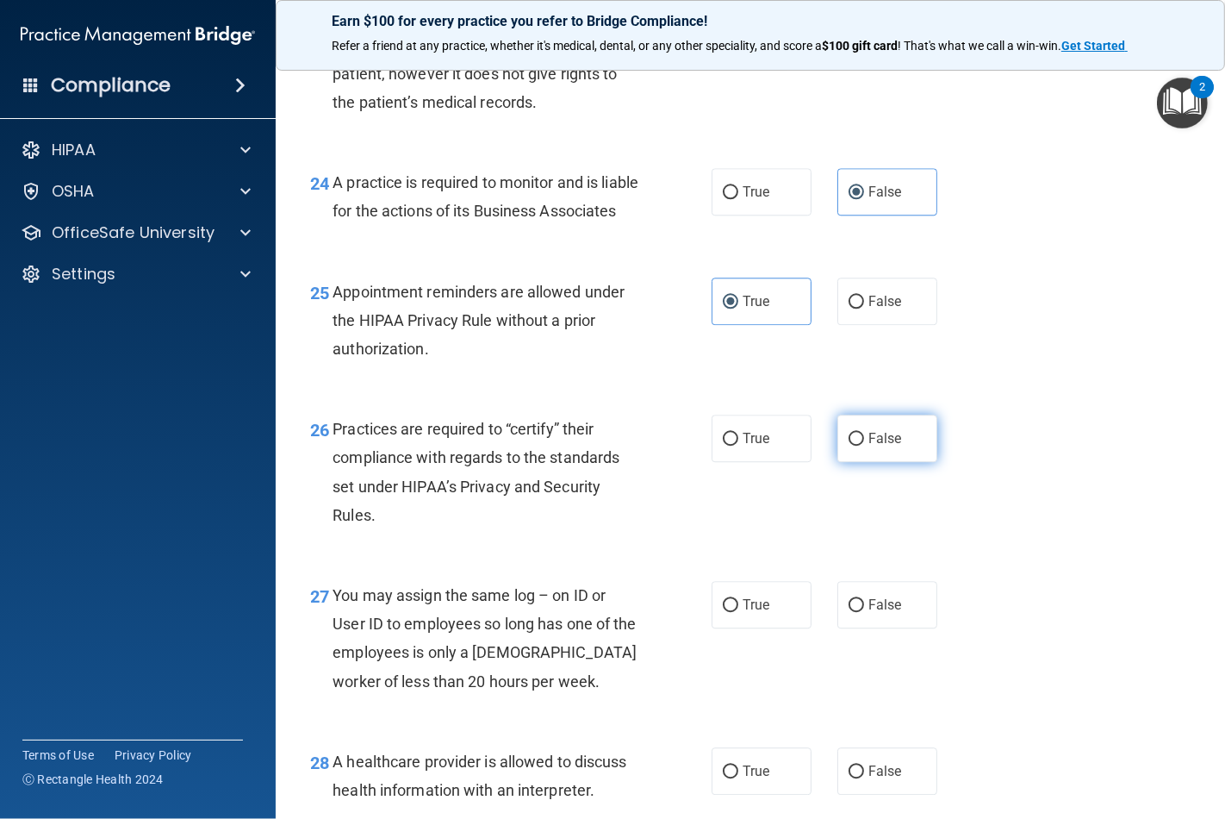
radio input "true"
click at [858, 628] on label "False" at bounding box center [888, 604] width 100 height 47
click at [858, 612] on input "False" at bounding box center [857, 605] width 16 height 13
radio input "true"
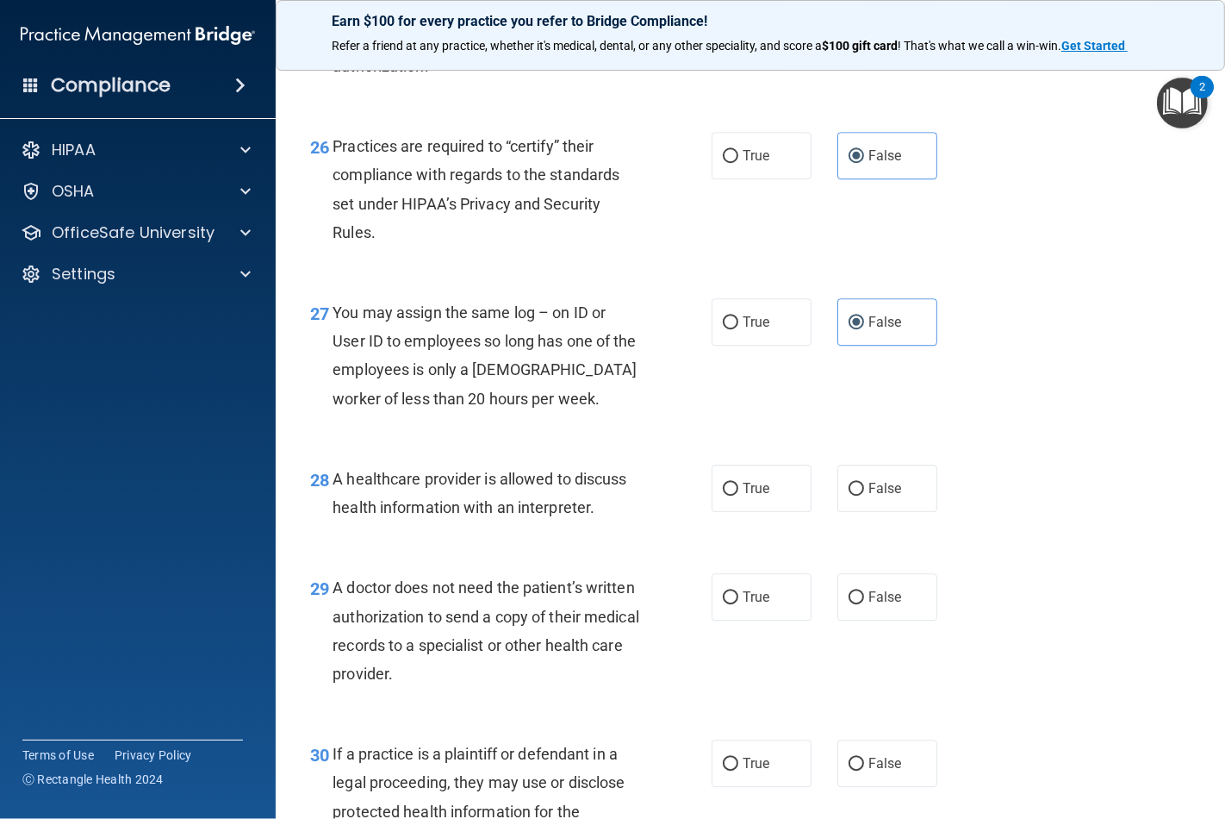
scroll to position [4117, 0]
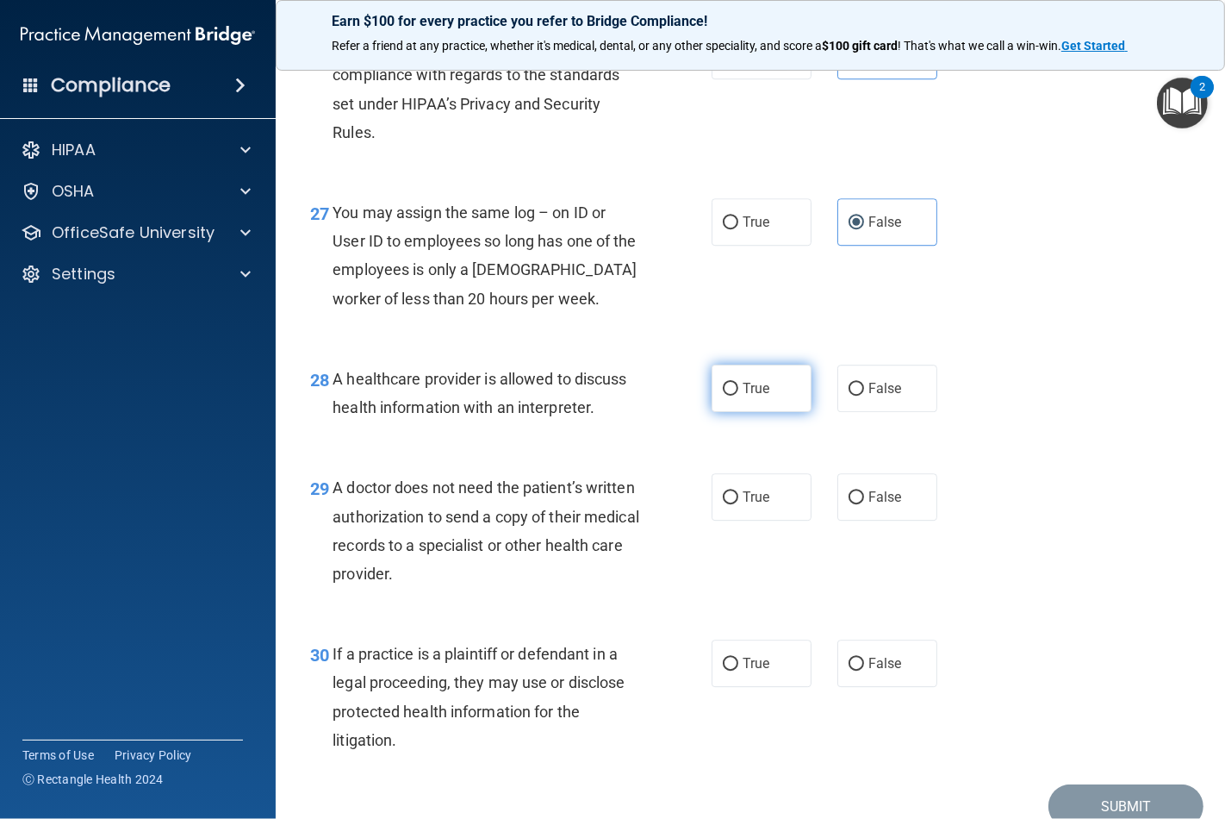
click at [739, 412] on label "True" at bounding box center [762, 388] width 100 height 47
click at [739, 396] on input "True" at bounding box center [731, 389] width 16 height 13
radio input "true"
click at [746, 505] on span "True" at bounding box center [756, 497] width 27 height 16
click at [739, 504] on input "True" at bounding box center [731, 497] width 16 height 13
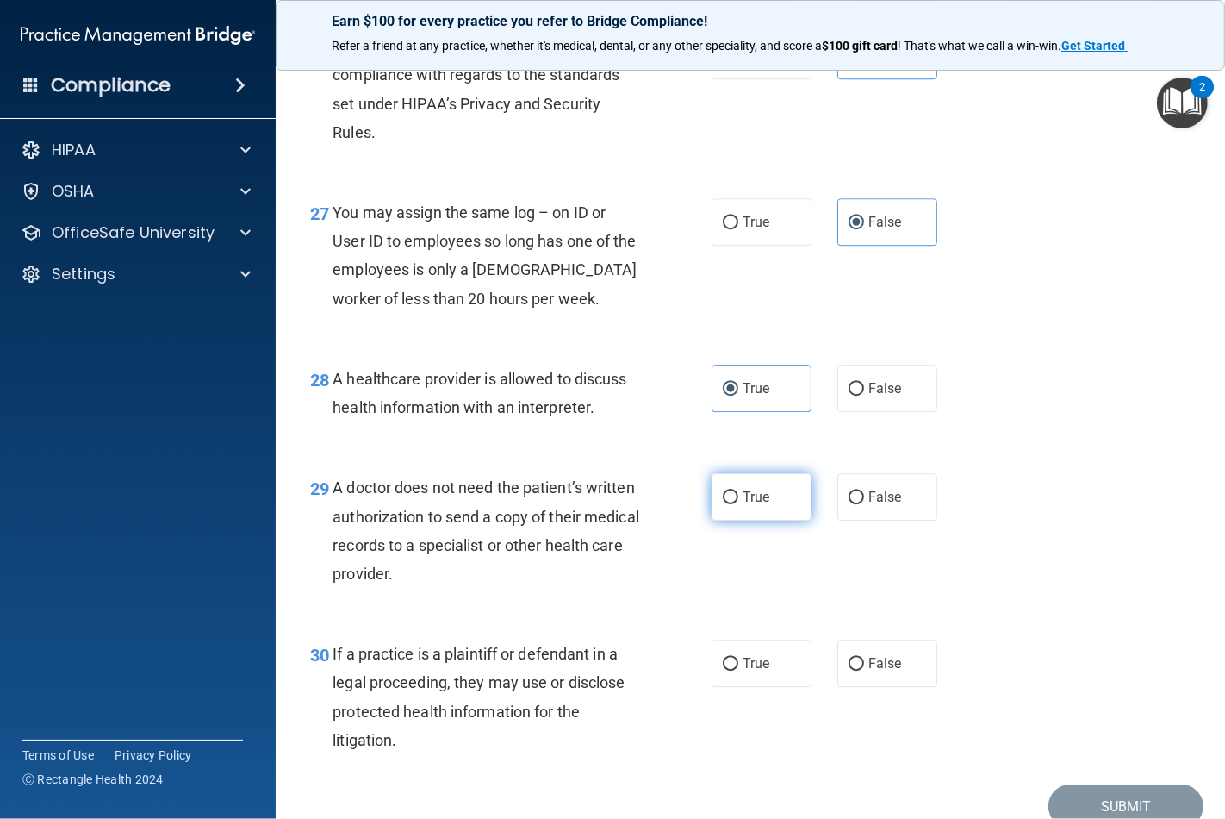
radio input "true"
click at [739, 687] on label "True" at bounding box center [762, 662] width 100 height 47
click at [739, 670] on input "True" at bounding box center [731, 664] width 16 height 13
radio input "true"
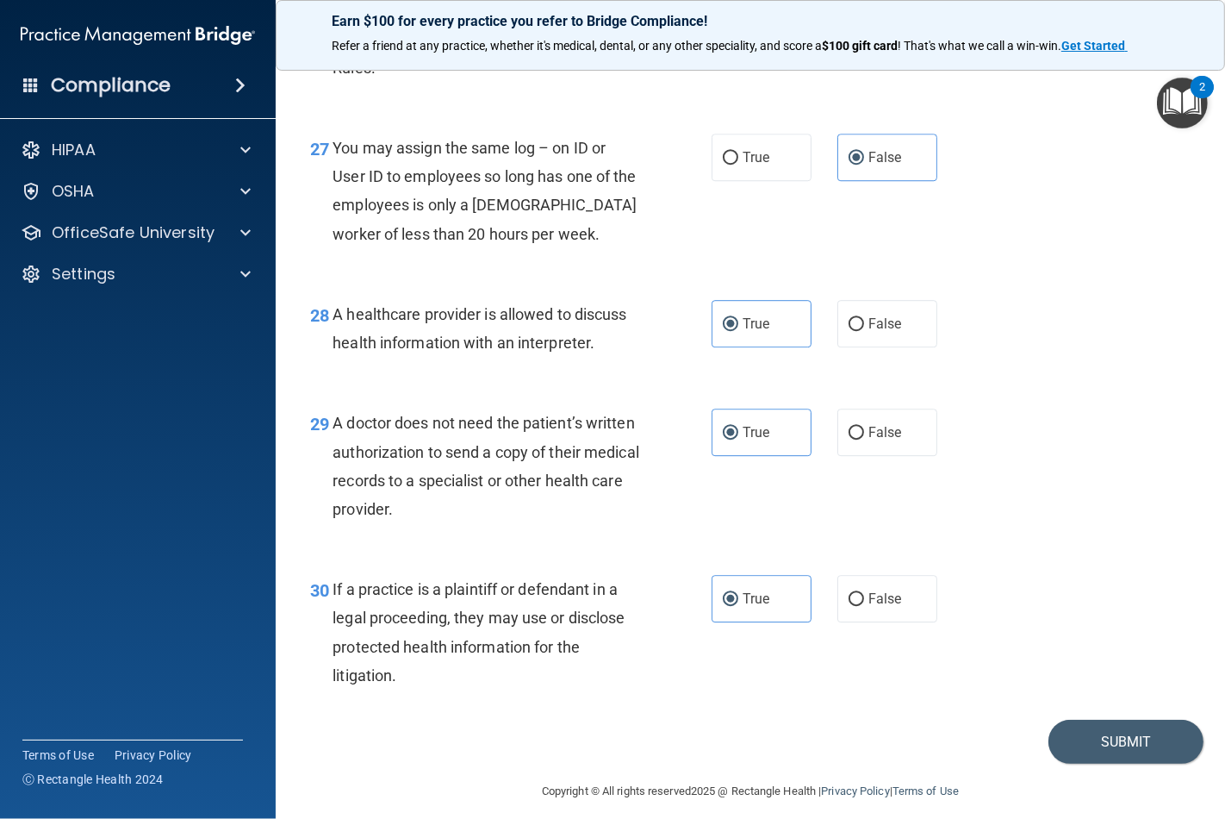
scroll to position [4253, 0]
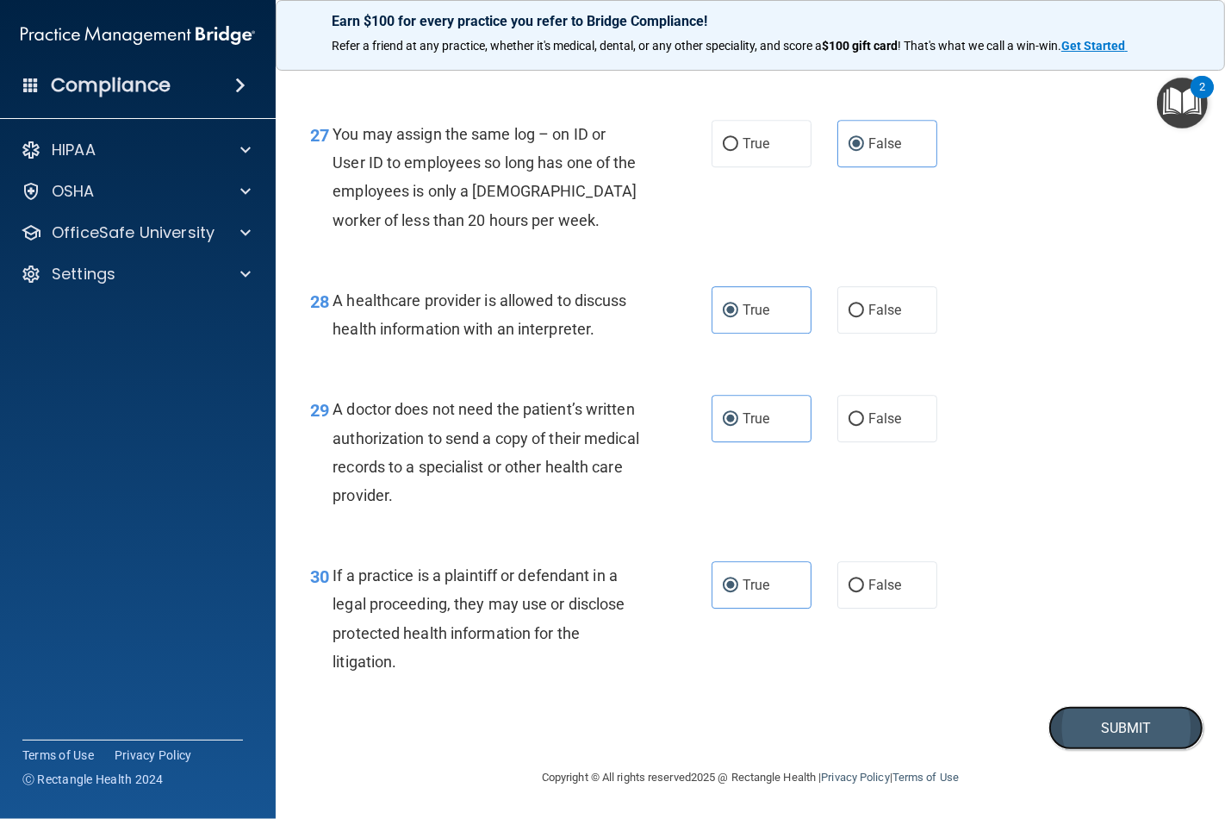
click at [1101, 720] on button "Submit" at bounding box center [1126, 728] width 155 height 44
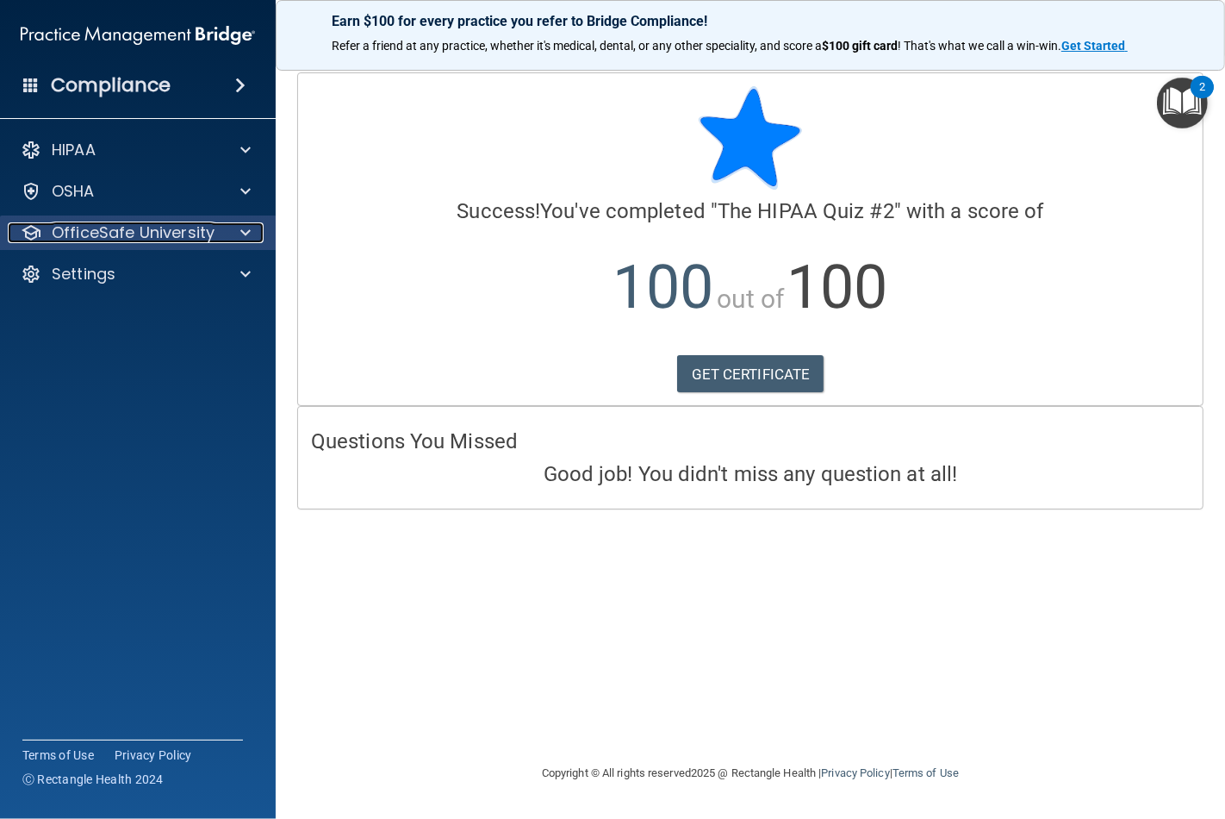
click at [244, 231] on span at bounding box center [245, 232] width 10 height 21
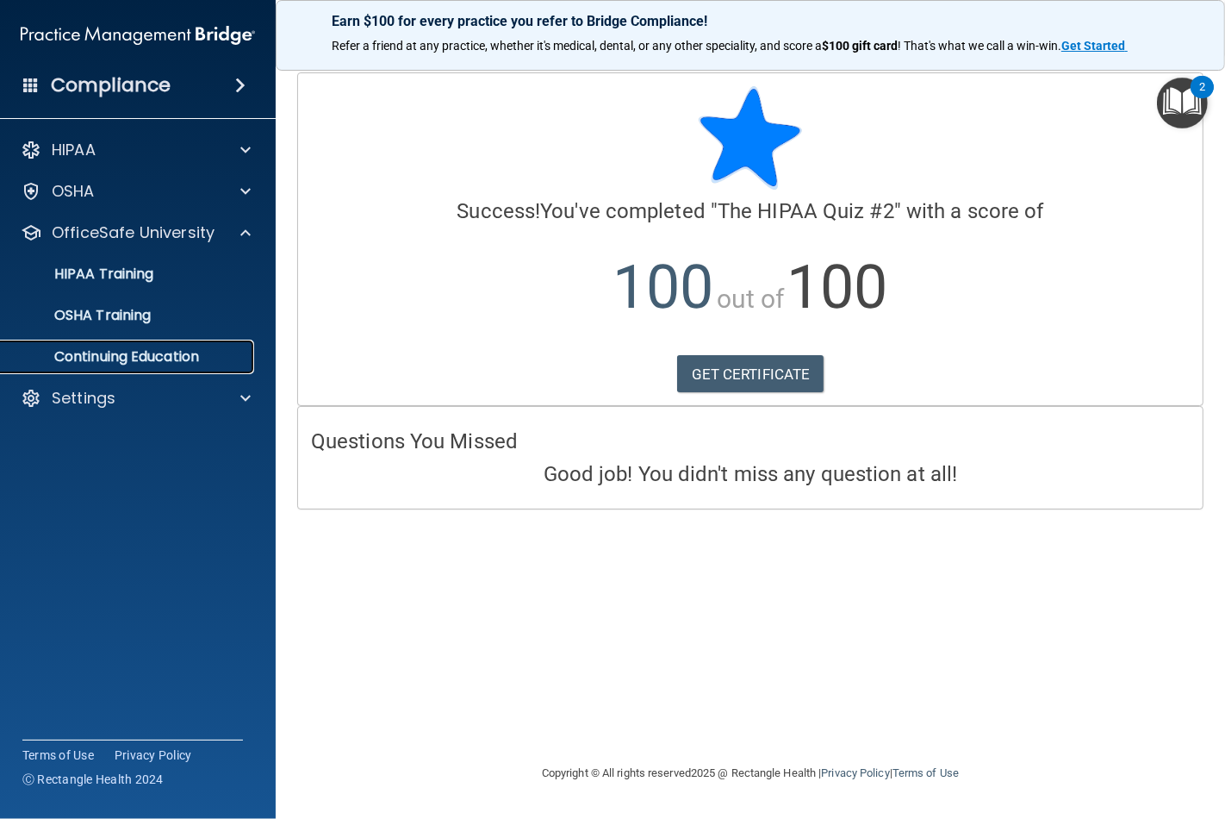
click at [102, 341] on link "Continuing Education" at bounding box center [118, 357] width 271 height 34
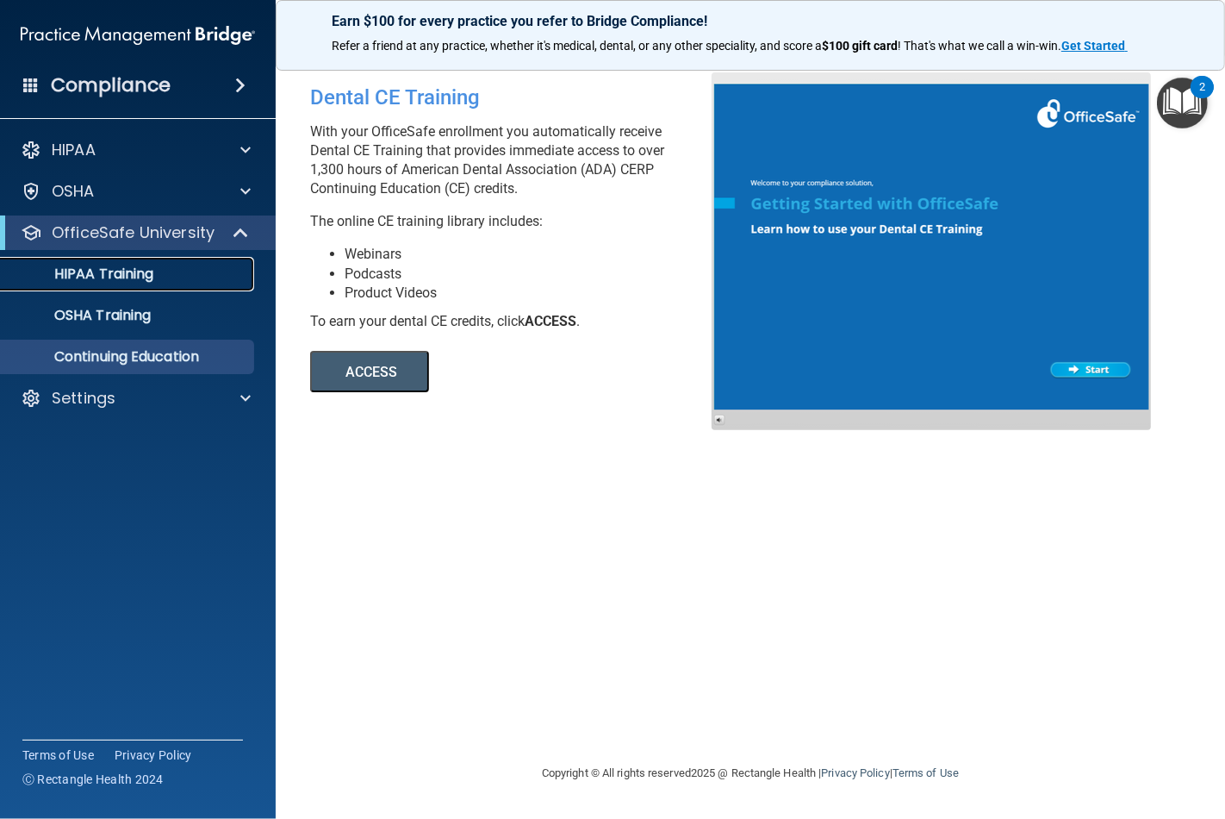
click at [117, 261] on link "HIPAA Training" at bounding box center [118, 274] width 271 height 34
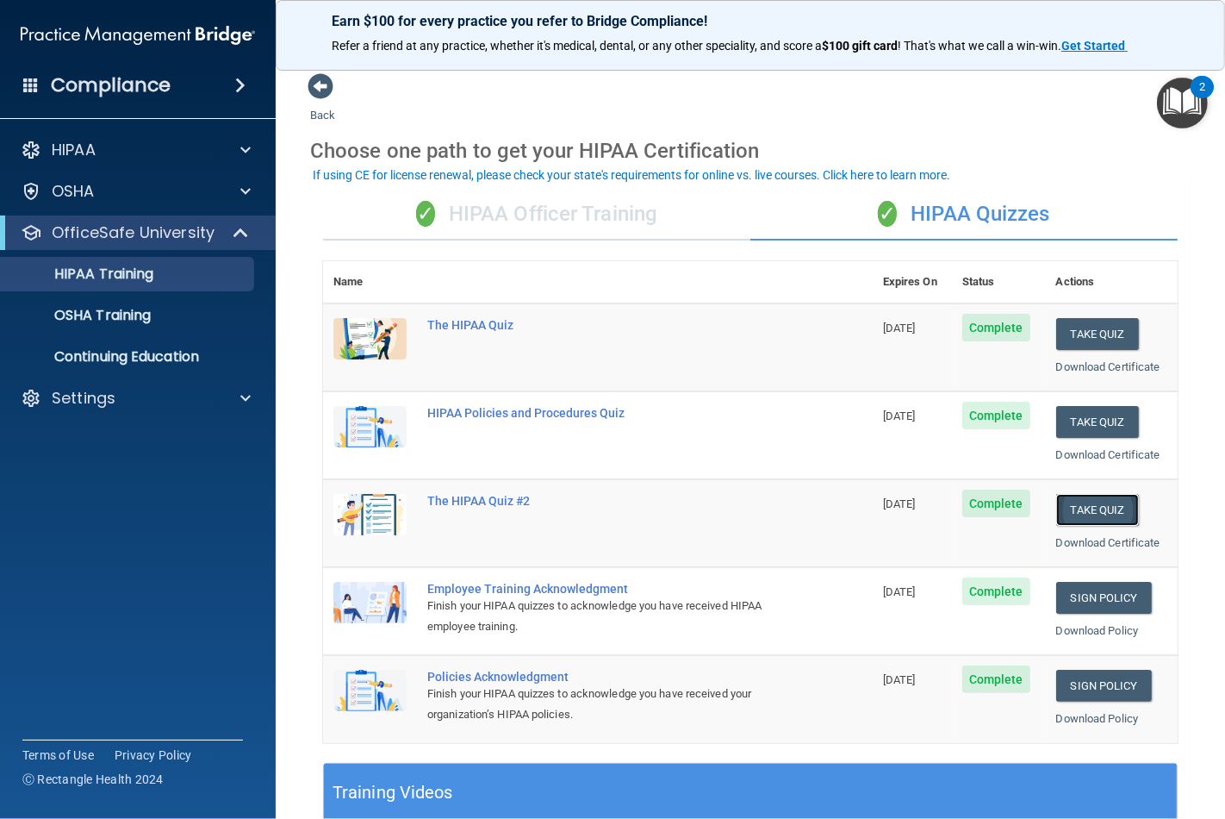
click at [1081, 505] on button "Take Quiz" at bounding box center [1098, 510] width 83 height 32
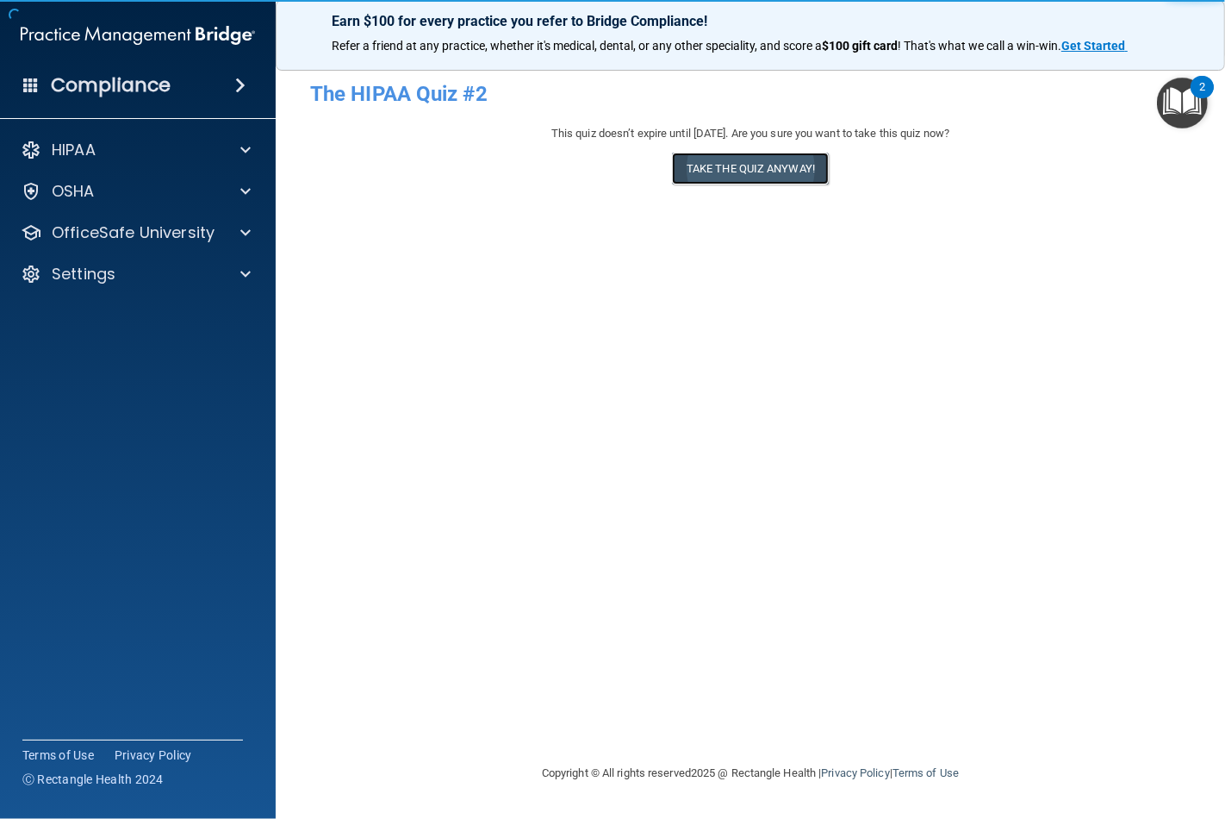
click at [727, 174] on button "Take the quiz anyway!" at bounding box center [750, 169] width 157 height 32
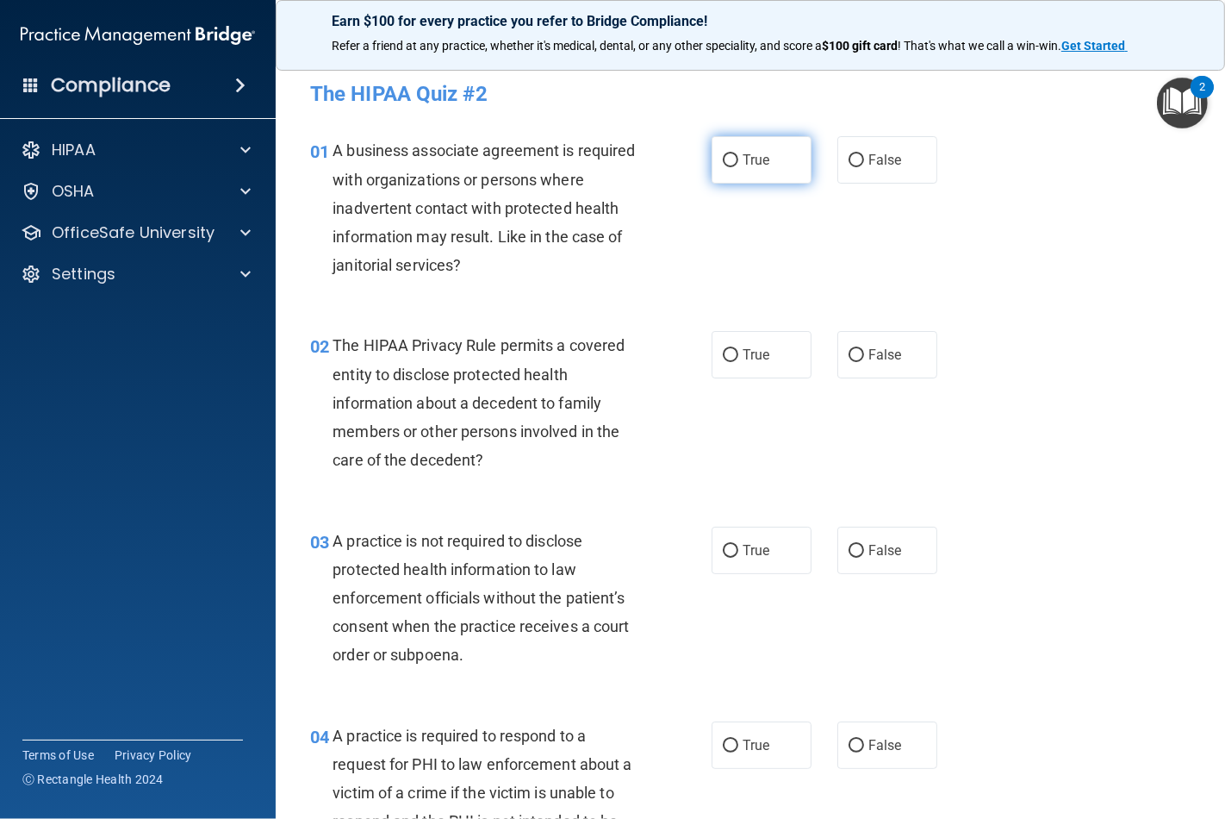
click at [731, 153] on label "True" at bounding box center [762, 159] width 100 height 47
click at [731, 154] on input "True" at bounding box center [731, 160] width 16 height 13
radio input "true"
click at [728, 352] on input "True" at bounding box center [731, 355] width 16 height 13
radio input "true"
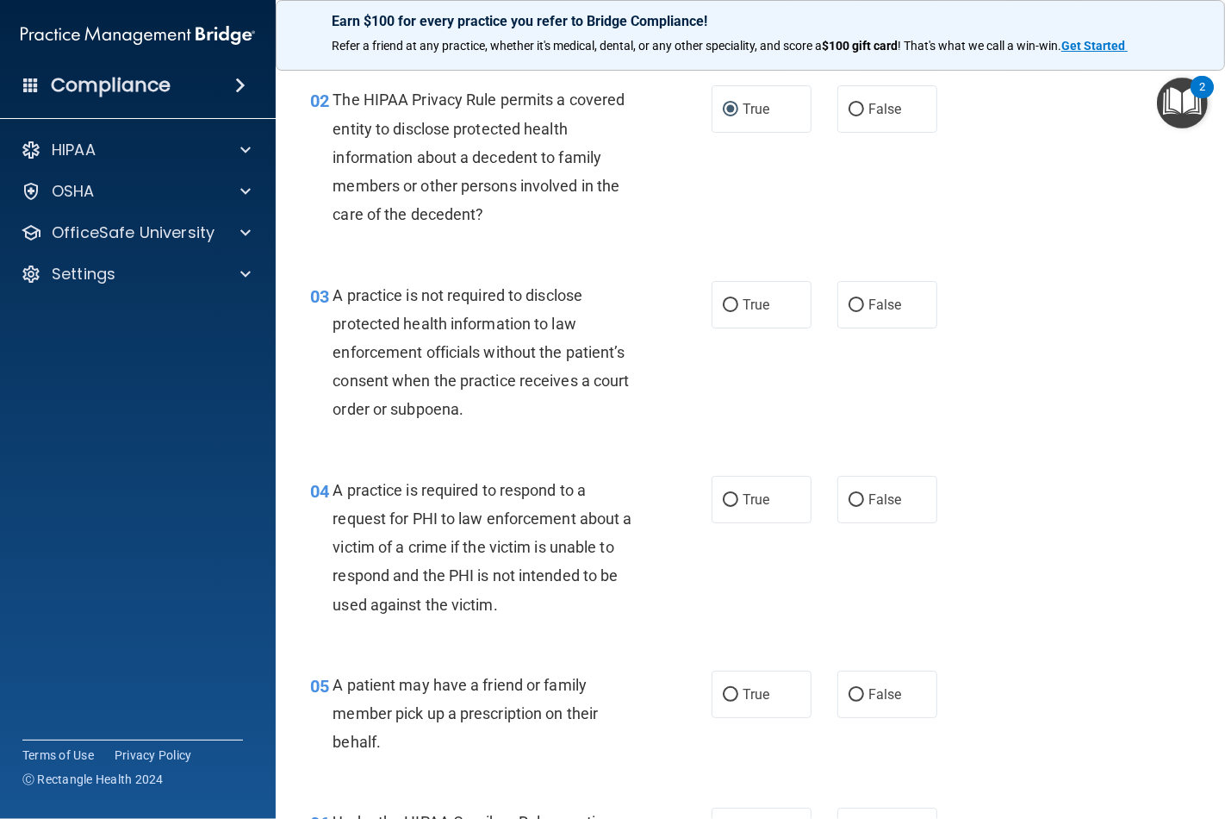
scroll to position [287, 0]
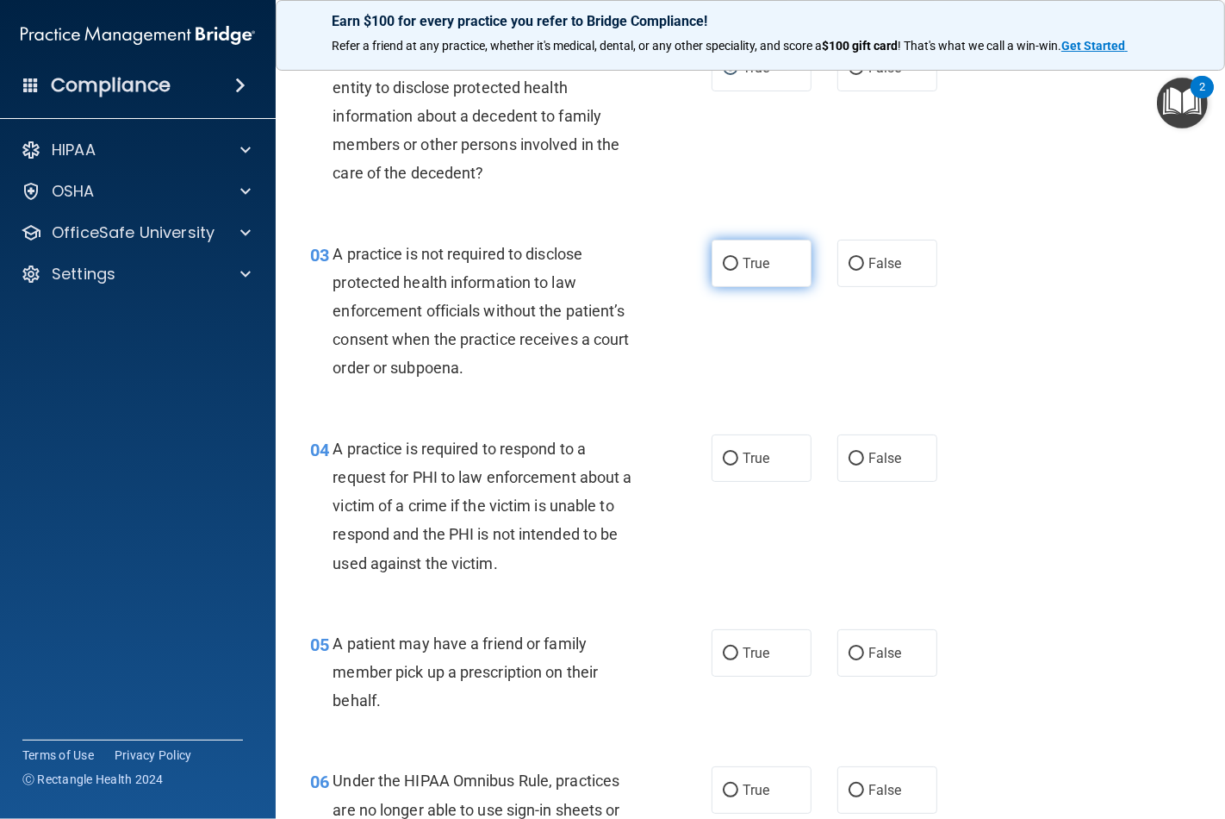
click at [744, 247] on label "True" at bounding box center [762, 263] width 100 height 47
click at [739, 258] on input "True" at bounding box center [731, 264] width 16 height 13
radio input "true"
click at [745, 458] on span "True" at bounding box center [756, 458] width 27 height 16
click at [739, 458] on input "True" at bounding box center [731, 458] width 16 height 13
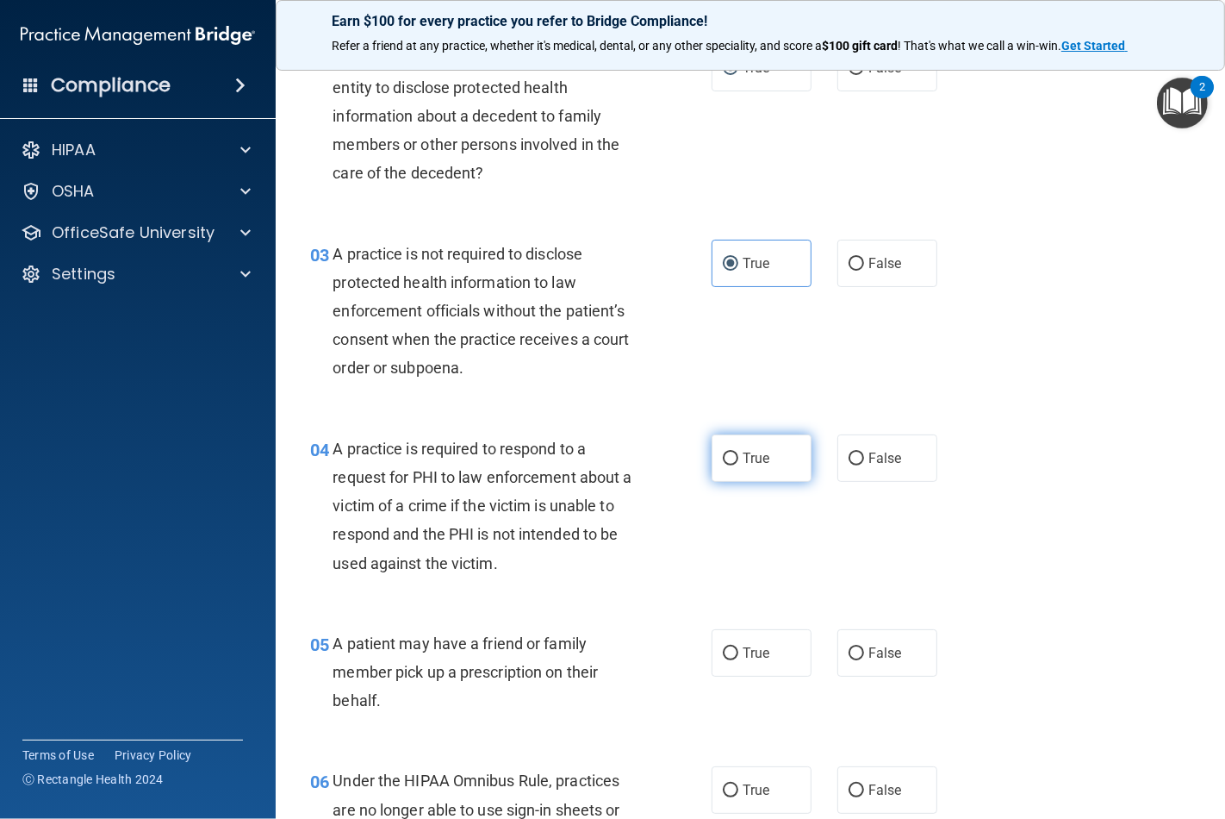
radio input "true"
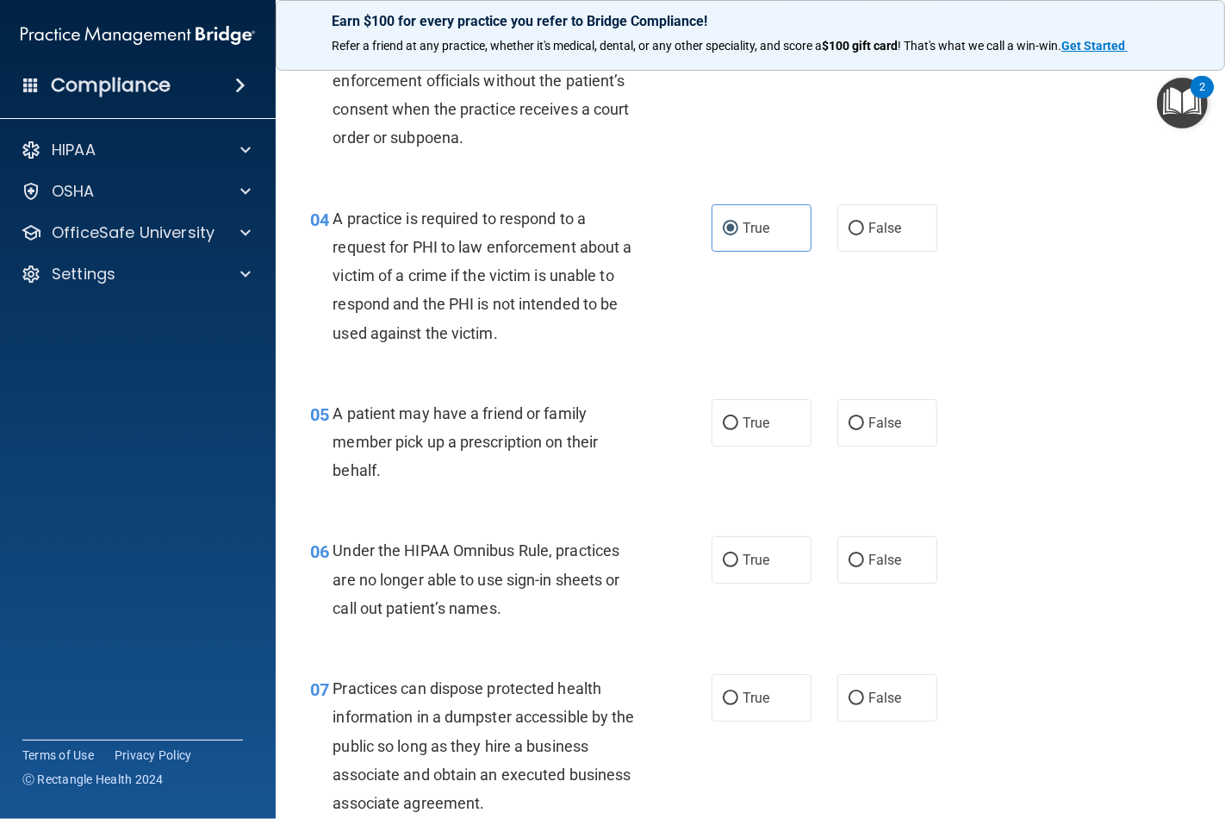
scroll to position [574, 0]
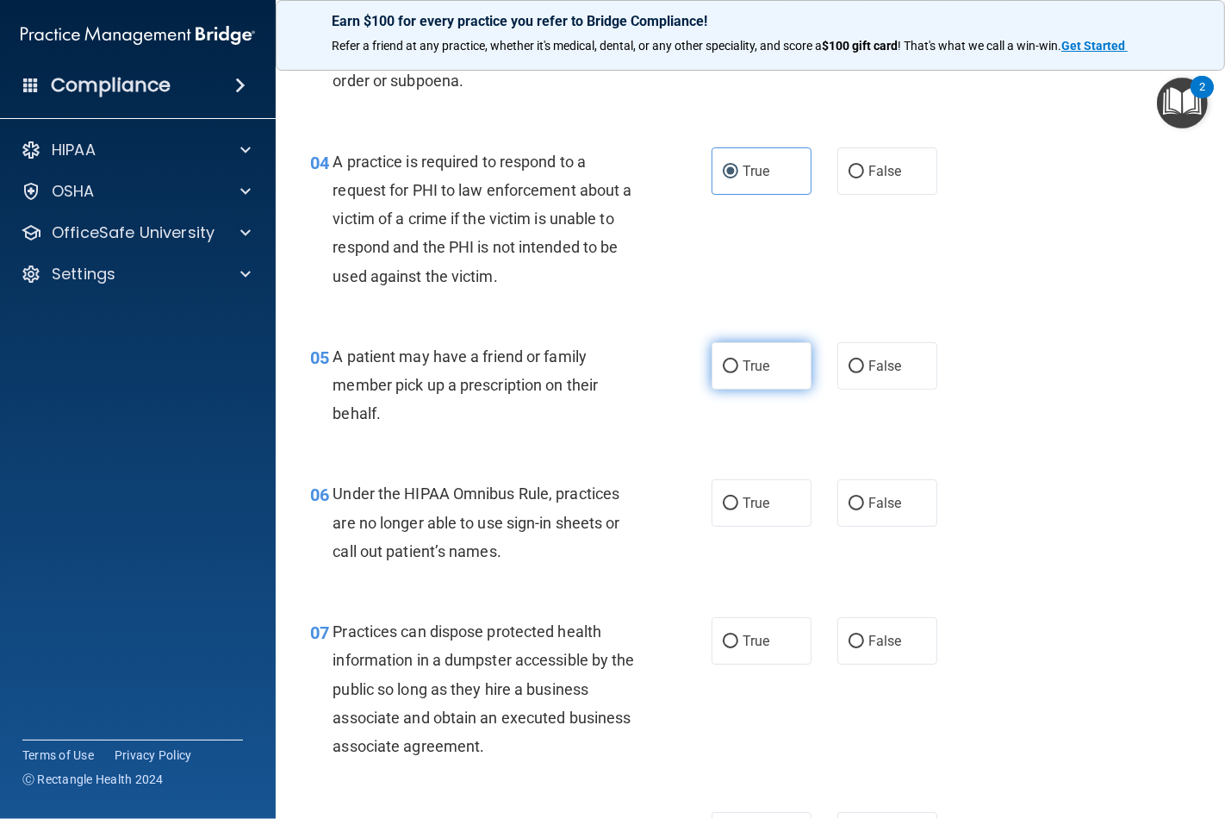
click at [755, 355] on label "True" at bounding box center [762, 365] width 100 height 47
click at [739, 360] on input "True" at bounding box center [731, 366] width 16 height 13
radio input "true"
click at [744, 505] on span "True" at bounding box center [756, 503] width 27 height 16
click at [739, 505] on input "True" at bounding box center [731, 503] width 16 height 13
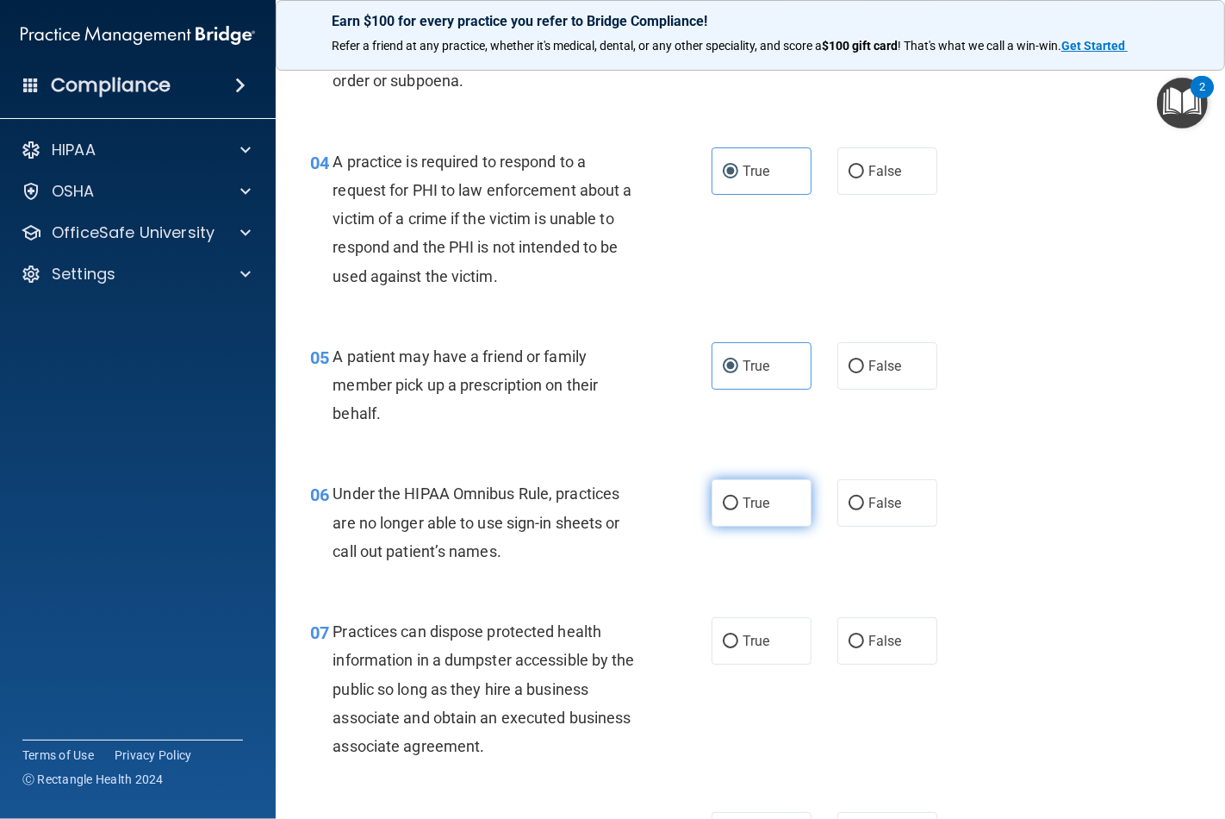
radio input "true"
click at [743, 644] on span "True" at bounding box center [756, 641] width 27 height 16
click at [739, 644] on input "True" at bounding box center [731, 641] width 16 height 13
radio input "true"
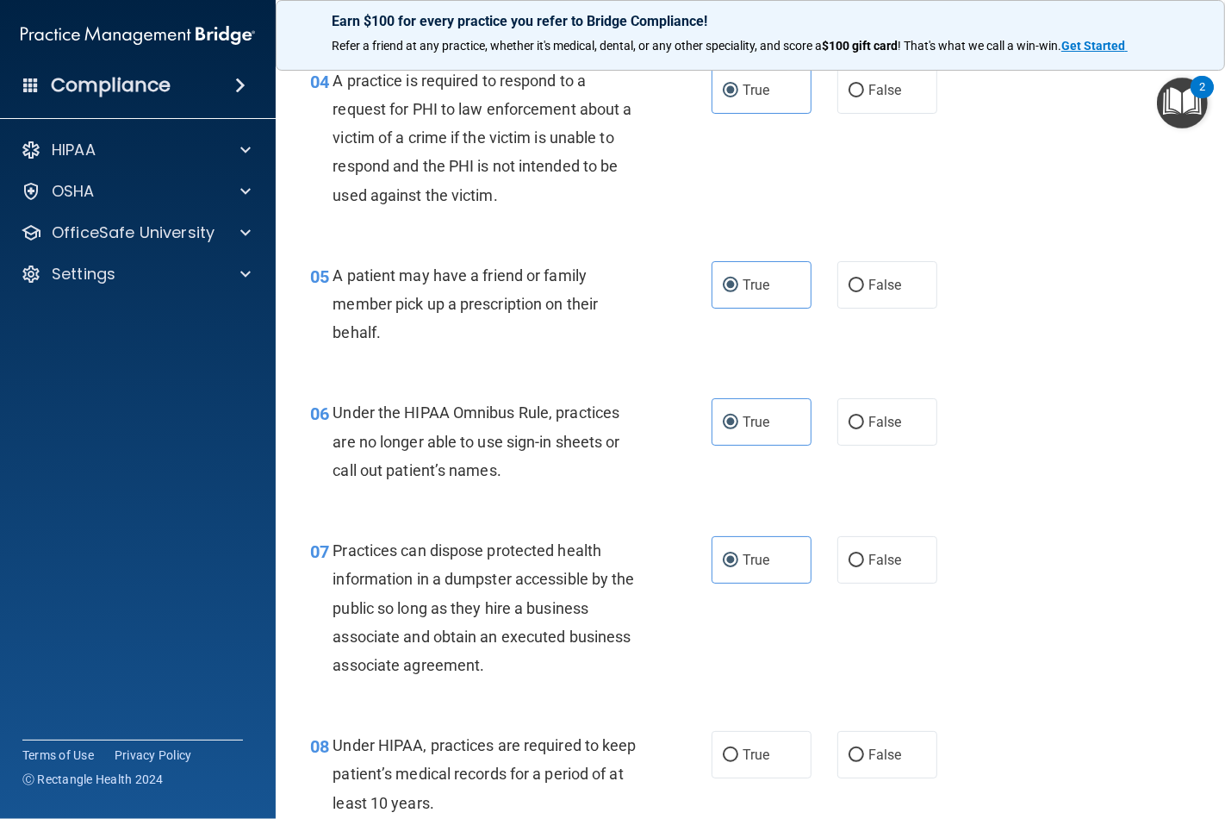
scroll to position [957, 0]
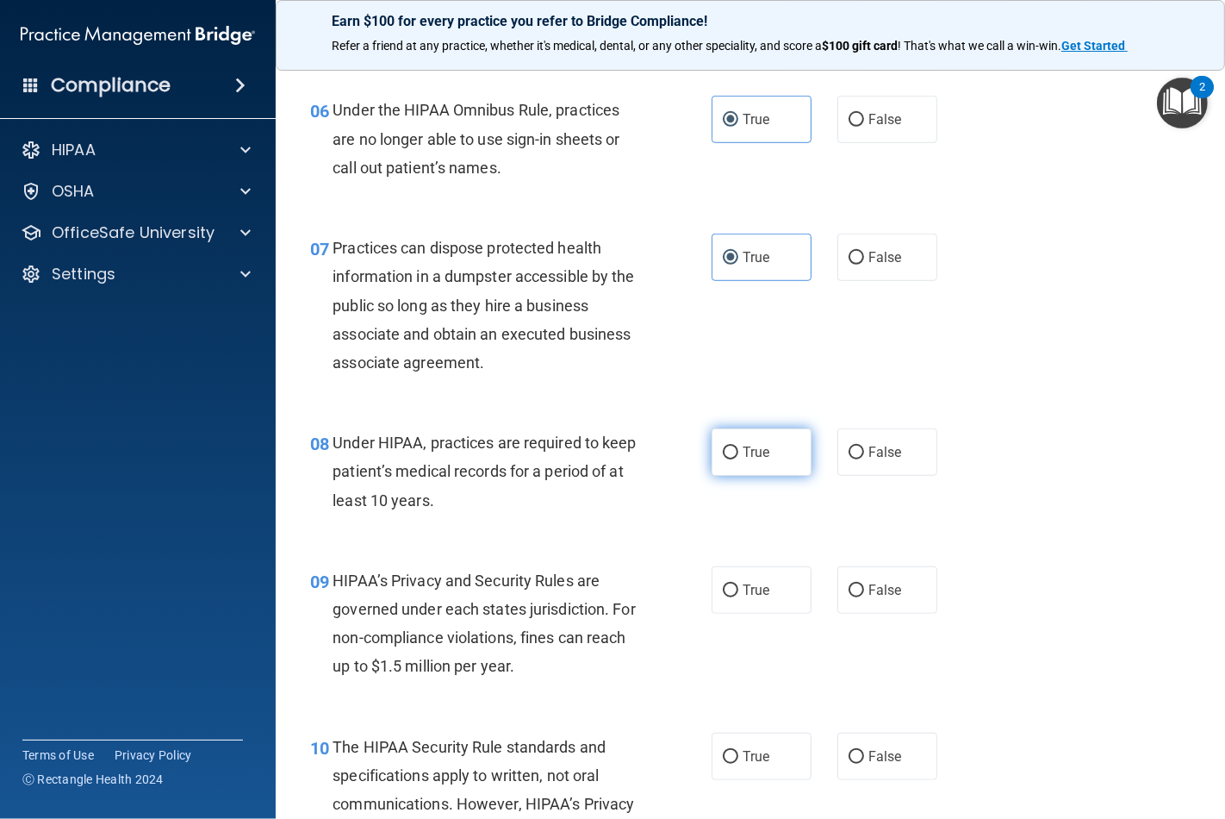
click at [744, 452] on span "True" at bounding box center [756, 452] width 27 height 16
click at [739, 452] on input "True" at bounding box center [731, 452] width 16 height 13
radio input "true"
click at [743, 602] on label "True" at bounding box center [762, 589] width 100 height 47
click at [739, 597] on input "True" at bounding box center [731, 590] width 16 height 13
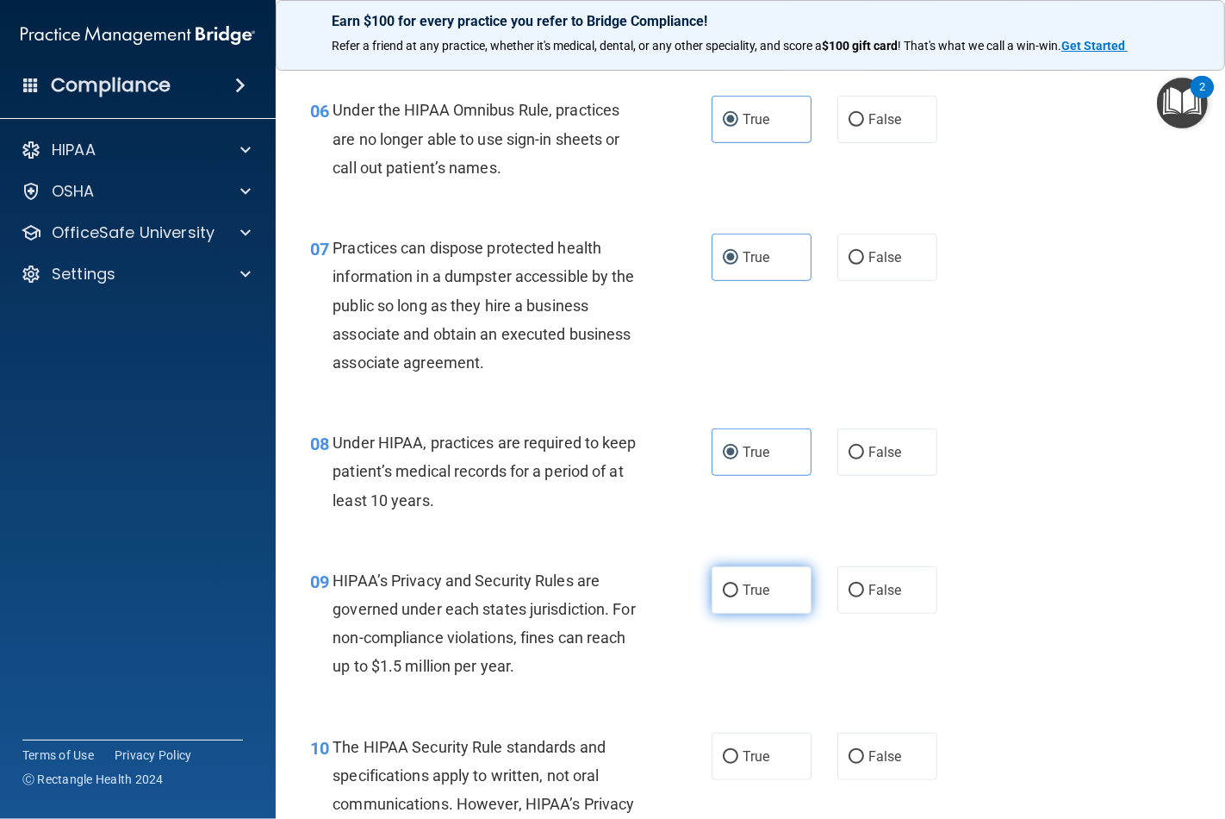
radio input "true"
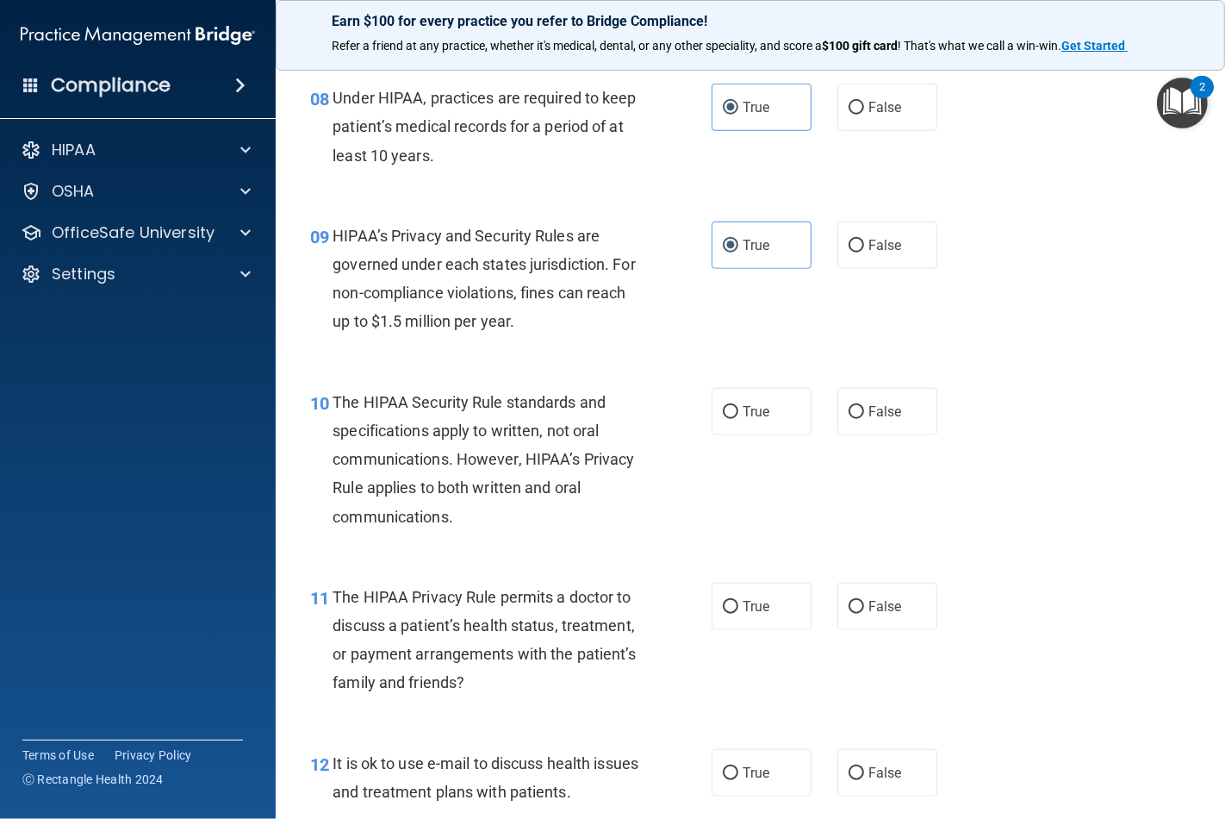
scroll to position [1340, 0]
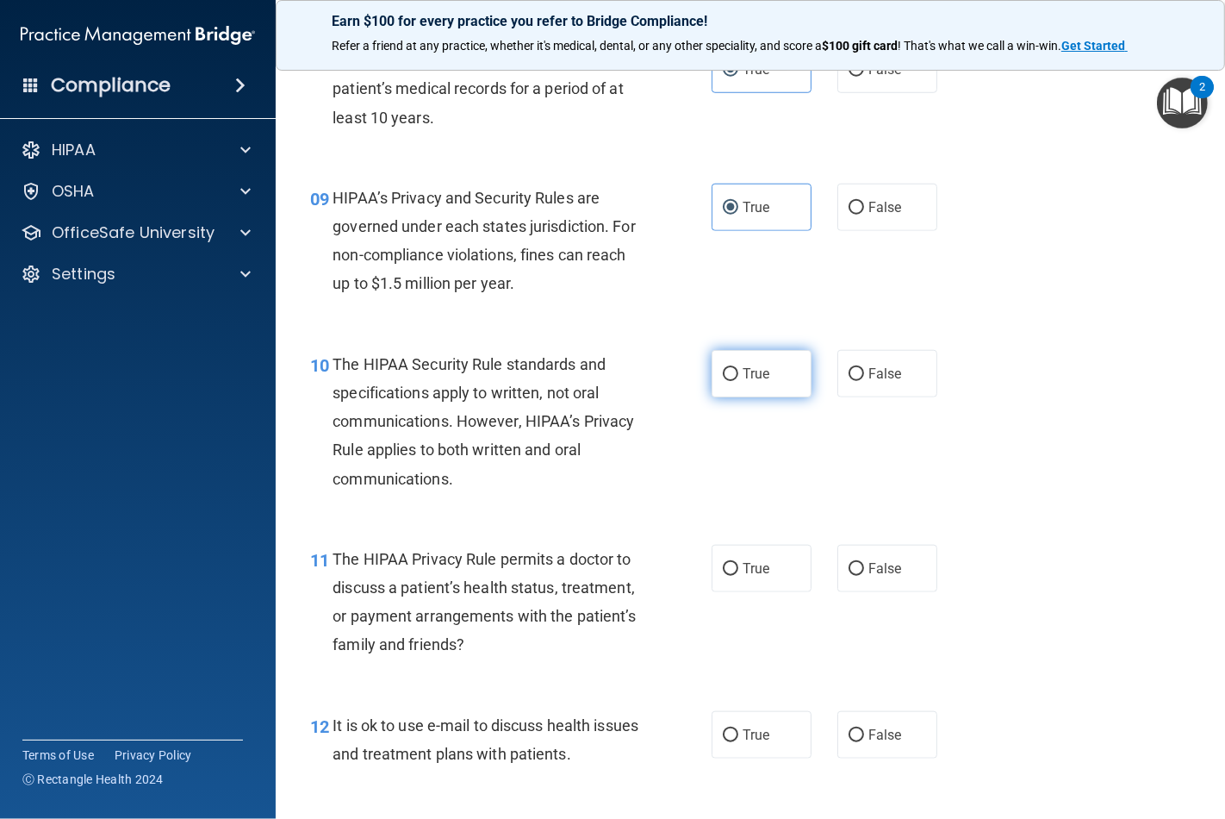
click at [745, 366] on span "True" at bounding box center [756, 373] width 27 height 16
click at [739, 368] on input "True" at bounding box center [731, 374] width 16 height 13
radio input "true"
click at [743, 571] on span "True" at bounding box center [756, 568] width 27 height 16
click at [738, 571] on input "True" at bounding box center [731, 569] width 16 height 13
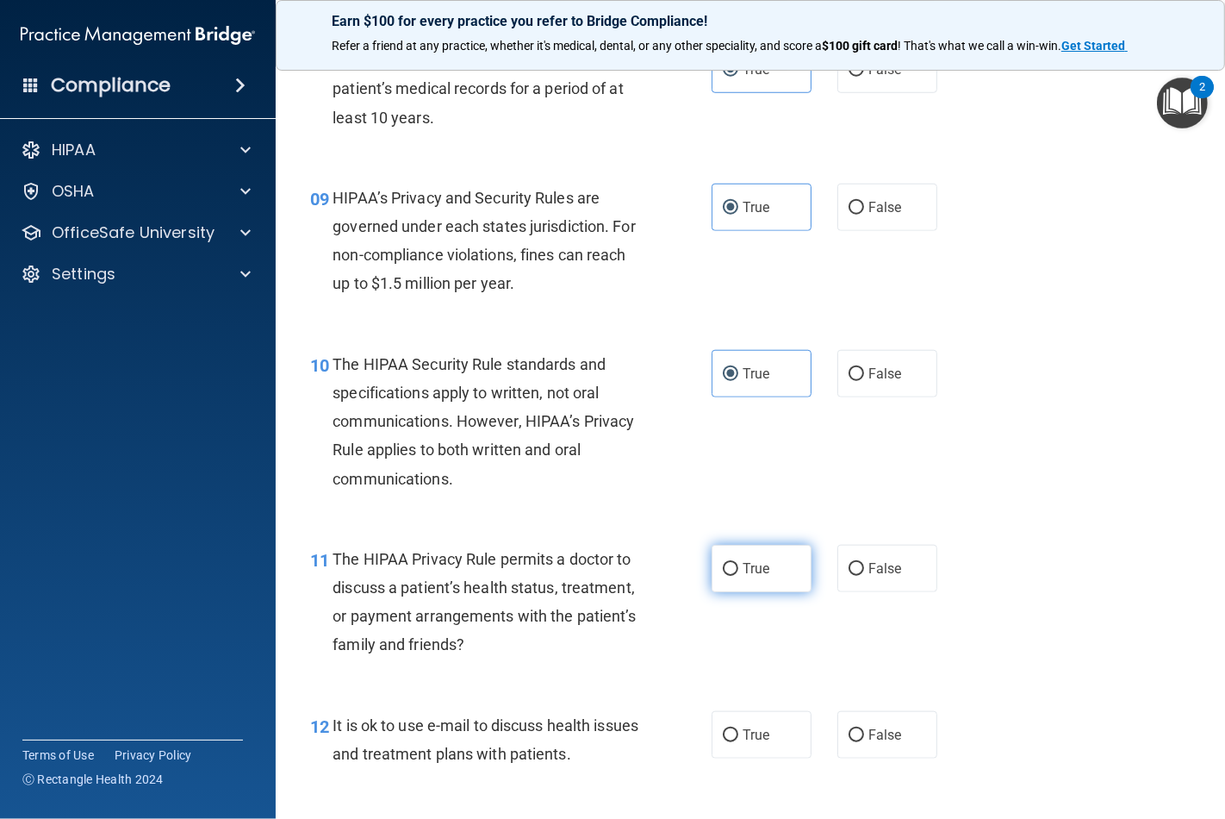
radio input "true"
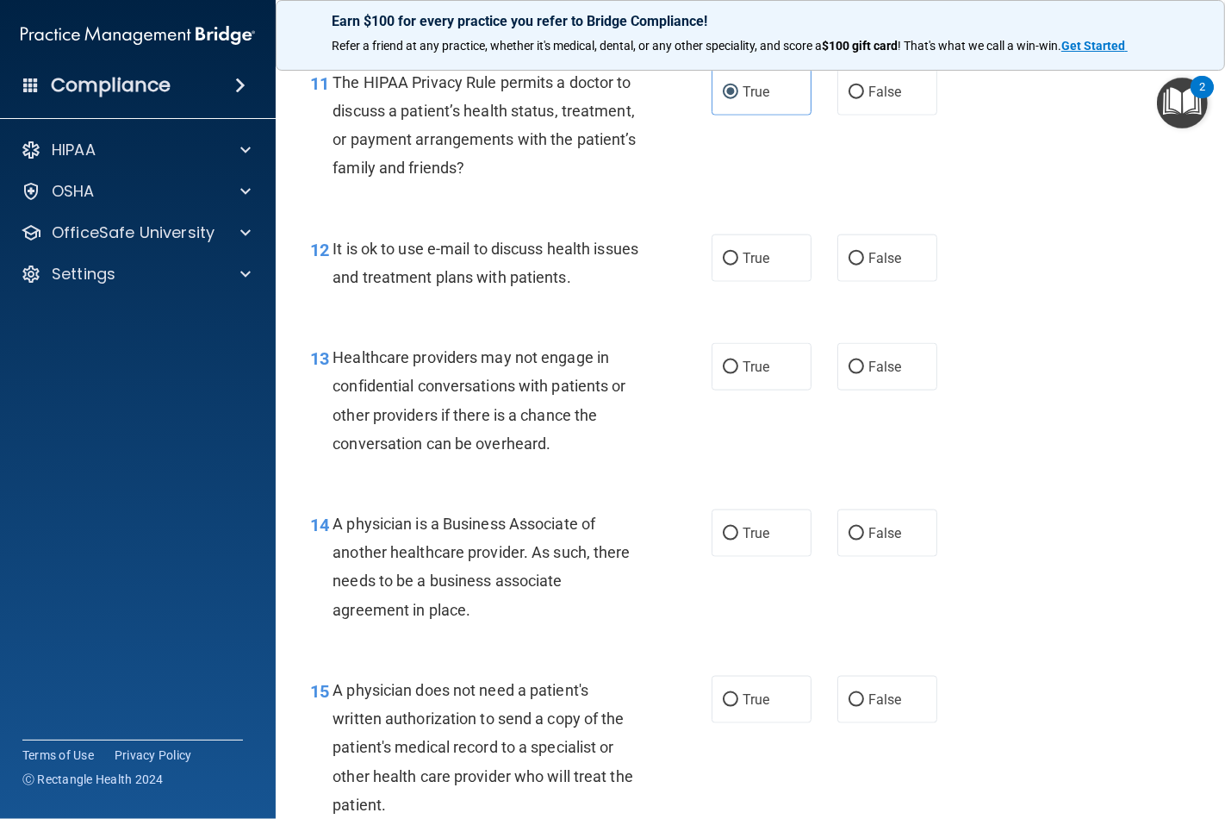
scroll to position [1819, 0]
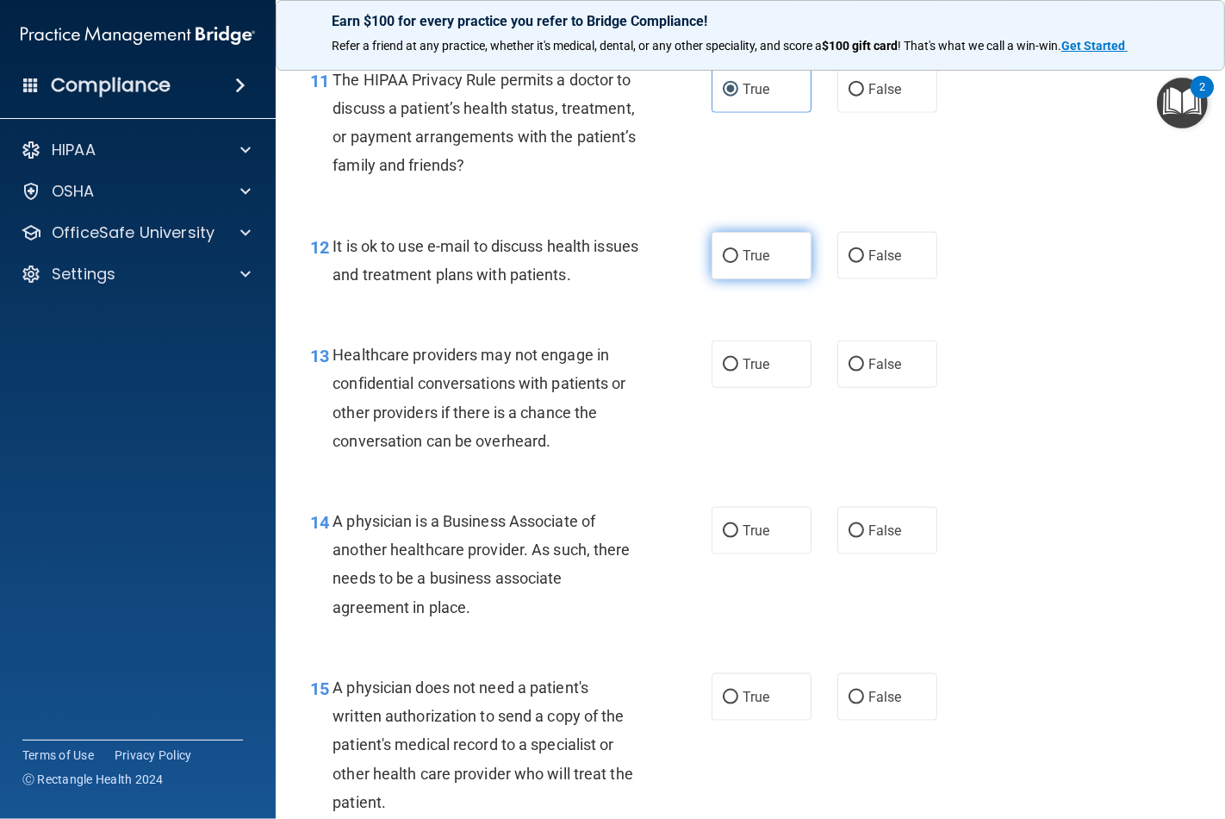
click at [743, 263] on span "True" at bounding box center [756, 255] width 27 height 16
click at [736, 263] on input "True" at bounding box center [731, 256] width 16 height 13
radio input "true"
click at [743, 371] on span "True" at bounding box center [756, 364] width 27 height 16
click at [735, 371] on input "True" at bounding box center [731, 365] width 16 height 13
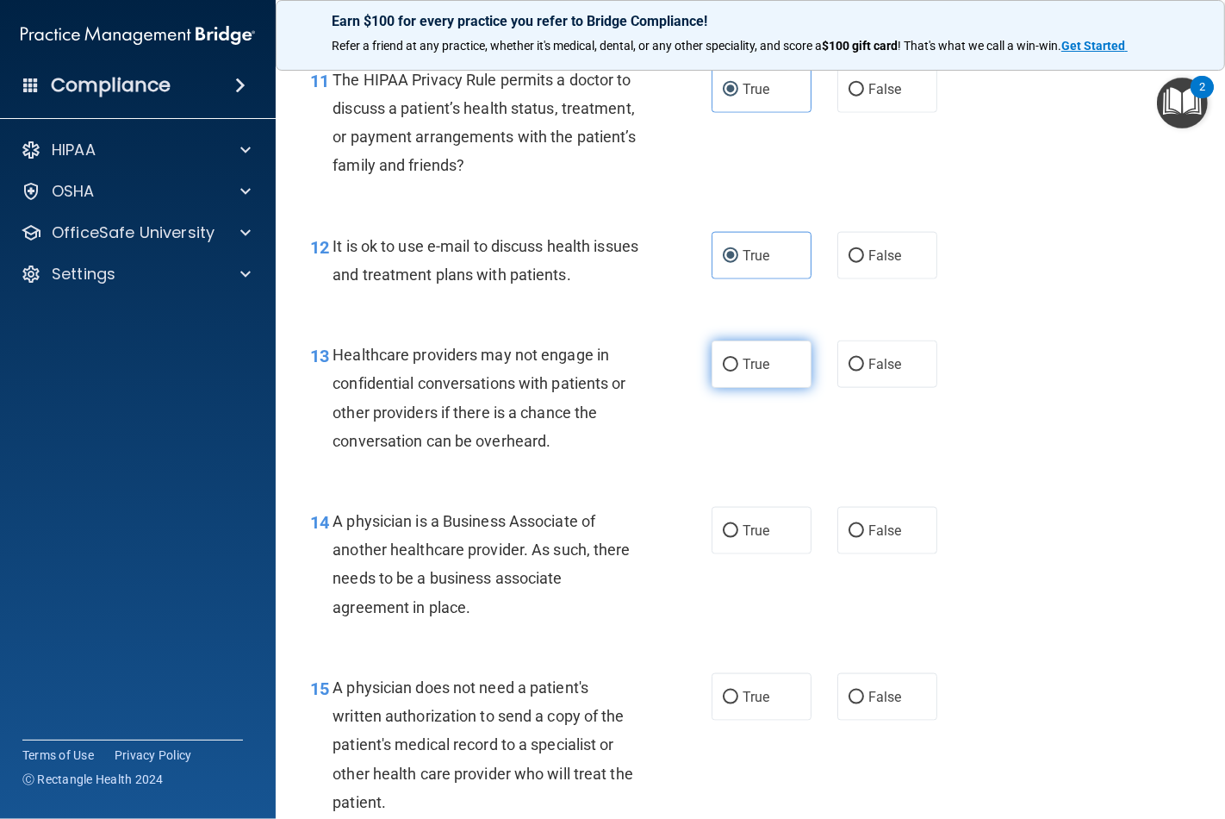
radio input "true"
click at [743, 522] on span "True" at bounding box center [756, 530] width 27 height 16
click at [738, 525] on input "True" at bounding box center [731, 531] width 16 height 13
radio input "true"
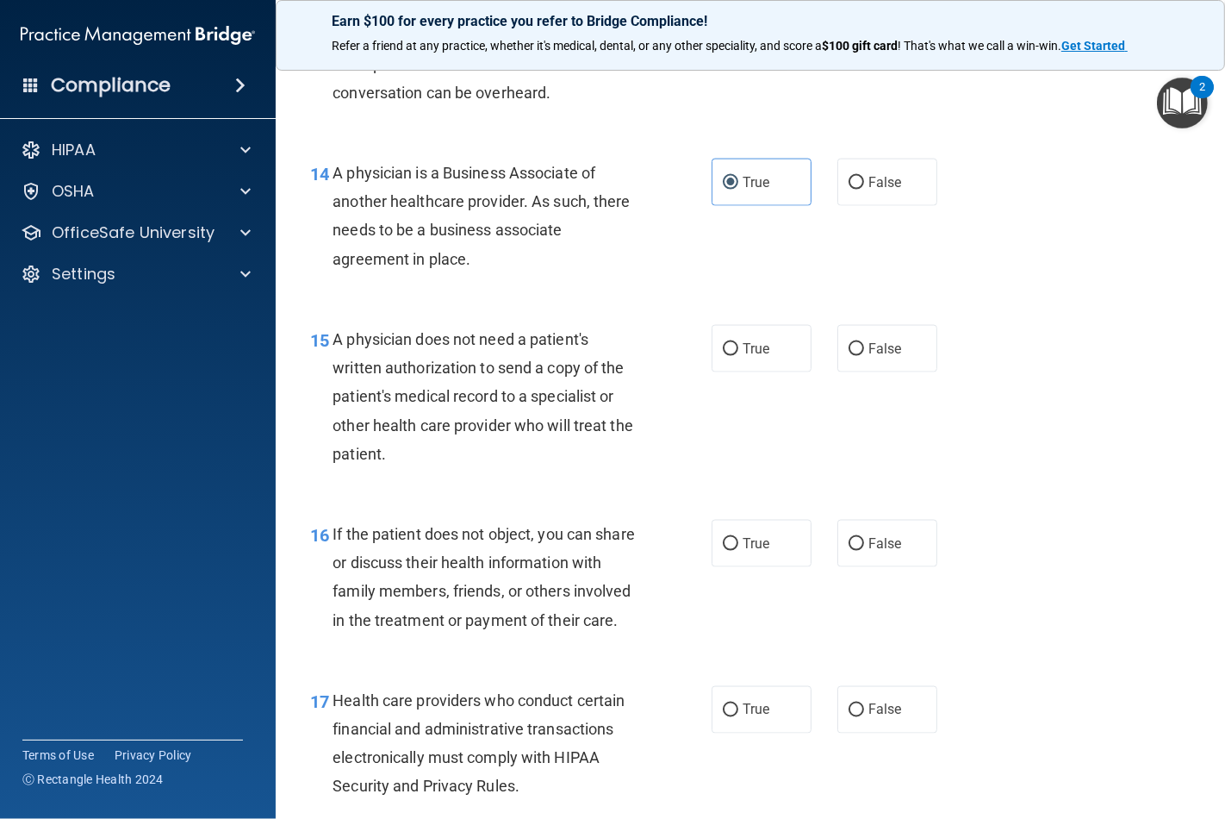
scroll to position [2202, 0]
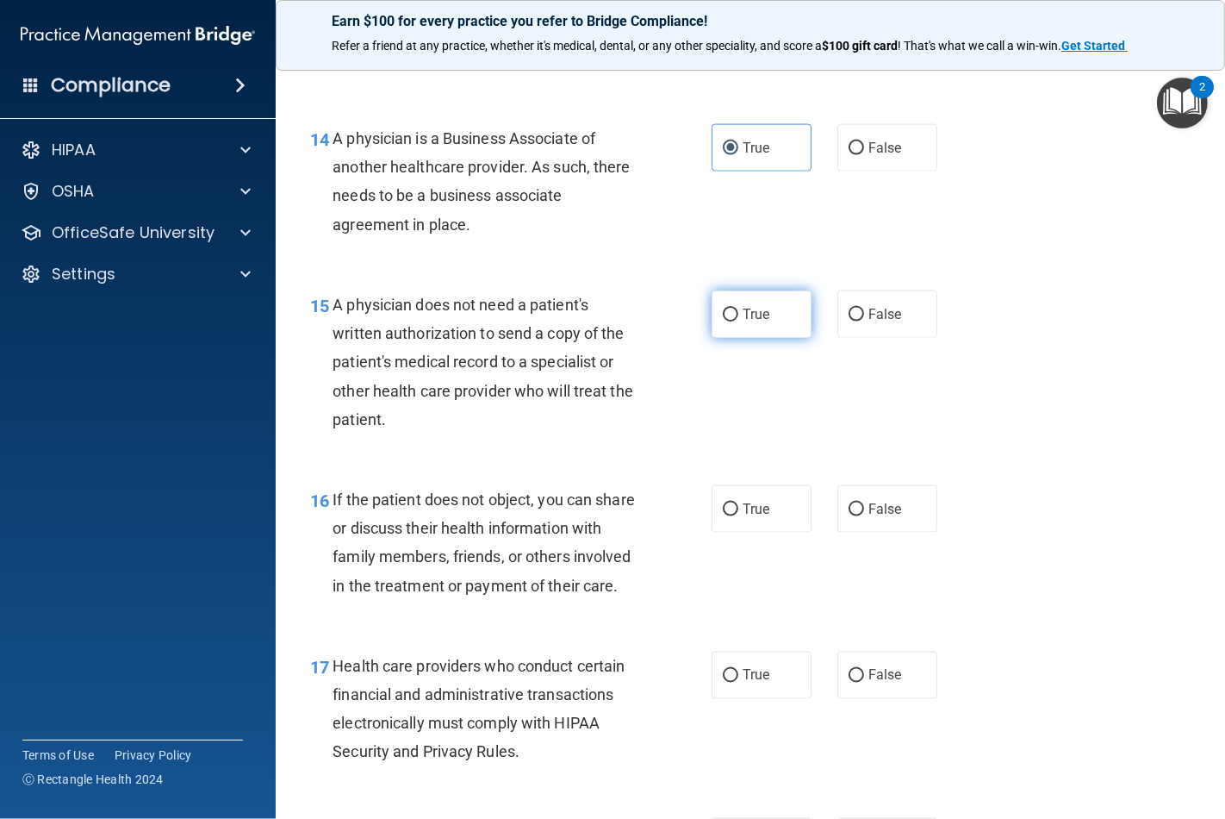
click at [739, 326] on label "True" at bounding box center [762, 313] width 100 height 47
click at [739, 321] on input "True" at bounding box center [731, 315] width 16 height 13
radio input "true"
click at [731, 513] on label "True" at bounding box center [762, 508] width 100 height 47
click at [731, 513] on input "True" at bounding box center [731, 509] width 16 height 13
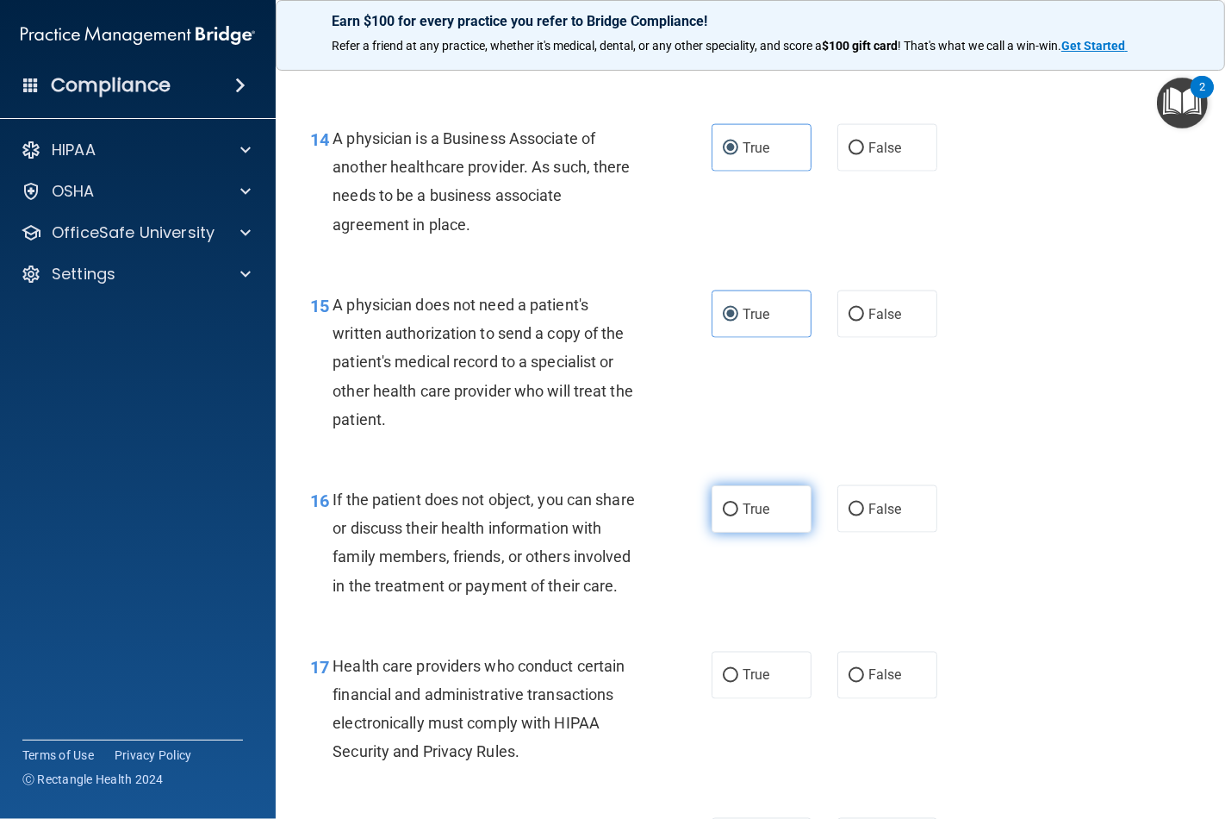
radio input "true"
click at [723, 683] on input "True" at bounding box center [731, 676] width 16 height 13
radio input "true"
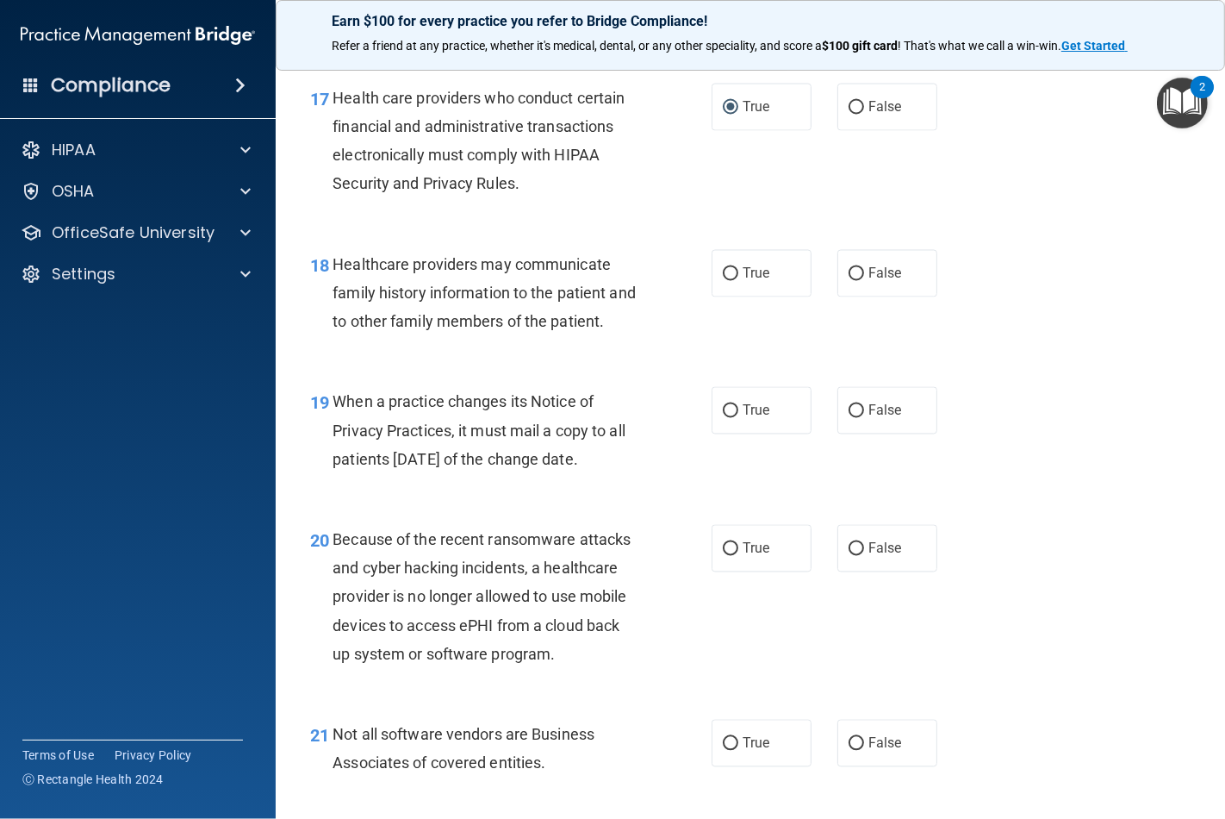
scroll to position [2777, 0]
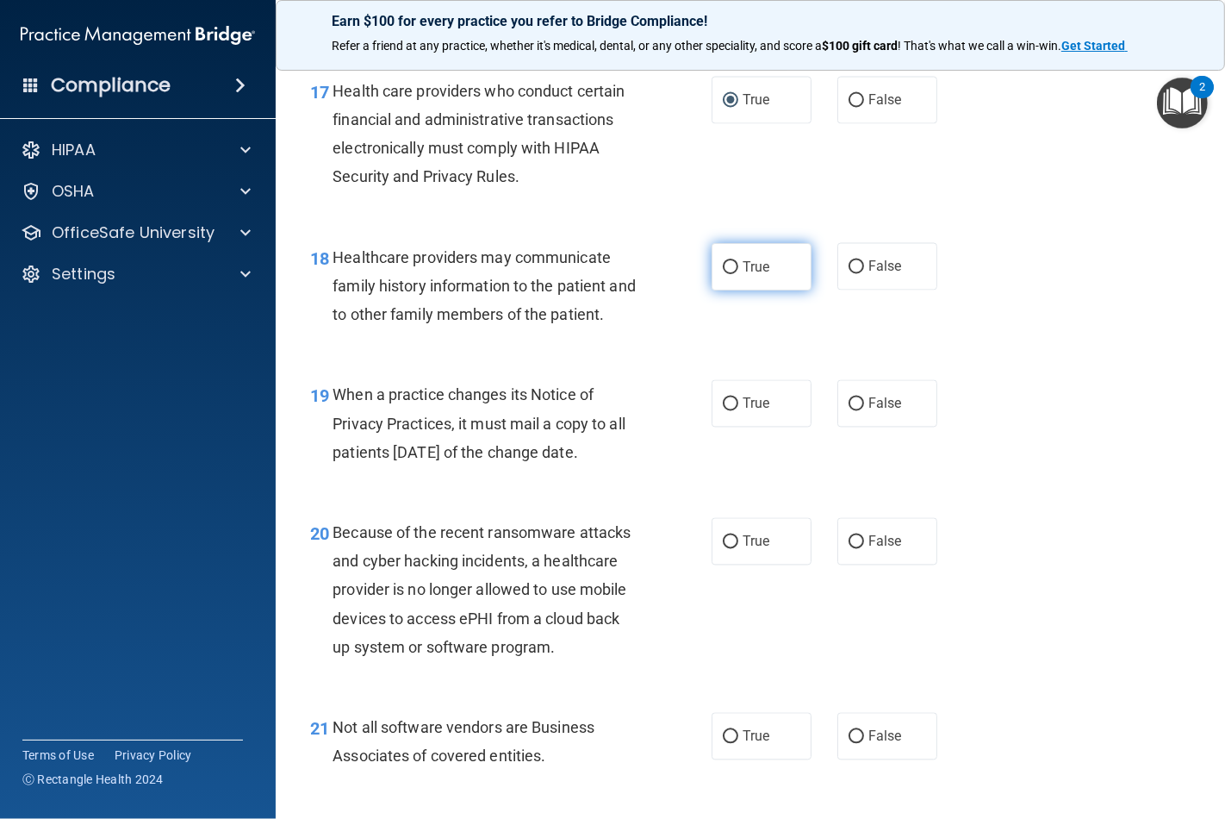
click at [743, 290] on label "True" at bounding box center [762, 266] width 100 height 47
click at [739, 274] on input "True" at bounding box center [731, 267] width 16 height 13
radio input "true"
click at [743, 412] on span "True" at bounding box center [756, 404] width 27 height 16
click at [735, 411] on input "True" at bounding box center [731, 404] width 16 height 13
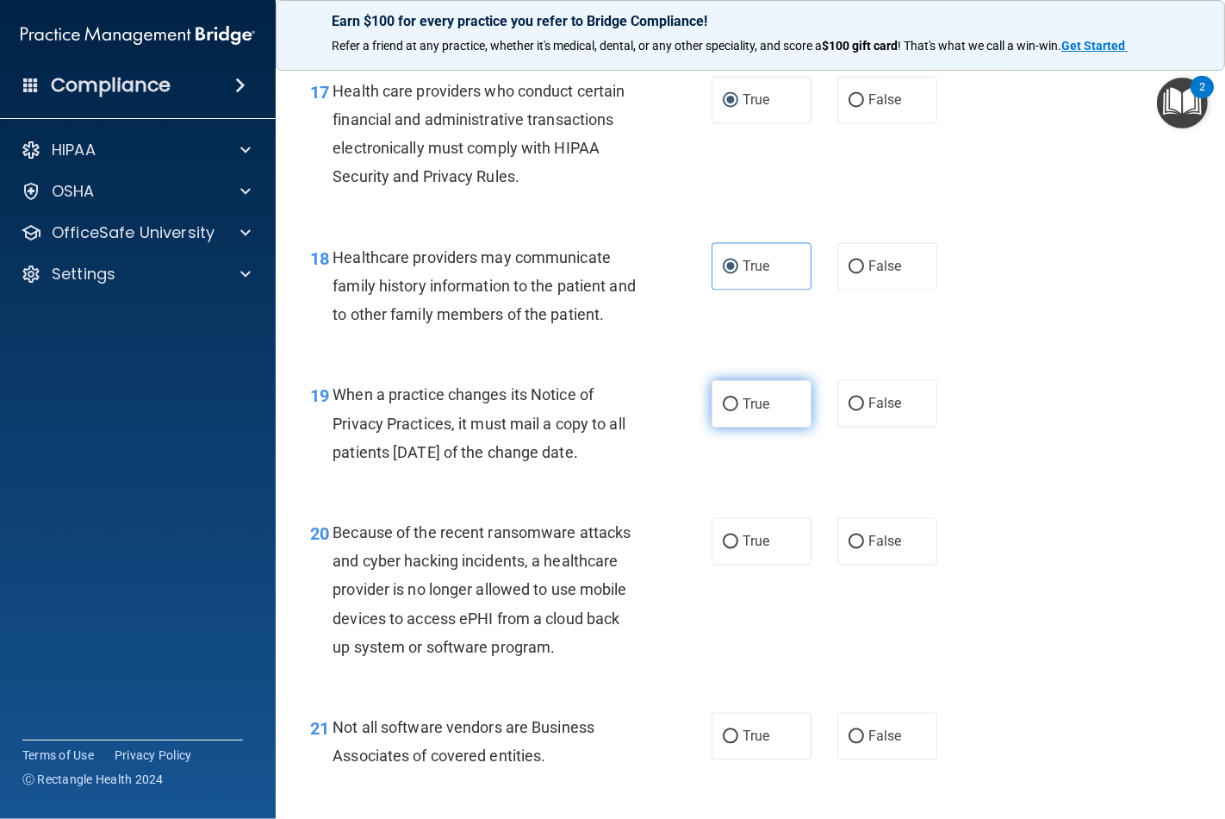
radio input "true"
click at [751, 550] on span "True" at bounding box center [756, 541] width 27 height 16
click at [739, 549] on input "True" at bounding box center [731, 542] width 16 height 13
radio input "true"
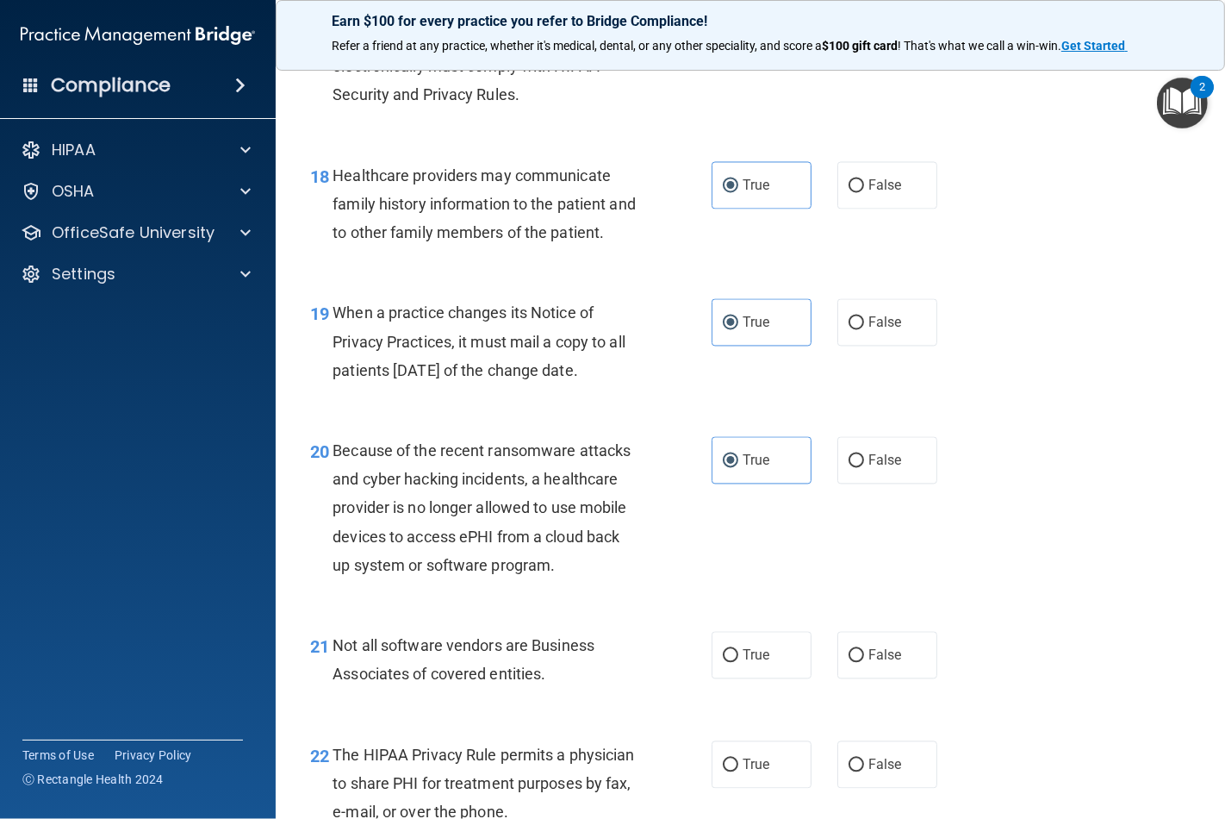
scroll to position [3064, 0]
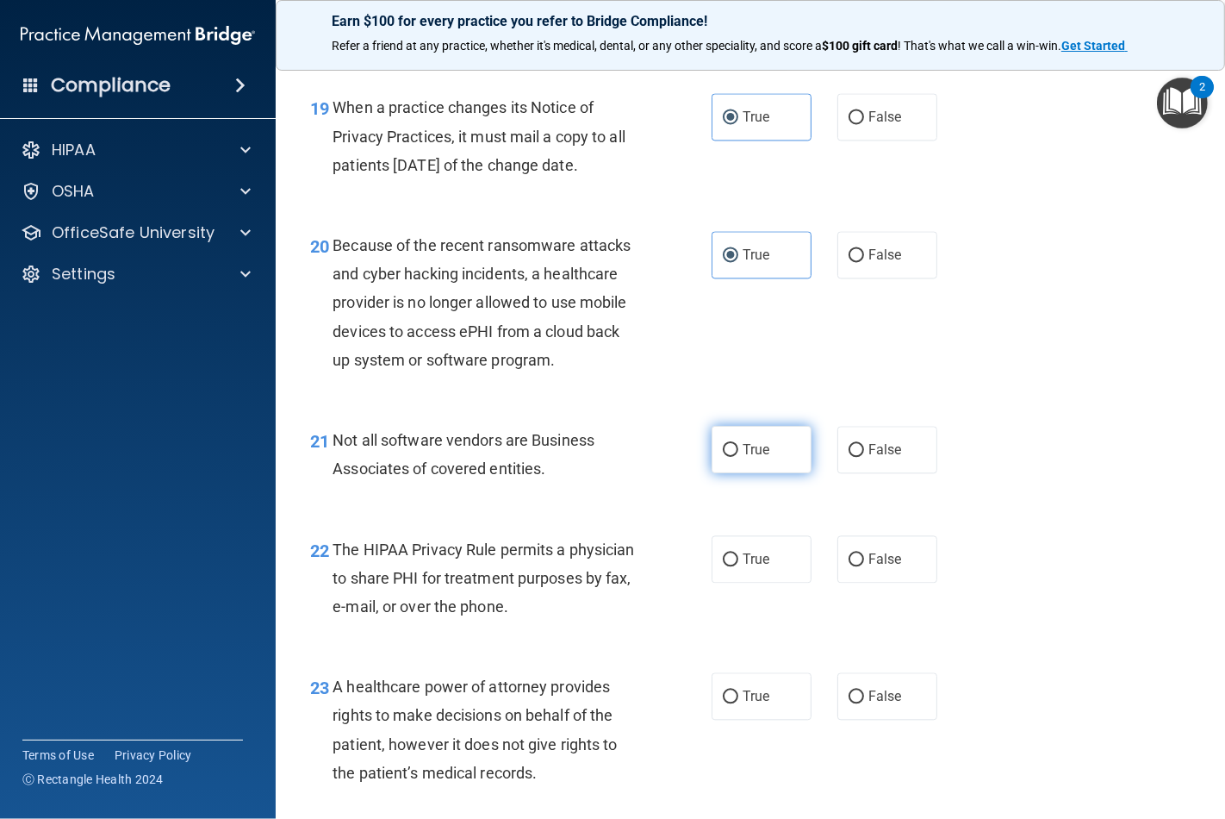
click at [743, 473] on label "True" at bounding box center [762, 449] width 100 height 47
click at [739, 457] on input "True" at bounding box center [731, 450] width 16 height 13
click at [743, 567] on span "True" at bounding box center [756, 559] width 27 height 16
click at [739, 566] on input "True" at bounding box center [731, 559] width 16 height 13
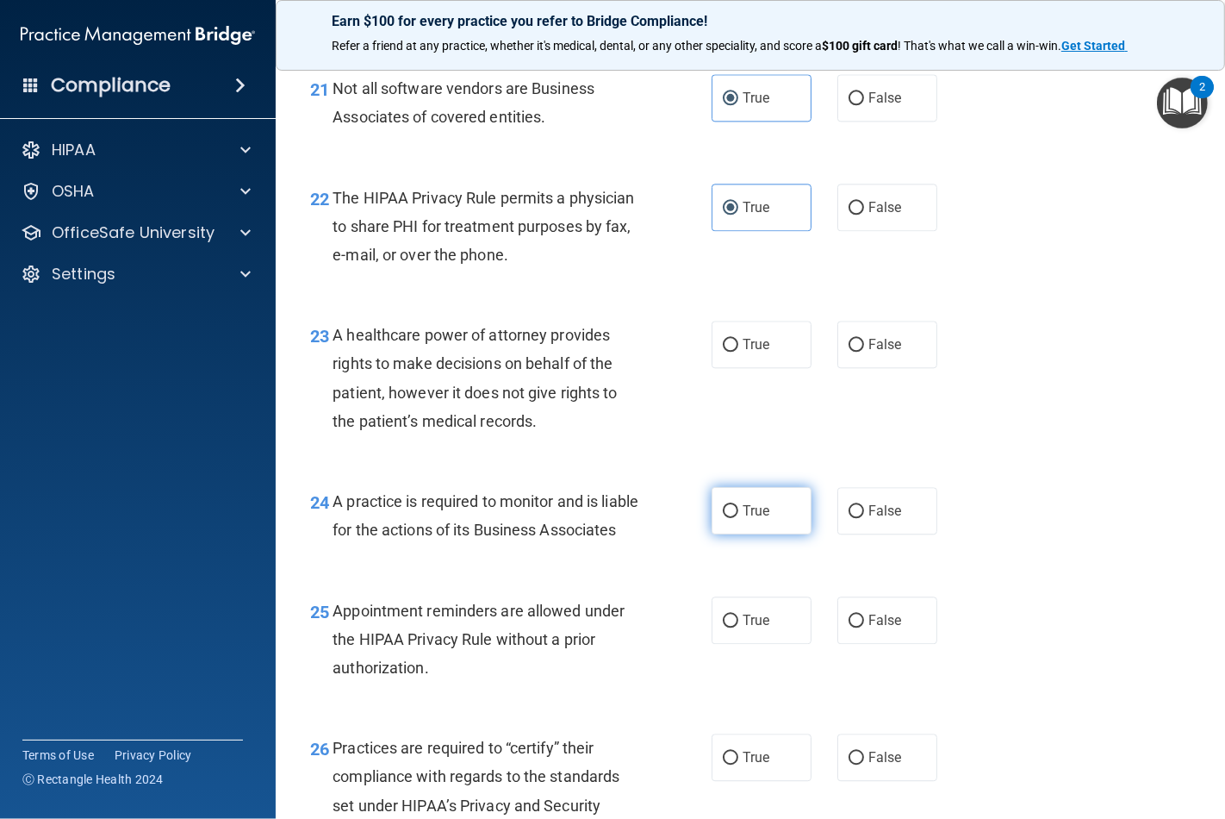
scroll to position [3447, 0]
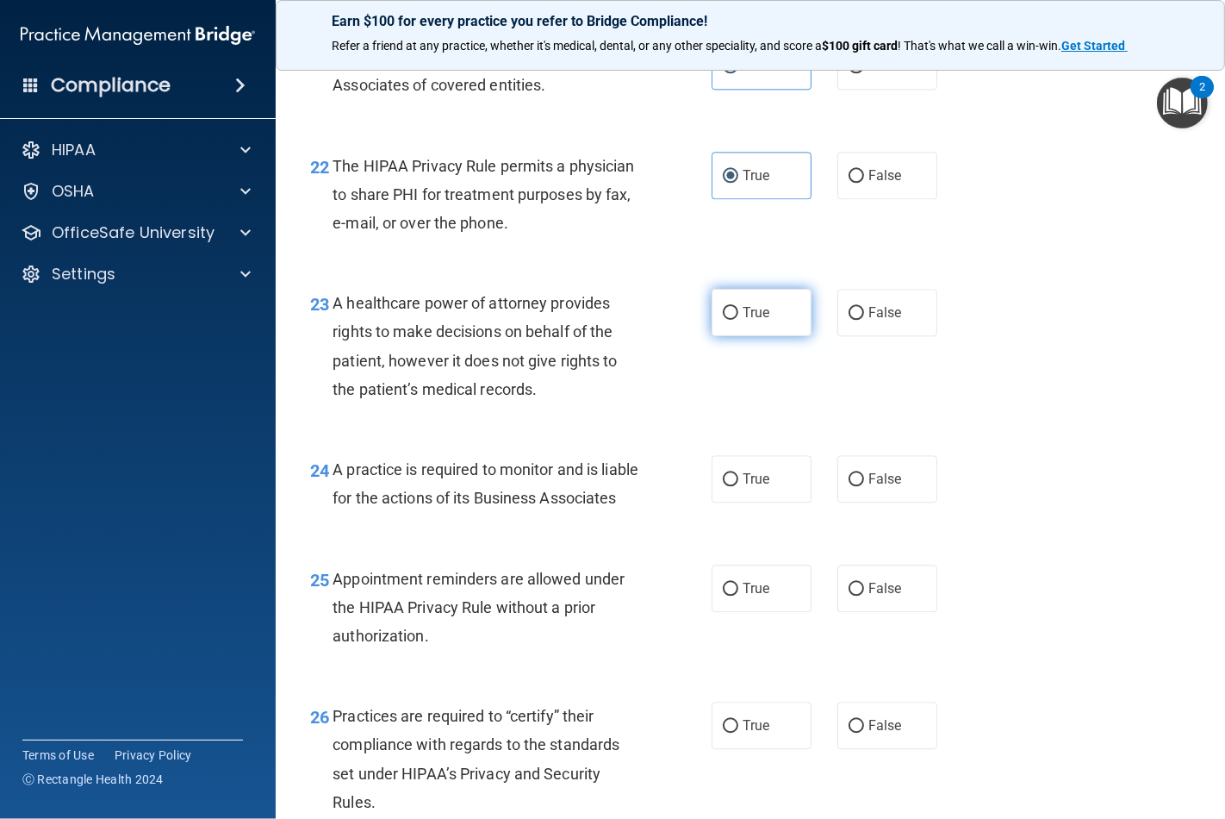
click at [721, 336] on label "True" at bounding box center [762, 312] width 100 height 47
click at [723, 320] on input "True" at bounding box center [731, 313] width 16 height 13
click at [743, 487] on span "True" at bounding box center [756, 479] width 27 height 16
click at [735, 486] on input "True" at bounding box center [731, 479] width 16 height 13
click at [743, 596] on span "True" at bounding box center [756, 588] width 27 height 16
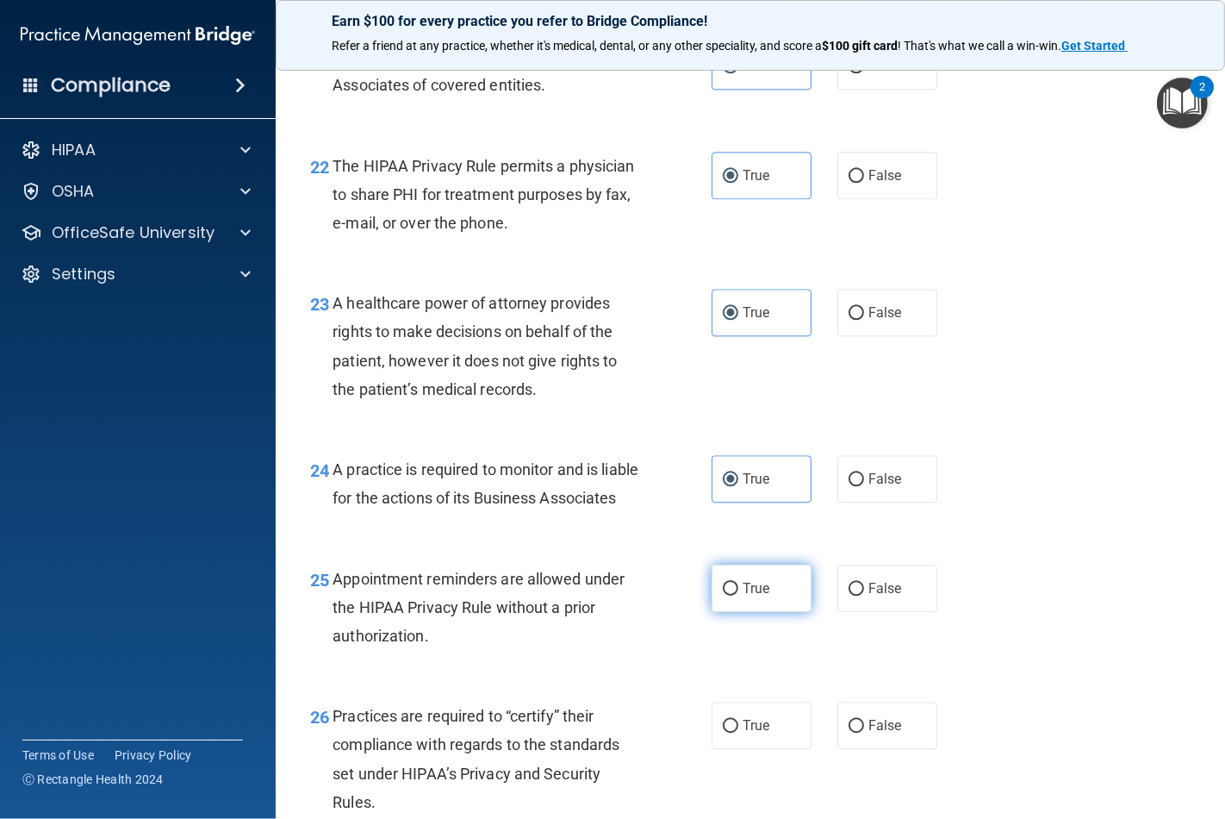
click at [739, 596] on input "True" at bounding box center [731, 589] width 16 height 13
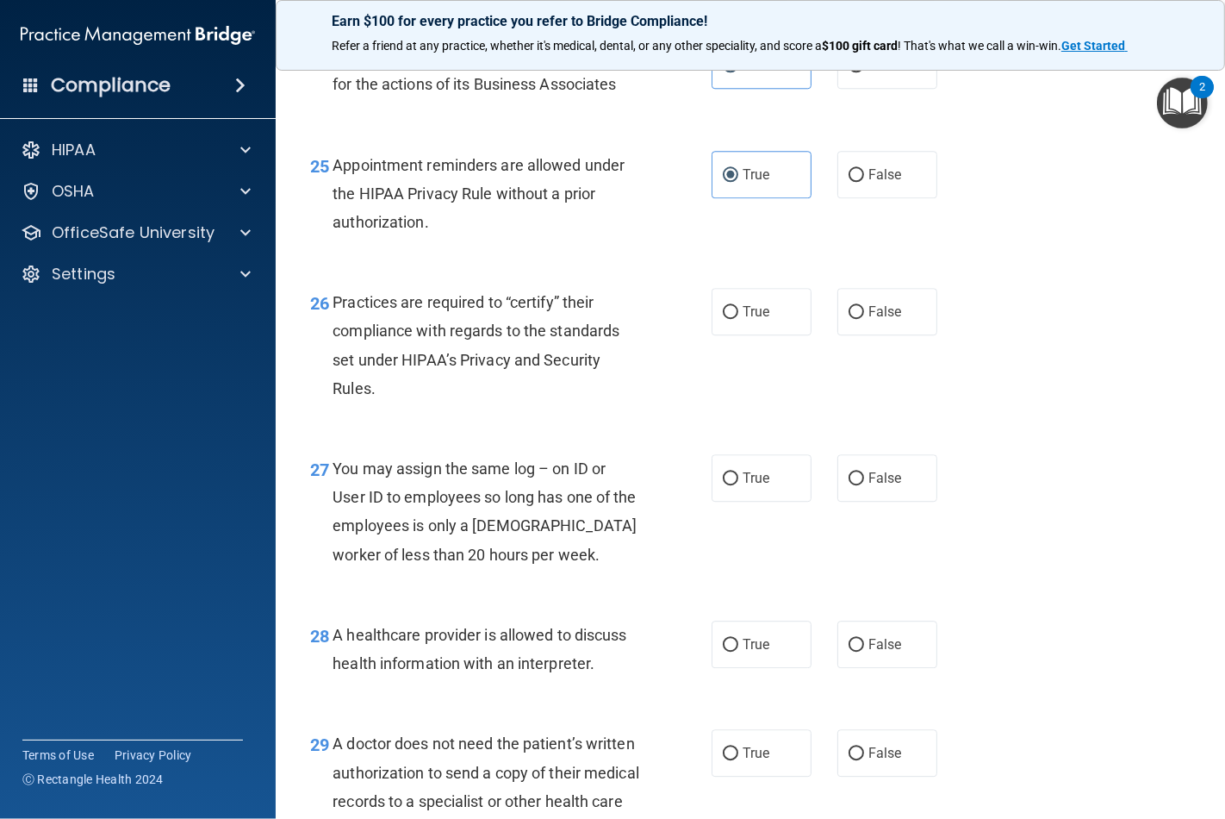
scroll to position [3926, 0]
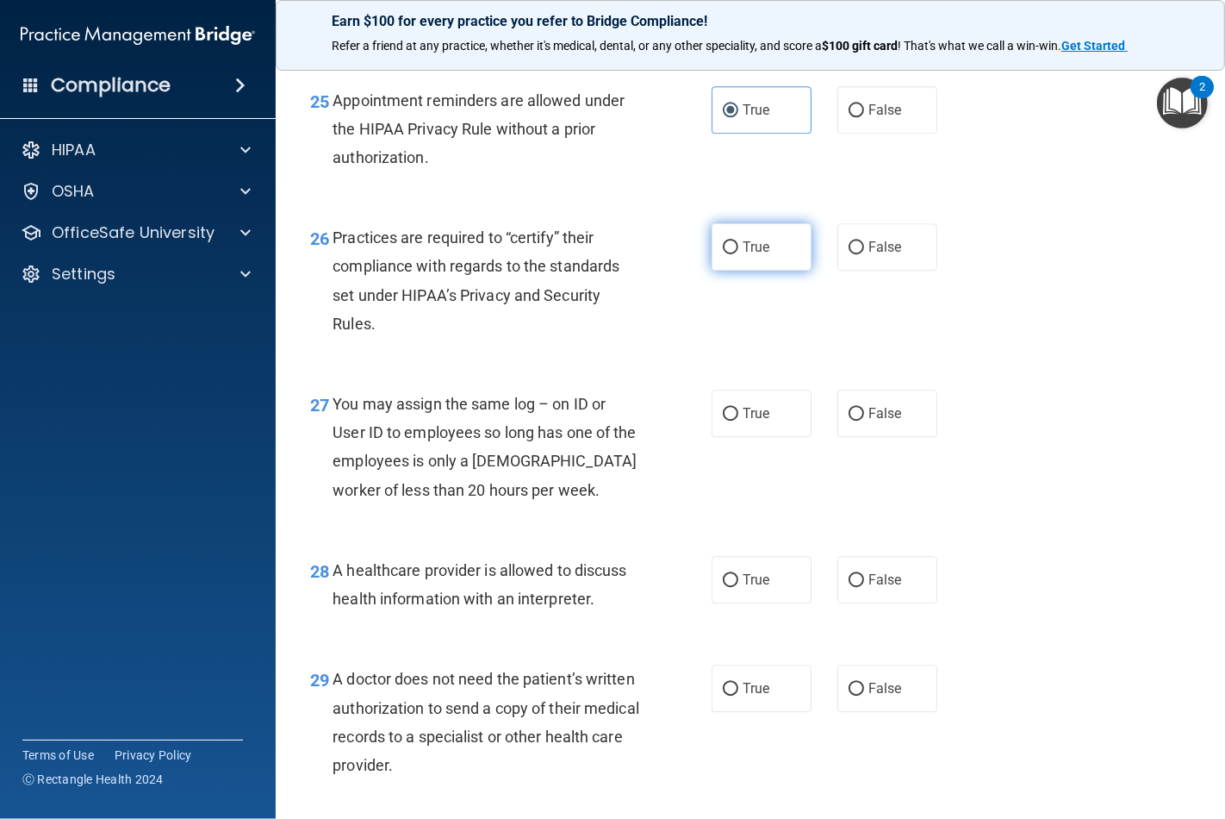
click at [734, 271] on label "True" at bounding box center [762, 246] width 100 height 47
click at [734, 254] on input "True" at bounding box center [731, 247] width 16 height 13
click at [743, 421] on span "True" at bounding box center [756, 413] width 27 height 16
click at [735, 421] on input "True" at bounding box center [731, 414] width 16 height 13
click at [743, 603] on label "True" at bounding box center [762, 579] width 100 height 47
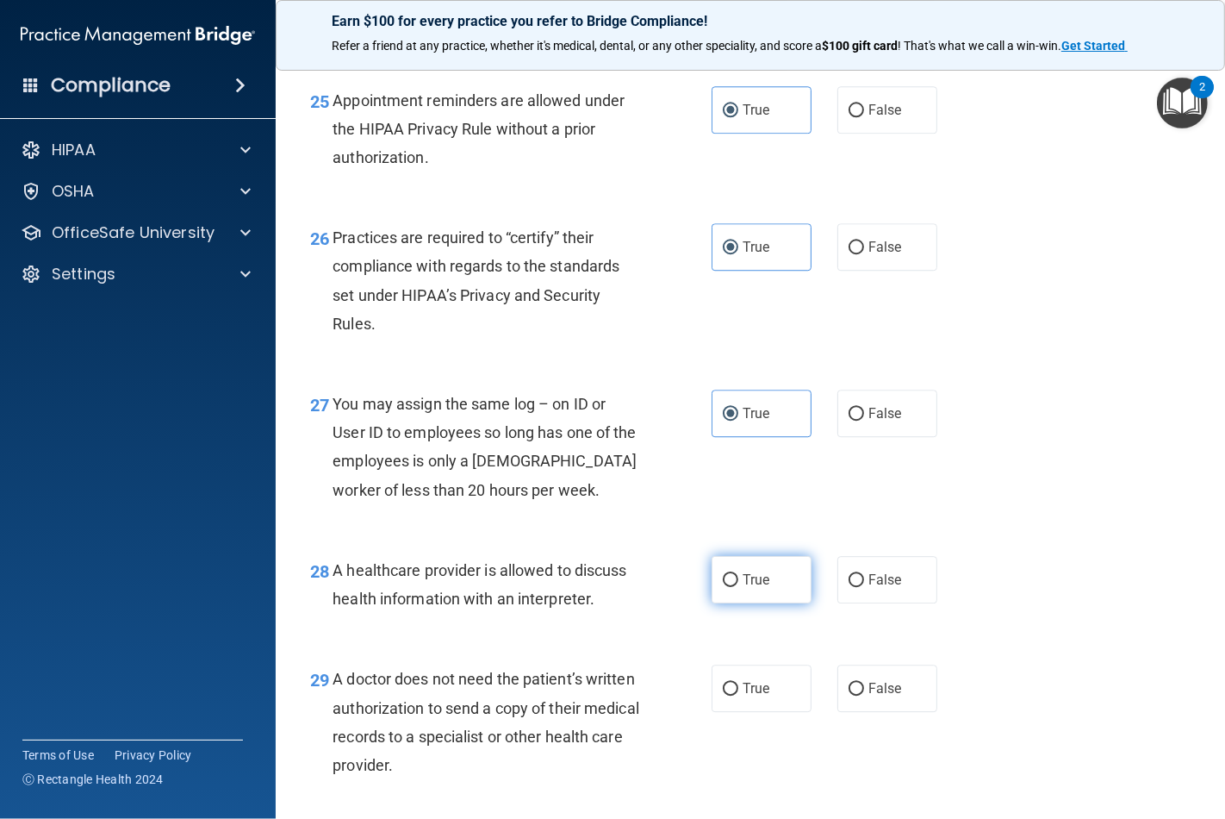
click at [739, 587] on input "True" at bounding box center [731, 580] width 16 height 13
click at [743, 696] on span "True" at bounding box center [756, 688] width 27 height 16
click at [737, 695] on input "True" at bounding box center [731, 689] width 16 height 13
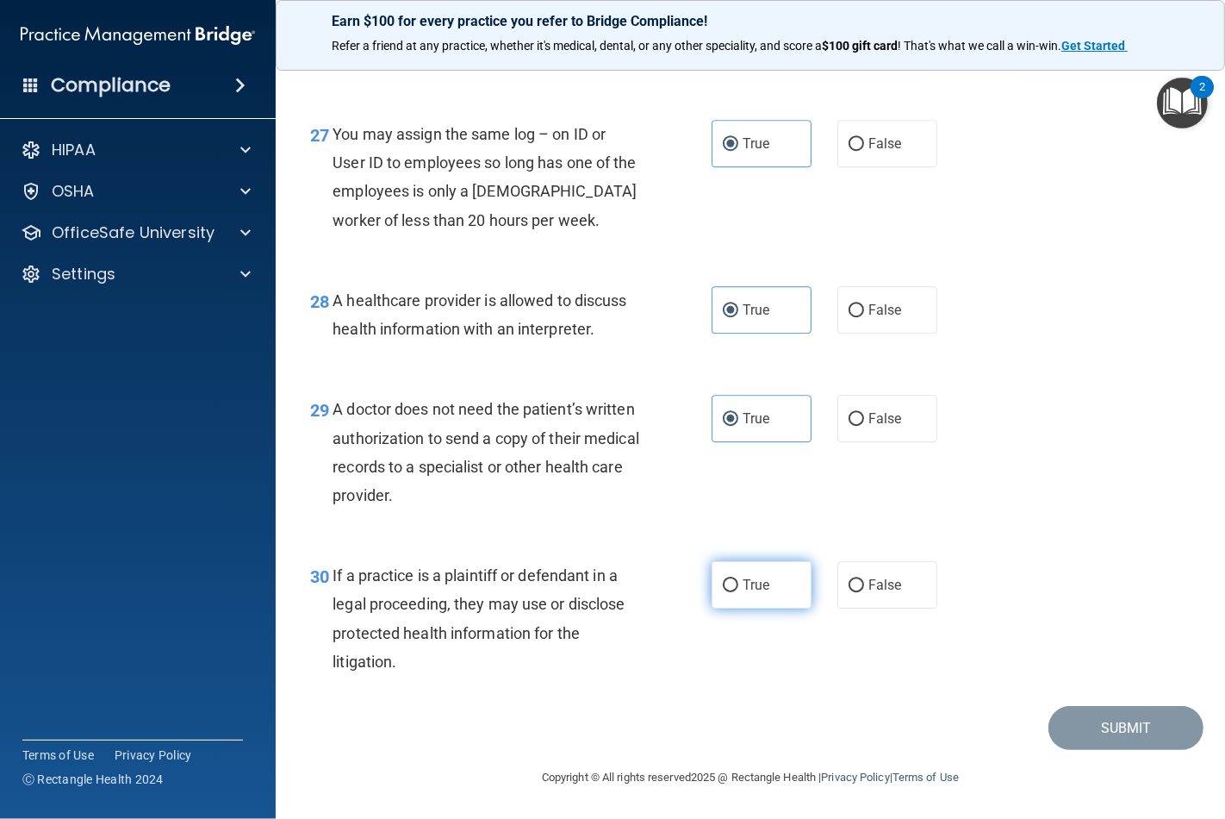
scroll to position [4253, 0]
drag, startPoint x: 751, startPoint y: 593, endPoint x: 793, endPoint y: 601, distance: 42.1
click at [751, 592] on label "True" at bounding box center [762, 584] width 100 height 47
click at [739, 592] on input "True" at bounding box center [731, 585] width 16 height 13
click at [1084, 721] on button "Submit" at bounding box center [1126, 728] width 155 height 44
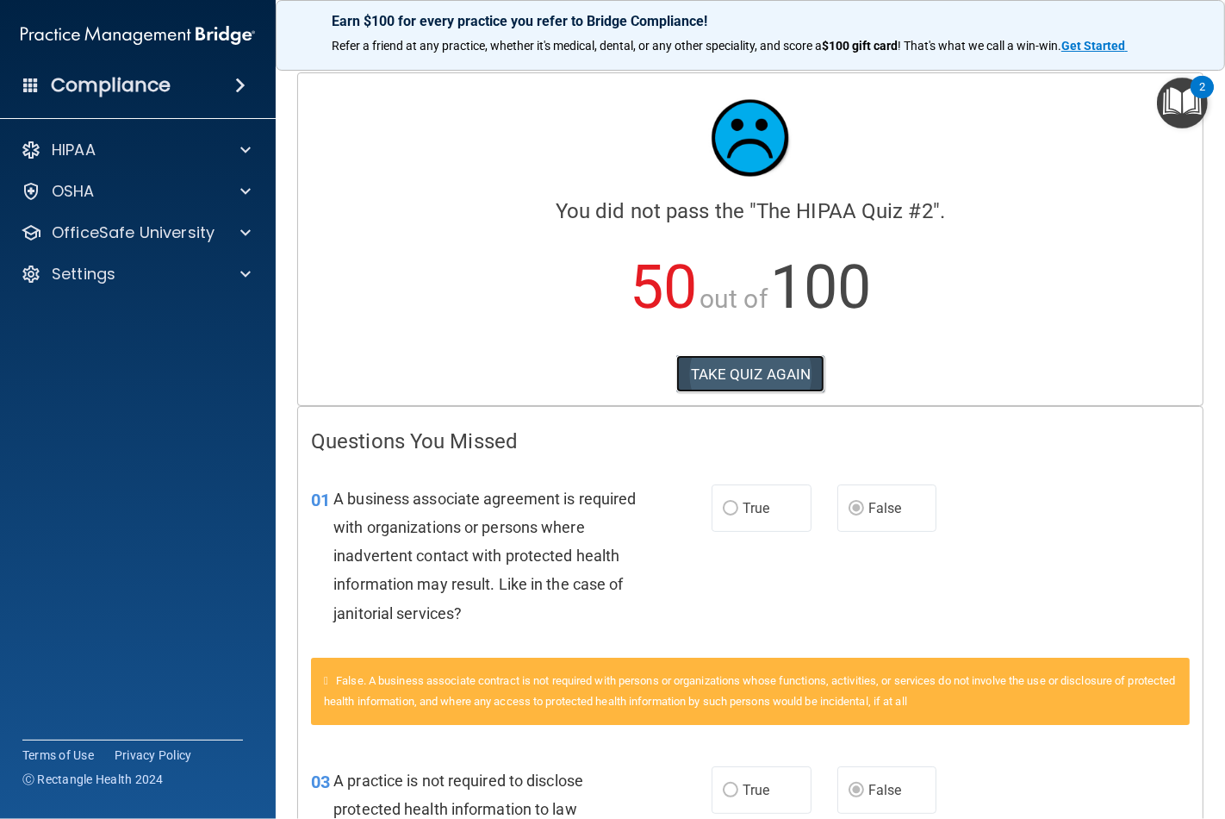
click at [747, 377] on button "TAKE QUIZ AGAIN" at bounding box center [751, 374] width 149 height 38
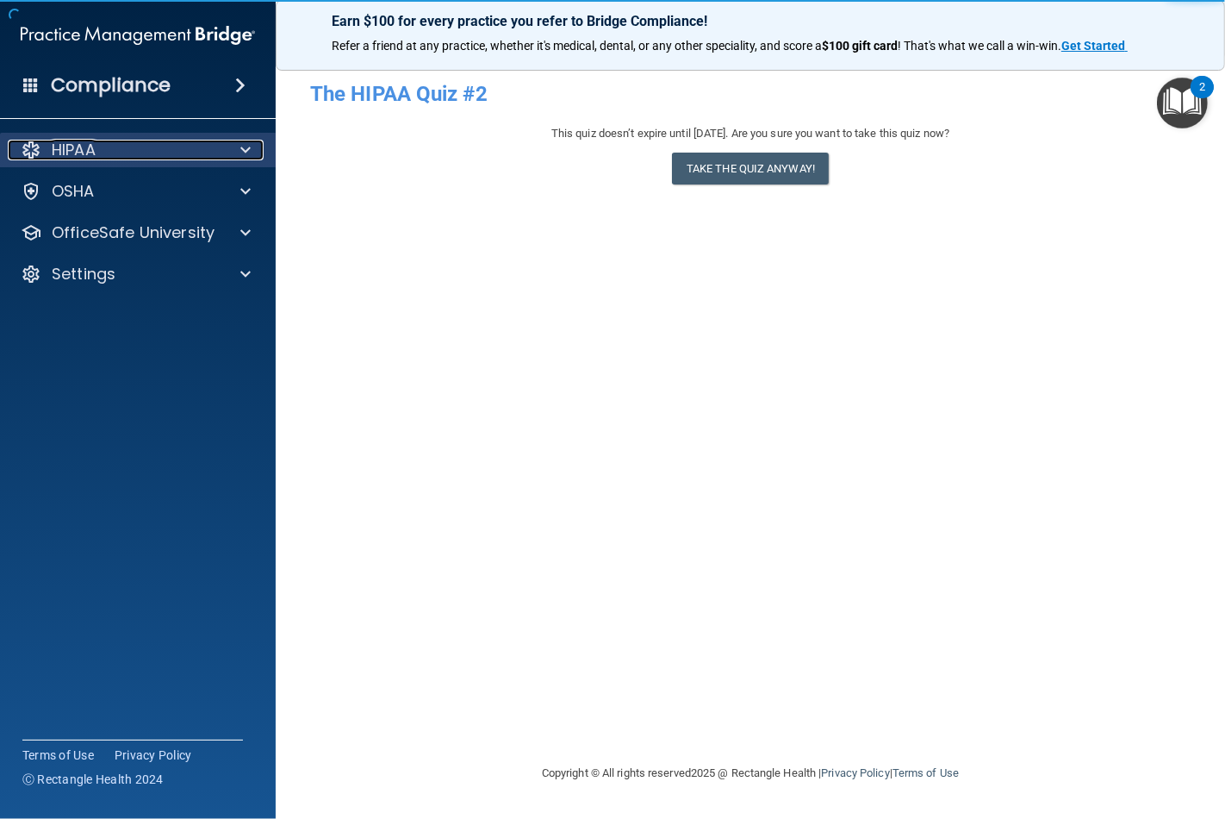
click at [224, 153] on div at bounding box center [242, 150] width 43 height 21
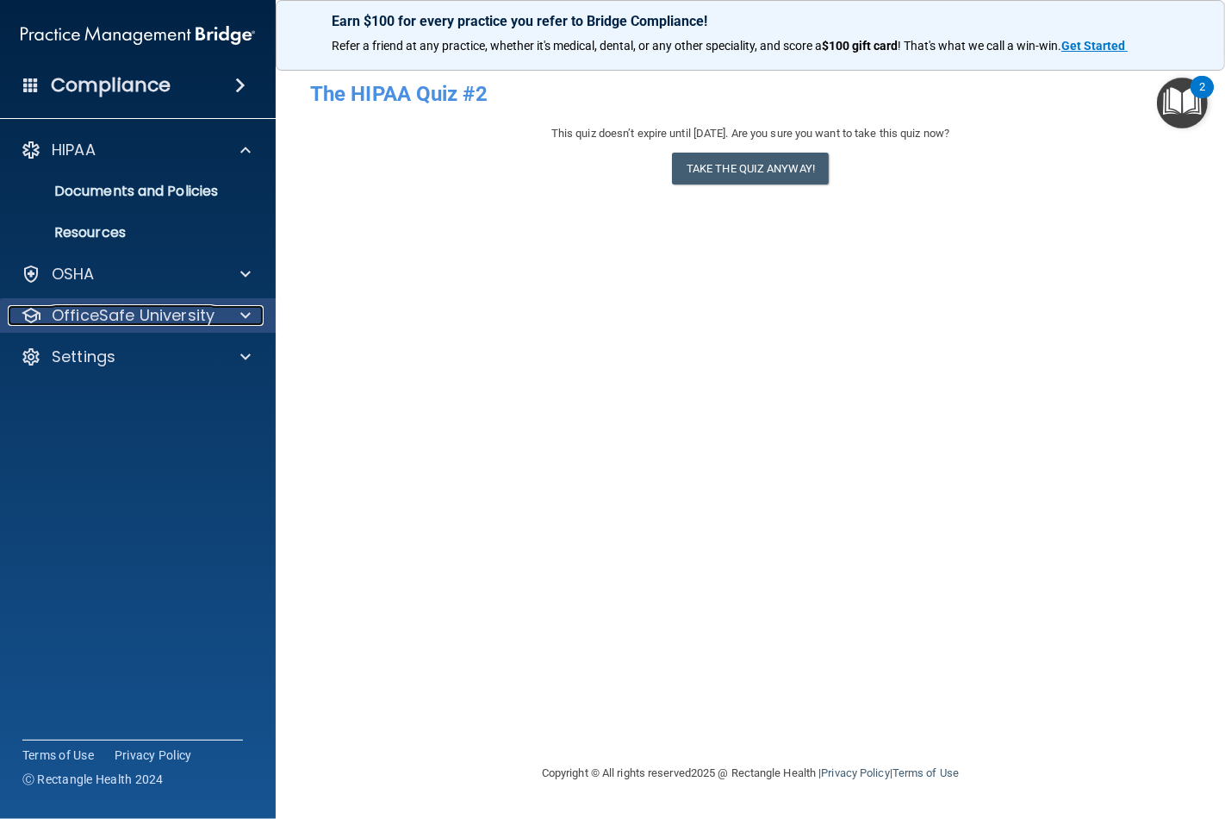
click at [147, 309] on p "OfficeSafe University" at bounding box center [133, 315] width 163 height 21
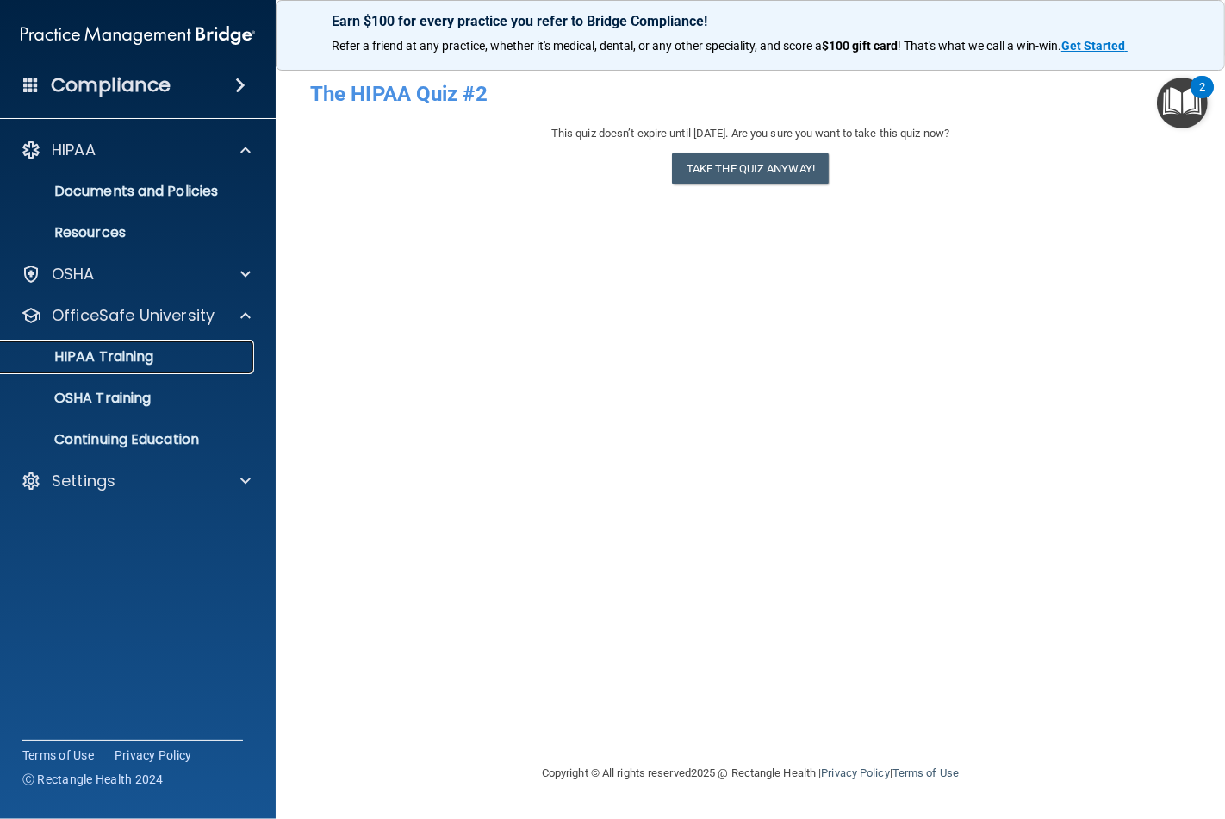
click at [131, 355] on p "HIPAA Training" at bounding box center [82, 356] width 142 height 17
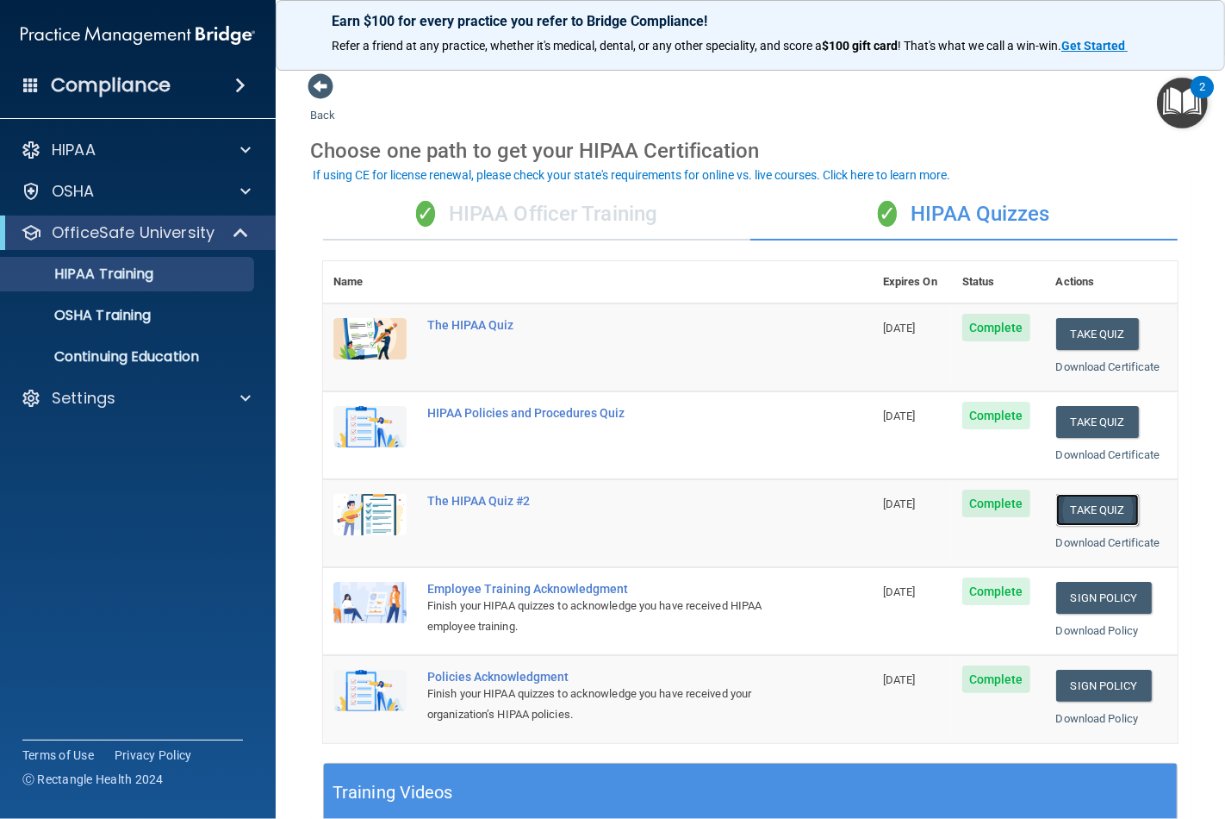
click at [1069, 507] on button "Take Quiz" at bounding box center [1098, 510] width 83 height 32
click at [1087, 419] on button "Take Quiz" at bounding box center [1098, 422] width 83 height 32
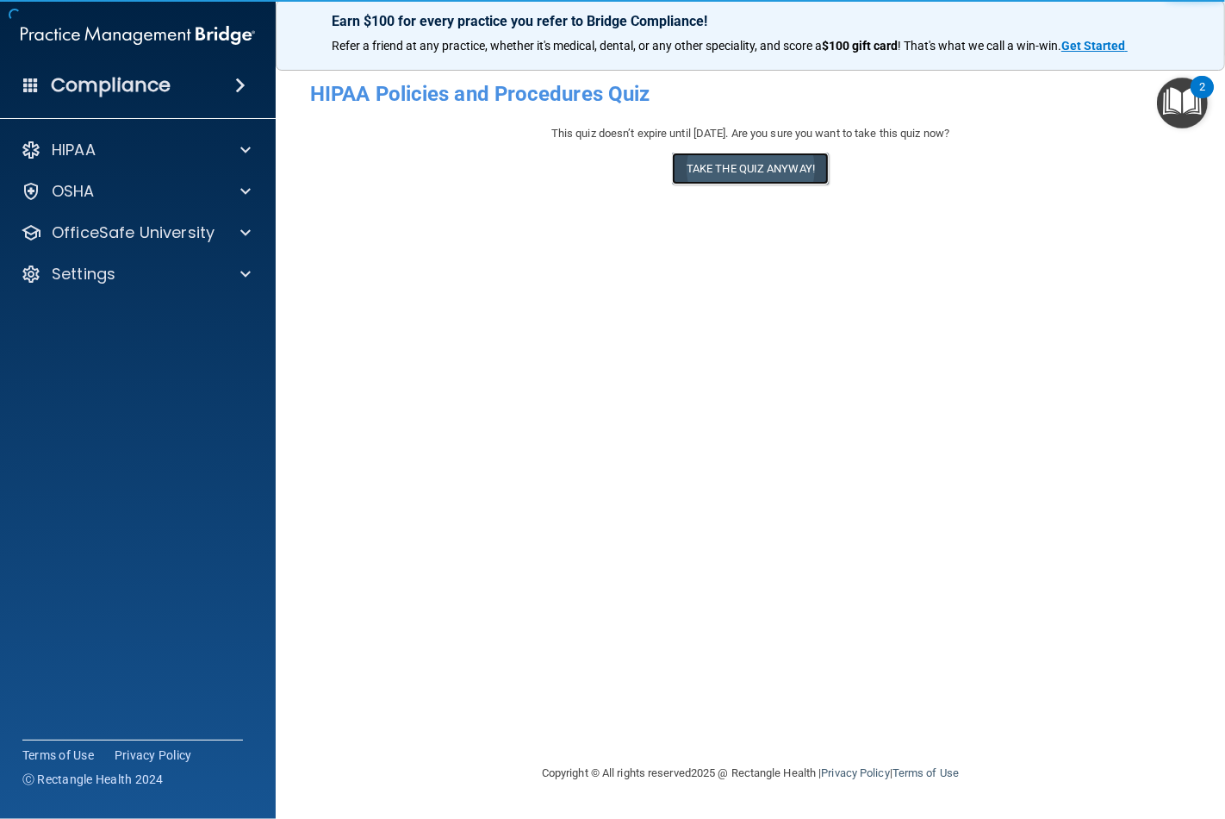
click at [776, 162] on button "Take the quiz anyway!" at bounding box center [750, 169] width 157 height 32
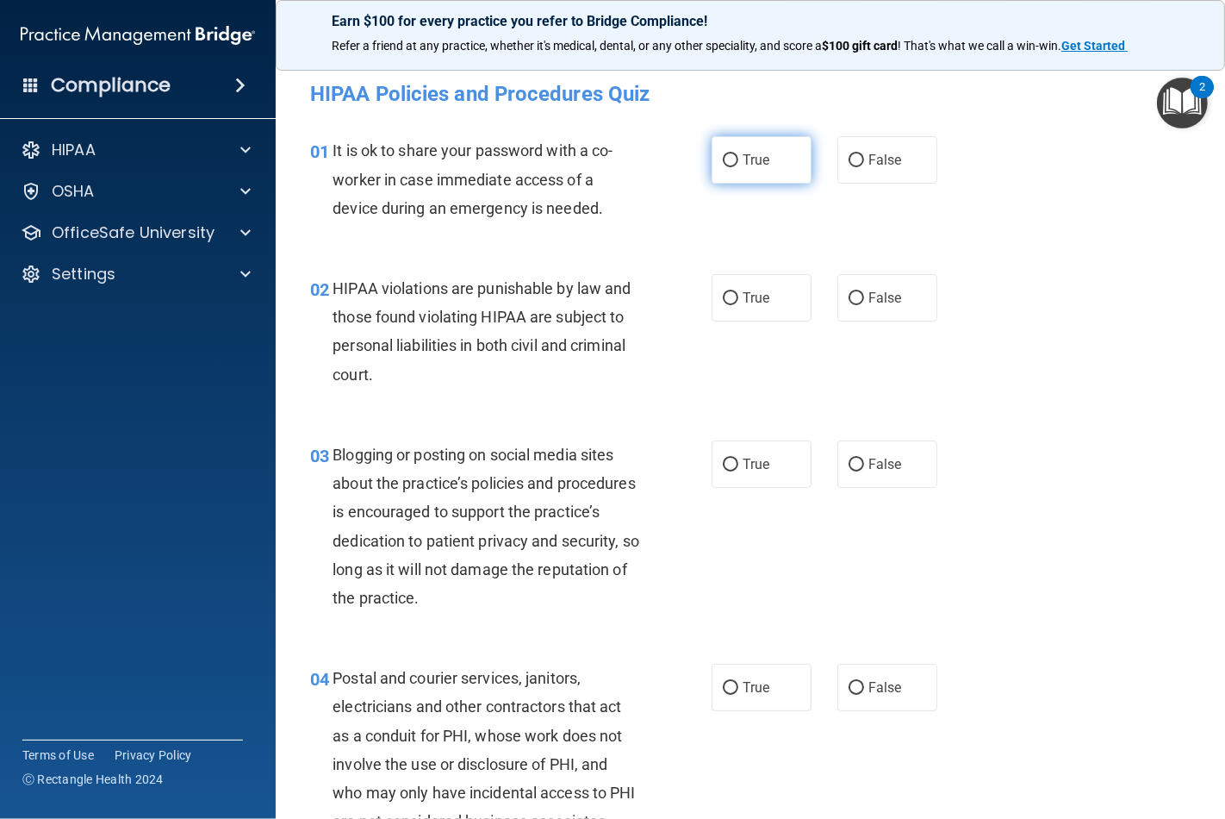
click at [723, 155] on input "True" at bounding box center [731, 160] width 16 height 13
click at [733, 302] on label "True" at bounding box center [762, 297] width 100 height 47
click at [733, 302] on input "True" at bounding box center [731, 298] width 16 height 13
click at [743, 460] on span "True" at bounding box center [756, 464] width 27 height 16
click at [735, 460] on input "True" at bounding box center [731, 464] width 16 height 13
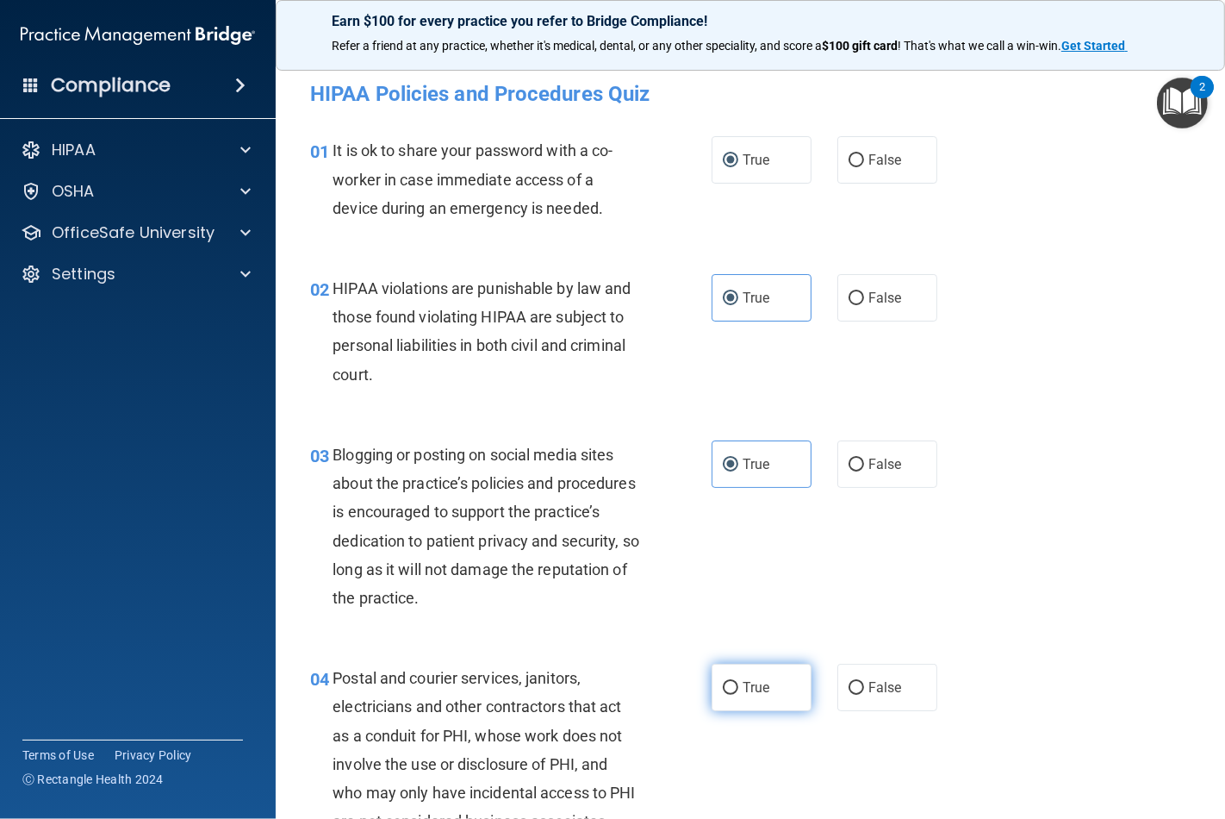
click at [731, 683] on label "True" at bounding box center [762, 687] width 100 height 47
click at [731, 683] on input "True" at bounding box center [731, 688] width 16 height 13
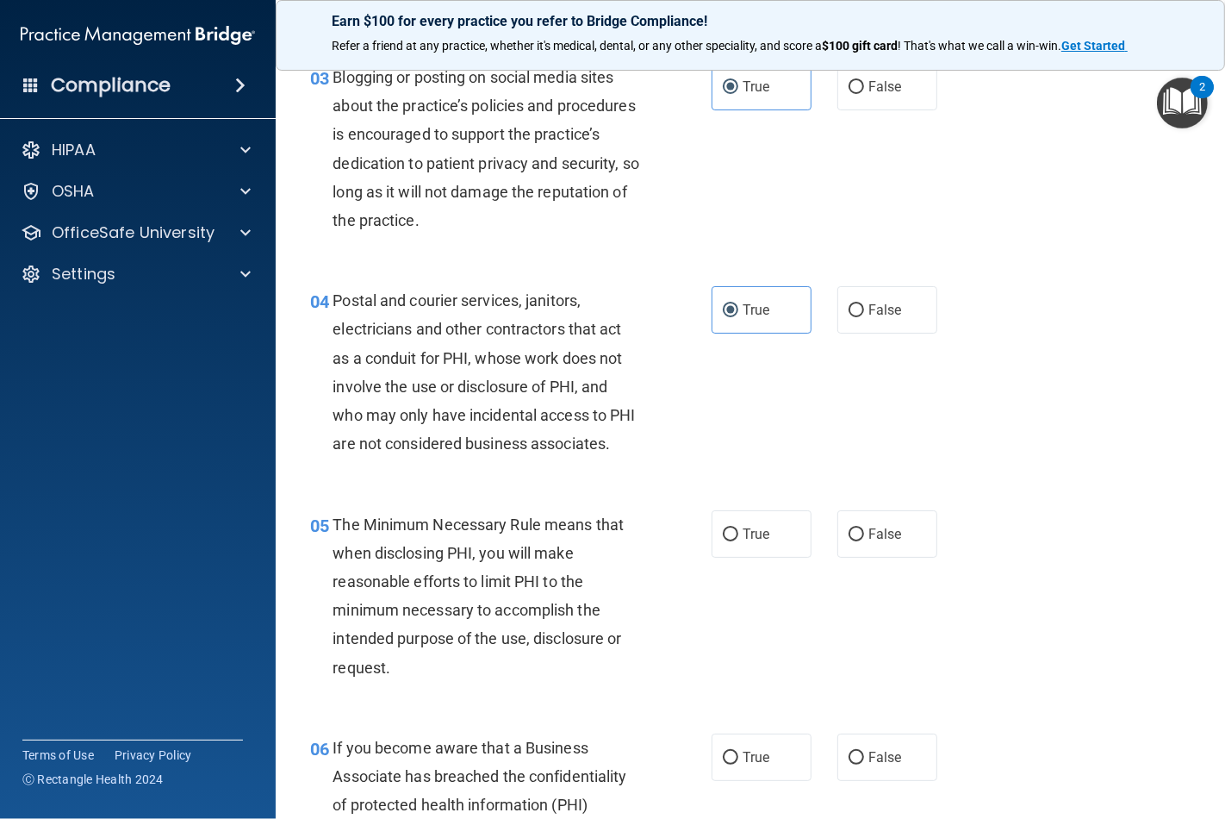
scroll to position [478, 0]
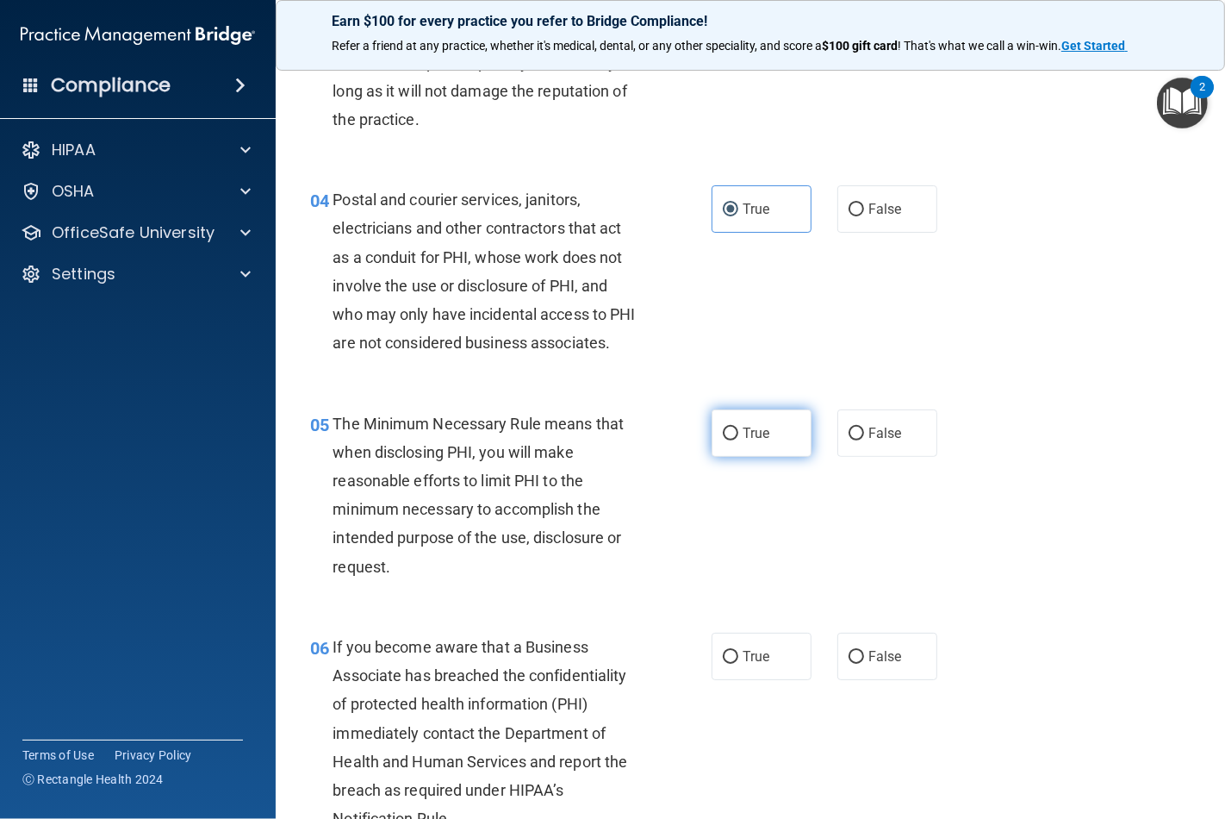
click at [736, 450] on label "True" at bounding box center [762, 432] width 100 height 47
click at [736, 440] on input "True" at bounding box center [731, 433] width 16 height 13
click at [738, 672] on label "True" at bounding box center [762, 656] width 100 height 47
click at [738, 664] on input "True" at bounding box center [731, 657] width 16 height 13
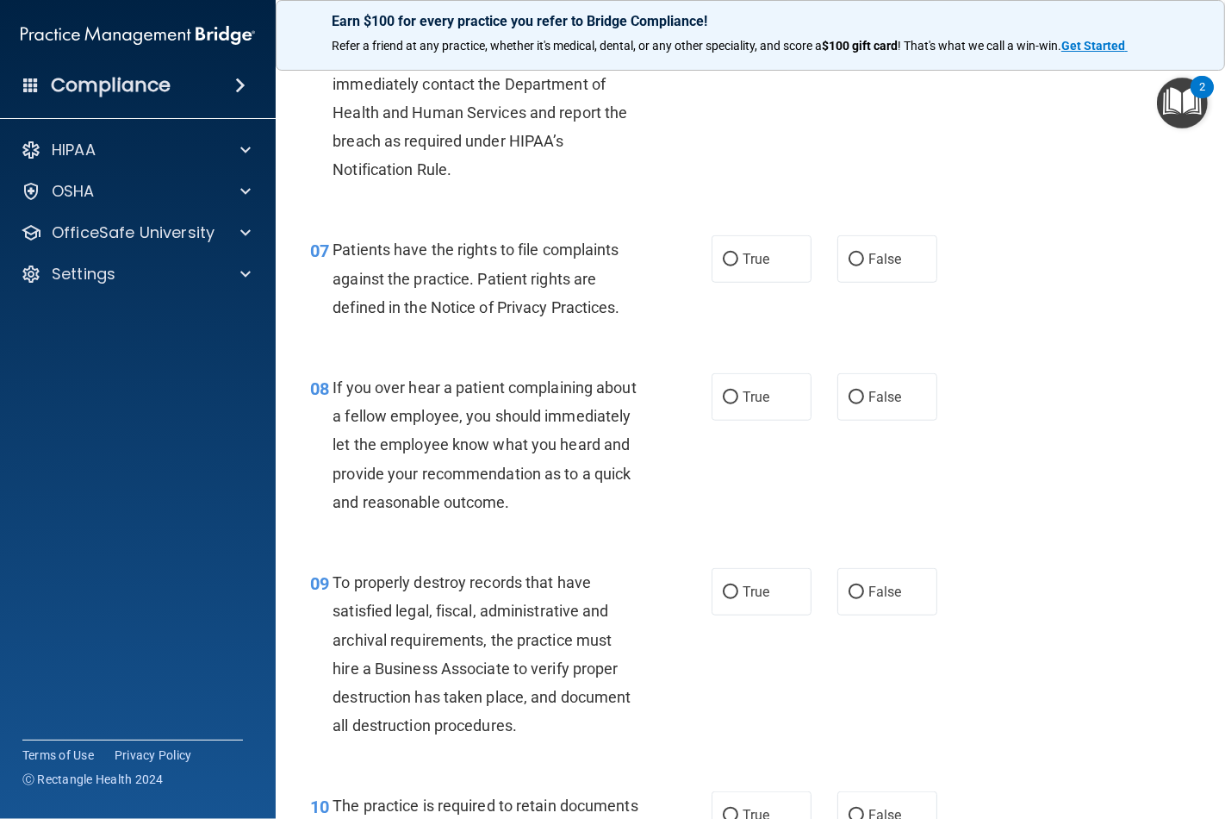
scroll to position [1149, 0]
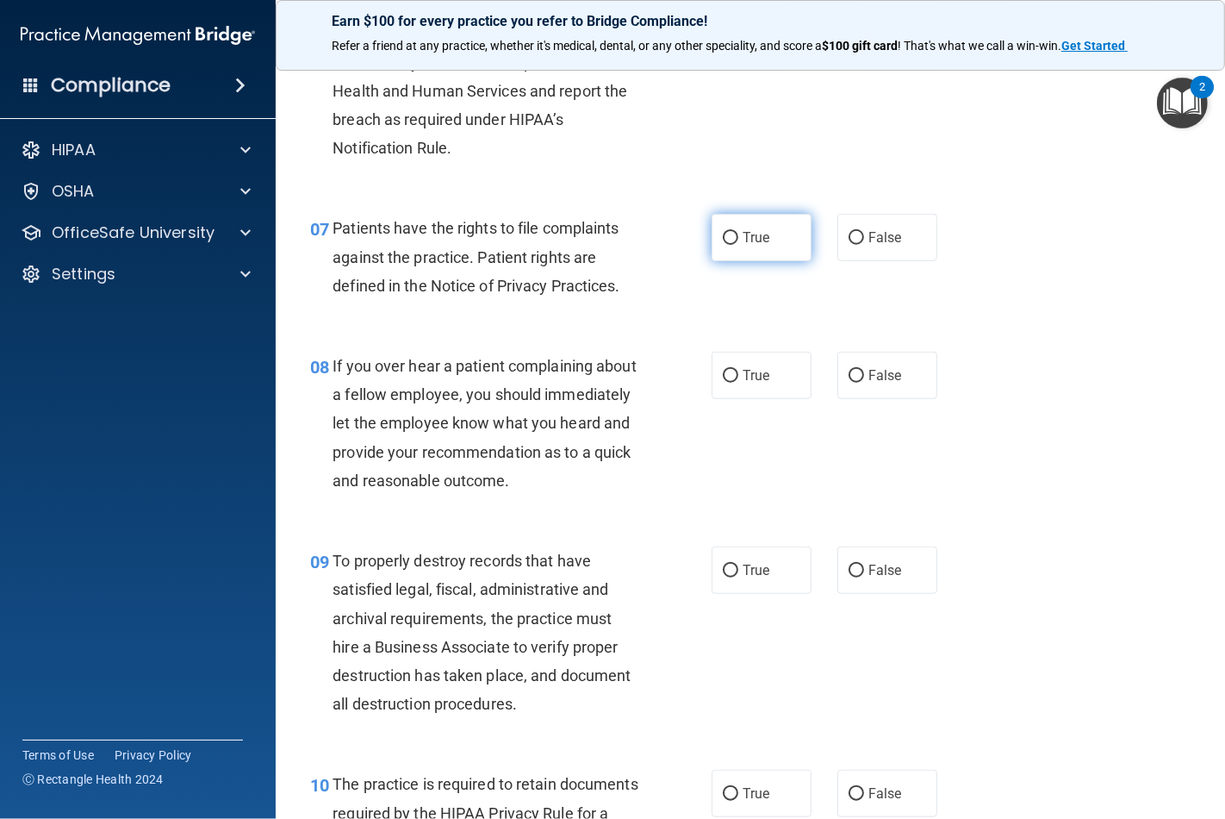
click at [743, 246] on span "True" at bounding box center [756, 237] width 27 height 16
click at [739, 245] on input "True" at bounding box center [731, 238] width 16 height 13
click at [748, 391] on label "True" at bounding box center [762, 375] width 100 height 47
click at [739, 383] on input "True" at bounding box center [731, 376] width 16 height 13
click at [731, 594] on label "True" at bounding box center [762, 569] width 100 height 47
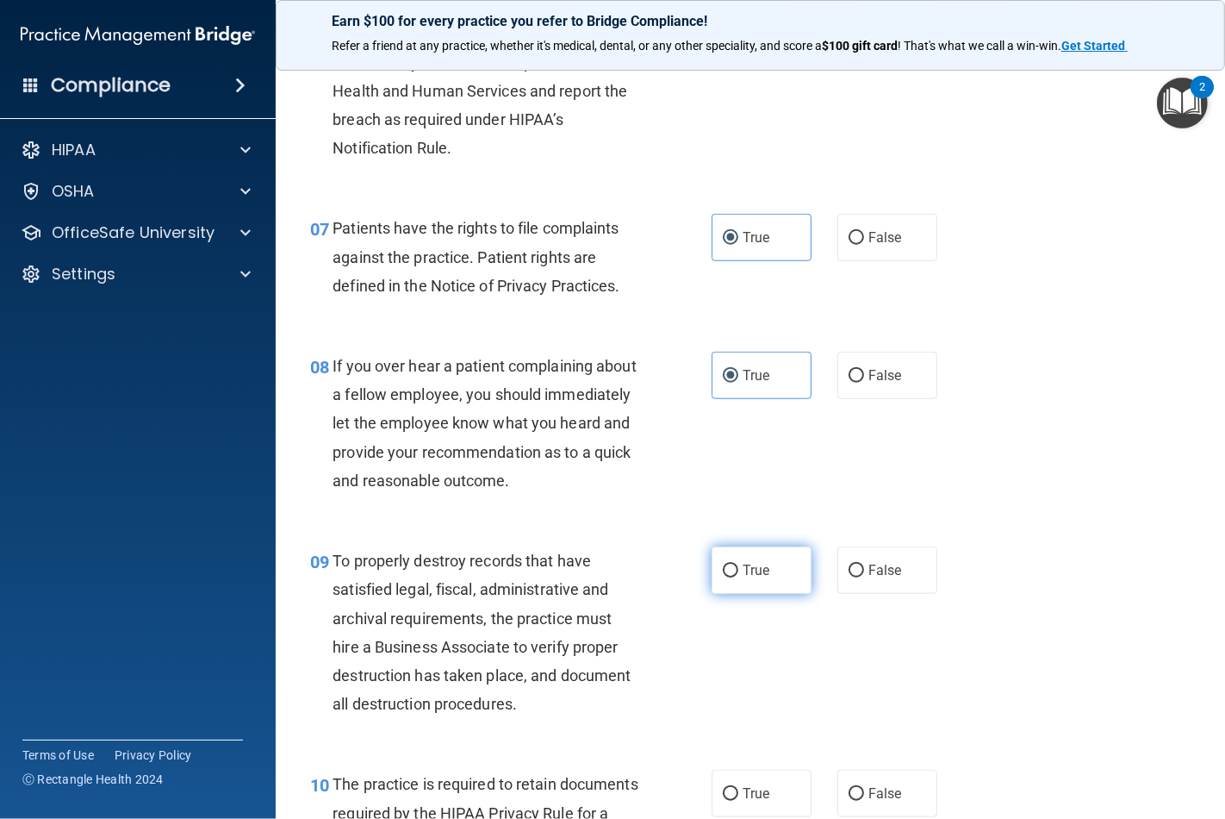
click at [731, 577] on input "True" at bounding box center [731, 570] width 16 height 13
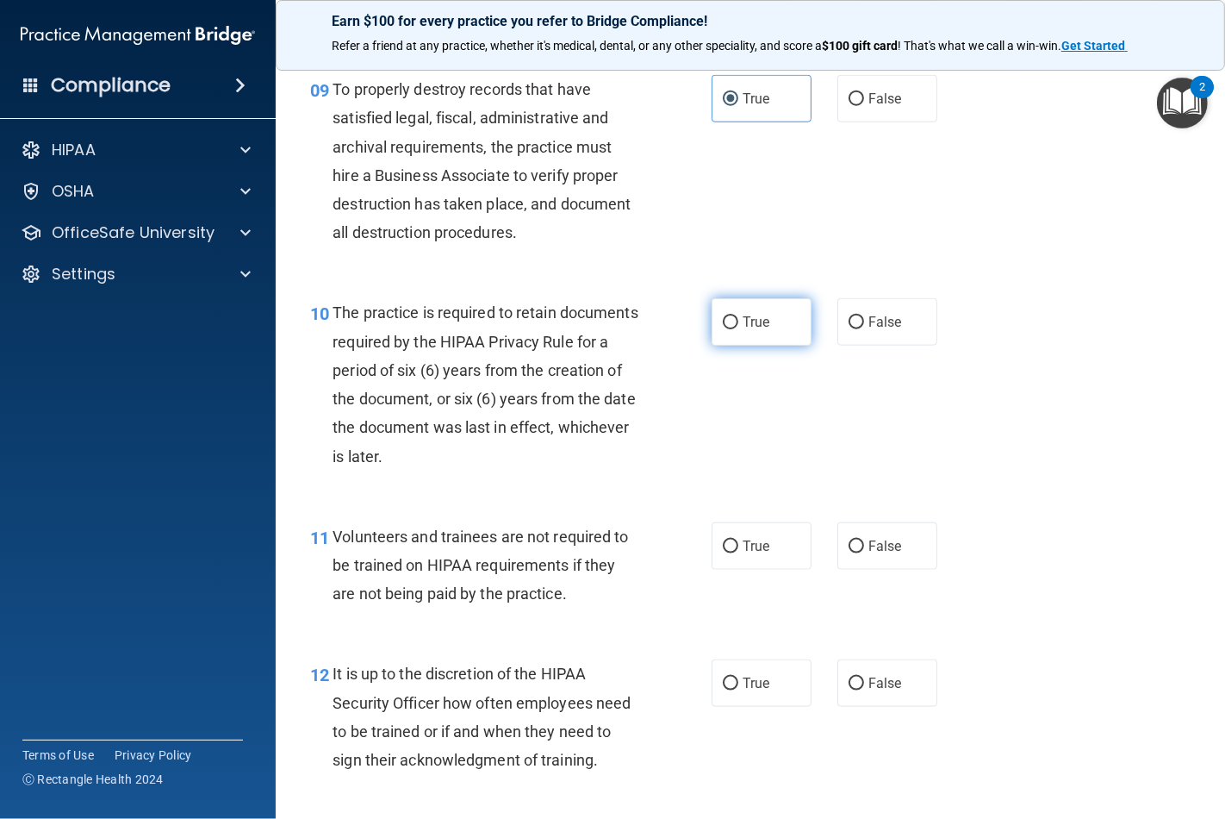
scroll to position [1627, 0]
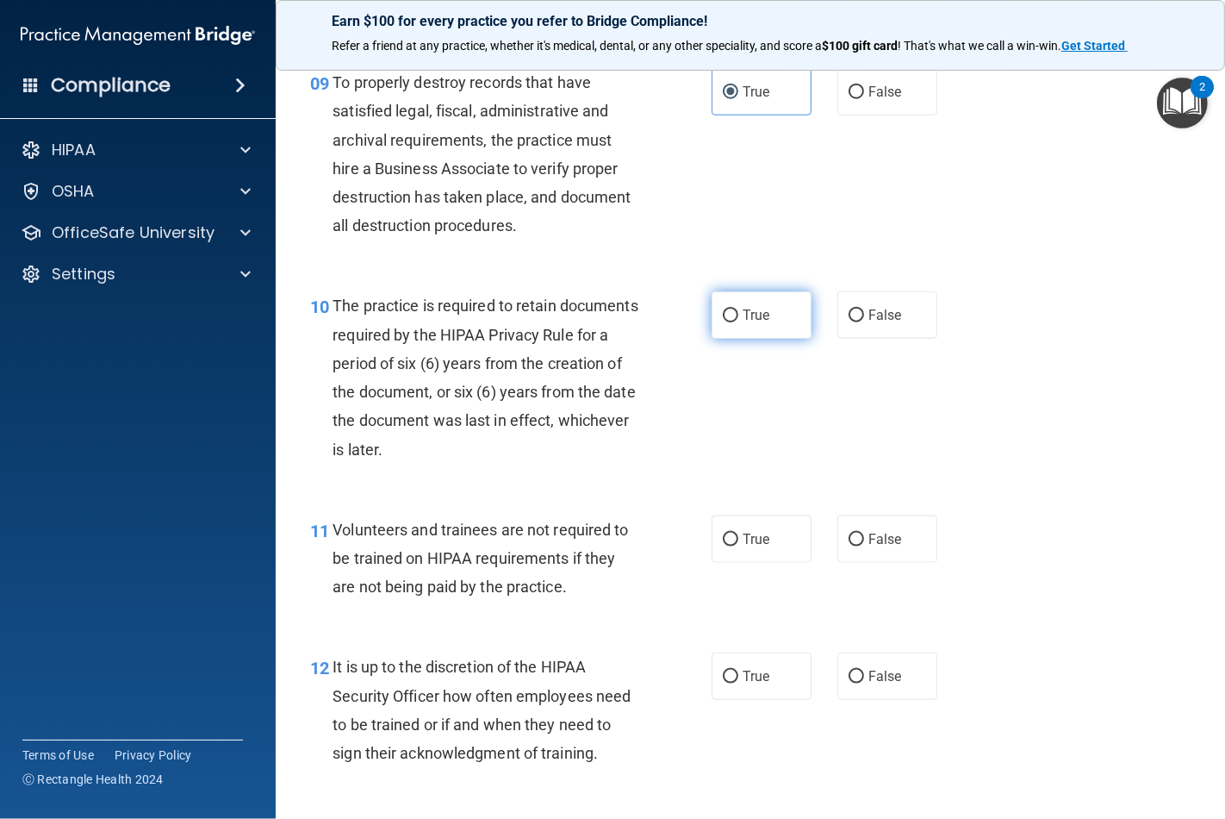
click at [744, 339] on label "True" at bounding box center [762, 314] width 100 height 47
click at [739, 322] on input "True" at bounding box center [731, 315] width 16 height 13
click at [727, 563] on label "True" at bounding box center [762, 538] width 100 height 47
click at [727, 546] on input "True" at bounding box center [731, 539] width 16 height 13
click at [739, 700] on label "True" at bounding box center [762, 675] width 100 height 47
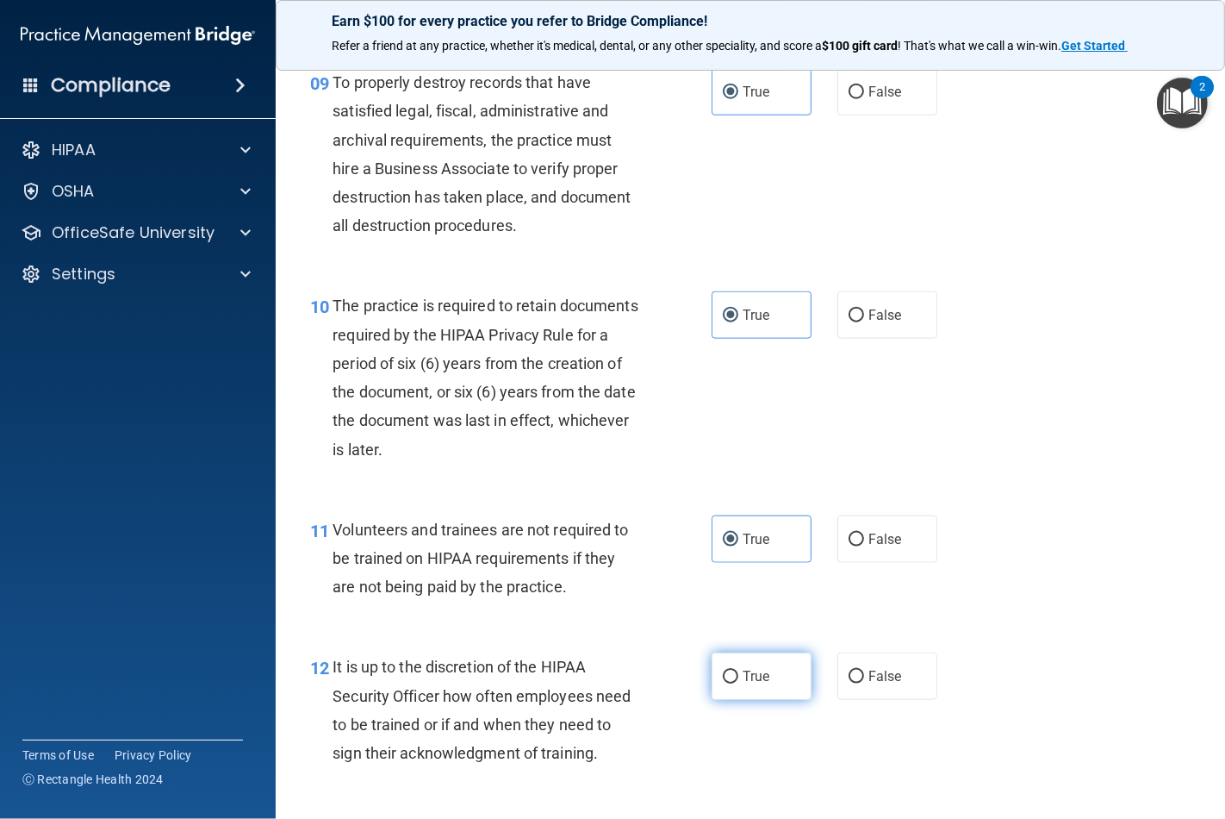
click at [739, 683] on input "True" at bounding box center [731, 676] width 16 height 13
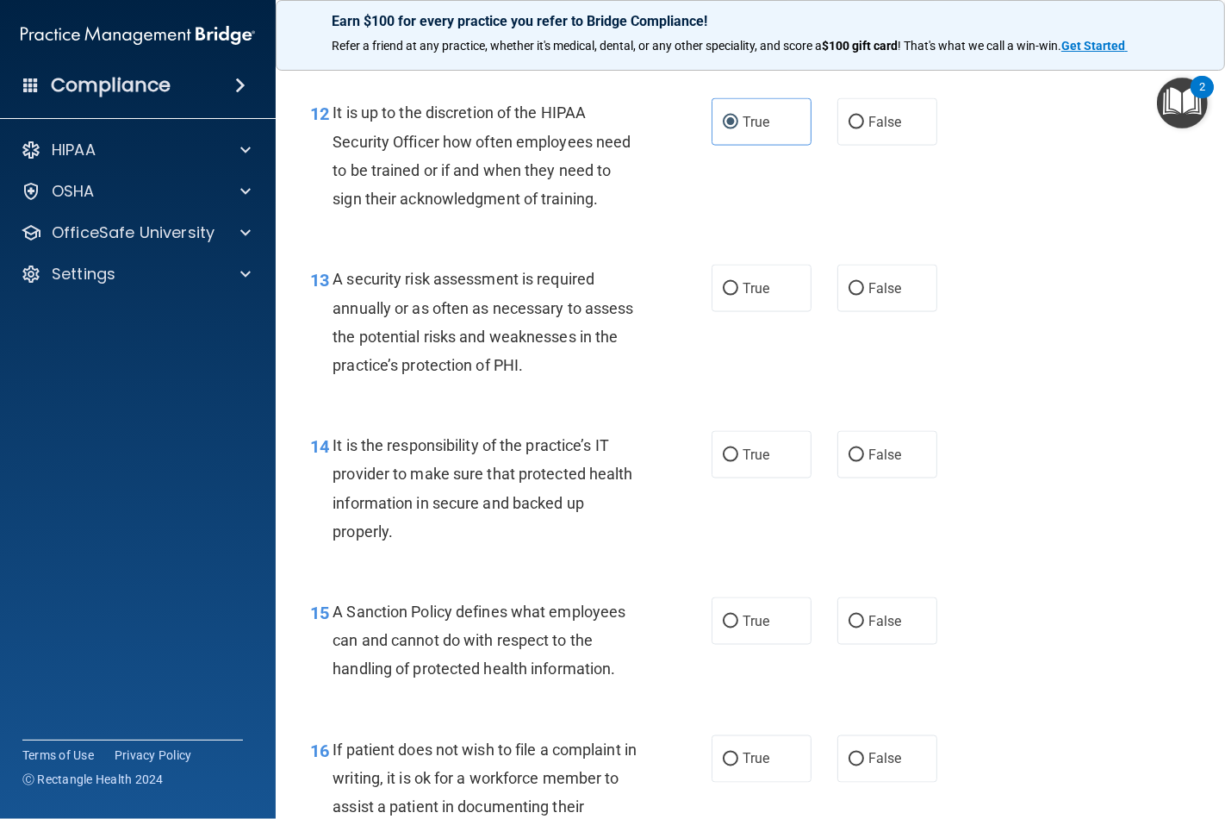
scroll to position [2202, 0]
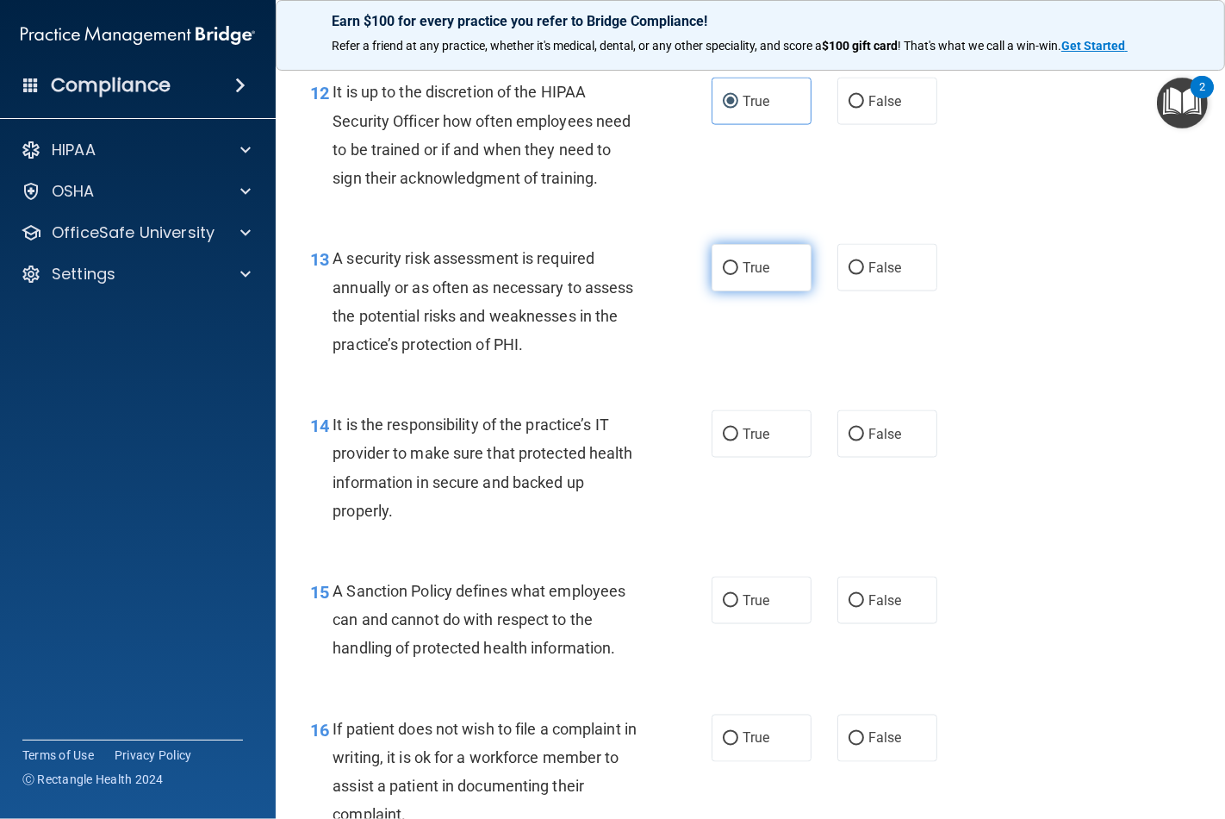
click at [739, 291] on label "True" at bounding box center [762, 267] width 100 height 47
click at [739, 275] on input "True" at bounding box center [731, 268] width 16 height 13
click at [728, 458] on label "True" at bounding box center [762, 433] width 100 height 47
click at [728, 441] on input "True" at bounding box center [731, 434] width 16 height 13
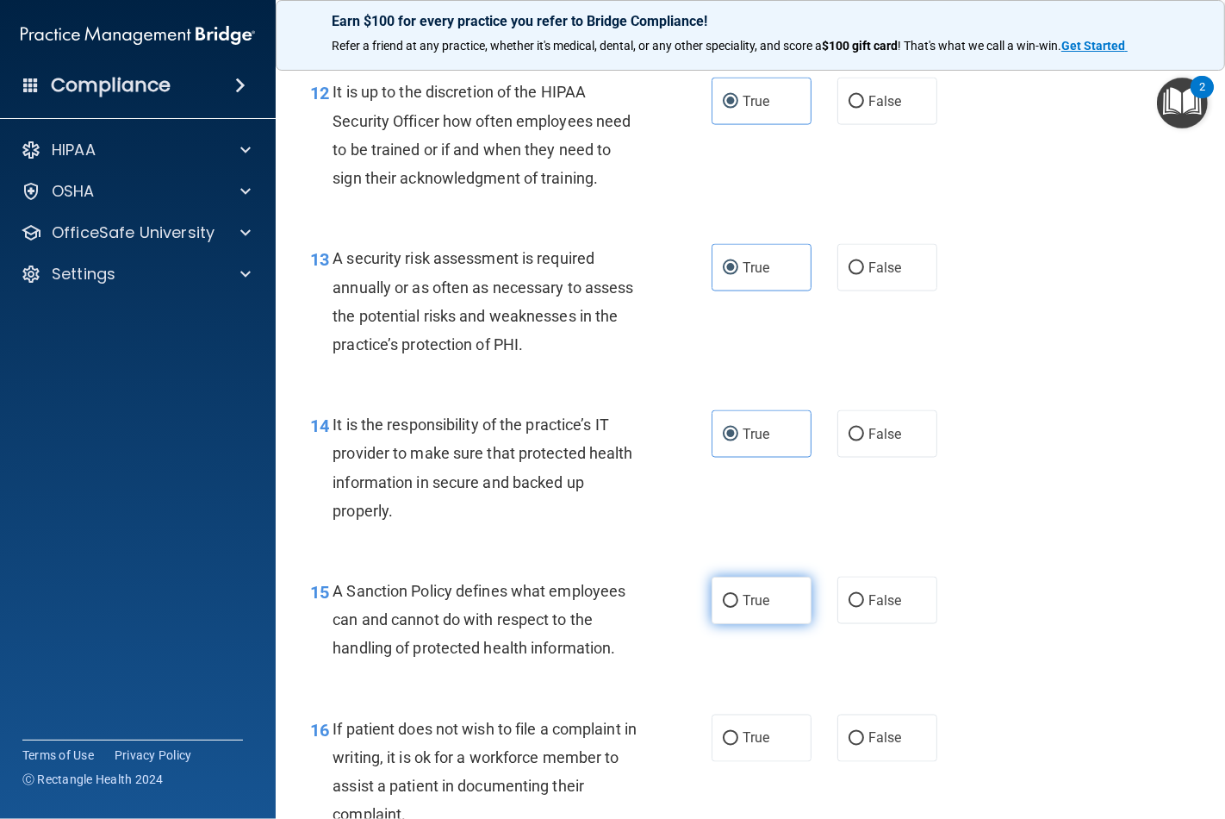
click at [736, 624] on label "True" at bounding box center [762, 600] width 100 height 47
click at [736, 608] on input "True" at bounding box center [731, 601] width 16 height 13
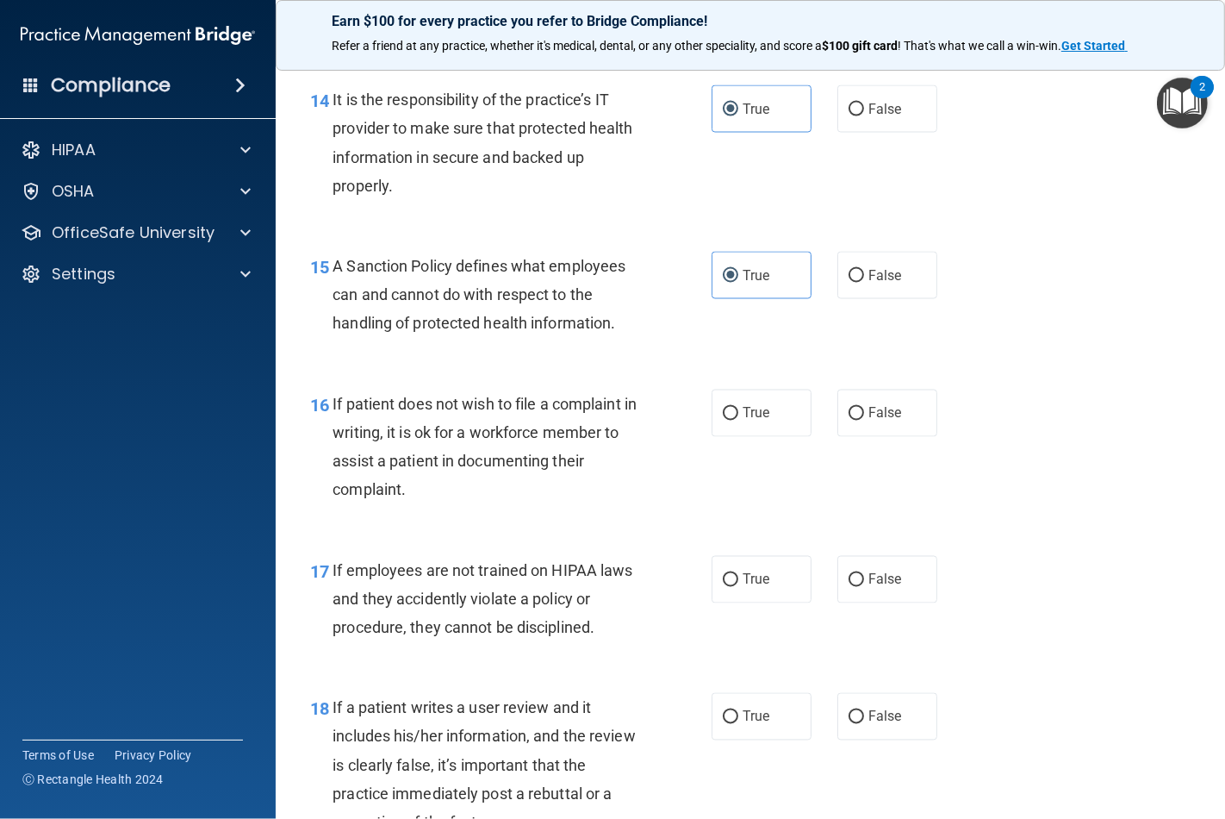
scroll to position [2585, 0]
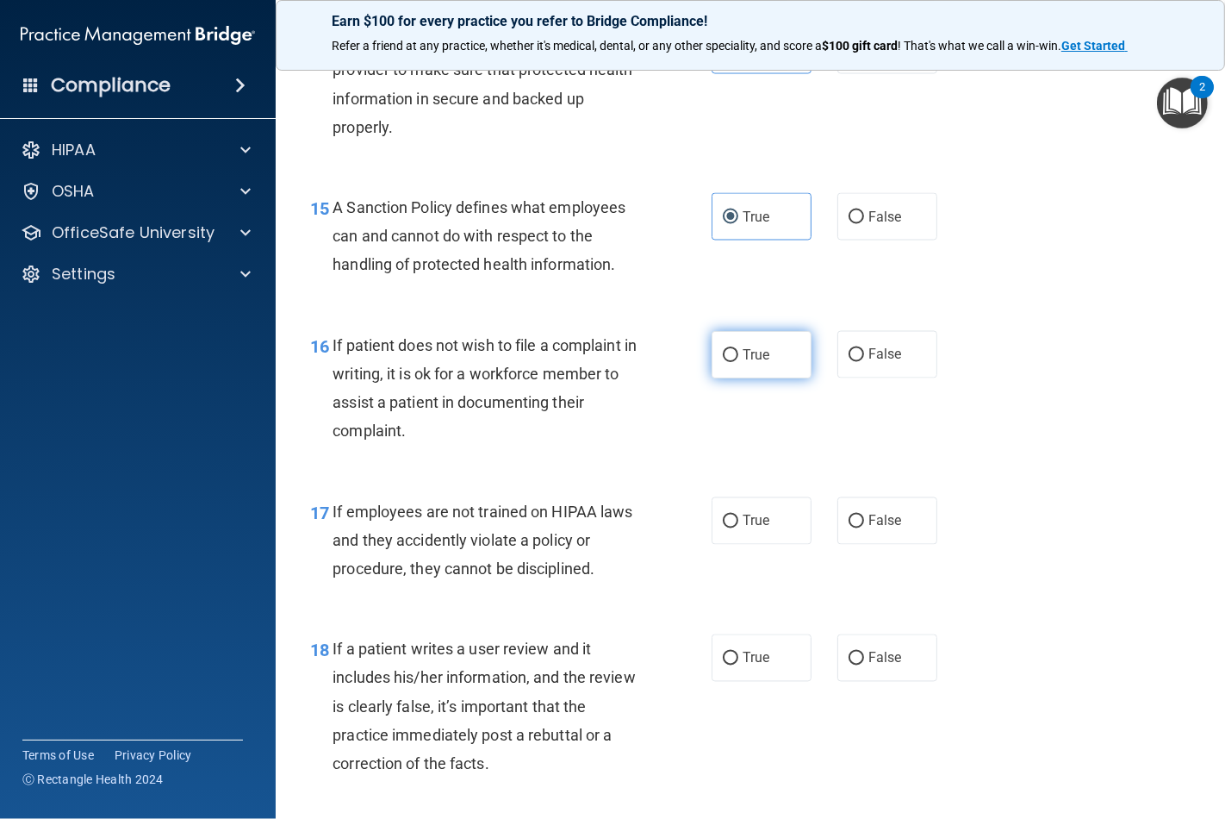
click at [747, 378] on label "True" at bounding box center [762, 354] width 100 height 47
click at [739, 362] on input "True" at bounding box center [731, 355] width 16 height 13
drag, startPoint x: 745, startPoint y: 579, endPoint x: 728, endPoint y: 721, distance: 143.1
click at [745, 529] on span "True" at bounding box center [756, 521] width 27 height 16
click at [739, 528] on input "True" at bounding box center [731, 521] width 16 height 13
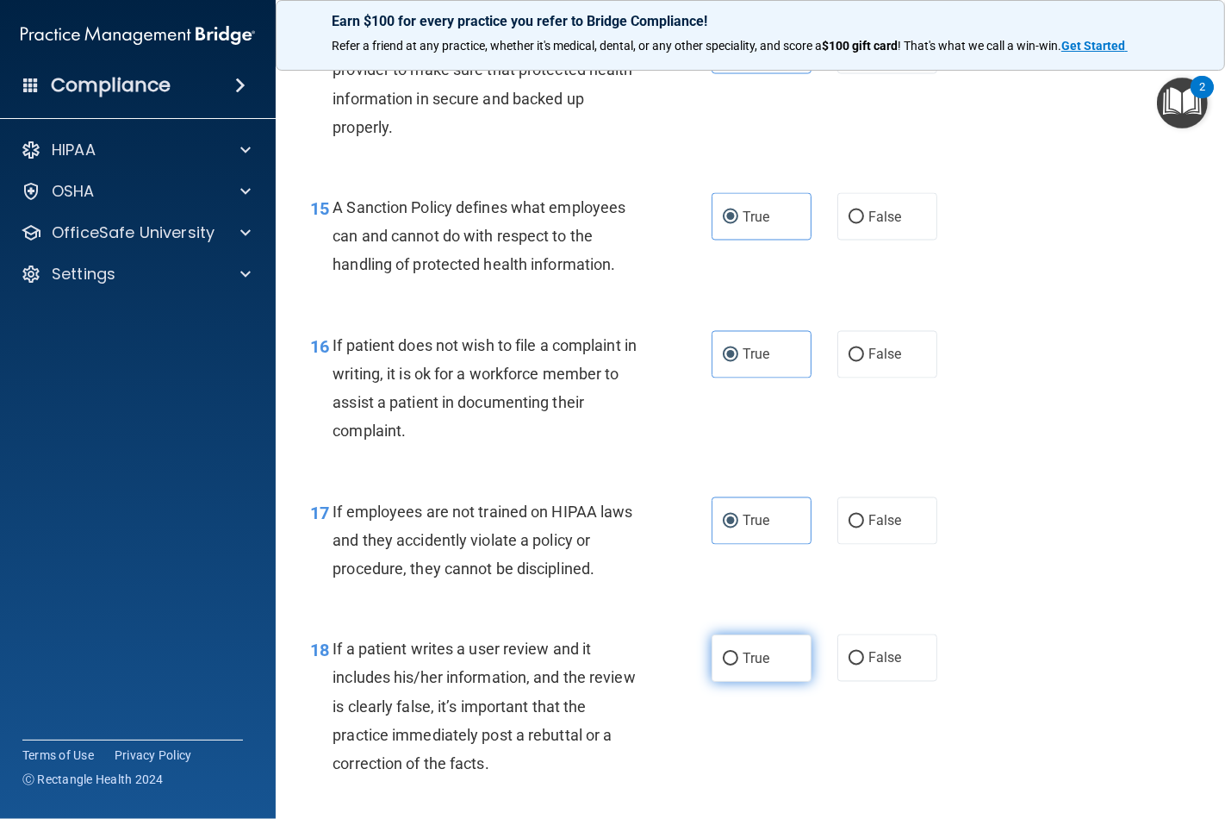
click at [733, 682] on label "True" at bounding box center [762, 657] width 100 height 47
click at [733, 665] on input "True" at bounding box center [731, 658] width 16 height 13
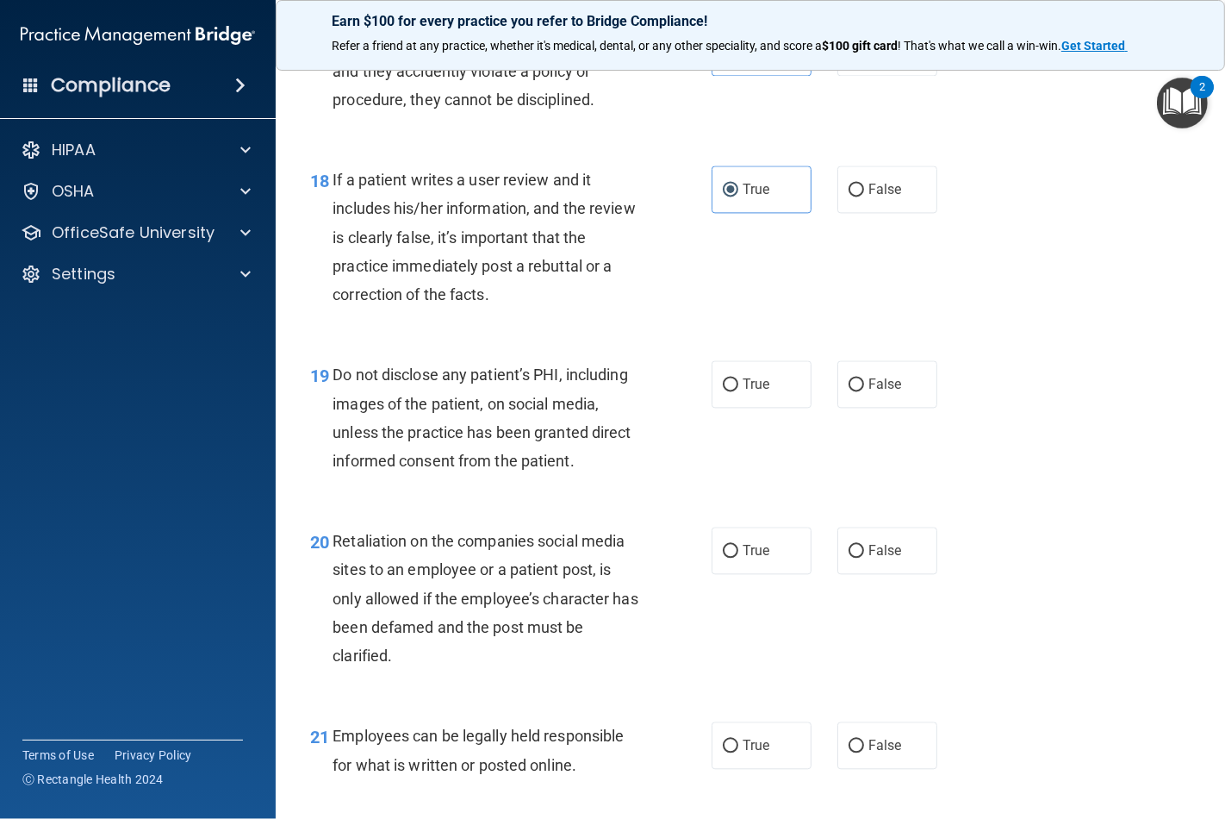
scroll to position [3064, 0]
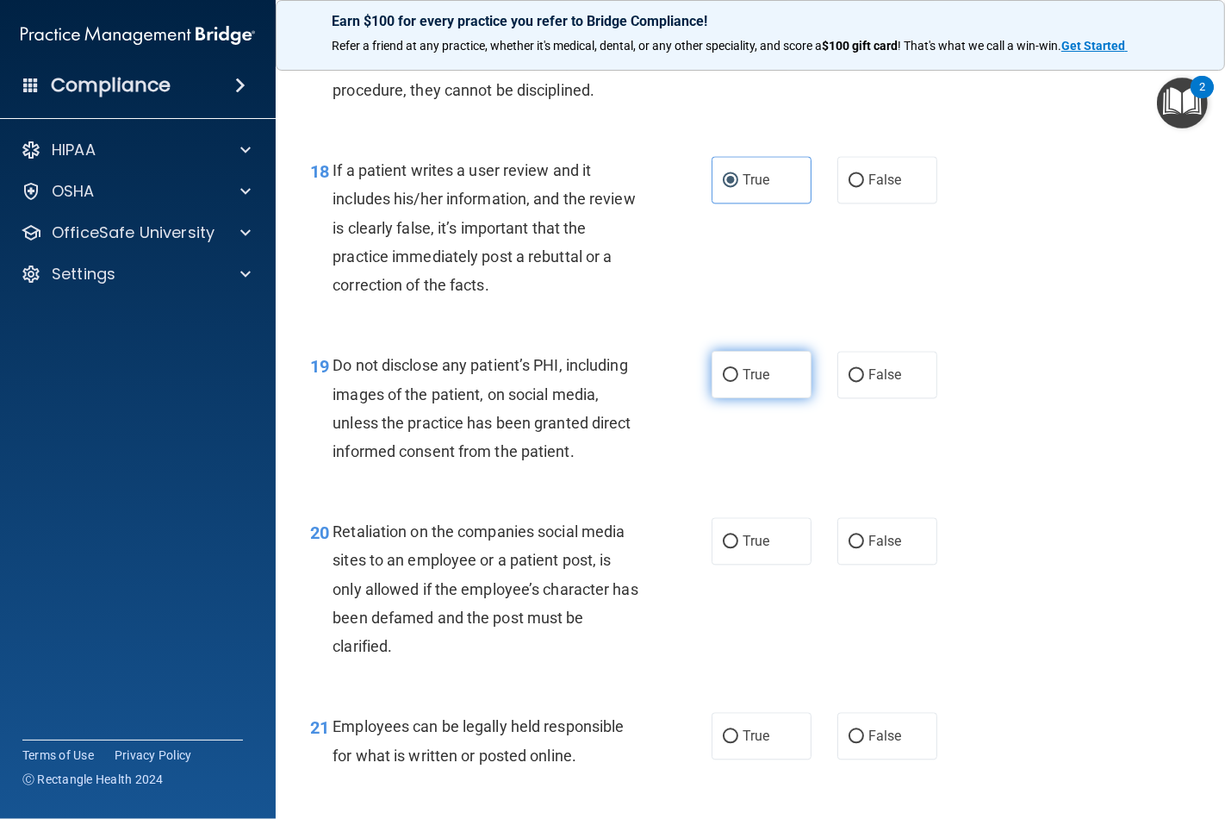
click at [751, 383] on span "True" at bounding box center [756, 374] width 27 height 16
click at [739, 382] on input "True" at bounding box center [731, 375] width 16 height 13
click at [748, 549] on span "True" at bounding box center [756, 541] width 27 height 16
click at [739, 548] on input "True" at bounding box center [731, 541] width 16 height 13
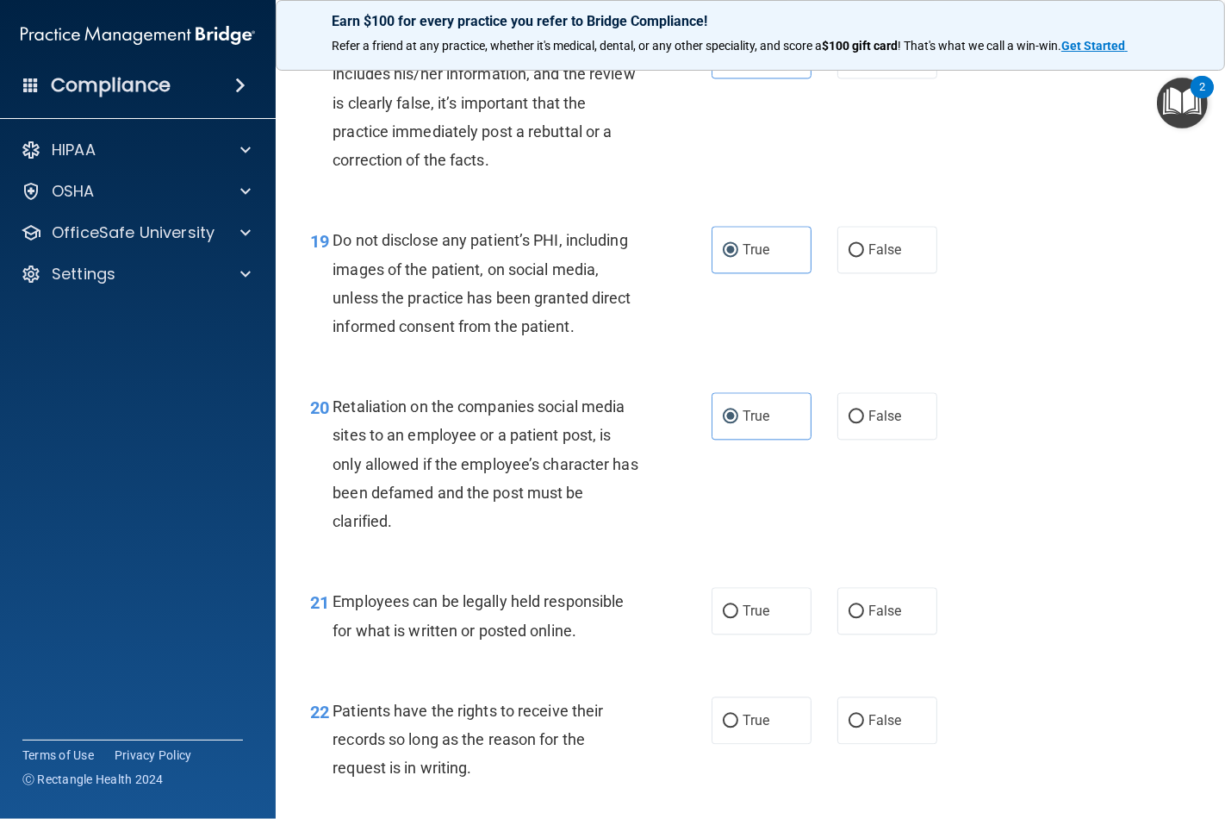
scroll to position [3447, 0]
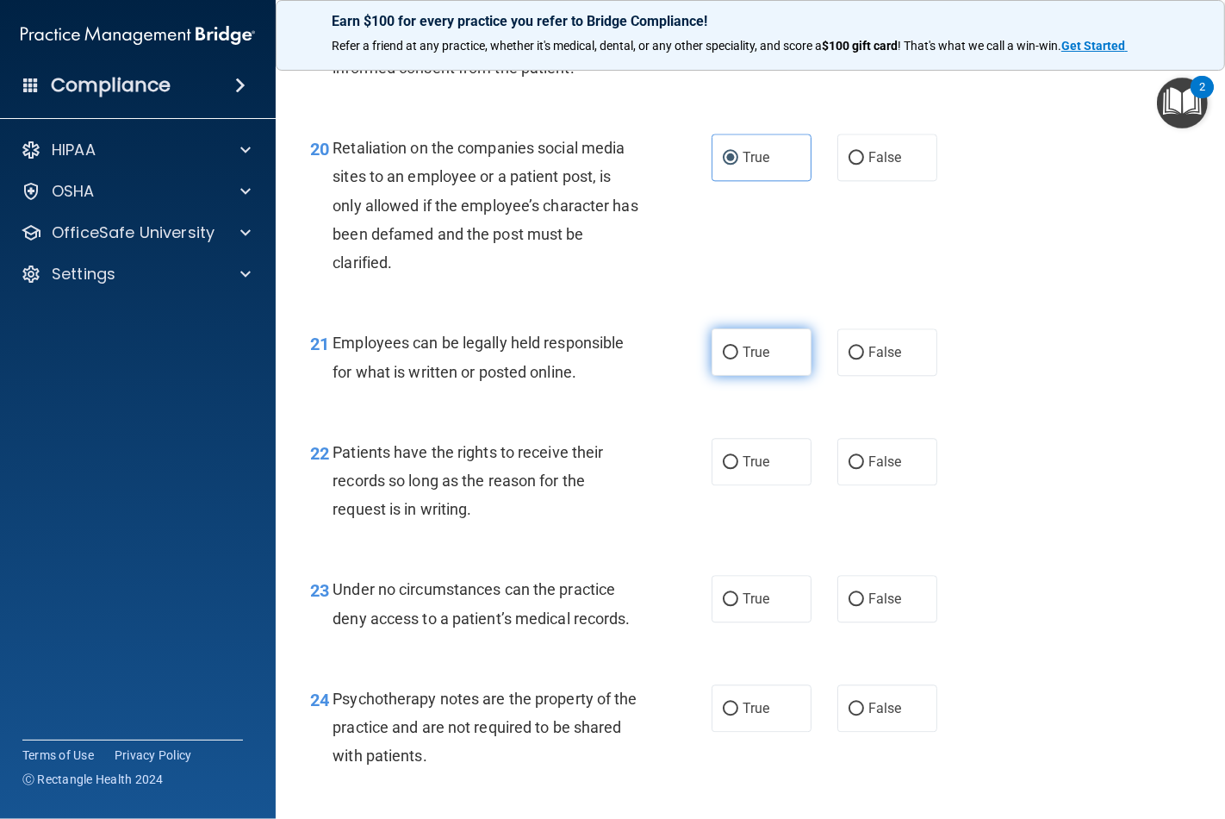
click at [739, 376] on label "True" at bounding box center [762, 351] width 100 height 47
click at [739, 359] on input "True" at bounding box center [731, 352] width 16 height 13
click at [739, 485] on label "True" at bounding box center [762, 461] width 100 height 47
click at [739, 469] on input "True" at bounding box center [731, 462] width 16 height 13
click at [738, 622] on label "True" at bounding box center [762, 598] width 100 height 47
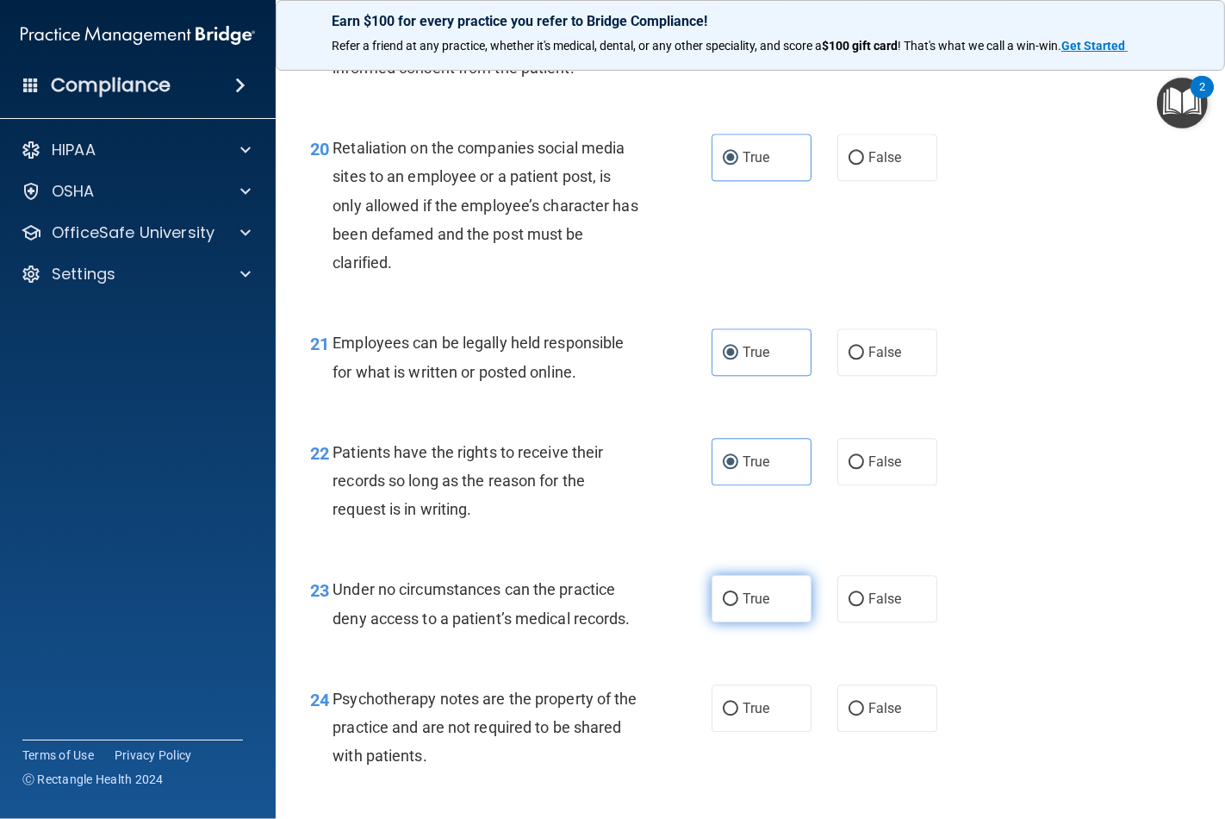
click at [738, 606] on input "True" at bounding box center [731, 599] width 16 height 13
click at [747, 716] on span "True" at bounding box center [756, 708] width 27 height 16
click at [739, 715] on input "True" at bounding box center [731, 708] width 16 height 13
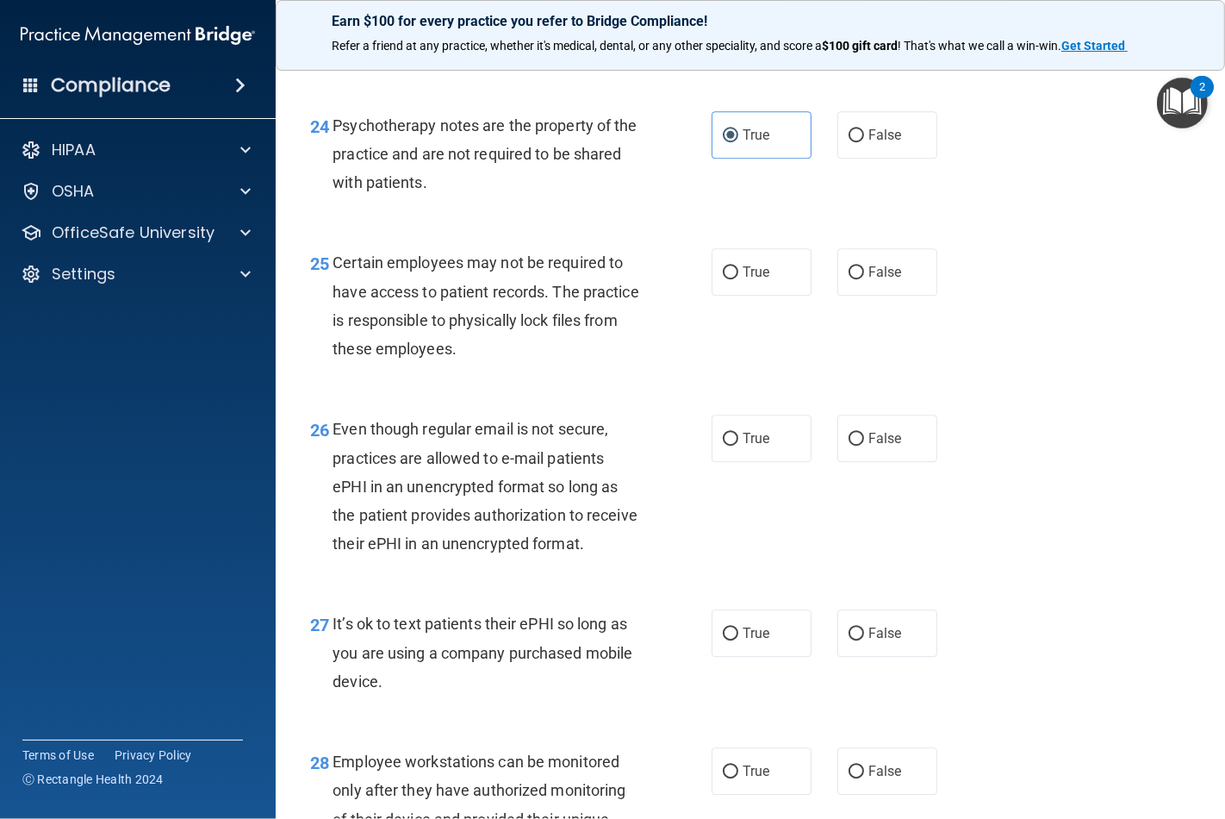
scroll to position [4021, 0]
click at [736, 295] on label "True" at bounding box center [762, 270] width 100 height 47
click at [736, 278] on input "True" at bounding box center [731, 271] width 16 height 13
click at [757, 461] on label "True" at bounding box center [762, 437] width 100 height 47
click at [739, 445] on input "True" at bounding box center [731, 438] width 16 height 13
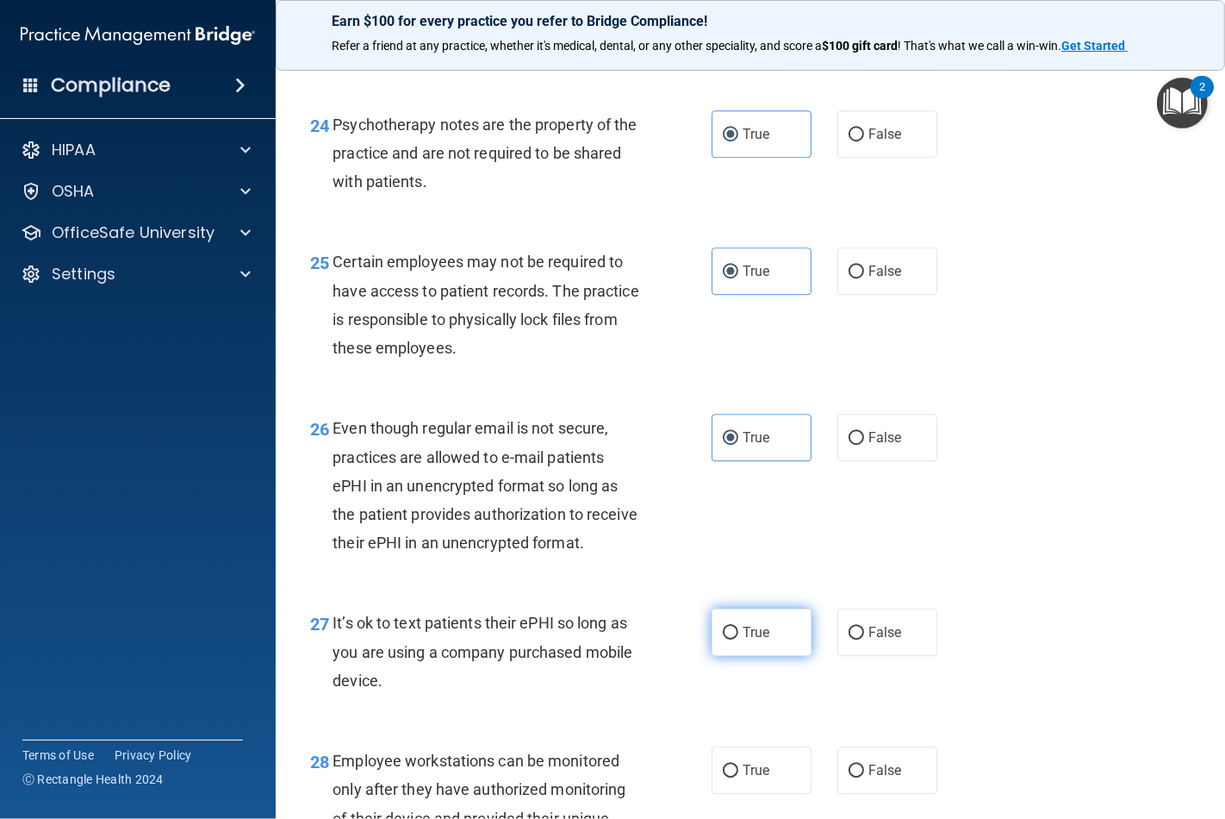
click at [739, 656] on label "True" at bounding box center [762, 631] width 100 height 47
click at [739, 639] on input "True" at bounding box center [731, 633] width 16 height 13
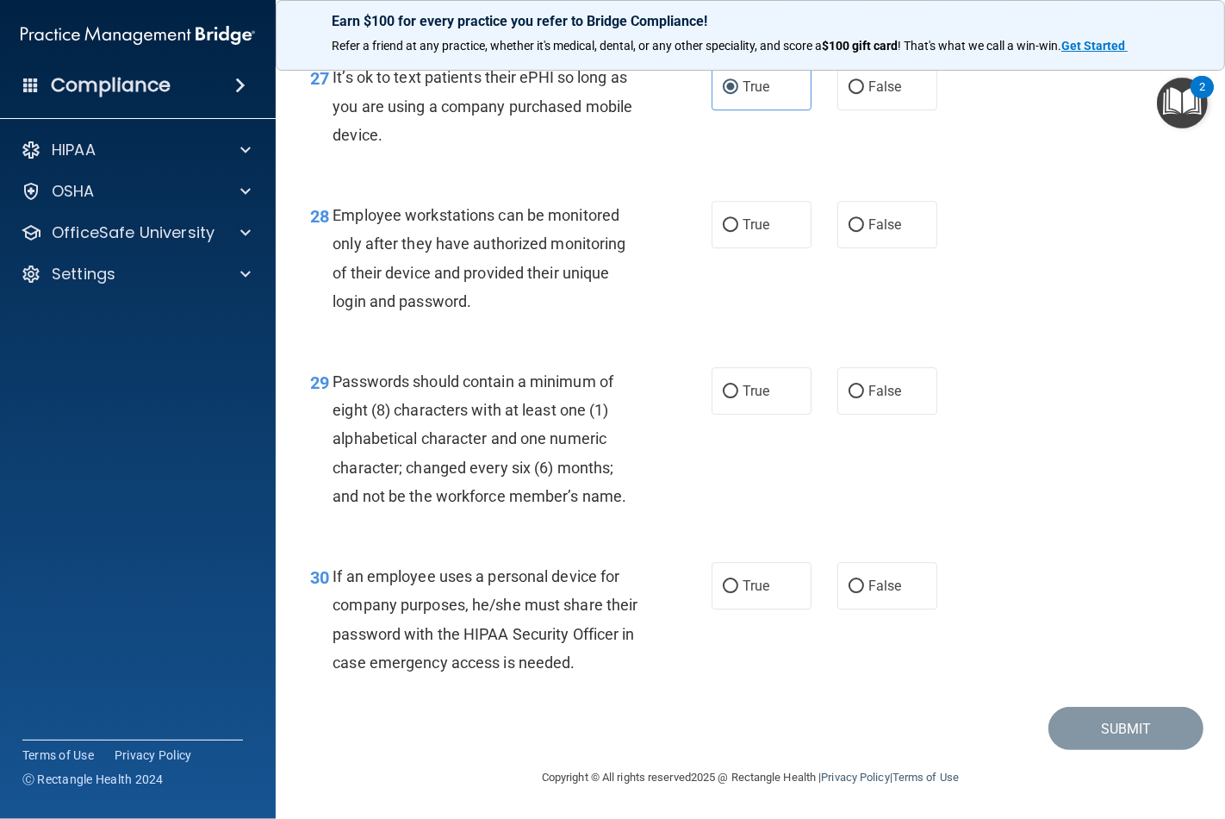
scroll to position [4587, 0]
click at [745, 233] on span "True" at bounding box center [756, 224] width 27 height 16
click at [739, 232] on input "True" at bounding box center [731, 225] width 16 height 13
click at [746, 415] on label "True" at bounding box center [762, 390] width 100 height 47
click at [739, 398] on input "True" at bounding box center [731, 391] width 16 height 13
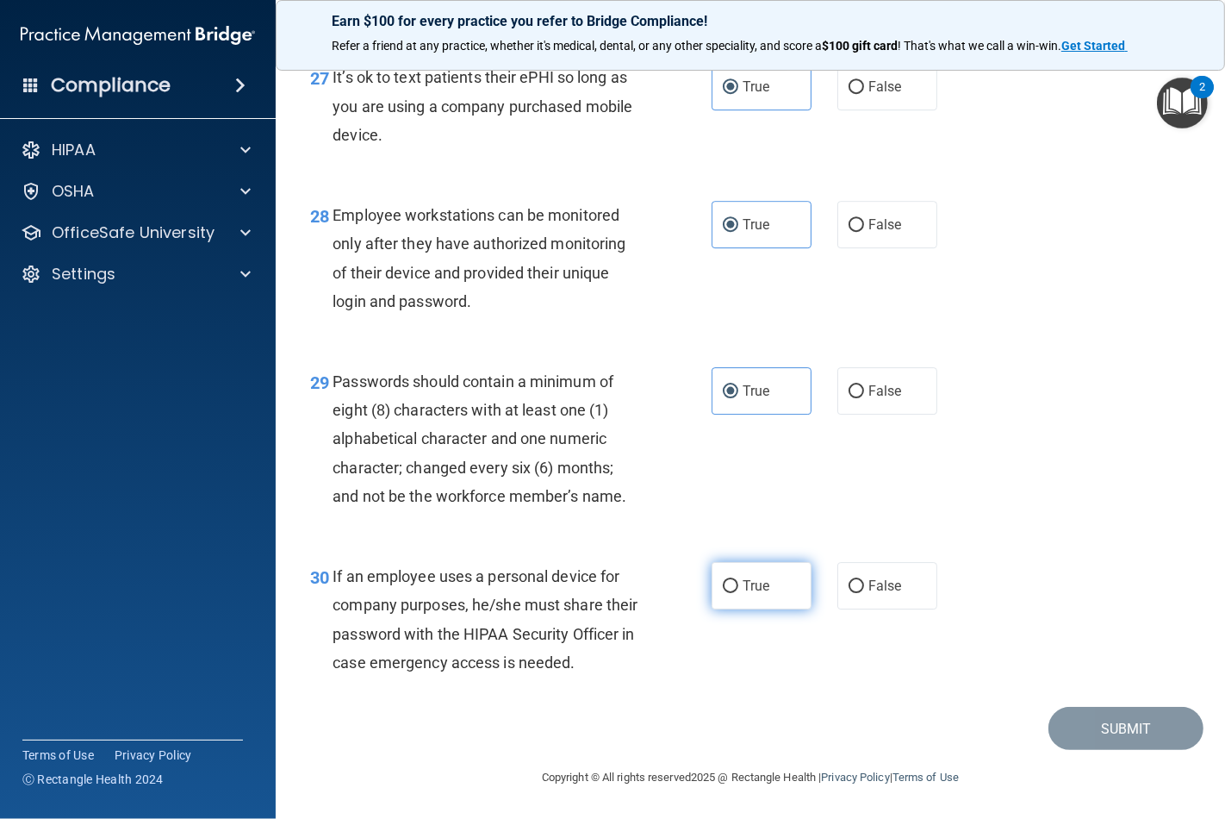
click at [743, 594] on span "True" at bounding box center [756, 585] width 27 height 16
click at [737, 593] on input "True" at bounding box center [731, 586] width 16 height 13
click at [1079, 724] on button "Submit" at bounding box center [1126, 729] width 155 height 44
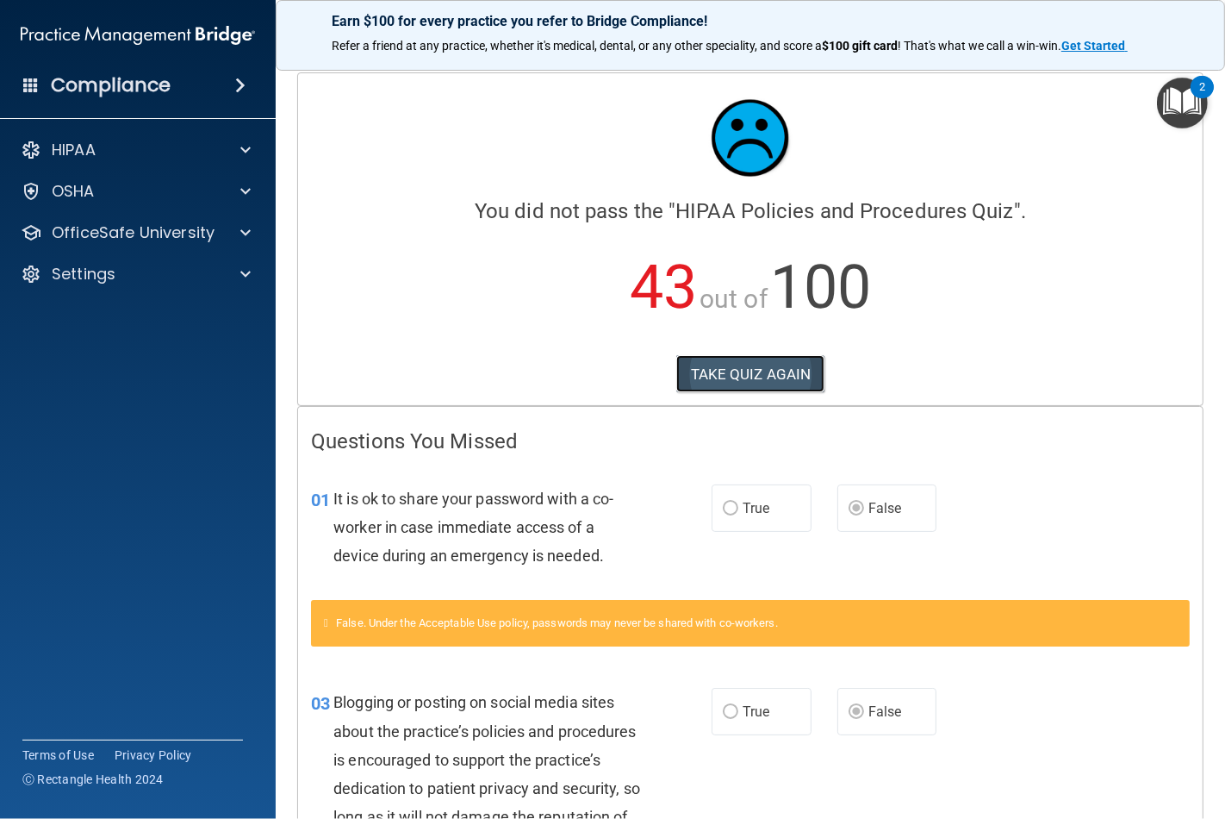
click at [771, 362] on button "TAKE QUIZ AGAIN" at bounding box center [751, 374] width 149 height 38
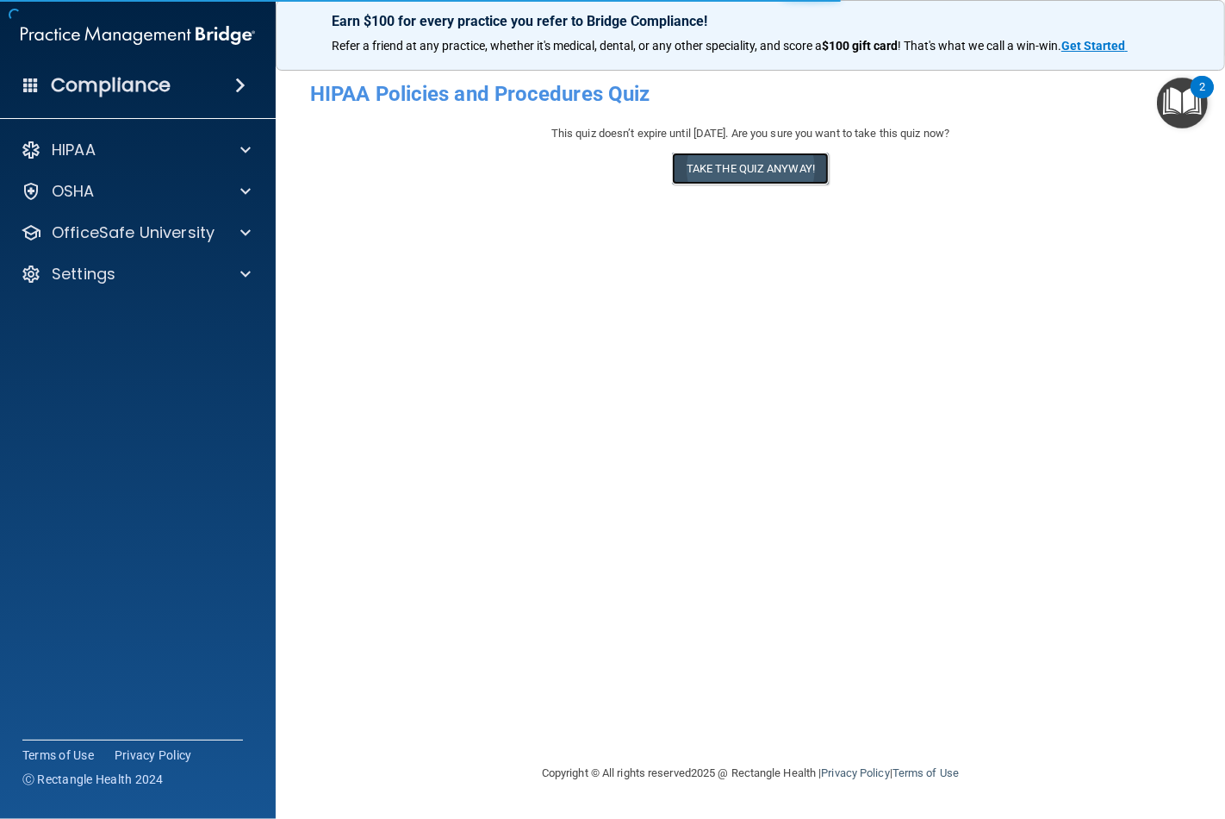
click at [795, 167] on button "Take the quiz anyway!" at bounding box center [750, 169] width 157 height 32
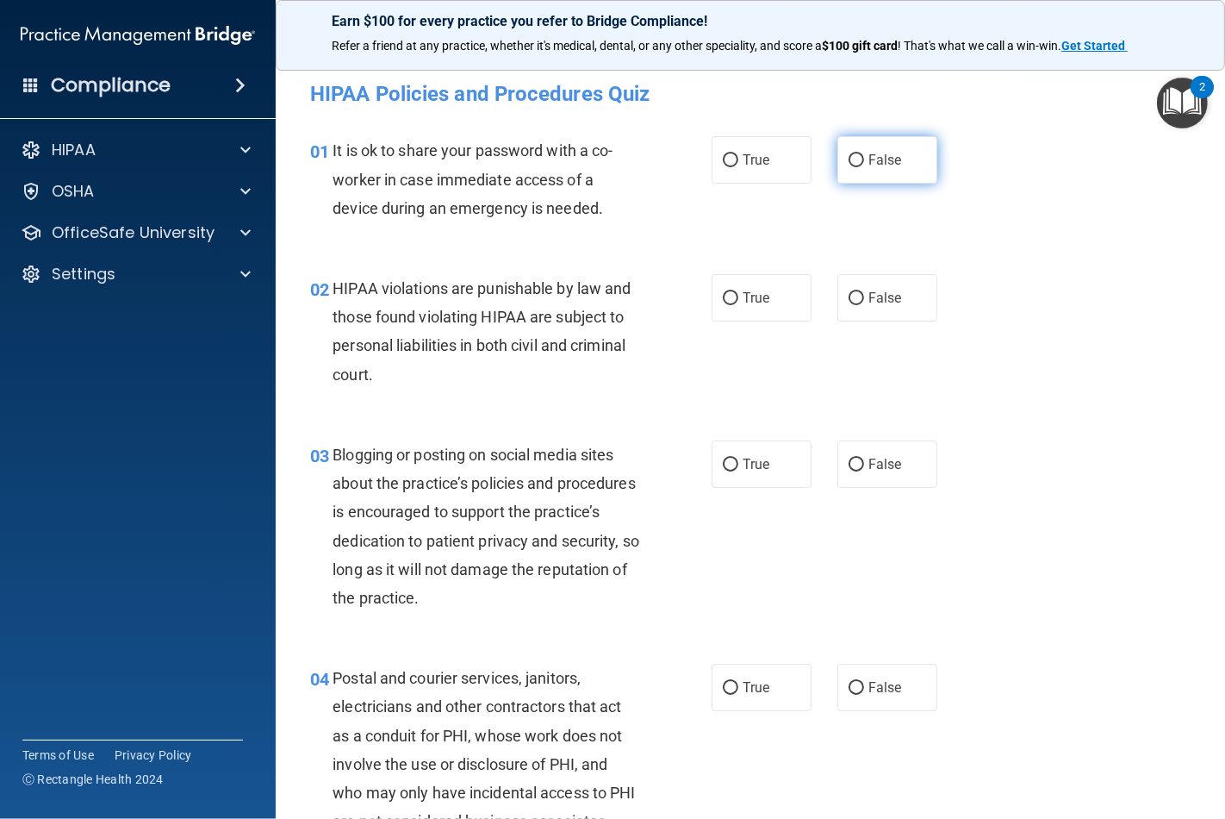
click at [855, 152] on label "False" at bounding box center [888, 159] width 100 height 47
click at [855, 154] on input "False" at bounding box center [857, 160] width 16 height 13
click at [743, 302] on span "True" at bounding box center [756, 298] width 27 height 16
click at [739, 302] on input "True" at bounding box center [731, 298] width 16 height 13
click at [858, 466] on label "False" at bounding box center [888, 463] width 100 height 47
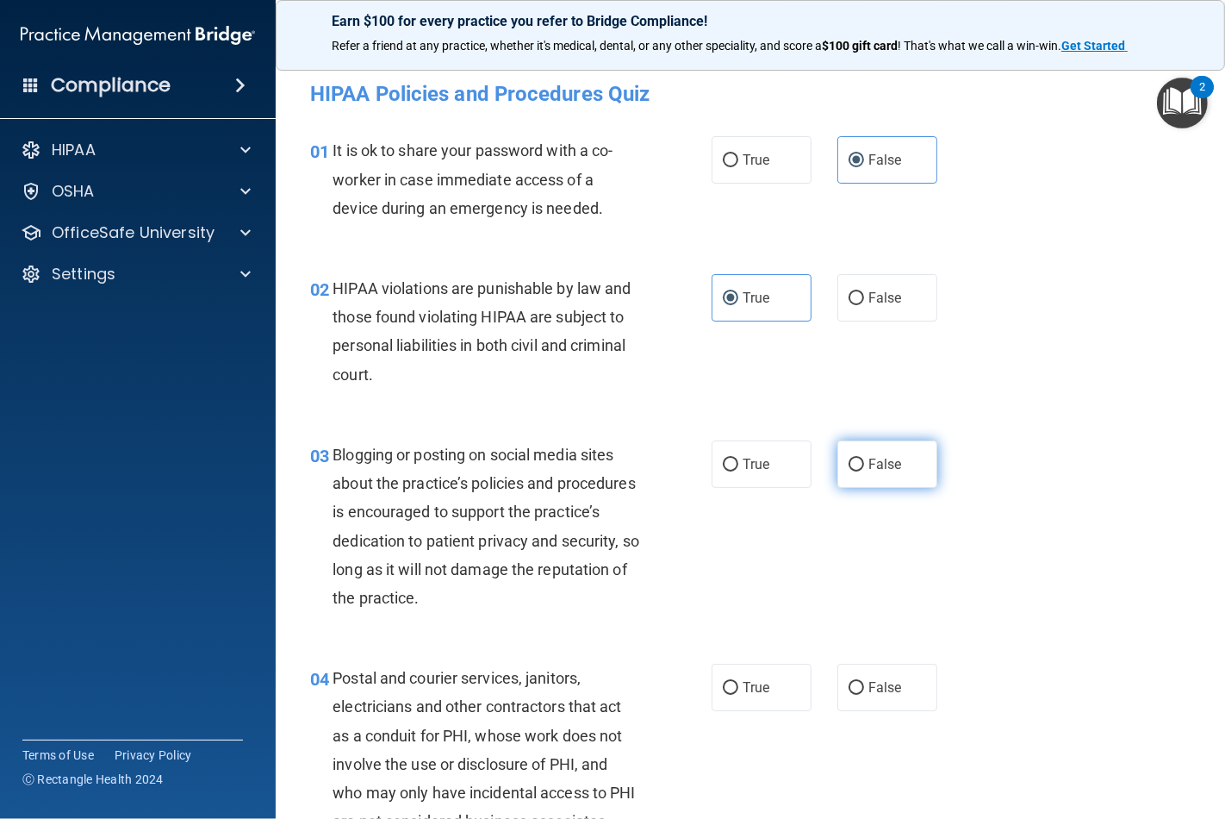
click at [858, 466] on input "False" at bounding box center [857, 464] width 16 height 13
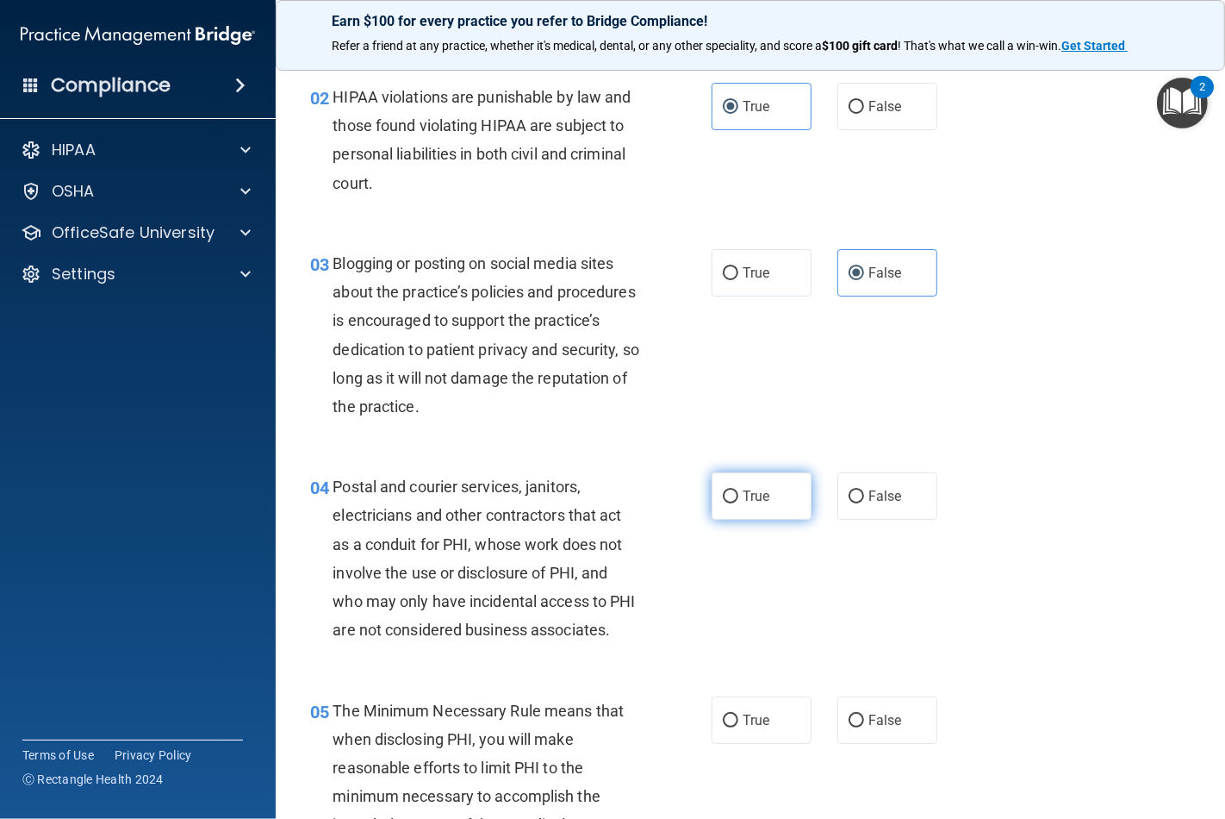
click at [743, 484] on label "True" at bounding box center [762, 495] width 100 height 47
click at [739, 490] on input "True" at bounding box center [731, 496] width 16 height 13
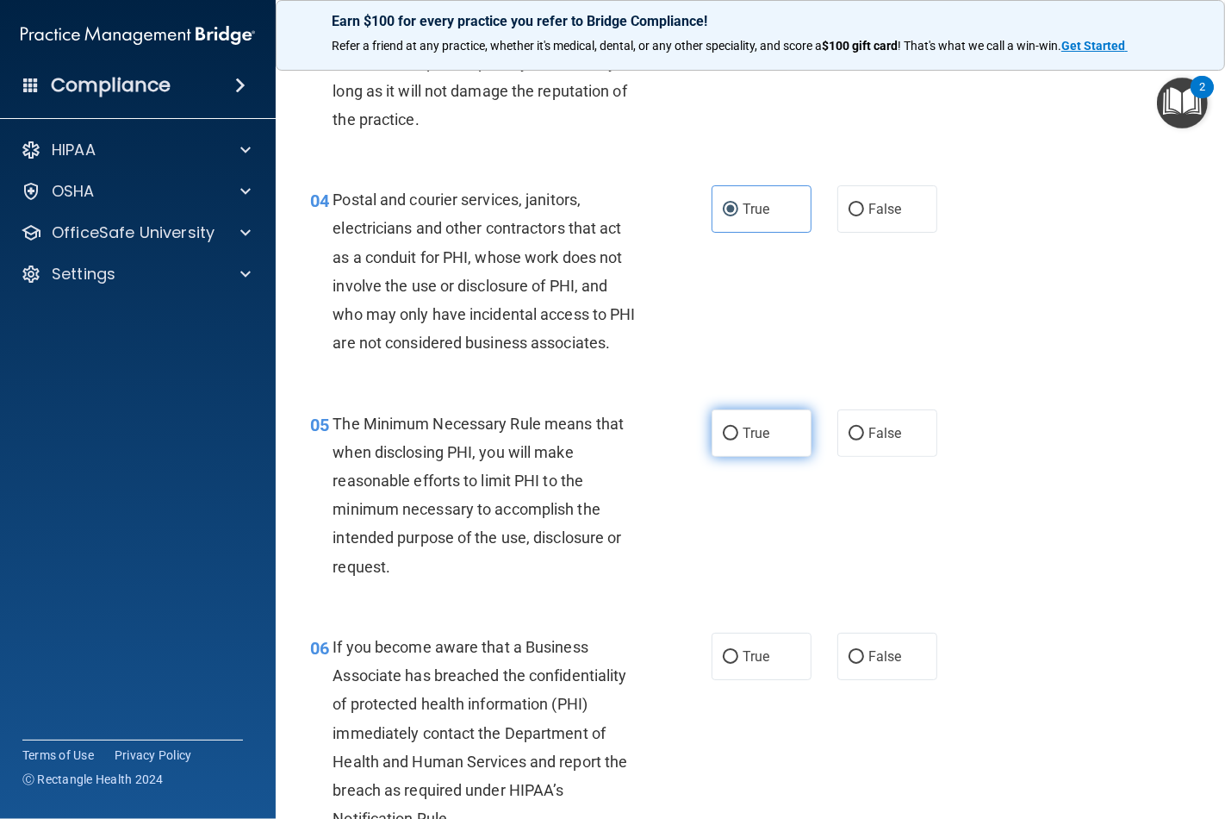
click at [742, 457] on label "True" at bounding box center [762, 432] width 100 height 47
click at [739, 440] on input "True" at bounding box center [731, 433] width 16 height 13
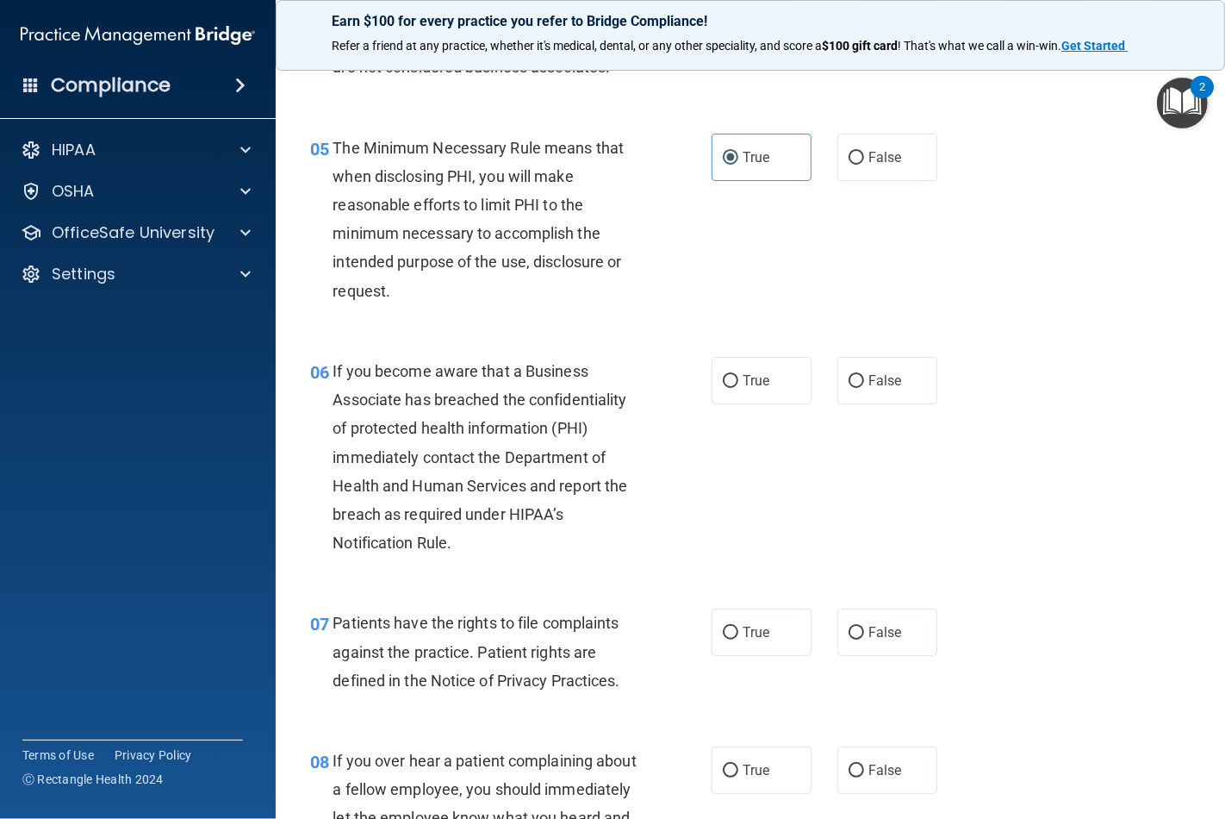
scroll to position [765, 0]
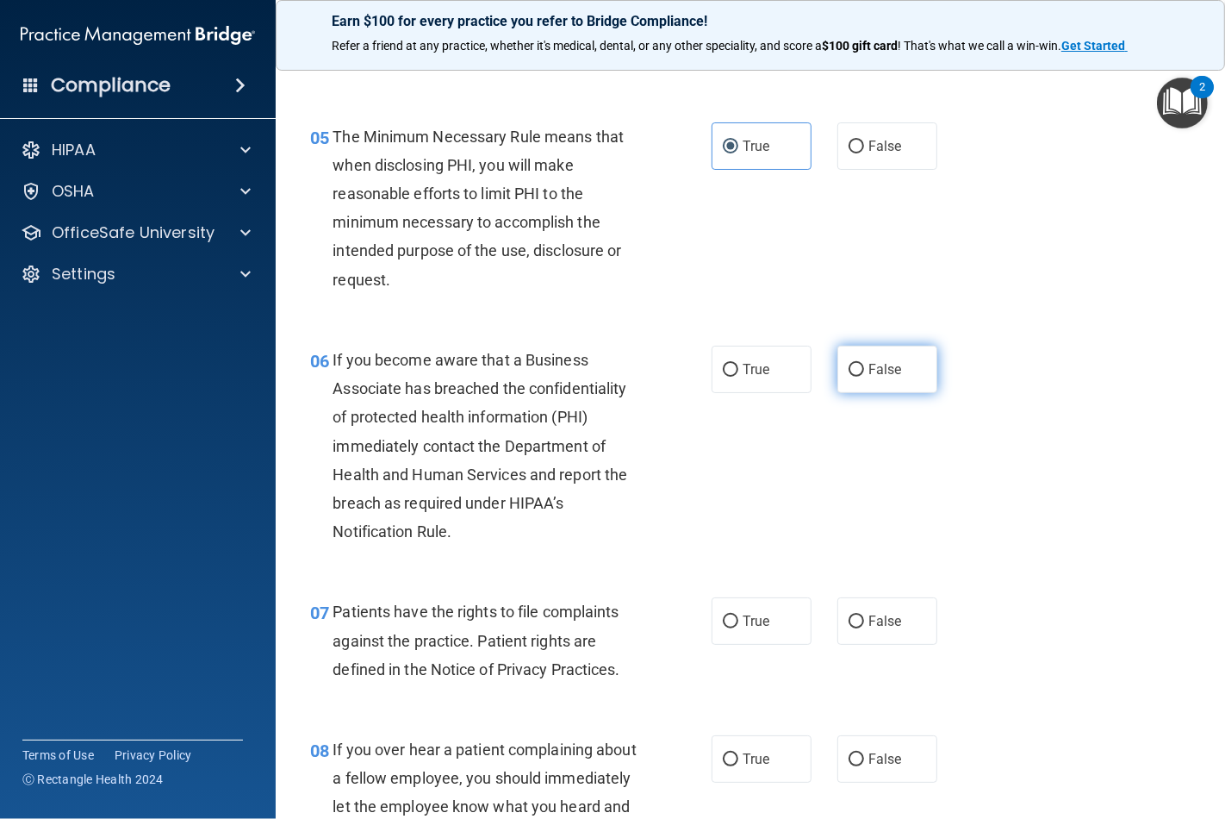
click at [851, 377] on input "False" at bounding box center [857, 370] width 16 height 13
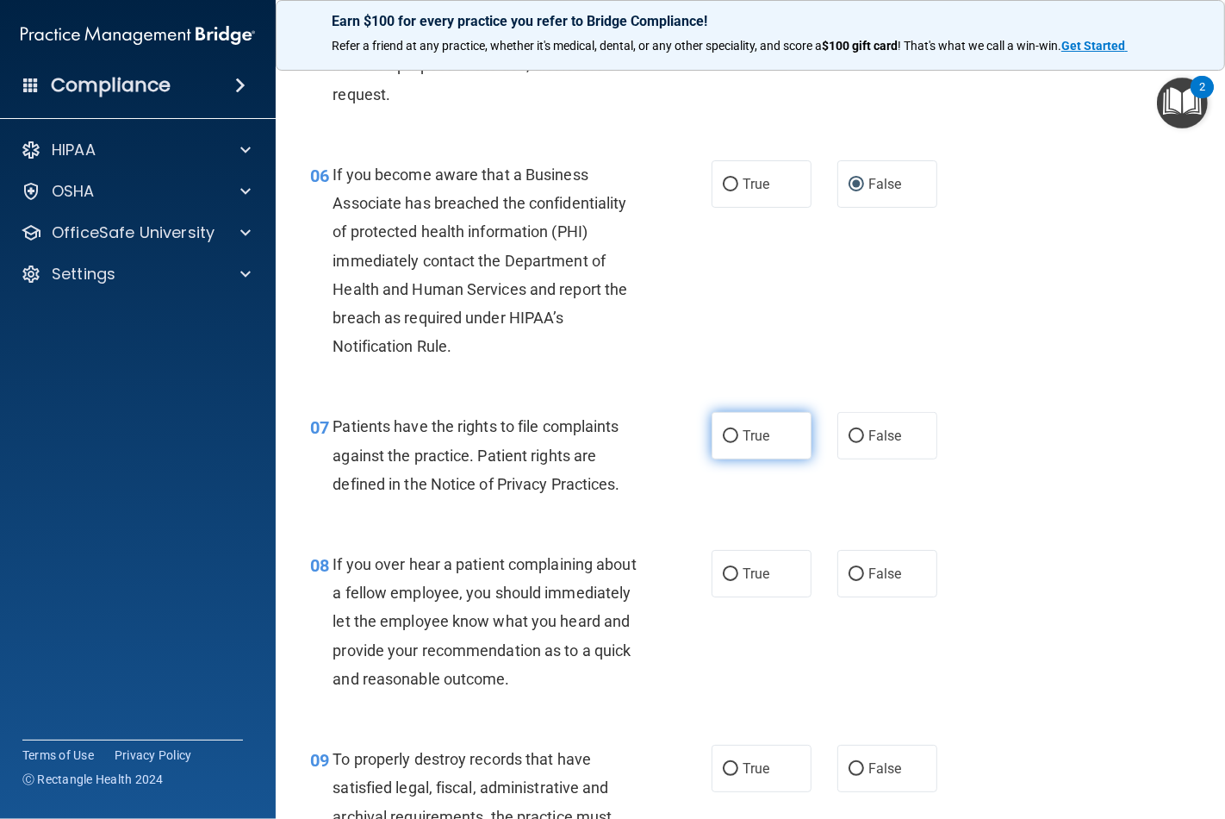
scroll to position [957, 0]
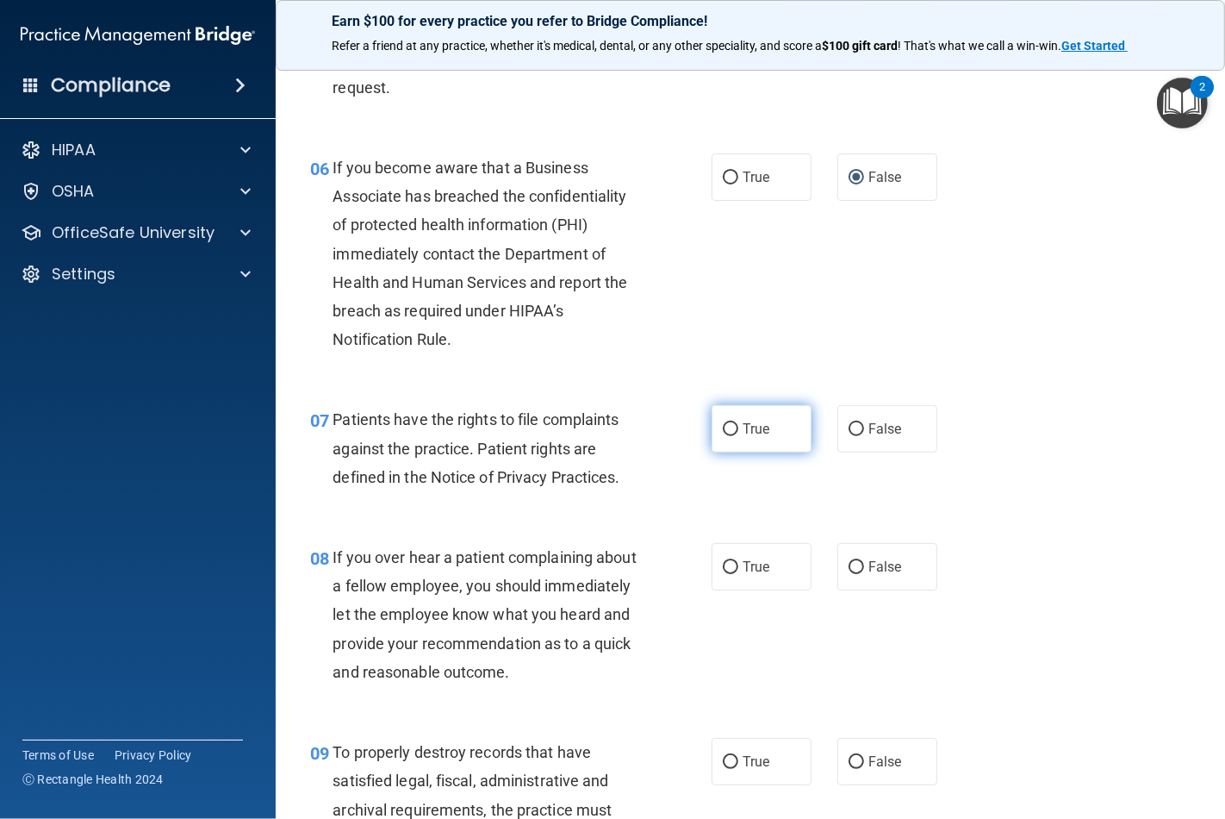
click at [757, 446] on label "True" at bounding box center [762, 428] width 100 height 47
click at [739, 436] on input "True" at bounding box center [731, 429] width 16 height 13
click at [891, 575] on span "False" at bounding box center [886, 566] width 34 height 16
click at [864, 574] on input "False" at bounding box center [857, 567] width 16 height 13
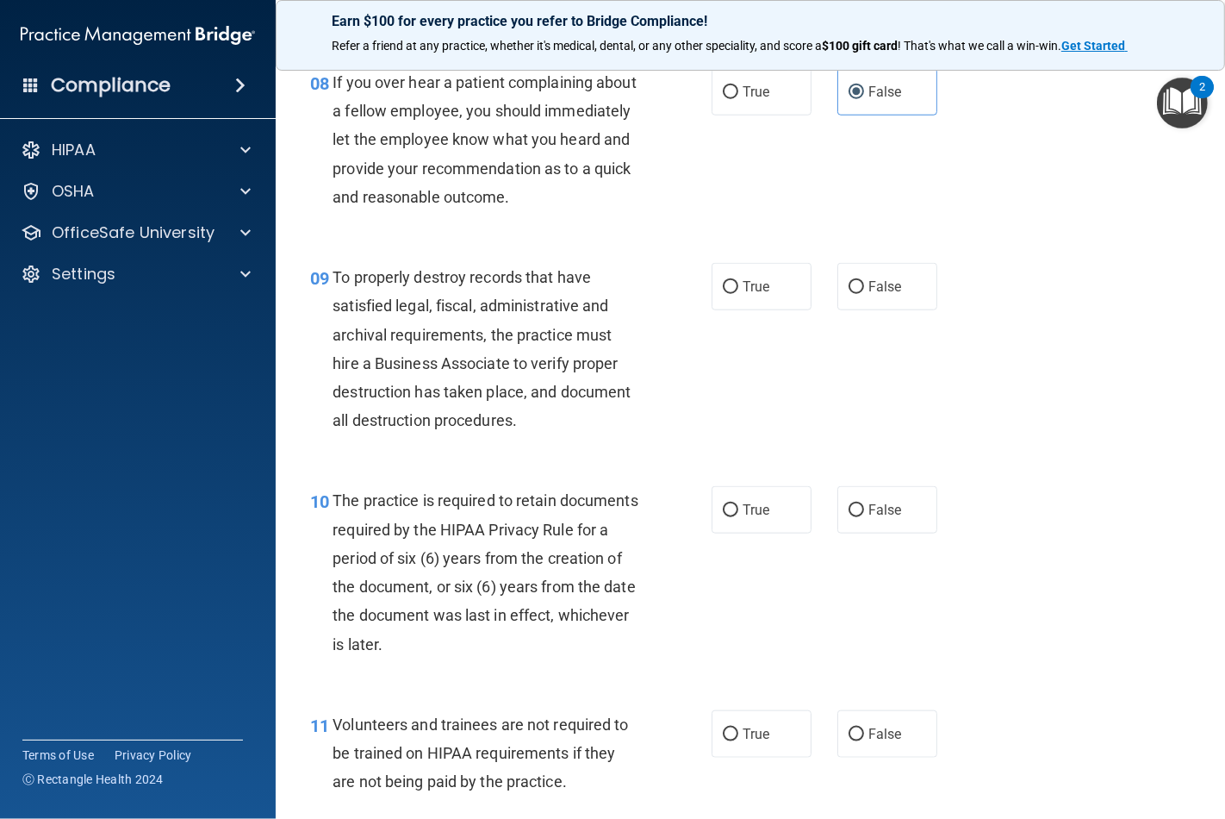
scroll to position [1436, 0]
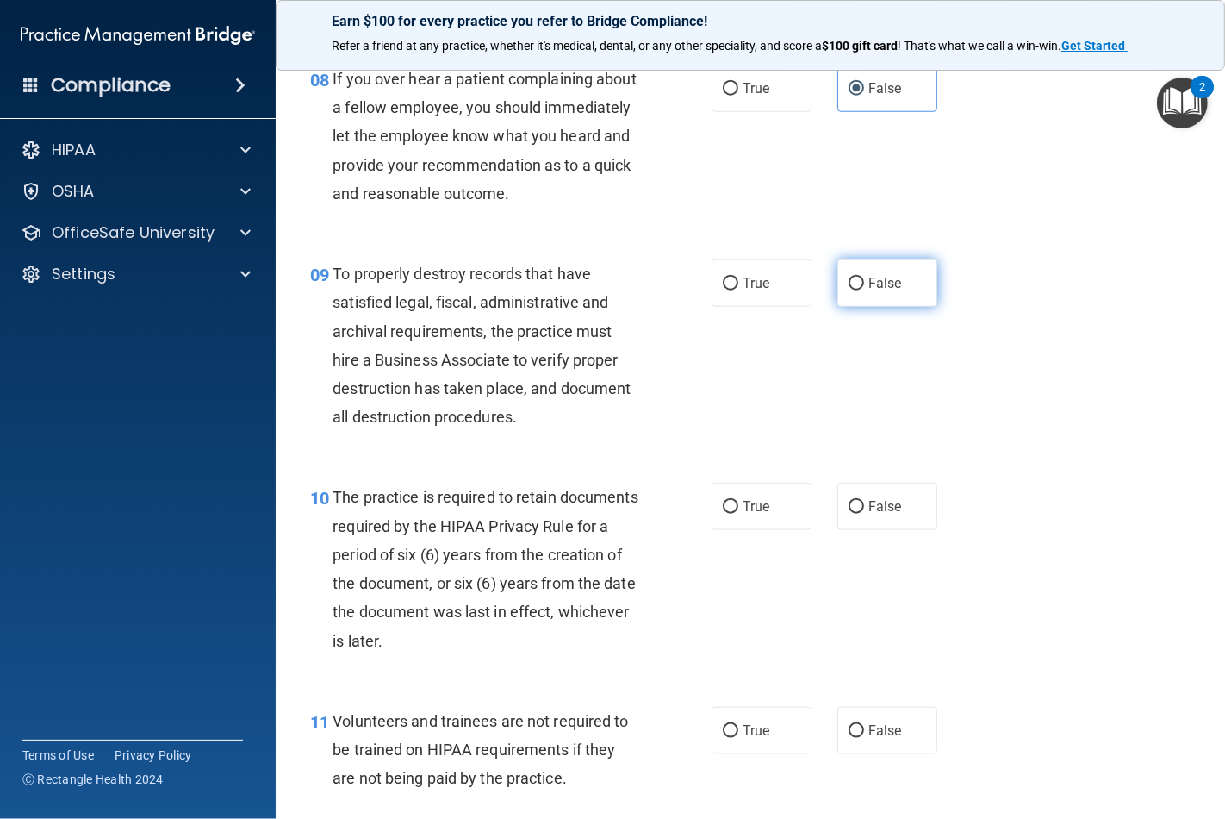
click at [864, 307] on label "False" at bounding box center [888, 282] width 100 height 47
click at [864, 290] on input "False" at bounding box center [857, 284] width 16 height 13
click at [750, 515] on span "True" at bounding box center [756, 506] width 27 height 16
click at [739, 514] on input "True" at bounding box center [731, 507] width 16 height 13
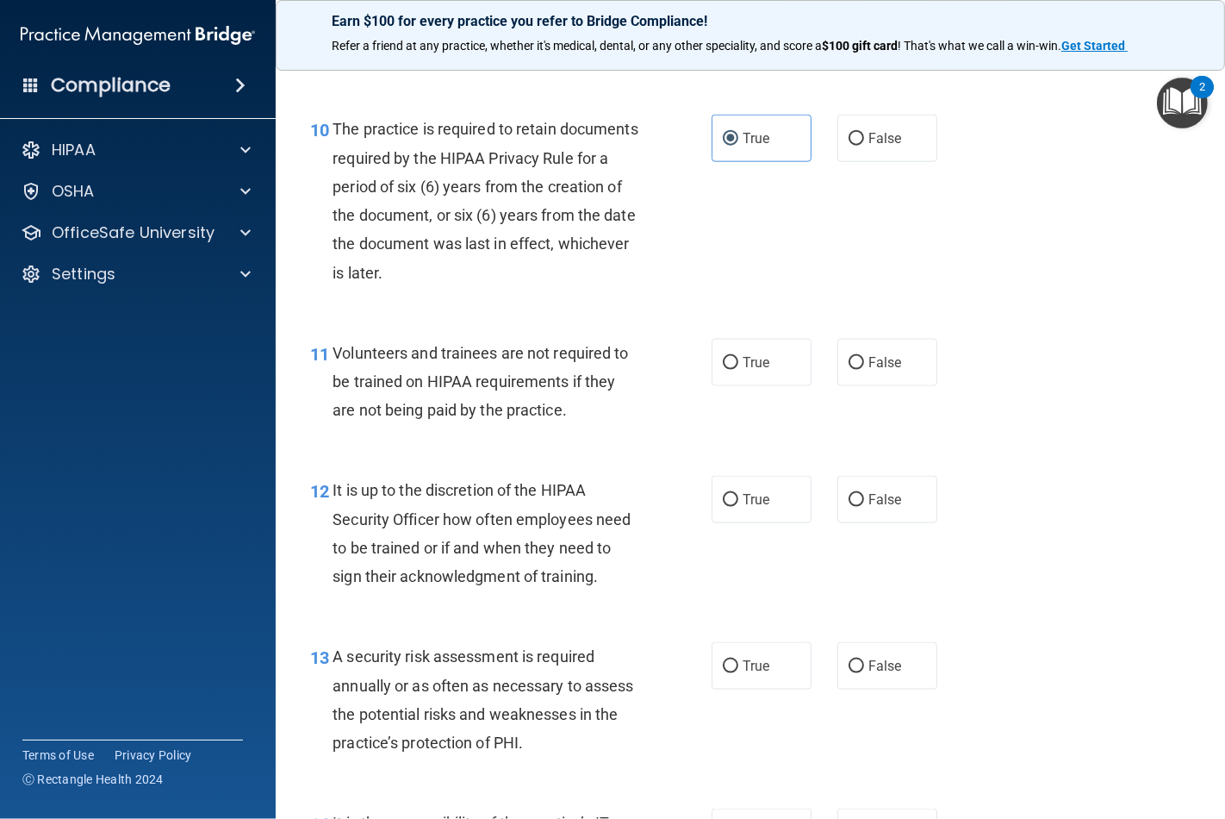
scroll to position [1819, 0]
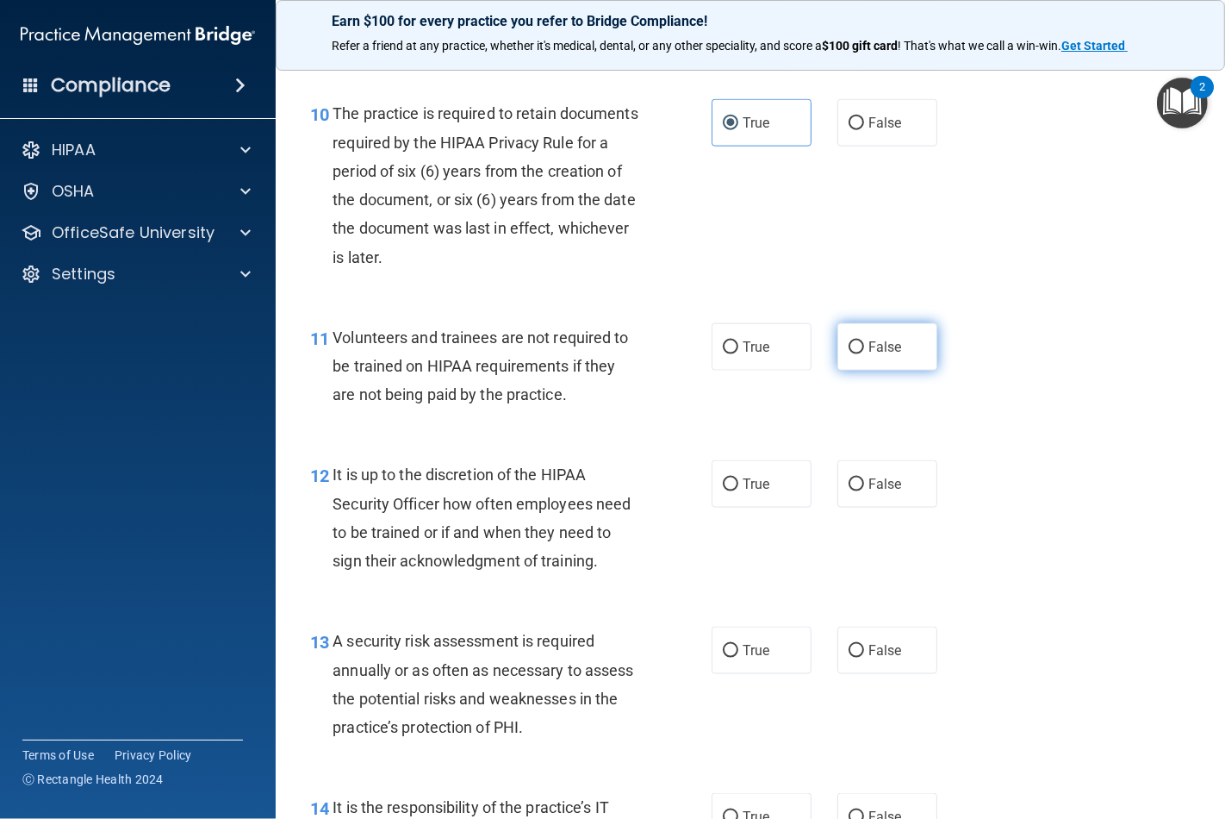
click at [874, 371] on label "False" at bounding box center [888, 346] width 100 height 47
click at [864, 354] on input "False" at bounding box center [857, 347] width 16 height 13
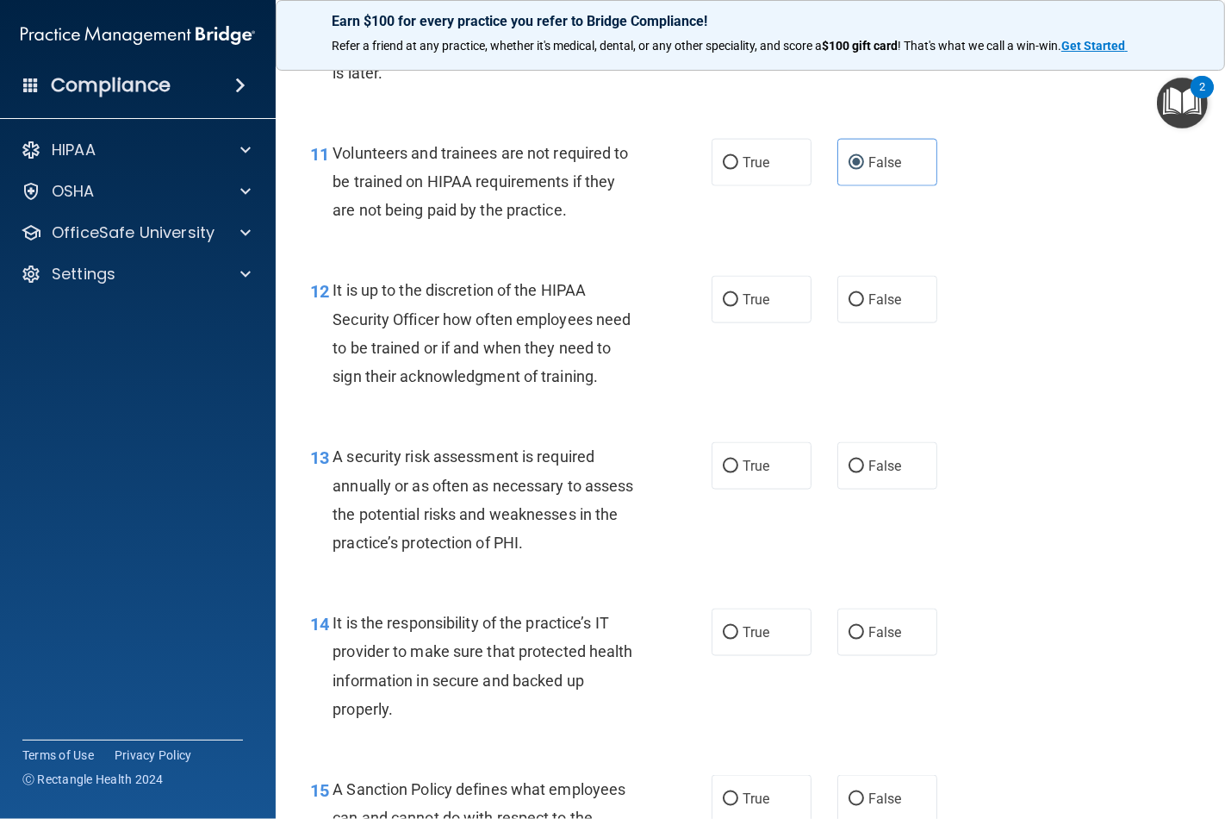
scroll to position [2011, 0]
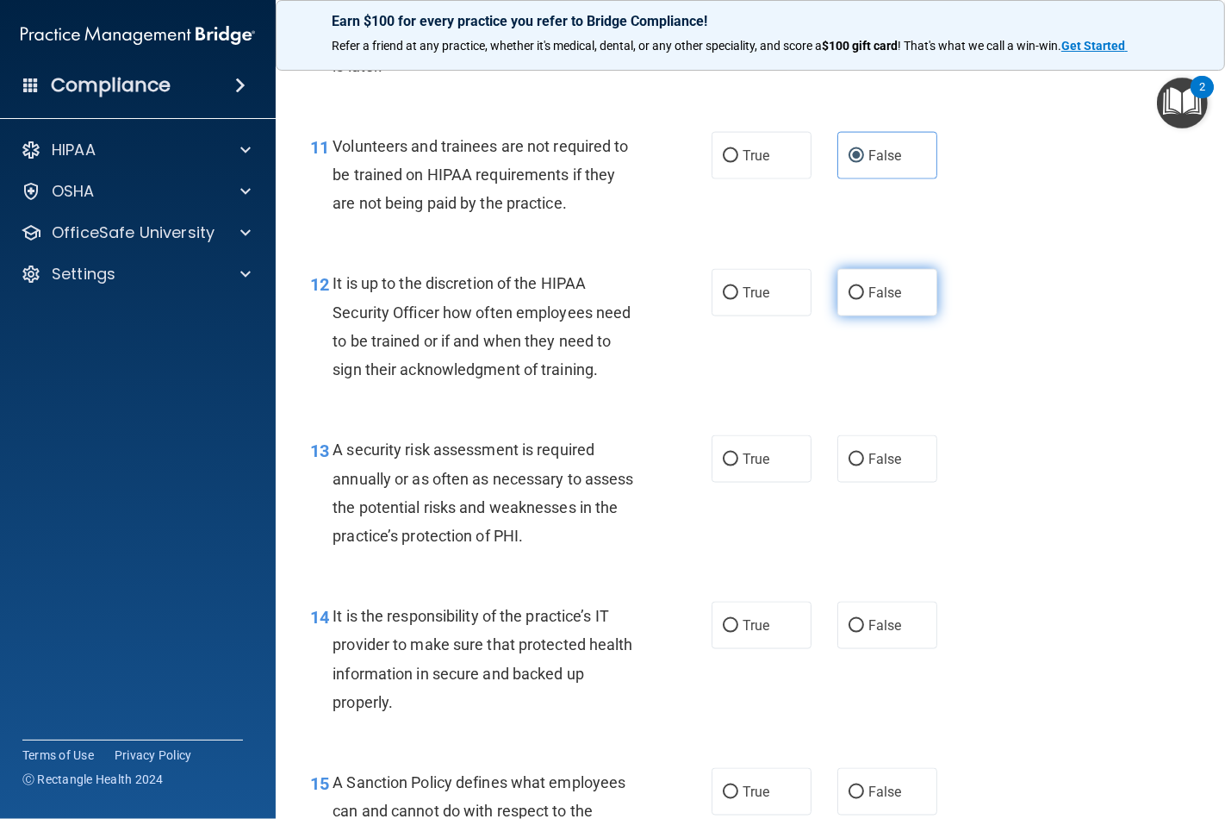
click at [865, 316] on label "False" at bounding box center [888, 292] width 100 height 47
click at [864, 300] on input "False" at bounding box center [857, 293] width 16 height 13
click at [776, 483] on label "True" at bounding box center [762, 458] width 100 height 47
click at [739, 466] on input "True" at bounding box center [731, 459] width 16 height 13
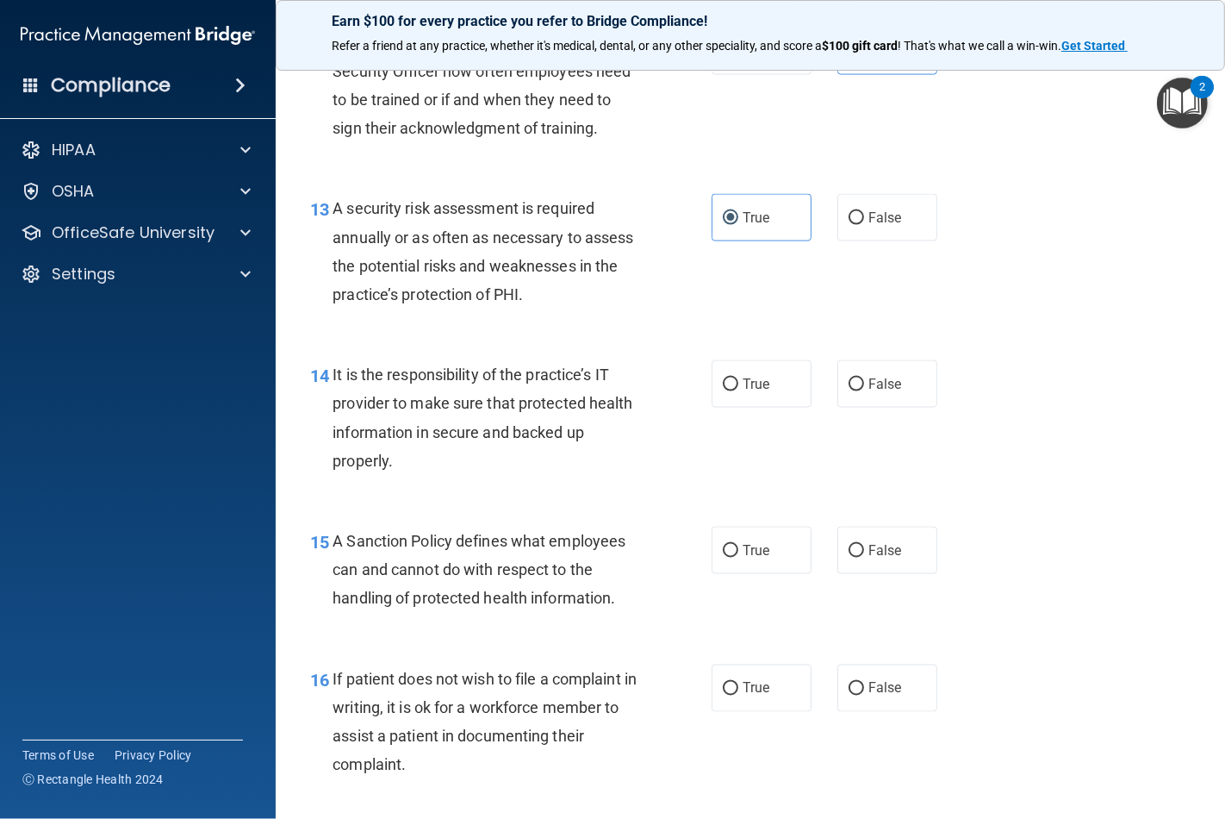
scroll to position [2298, 0]
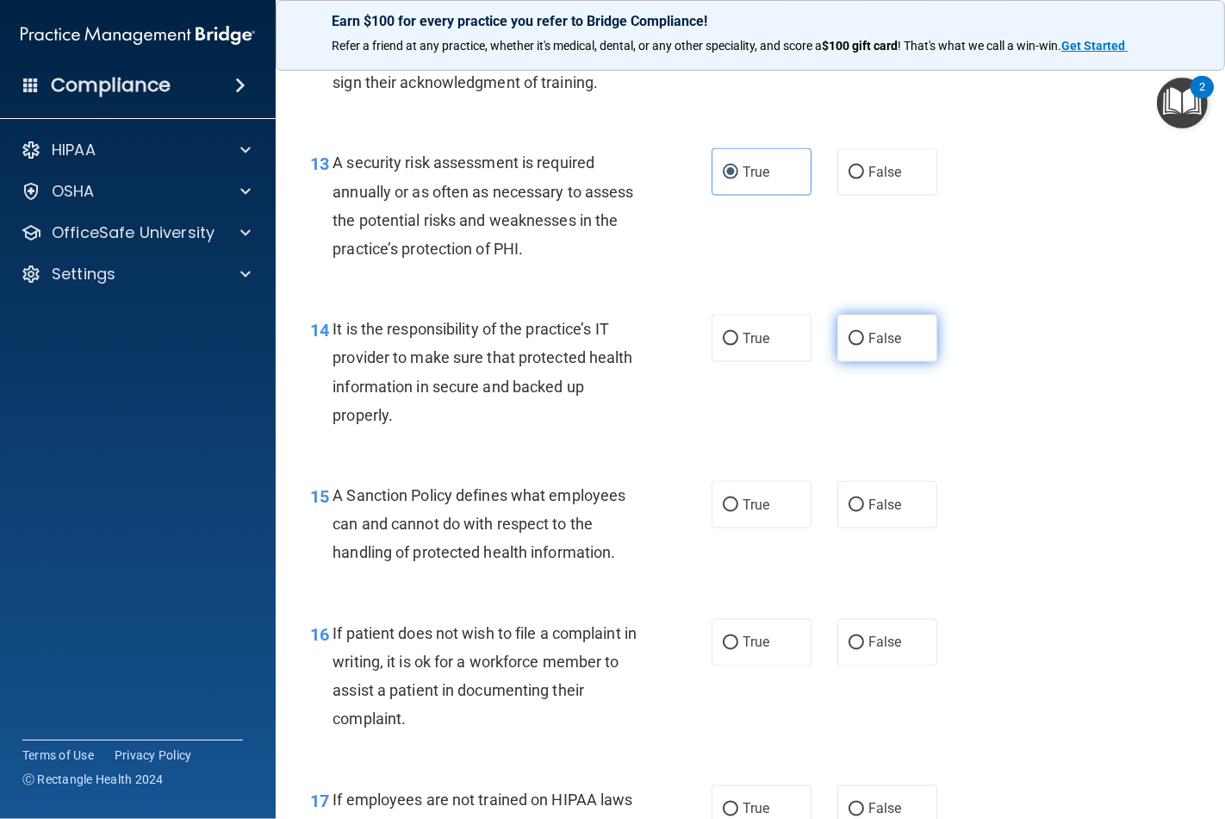
click at [847, 362] on label "False" at bounding box center [888, 338] width 100 height 47
click at [849, 346] on input "False" at bounding box center [857, 339] width 16 height 13
click at [866, 528] on label "False" at bounding box center [888, 504] width 100 height 47
click at [864, 512] on input "False" at bounding box center [857, 505] width 16 height 13
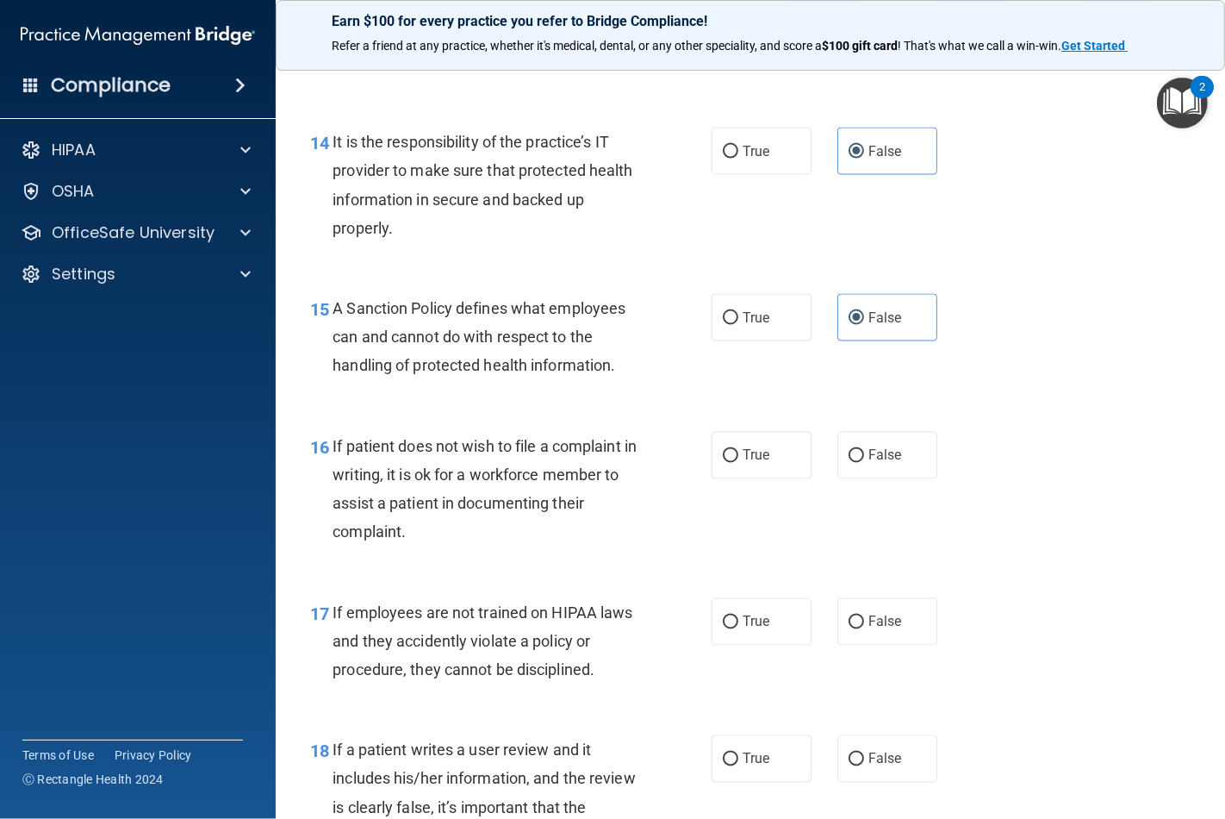
scroll to position [2489, 0]
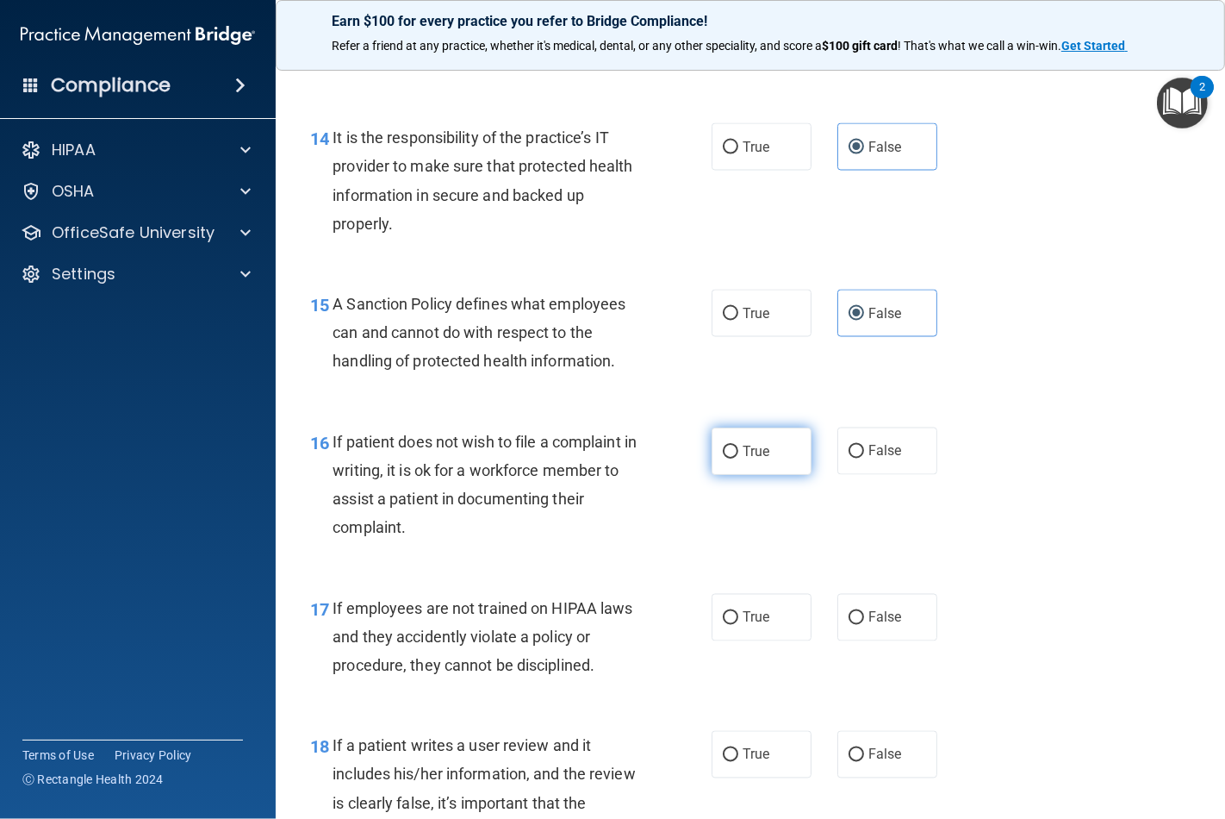
click at [724, 458] on input "True" at bounding box center [731, 452] width 16 height 13
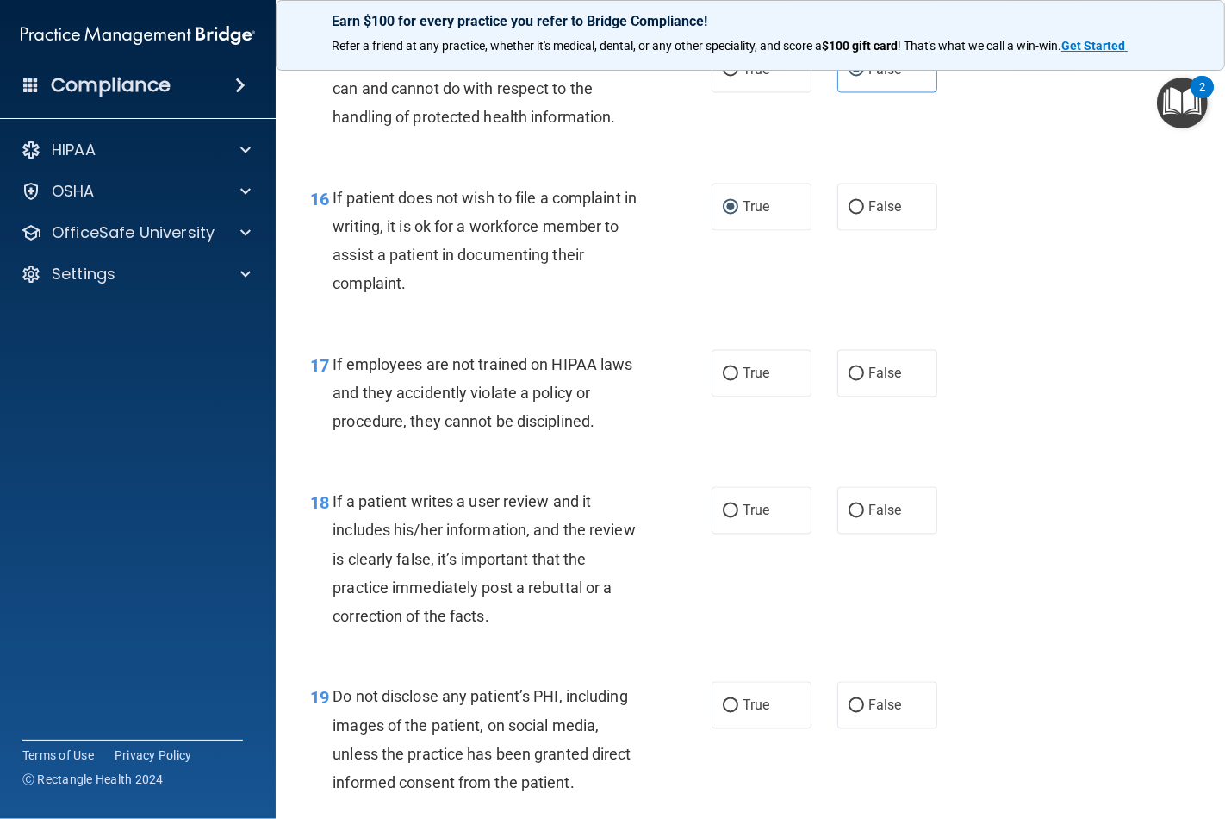
scroll to position [2777, 0]
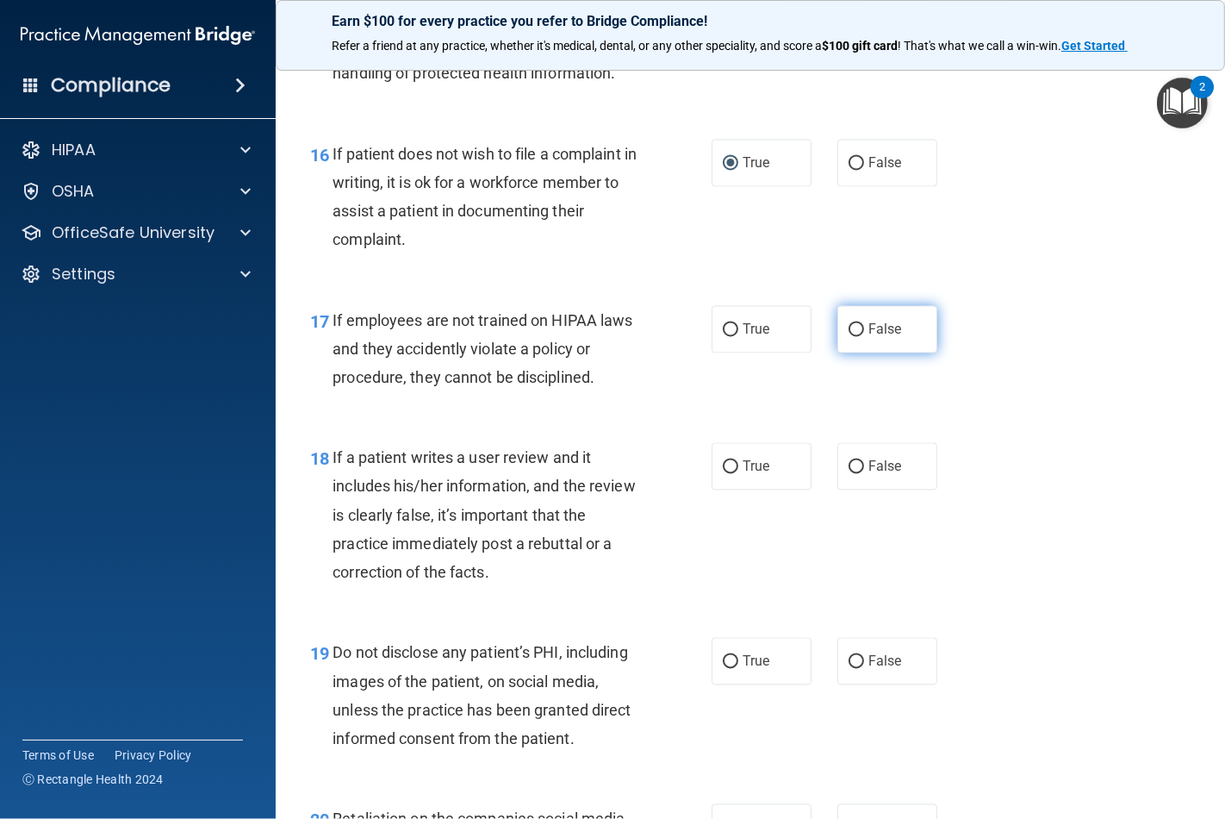
click at [882, 338] on span "False" at bounding box center [886, 329] width 34 height 16
click at [864, 337] on input "False" at bounding box center [857, 330] width 16 height 13
click at [870, 475] on span "False" at bounding box center [886, 466] width 34 height 16
click at [864, 474] on input "False" at bounding box center [857, 467] width 16 height 13
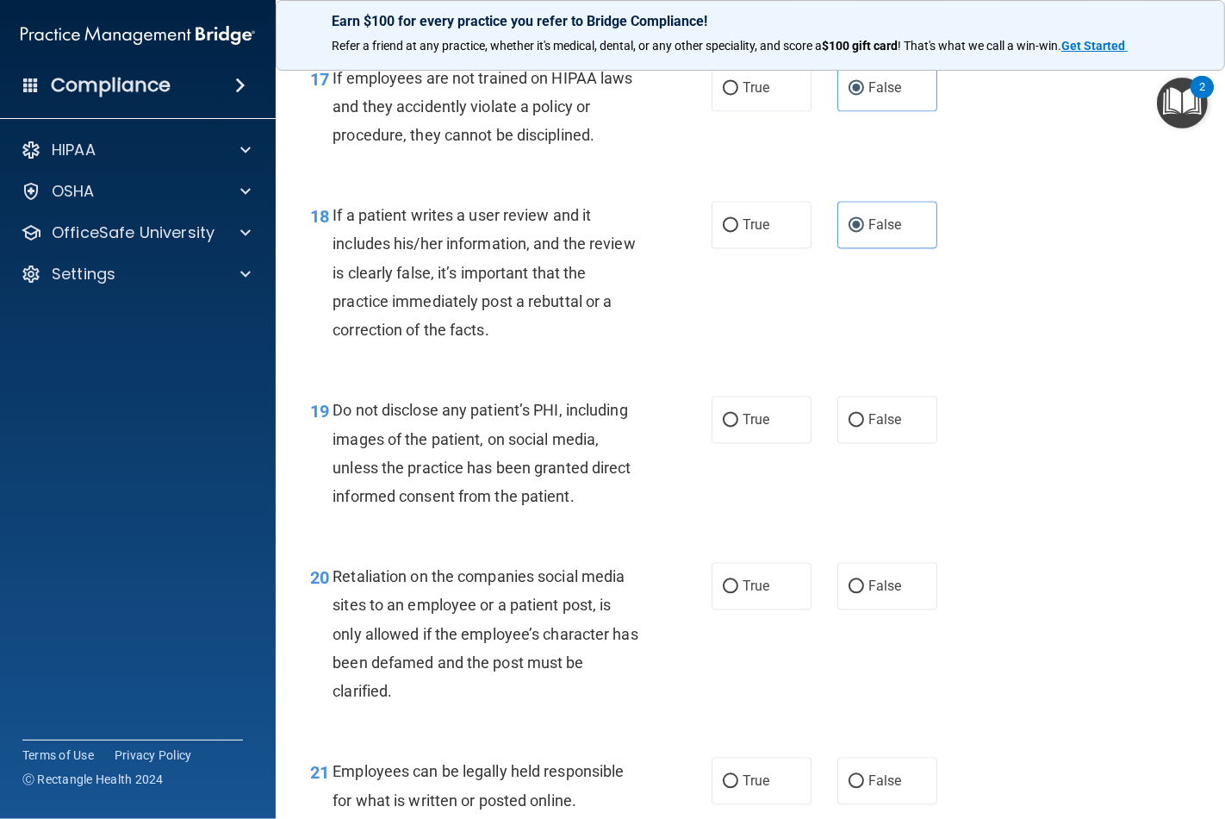
scroll to position [3064, 0]
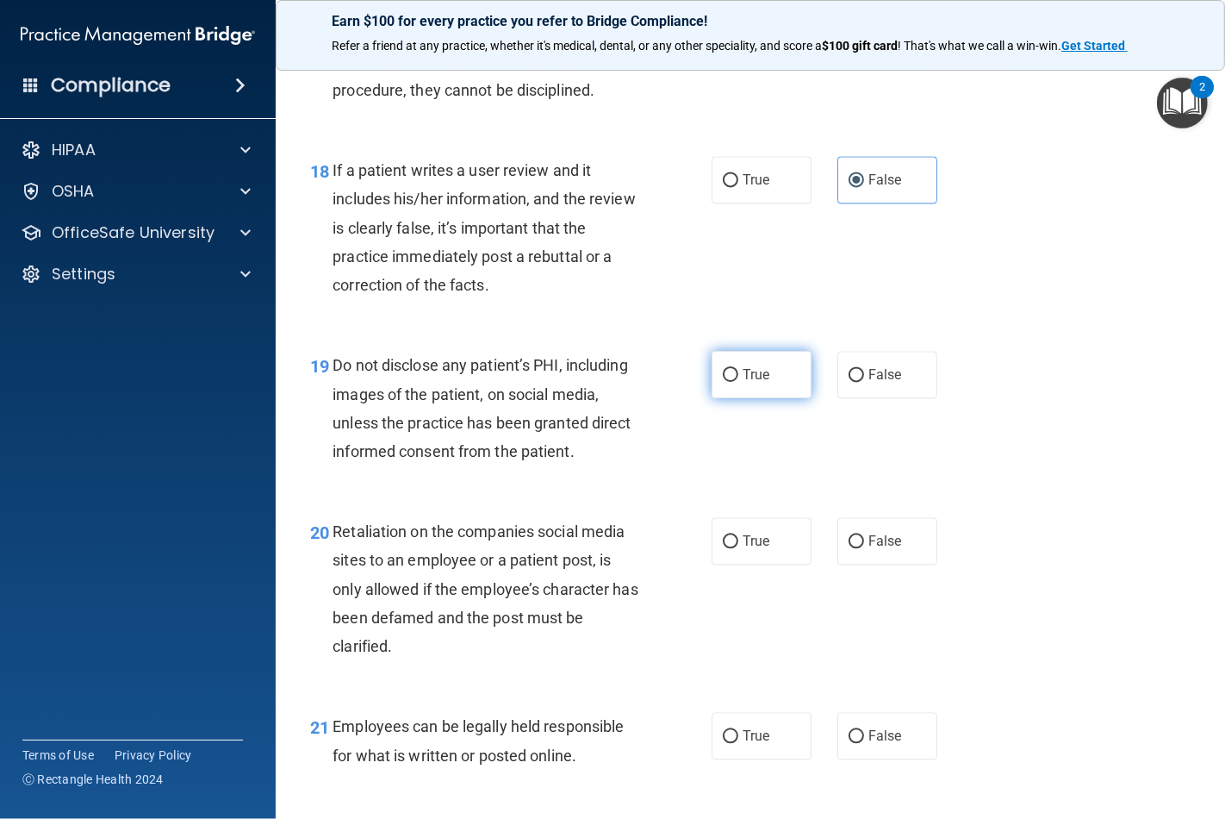
click at [750, 383] on span "True" at bounding box center [756, 374] width 27 height 16
click at [739, 382] on input "True" at bounding box center [731, 375] width 16 height 13
click at [869, 549] on span "False" at bounding box center [886, 541] width 34 height 16
click at [864, 548] on input "False" at bounding box center [857, 541] width 16 height 13
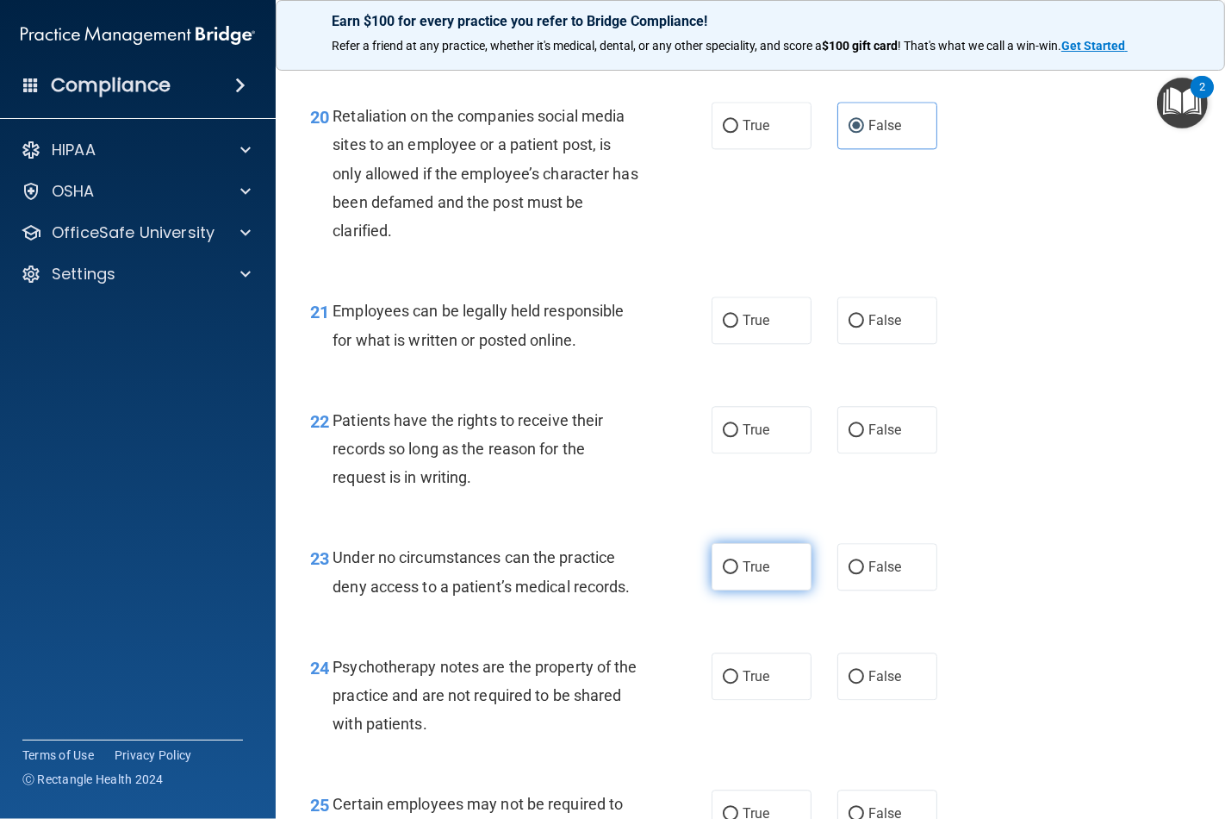
scroll to position [3543, 0]
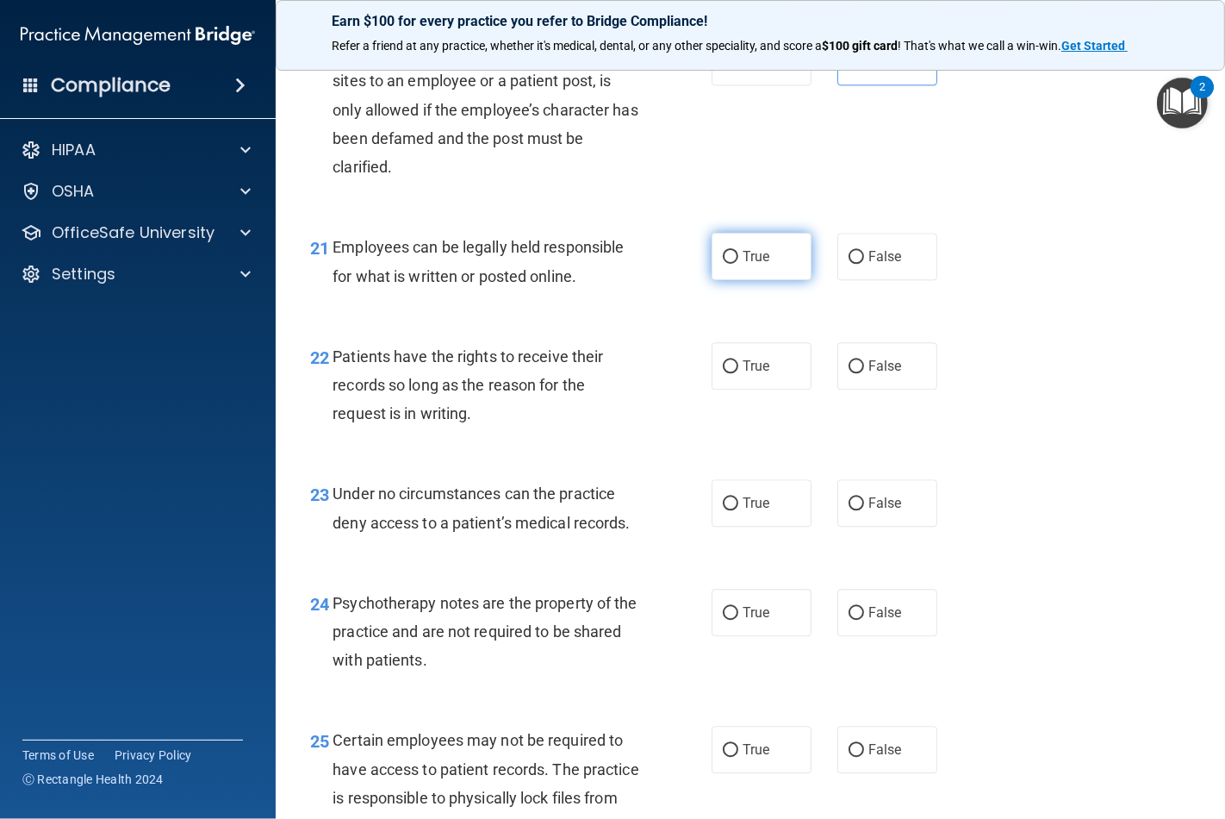
click at [744, 280] on label "True" at bounding box center [762, 256] width 100 height 47
click at [739, 264] on input "True" at bounding box center [731, 257] width 16 height 13
click at [857, 390] on label "False" at bounding box center [888, 365] width 100 height 47
click at [857, 373] on input "False" at bounding box center [857, 366] width 16 height 13
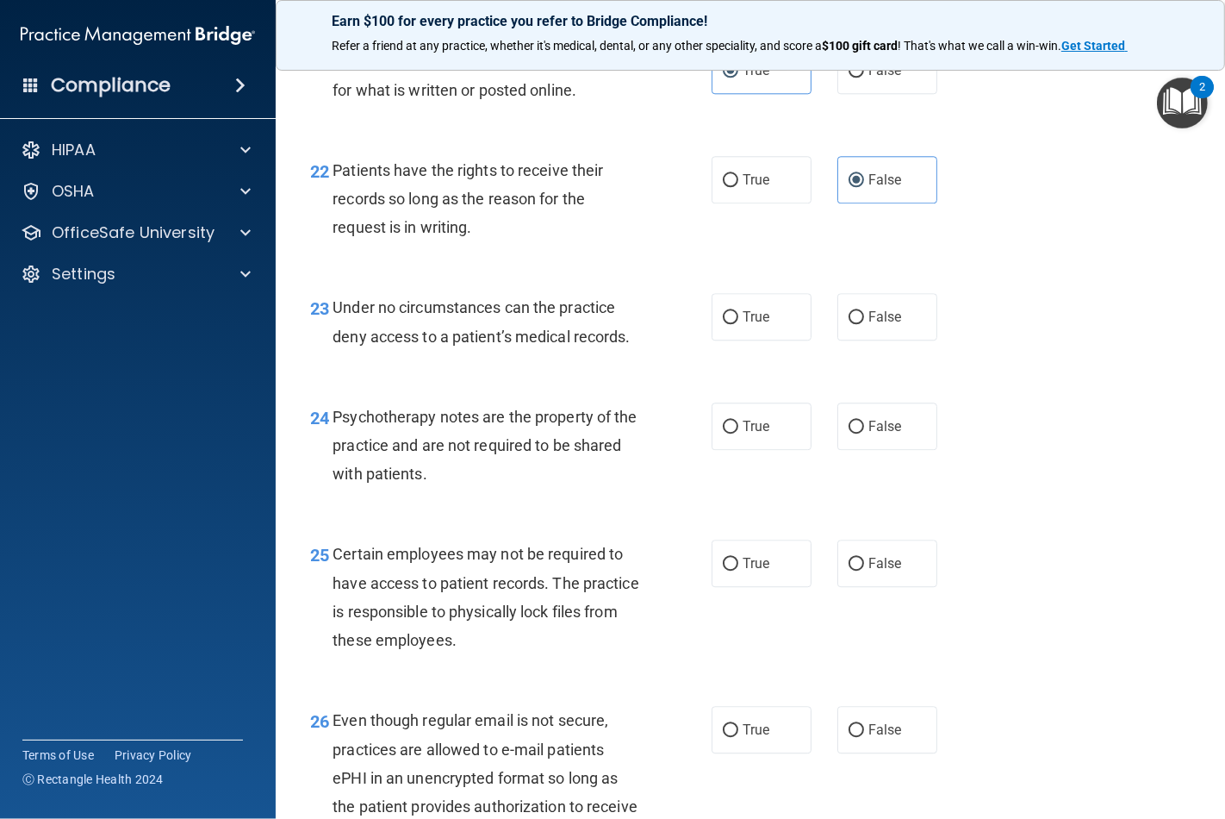
scroll to position [3734, 0]
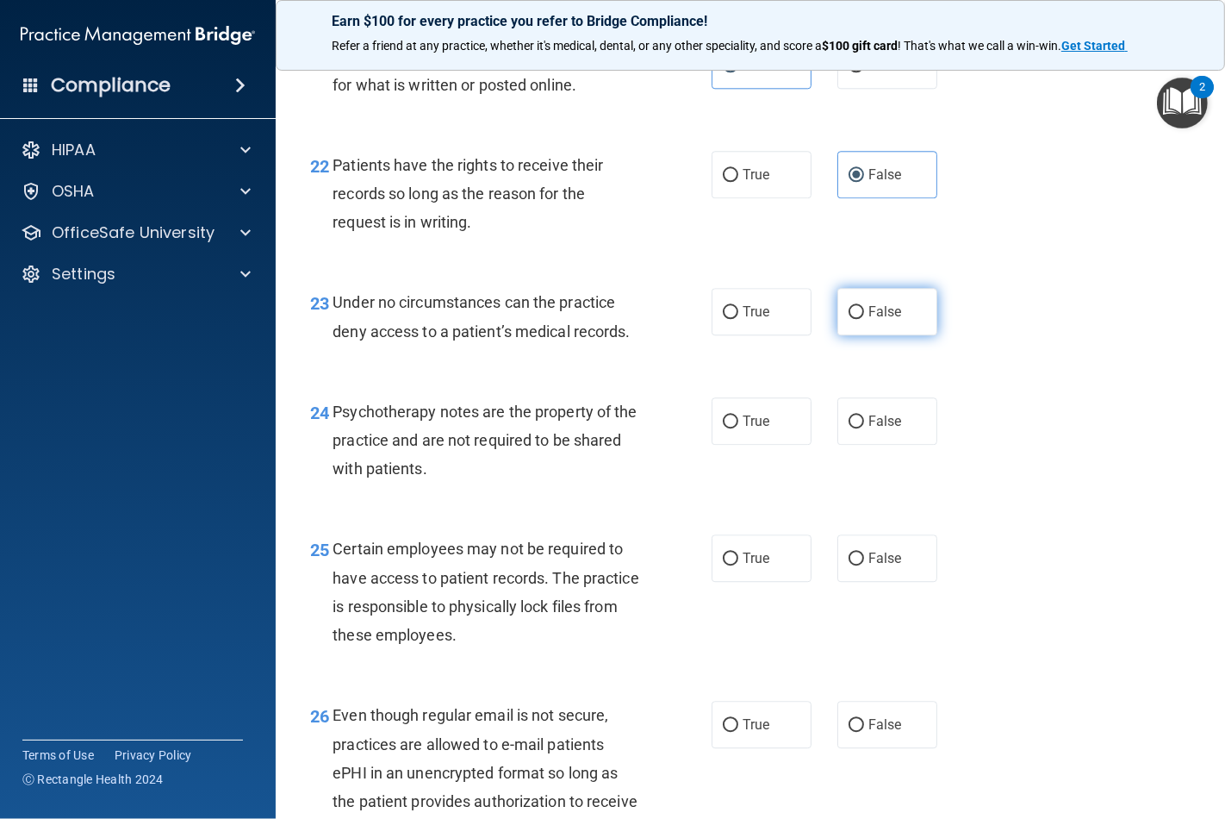
click at [865, 335] on label "False" at bounding box center [888, 311] width 100 height 47
click at [864, 319] on input "False" at bounding box center [857, 312] width 16 height 13
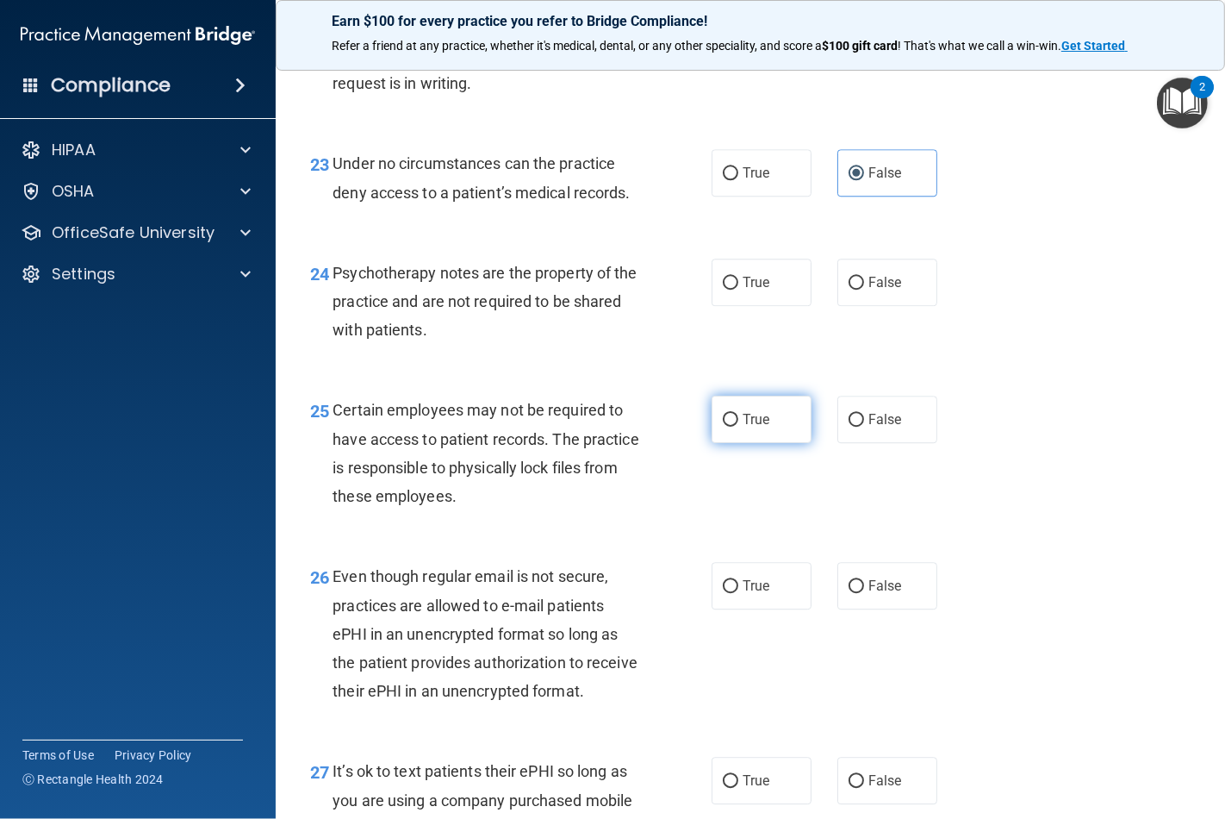
scroll to position [3926, 0]
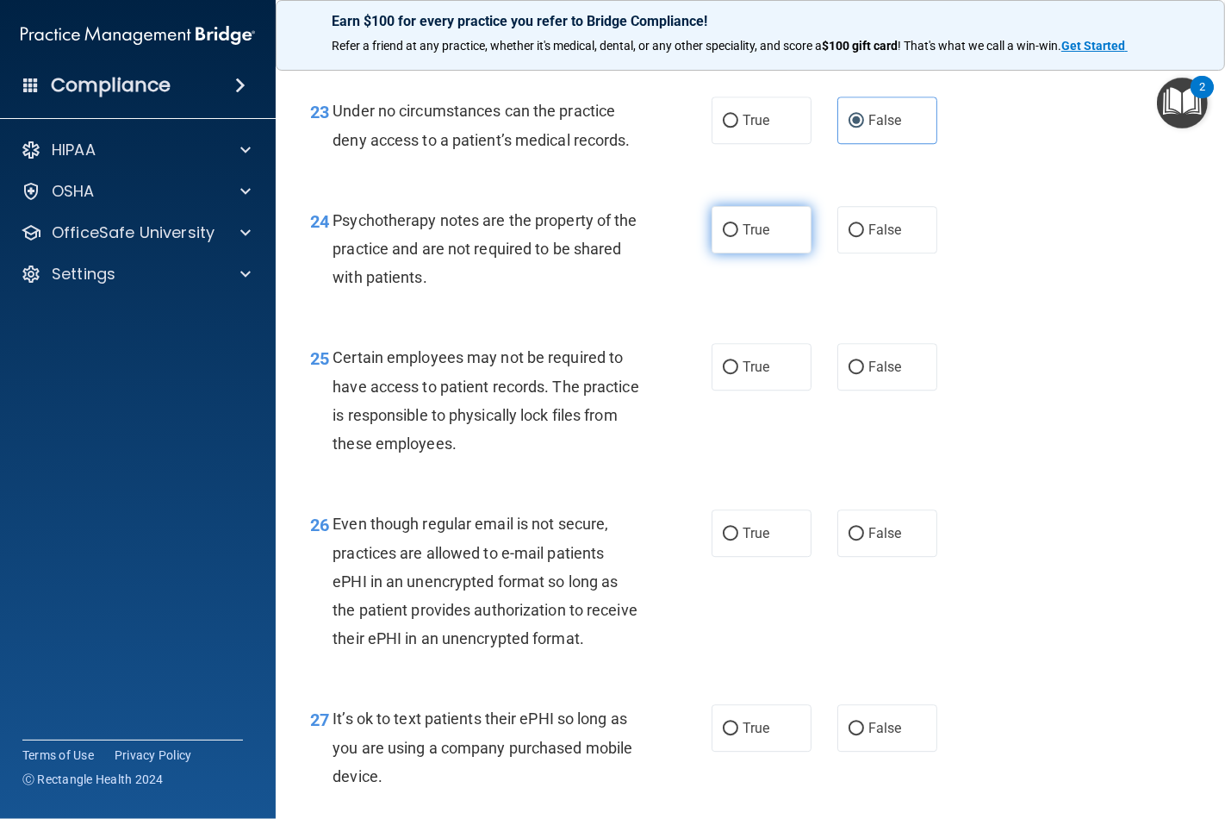
click at [751, 253] on label "True" at bounding box center [762, 229] width 100 height 47
click at [739, 237] on input "True" at bounding box center [731, 230] width 16 height 13
click at [728, 374] on input "True" at bounding box center [731, 367] width 16 height 13
click at [728, 540] on input "True" at bounding box center [731, 533] width 16 height 13
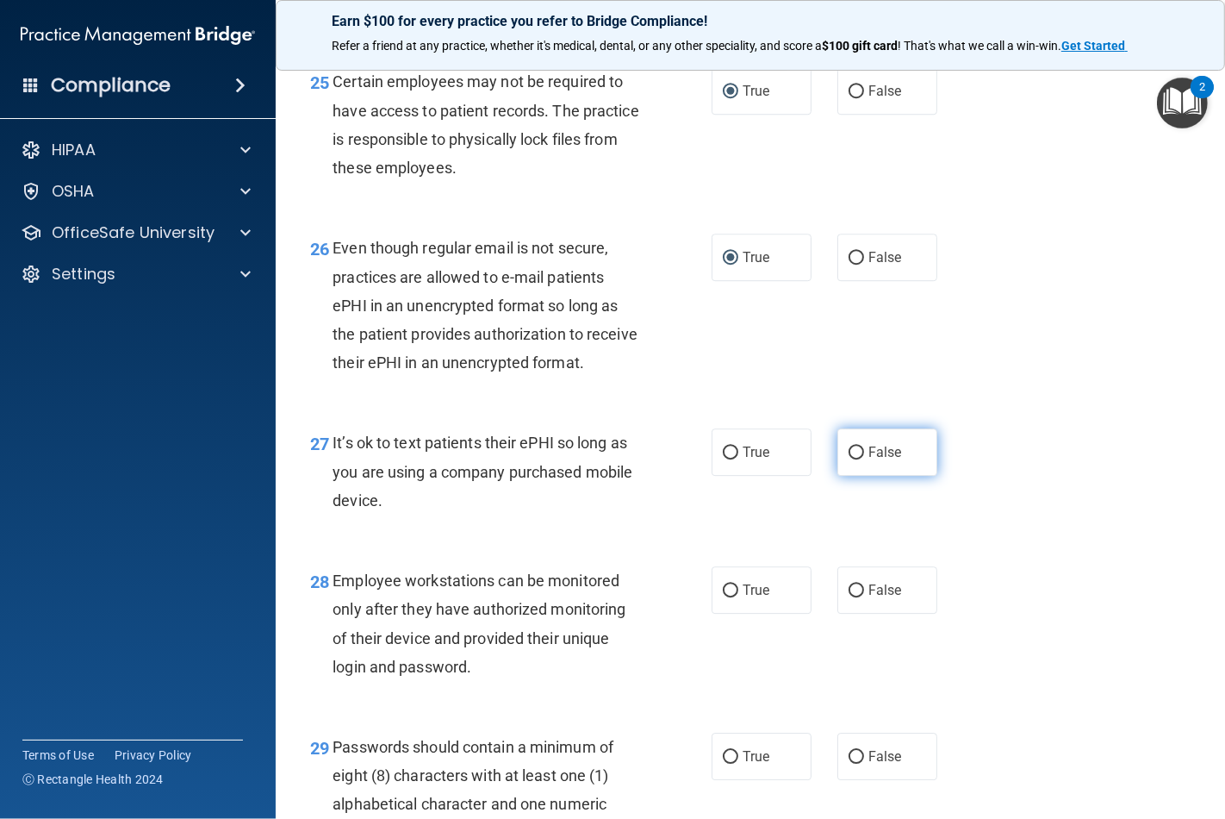
scroll to position [4213, 0]
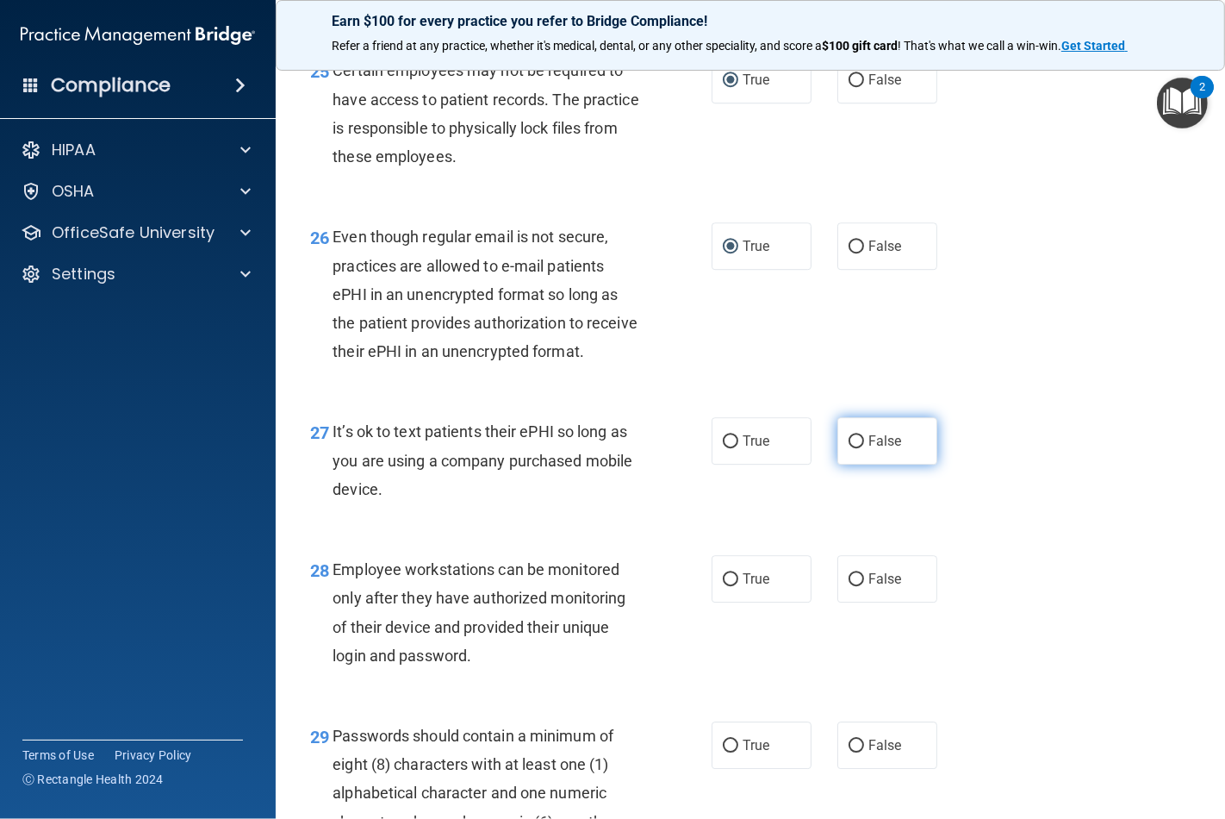
click at [858, 465] on label "False" at bounding box center [888, 440] width 100 height 47
click at [858, 448] on input "False" at bounding box center [857, 441] width 16 height 13
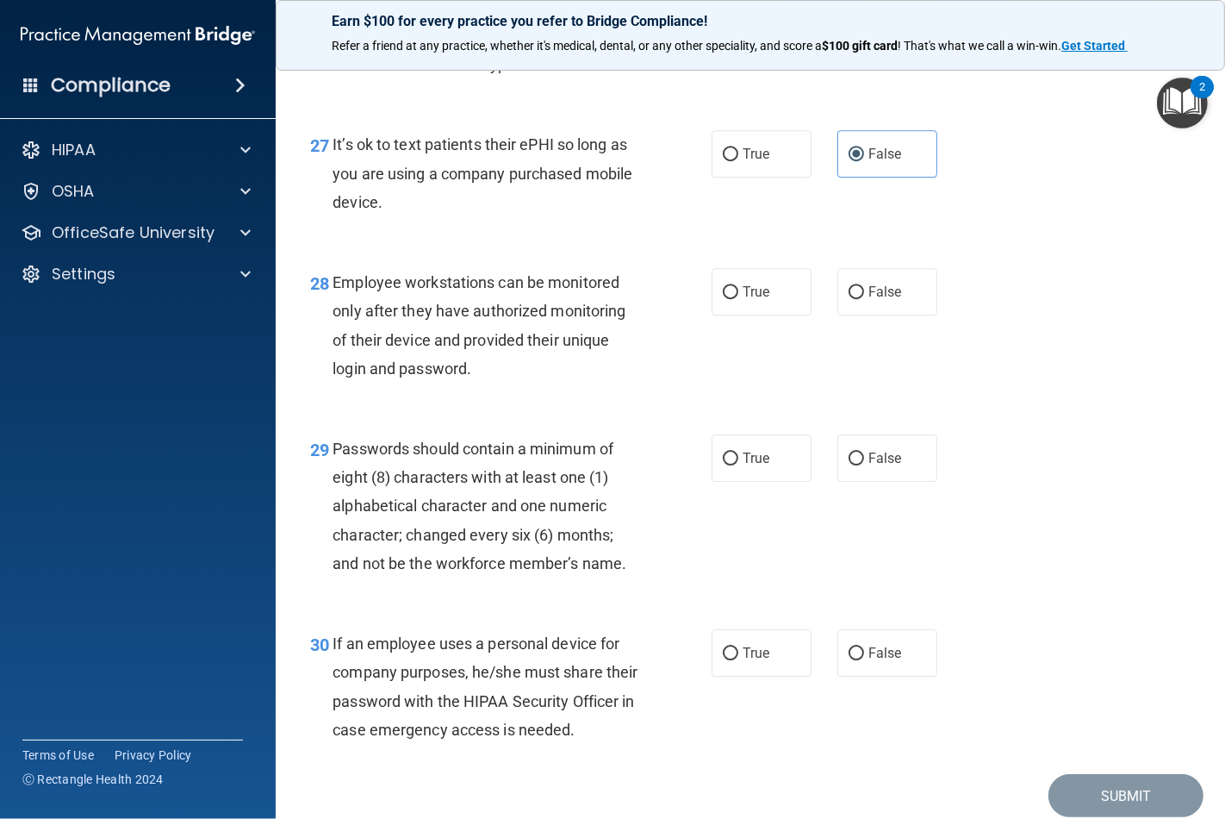
scroll to position [4500, 0]
click at [857, 315] on label "False" at bounding box center [888, 290] width 100 height 47
click at [857, 298] on input "False" at bounding box center [857, 291] width 16 height 13
click at [758, 465] on span "True" at bounding box center [756, 457] width 27 height 16
click at [739, 465] on input "True" at bounding box center [731, 458] width 16 height 13
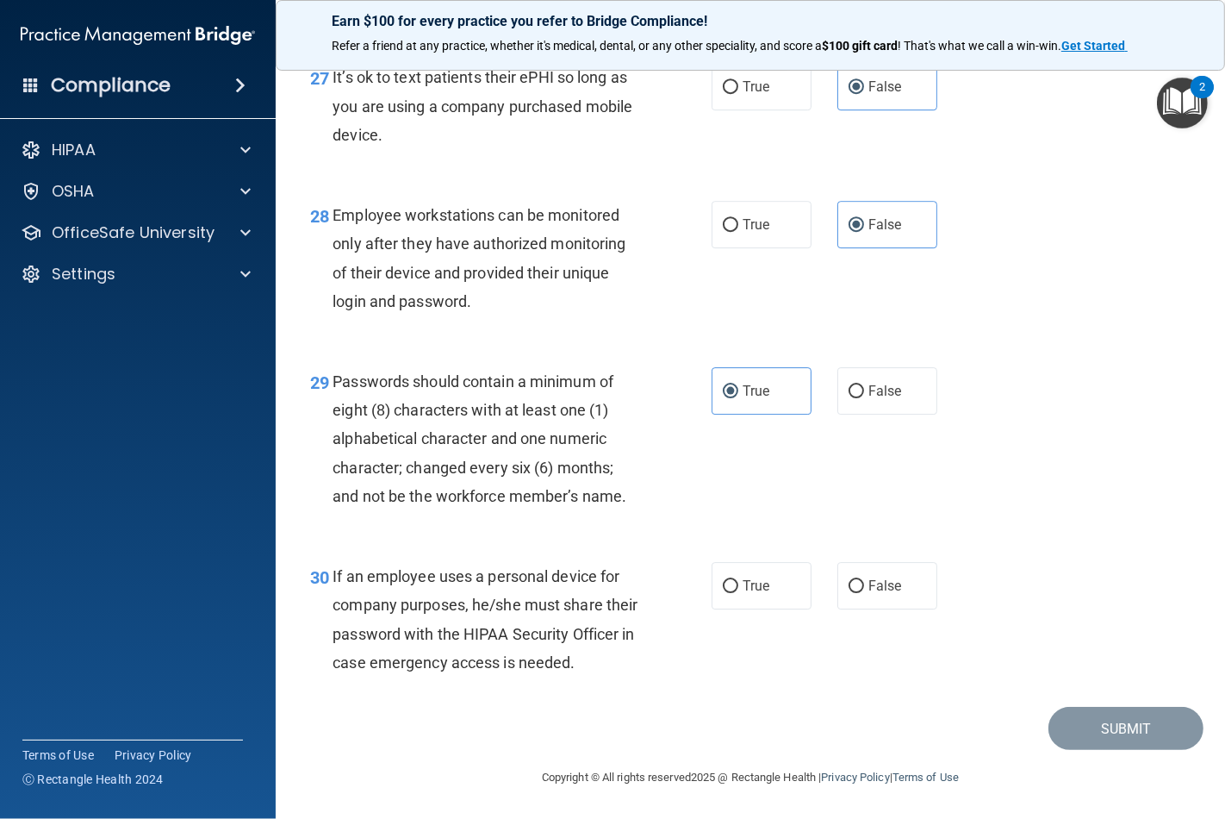
scroll to position [4682, 0]
click at [872, 565] on label "False" at bounding box center [888, 585] width 100 height 47
click at [864, 580] on input "False" at bounding box center [857, 586] width 16 height 13
click at [1157, 734] on button "Submit" at bounding box center [1126, 729] width 155 height 44
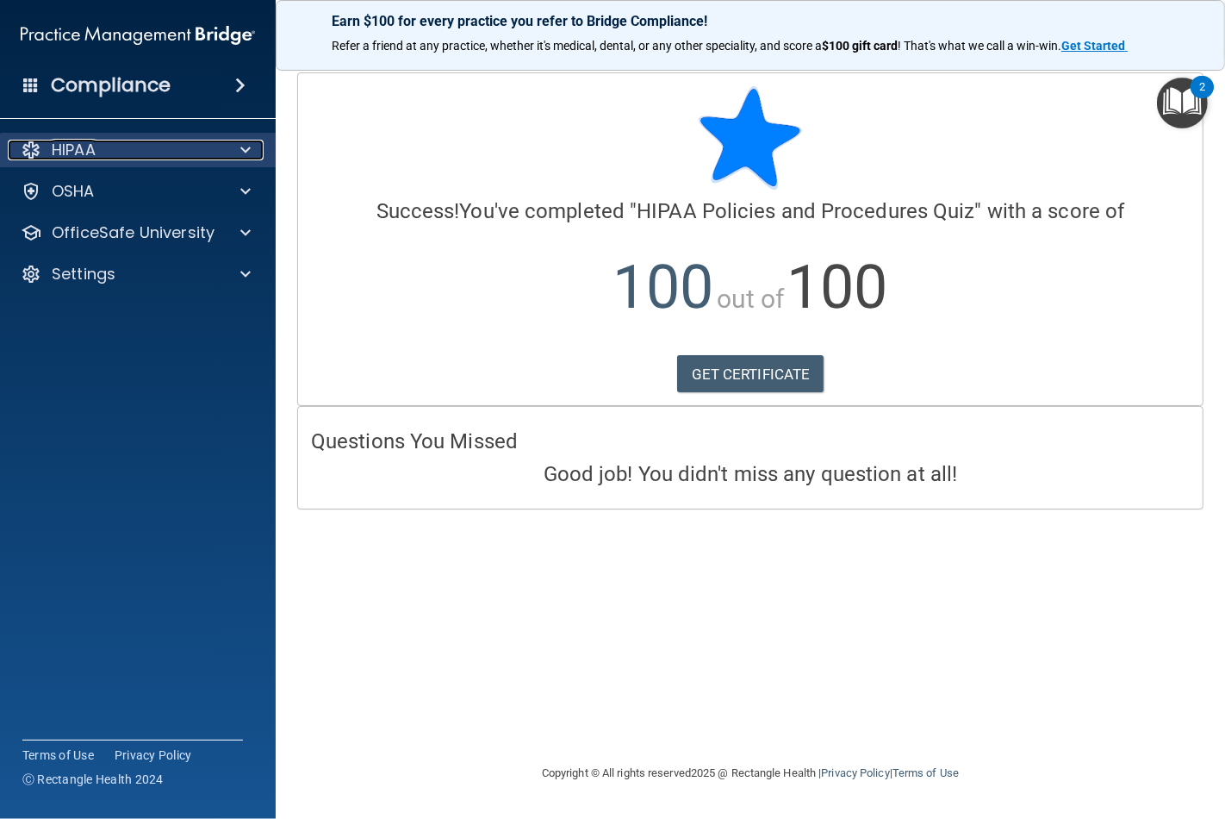
click at [159, 153] on div "HIPAA" at bounding box center [115, 150] width 214 height 21
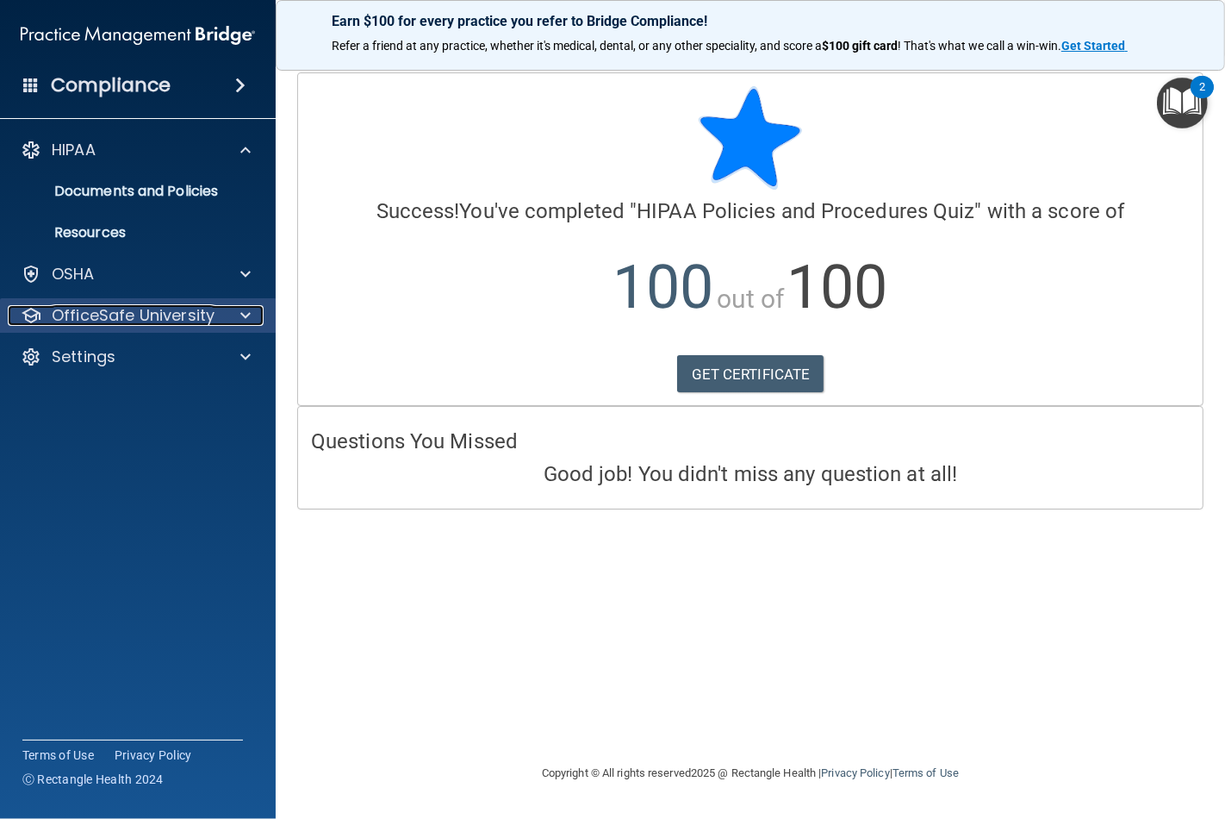
click at [112, 310] on p "OfficeSafe University" at bounding box center [133, 315] width 163 height 21
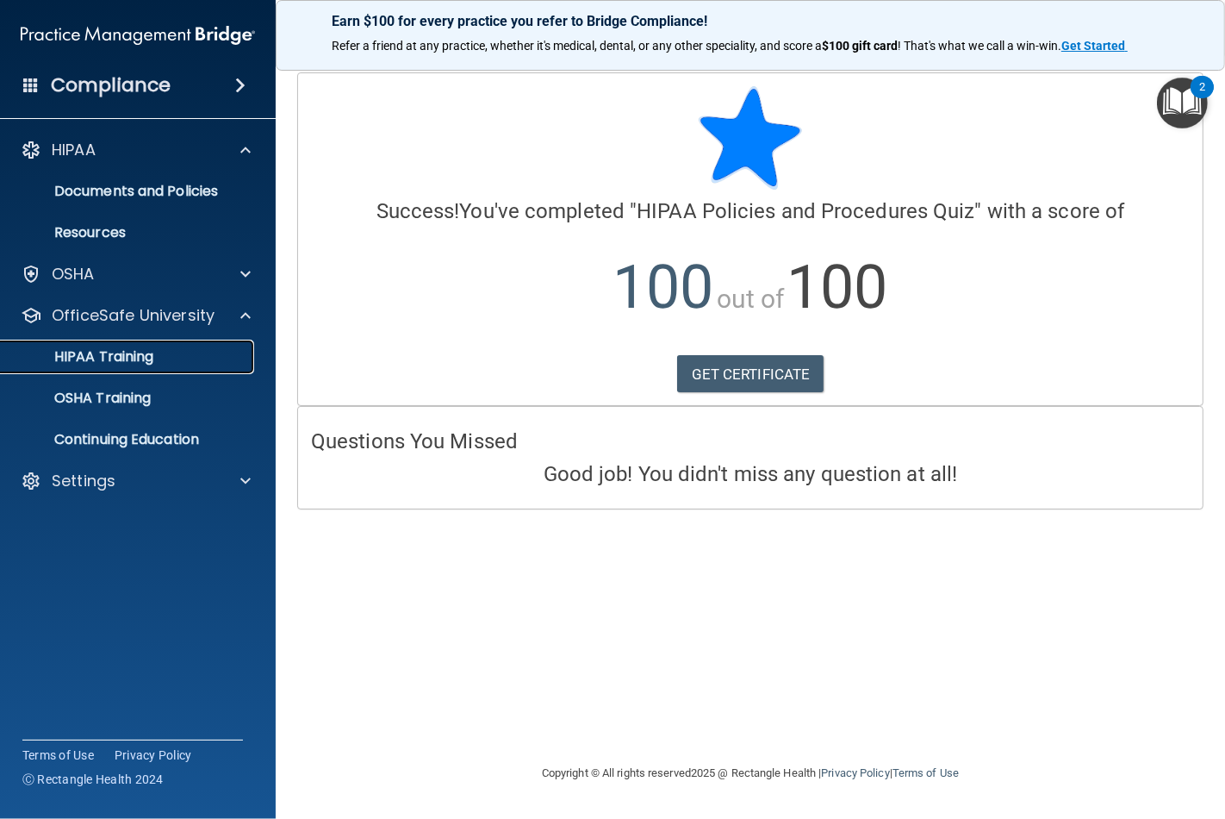
click at [149, 357] on p "HIPAA Training" at bounding box center [82, 356] width 142 height 17
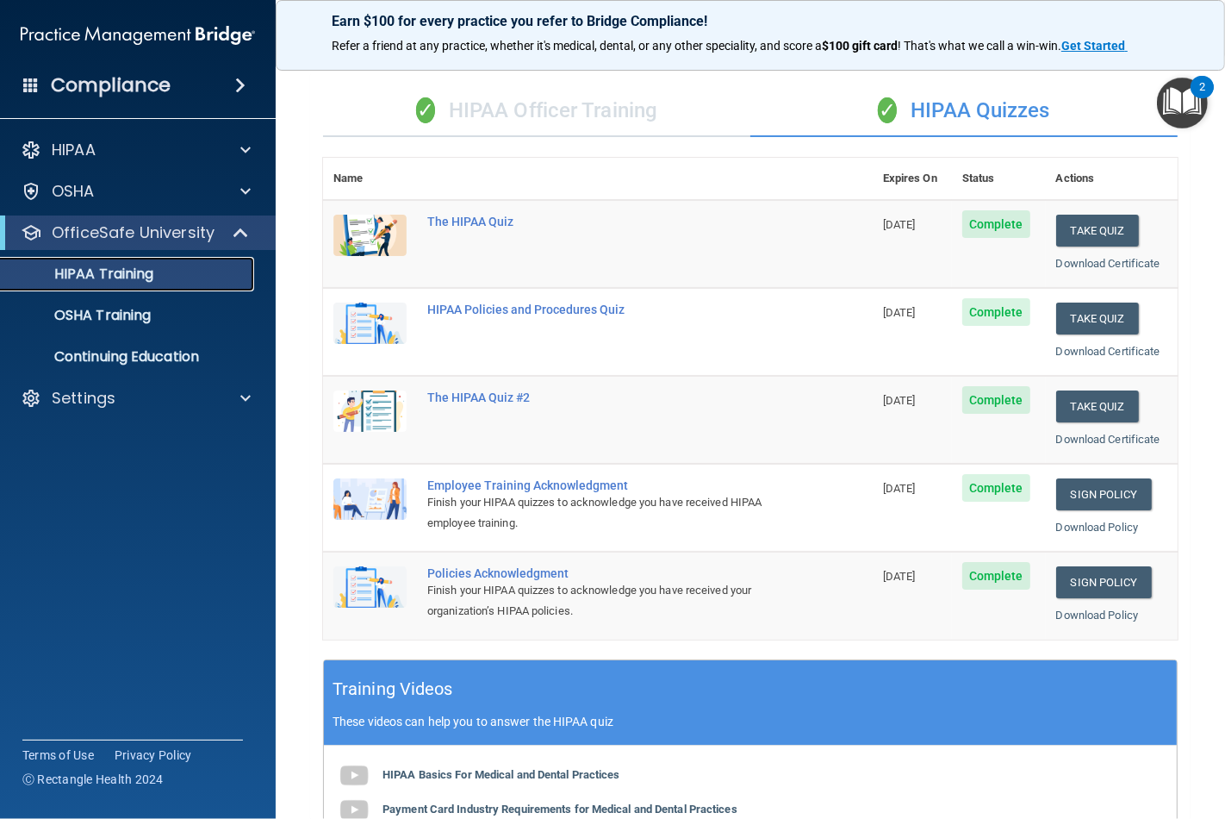
scroll to position [96, 0]
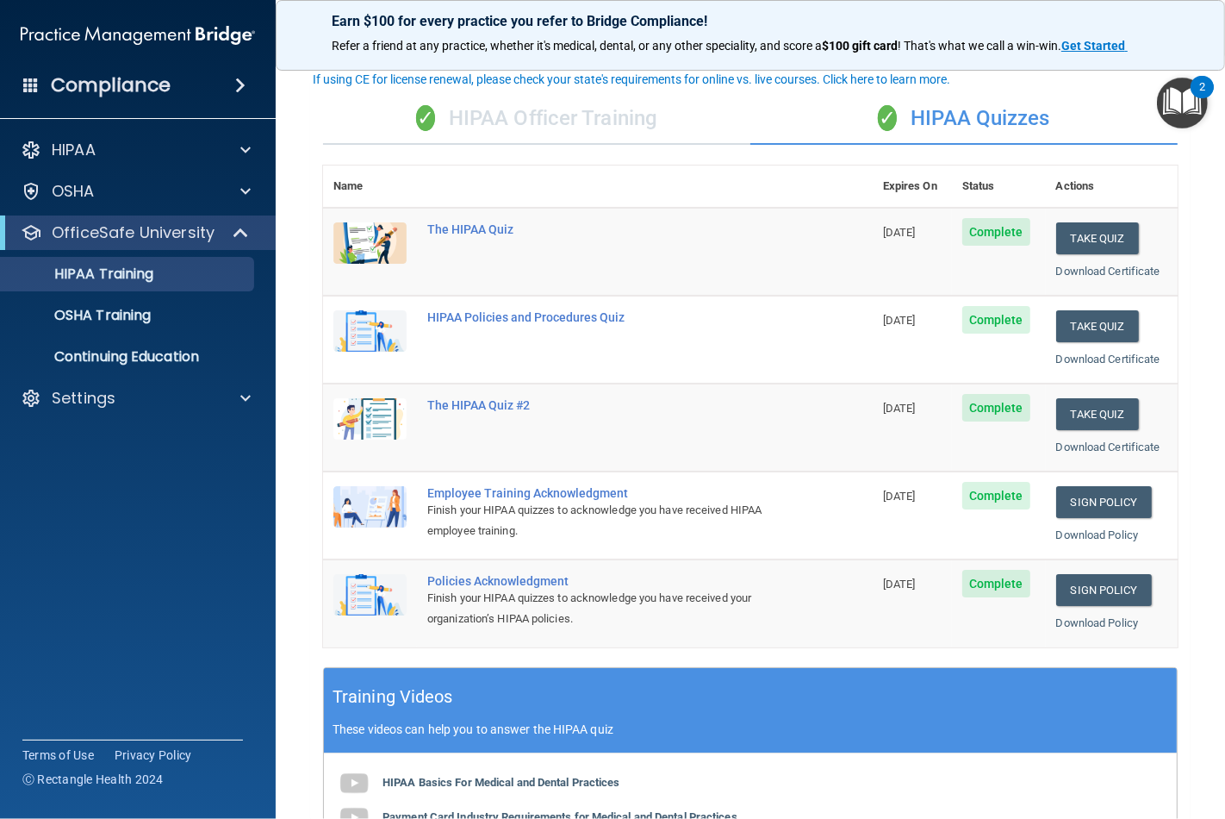
click at [544, 117] on div "✓ HIPAA Officer Training" at bounding box center [536, 119] width 427 height 52
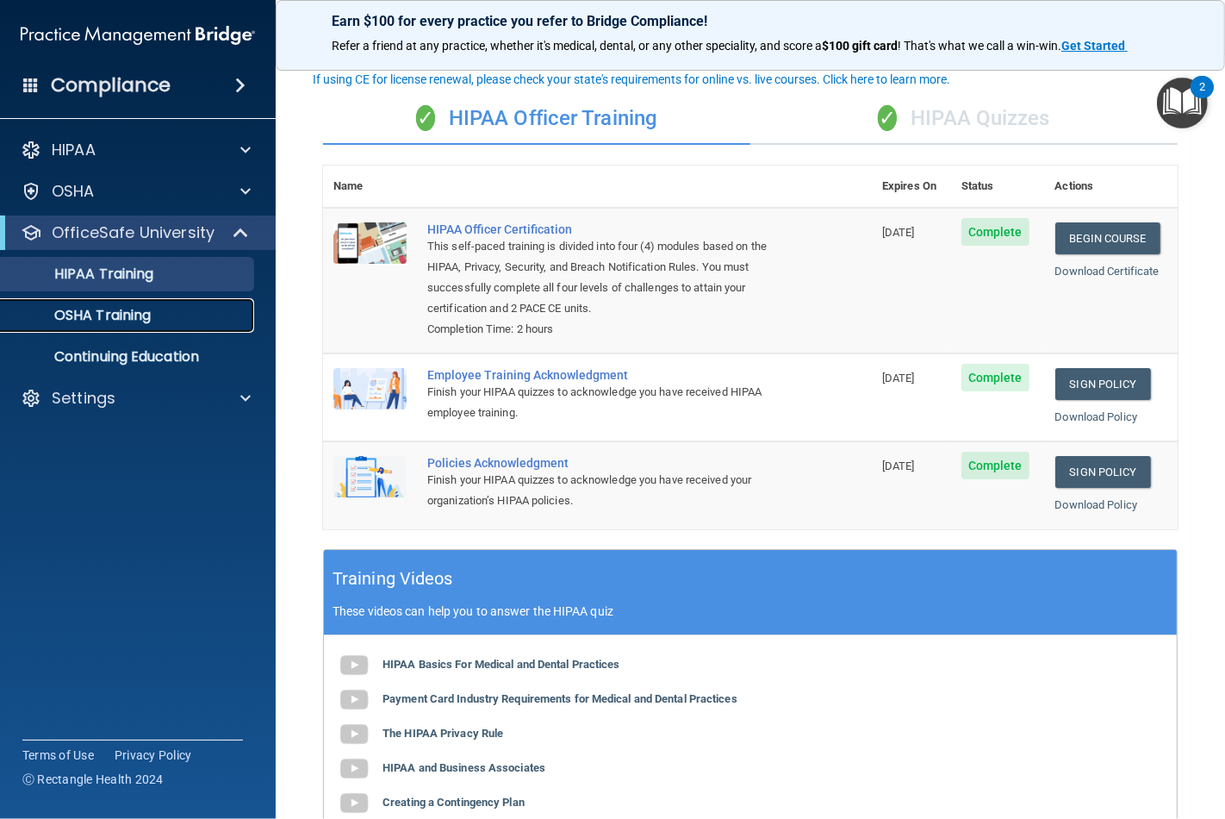
click at [101, 315] on p "OSHA Training" at bounding box center [81, 315] width 140 height 17
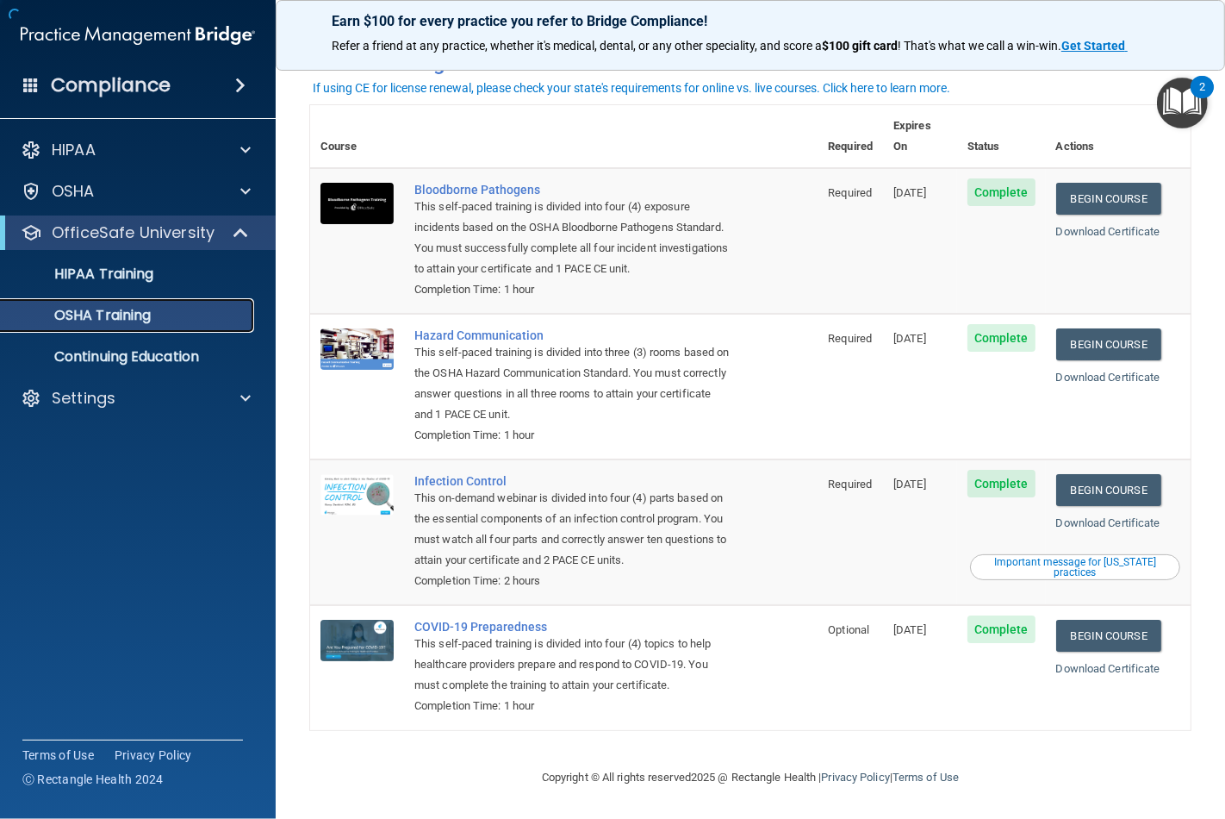
scroll to position [48, 0]
click at [1083, 183] on link "Begin Course" at bounding box center [1109, 199] width 105 height 32
click at [1096, 183] on link "Begin Course" at bounding box center [1109, 199] width 105 height 32
click at [115, 314] on p "OSHA Training" at bounding box center [81, 315] width 140 height 17
click at [101, 367] on link "Continuing Education" at bounding box center [118, 357] width 271 height 34
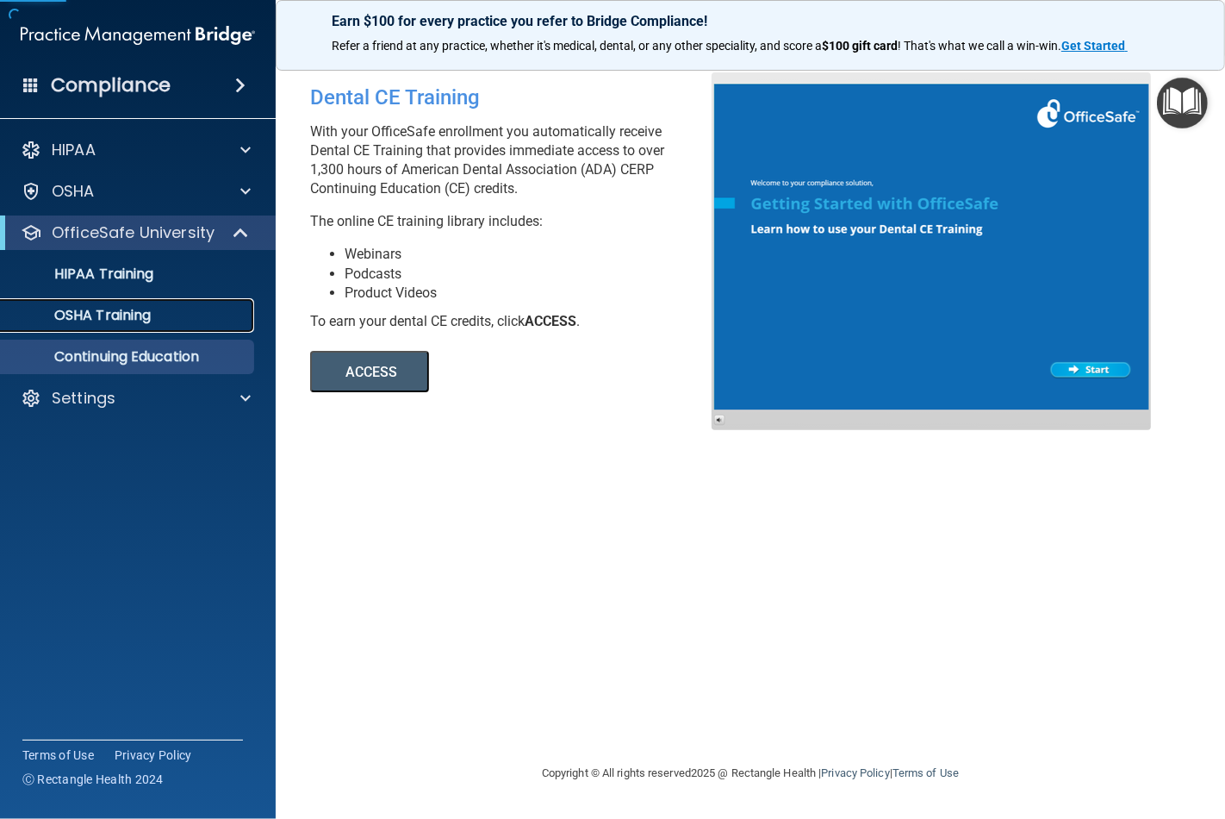
click at [116, 322] on p "OSHA Training" at bounding box center [81, 315] width 140 height 17
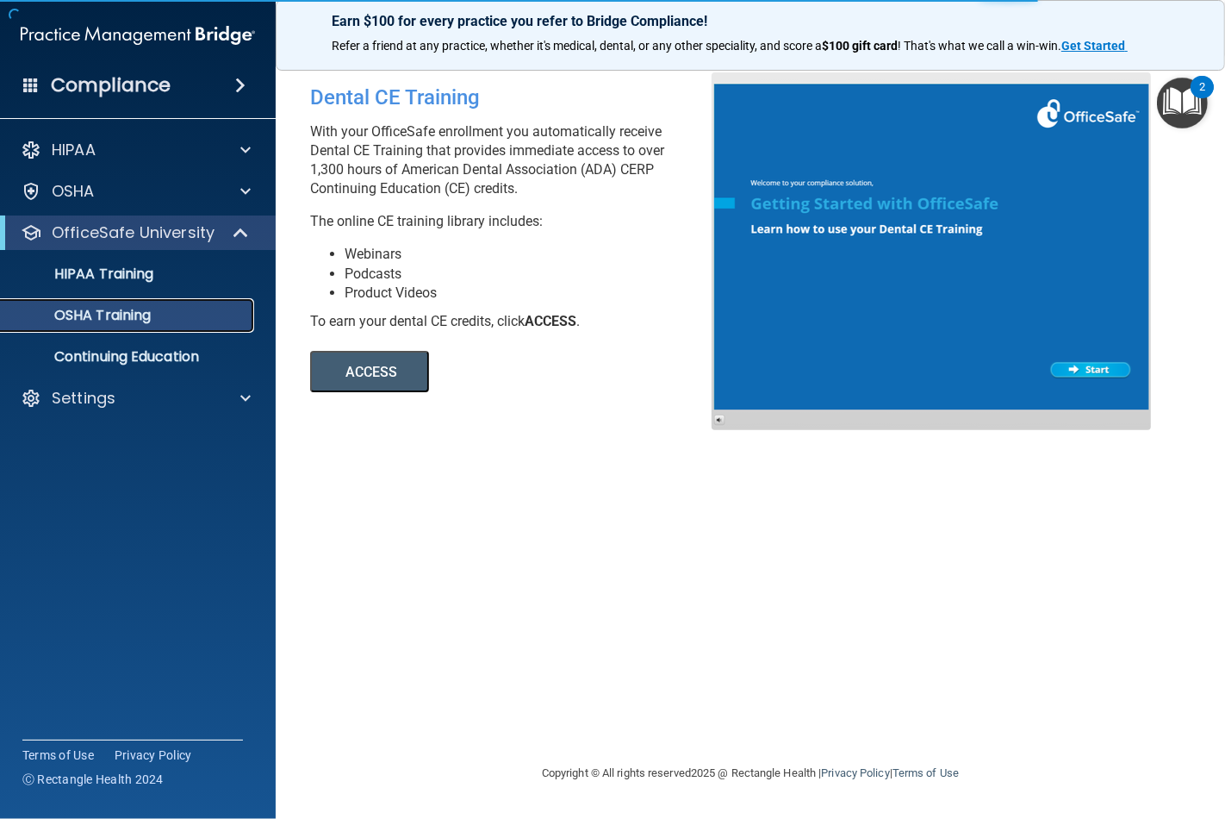
click at [129, 315] on p "OSHA Training" at bounding box center [81, 315] width 140 height 17
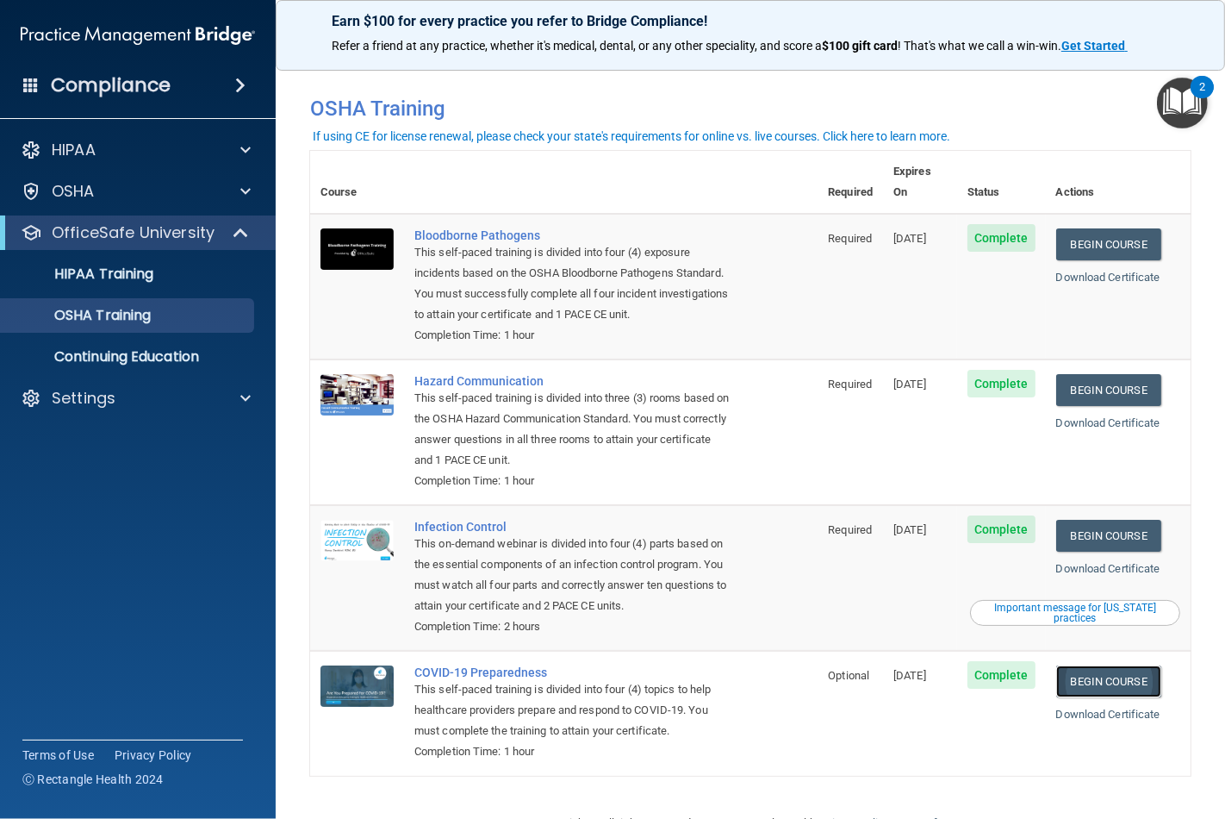
click at [1108, 677] on link "Begin Course" at bounding box center [1109, 681] width 105 height 32
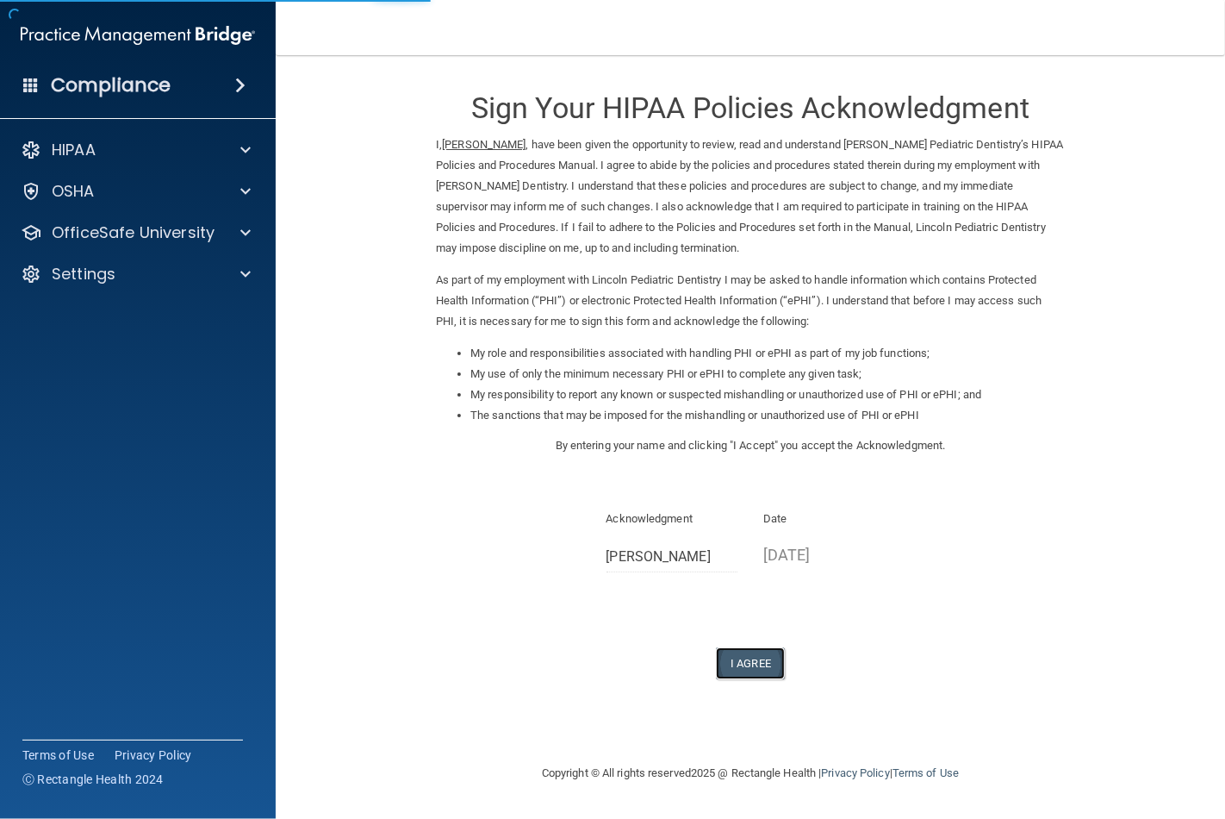
click at [737, 669] on button "I Agree" at bounding box center [750, 663] width 69 height 32
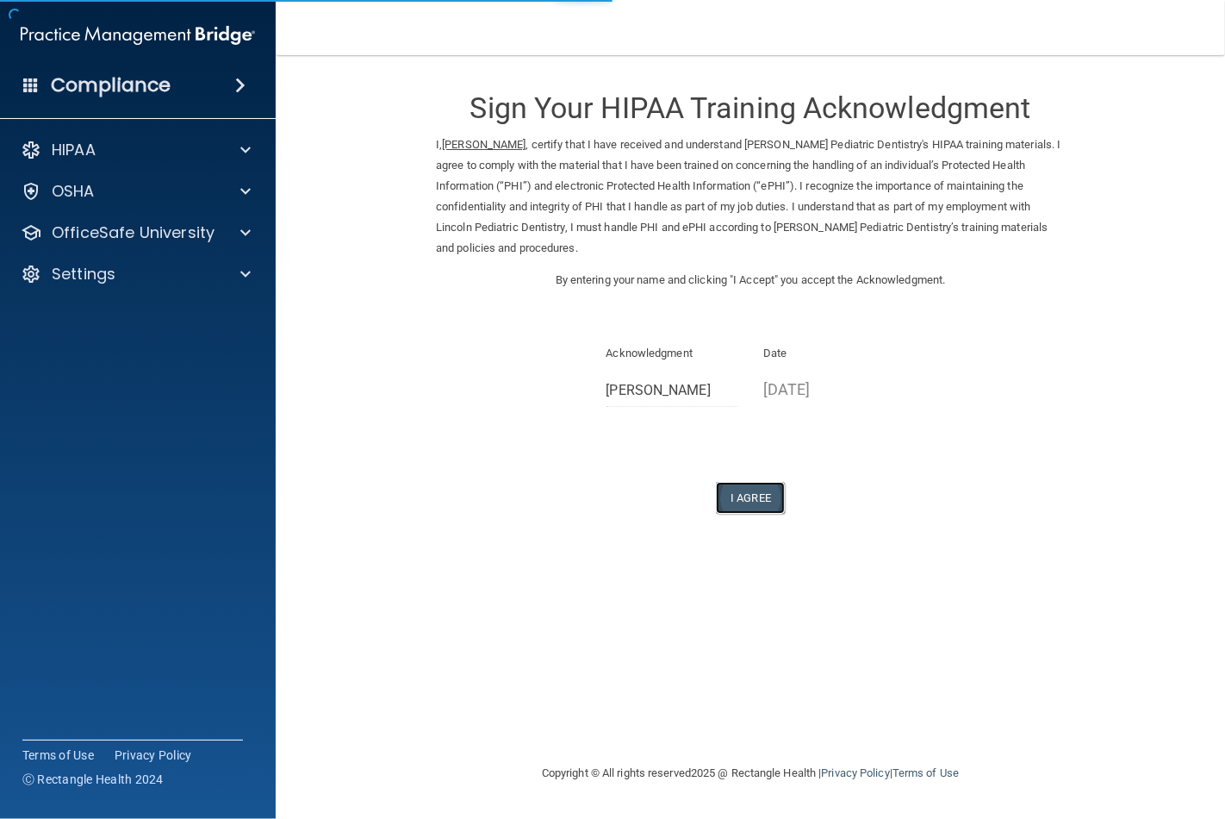
click at [746, 495] on button "I Agree" at bounding box center [750, 498] width 69 height 32
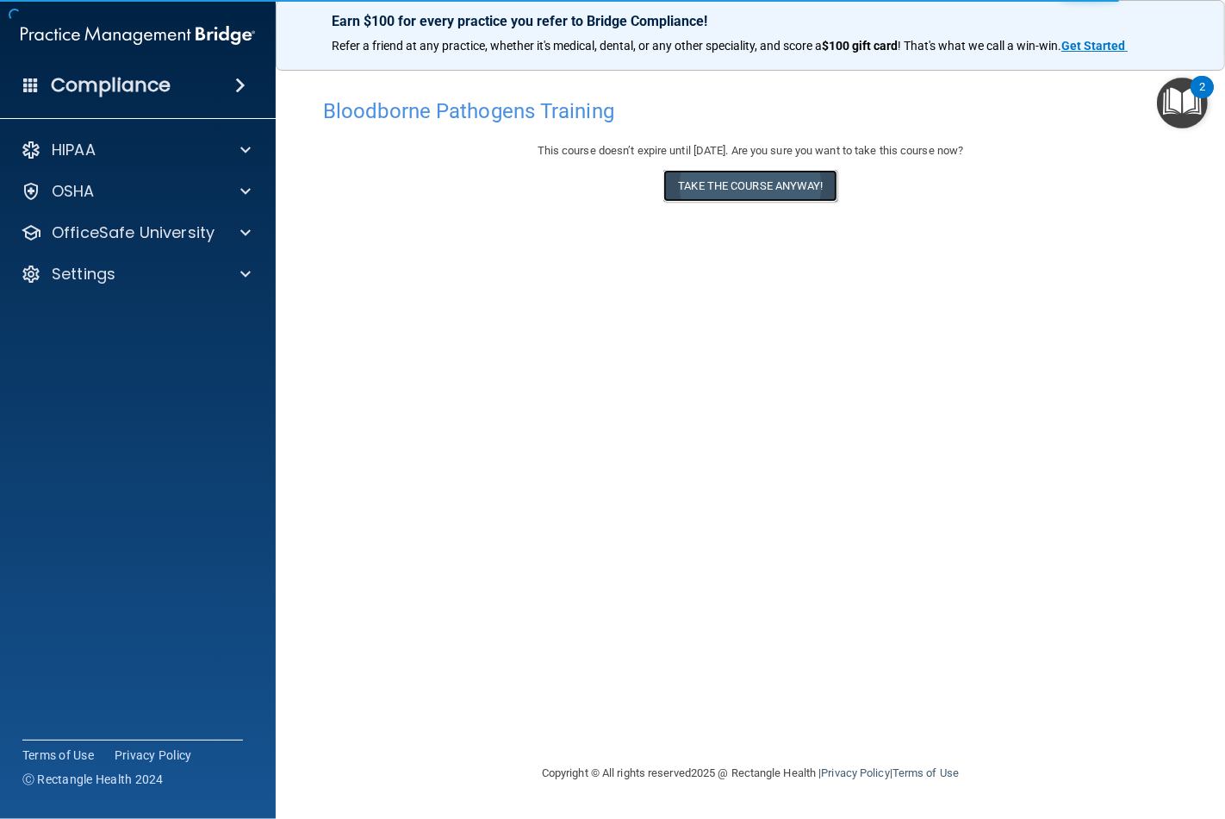
click at [684, 191] on button "Take the course anyway!" at bounding box center [750, 186] width 173 height 32
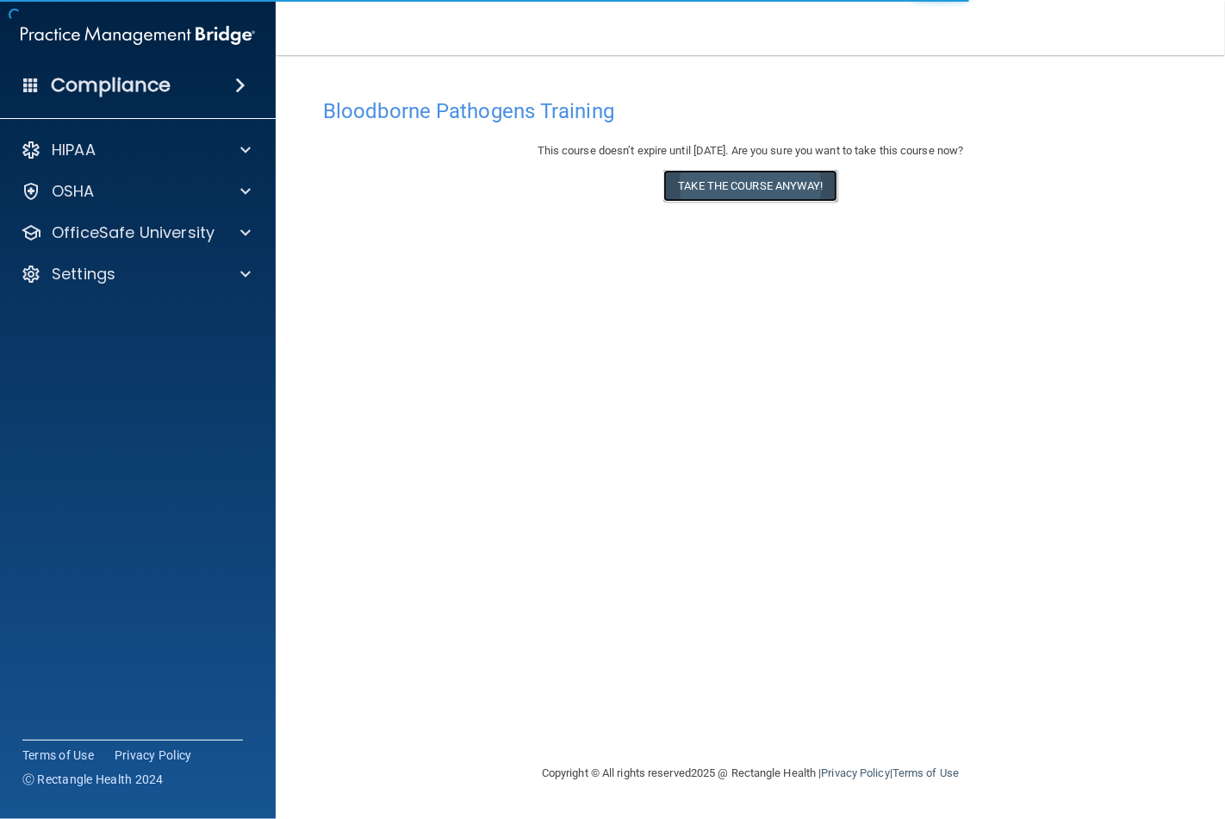
click at [696, 190] on button "Take the course anyway!" at bounding box center [750, 186] width 173 height 32
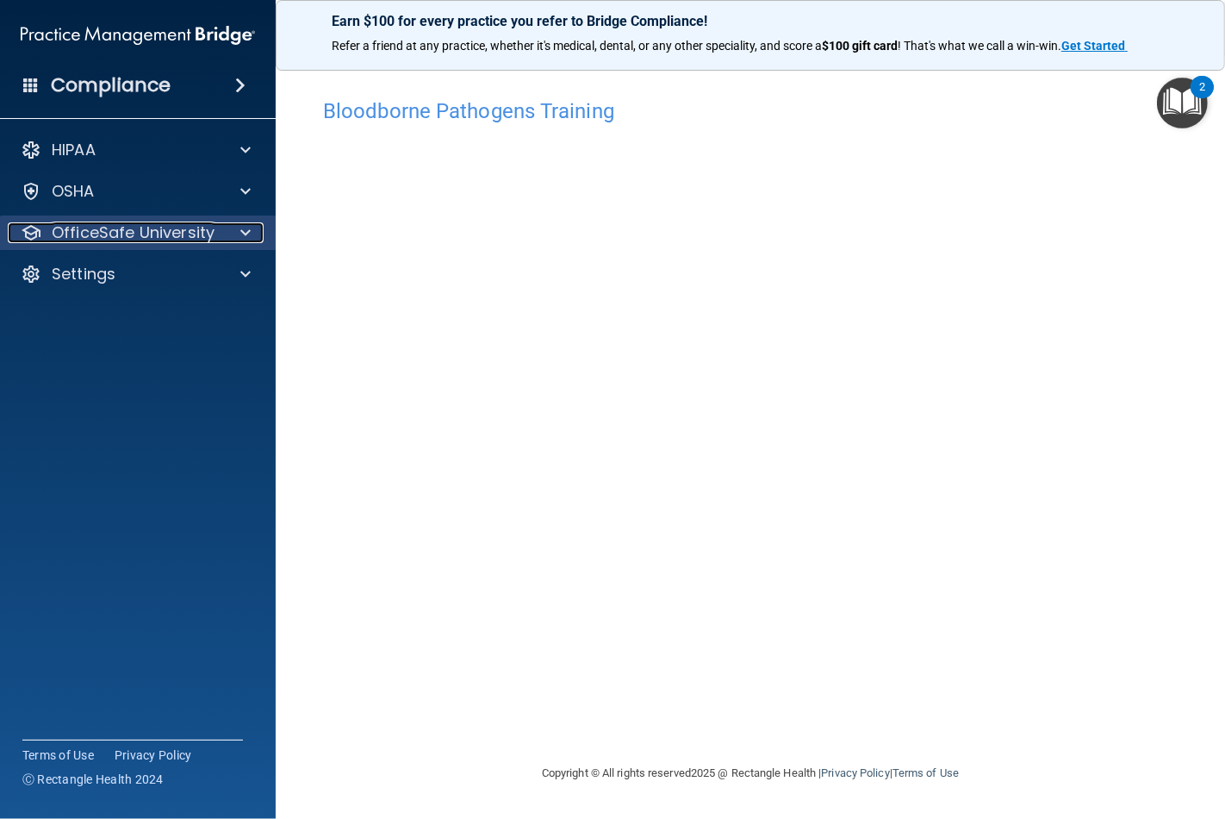
click at [162, 228] on p "OfficeSafe University" at bounding box center [133, 232] width 163 height 21
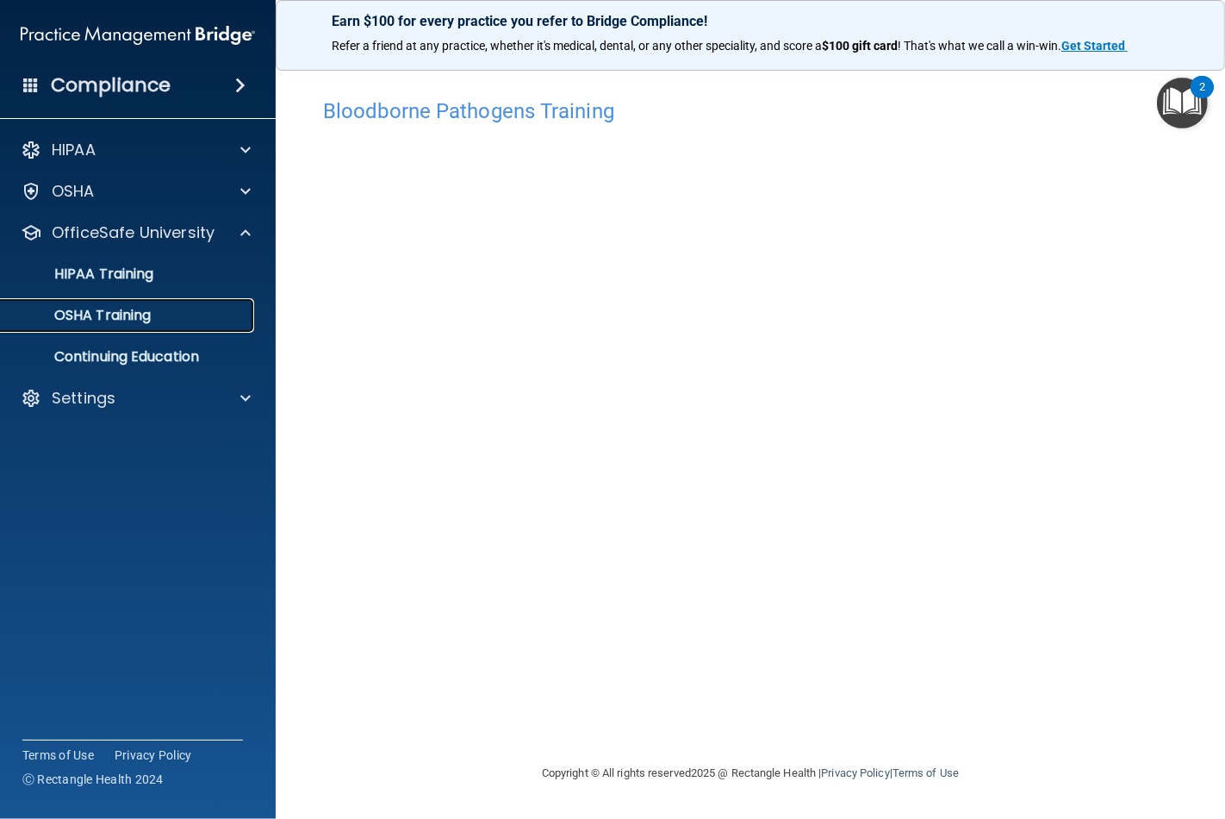
click at [113, 312] on p "OSHA Training" at bounding box center [81, 315] width 140 height 17
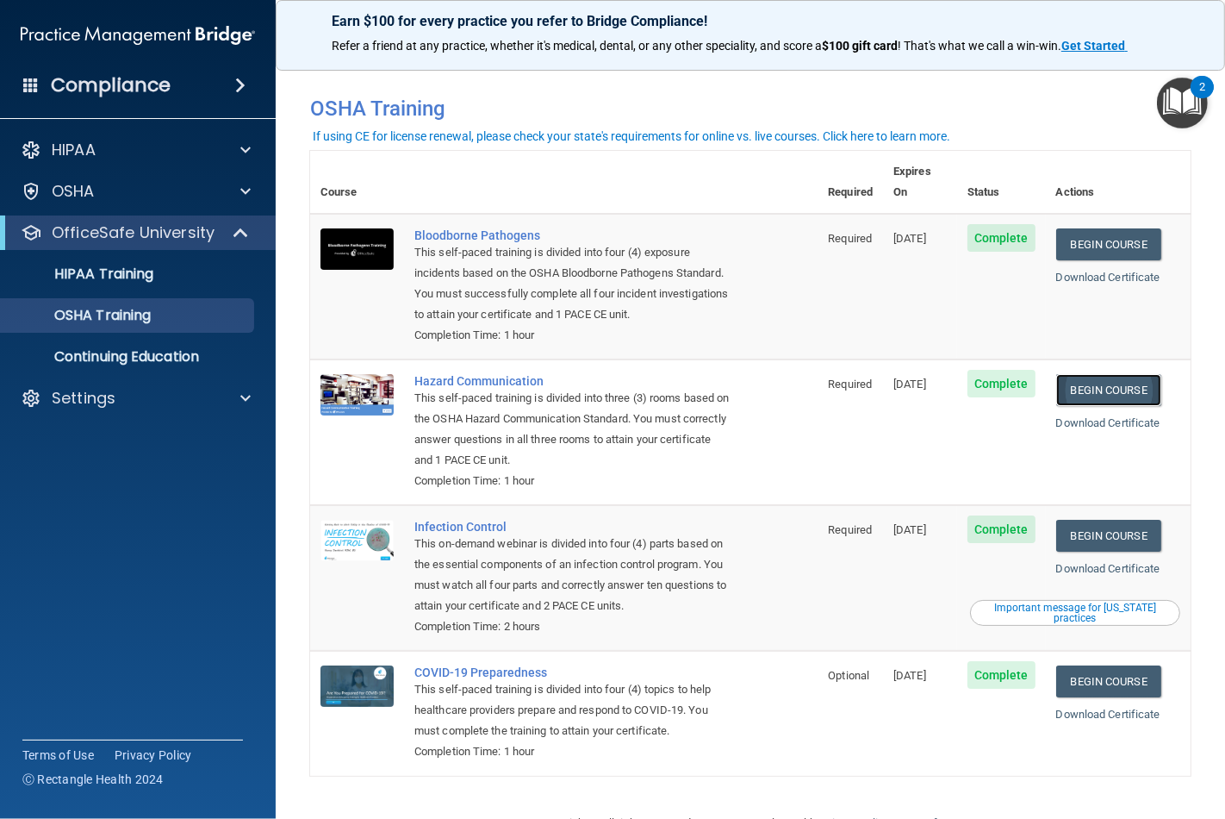
click at [1110, 374] on link "Begin Course" at bounding box center [1109, 390] width 105 height 32
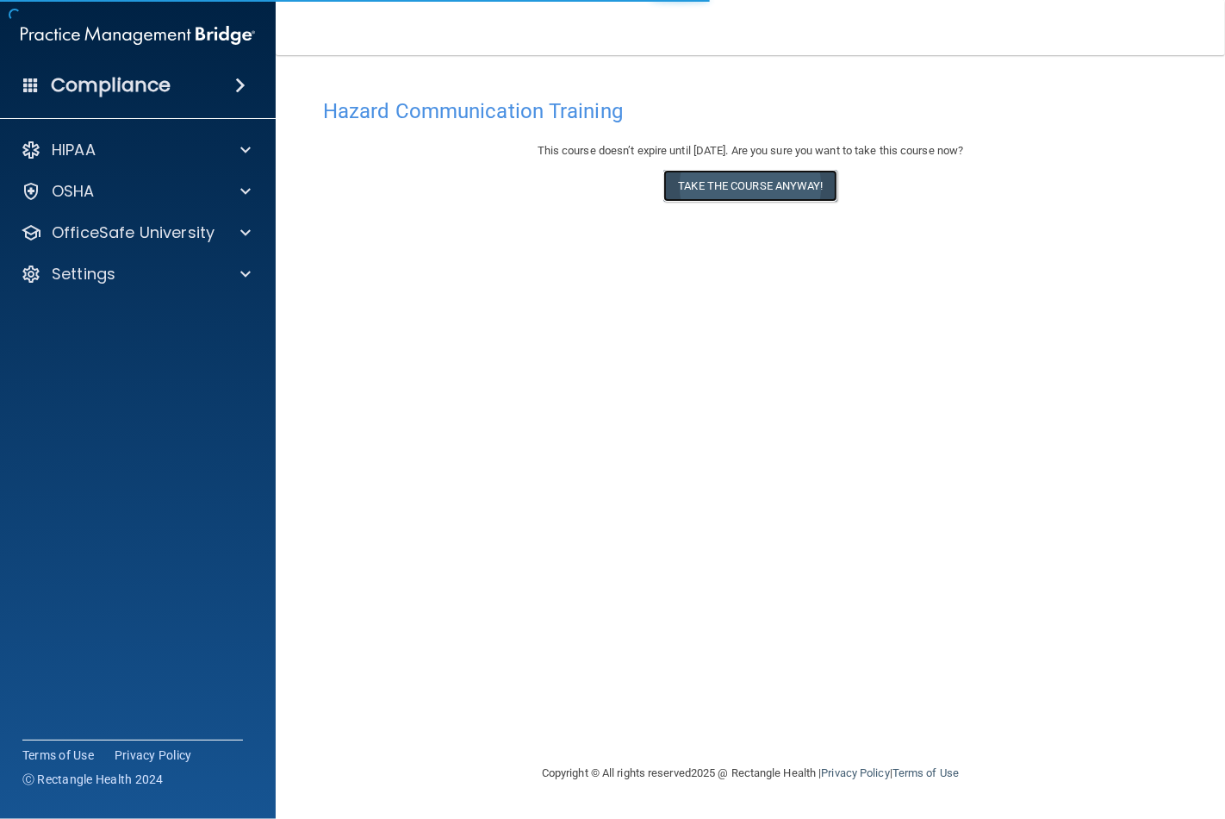
click at [776, 190] on button "Take the course anyway!" at bounding box center [750, 186] width 173 height 32
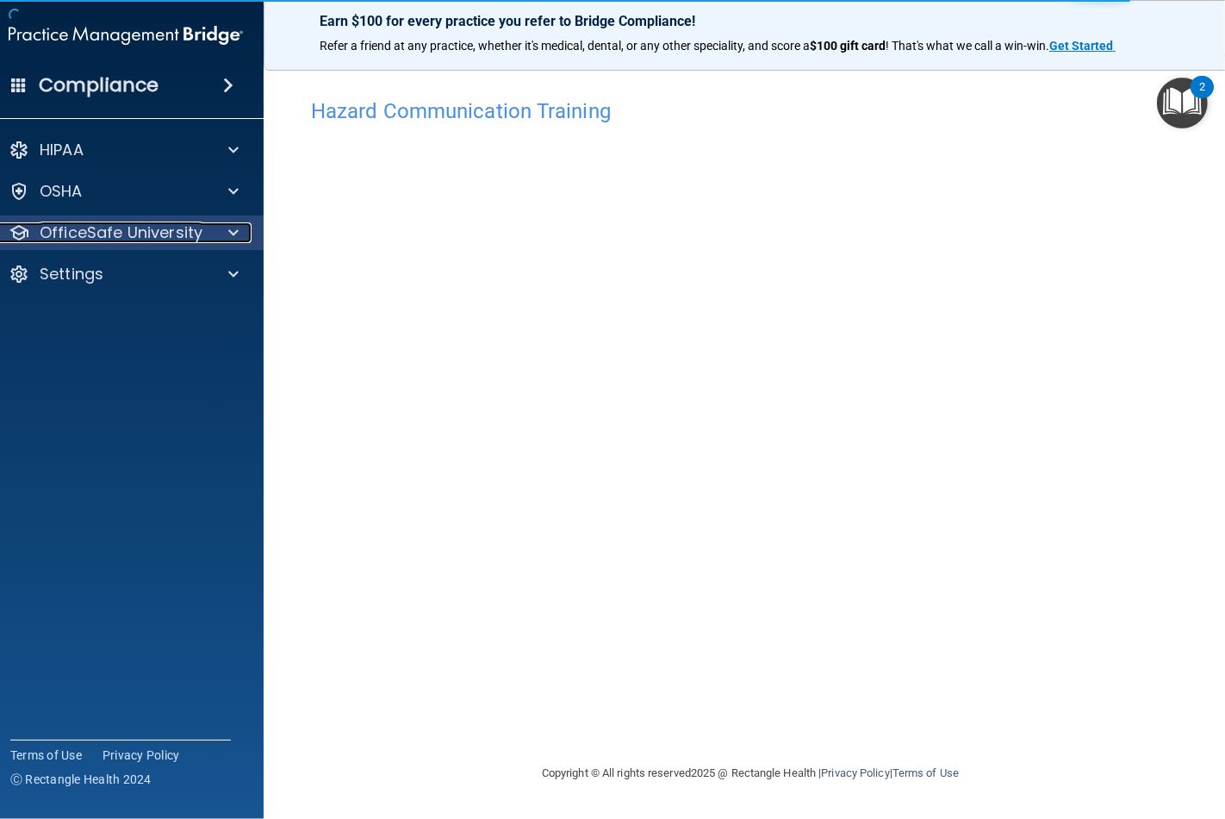
click at [130, 231] on p "OfficeSafe University" at bounding box center [121, 232] width 163 height 21
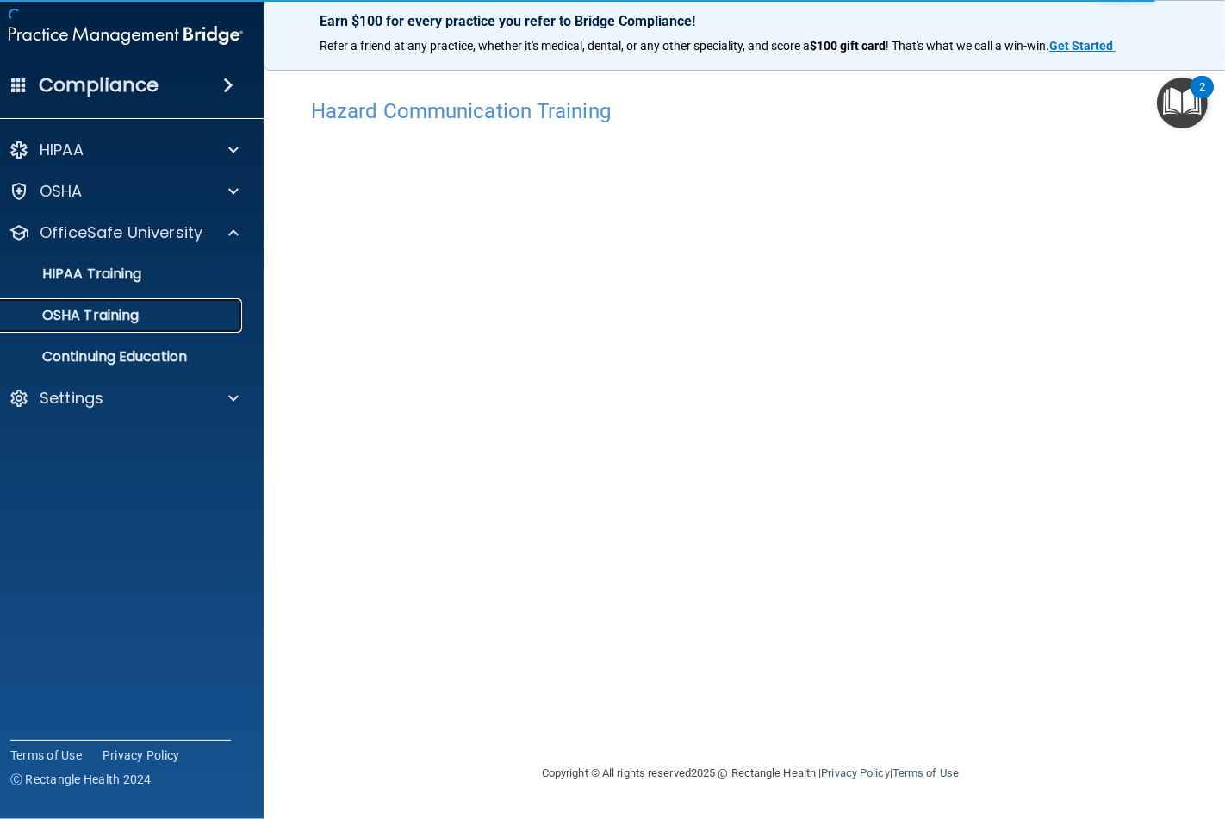
click at [109, 313] on p "OSHA Training" at bounding box center [69, 315] width 140 height 17
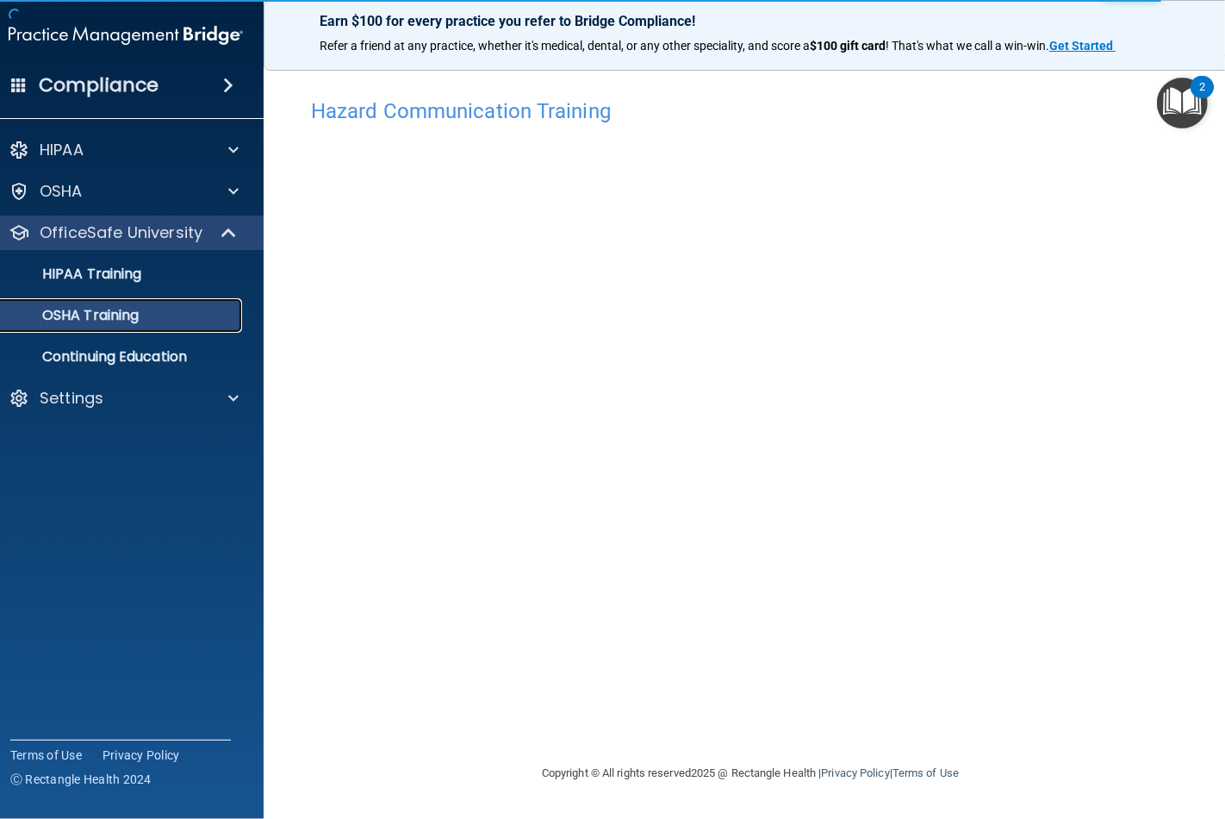
click at [121, 320] on p "OSHA Training" at bounding box center [69, 315] width 140 height 17
click at [149, 307] on div "OSHA Training" at bounding box center [116, 315] width 235 height 17
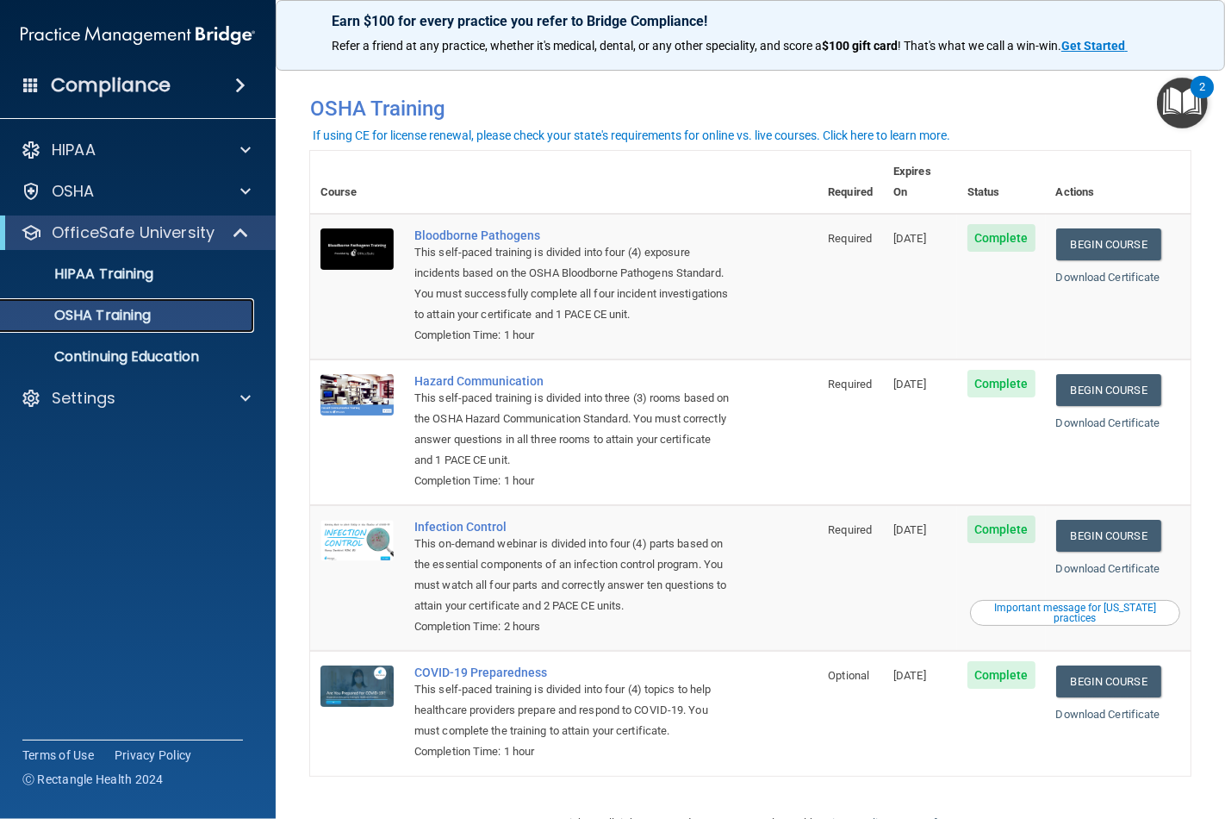
scroll to position [47, 0]
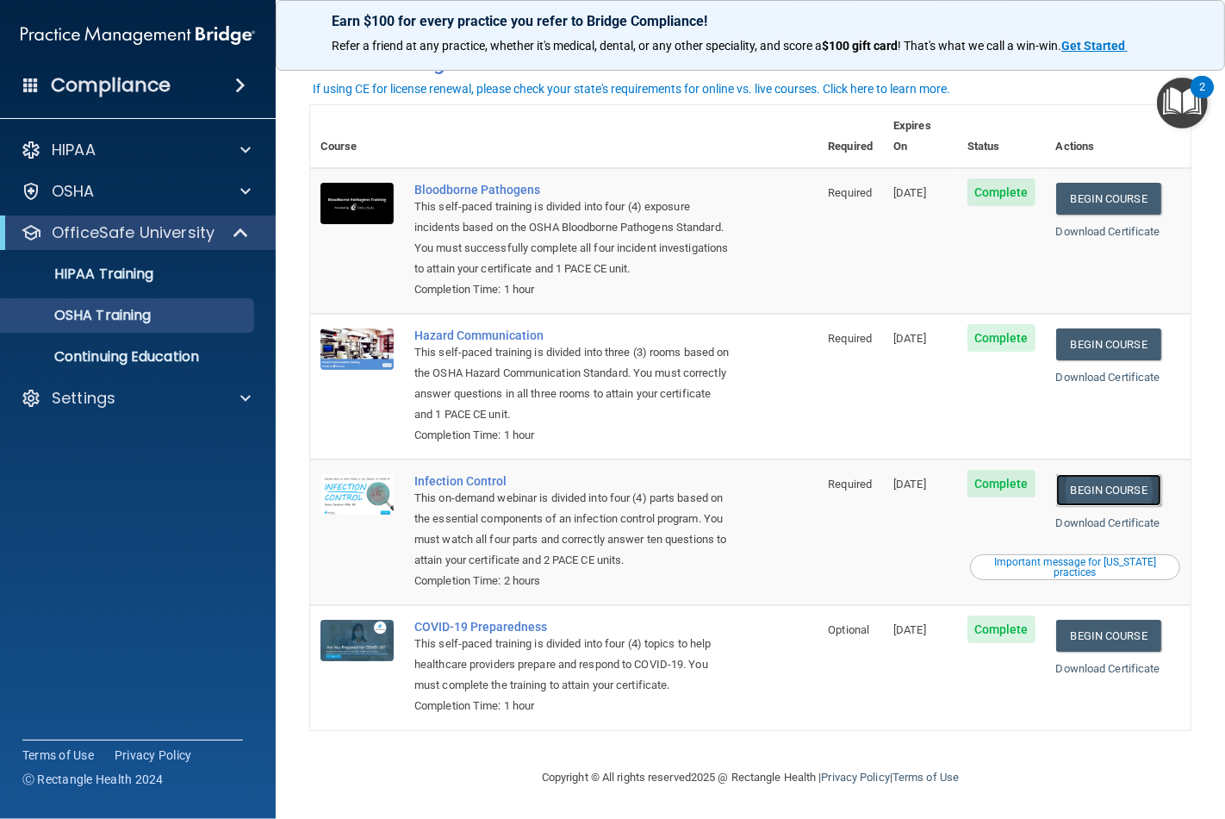
click at [1087, 474] on link "Begin Course" at bounding box center [1109, 490] width 105 height 32
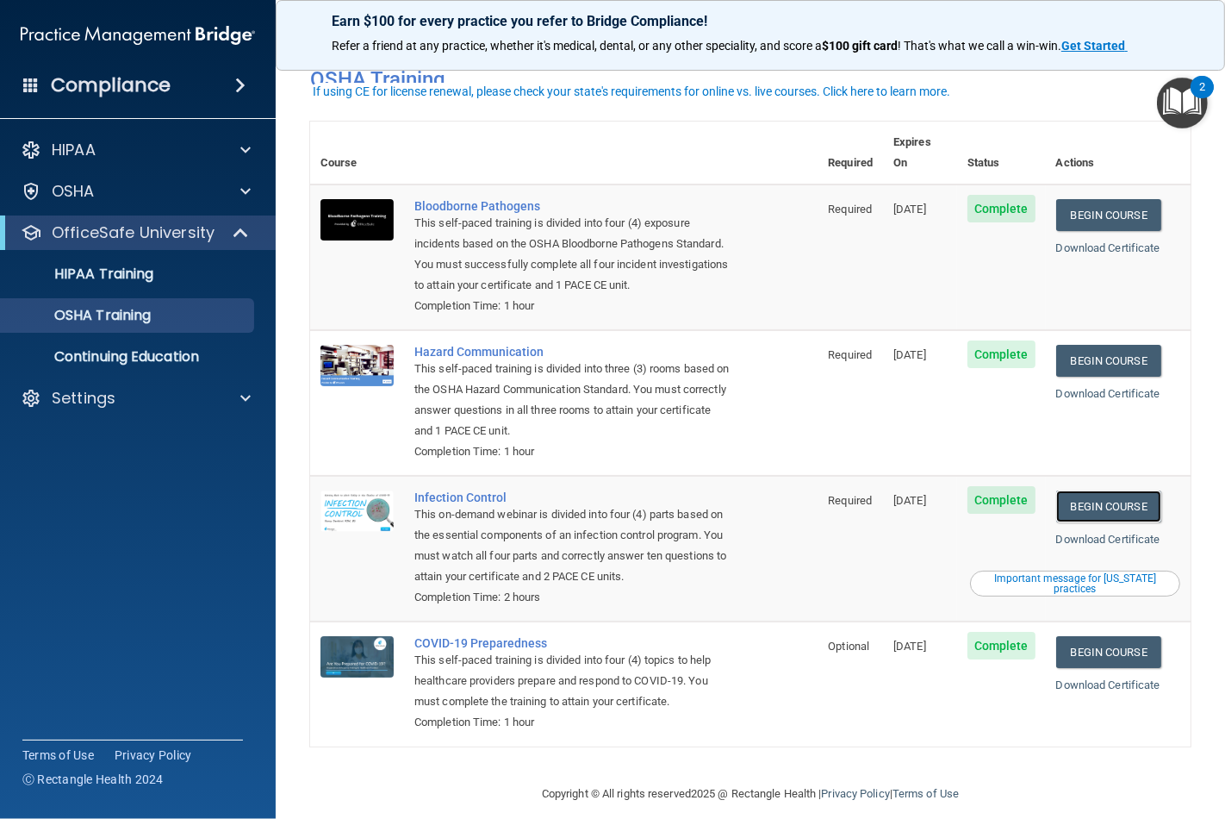
scroll to position [0, 0]
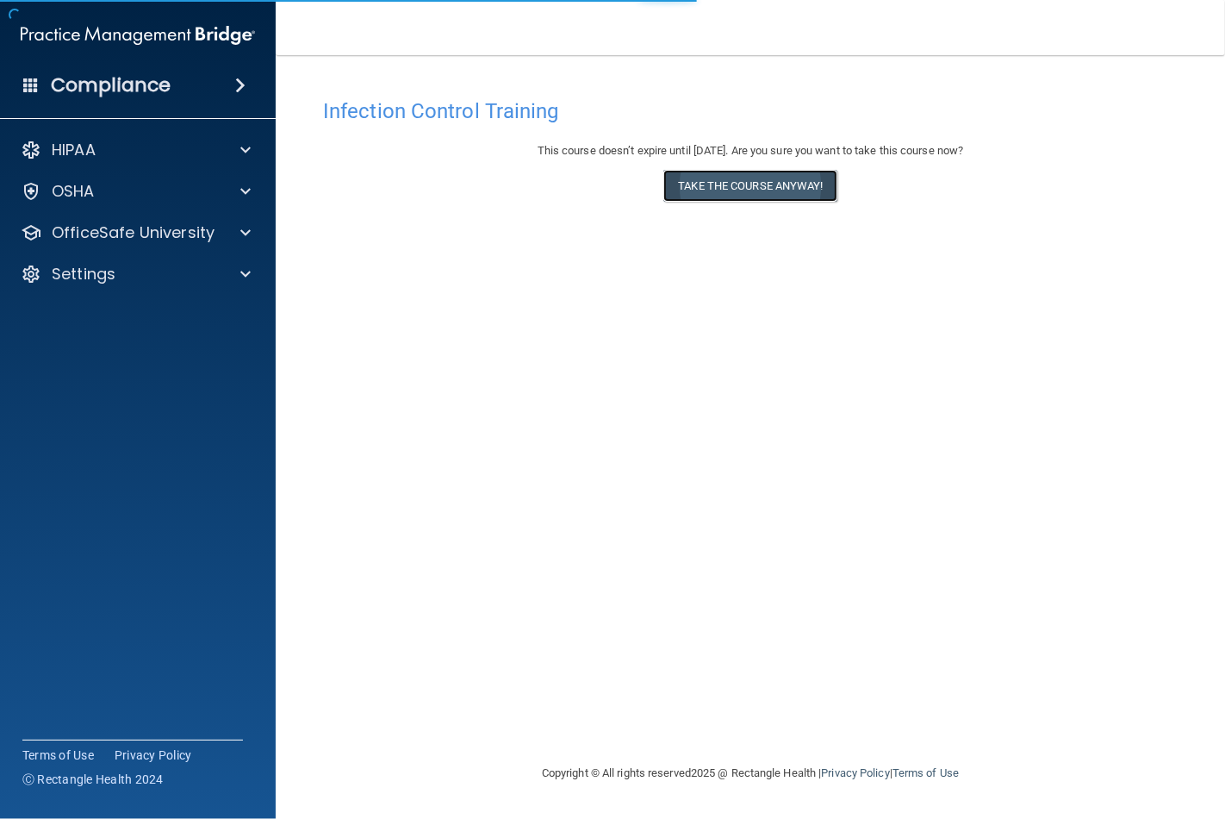
click at [717, 182] on button "Take the course anyway!" at bounding box center [750, 186] width 173 height 32
click at [757, 183] on button "Take the course anyway!" at bounding box center [750, 186] width 173 height 32
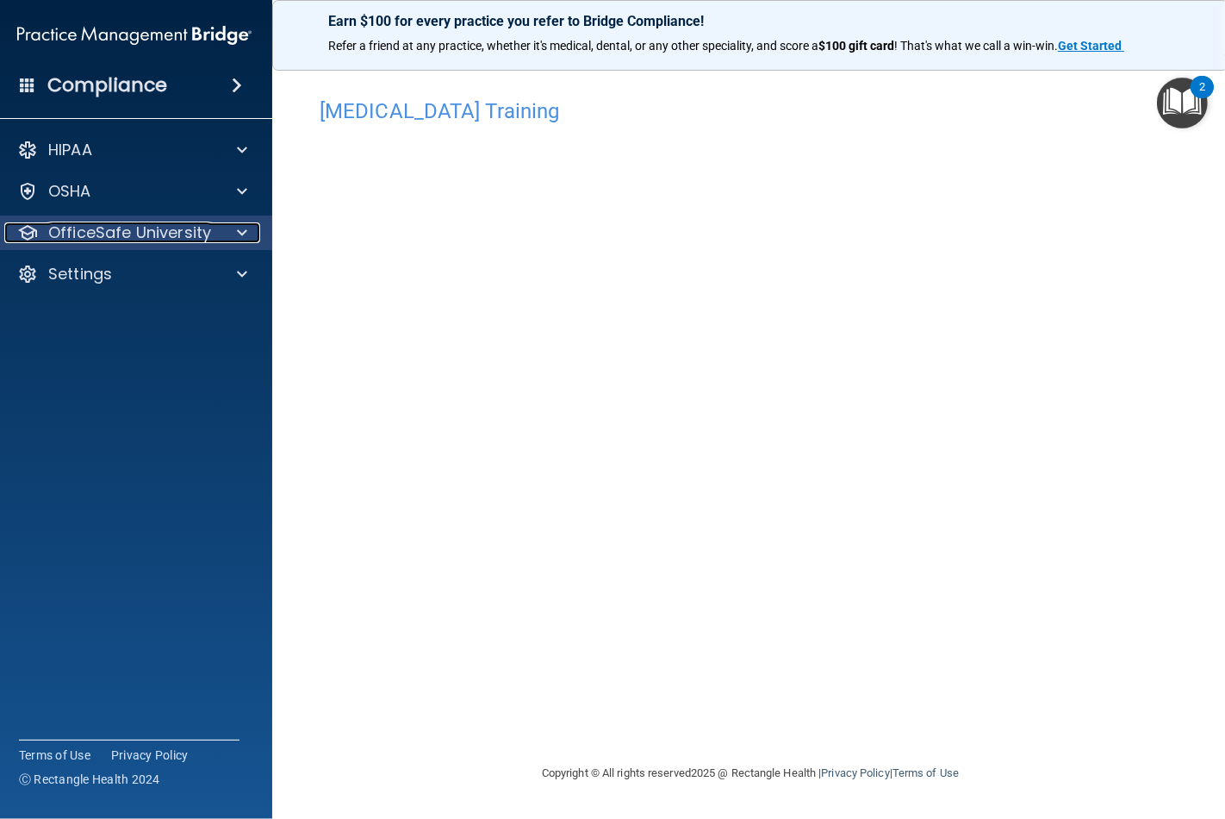
click at [144, 230] on p "OfficeSafe University" at bounding box center [129, 232] width 163 height 21
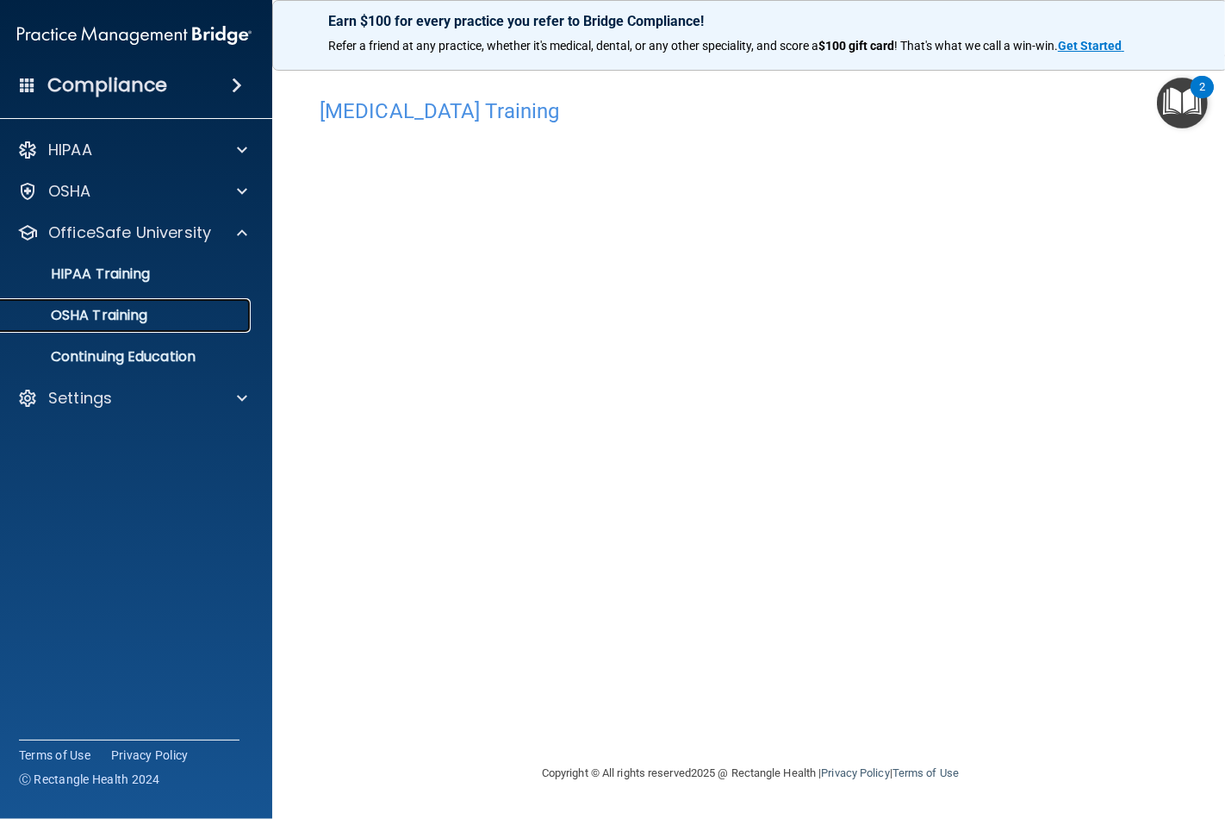
click at [123, 317] on p "OSHA Training" at bounding box center [78, 315] width 140 height 17
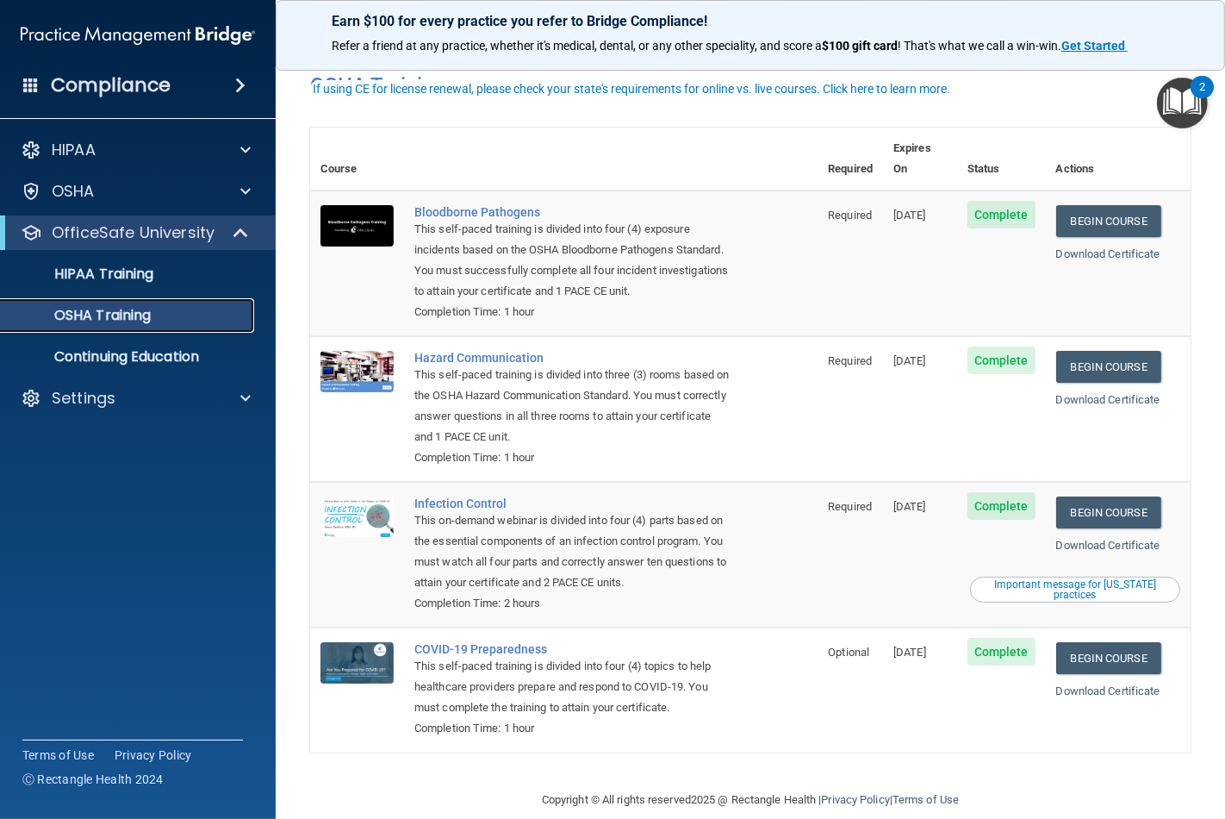
scroll to position [47, 0]
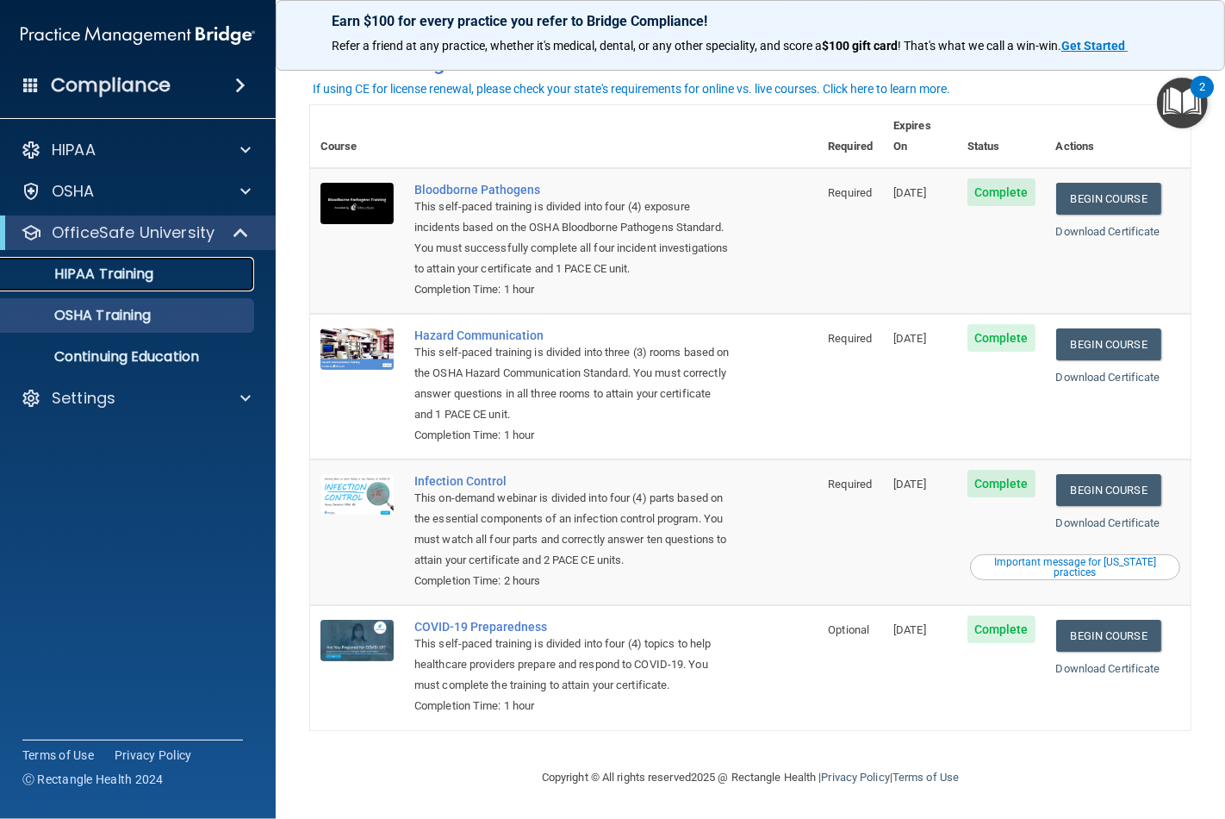
click at [132, 279] on p "HIPAA Training" at bounding box center [82, 273] width 142 height 17
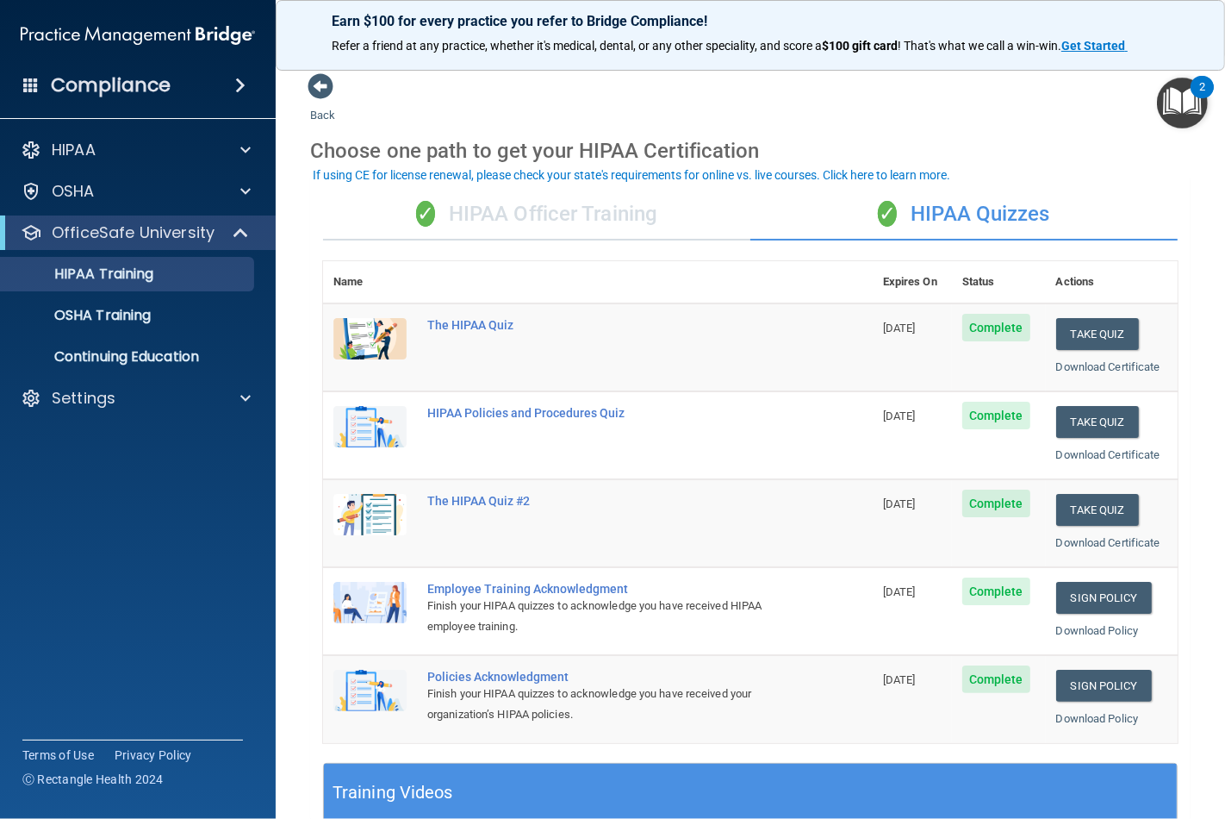
click at [631, 192] on div "✓ HIPAA Officer Training" at bounding box center [536, 215] width 427 height 52
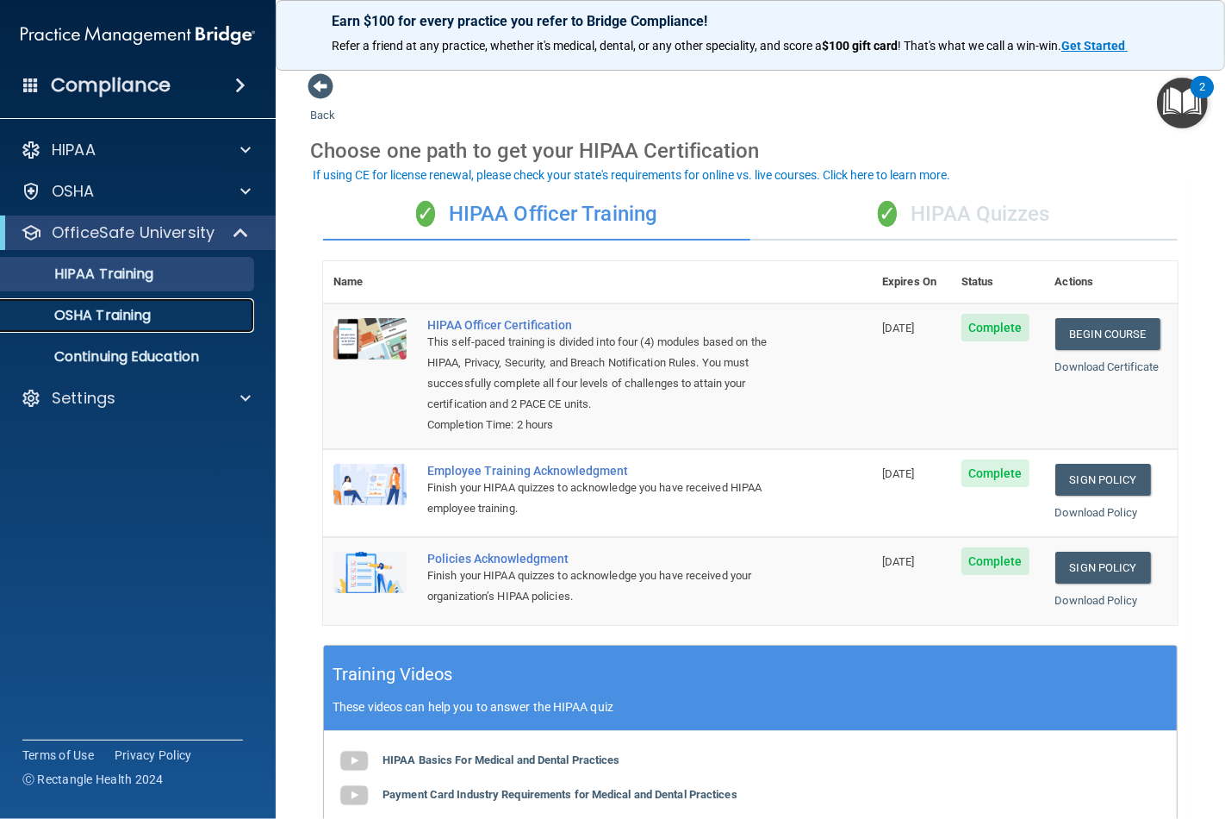
click at [106, 315] on p "OSHA Training" at bounding box center [81, 315] width 140 height 17
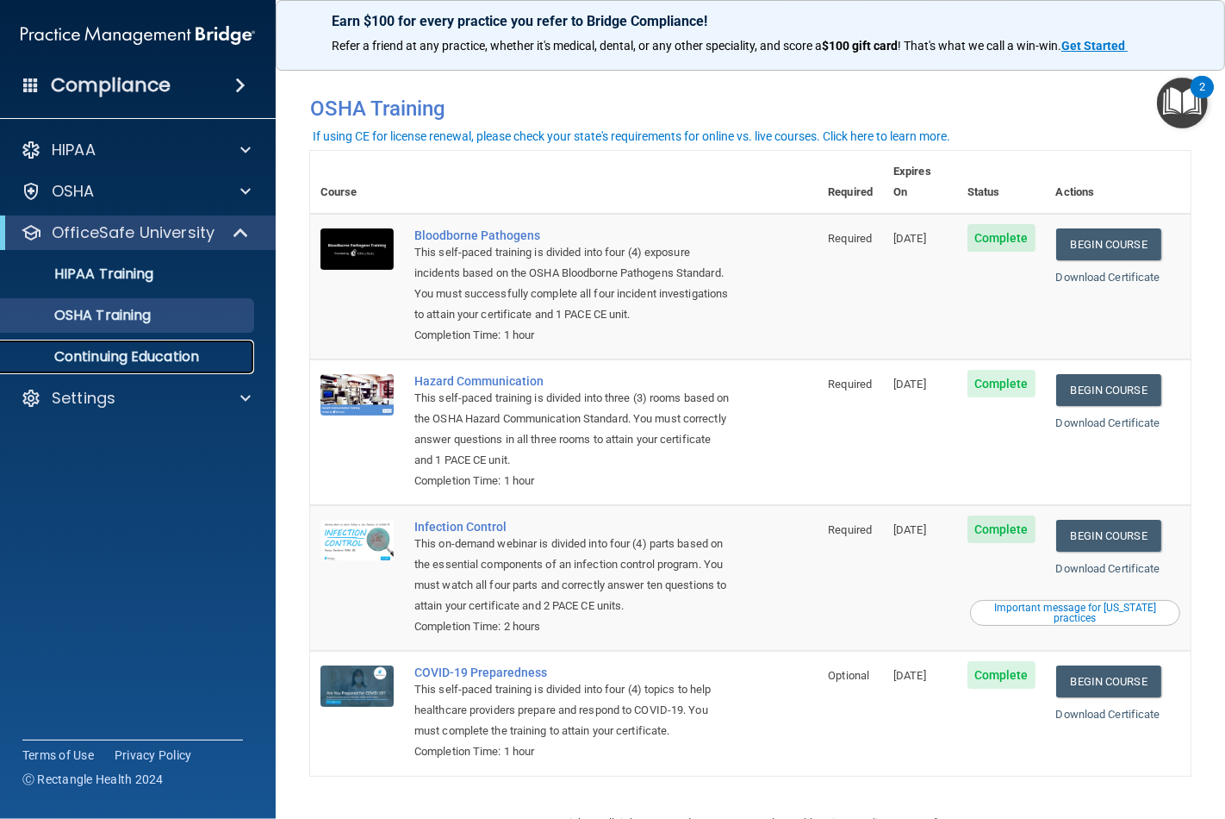
click at [159, 357] on p "Continuing Education" at bounding box center [128, 356] width 235 height 17
